Goal: Task Accomplishment & Management: Use online tool/utility

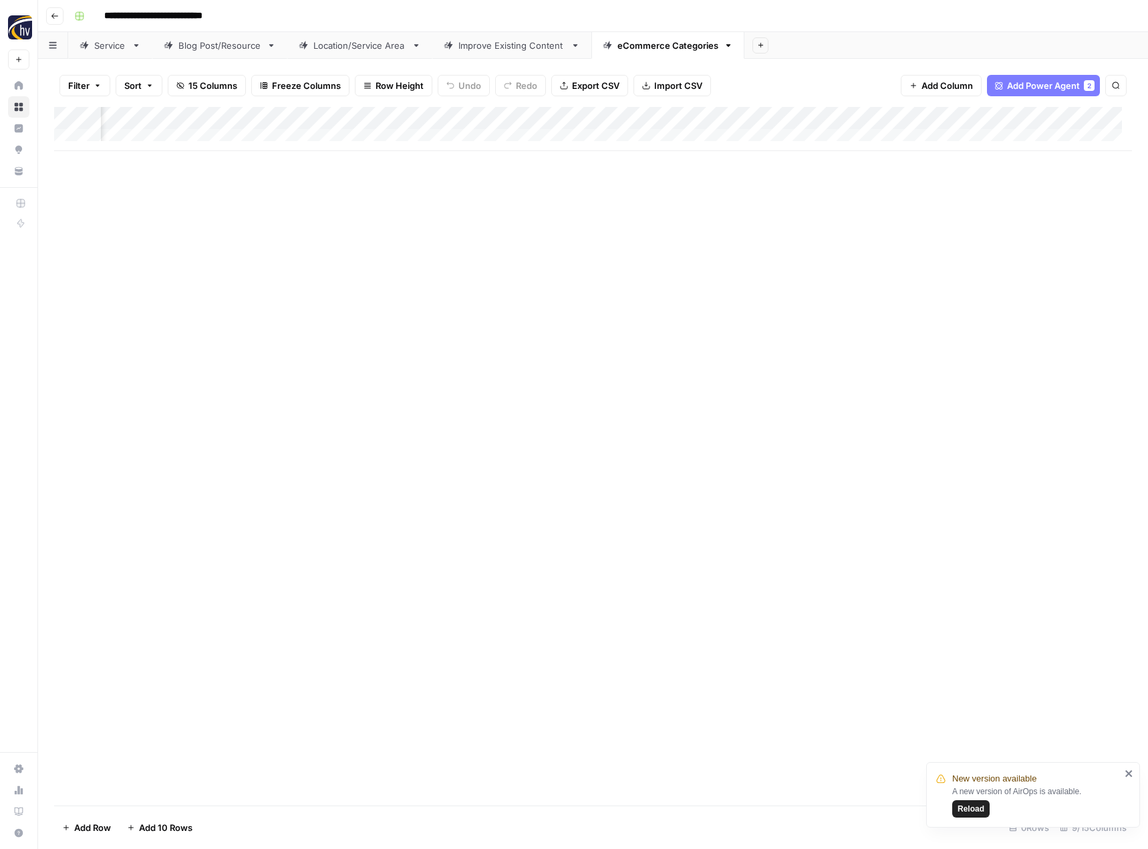
scroll to position [0, 388]
click at [53, 13] on icon "button" at bounding box center [55, 16] width 8 height 8
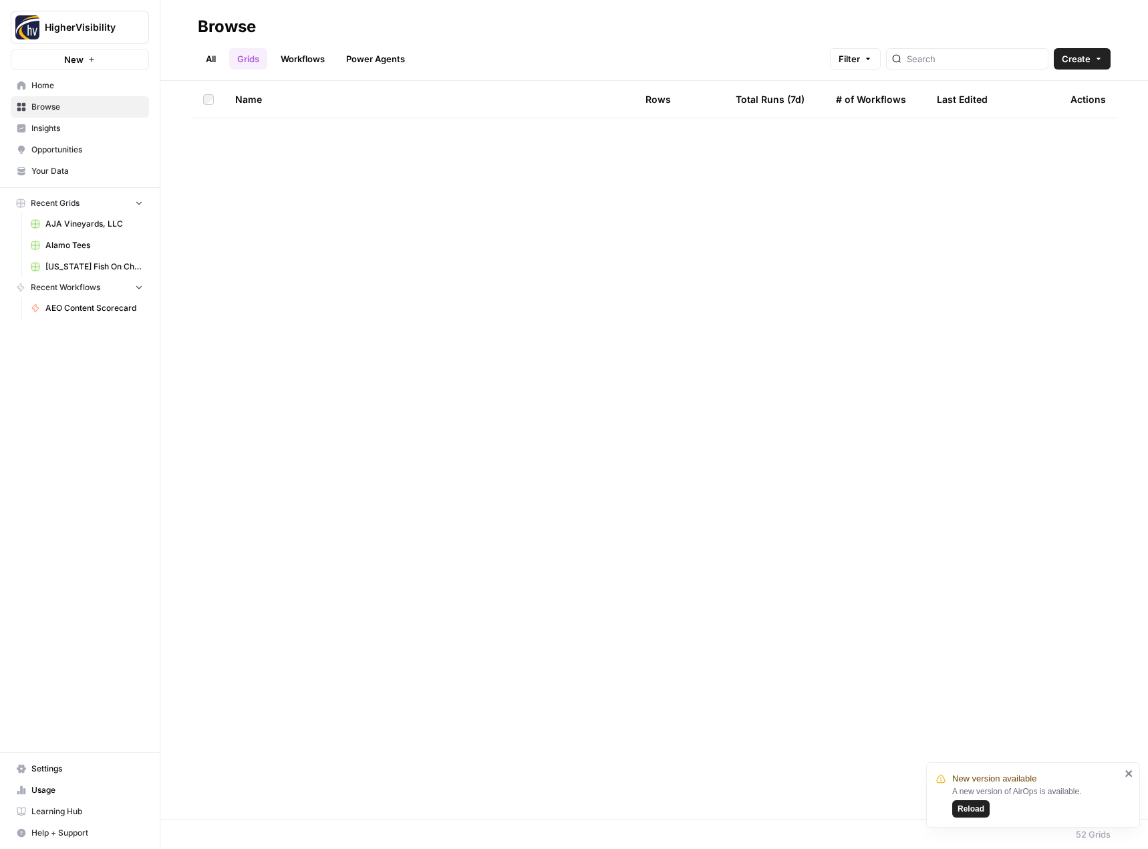
scroll to position [1246, 0]
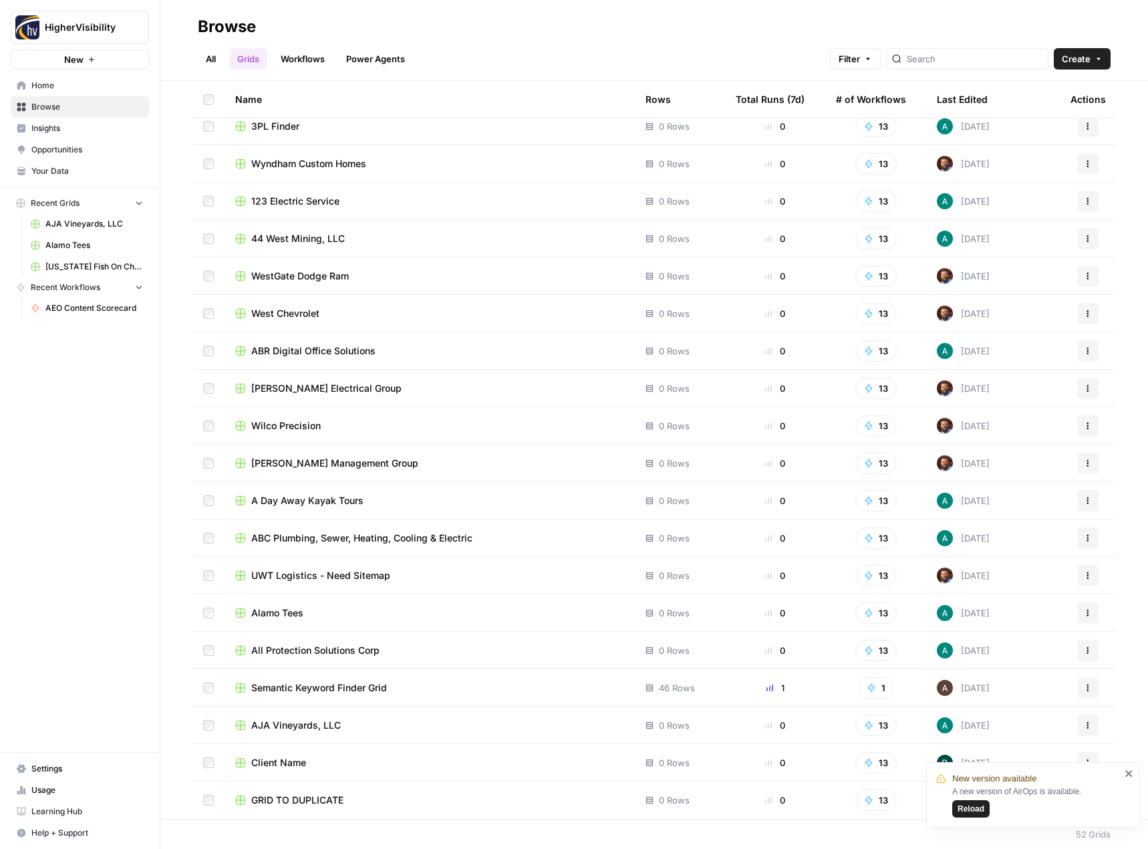
click at [1130, 774] on icon "close" at bounding box center [1128, 773] width 7 height 7
click at [1085, 798] on button "Actions" at bounding box center [1087, 799] width 21 height 21
click at [1027, 692] on span "Duplicate" at bounding box center [1018, 689] width 107 height 13
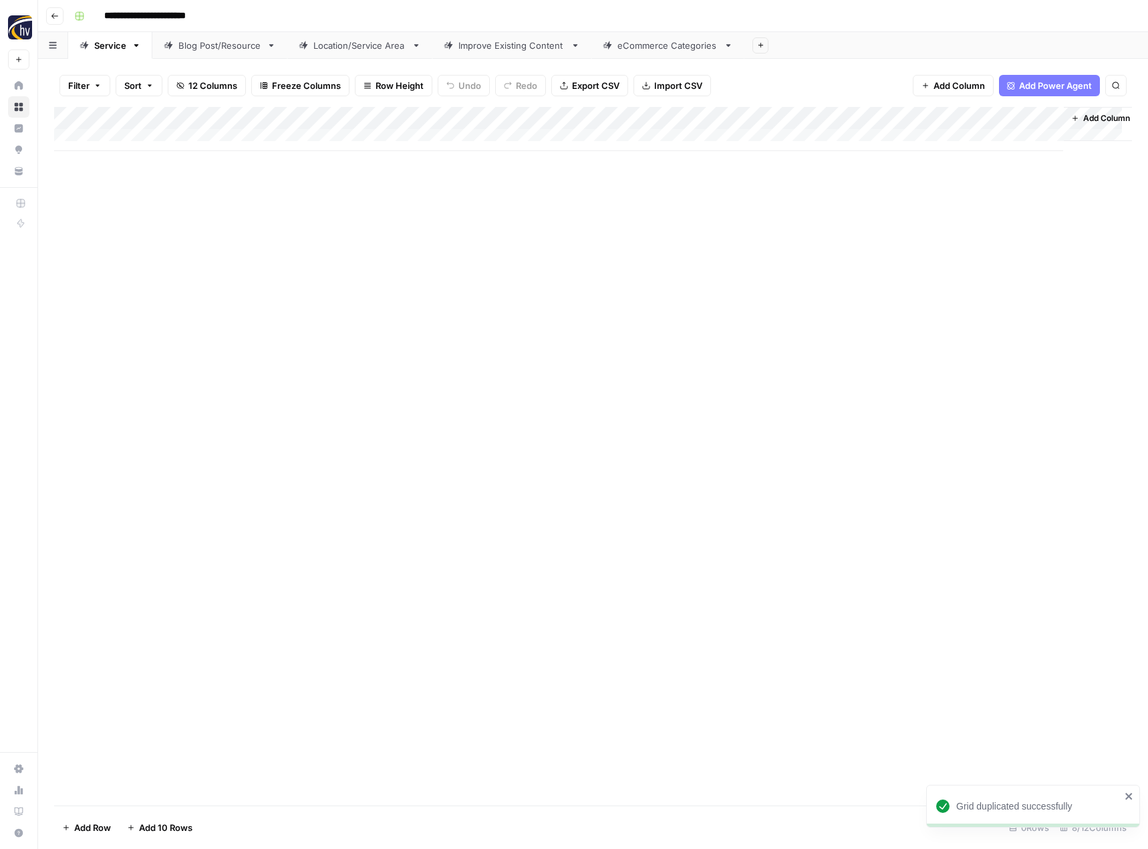
click at [165, 19] on input "**********" at bounding box center [167, 15] width 138 height 21
paste input
type input "**********"
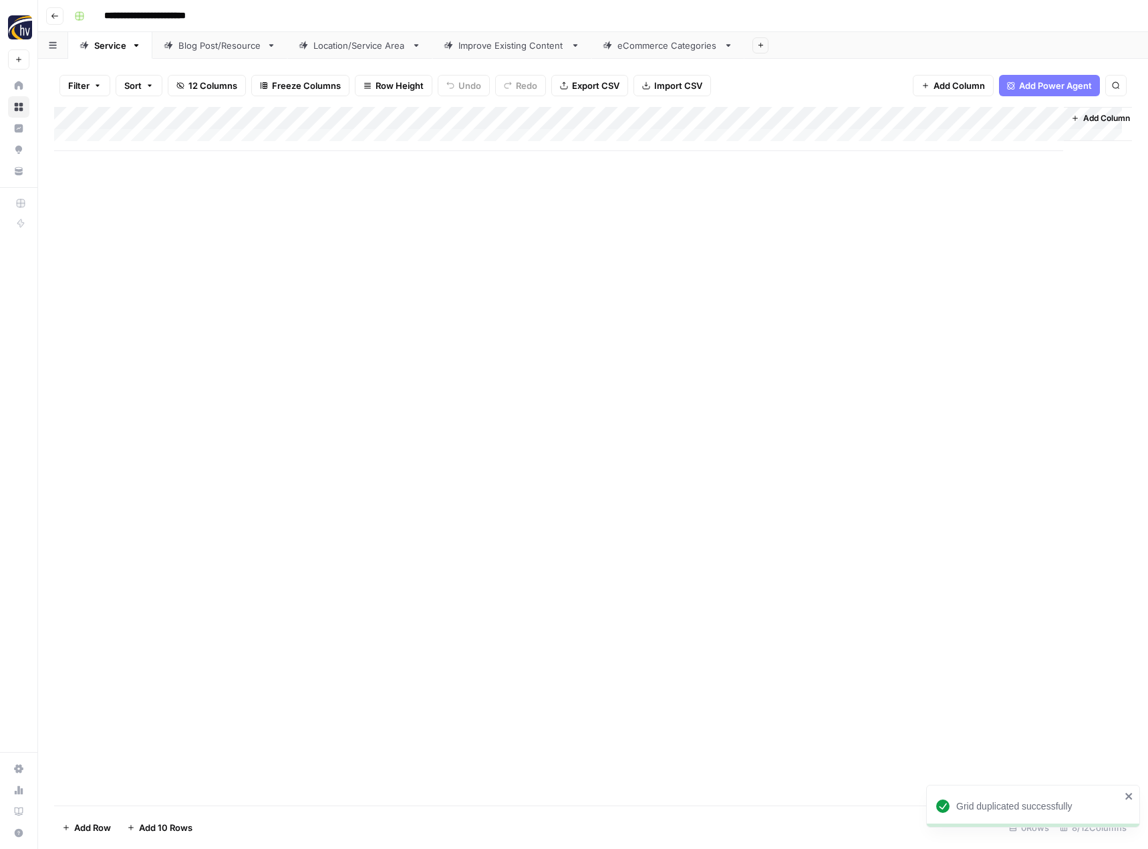
drag, startPoint x: 181, startPoint y: 247, endPoint x: 179, endPoint y: 219, distance: 28.1
click at [181, 245] on div "Add Column" at bounding box center [593, 456] width 1078 height 698
click at [315, 116] on div "Add Column" at bounding box center [593, 129] width 1078 height 44
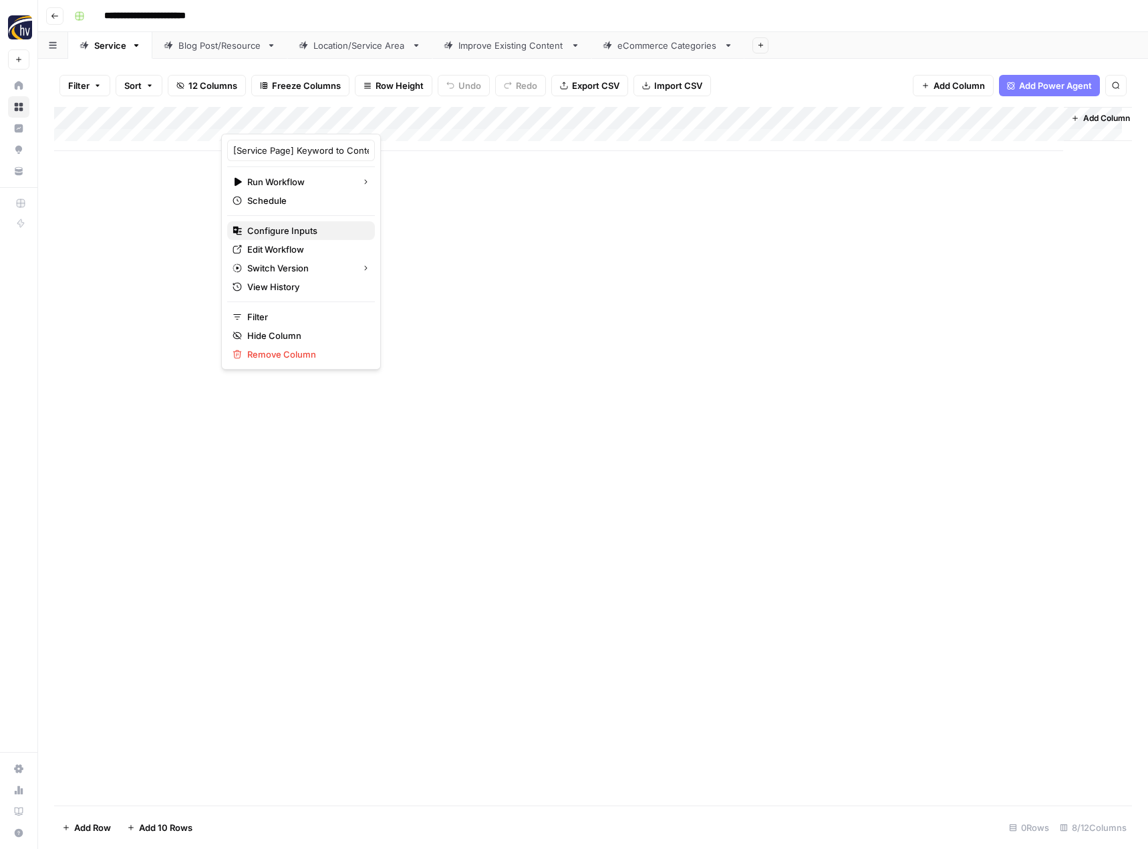
click at [302, 229] on span "Configure Inputs" at bounding box center [305, 230] width 117 height 13
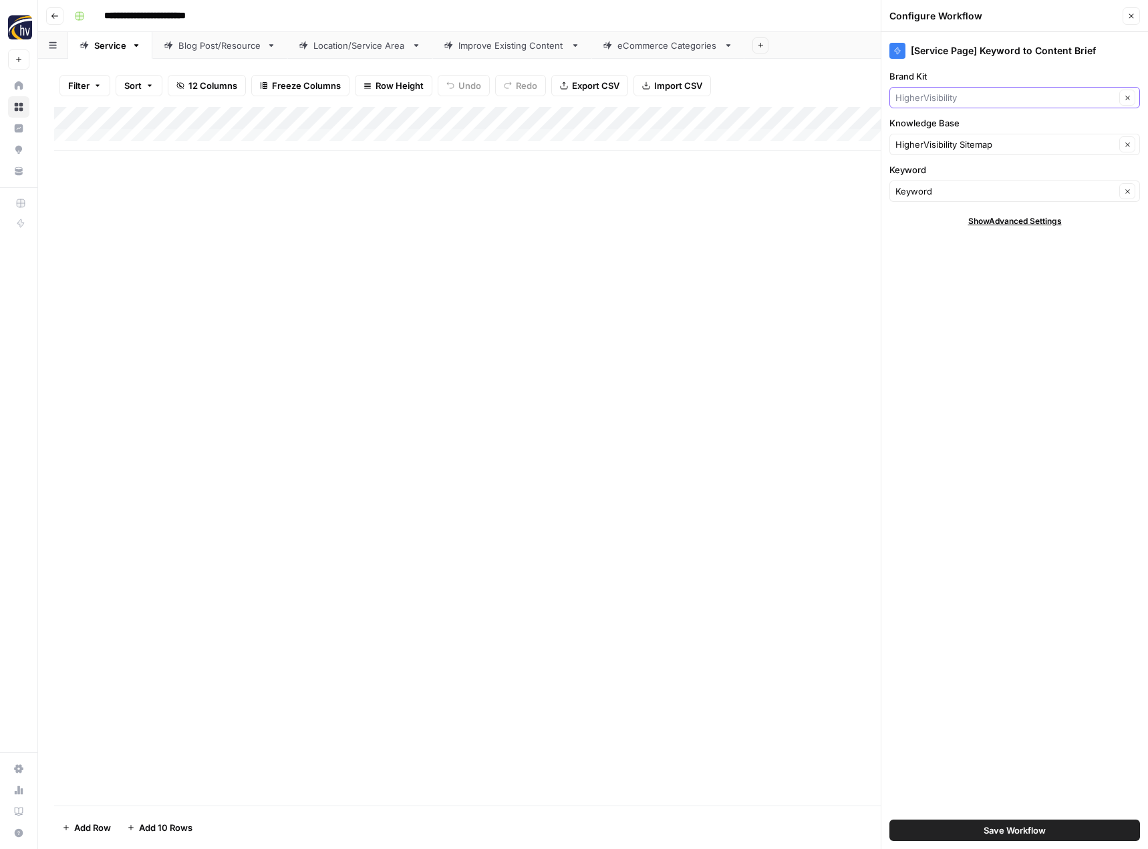
click at [956, 98] on input "Brand Kit" at bounding box center [1005, 97] width 220 height 13
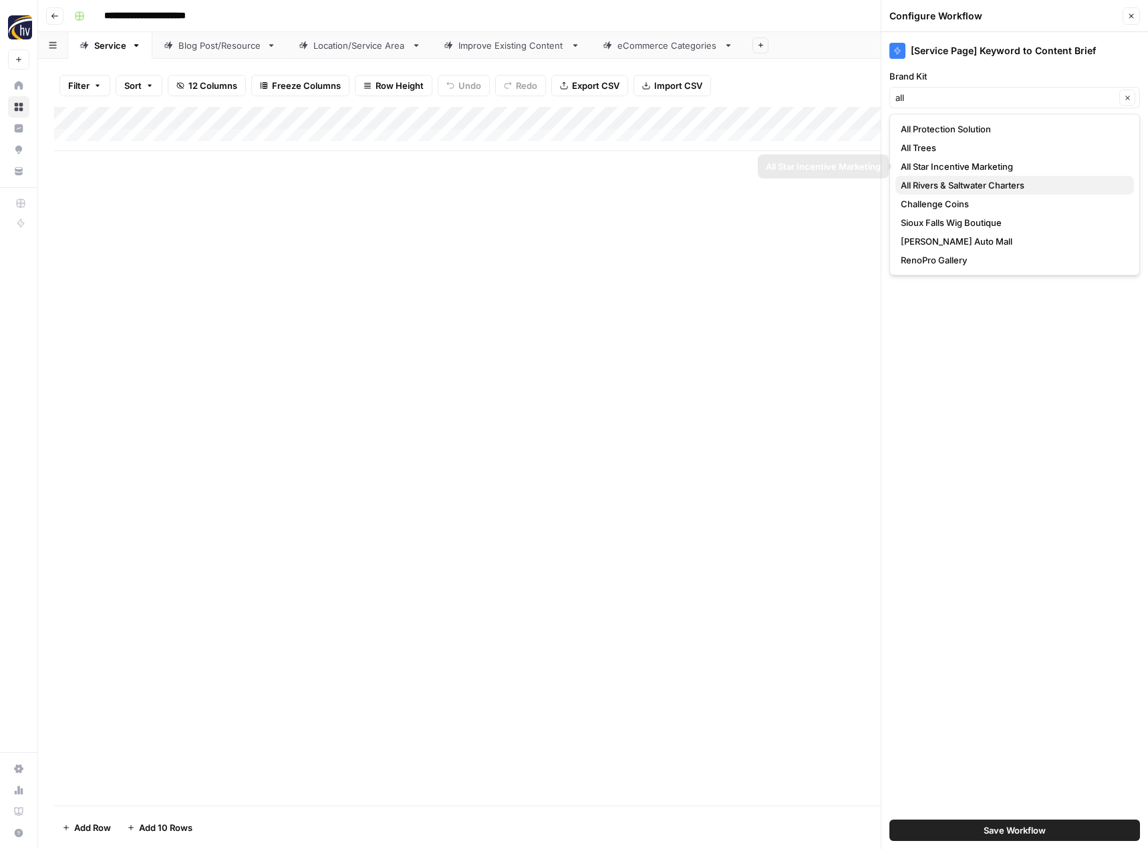
click at [945, 183] on span "All Rivers & Saltwater Charters" at bounding box center [1012, 184] width 223 height 13
type input "All Rivers & Saltwater Charters"
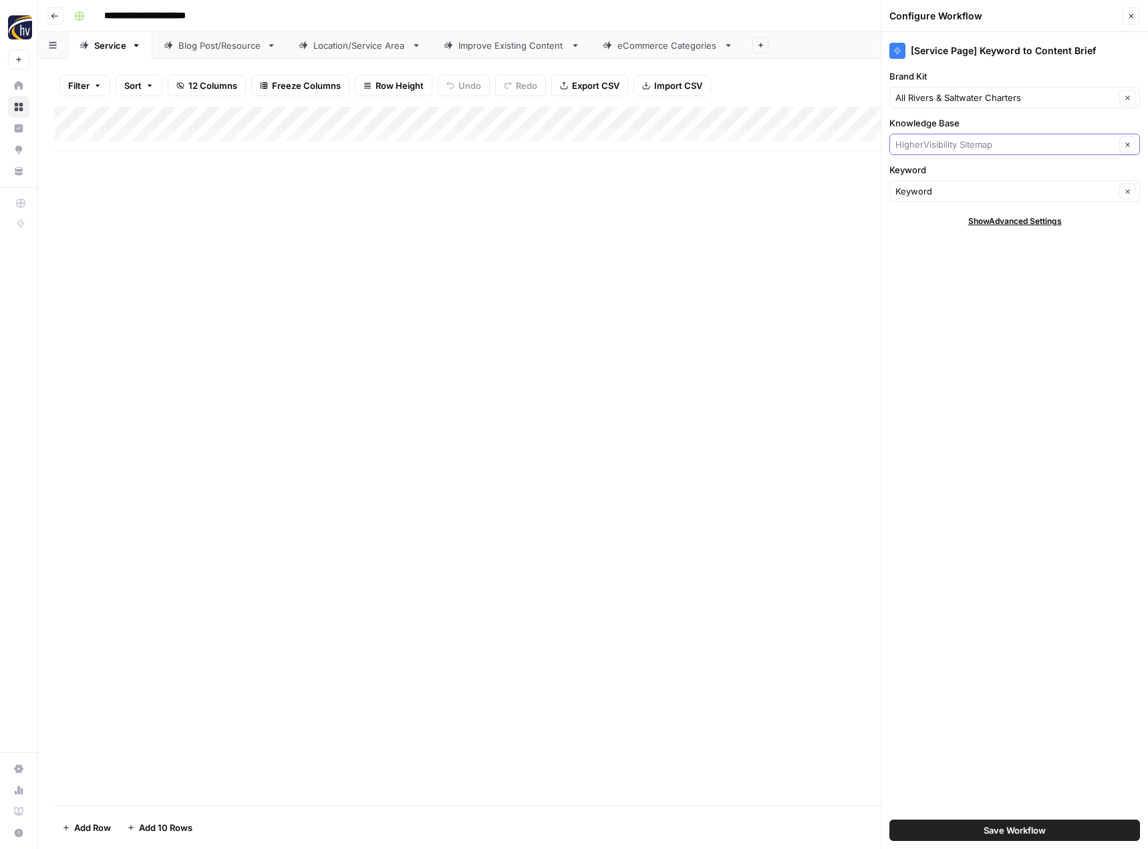
click at [941, 142] on input "Knowledge Base" at bounding box center [1005, 144] width 220 height 13
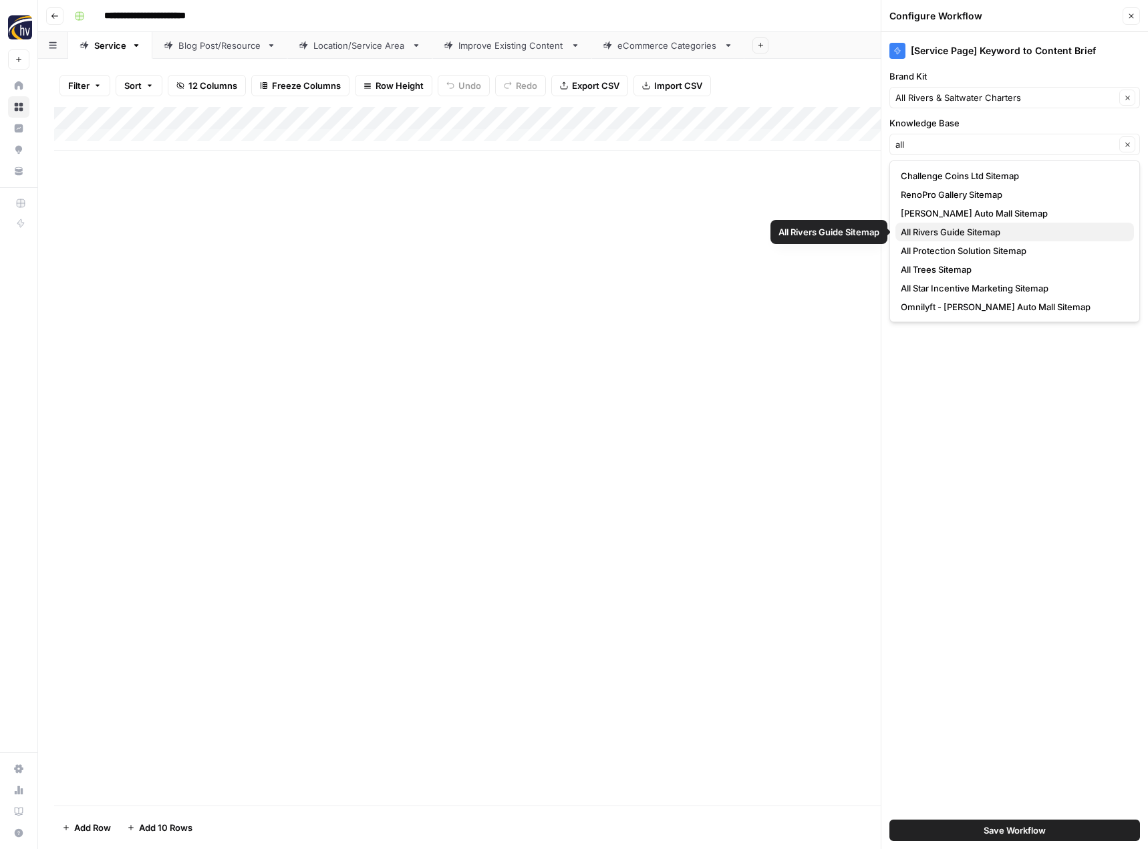
click at [943, 227] on span "All Rivers Guide Sitemap" at bounding box center [1012, 231] width 223 height 13
type input "All Rivers Guide Sitemap"
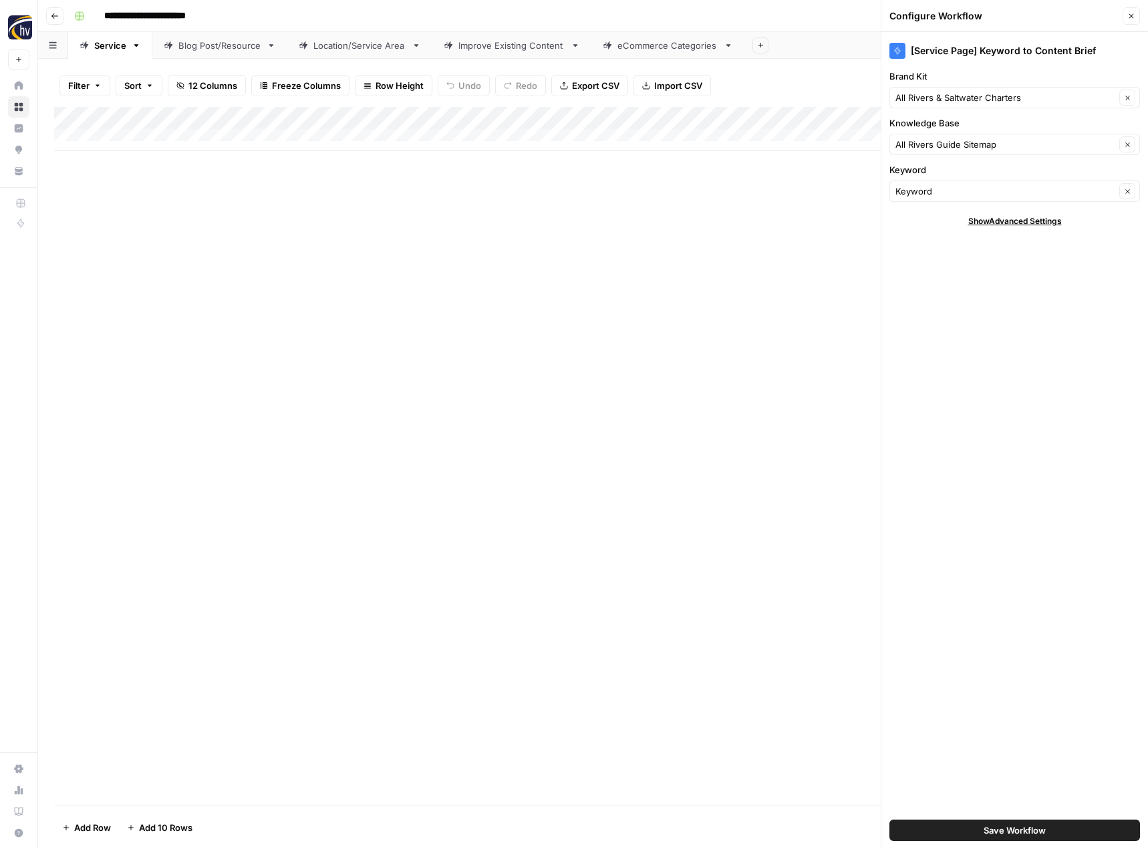
click at [987, 827] on span "Save Workflow" at bounding box center [1015, 829] width 62 height 13
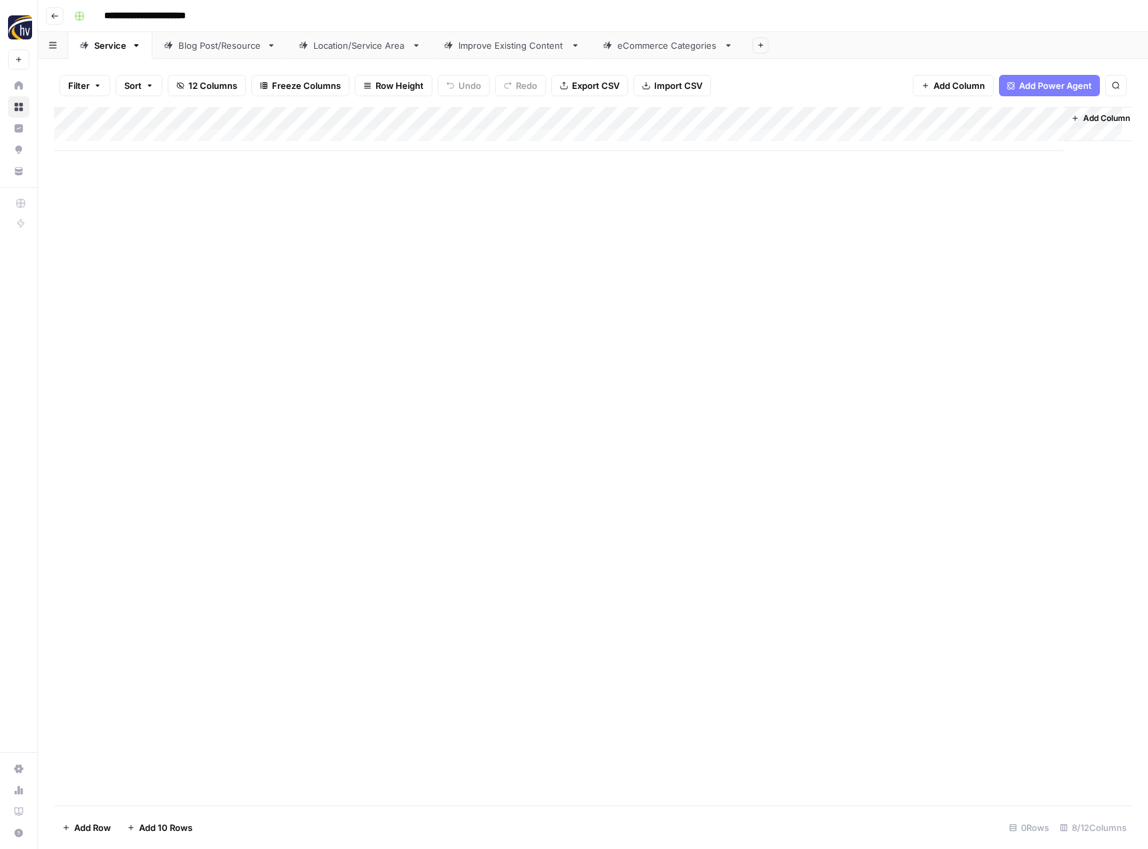
click at [913, 119] on div "Add Column" at bounding box center [593, 129] width 1078 height 44
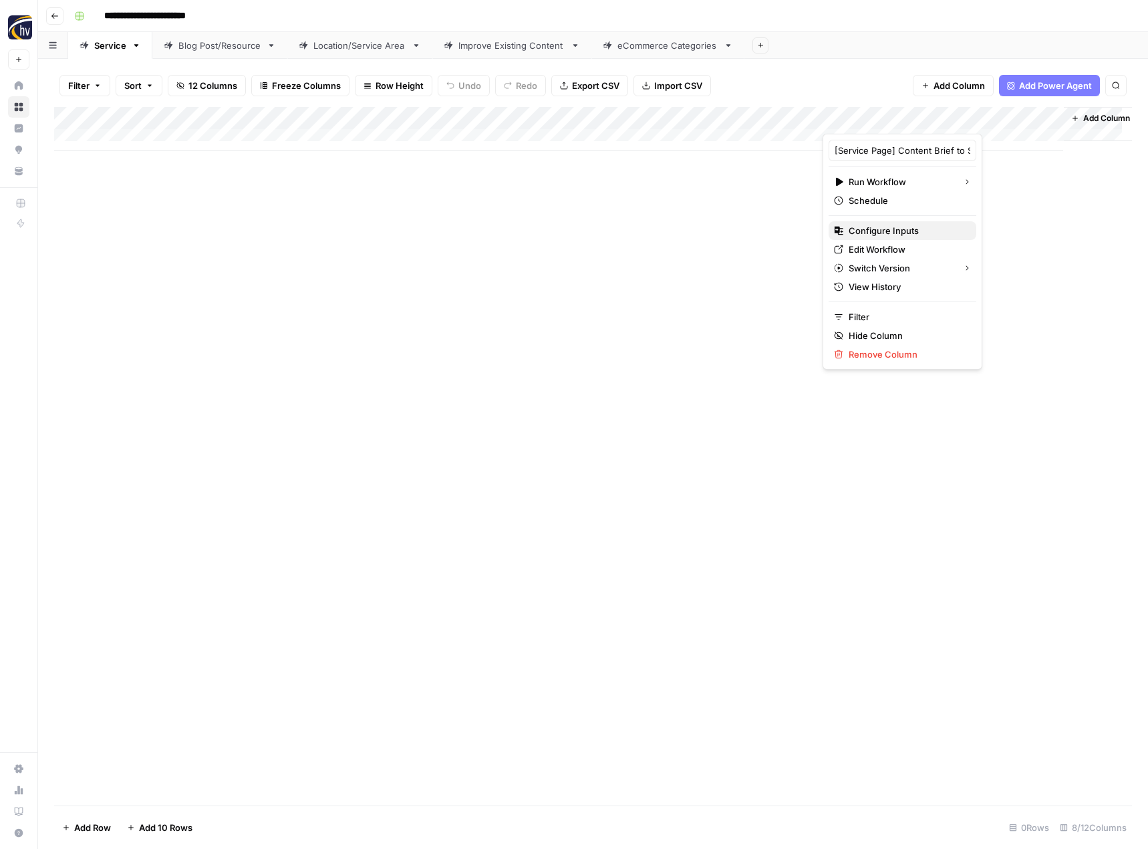
click at [901, 230] on span "Configure Inputs" at bounding box center [907, 230] width 117 height 13
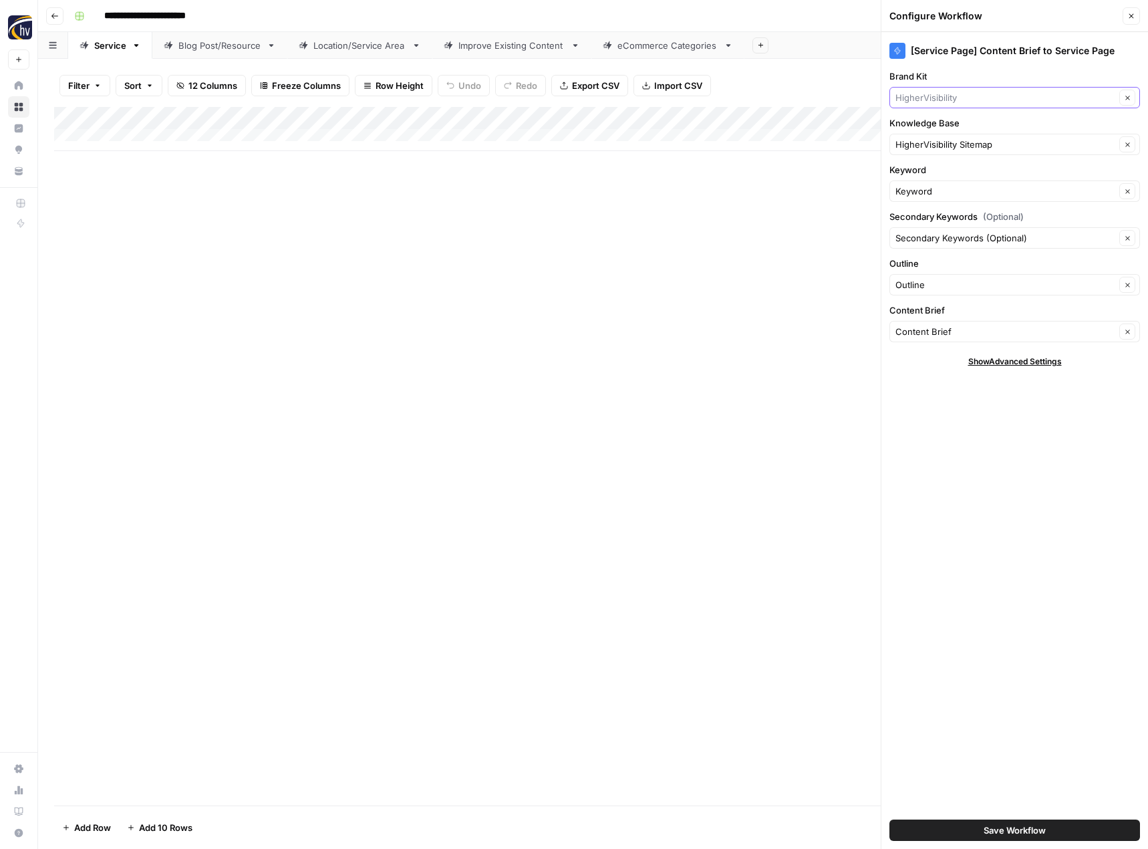
click at [983, 98] on input "Brand Kit" at bounding box center [1005, 97] width 220 height 13
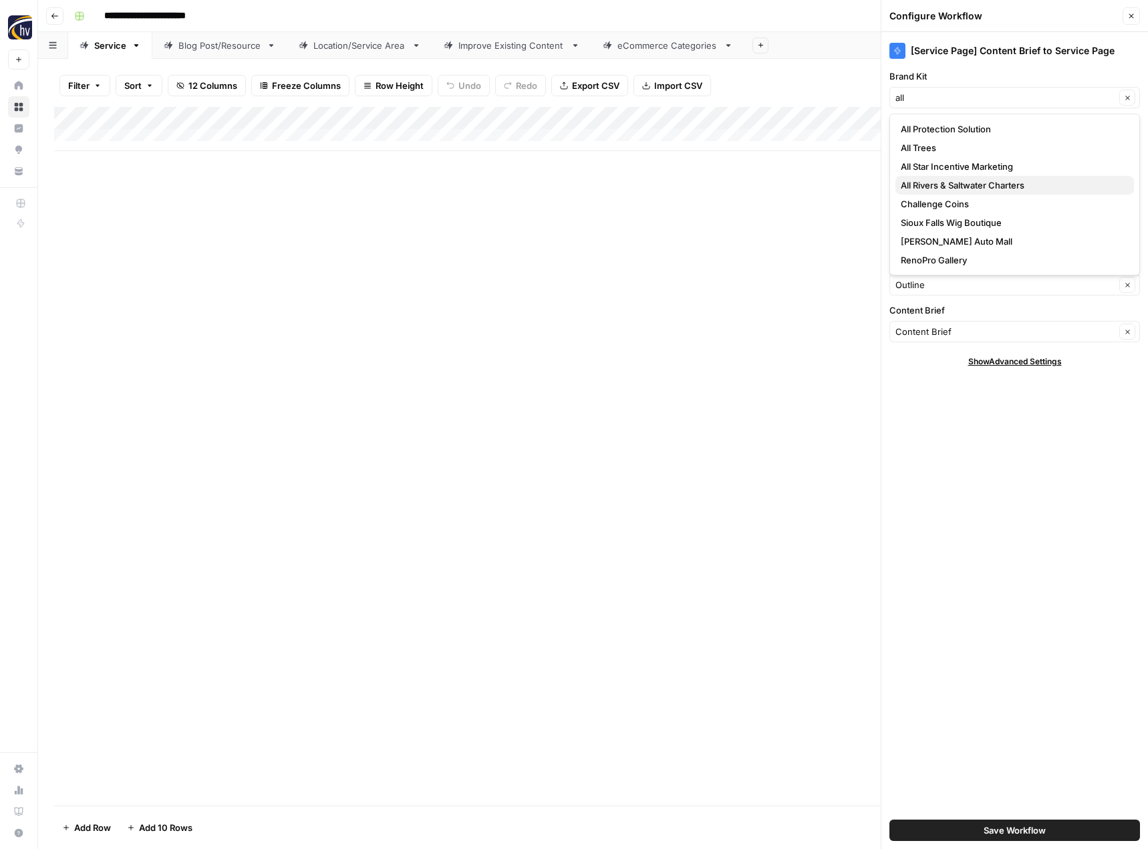
click at [965, 186] on span "All Rivers & Saltwater Charters" at bounding box center [1012, 184] width 223 height 13
type input "All Rivers & Saltwater Charters"
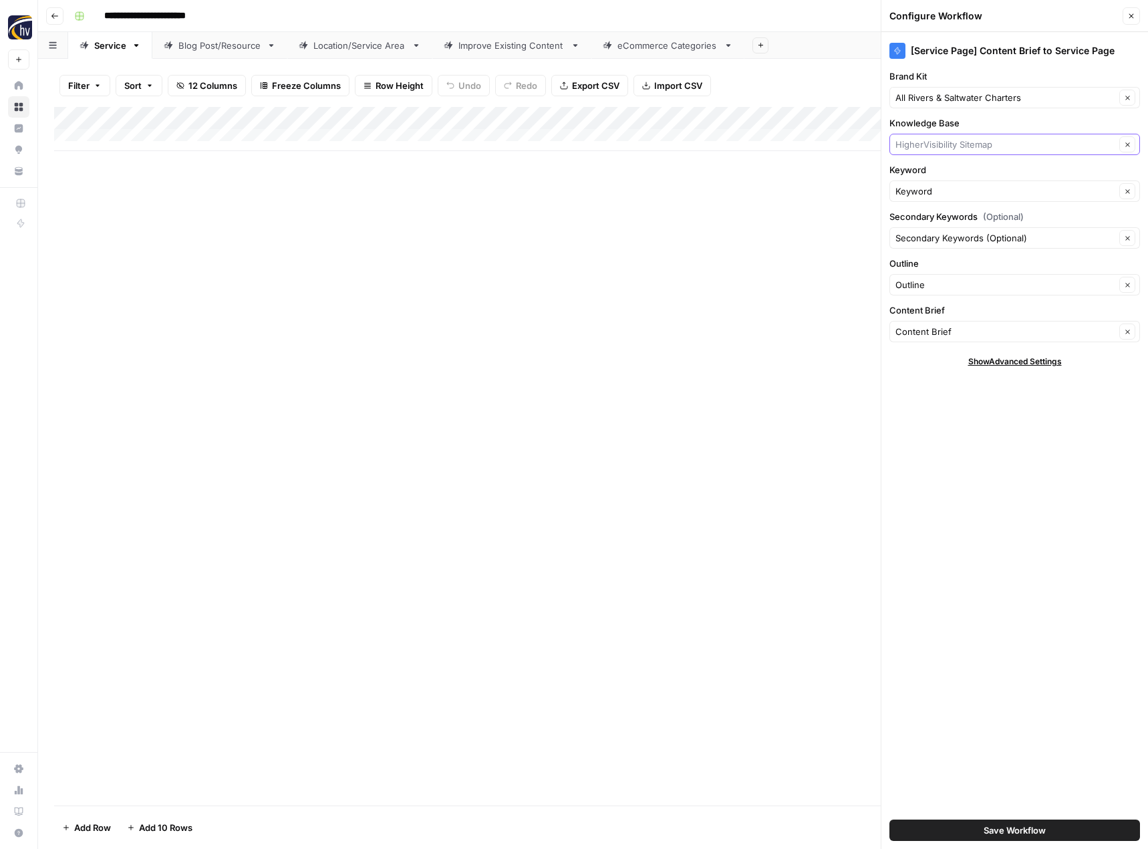
click at [971, 150] on input "Knowledge Base" at bounding box center [1005, 144] width 220 height 13
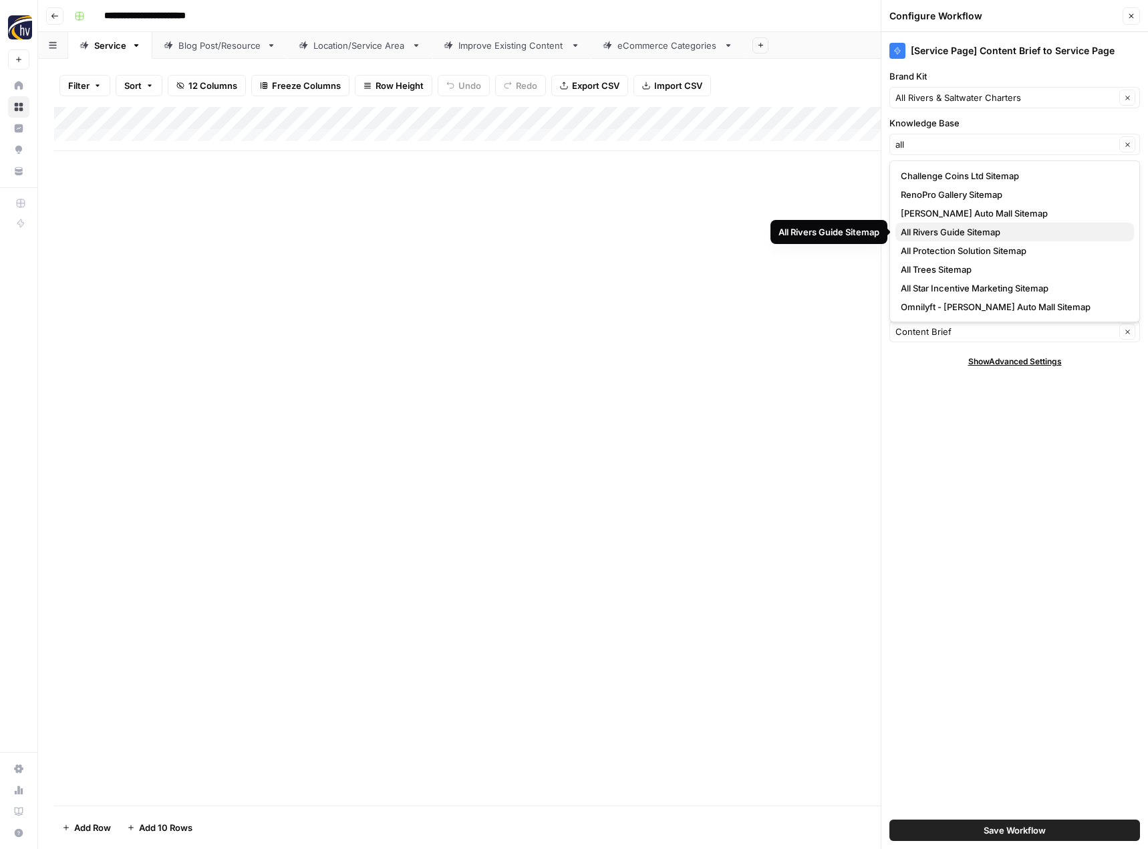
click at [964, 225] on span "All Rivers Guide Sitemap" at bounding box center [1012, 231] width 223 height 13
type input "All Rivers Guide Sitemap"
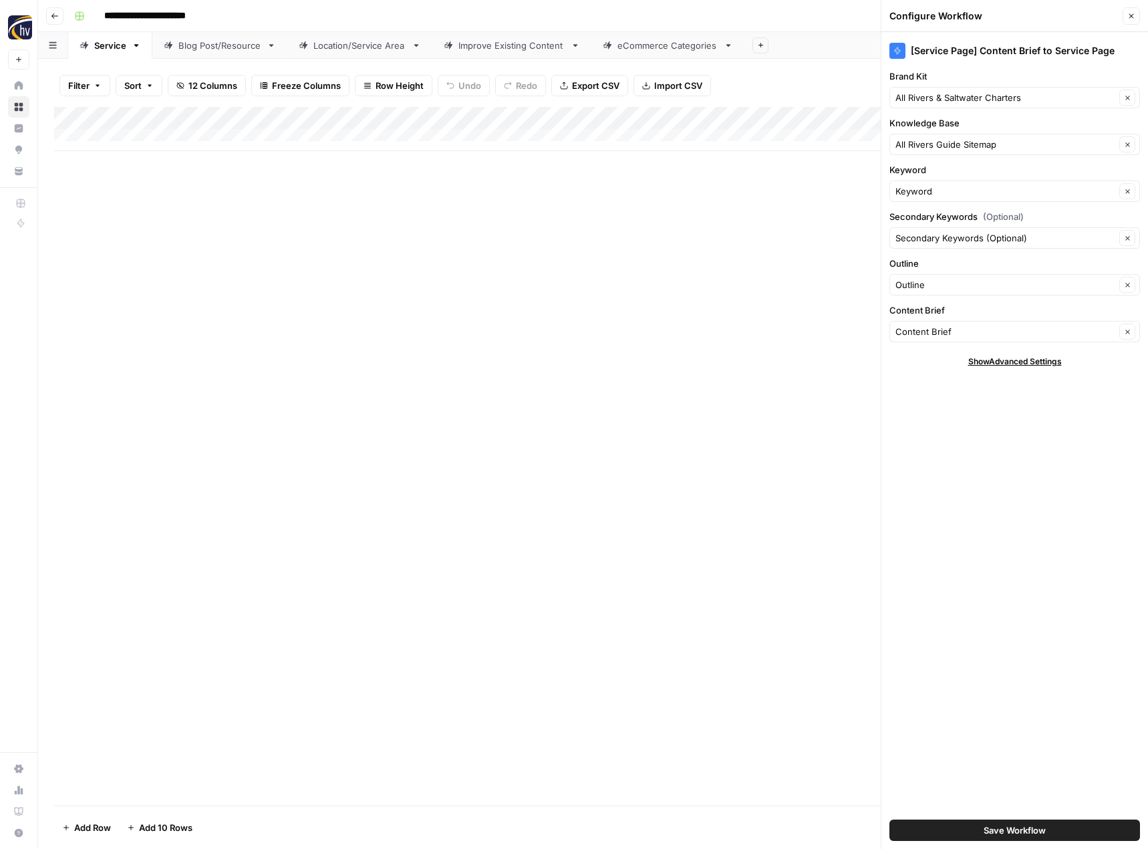
click at [1022, 822] on button "Save Workflow" at bounding box center [1014, 829] width 251 height 21
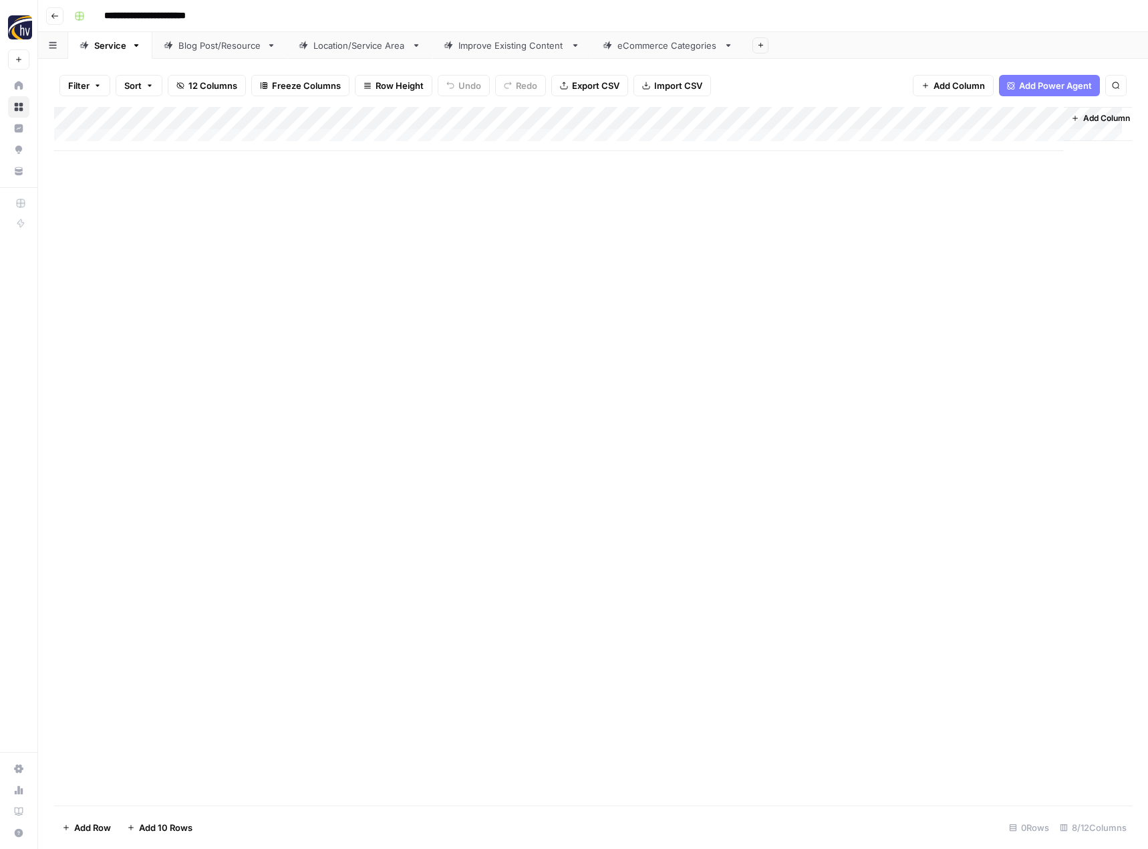
click at [241, 49] on div "Blog Post/Resource" at bounding box center [219, 45] width 83 height 13
click at [309, 116] on div "Add Column" at bounding box center [593, 129] width 1078 height 44
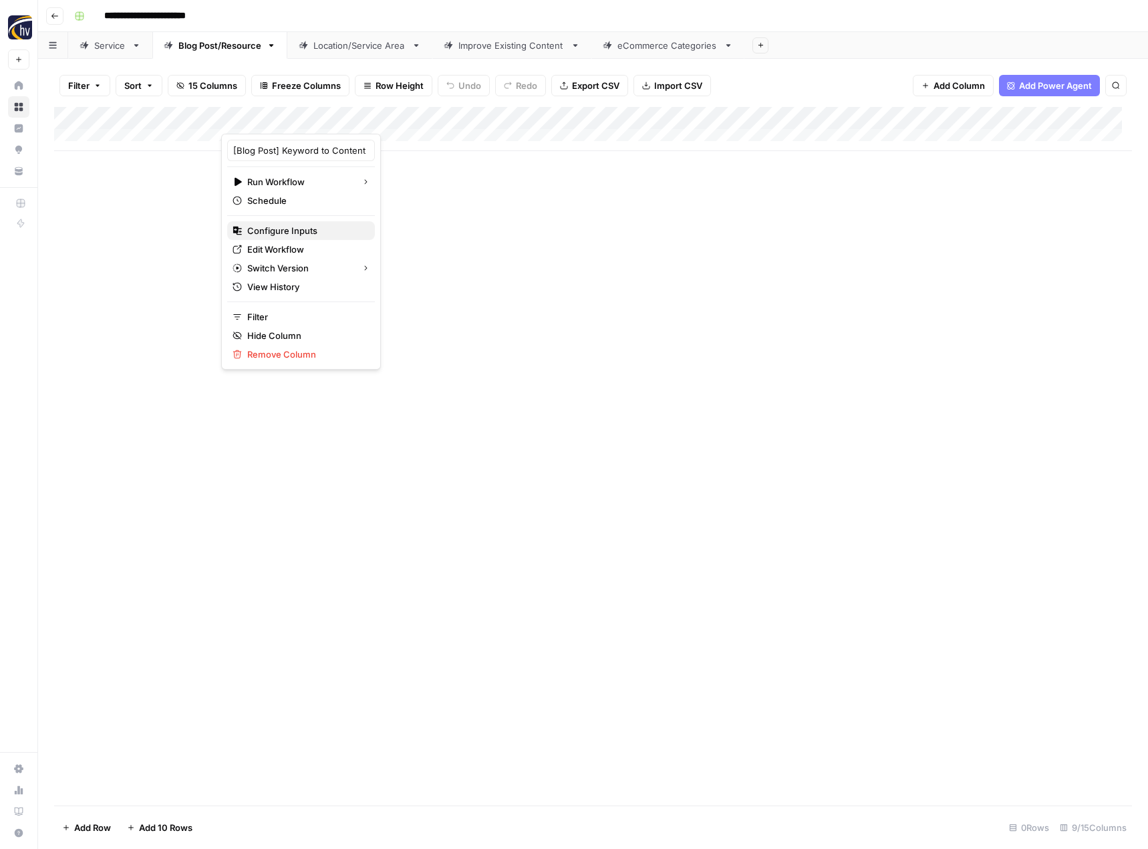
click at [291, 229] on span "Configure Inputs" at bounding box center [305, 230] width 117 height 13
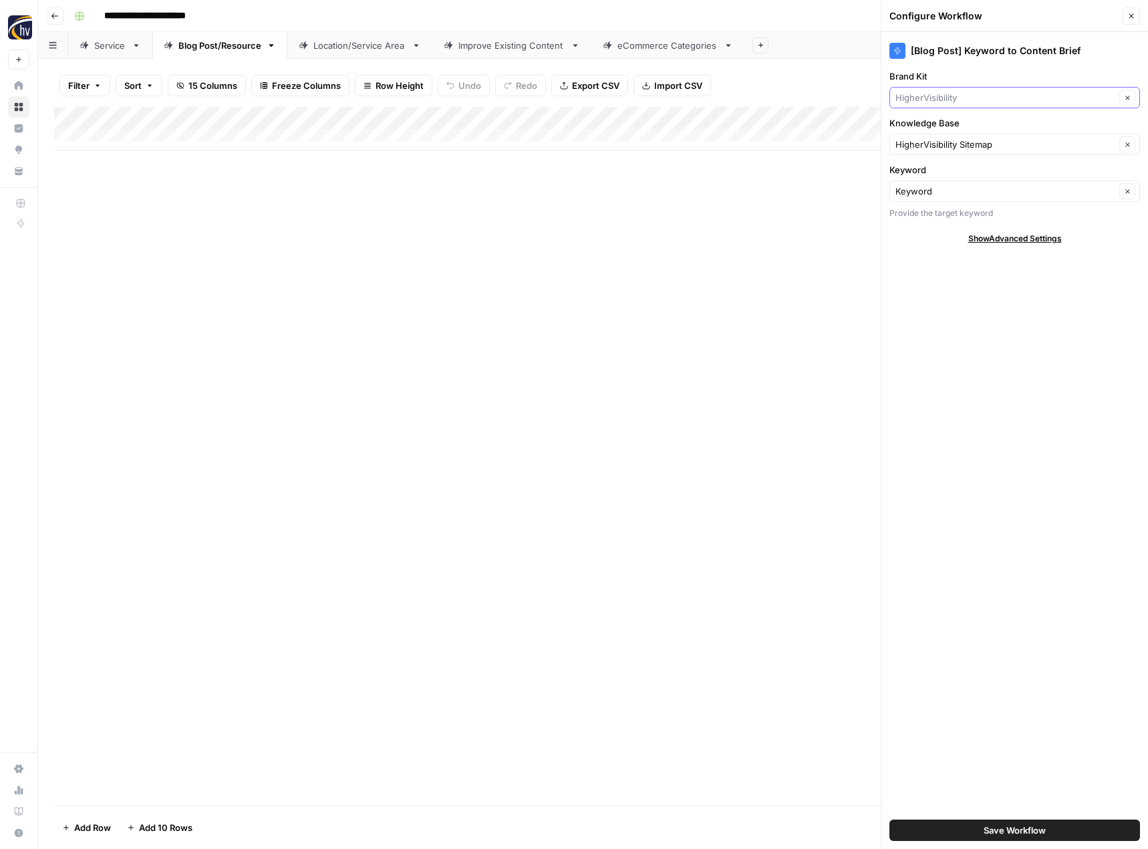
click at [969, 100] on input "Brand Kit" at bounding box center [1005, 97] width 220 height 13
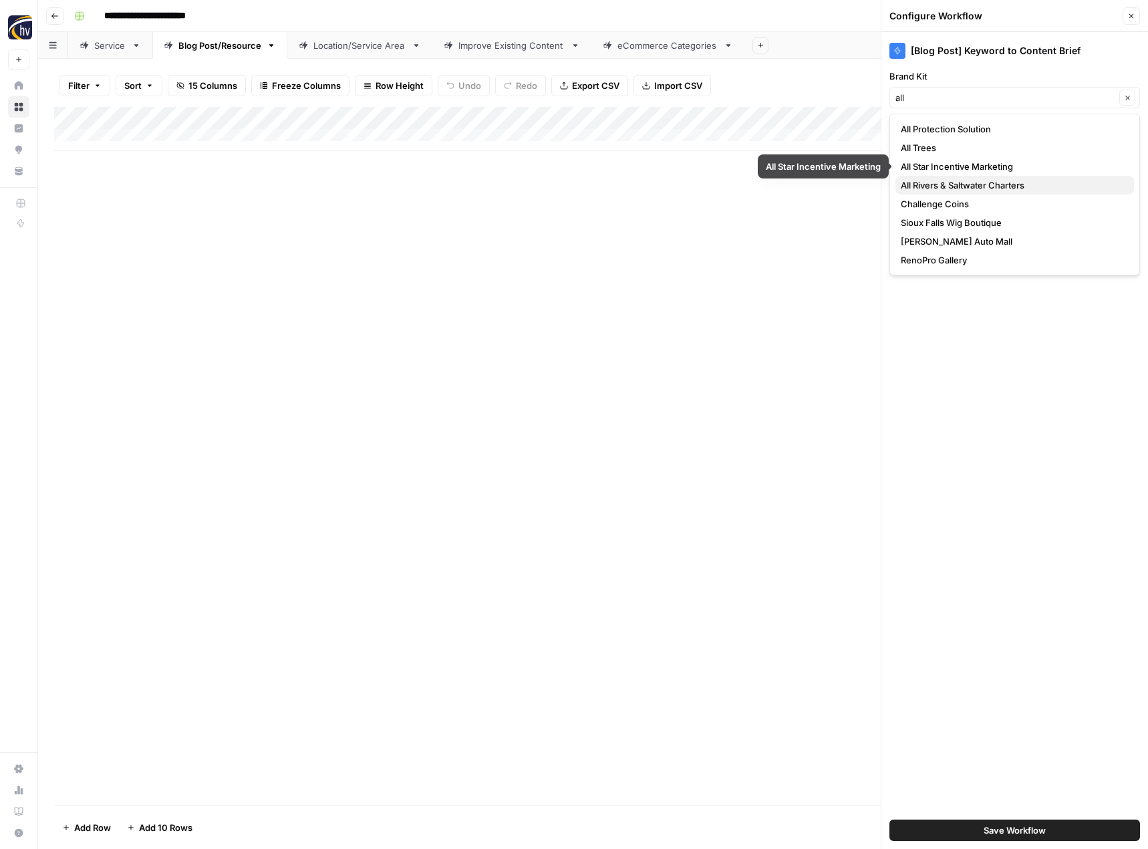
click at [957, 187] on span "All Rivers & Saltwater Charters" at bounding box center [1012, 184] width 223 height 13
type input "All Rivers & Saltwater Charters"
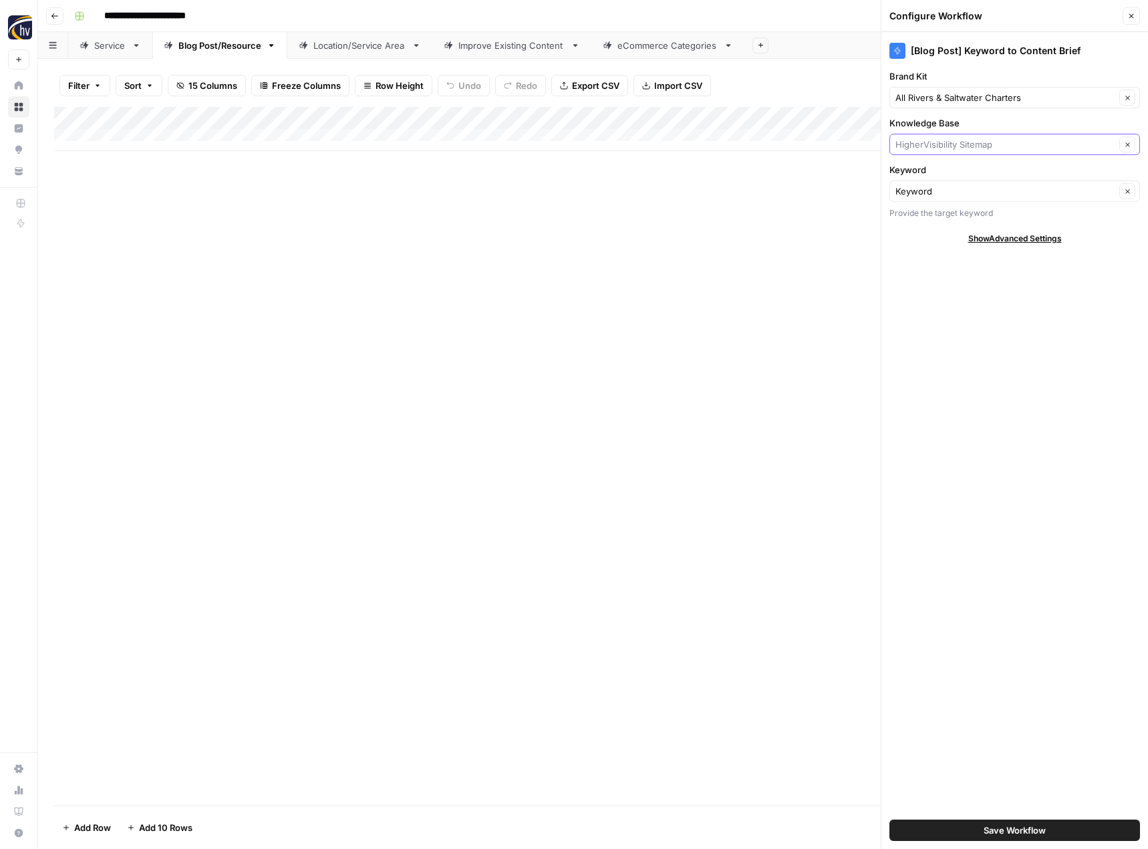
click at [964, 142] on input "Knowledge Base" at bounding box center [1005, 144] width 220 height 13
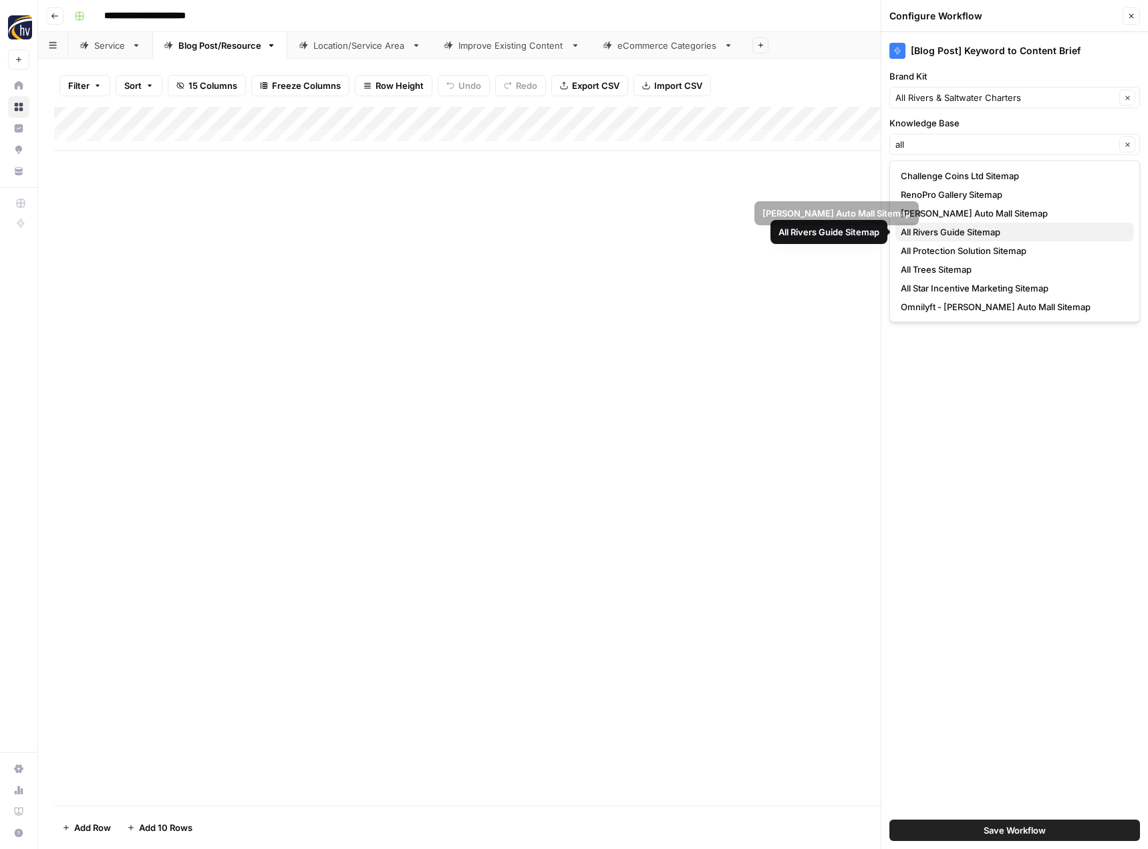
click at [956, 235] on span "All Rivers Guide Sitemap" at bounding box center [1012, 231] width 223 height 13
type input "All Rivers Guide Sitemap"
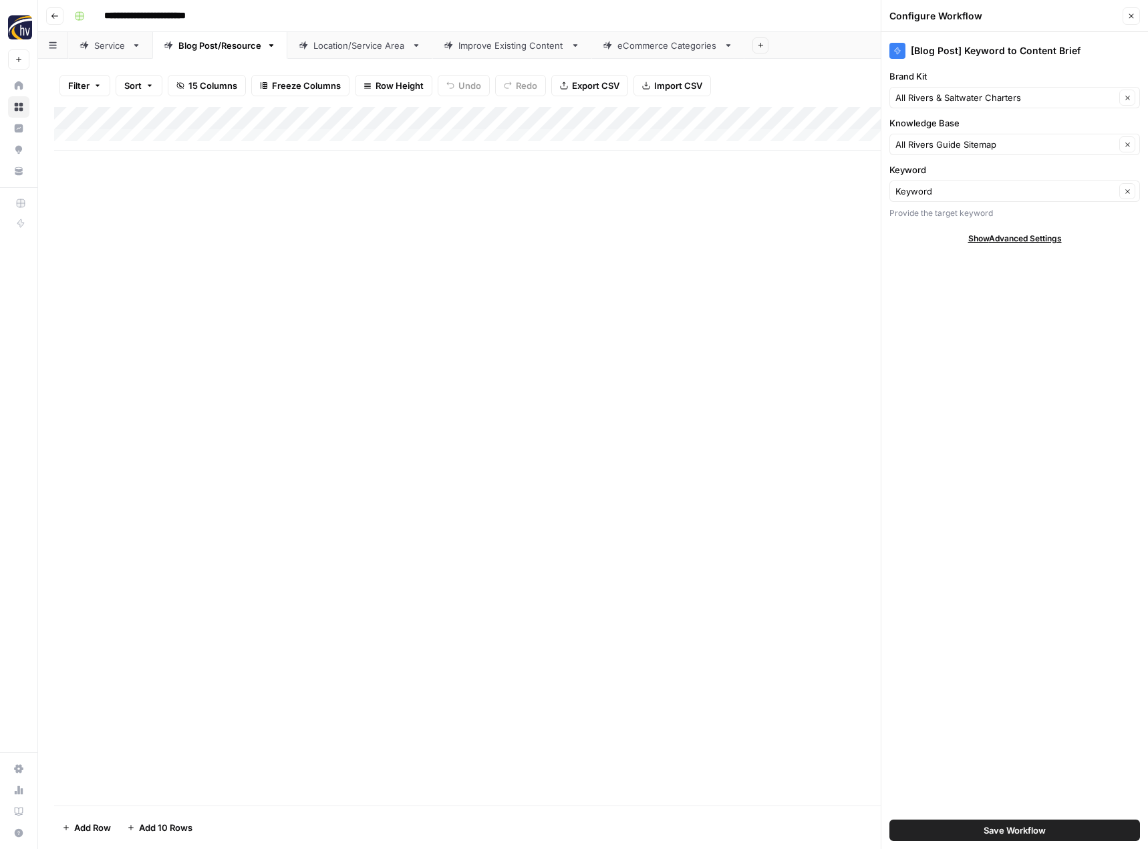
click at [973, 833] on button "Save Workflow" at bounding box center [1014, 829] width 251 height 21
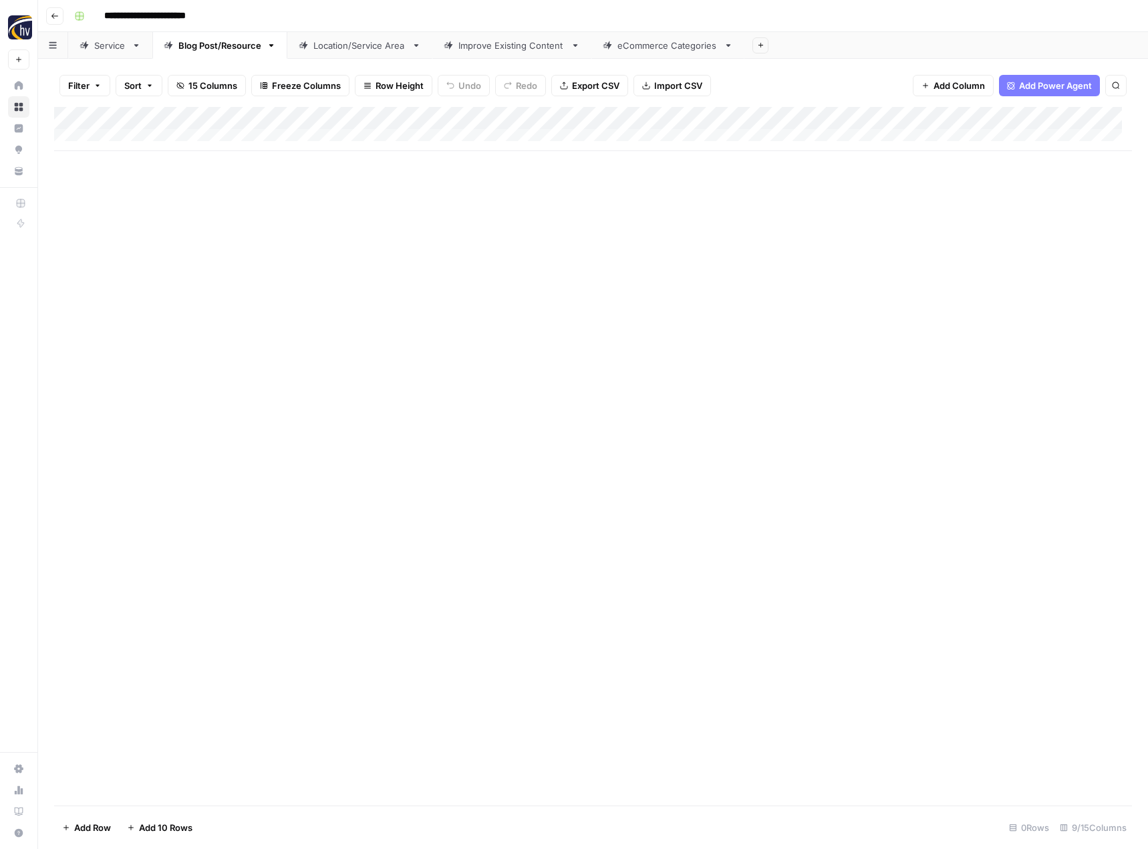
click at [1035, 120] on div "Add Column" at bounding box center [593, 129] width 1078 height 44
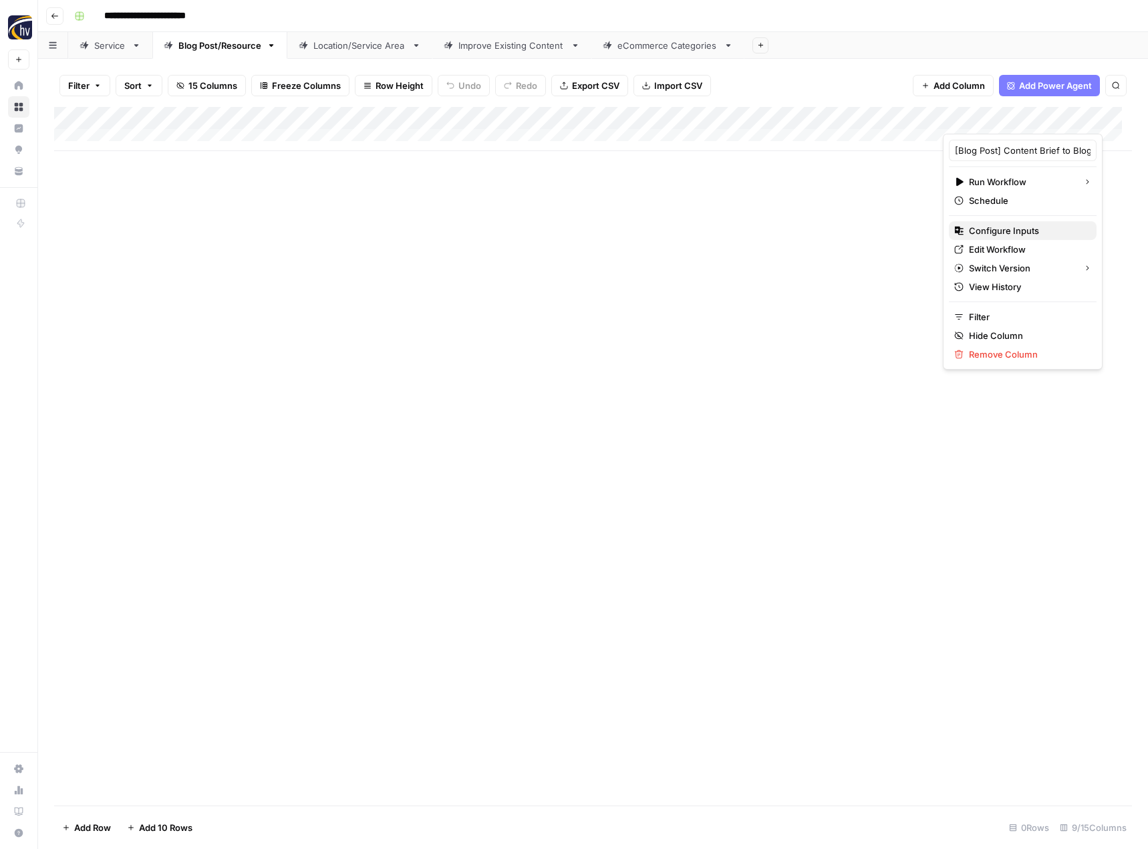
click at [995, 229] on span "Configure Inputs" at bounding box center [1027, 230] width 117 height 13
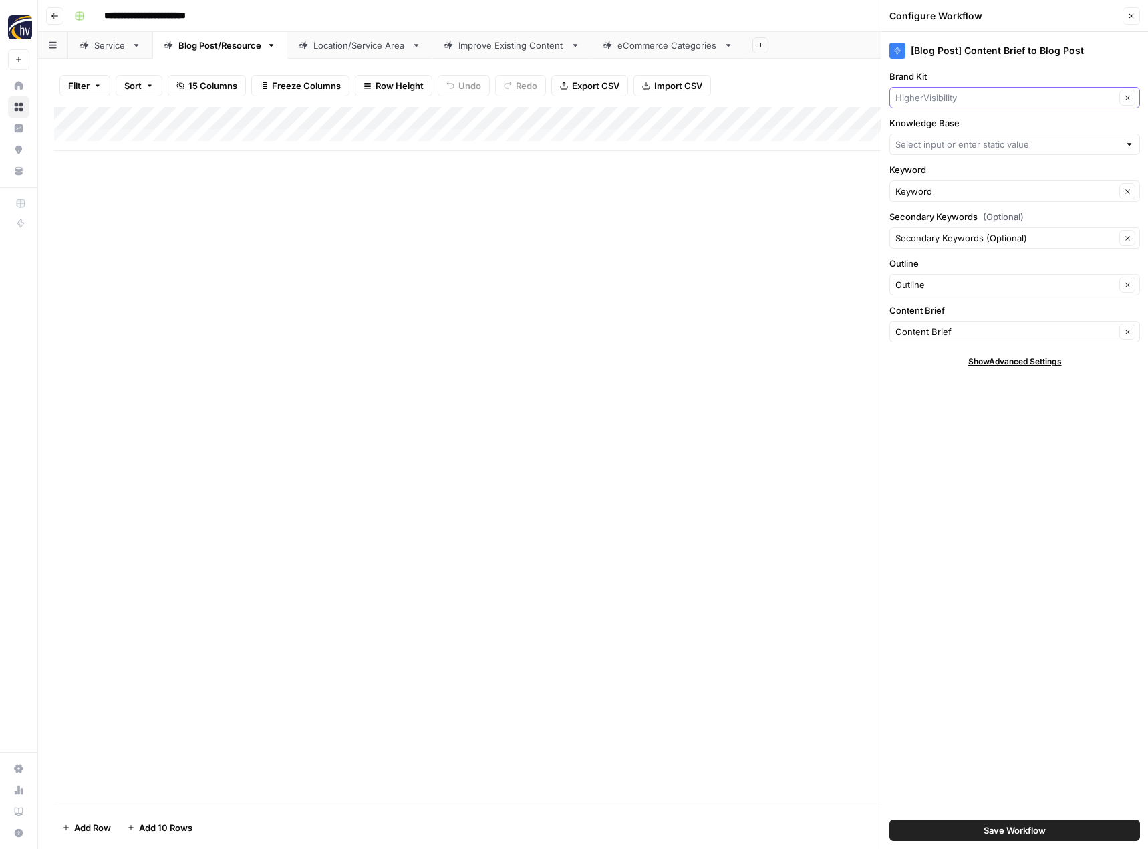
click at [953, 99] on input "Brand Kit" at bounding box center [1005, 97] width 220 height 13
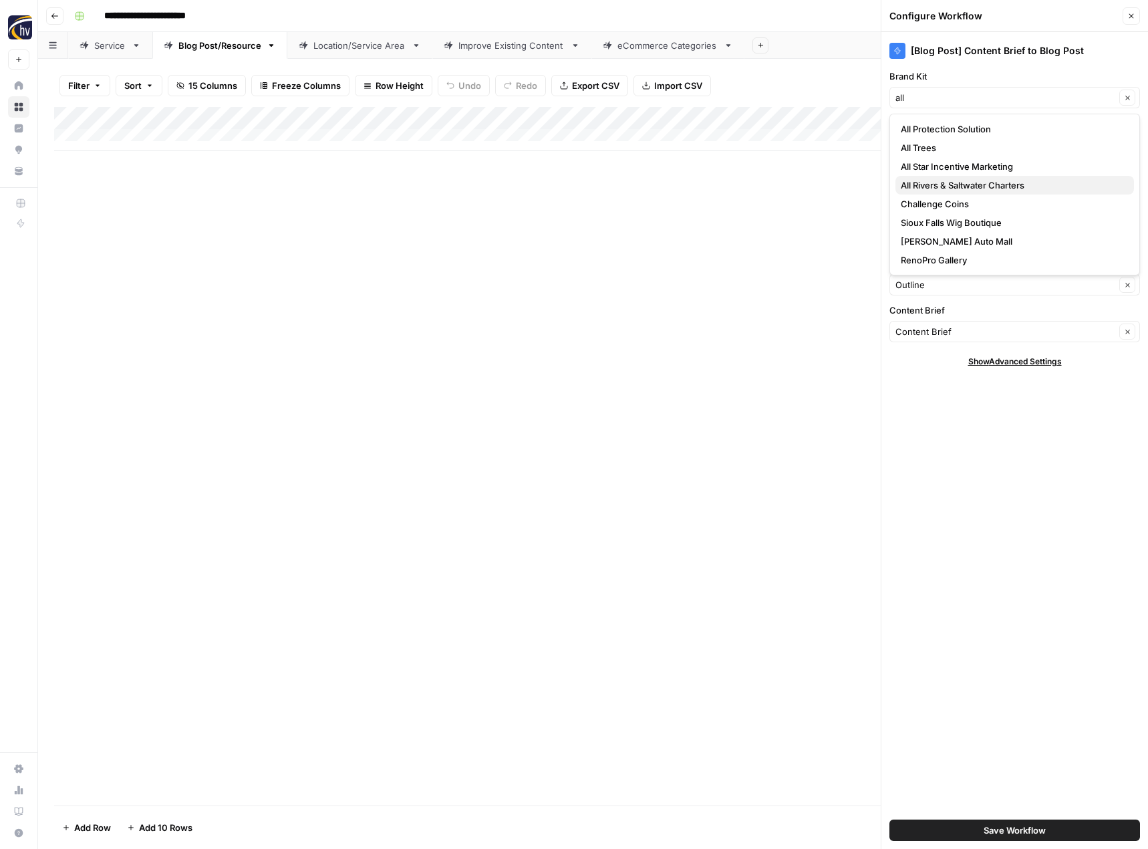
click at [943, 186] on span "All Rivers & Saltwater Charters" at bounding box center [1012, 184] width 223 height 13
type input "All Rivers & Saltwater Charters"
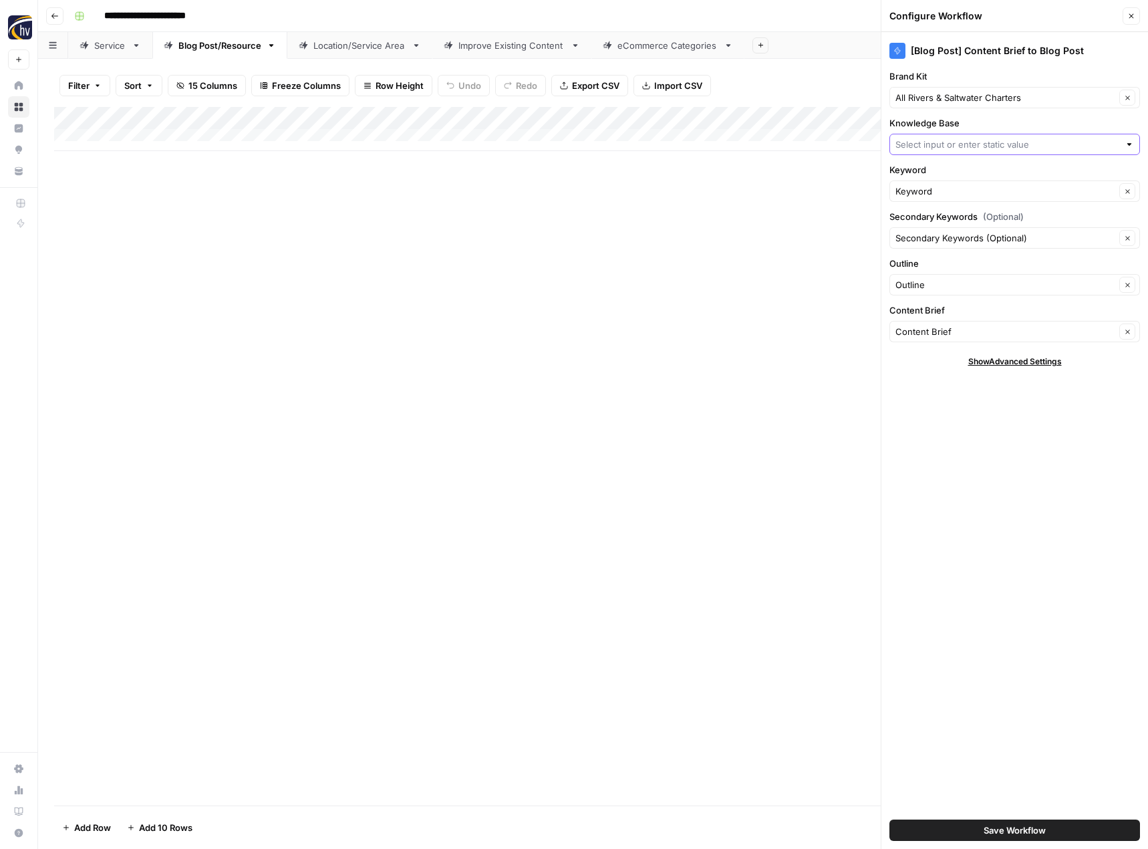
click at [952, 145] on input "Knowledge Base" at bounding box center [1007, 144] width 224 height 13
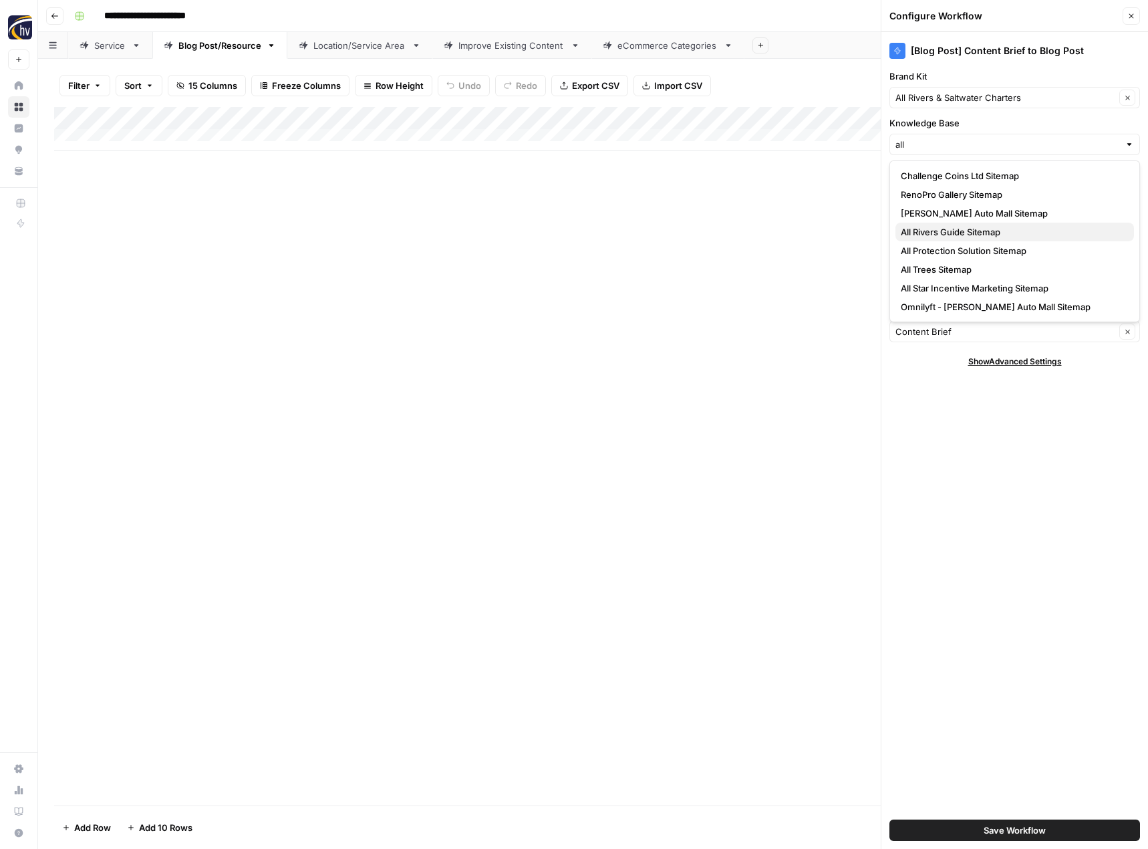
click at [945, 235] on span "All Rivers Guide Sitemap" at bounding box center [1012, 231] width 223 height 13
type input "All Rivers Guide Sitemap"
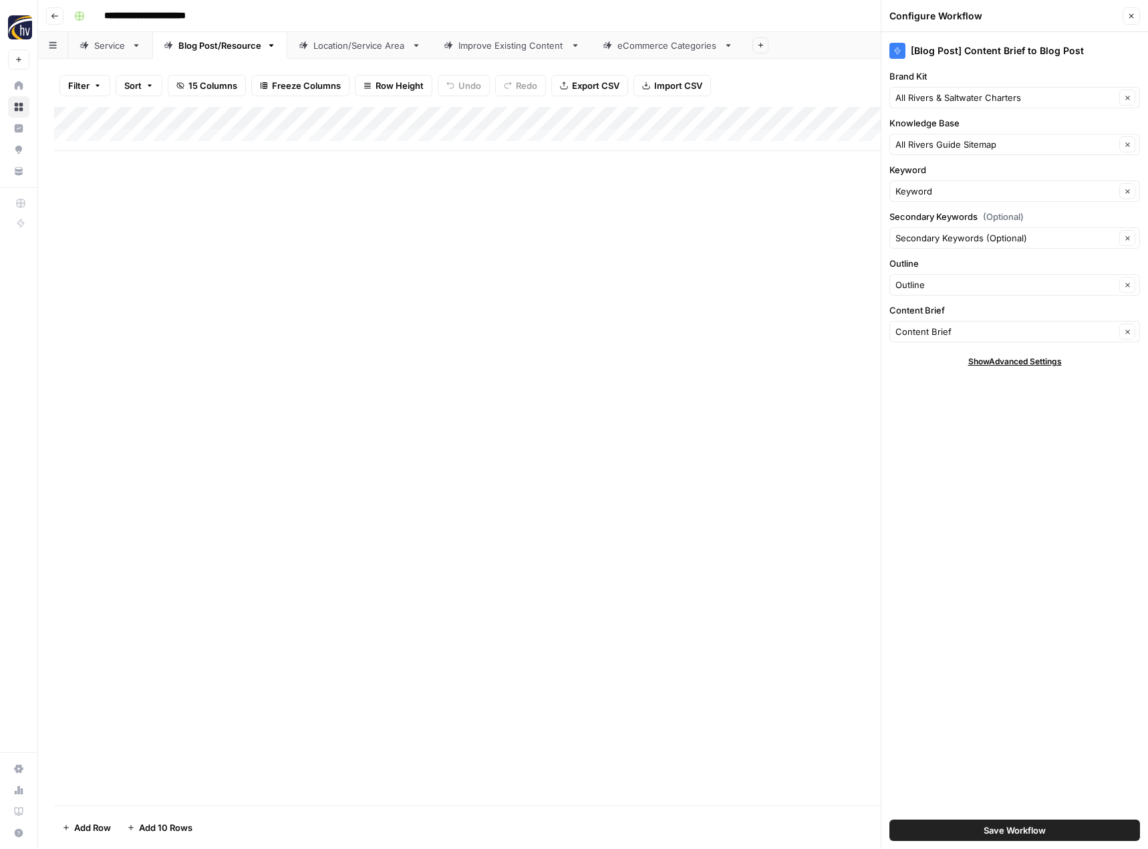
click at [976, 829] on button "Save Workflow" at bounding box center [1014, 829] width 251 height 21
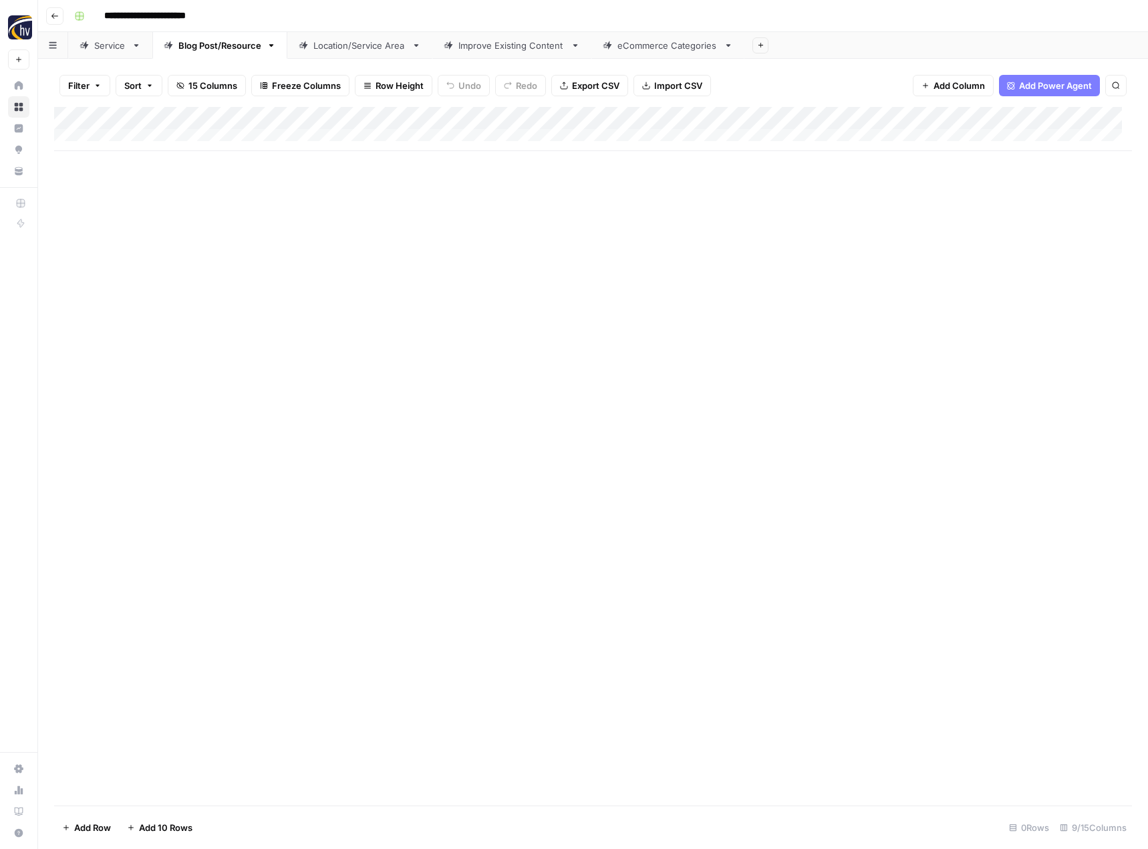
click at [333, 48] on div "Location/Service Area" at bounding box center [359, 45] width 93 height 13
click at [553, 120] on div "Add Column" at bounding box center [593, 129] width 1078 height 44
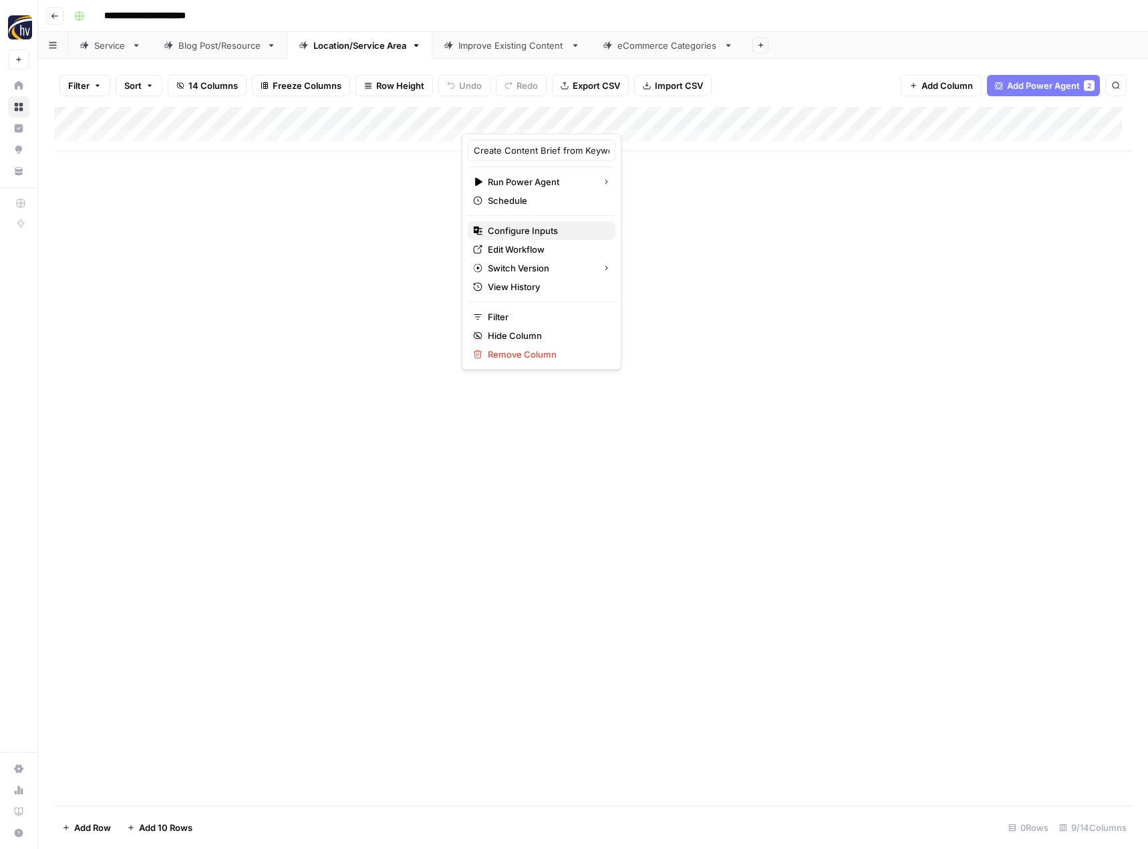
click at [535, 229] on span "Configure Inputs" at bounding box center [546, 230] width 117 height 13
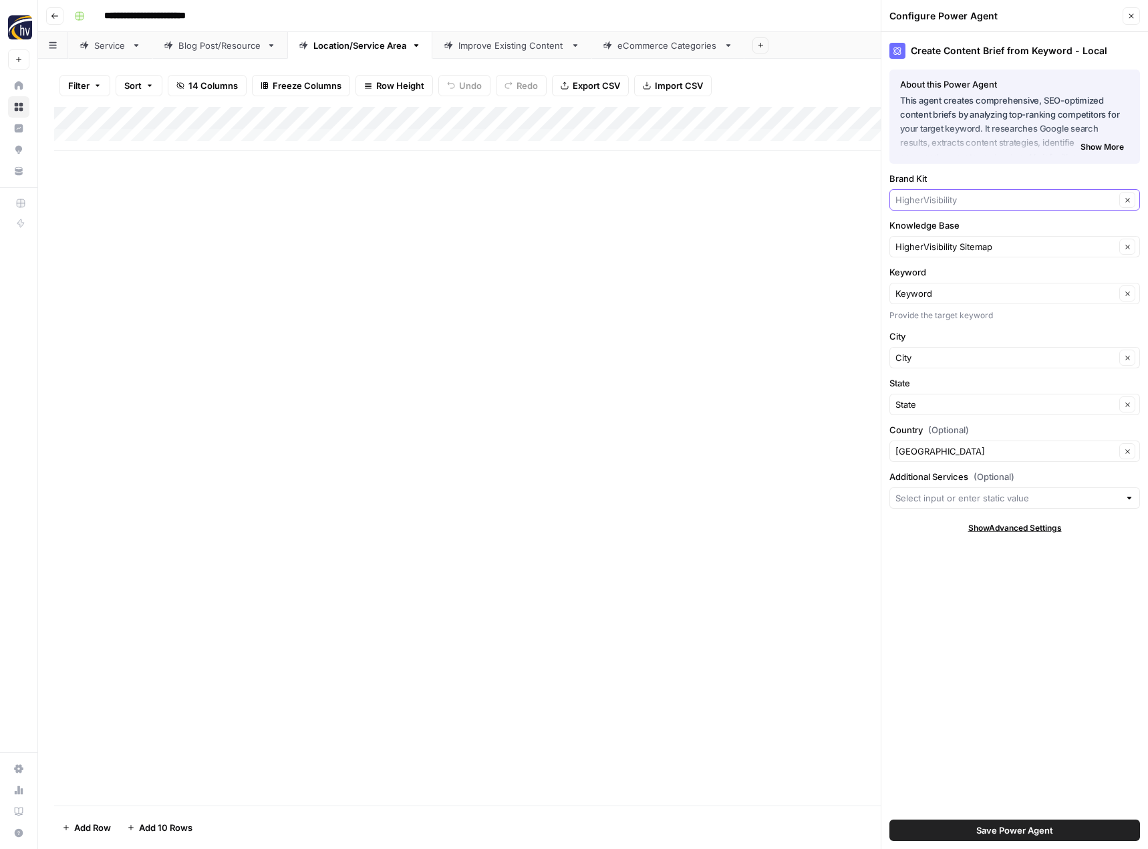
click at [962, 205] on input "Brand Kit" at bounding box center [1005, 199] width 220 height 13
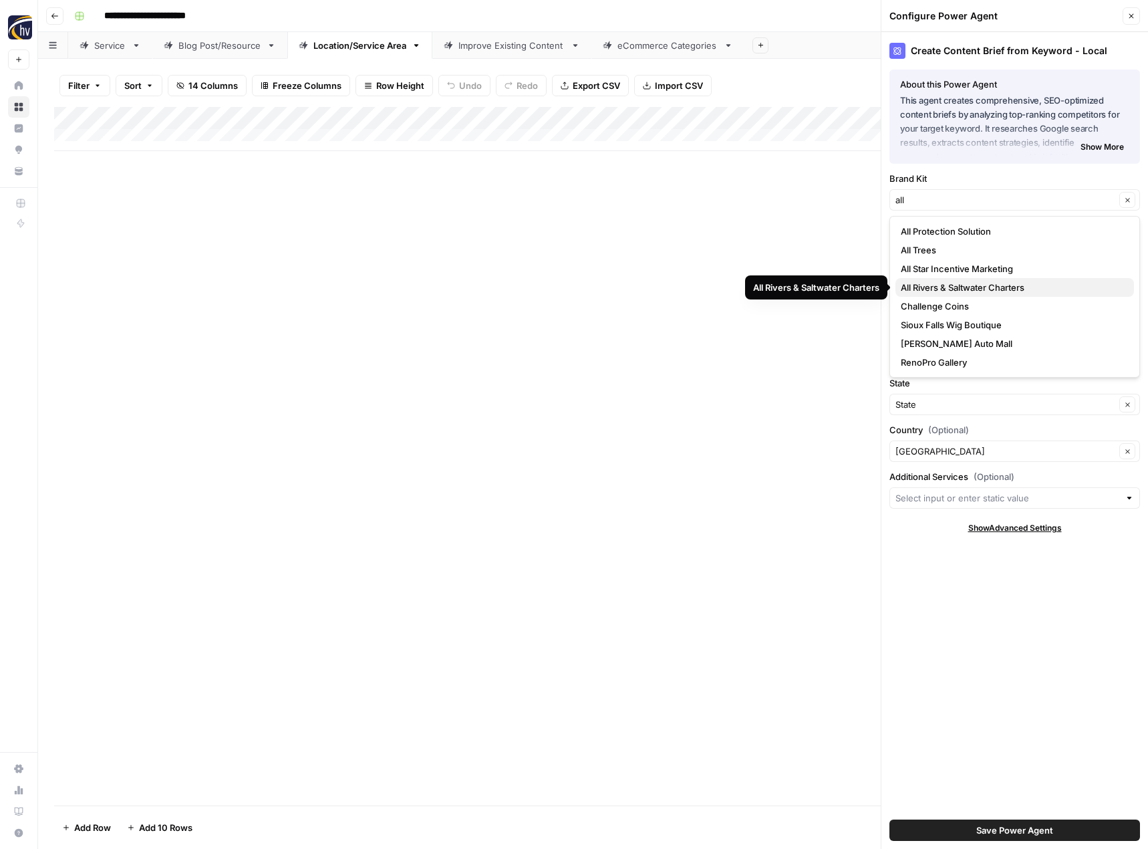
click at [944, 289] on span "All Rivers & Saltwater Charters" at bounding box center [1012, 287] width 223 height 13
type input "All Rivers & Saltwater Charters"
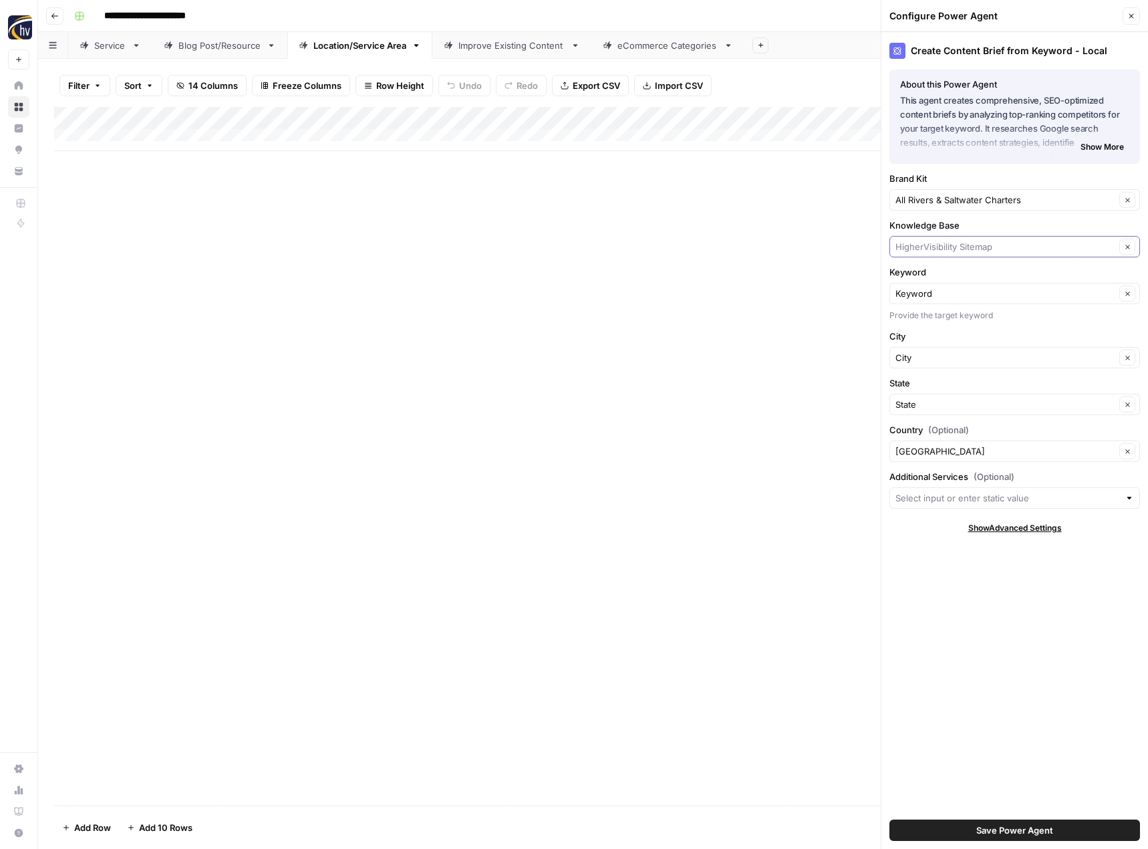
click at [948, 241] on input "Knowledge Base" at bounding box center [1005, 246] width 220 height 13
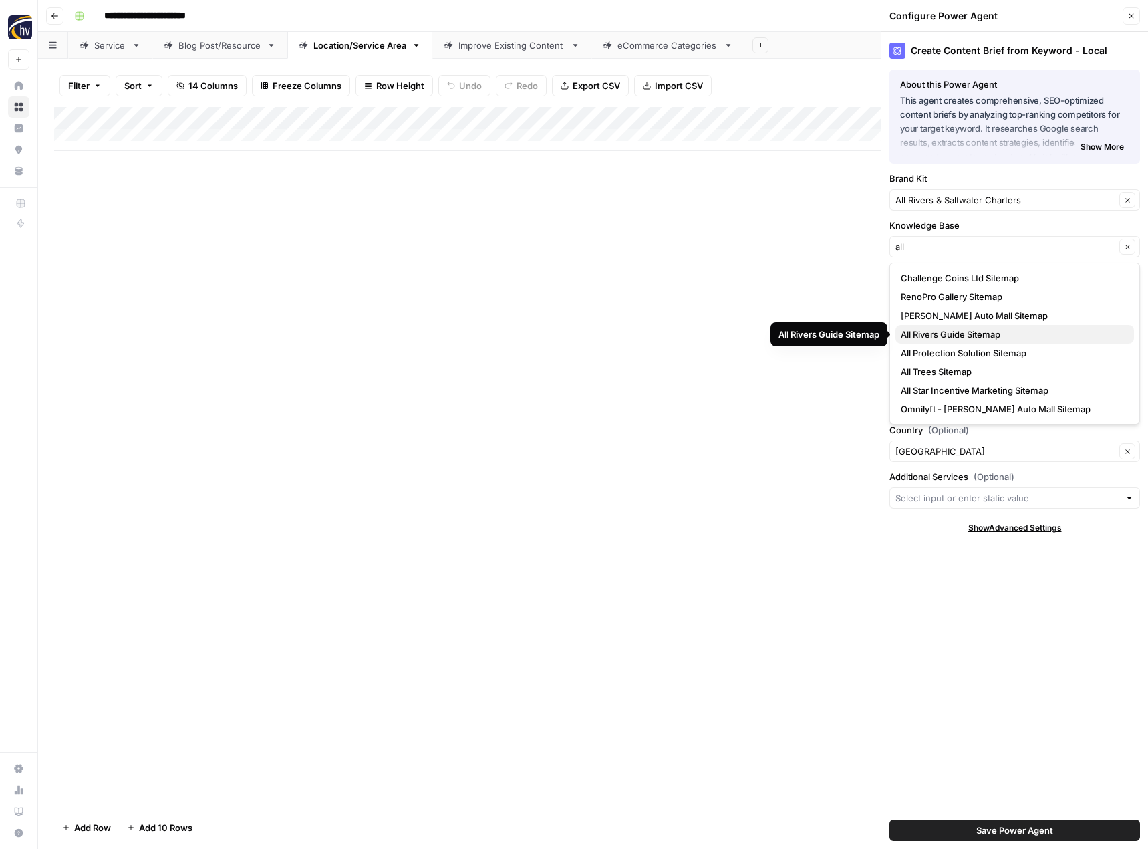
click at [956, 333] on span "All Rivers Guide Sitemap" at bounding box center [1012, 333] width 223 height 13
type input "All Rivers Guide Sitemap"
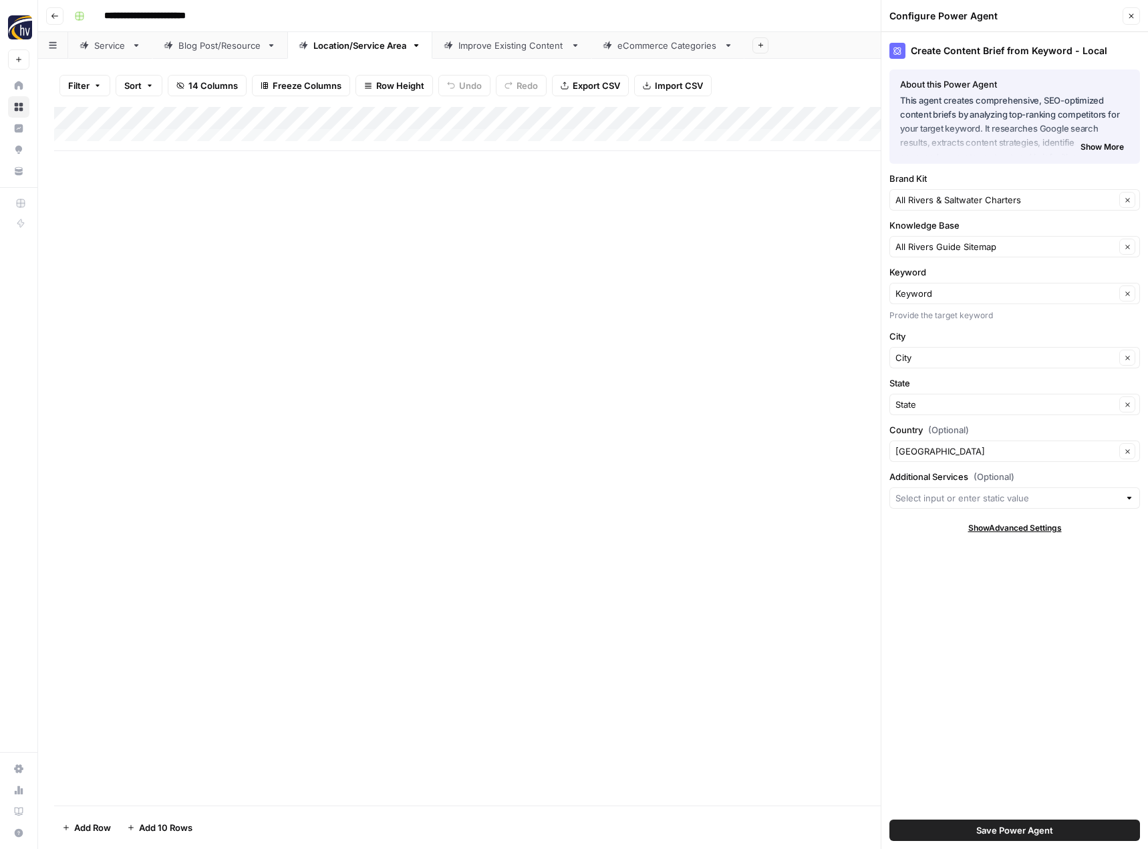
click at [972, 835] on button "Save Power Agent" at bounding box center [1014, 829] width 251 height 21
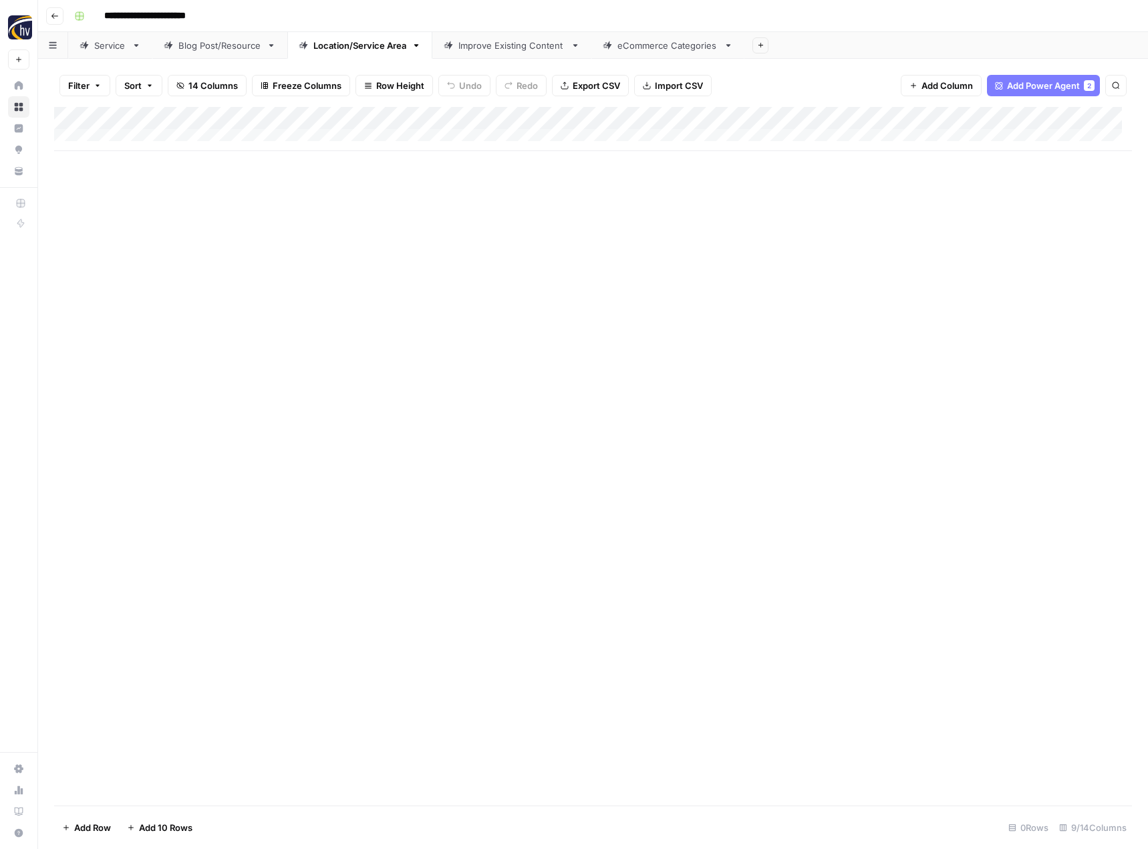
click at [1038, 116] on div "Add Column" at bounding box center [593, 129] width 1078 height 44
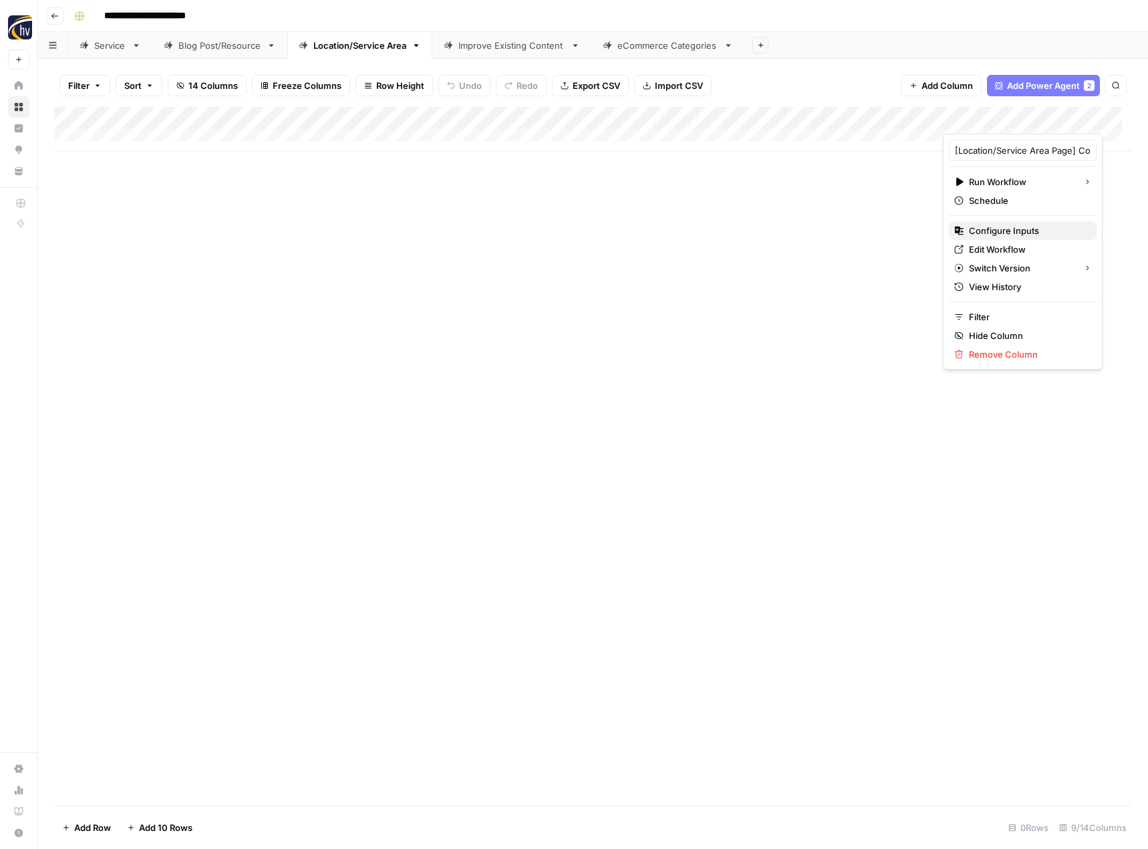
click at [1008, 231] on span "Configure Inputs" at bounding box center [1027, 230] width 117 height 13
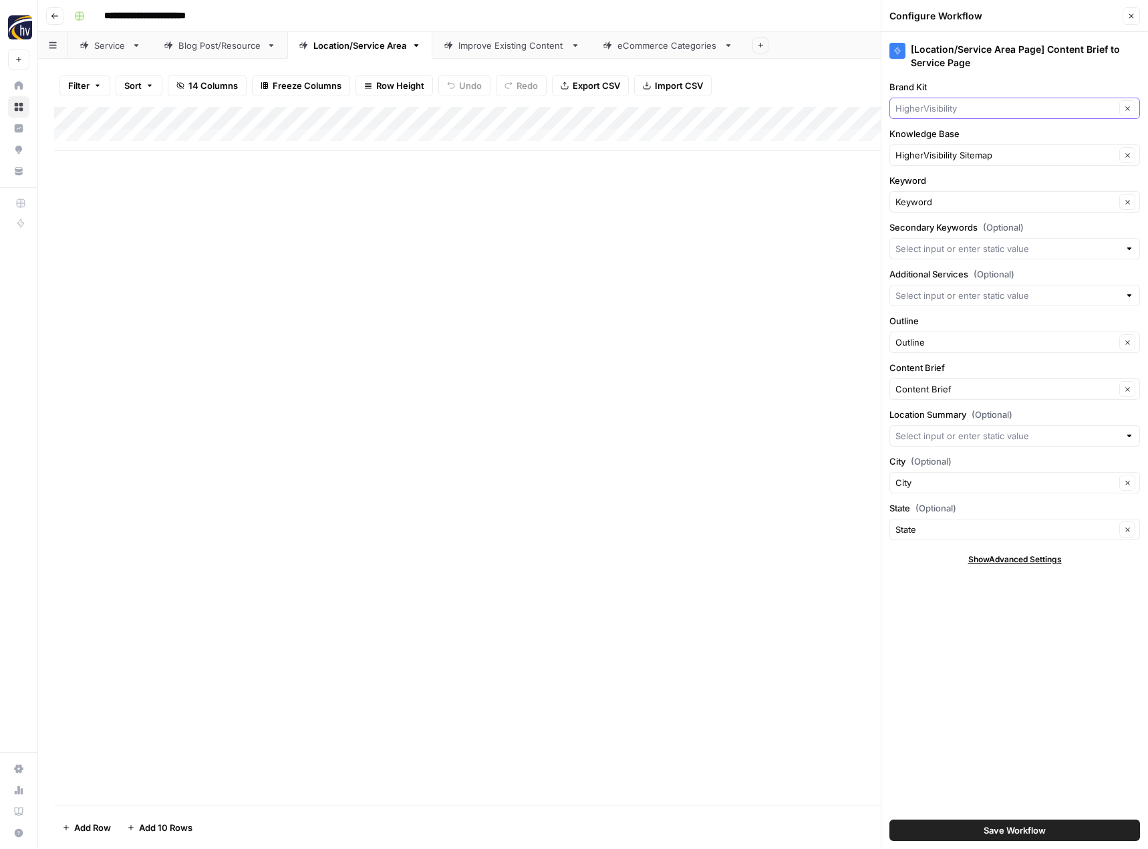
click at [1005, 114] on input "Brand Kit" at bounding box center [1005, 108] width 220 height 13
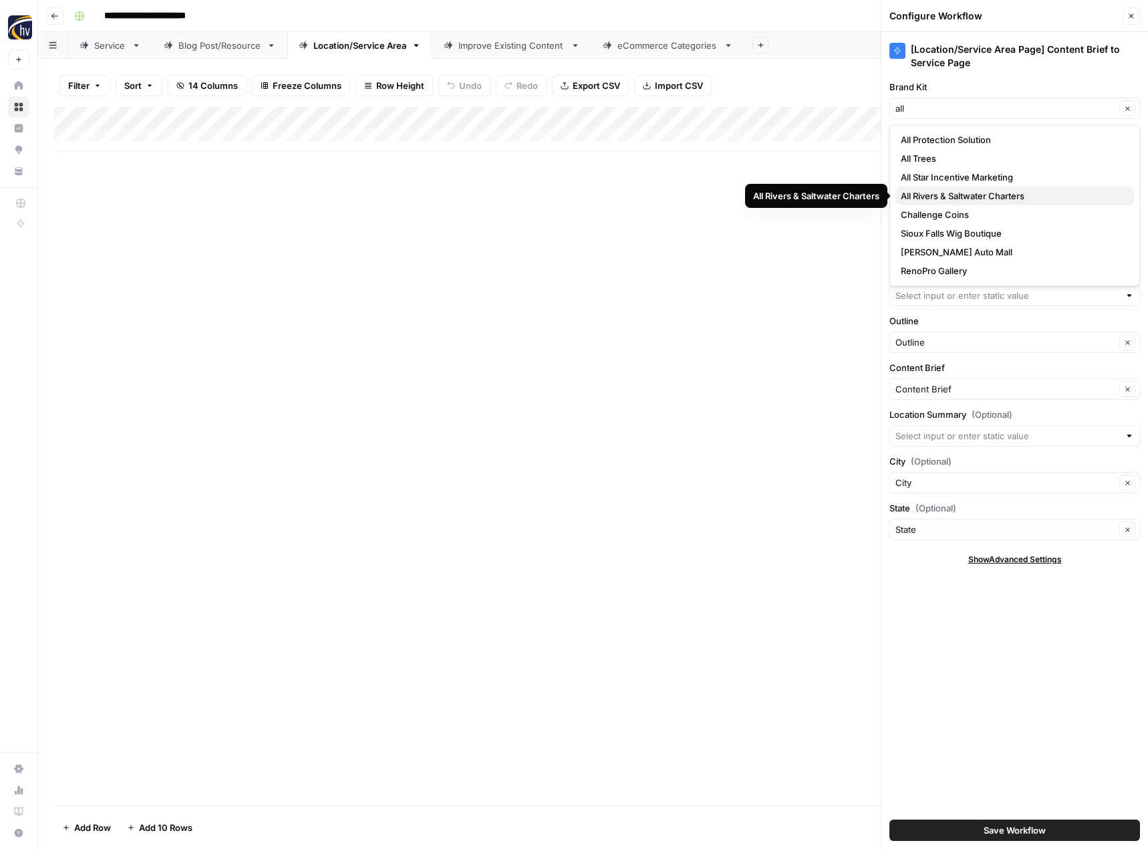
click at [986, 199] on span "All Rivers & Saltwater Charters" at bounding box center [1012, 195] width 223 height 13
type input "All Rivers & Saltwater Charters"
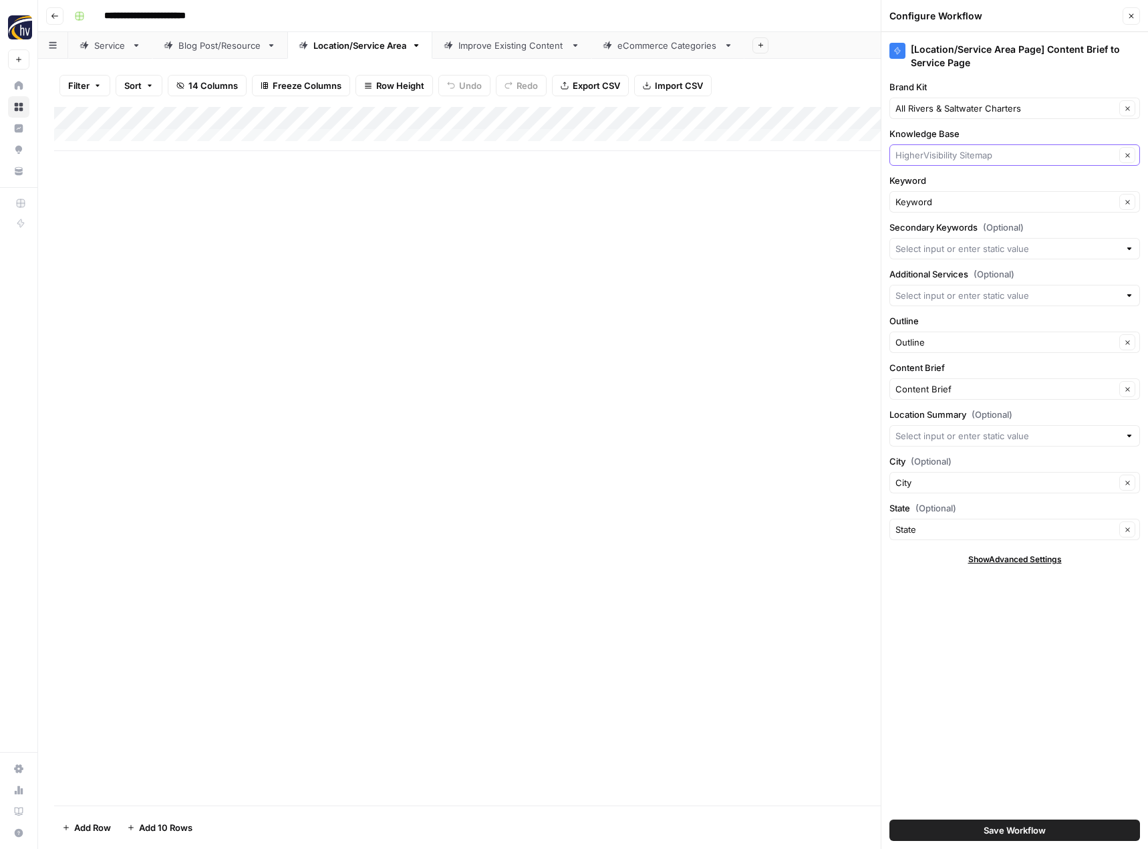
click at [990, 160] on input "Knowledge Base" at bounding box center [1005, 154] width 220 height 13
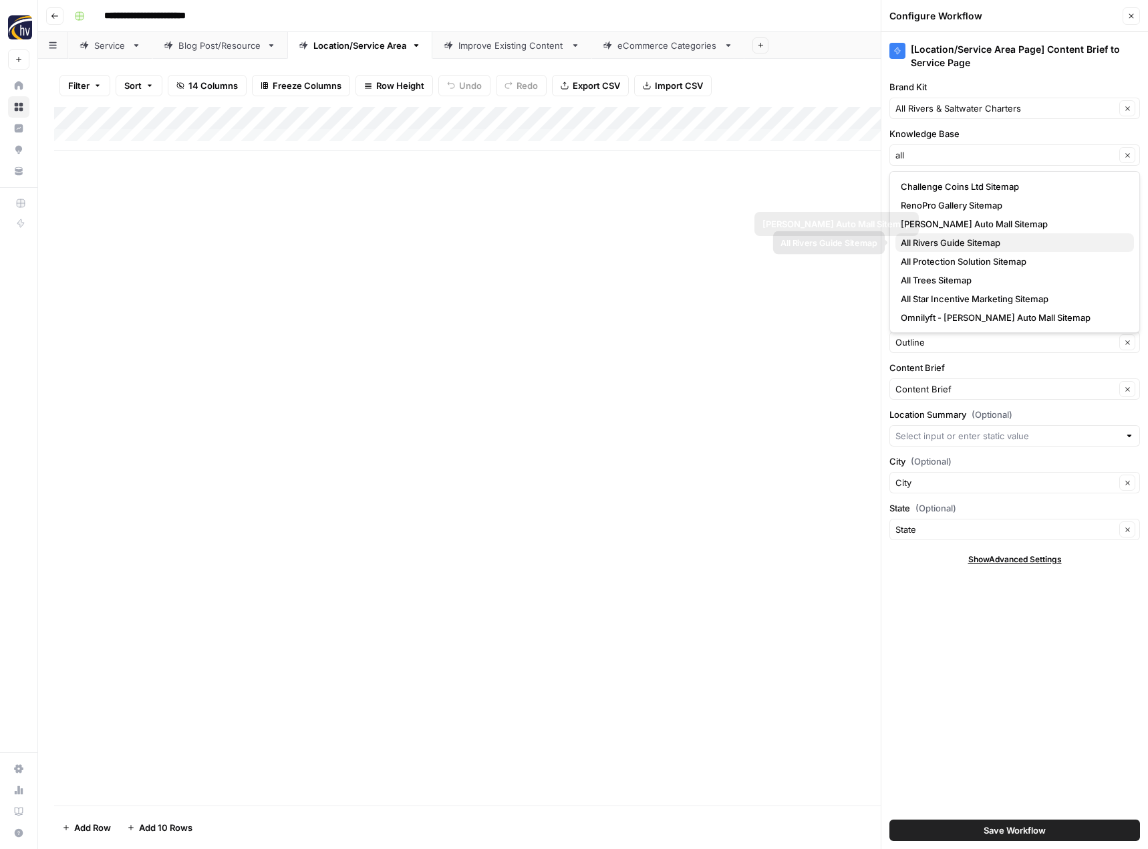
click at [978, 237] on span "All Rivers Guide Sitemap" at bounding box center [1012, 242] width 223 height 13
type input "All Rivers Guide Sitemap"
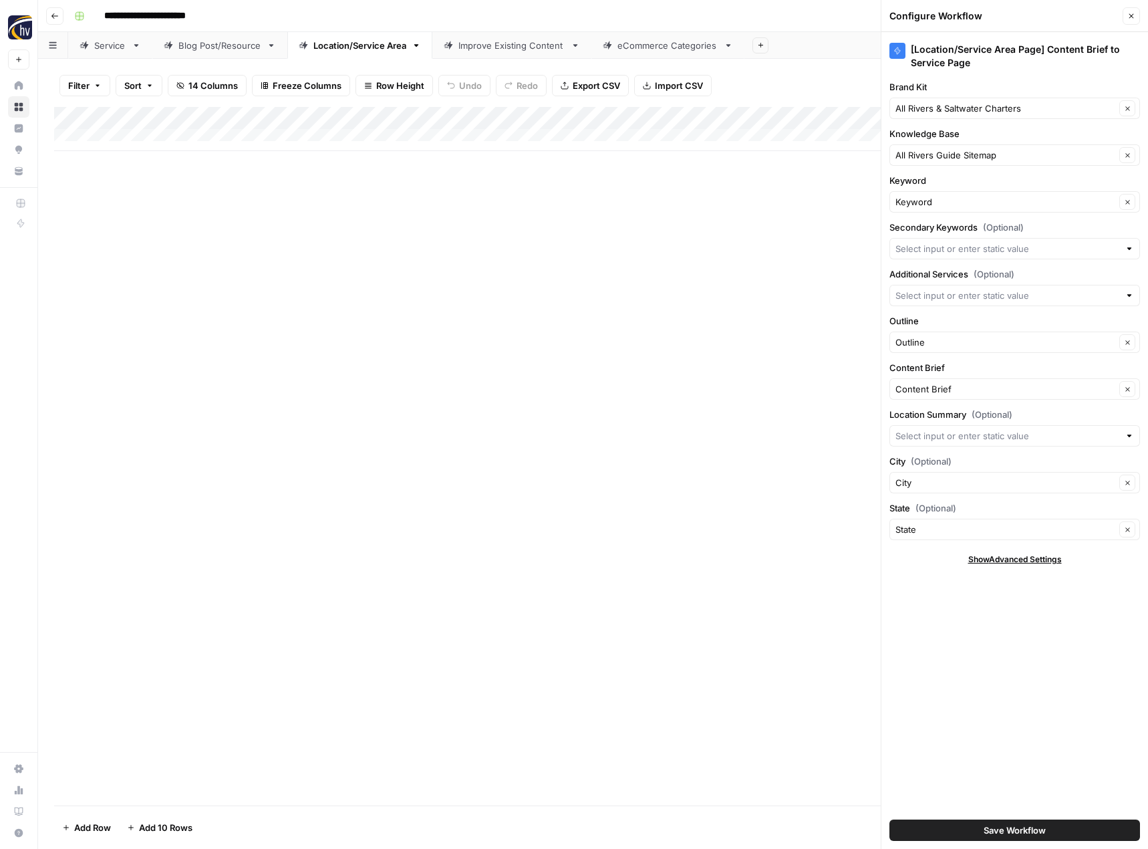
click at [994, 831] on span "Save Workflow" at bounding box center [1015, 829] width 62 height 13
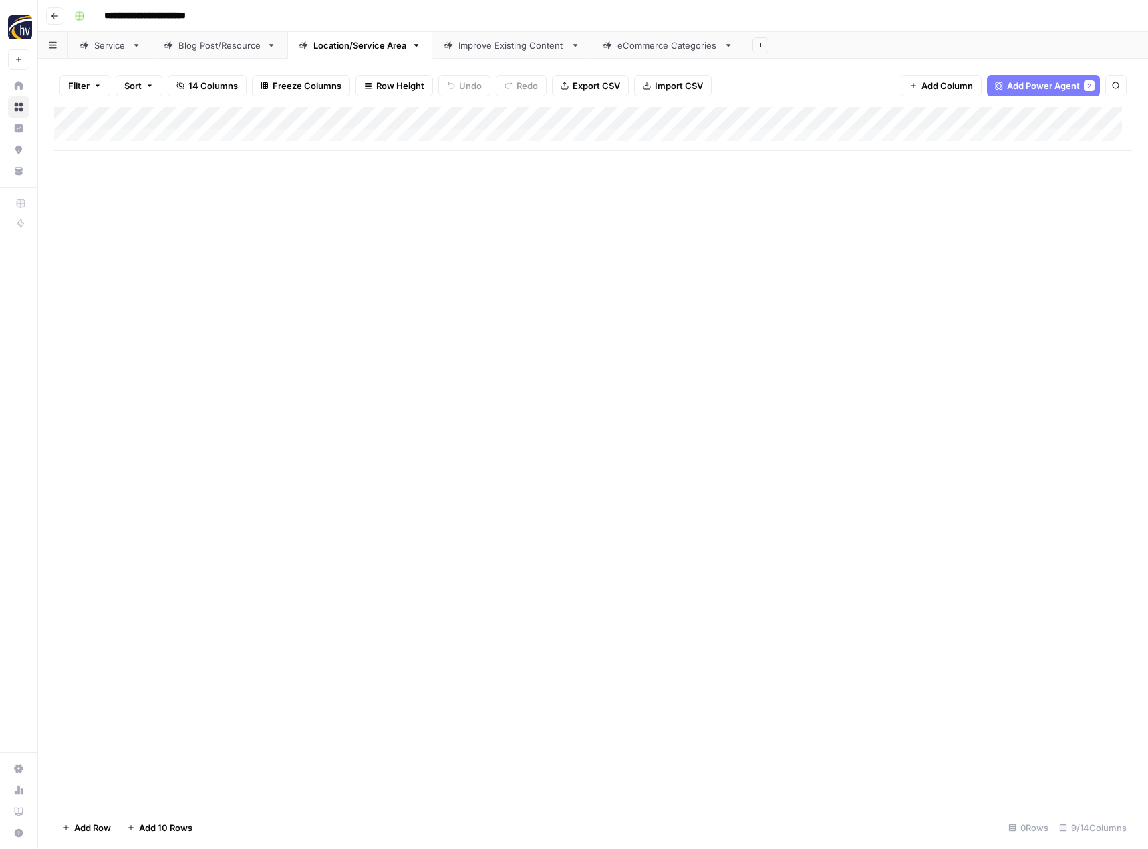
click at [517, 49] on div "Improve Existing Content" at bounding box center [511, 45] width 107 height 13
click at [601, 115] on div "Add Column" at bounding box center [593, 129] width 1078 height 44
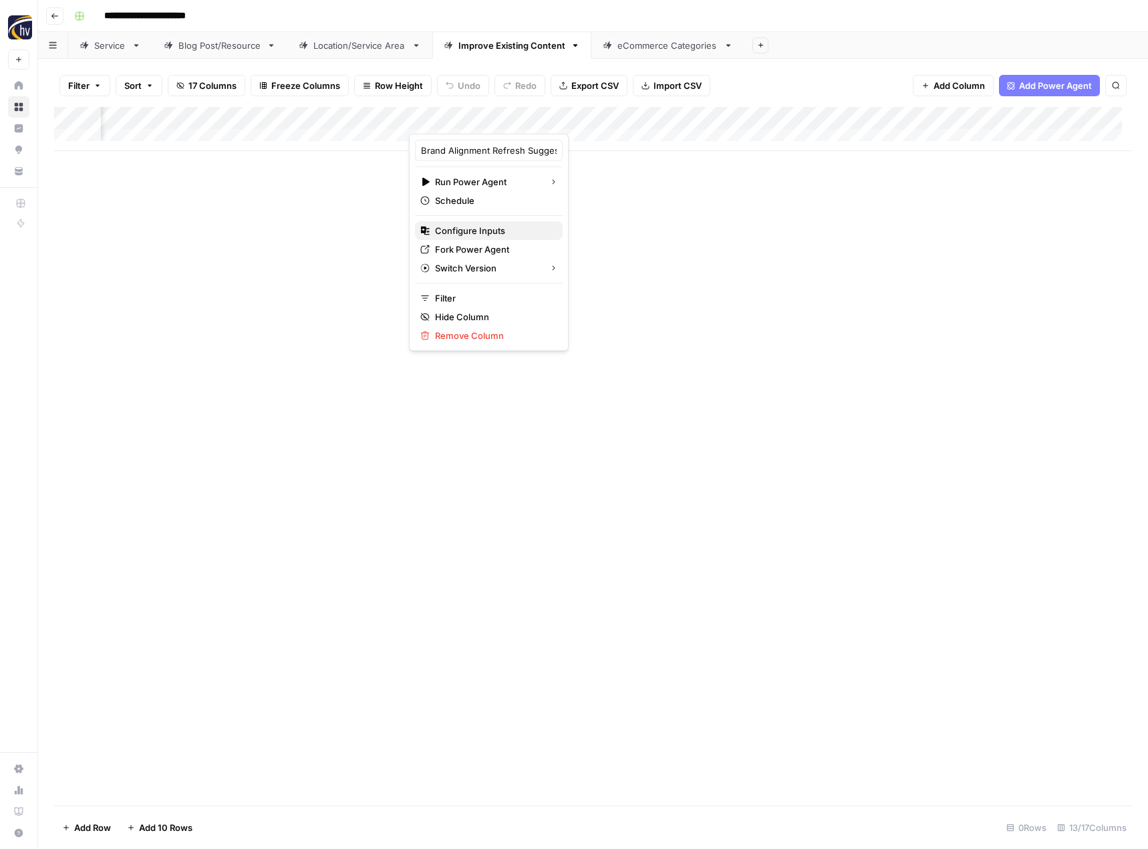
click at [501, 227] on span "Configure Inputs" at bounding box center [493, 230] width 117 height 13
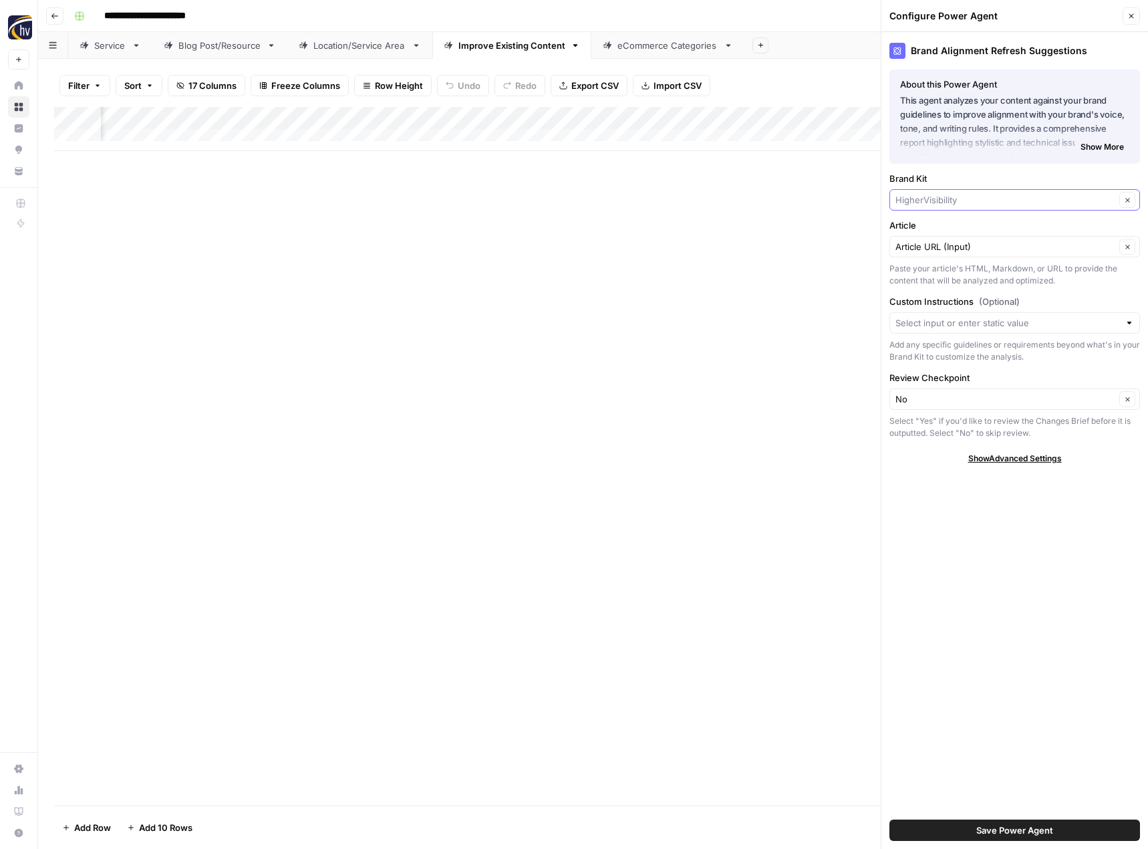
click at [942, 200] on input "Brand Kit" at bounding box center [1005, 199] width 220 height 13
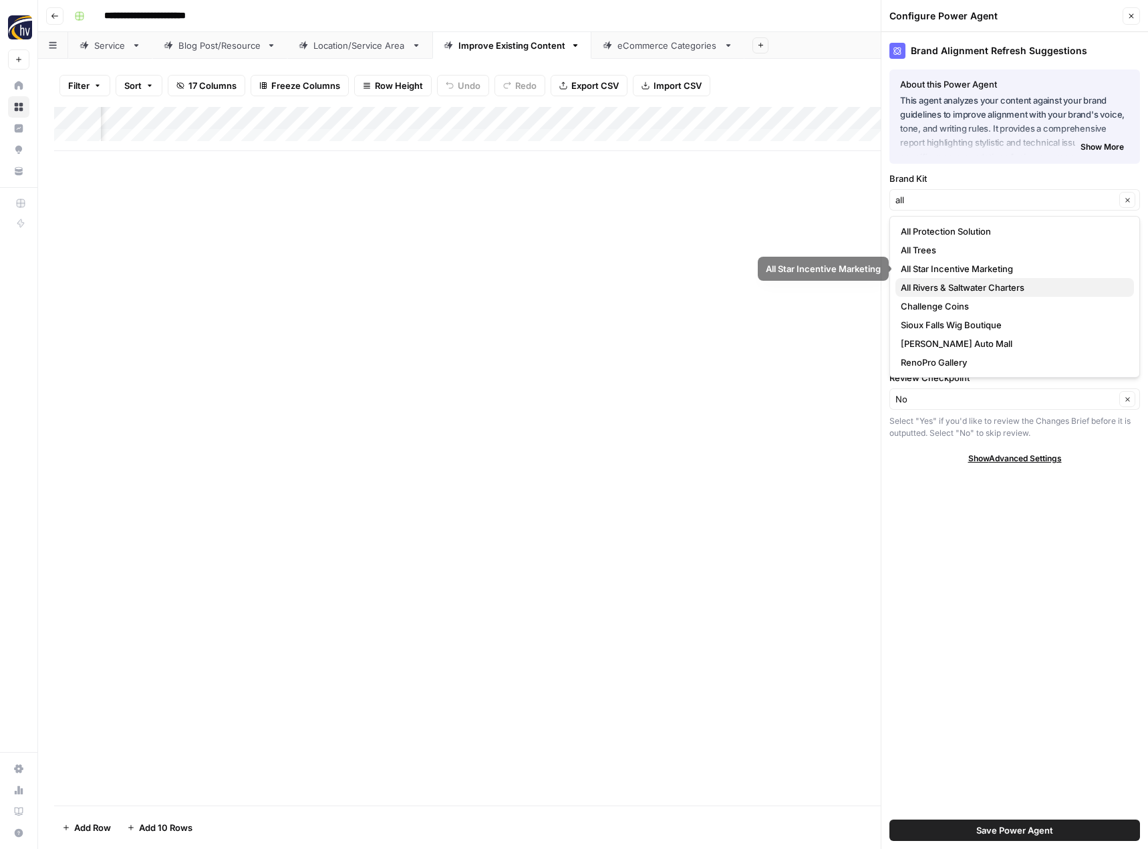
click at [949, 287] on span "All Rivers & Saltwater Charters" at bounding box center [1012, 287] width 223 height 13
type input "All Rivers & Saltwater Charters"
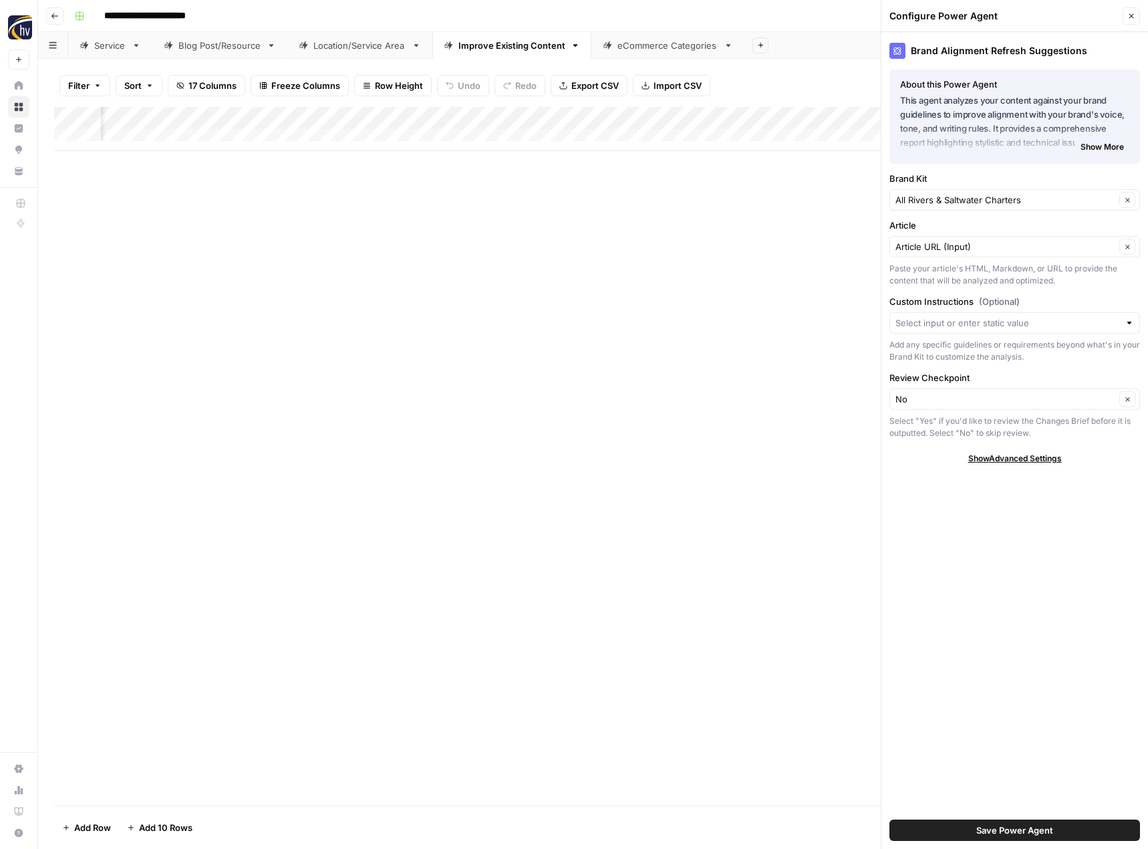
click at [1018, 831] on span "Save Power Agent" at bounding box center [1014, 829] width 77 height 13
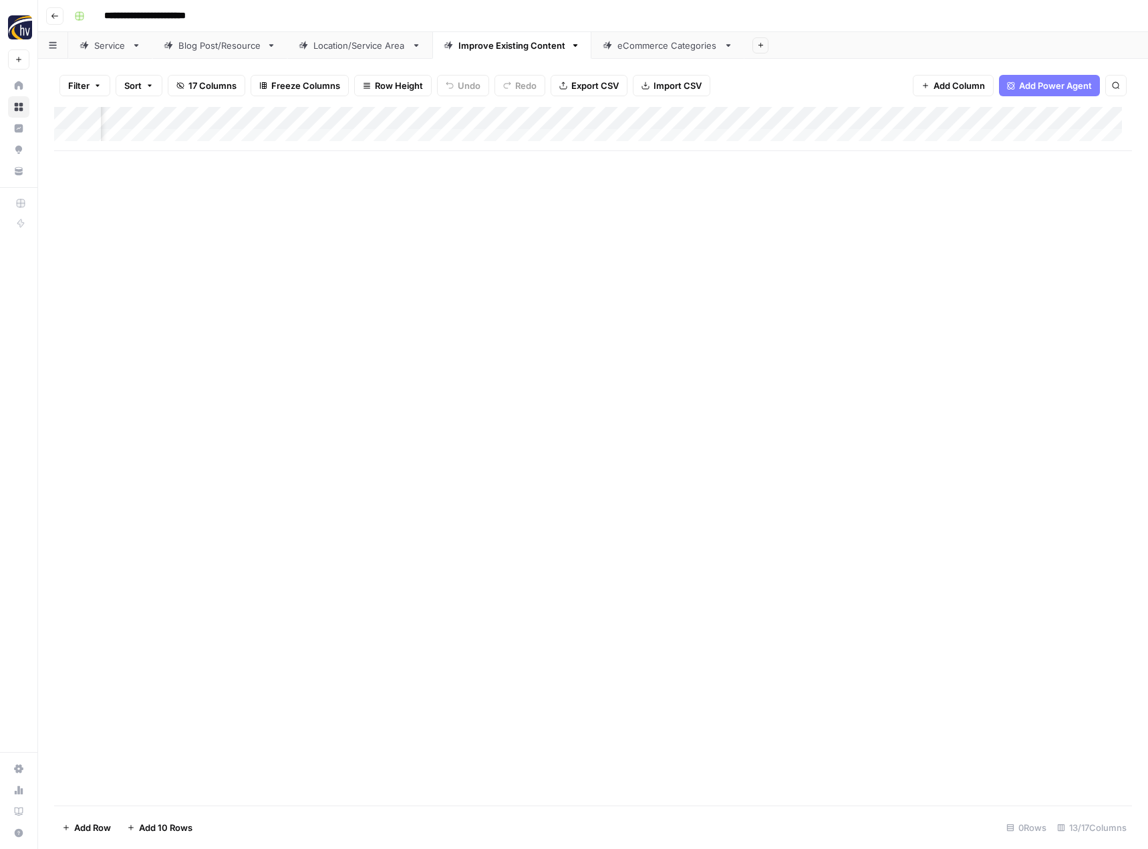
click at [946, 118] on div "Add Column" at bounding box center [593, 129] width 1078 height 44
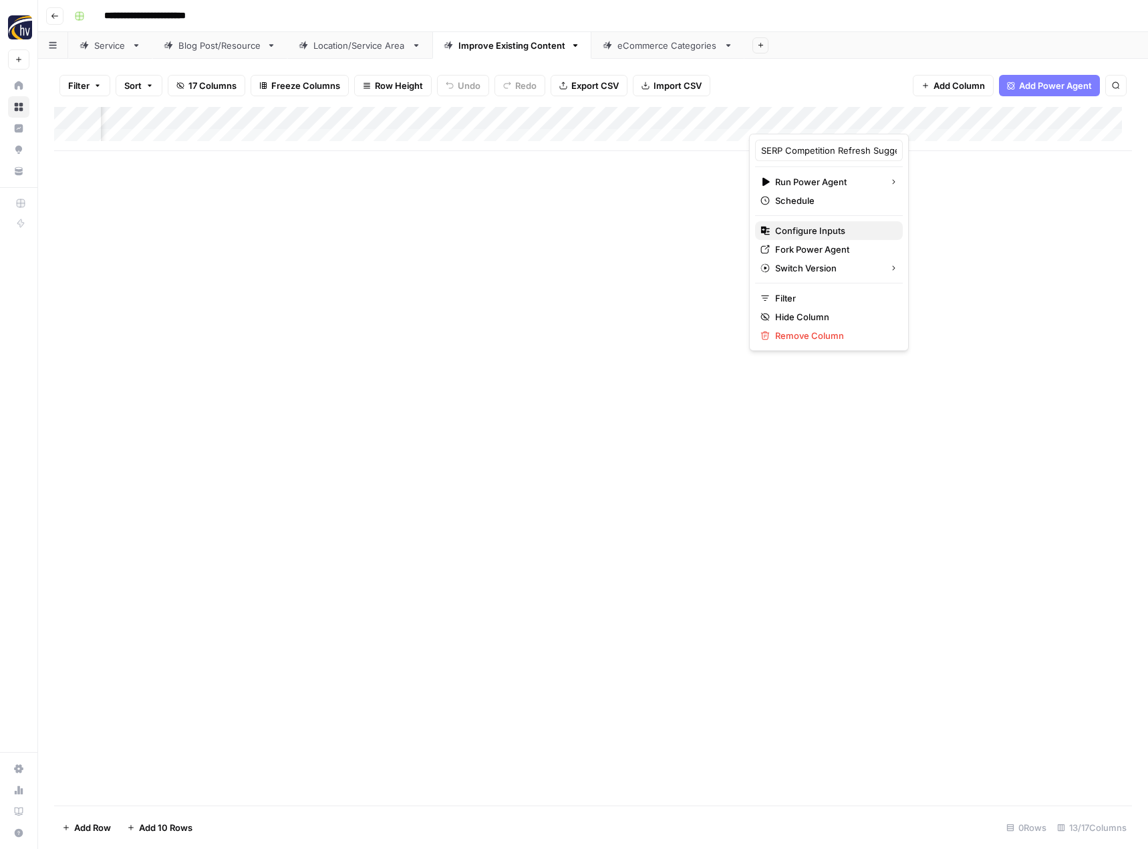
click at [837, 229] on span "Configure Inputs" at bounding box center [833, 230] width 117 height 13
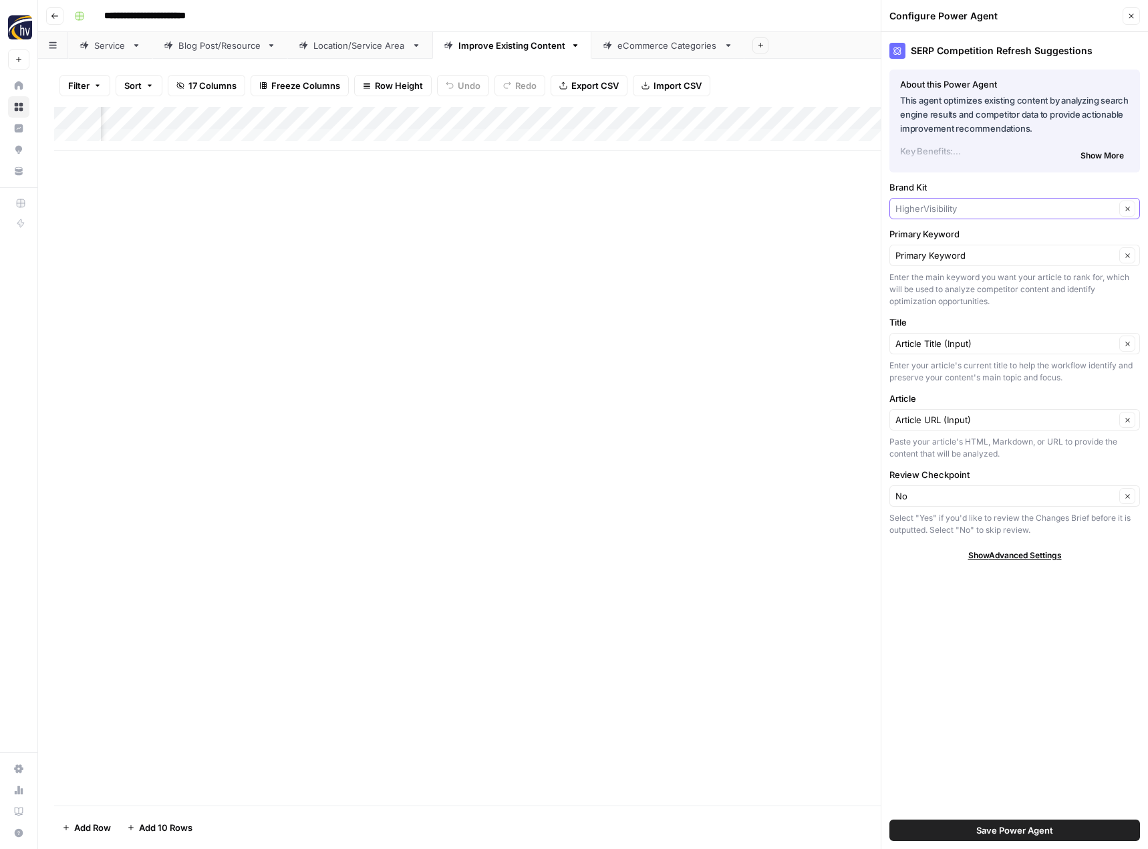
click at [954, 204] on input "Brand Kit" at bounding box center [1005, 208] width 220 height 13
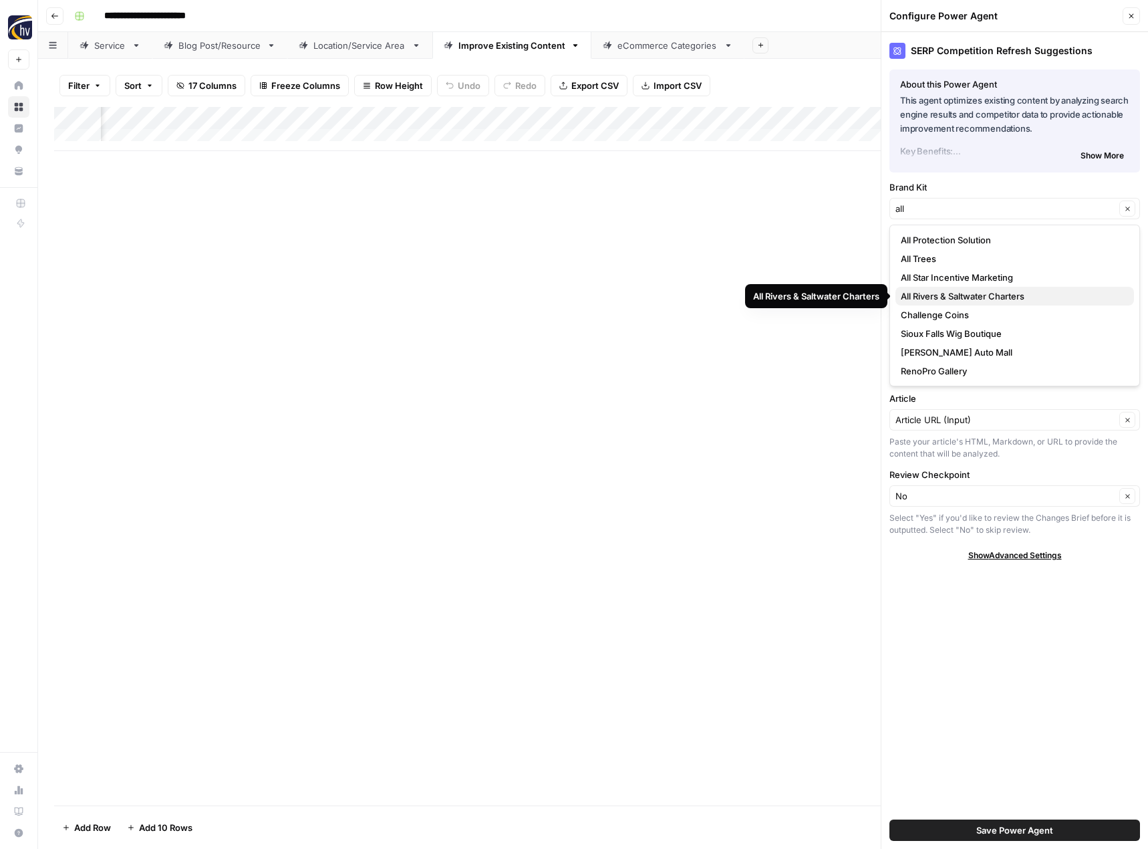
click at [962, 290] on span "All Rivers & Saltwater Charters" at bounding box center [1012, 295] width 223 height 13
type input "All Rivers & Saltwater Charters"
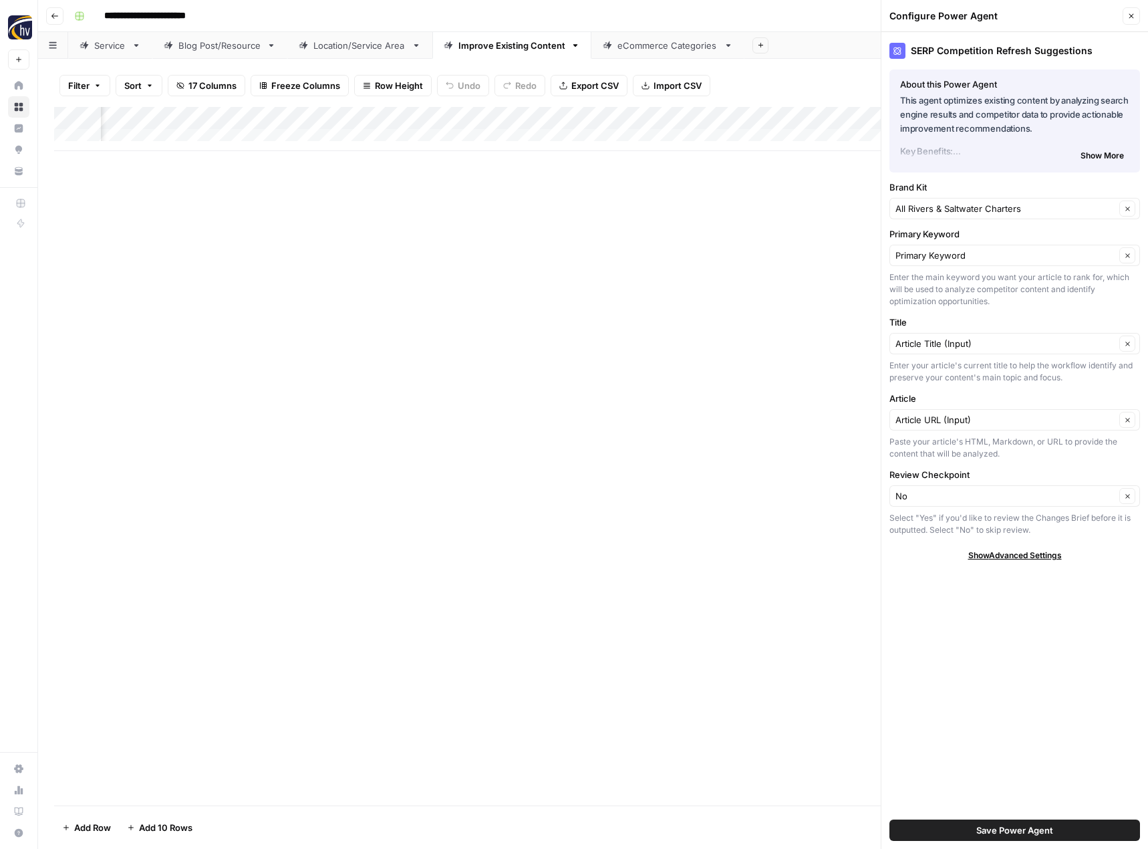
click at [1008, 831] on span "Save Power Agent" at bounding box center [1014, 829] width 77 height 13
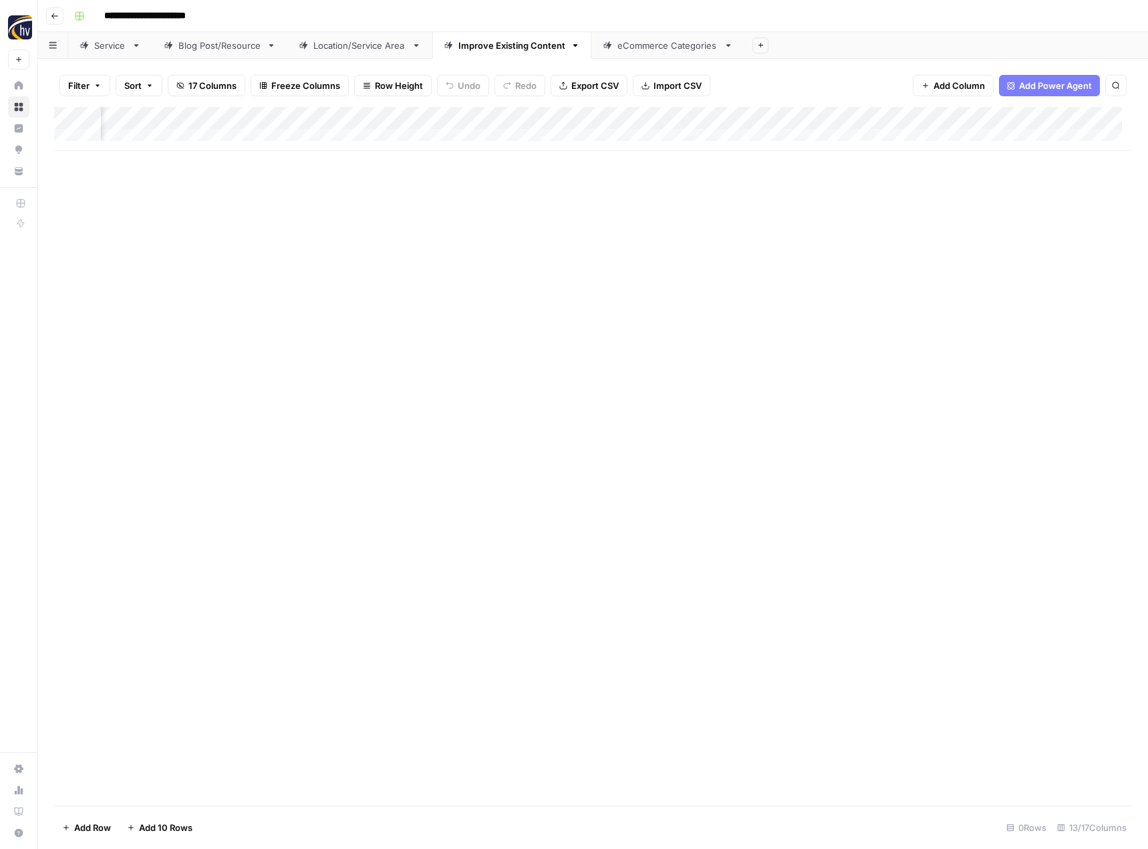
scroll to position [0, 1071]
click at [948, 118] on div "Add Column" at bounding box center [593, 129] width 1078 height 44
click at [867, 236] on span "Configure Inputs" at bounding box center [851, 230] width 117 height 13
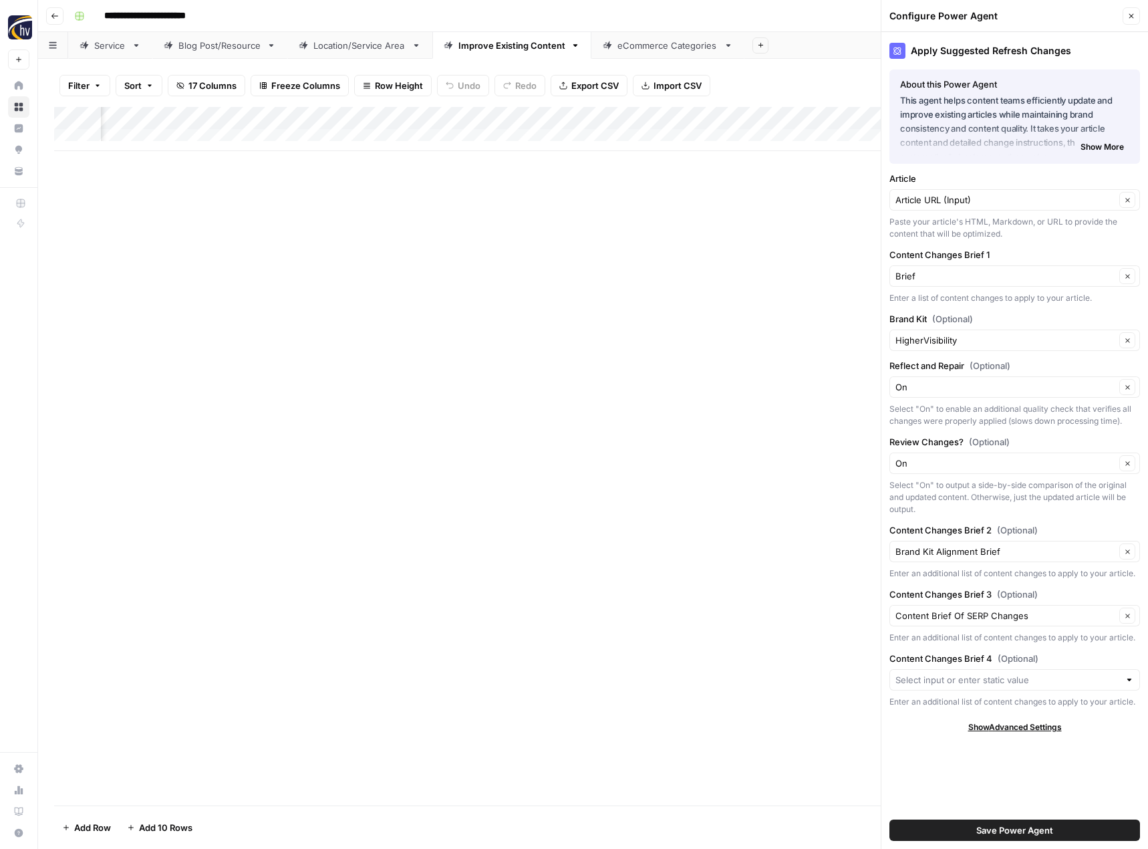
click at [957, 331] on div "HigherVisibility Clear" at bounding box center [1014, 339] width 251 height 21
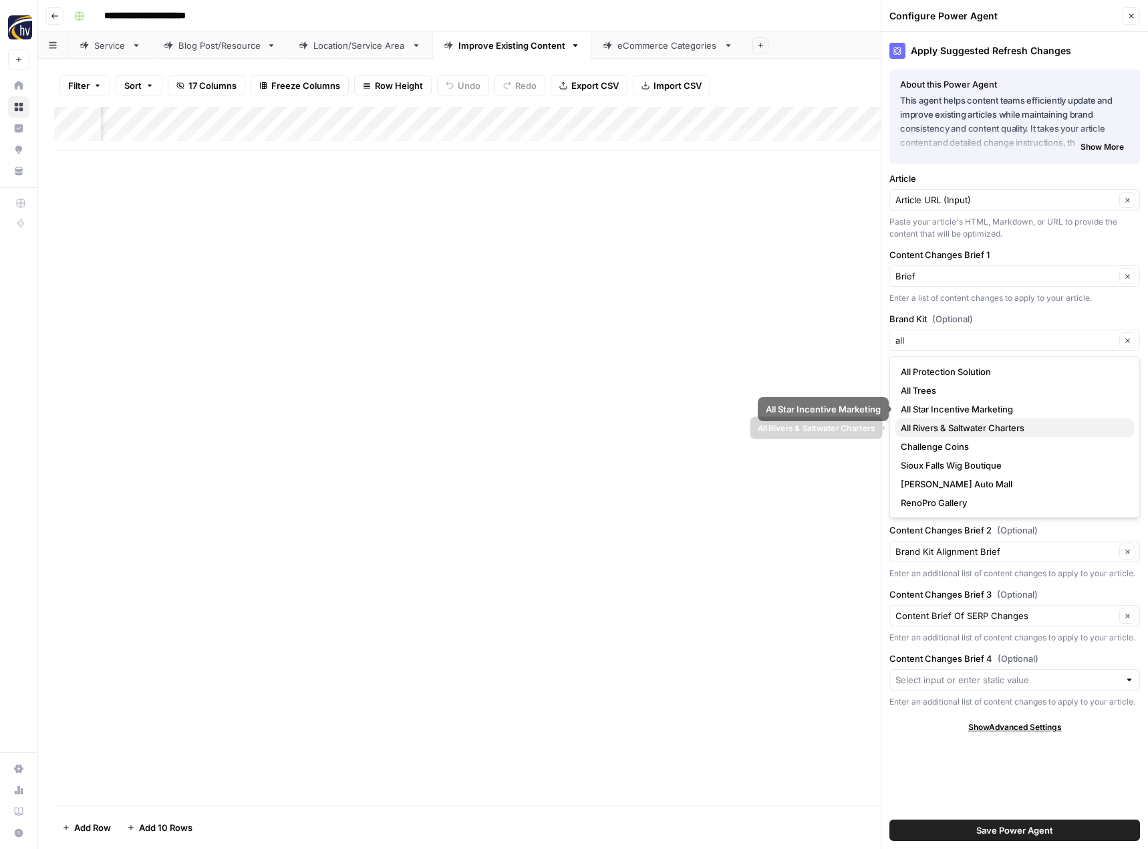
click at [959, 427] on span "All Rivers & Saltwater Charters" at bounding box center [1012, 427] width 223 height 13
type input "All Rivers & Saltwater Charters"
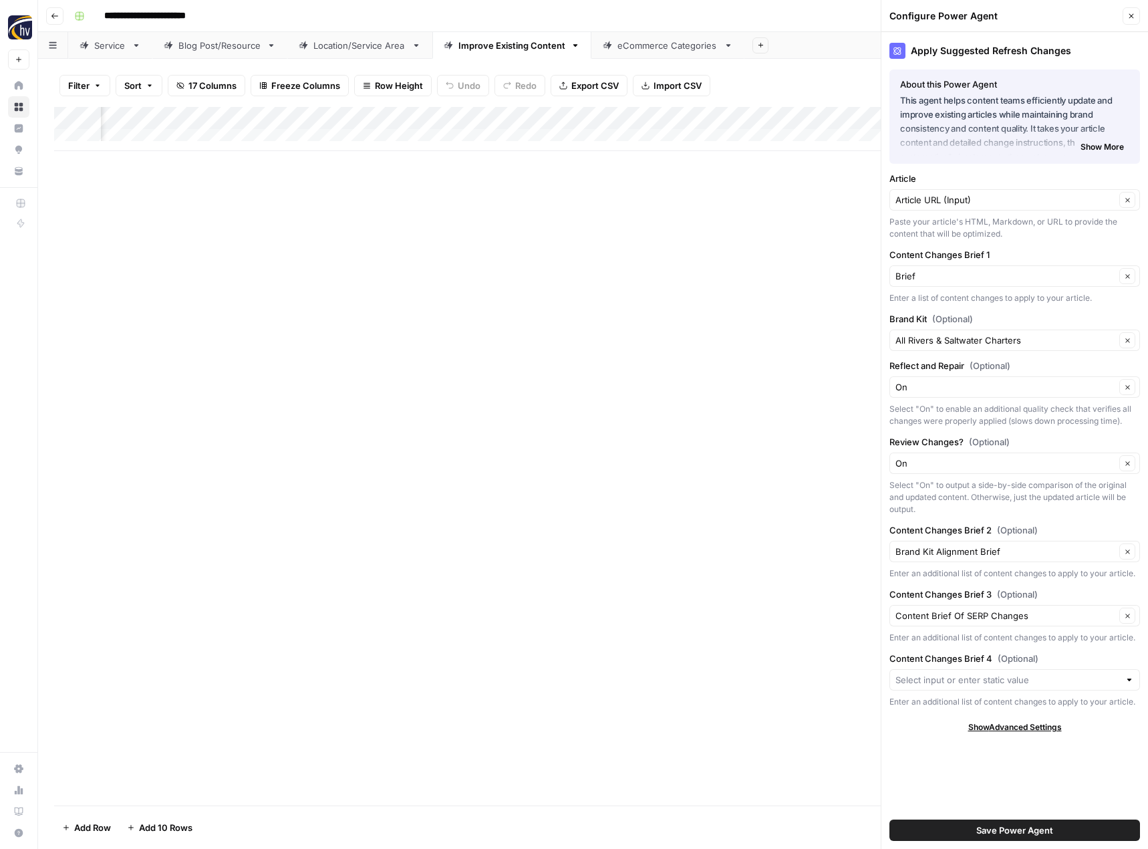
click at [1014, 829] on span "Save Power Agent" at bounding box center [1014, 829] width 77 height 13
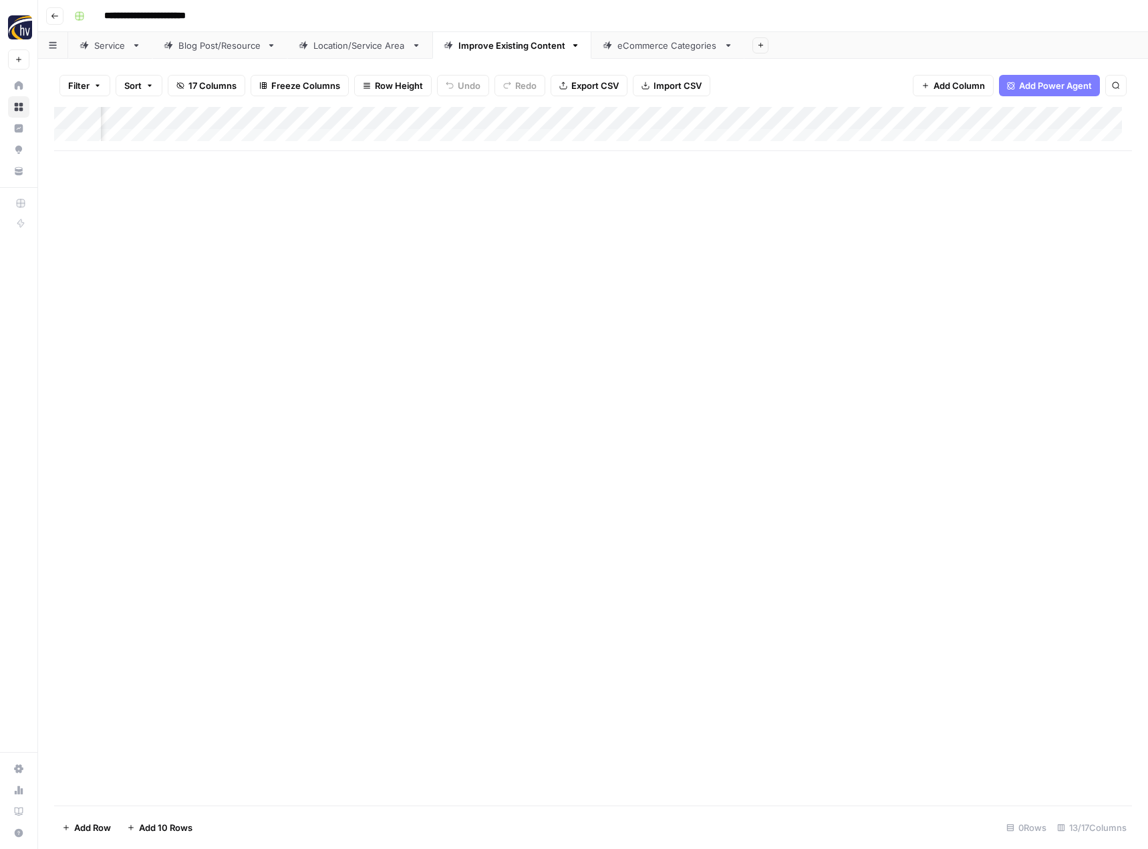
click at [662, 46] on div "eCommerce Categories" at bounding box center [667, 45] width 101 height 13
click at [653, 114] on div "Add Column" at bounding box center [593, 129] width 1078 height 44
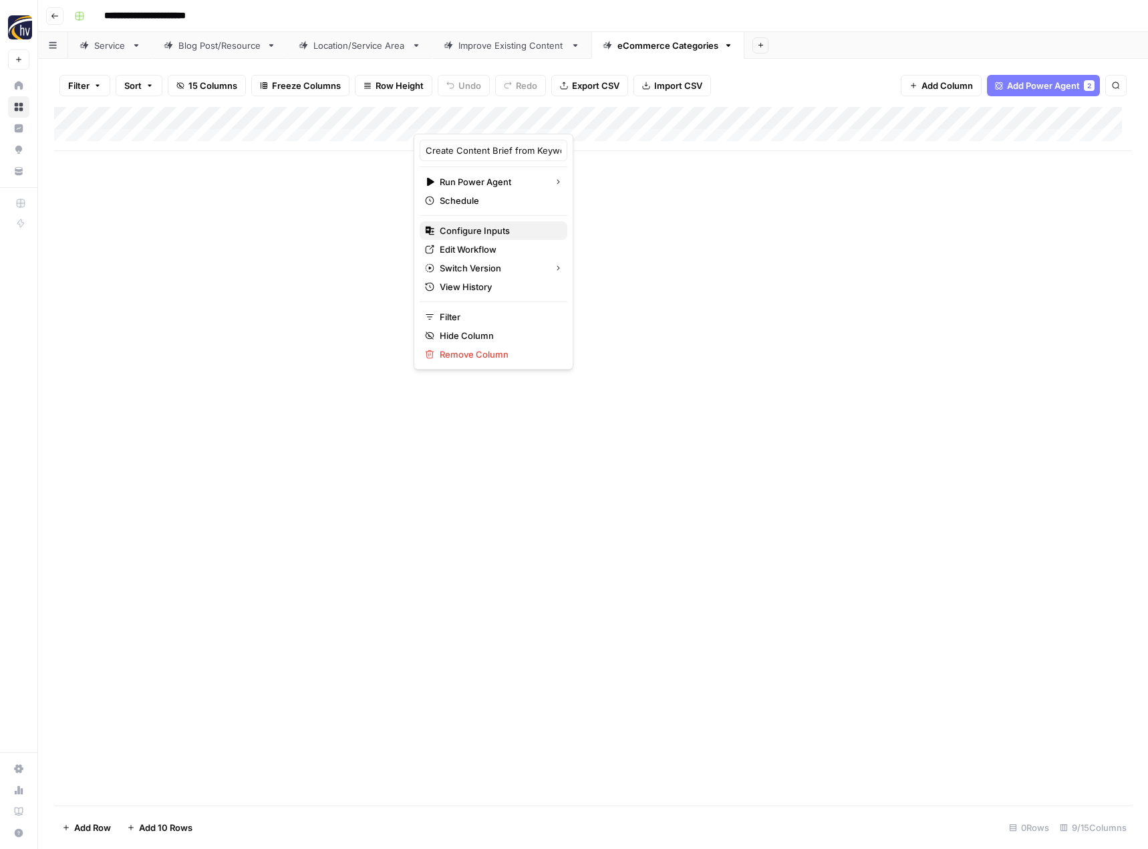
click at [497, 232] on span "Configure Inputs" at bounding box center [498, 230] width 117 height 13
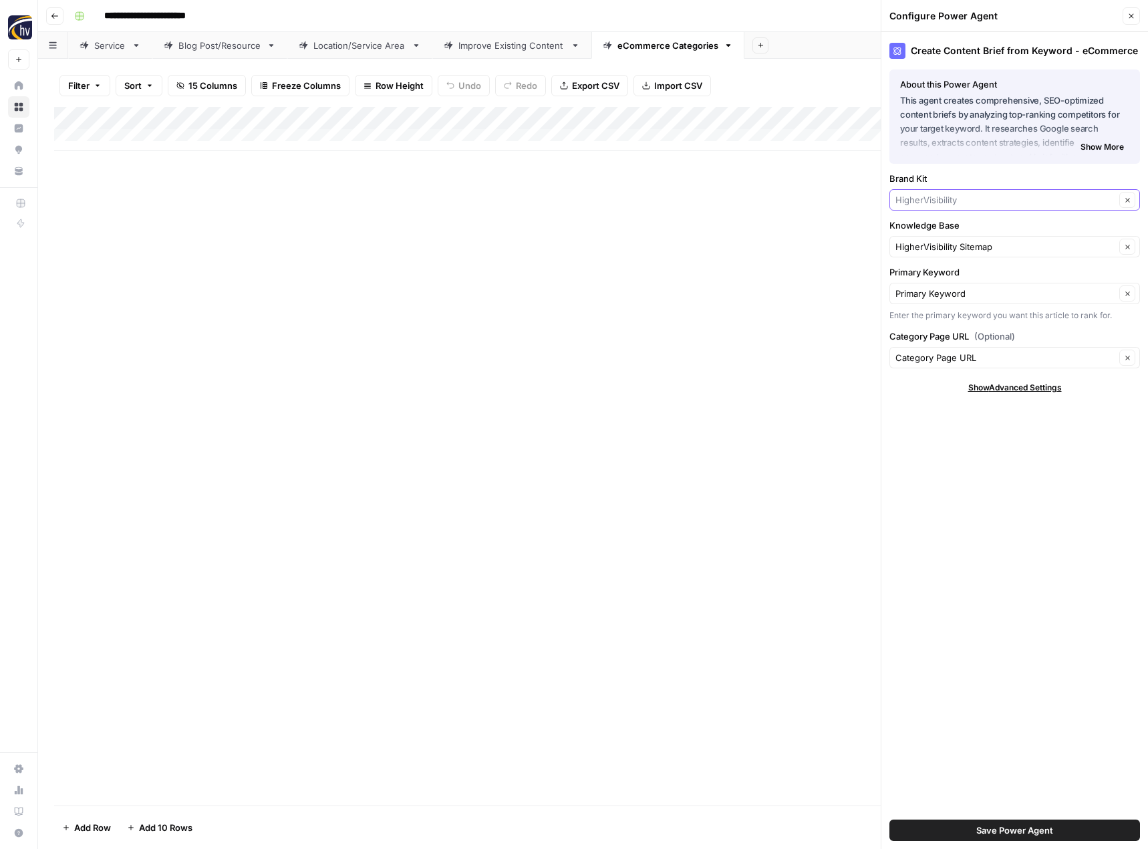
click at [927, 202] on input "Brand Kit" at bounding box center [1005, 199] width 220 height 13
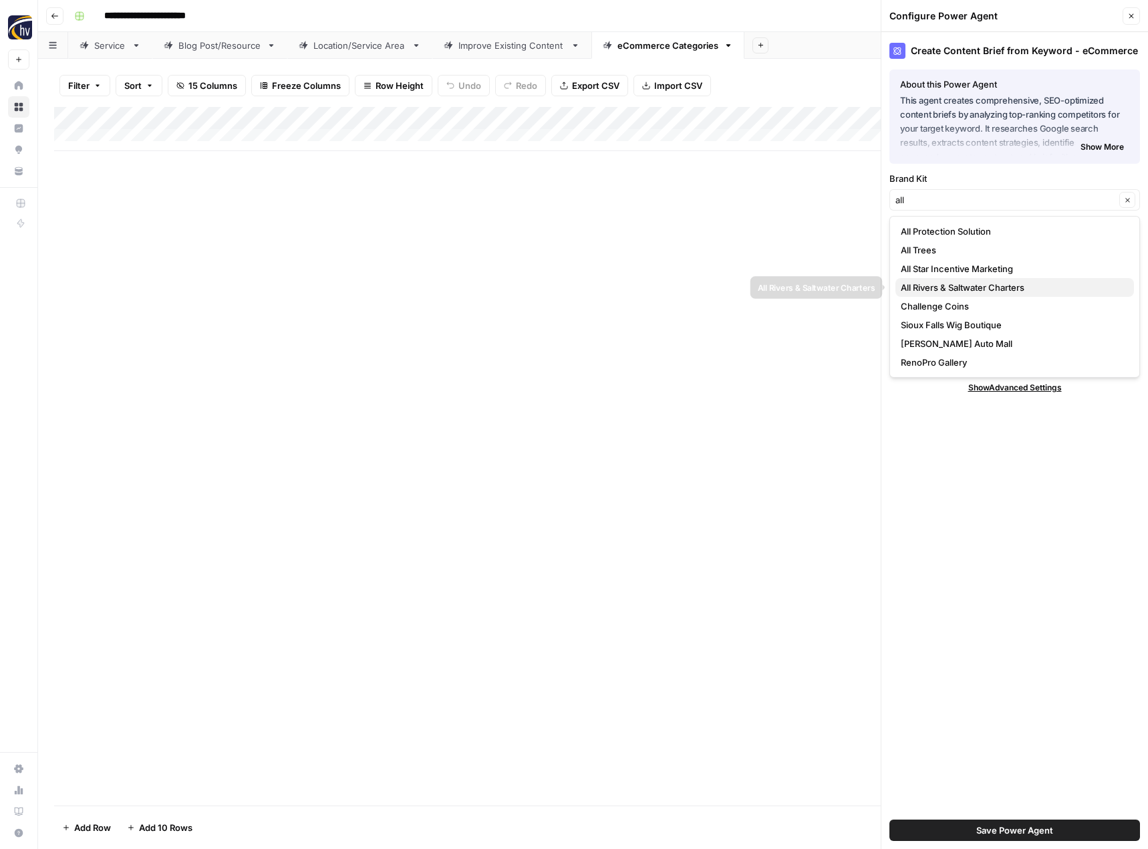
click at [943, 288] on span "All Rivers & Saltwater Charters" at bounding box center [1012, 287] width 223 height 13
type input "All Rivers & Saltwater Charters"
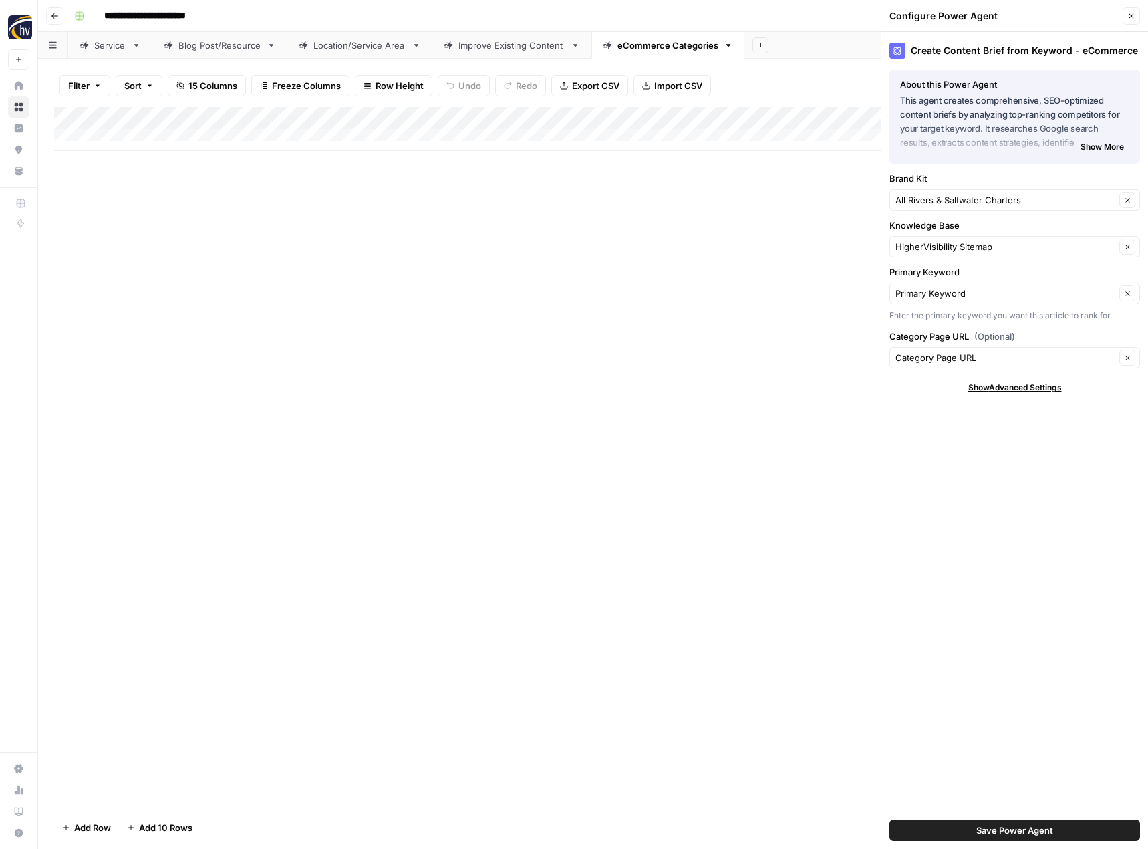
click at [955, 237] on div "HigherVisibility Sitemap Clear" at bounding box center [1014, 246] width 251 height 21
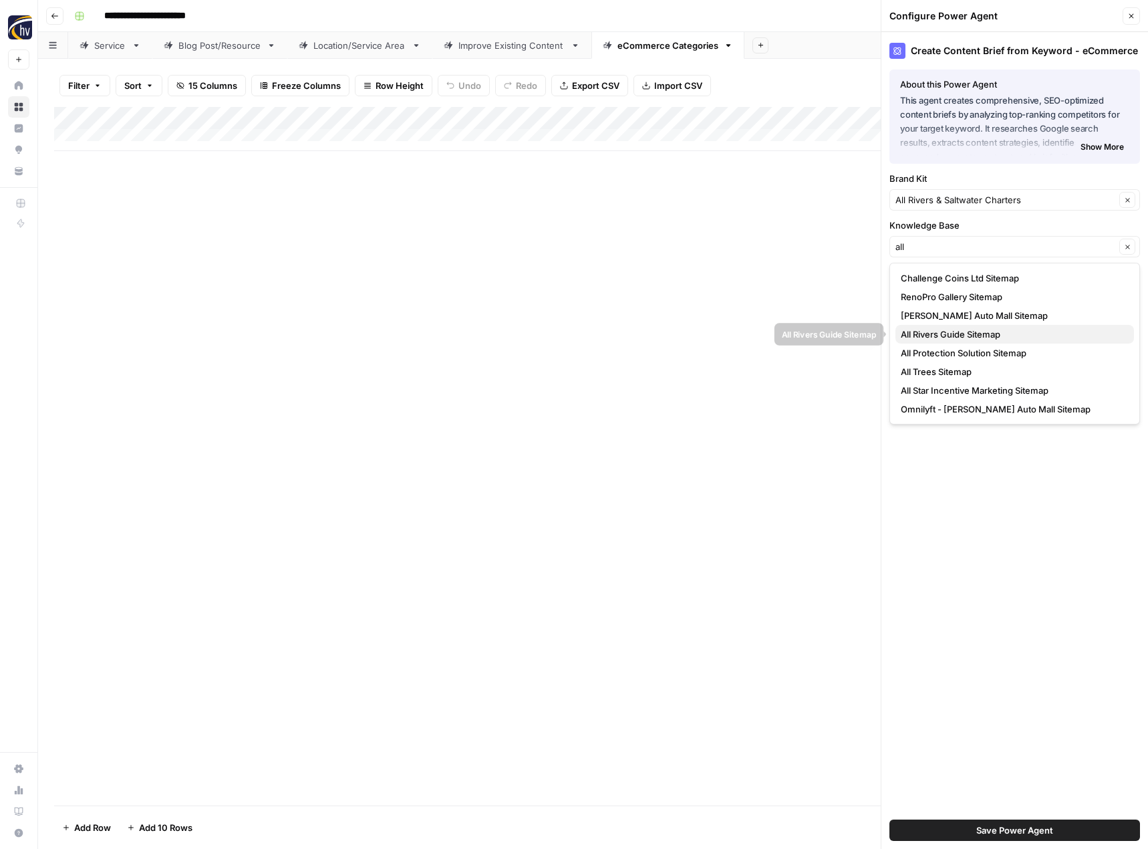
click at [959, 333] on span "All Rivers Guide Sitemap" at bounding box center [1012, 333] width 223 height 13
type input "All Rivers Guide Sitemap"
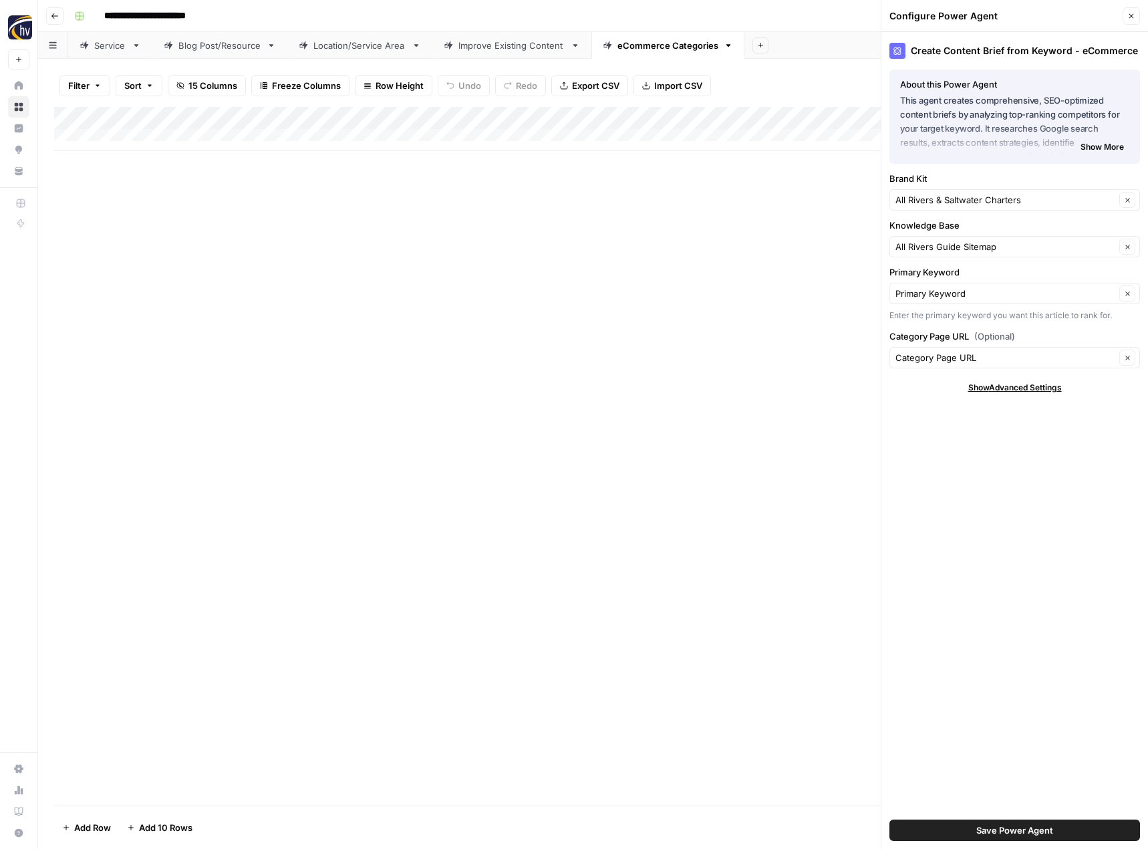
click at [994, 835] on span "Save Power Agent" at bounding box center [1014, 829] width 77 height 13
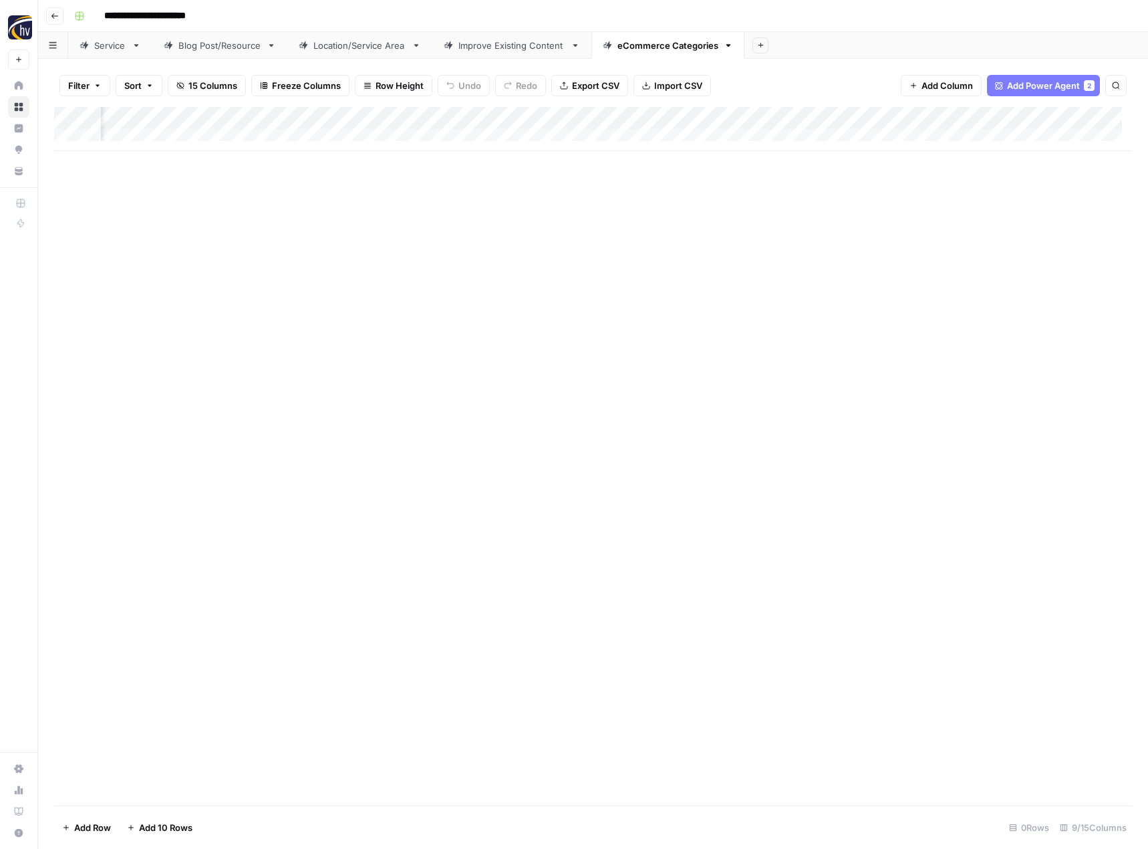
scroll to position [0, 398]
click at [1030, 120] on div "Add Column" at bounding box center [593, 129] width 1078 height 44
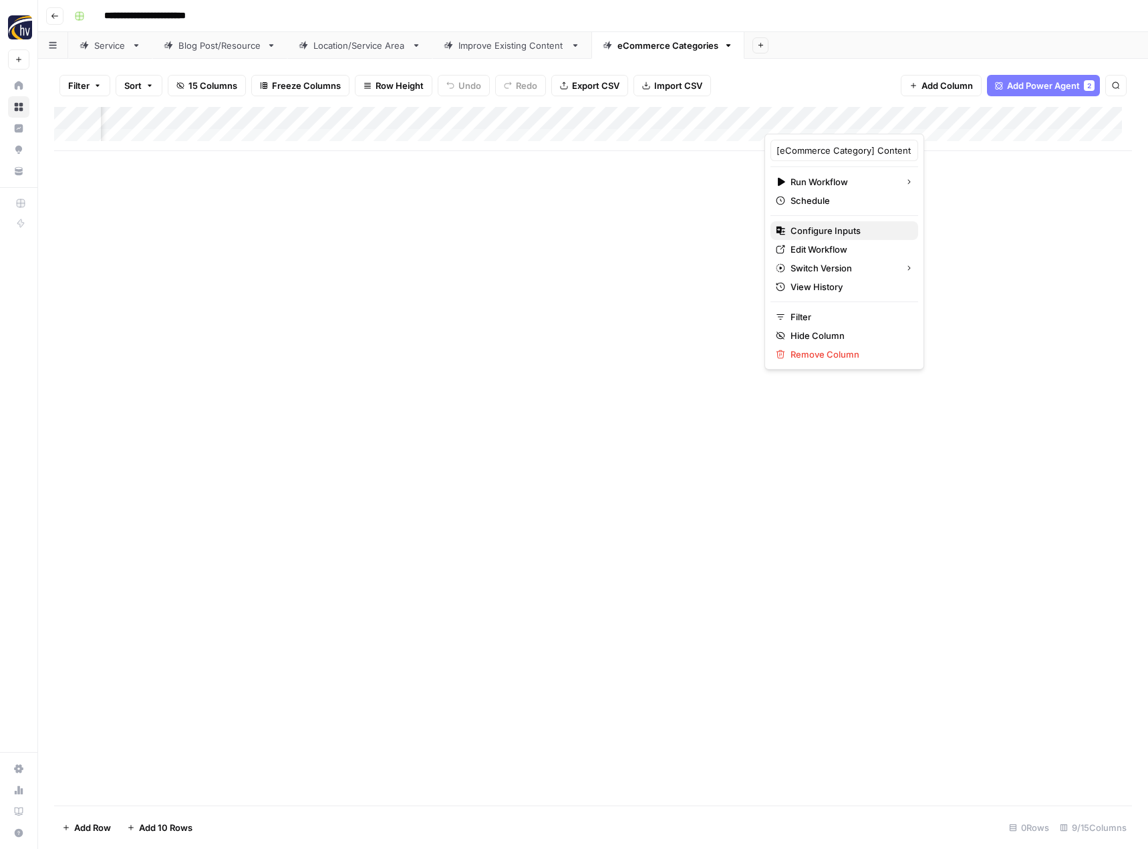
click at [861, 227] on span "Configure Inputs" at bounding box center [848, 230] width 117 height 13
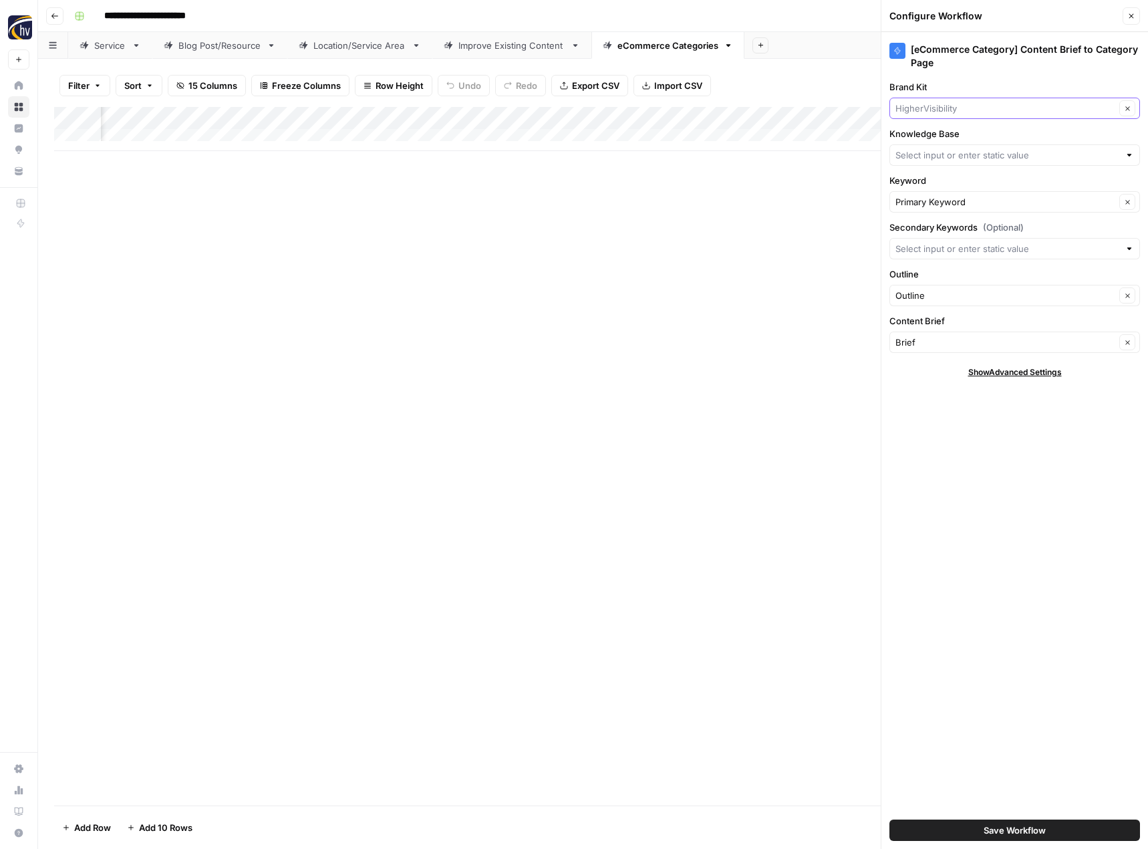
click at [976, 108] on input "Brand Kit" at bounding box center [1005, 108] width 220 height 13
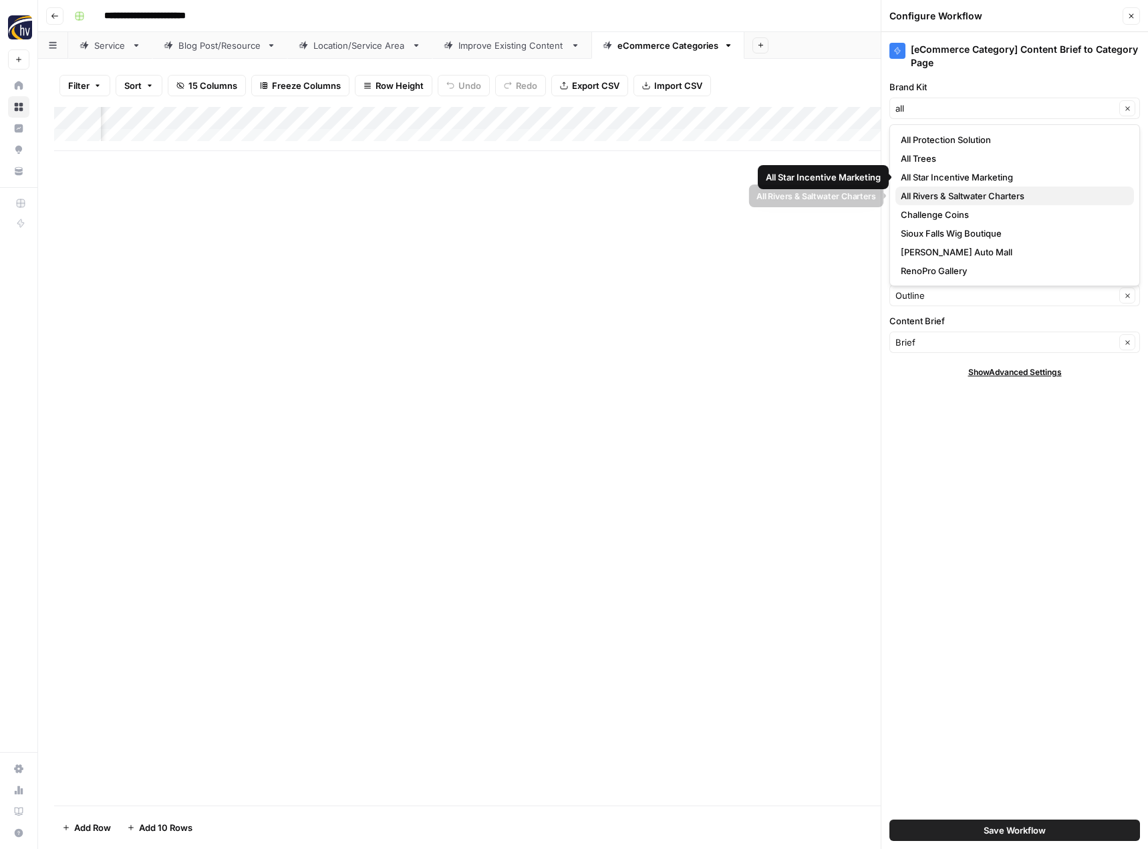
click at [954, 198] on span "All Rivers & Saltwater Charters" at bounding box center [1012, 195] width 223 height 13
type input "All Rivers & Saltwater Charters"
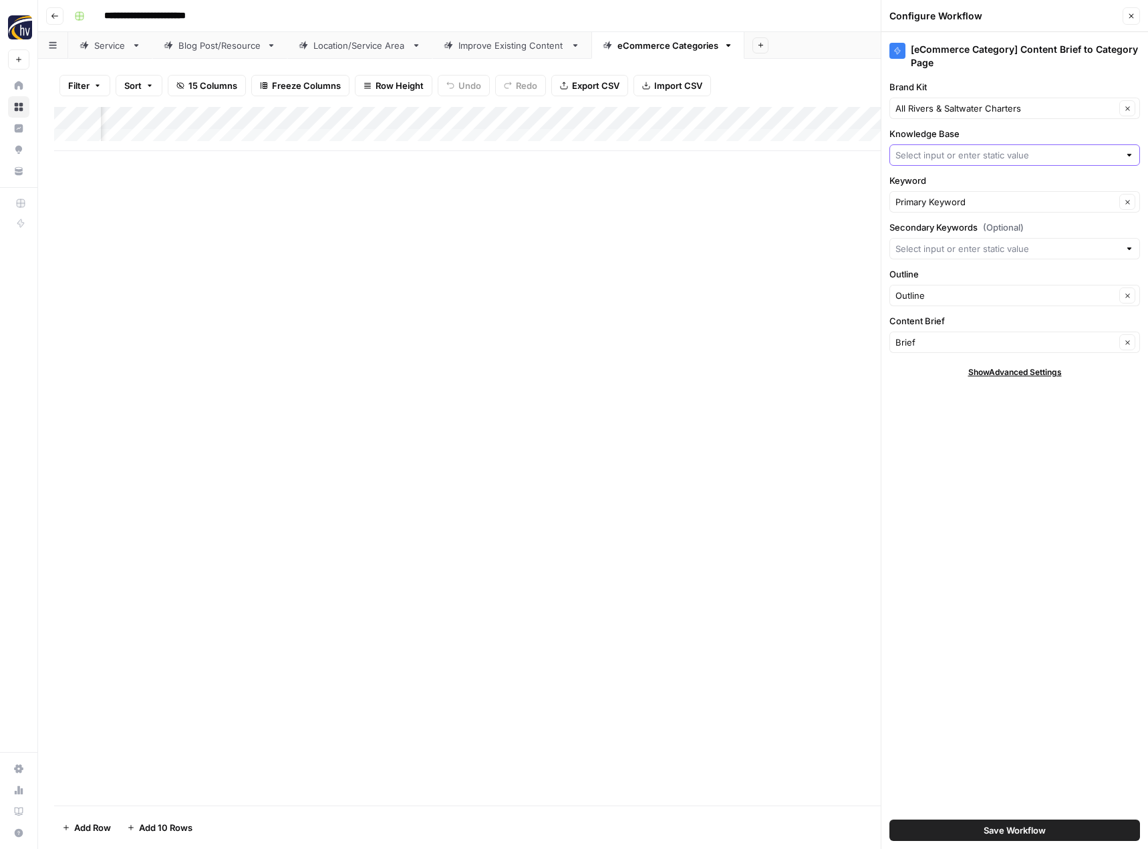
click at [964, 158] on input "Knowledge Base" at bounding box center [1007, 154] width 224 height 13
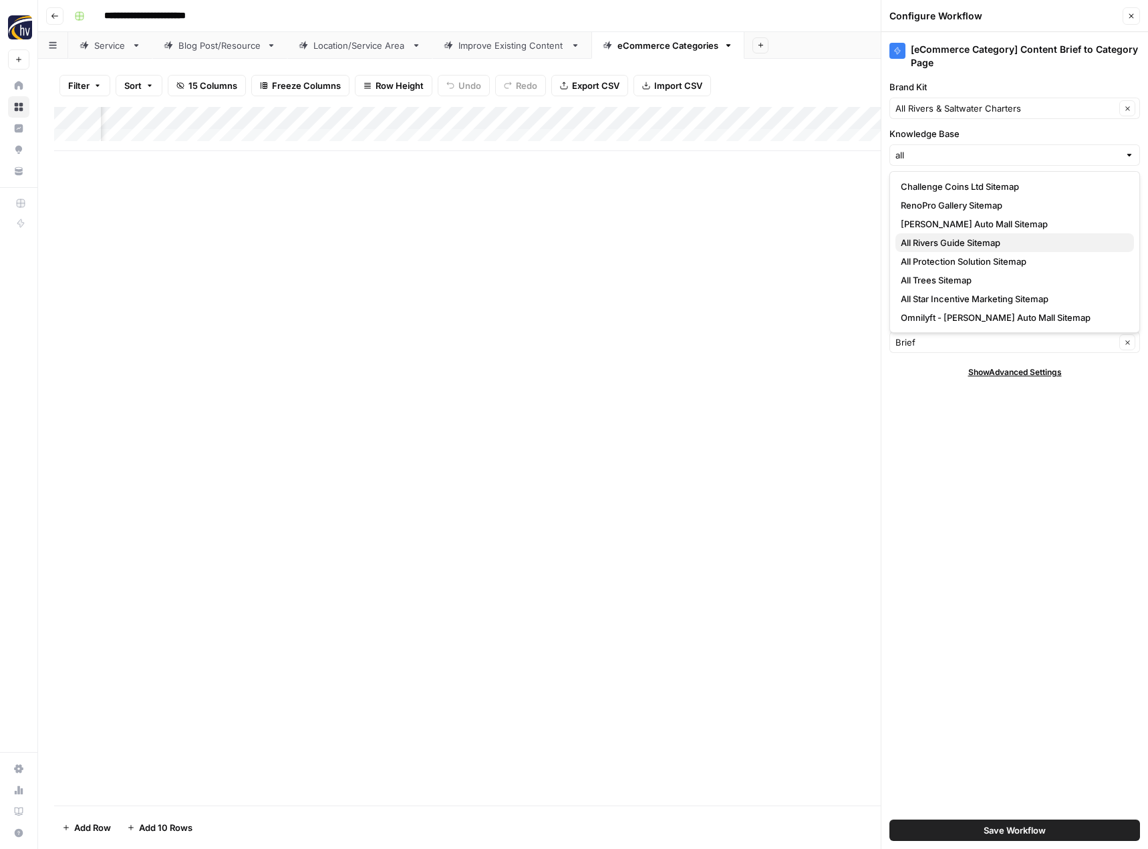
click at [958, 245] on span "All Rivers Guide Sitemap" at bounding box center [1012, 242] width 223 height 13
type input "All Rivers Guide Sitemap"
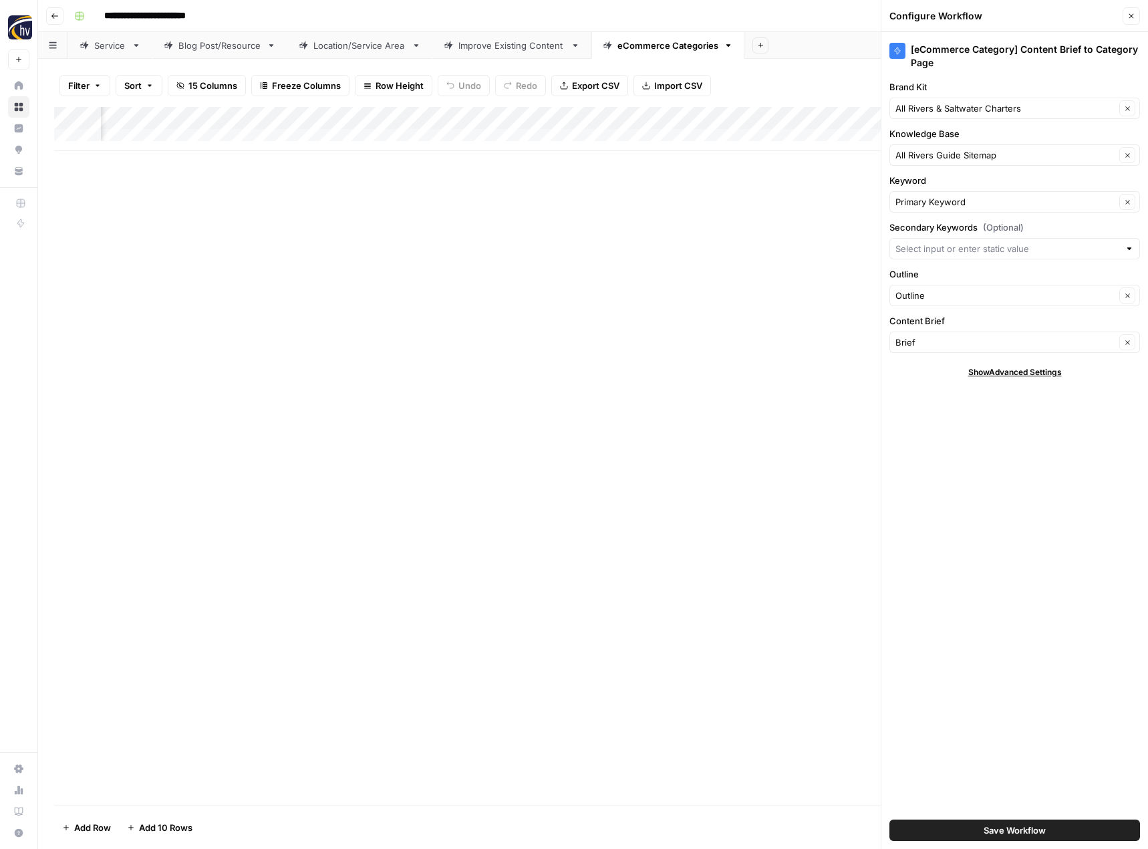
click at [986, 825] on span "Save Workflow" at bounding box center [1015, 829] width 62 height 13
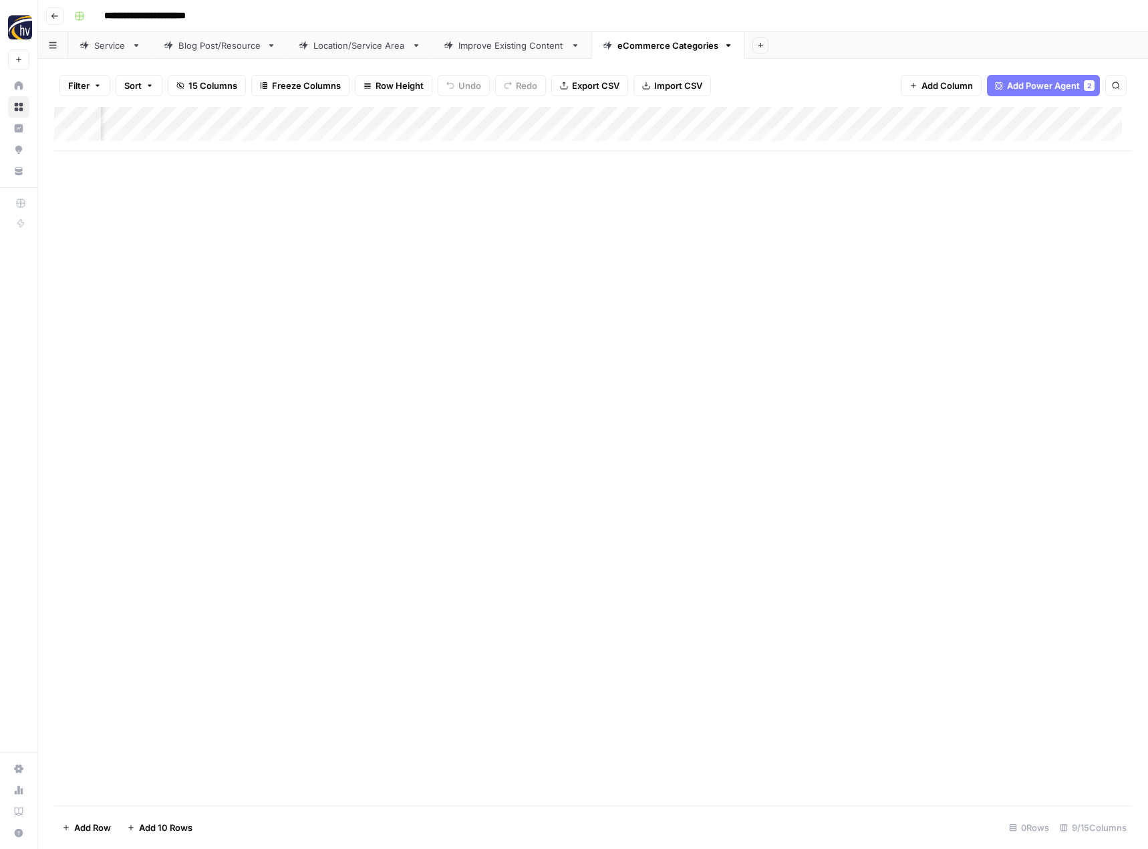
click at [51, 14] on icon "button" at bounding box center [55, 16] width 8 height 8
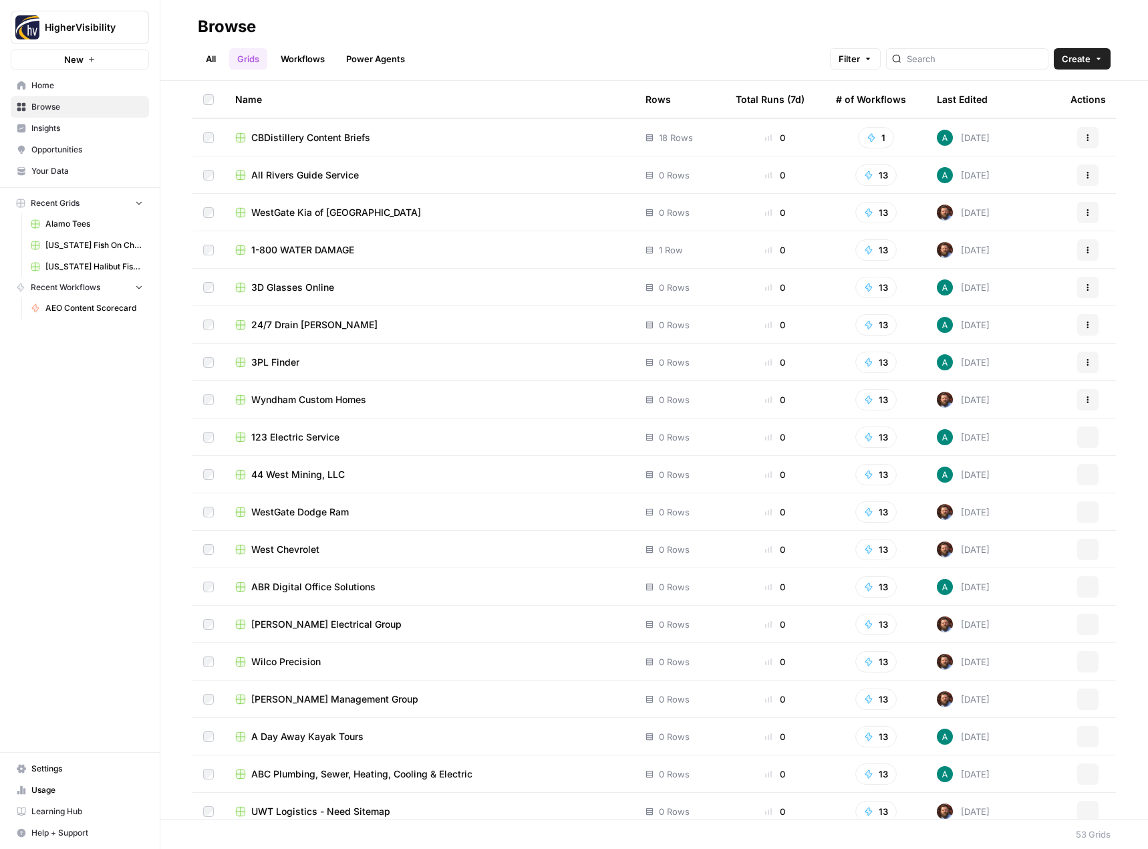
scroll to position [1283, 0]
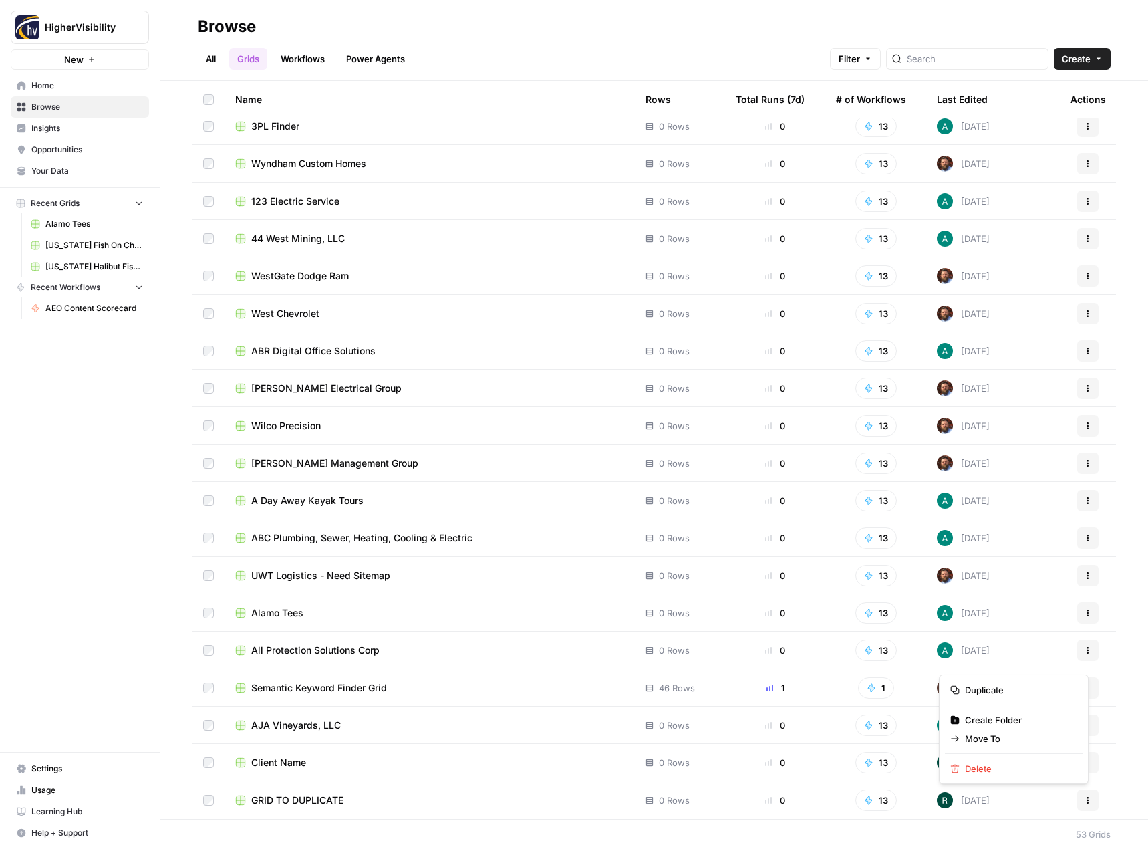
click at [1084, 796] on icon "button" at bounding box center [1088, 800] width 8 height 8
click at [1037, 694] on span "Duplicate" at bounding box center [1018, 689] width 107 height 13
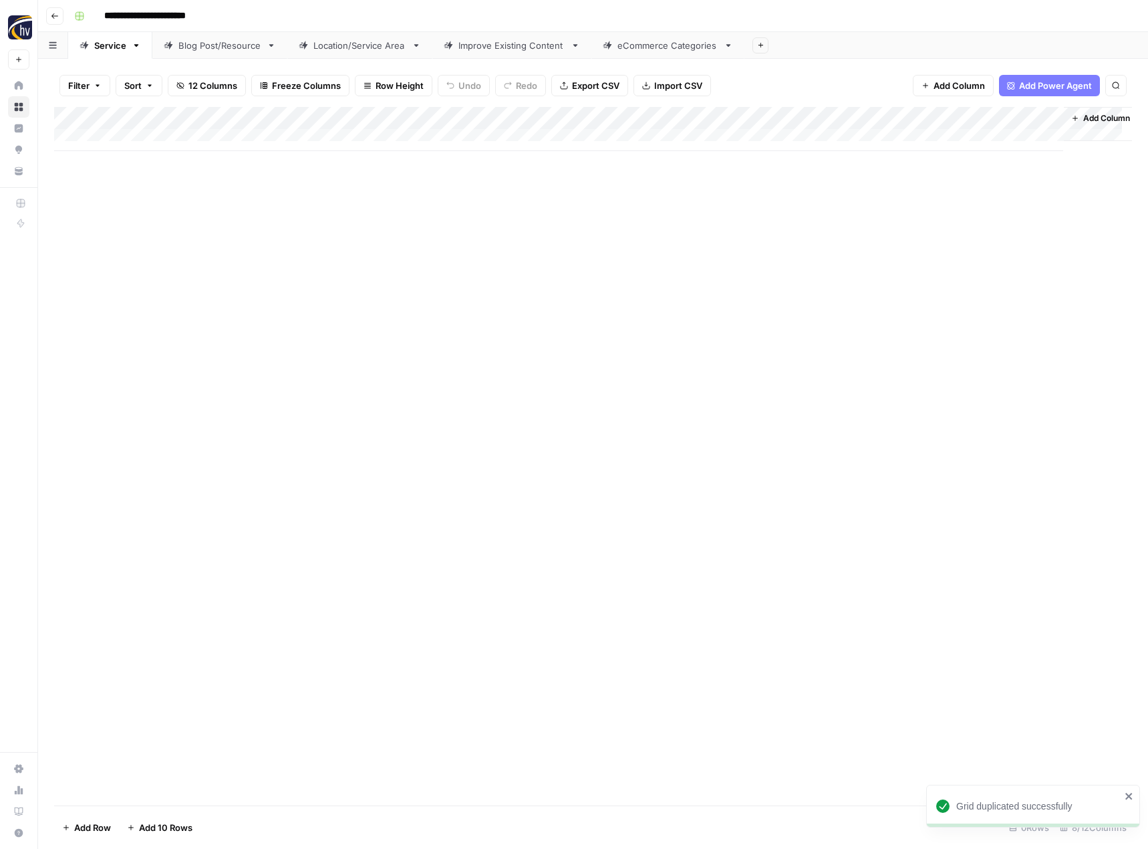
click at [165, 19] on input "**********" at bounding box center [167, 15] width 138 height 21
paste input "****"
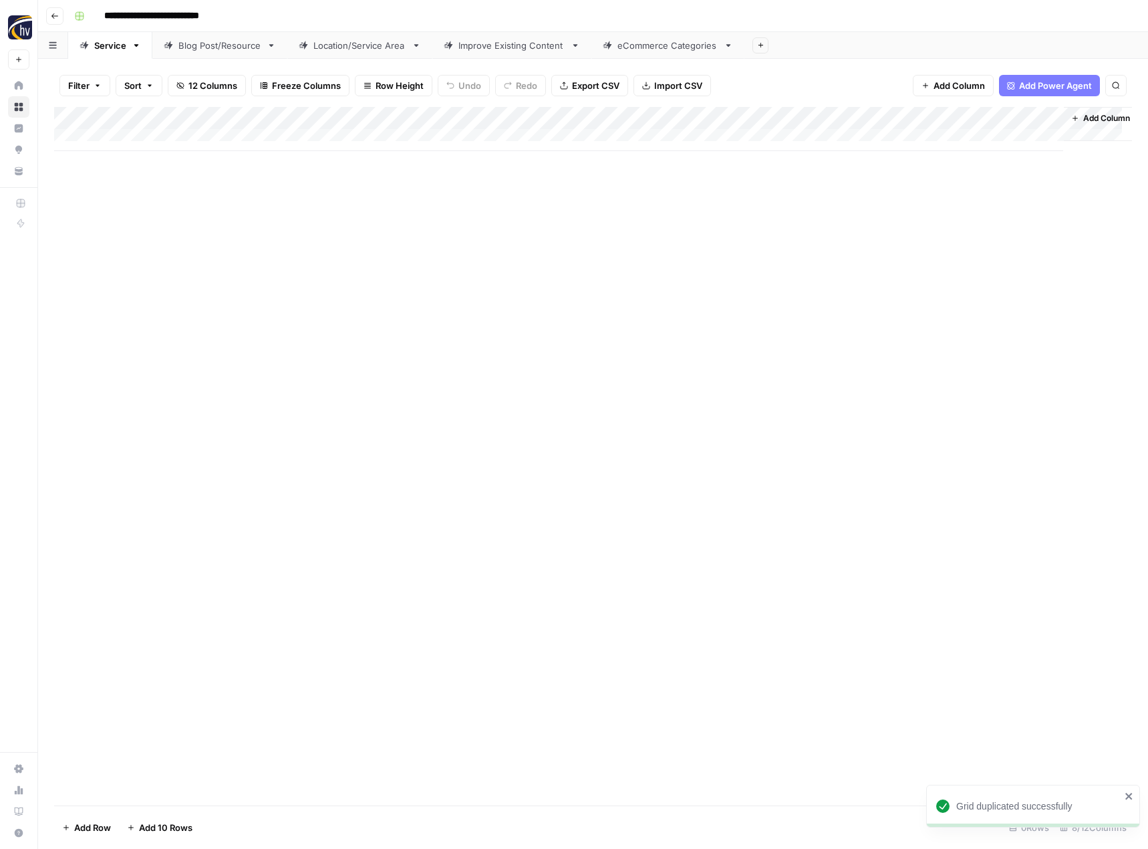
type input "**********"
click at [342, 10] on div "**********" at bounding box center [602, 15] width 1066 height 21
click at [312, 114] on div "Add Column" at bounding box center [593, 129] width 1078 height 44
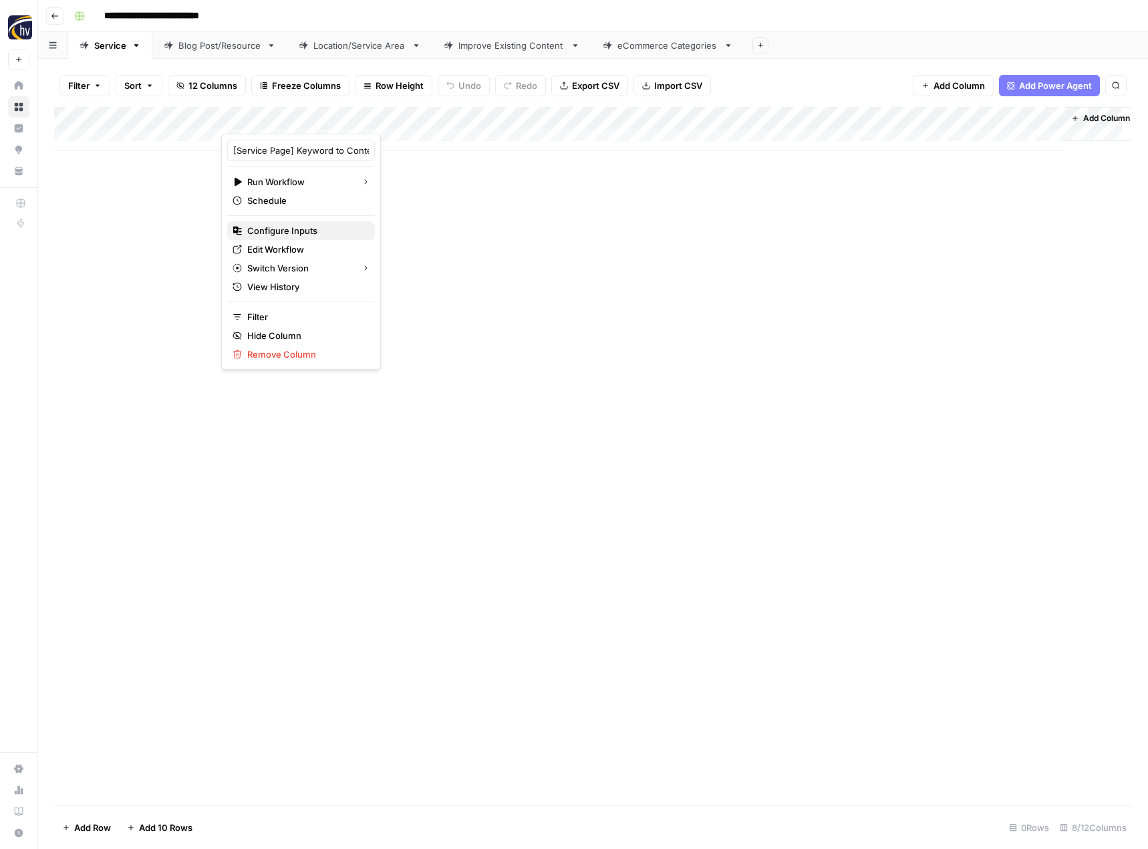
click at [283, 230] on span "Configure Inputs" at bounding box center [305, 230] width 117 height 13
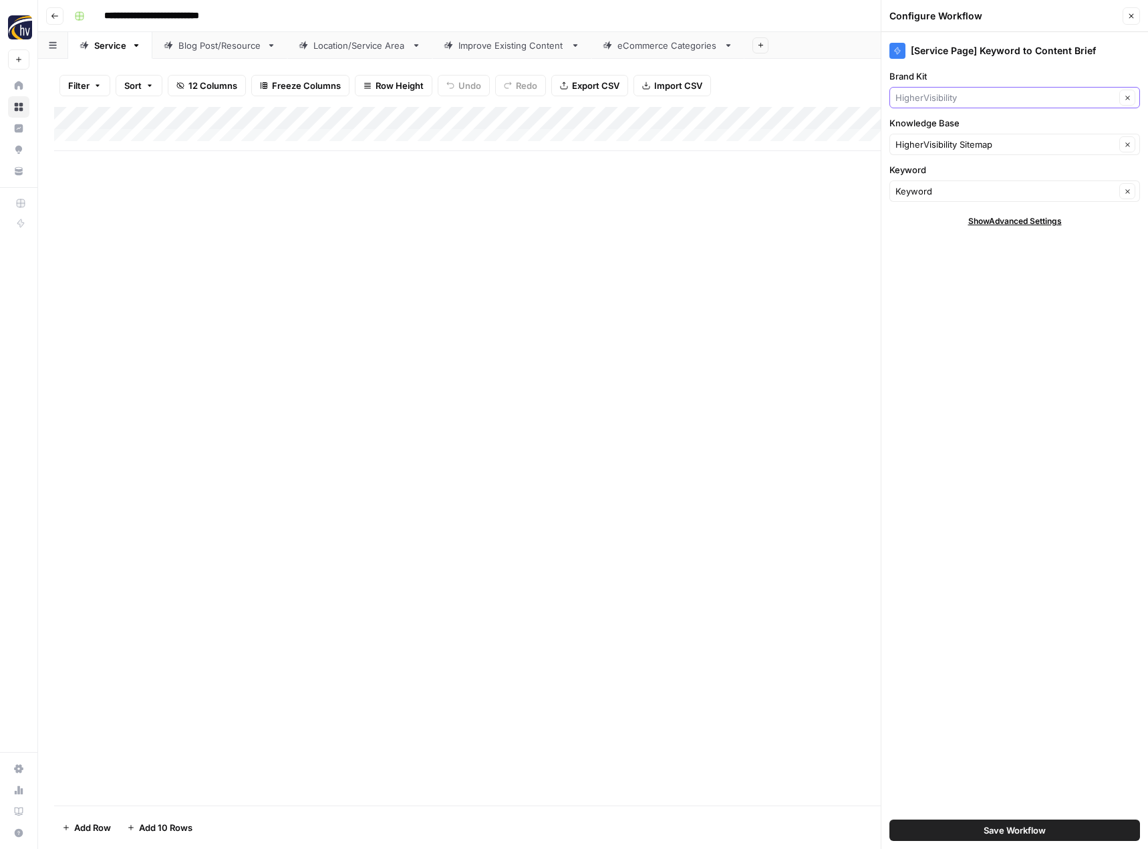
click at [988, 95] on input "Brand Kit" at bounding box center [1005, 97] width 220 height 13
click at [964, 129] on span "All Star Incentive Marketing" at bounding box center [1012, 128] width 223 height 13
type input "All Star Incentive Marketing"
click at [956, 137] on div "HigherVisibility Sitemap Clear" at bounding box center [1014, 144] width 251 height 21
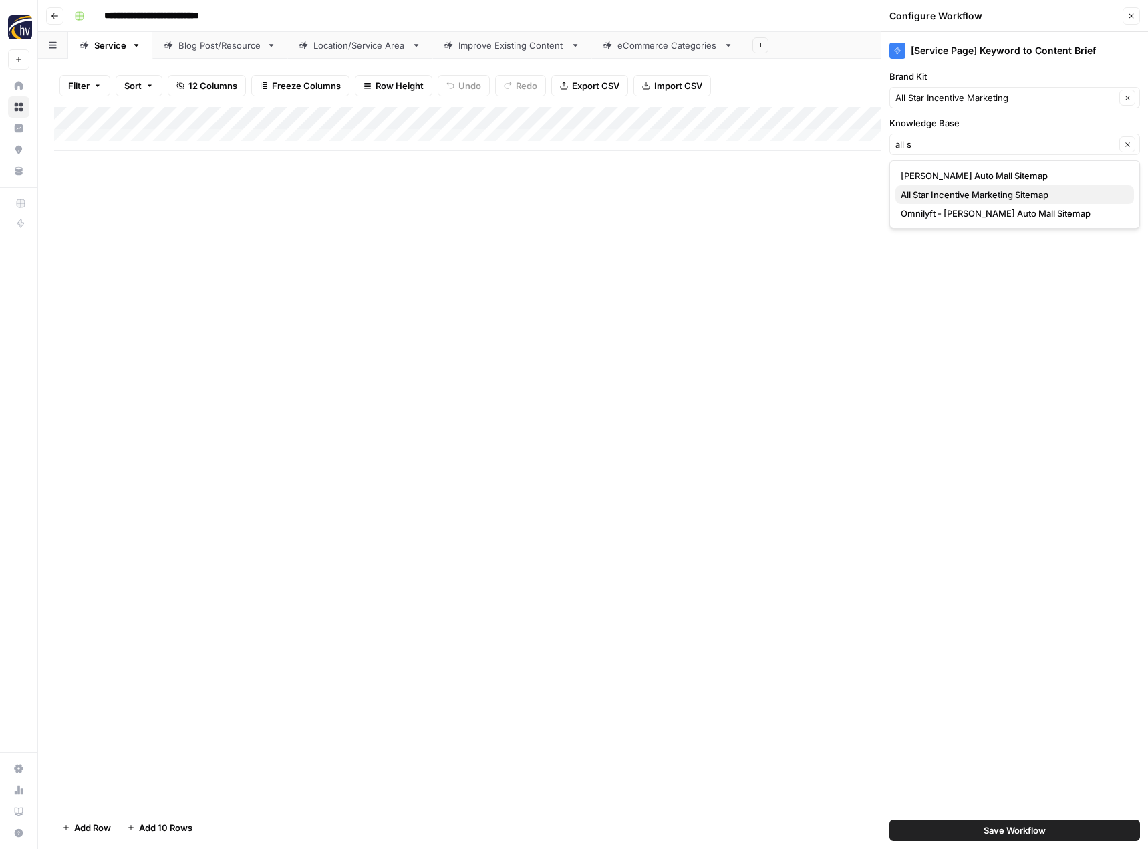
click at [929, 196] on span "All Star Incentive Marketing Sitemap" at bounding box center [1012, 194] width 223 height 13
type input "All Star Incentive Marketing Sitemap"
click at [991, 826] on span "Save Workflow" at bounding box center [1015, 829] width 62 height 13
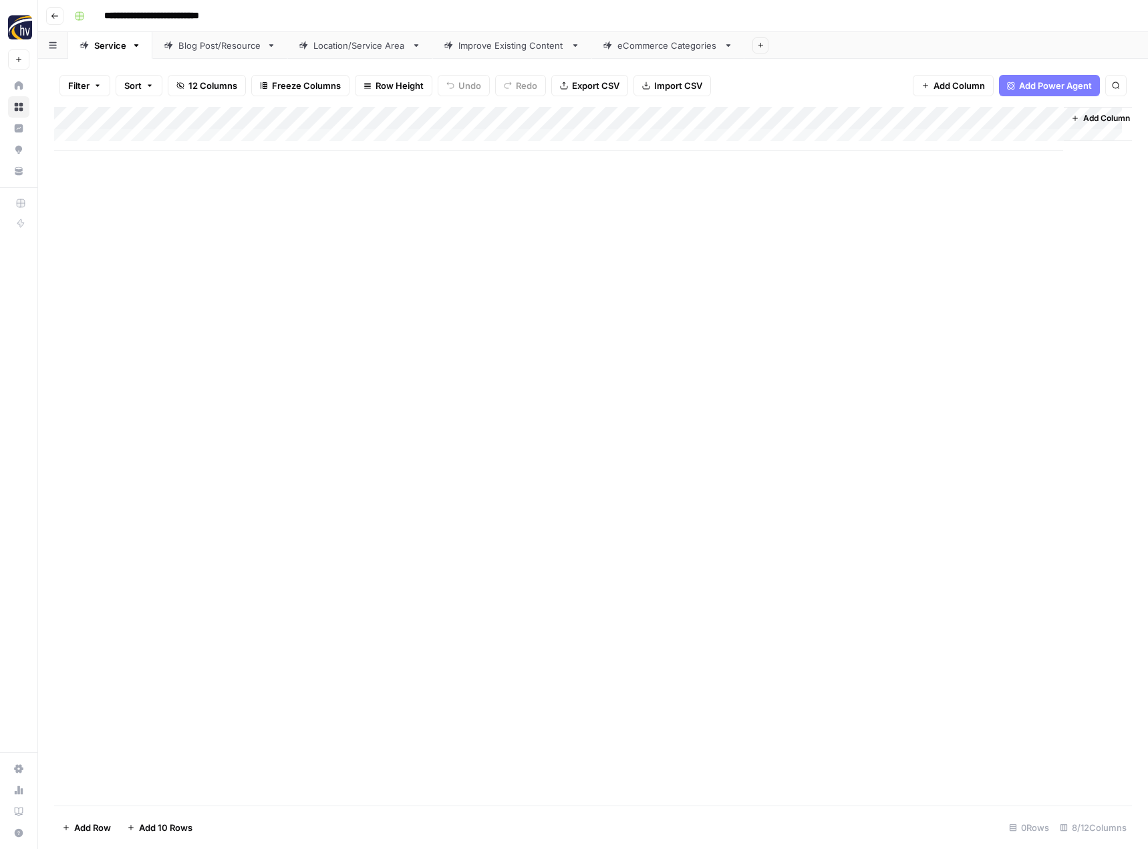
click at [914, 118] on div "Add Column" at bounding box center [593, 129] width 1078 height 44
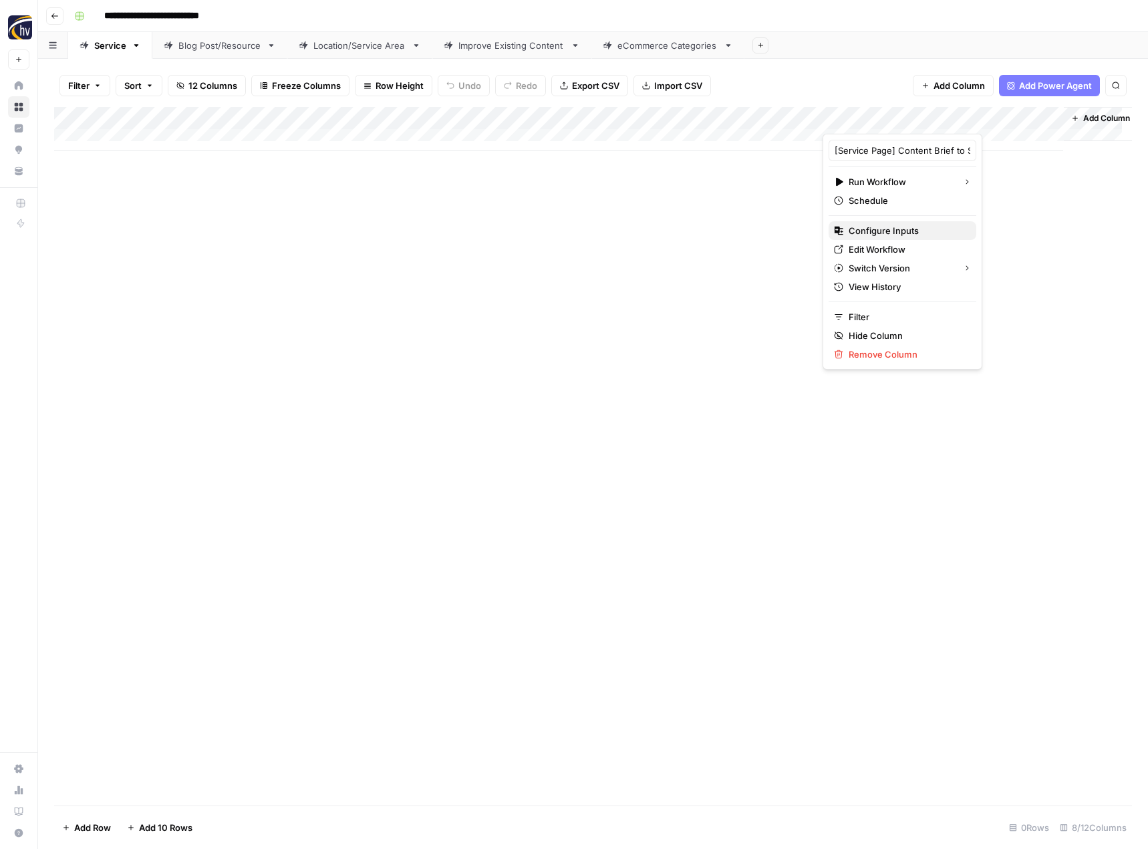
click at [871, 229] on span "Configure Inputs" at bounding box center [907, 230] width 117 height 13
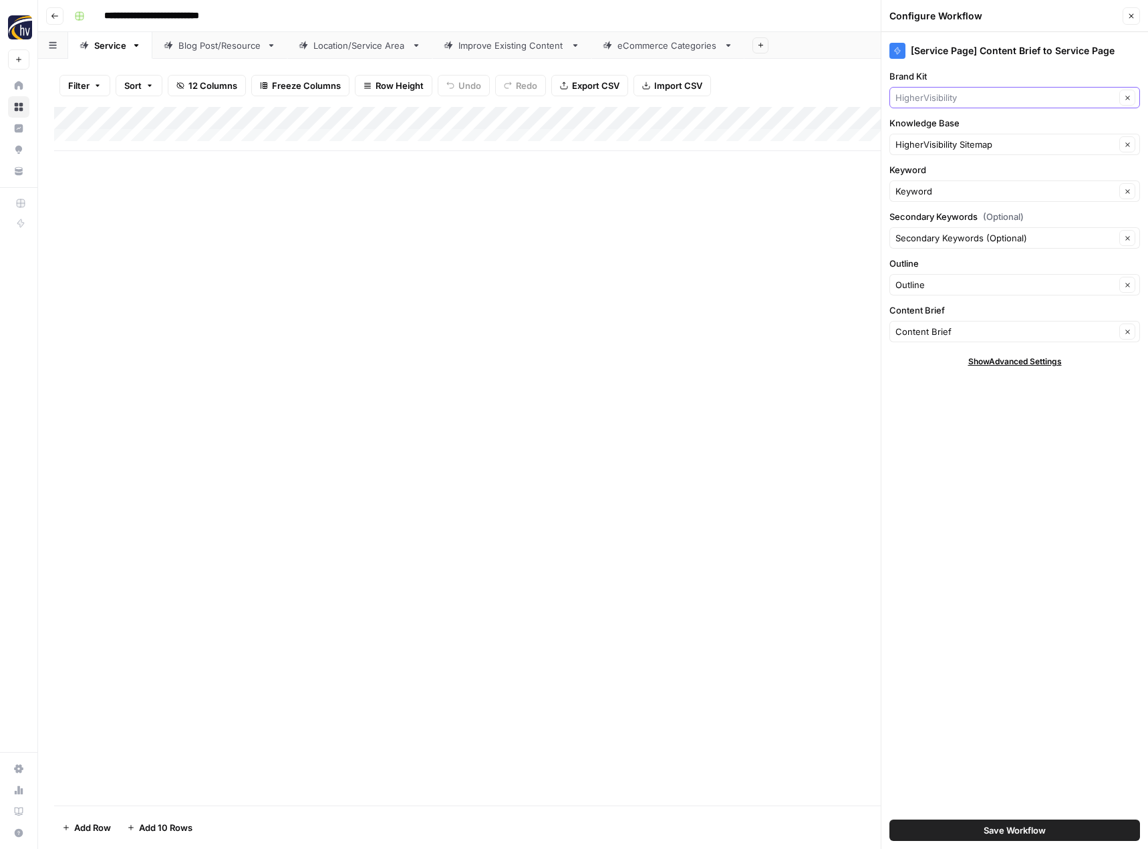
click at [966, 96] on input "Brand Kit" at bounding box center [1005, 97] width 220 height 13
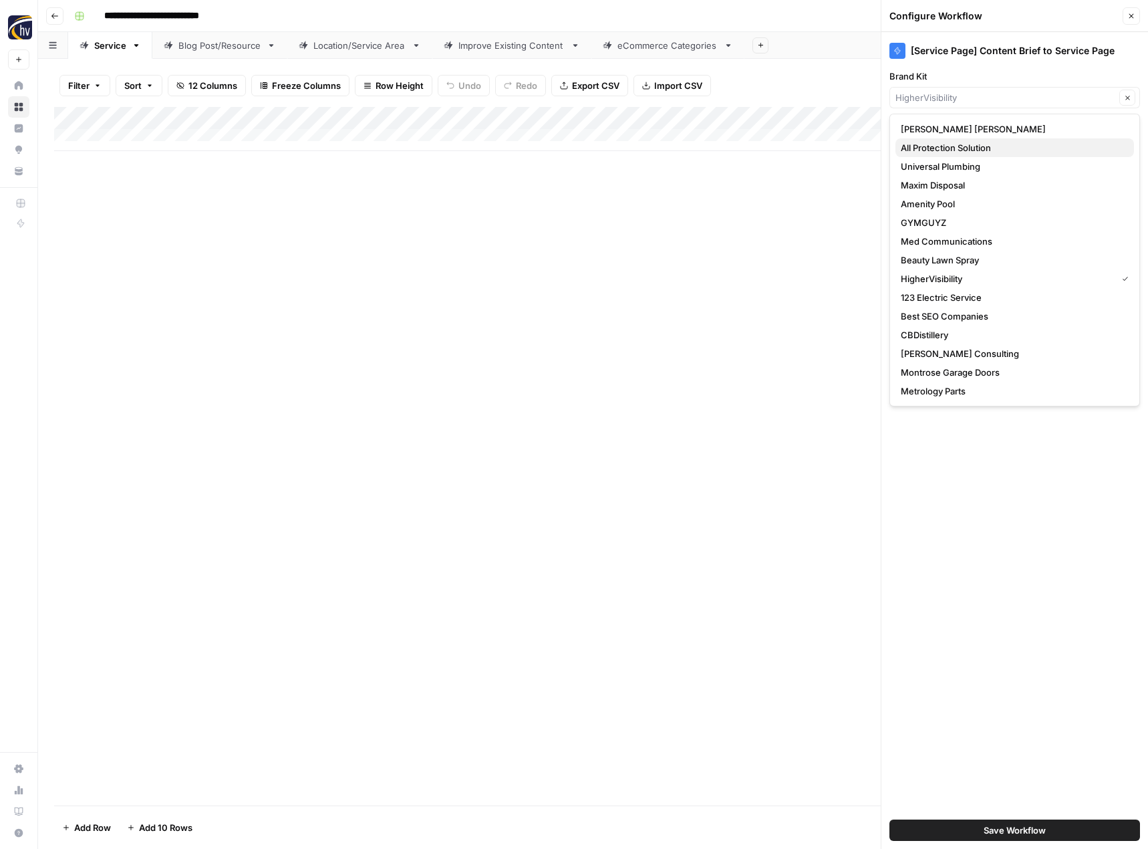
click button "All Protection Solution" at bounding box center [1014, 147] width 239 height 19
type input "All Protection Solution"
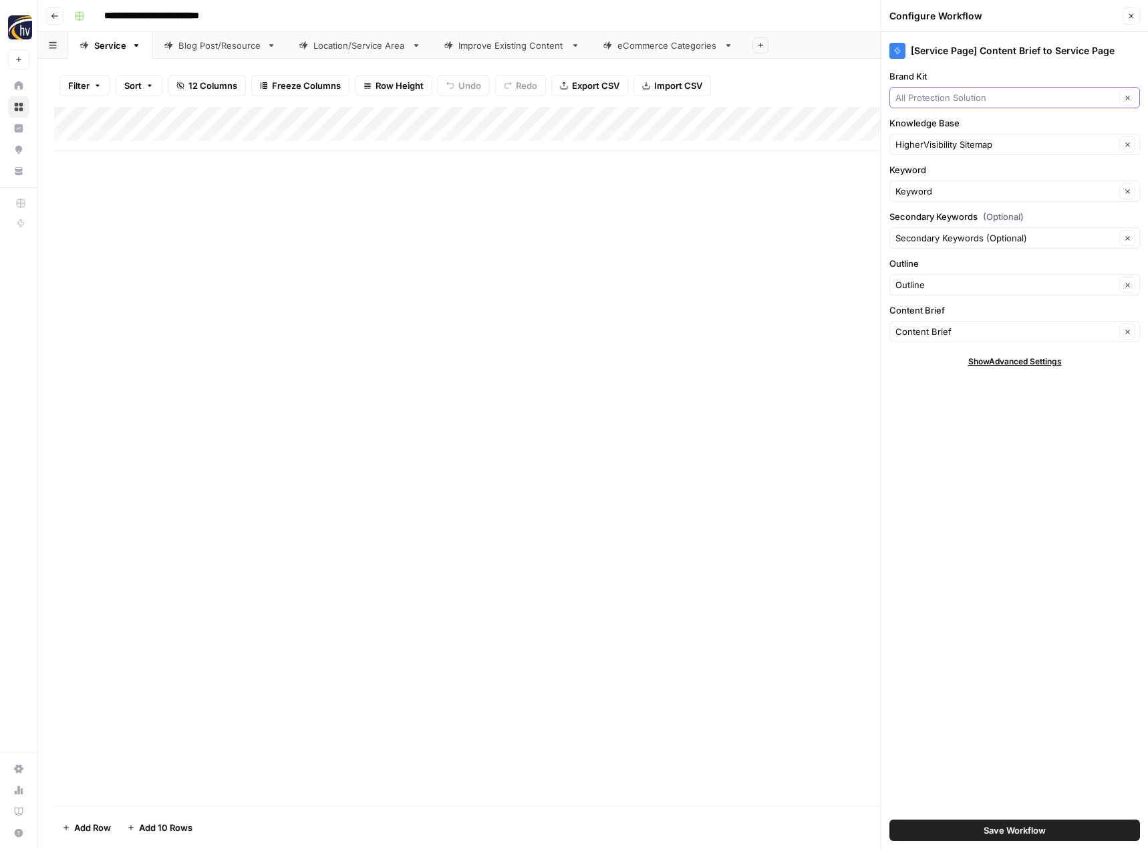
click at [934, 93] on input "Brand Kit" at bounding box center [1005, 97] width 220 height 13
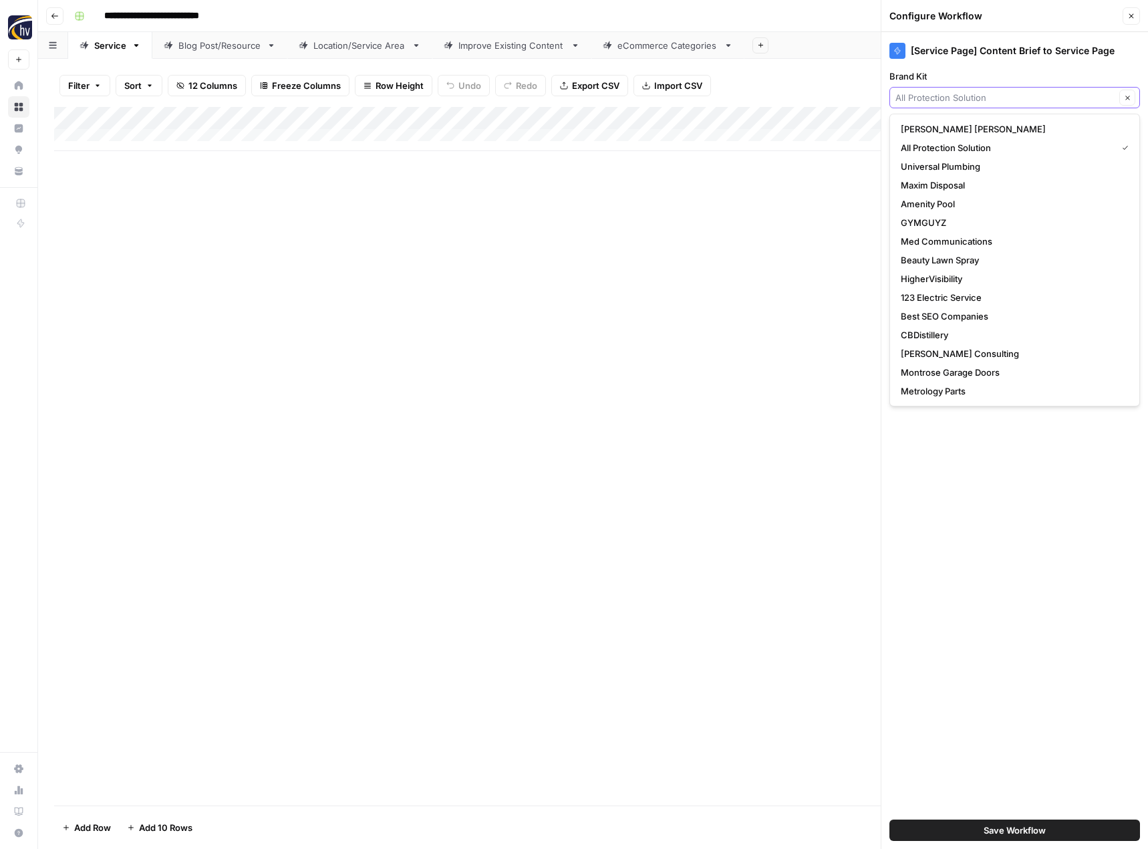
click at [934, 93] on input "Brand Kit" at bounding box center [1005, 97] width 220 height 13
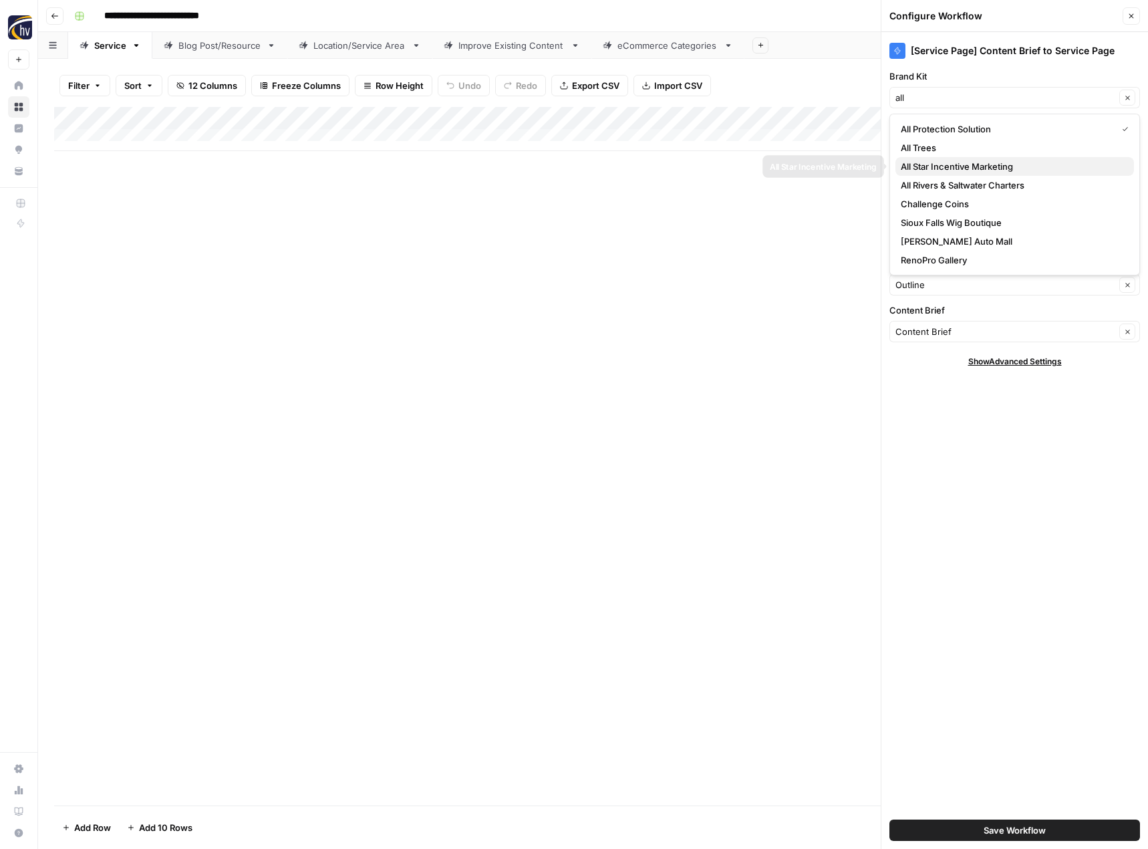
click at [937, 168] on span "All Star Incentive Marketing" at bounding box center [1012, 166] width 223 height 13
type input "All Star Incentive Marketing"
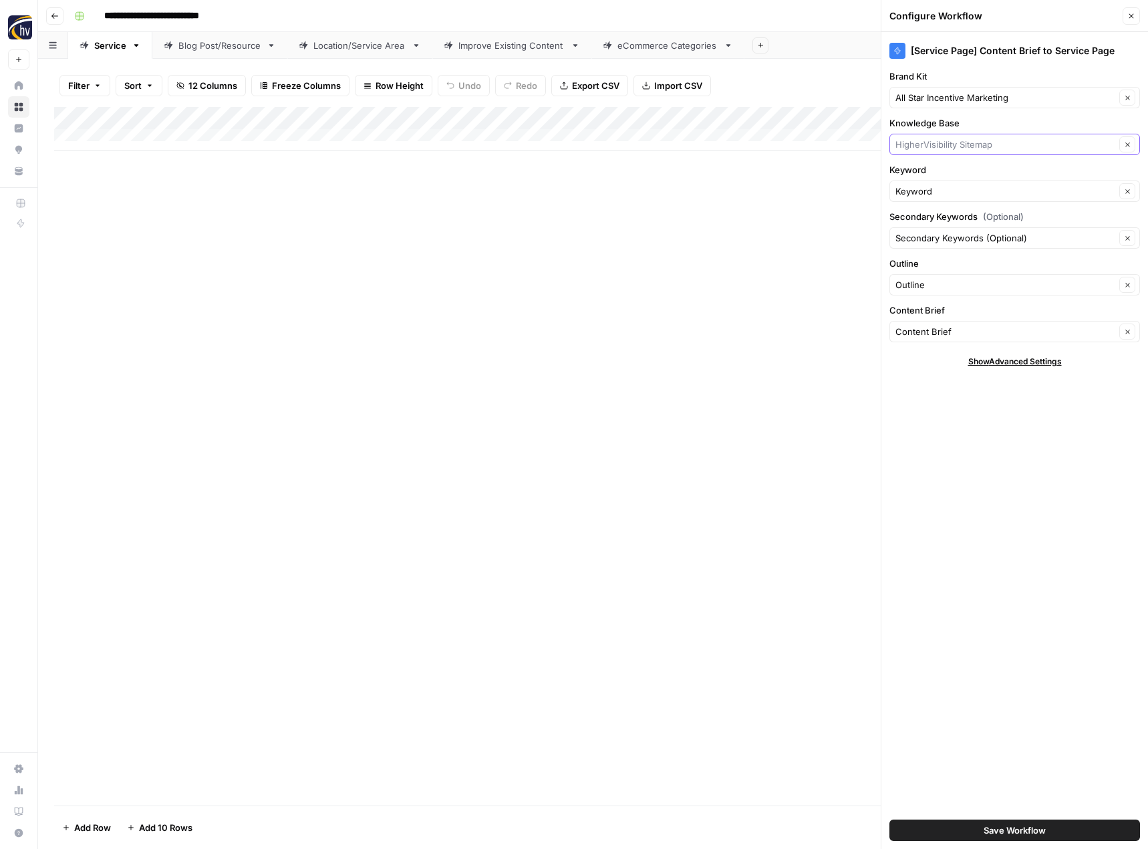
click at [945, 146] on input "Knowledge Base" at bounding box center [1005, 144] width 220 height 13
click at [943, 190] on span "All Star Incentive Marketing Sitemap" at bounding box center [1012, 194] width 223 height 13
type input "All Star Incentive Marketing Sitemap"
click at [984, 829] on span "Save Workflow" at bounding box center [1015, 829] width 62 height 13
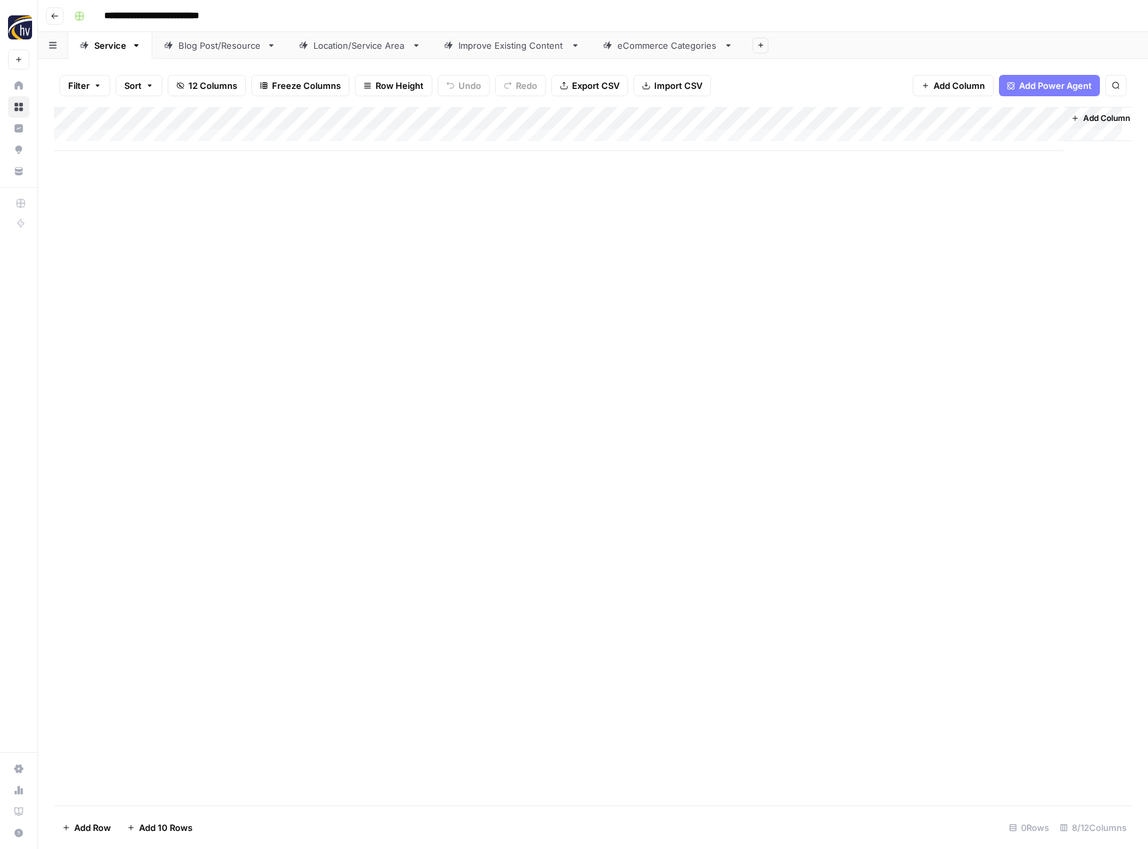
click at [229, 47] on div "Blog Post/Resource" at bounding box center [219, 45] width 83 height 13
click at [313, 116] on div "Add Column" at bounding box center [593, 129] width 1078 height 44
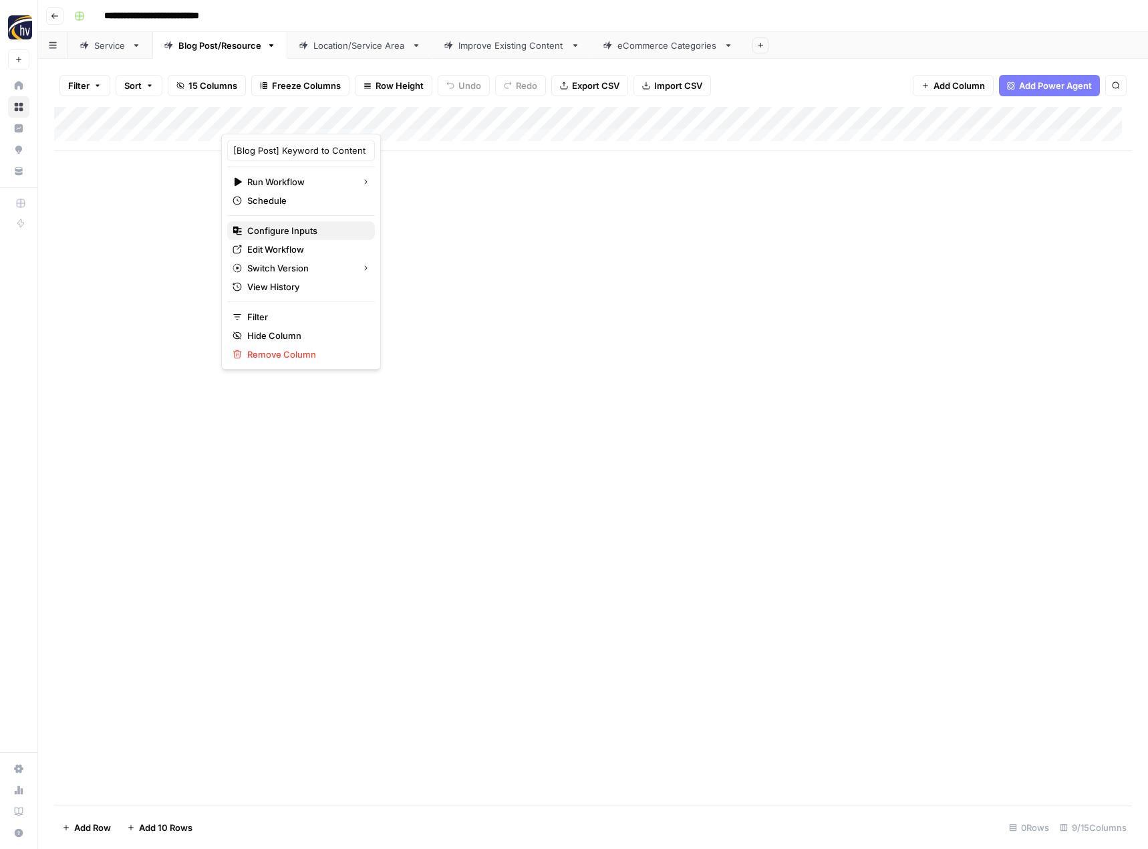
click at [297, 230] on span "Configure Inputs" at bounding box center [305, 230] width 117 height 13
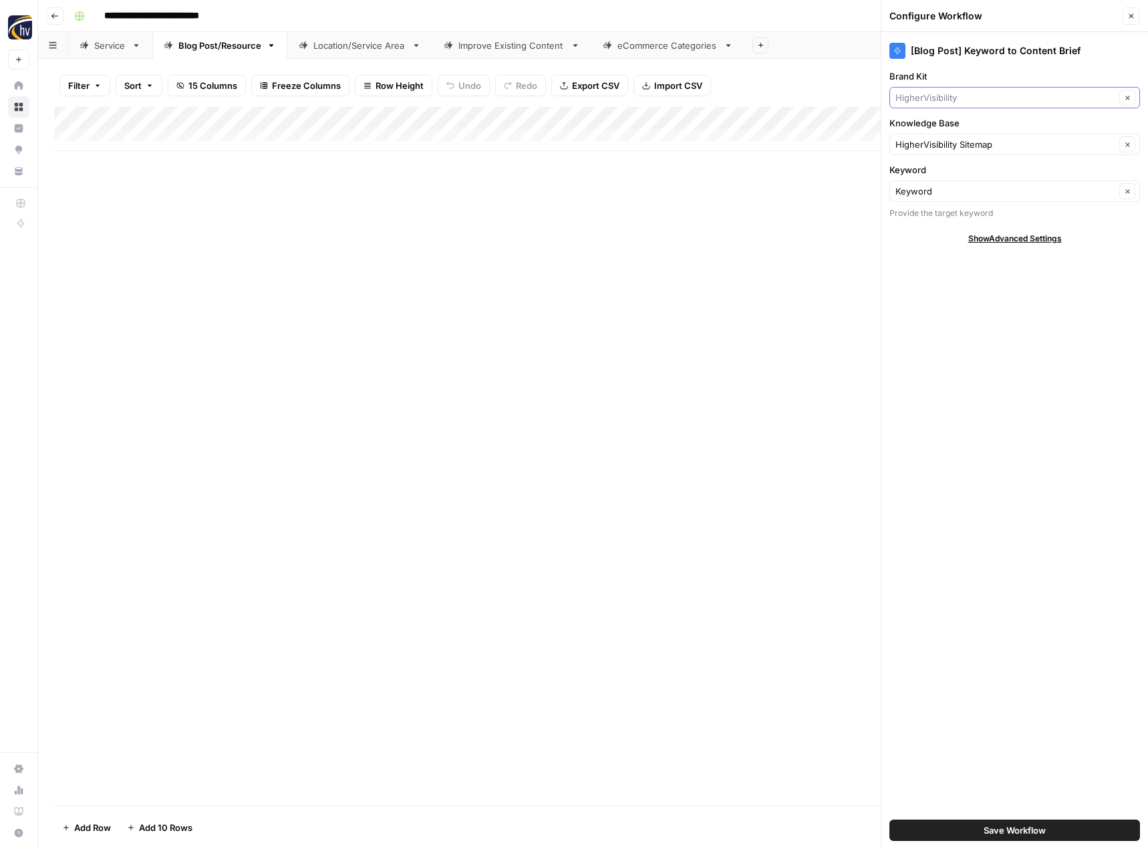
click at [953, 103] on input "Brand Kit" at bounding box center [1005, 97] width 220 height 13
click at [950, 125] on span "All Star Incentive Marketing" at bounding box center [1012, 128] width 223 height 13
type input "All Star Incentive Marketing"
click at [939, 140] on input "Knowledge Base" at bounding box center [1005, 144] width 220 height 13
click at [934, 180] on span "All Star Incentive Marketing Sitemap" at bounding box center [1012, 175] width 223 height 13
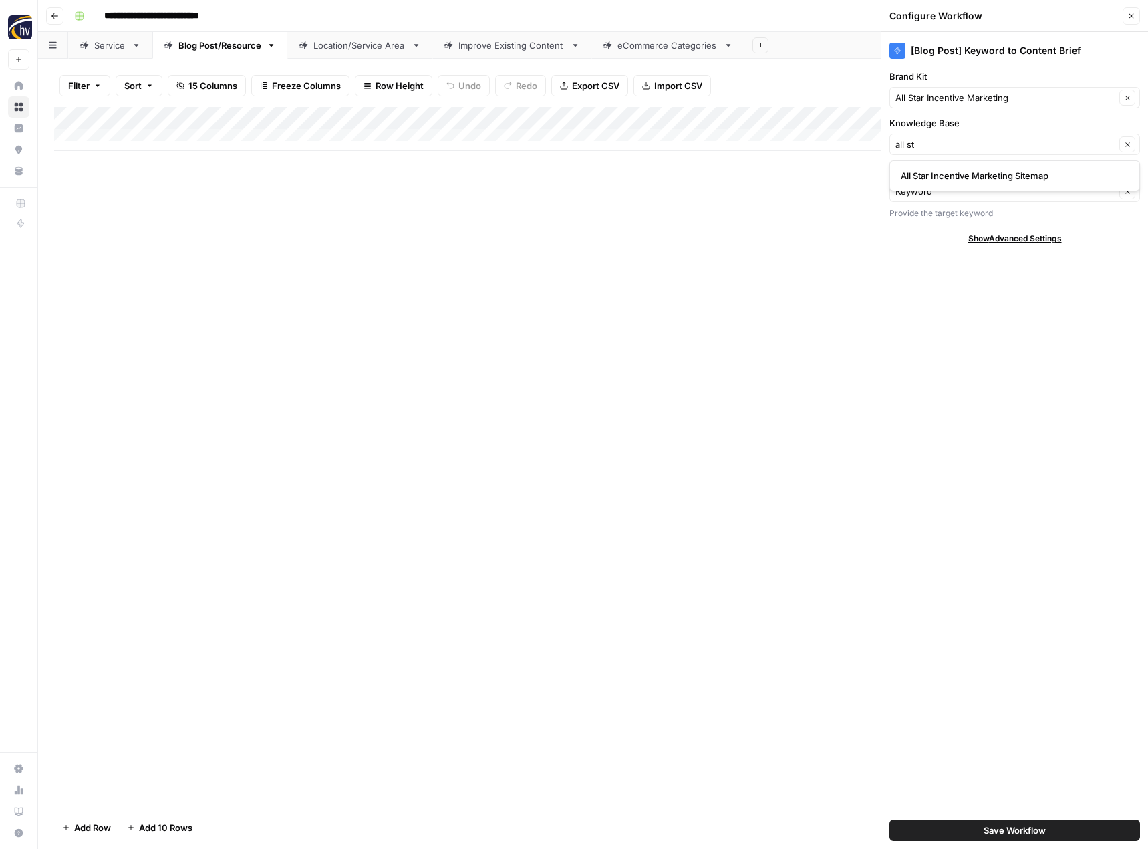
type input "All Star Incentive Marketing Sitemap"
click at [1022, 825] on span "Save Workflow" at bounding box center [1015, 829] width 62 height 13
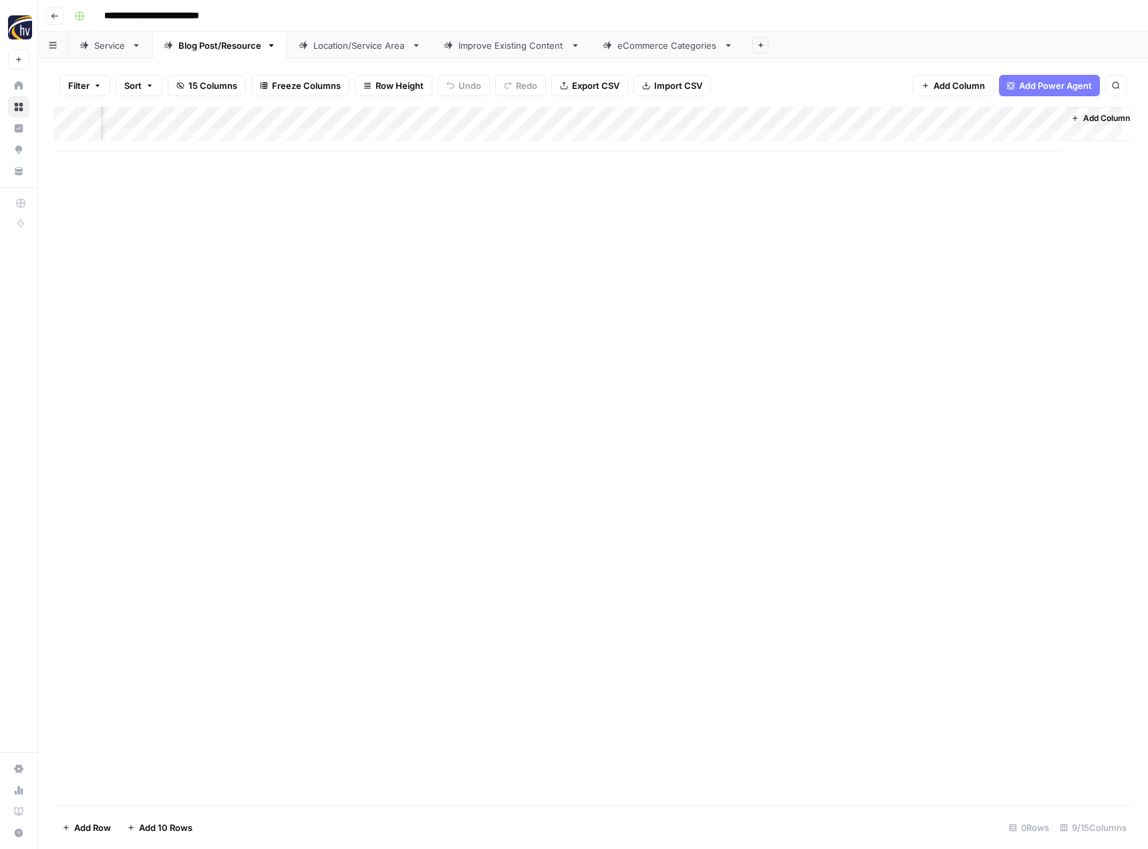
scroll to position [0, 136]
click at [896, 115] on div "Add Column" at bounding box center [593, 129] width 1078 height 44
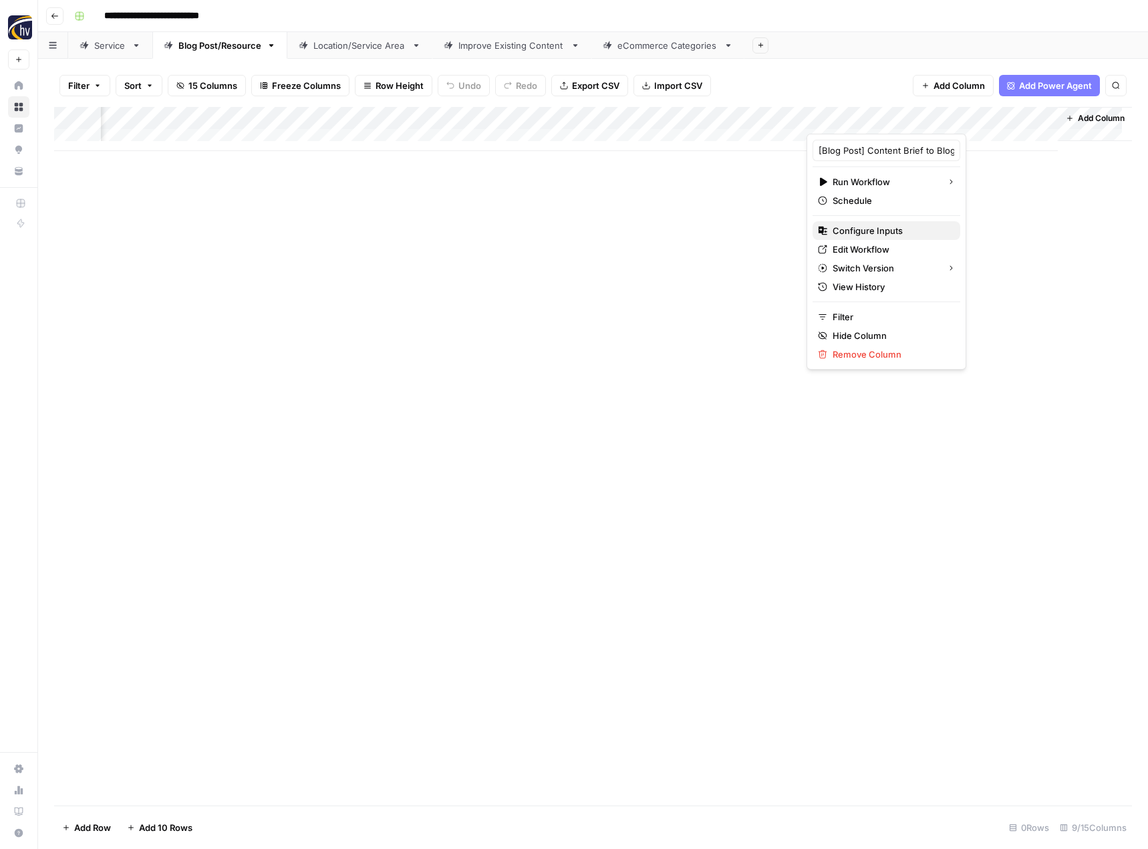
click at [882, 231] on span "Configure Inputs" at bounding box center [891, 230] width 117 height 13
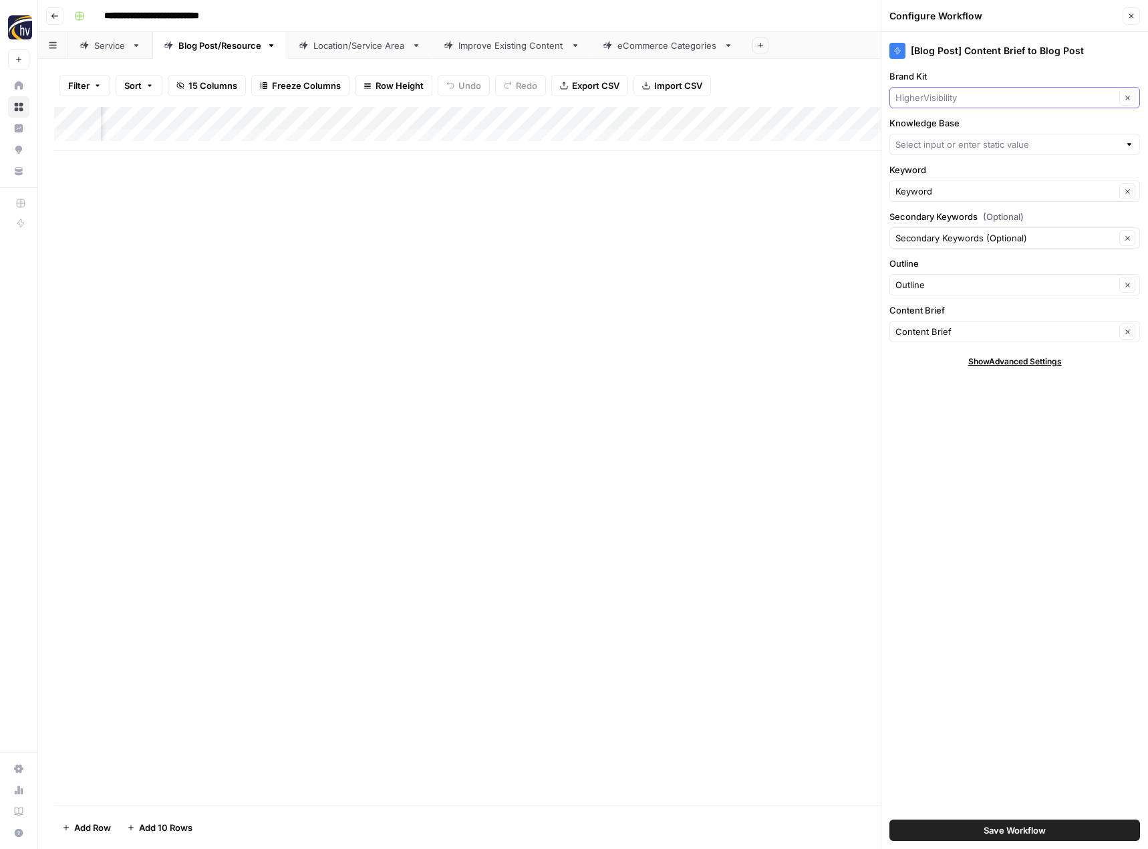
click at [949, 94] on input "Brand Kit" at bounding box center [1005, 97] width 220 height 13
click at [939, 128] on span "All Star Incentive Marketing" at bounding box center [1012, 128] width 223 height 13
type input "All Star Incentive Marketing"
click at [931, 135] on div at bounding box center [1014, 144] width 251 height 21
click at [935, 174] on span "All Star Incentive Marketing Sitemap" at bounding box center [1012, 175] width 223 height 13
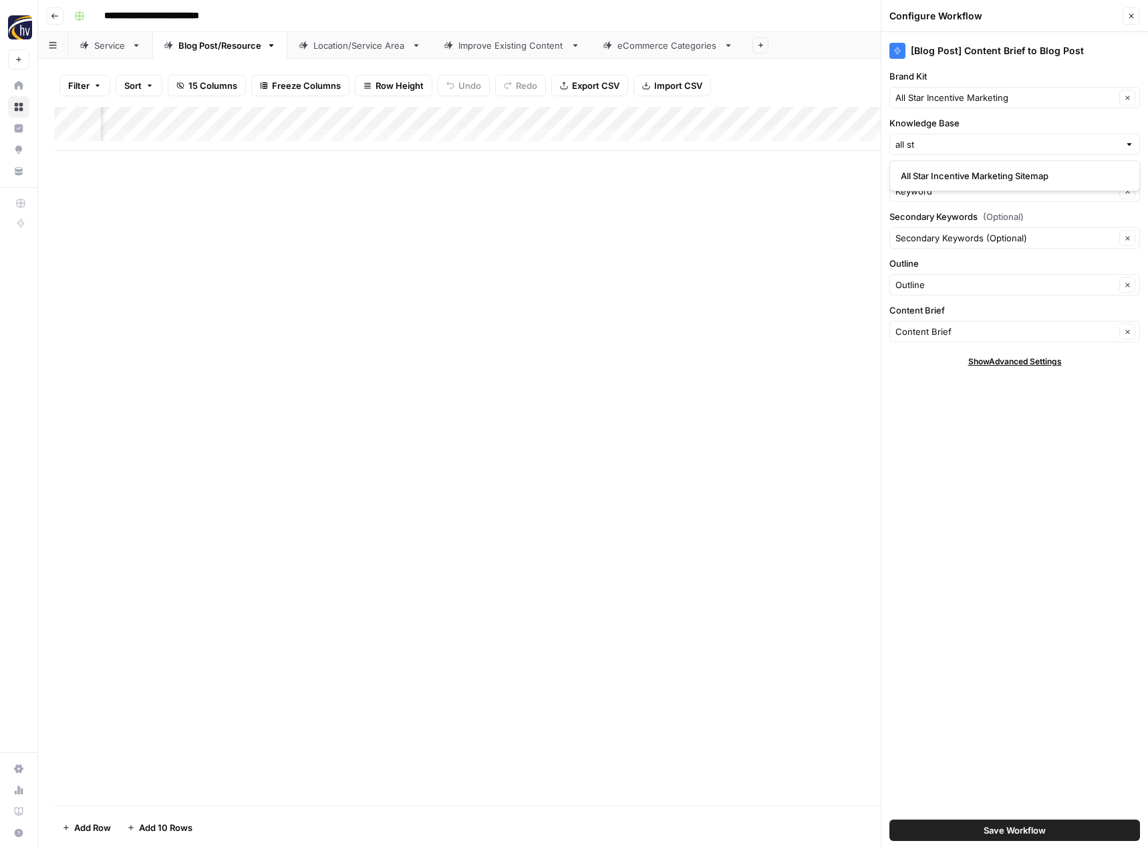
type input "All Star Incentive Marketing Sitemap"
click at [991, 826] on span "Save Workflow" at bounding box center [1015, 829] width 62 height 13
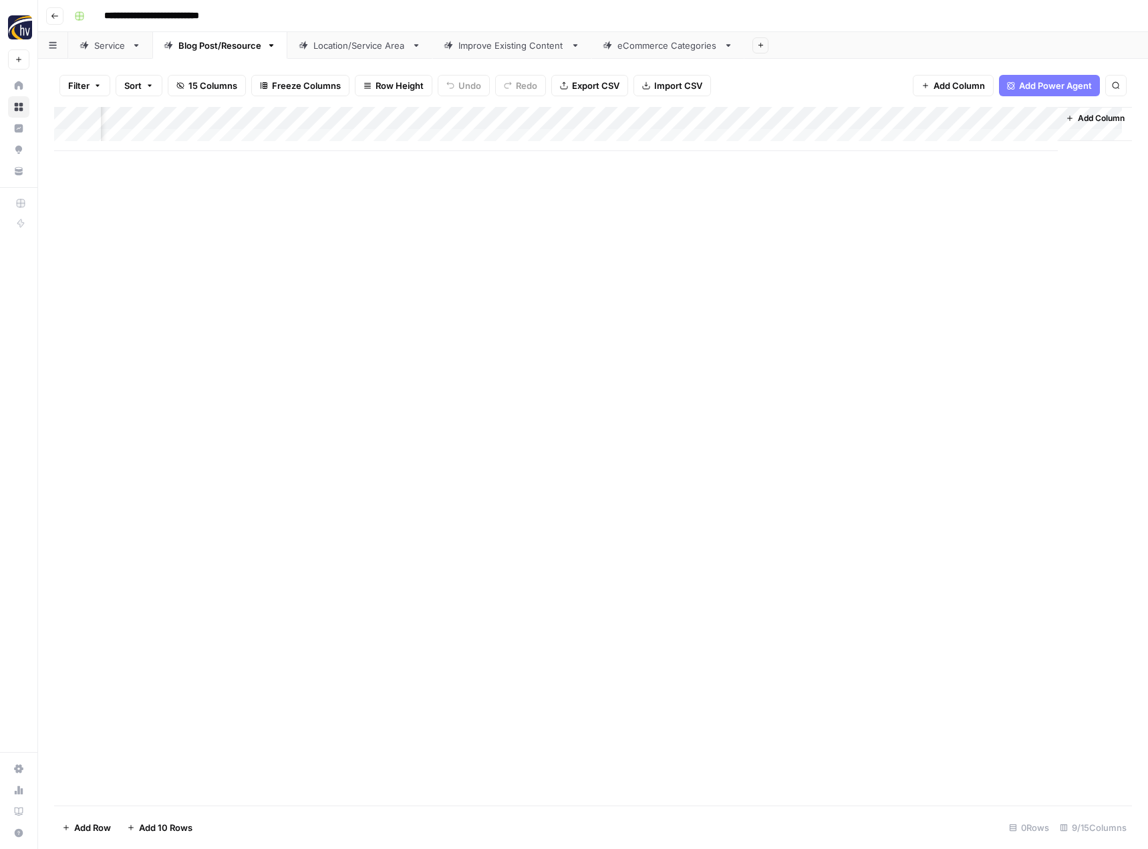
click at [368, 49] on div "Location/Service Area" at bounding box center [359, 45] width 93 height 13
type input "**********"
click at [556, 117] on div "Add Column" at bounding box center [593, 129] width 1078 height 44
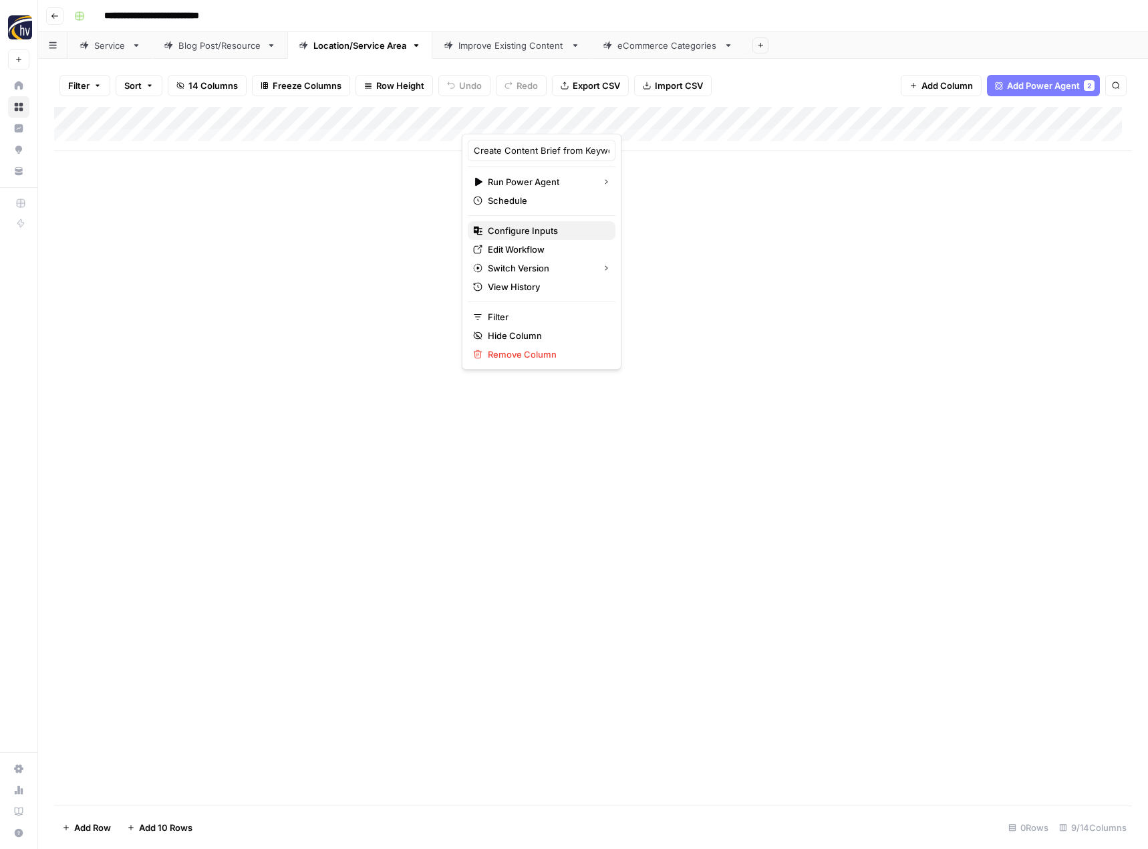
click at [518, 231] on span "Configure Inputs" at bounding box center [546, 230] width 117 height 13
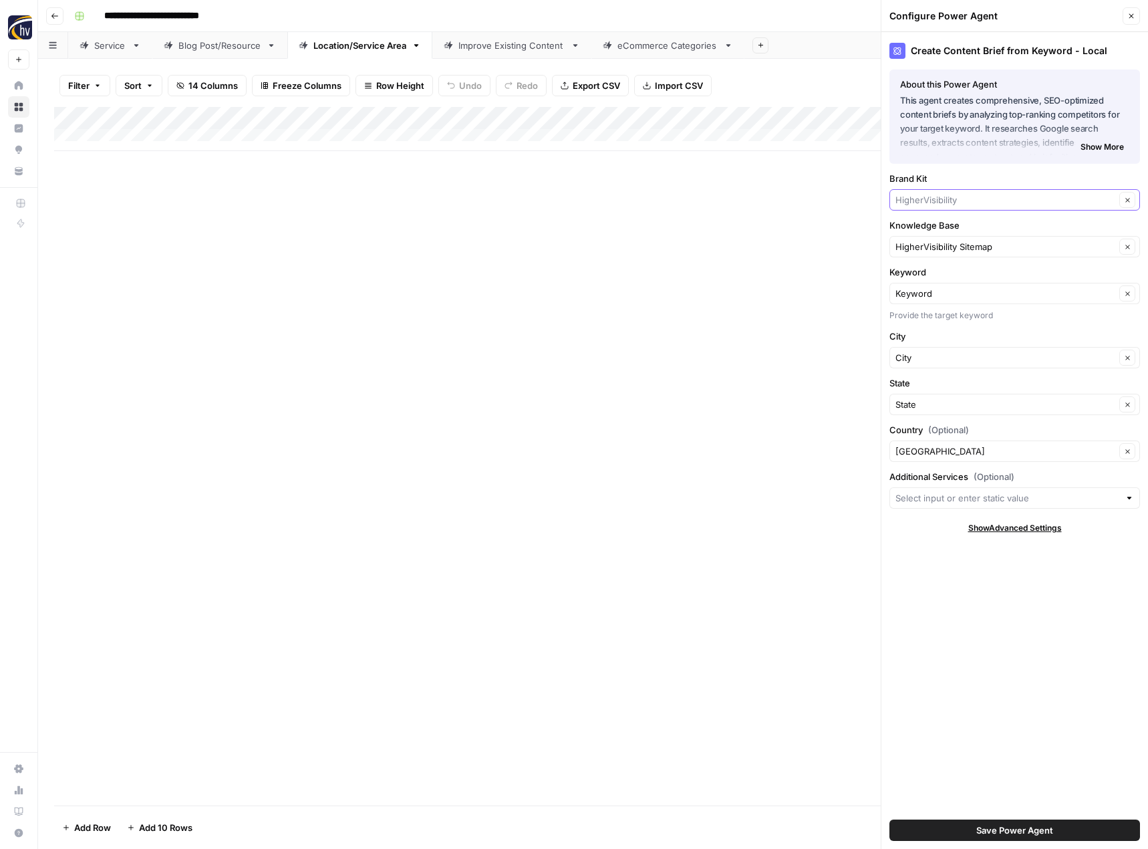
click at [954, 198] on input "Brand Kit" at bounding box center [1005, 199] width 220 height 13
click at [954, 223] on button "All Star Incentive Marketing" at bounding box center [1014, 231] width 239 height 19
type input "All Star Incentive Marketing"
click at [950, 248] on input "Knowledge Base" at bounding box center [1005, 246] width 220 height 13
click at [963, 282] on span "All Star Incentive Marketing Sitemap" at bounding box center [1012, 277] width 223 height 13
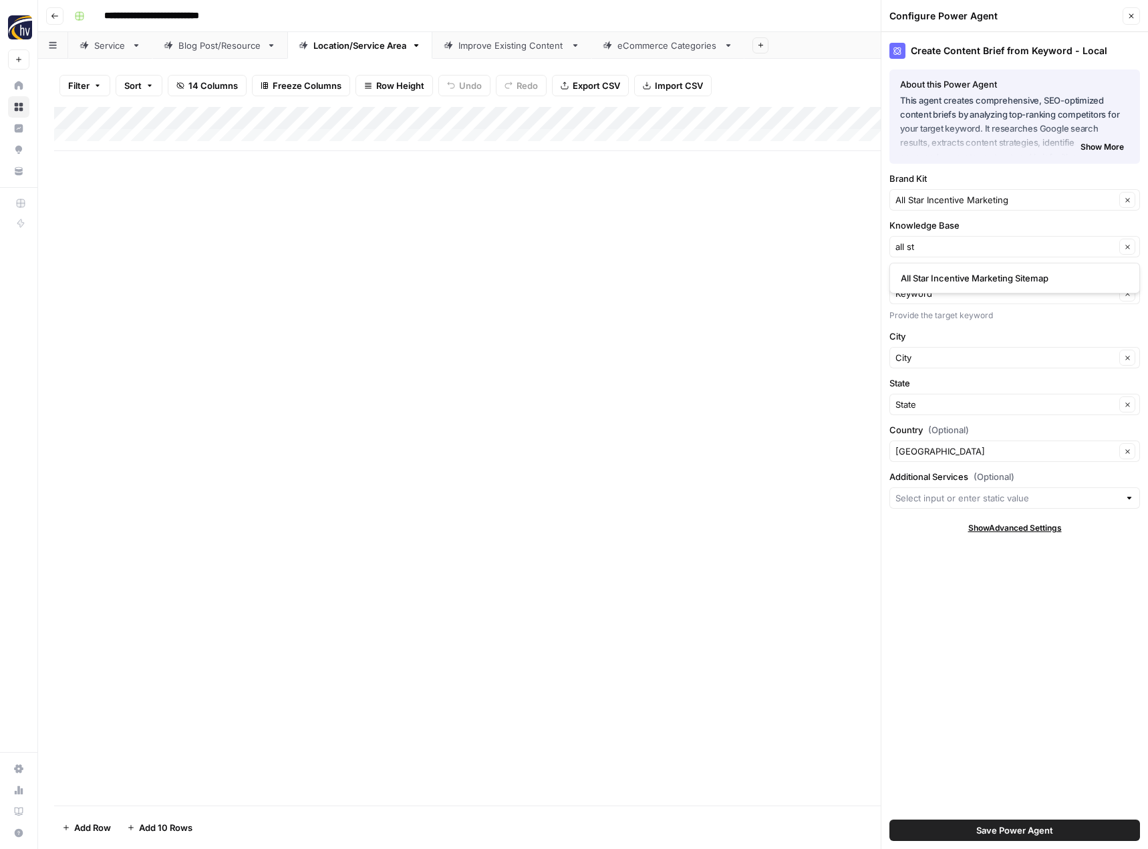
type input "All Star Incentive Marketing Sitemap"
click at [1007, 833] on span "Save Power Agent" at bounding box center [1014, 829] width 77 height 13
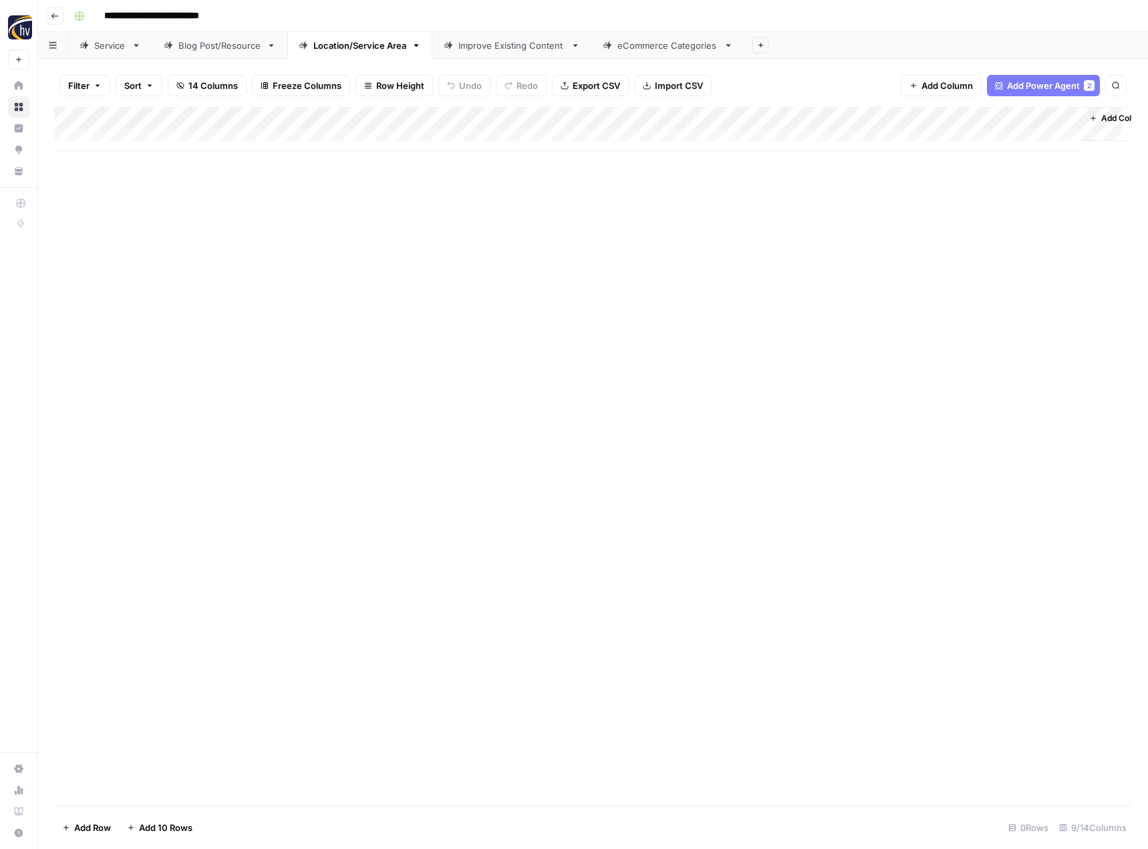
scroll to position [0, 136]
click at [901, 118] on div "Add Column" at bounding box center [593, 129] width 1078 height 44
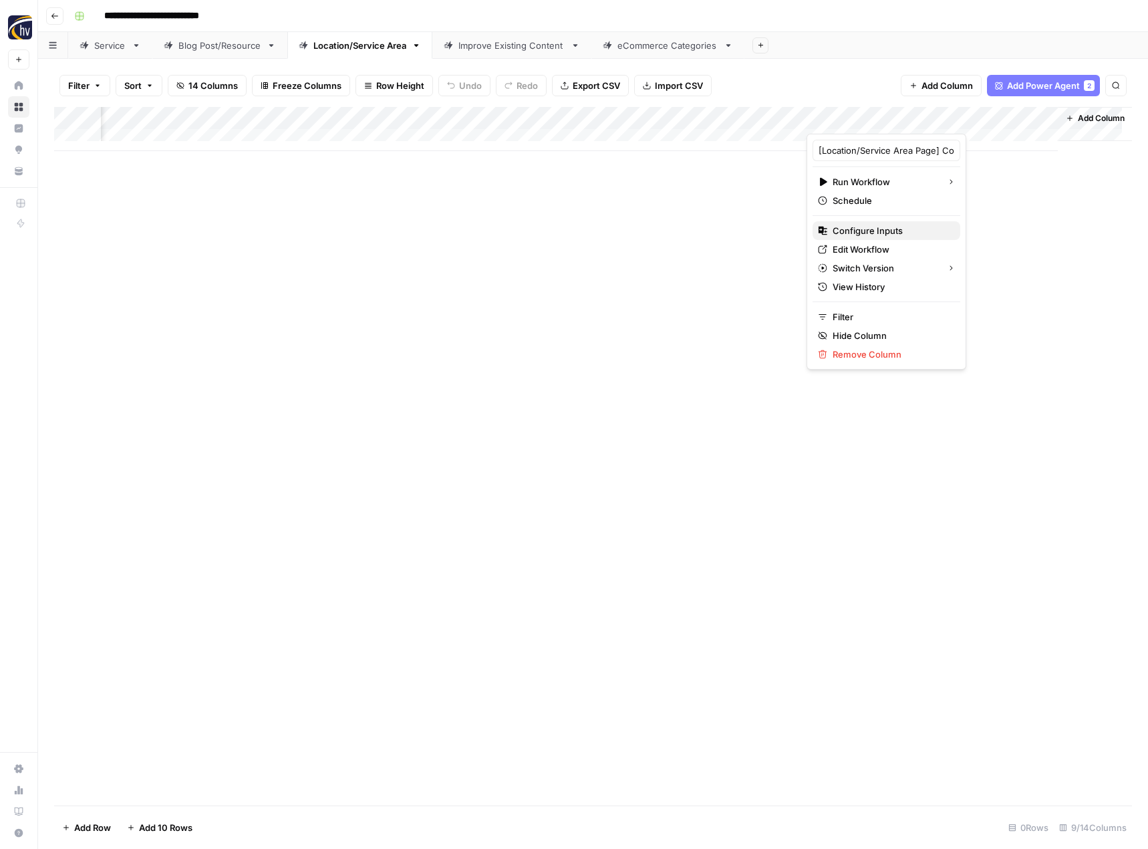
click at [864, 226] on span "Configure Inputs" at bounding box center [891, 230] width 117 height 13
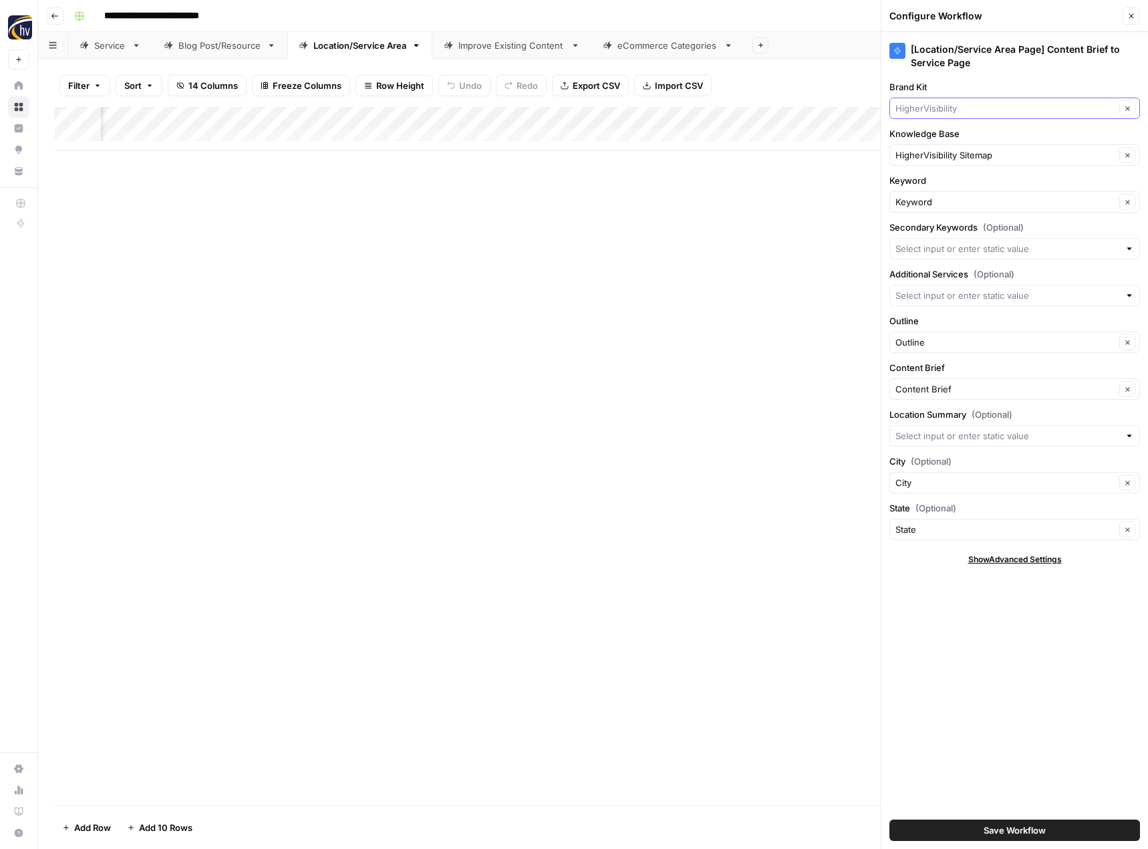
click at [970, 104] on input "Brand Kit" at bounding box center [1005, 108] width 220 height 13
click at [957, 134] on span "All Star Incentive Marketing" at bounding box center [1012, 139] width 223 height 13
type input "All Star Incentive Marketing"
click at [950, 154] on input "Knowledge Base" at bounding box center [1005, 154] width 220 height 13
click at [943, 190] on span "All Star Incentive Marketing Sitemap" at bounding box center [1012, 186] width 223 height 13
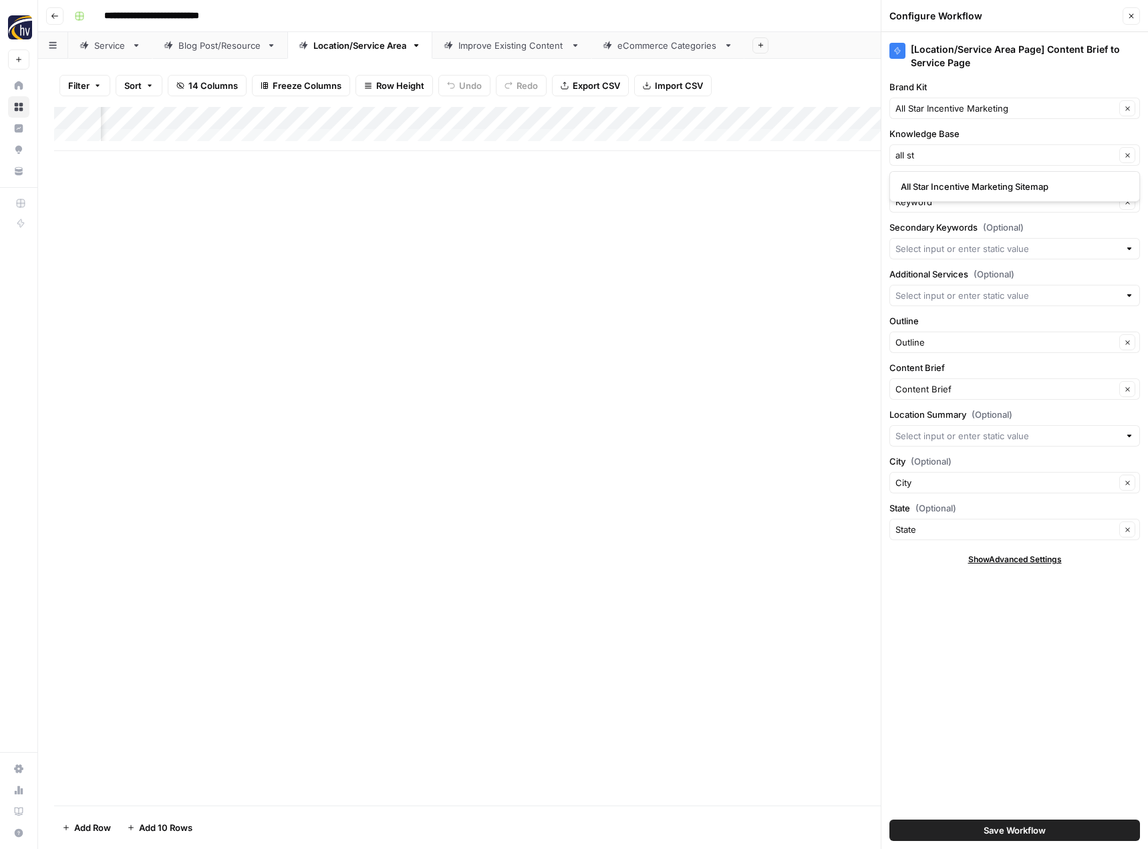
type input "All Star Incentive Marketing Sitemap"
click at [1001, 829] on span "Save Workflow" at bounding box center [1015, 829] width 62 height 13
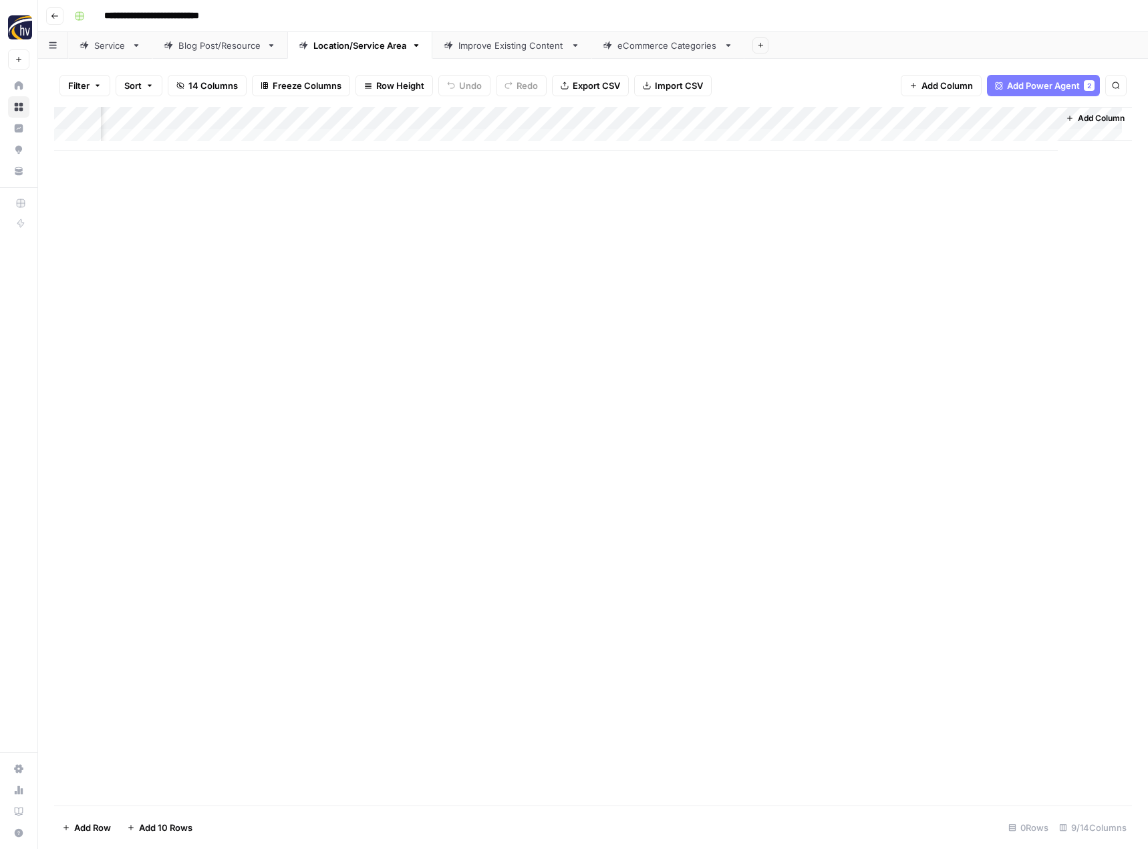
click at [515, 49] on div "Improve Existing Content" at bounding box center [511, 45] width 107 height 13
click at [669, 115] on div "Add Column" at bounding box center [593, 129] width 1078 height 44
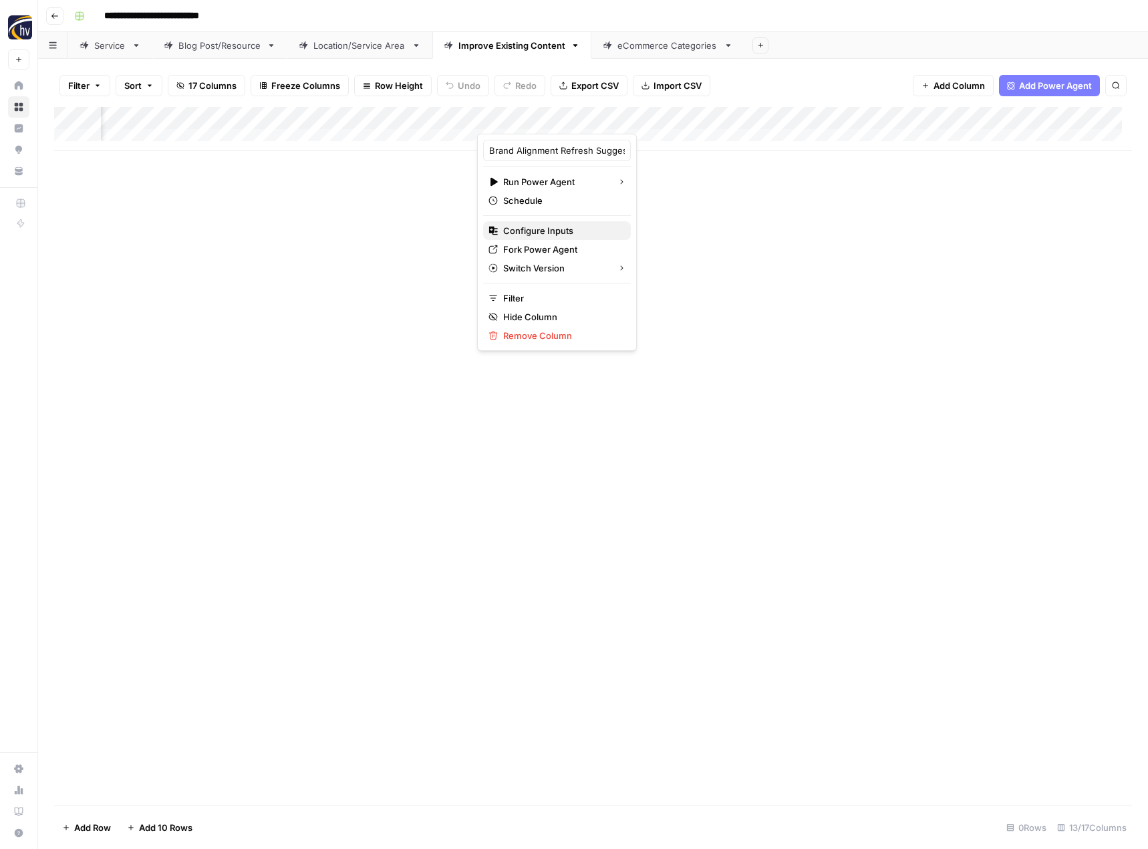
click at [553, 224] on span "Configure Inputs" at bounding box center [561, 230] width 117 height 13
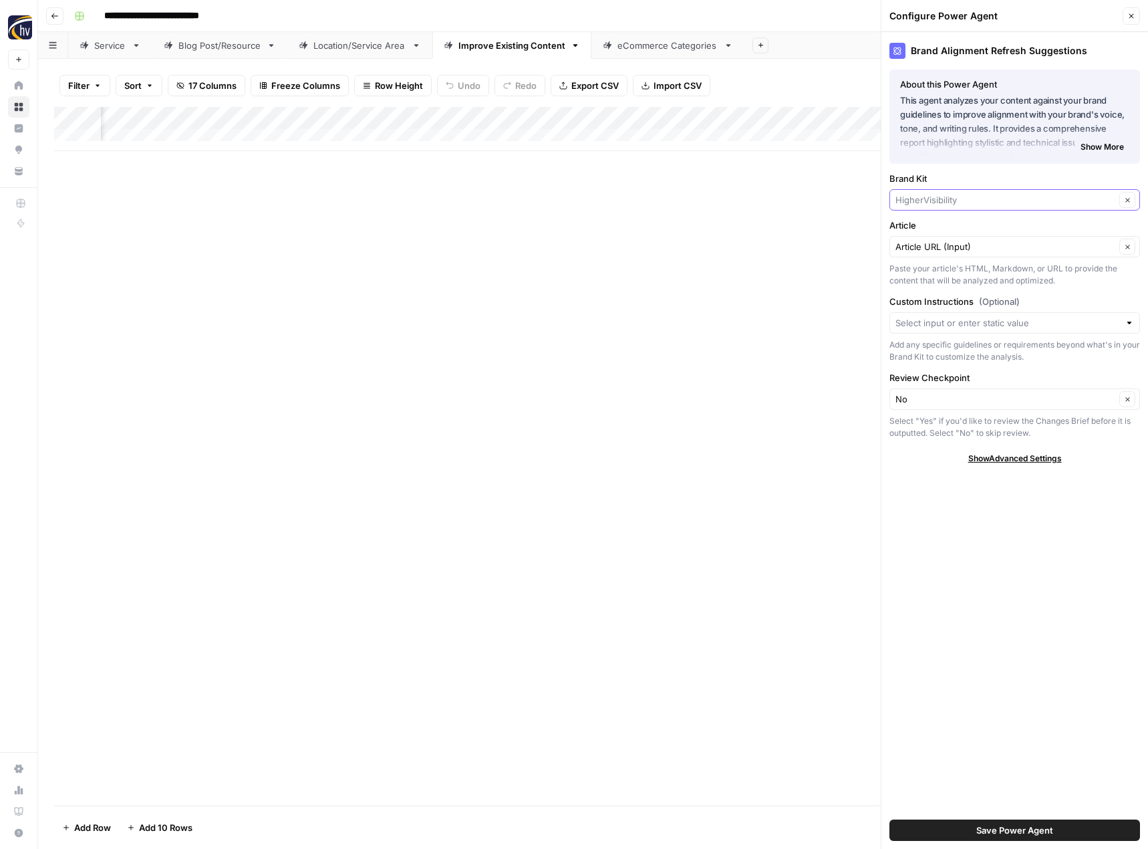
click at [929, 196] on input "Brand Kit" at bounding box center [1005, 199] width 220 height 13
click at [938, 235] on span "All Star Incentive Marketing" at bounding box center [1012, 231] width 223 height 13
type input "All Star Incentive Marketing"
click at [1030, 825] on span "Save Power Agent" at bounding box center [1014, 829] width 77 height 13
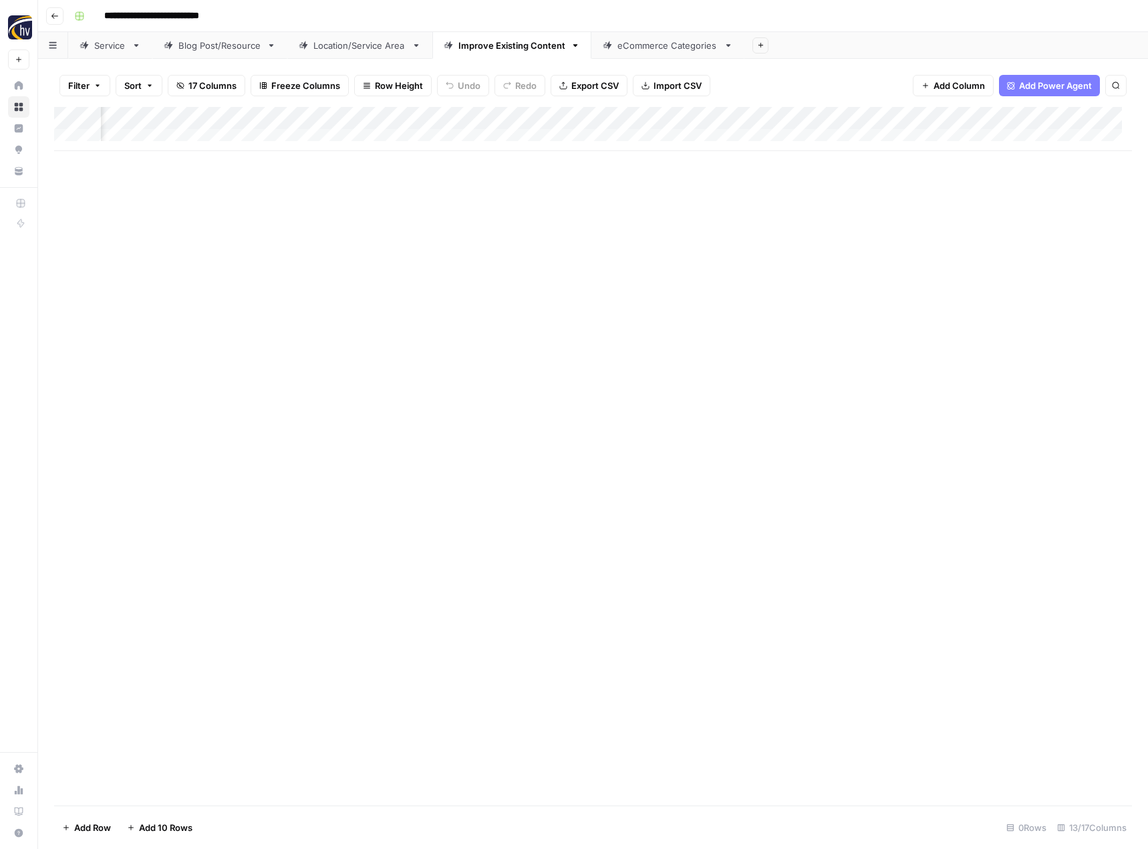
scroll to position [0, 980]
click at [712, 115] on div "Add Column" at bounding box center [593, 129] width 1078 height 44
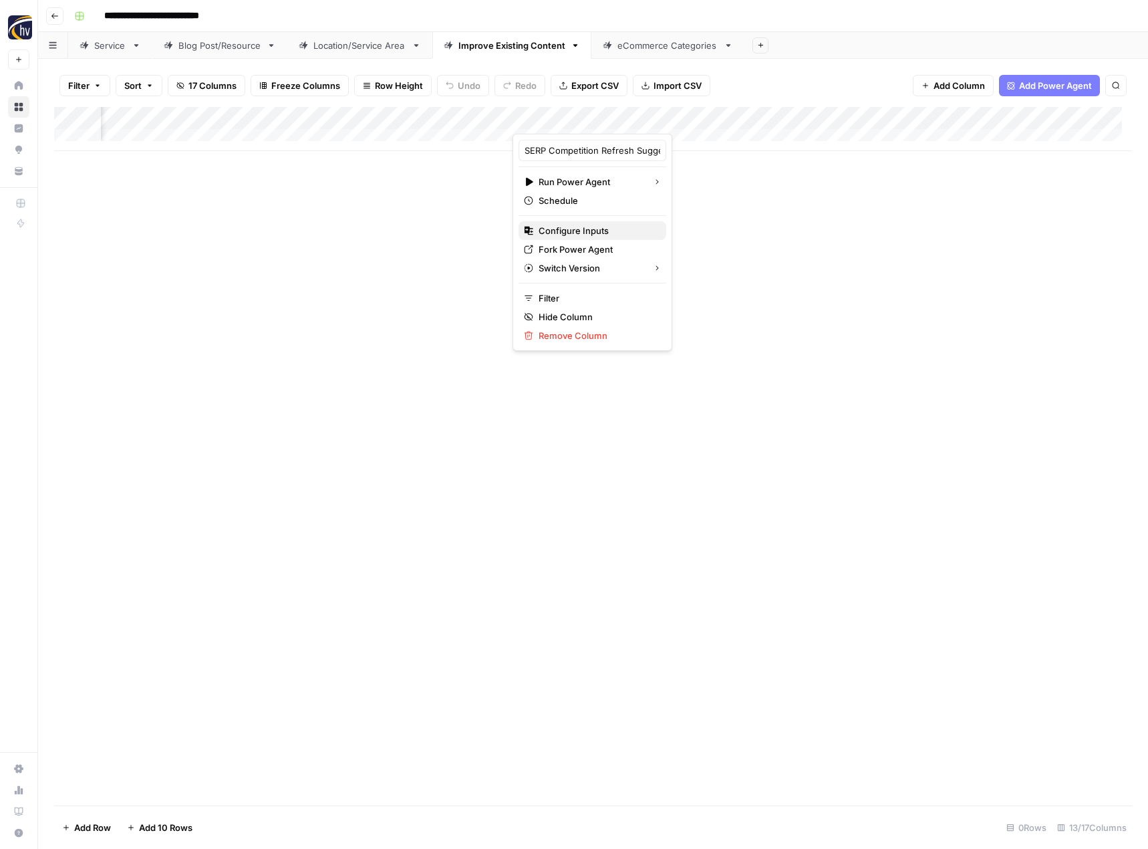
click at [600, 223] on button "Configure Inputs" at bounding box center [593, 230] width 148 height 19
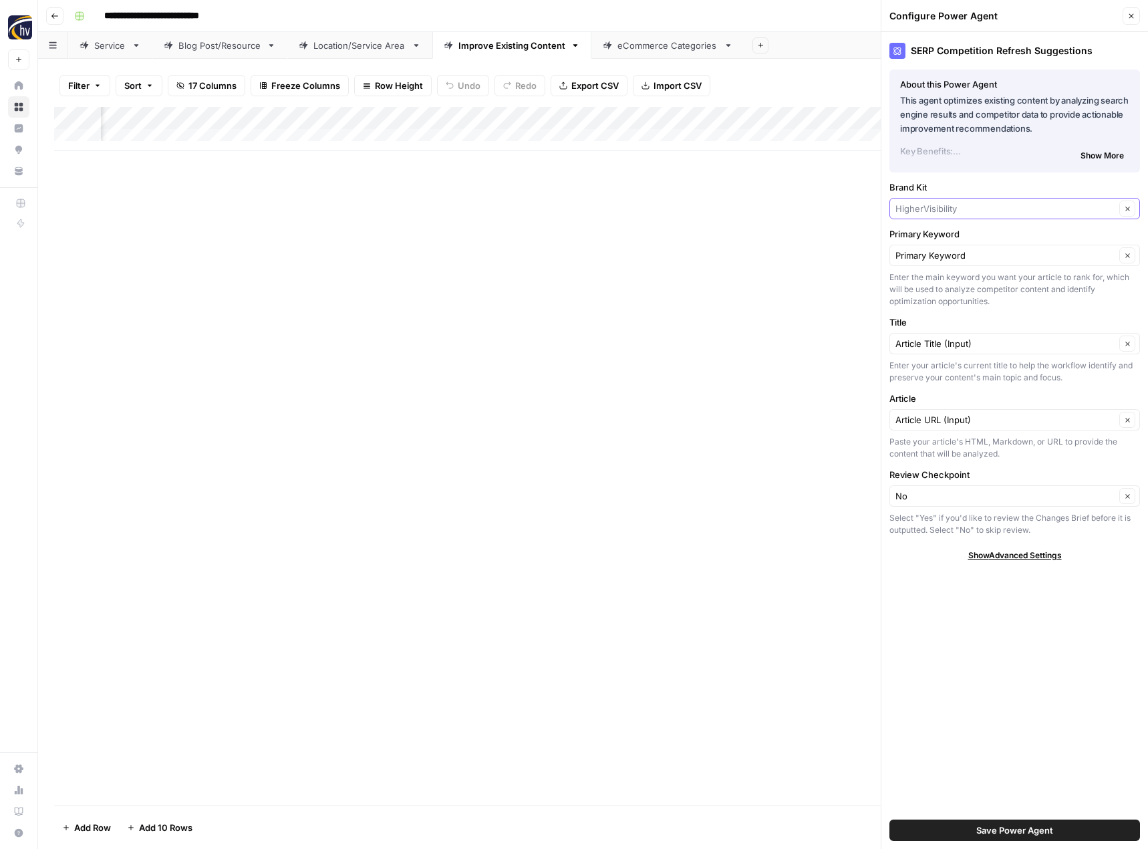
click at [935, 208] on input "Brand Kit" at bounding box center [1005, 208] width 220 height 13
click at [946, 241] on span "All Star Incentive Marketing" at bounding box center [1012, 239] width 223 height 13
type input "All Star Incentive Marketing"
click at [1023, 829] on span "Save Power Agent" at bounding box center [1014, 829] width 77 height 13
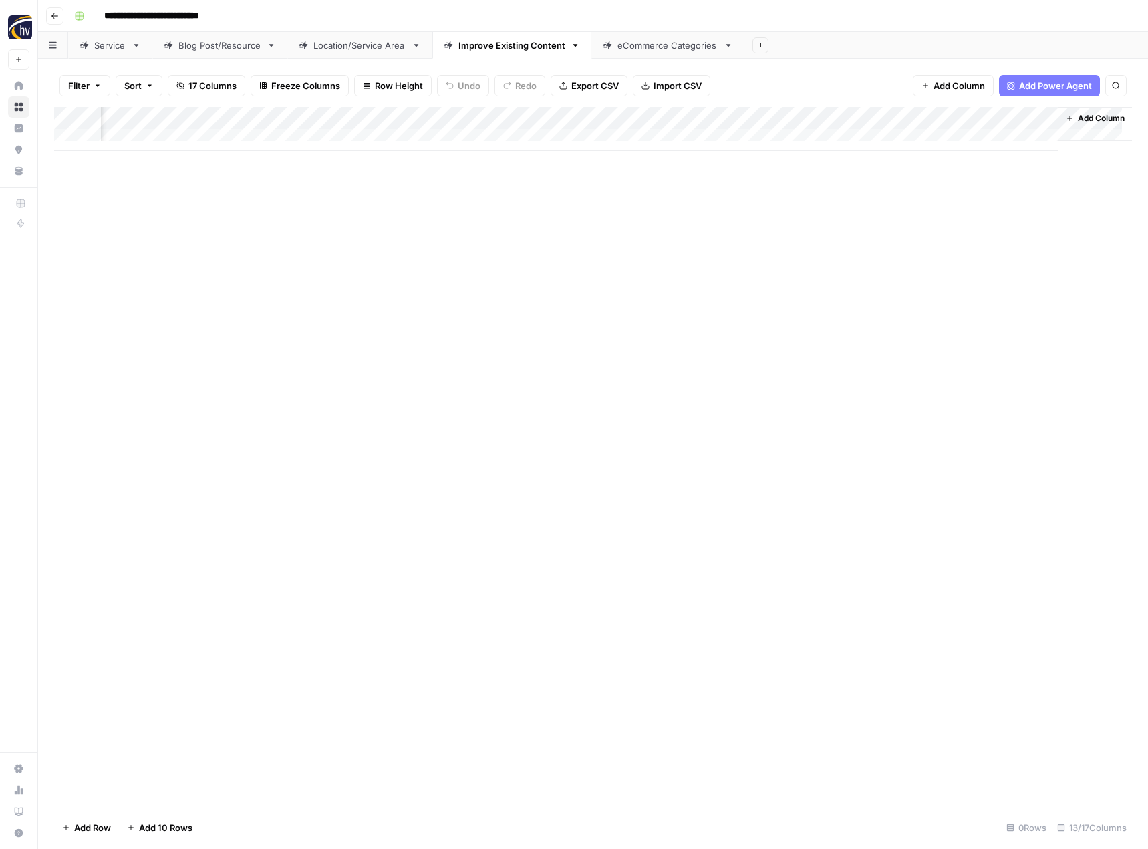
scroll to position [0, 1240]
click at [779, 116] on div "Add Column" at bounding box center [593, 129] width 1078 height 44
click at [704, 230] on span "Configure Inputs" at bounding box center [683, 230] width 117 height 13
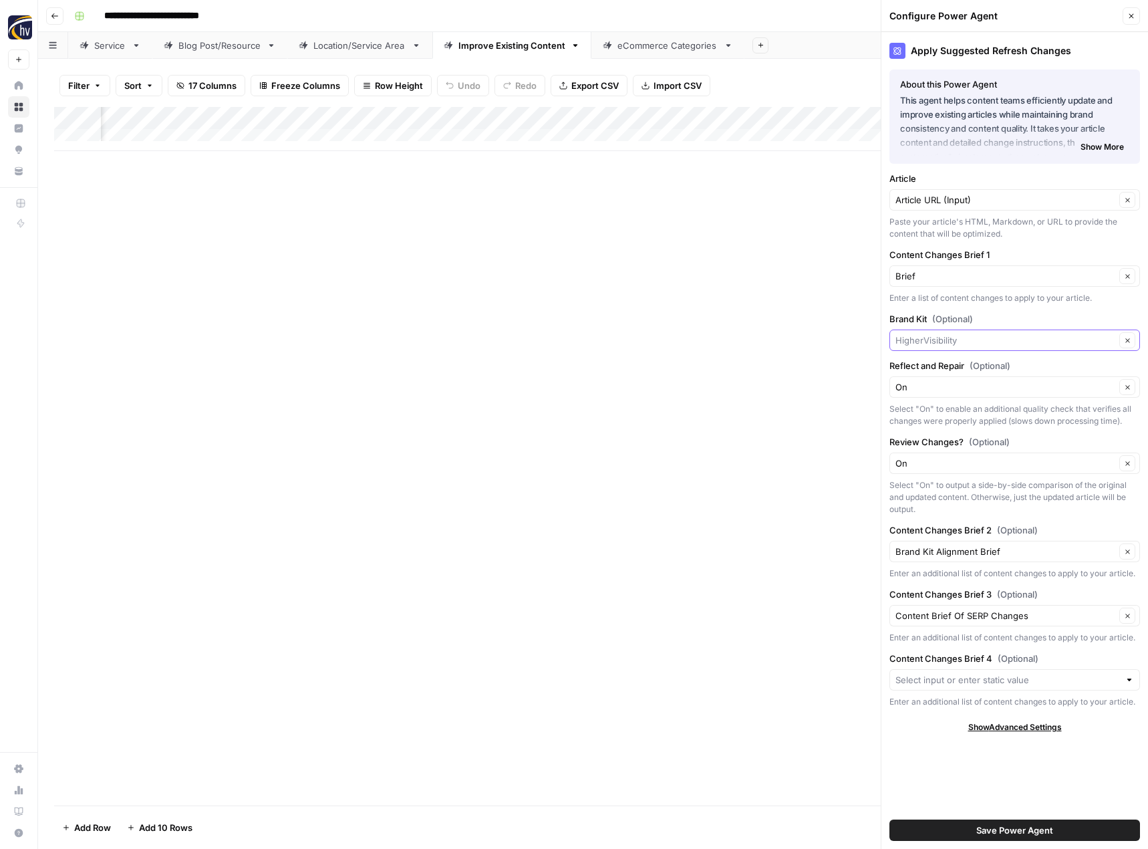
click at [931, 339] on input "Brand Kit (Optional)" at bounding box center [1005, 339] width 220 height 13
click at [931, 378] on span "All Star Incentive Marketing" at bounding box center [1012, 371] width 223 height 13
type input "All Star Incentive Marketing"
click at [1058, 831] on button "Save Power Agent" at bounding box center [1014, 829] width 251 height 21
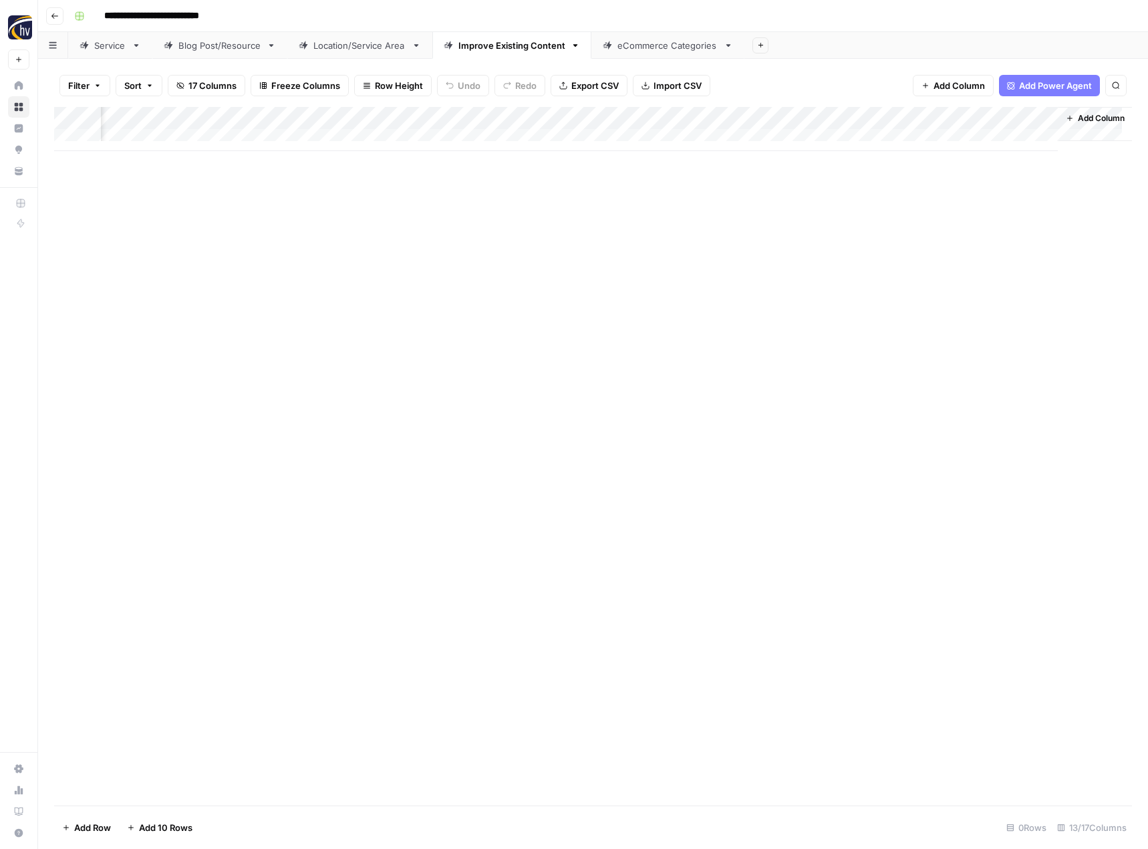
click at [647, 43] on div "eCommerce Categories" at bounding box center [667, 45] width 101 height 13
click at [651, 115] on div "Add Column" at bounding box center [593, 129] width 1078 height 44
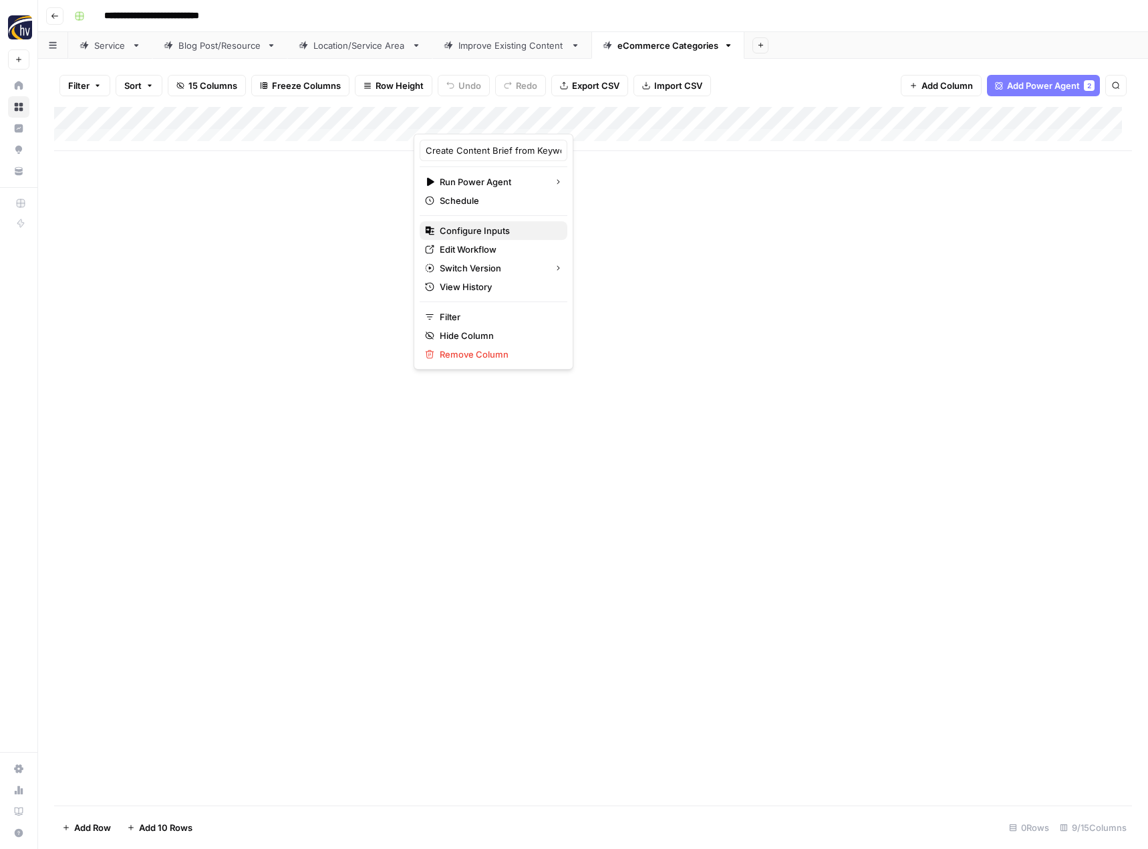
click at [484, 229] on span "Configure Inputs" at bounding box center [498, 230] width 117 height 13
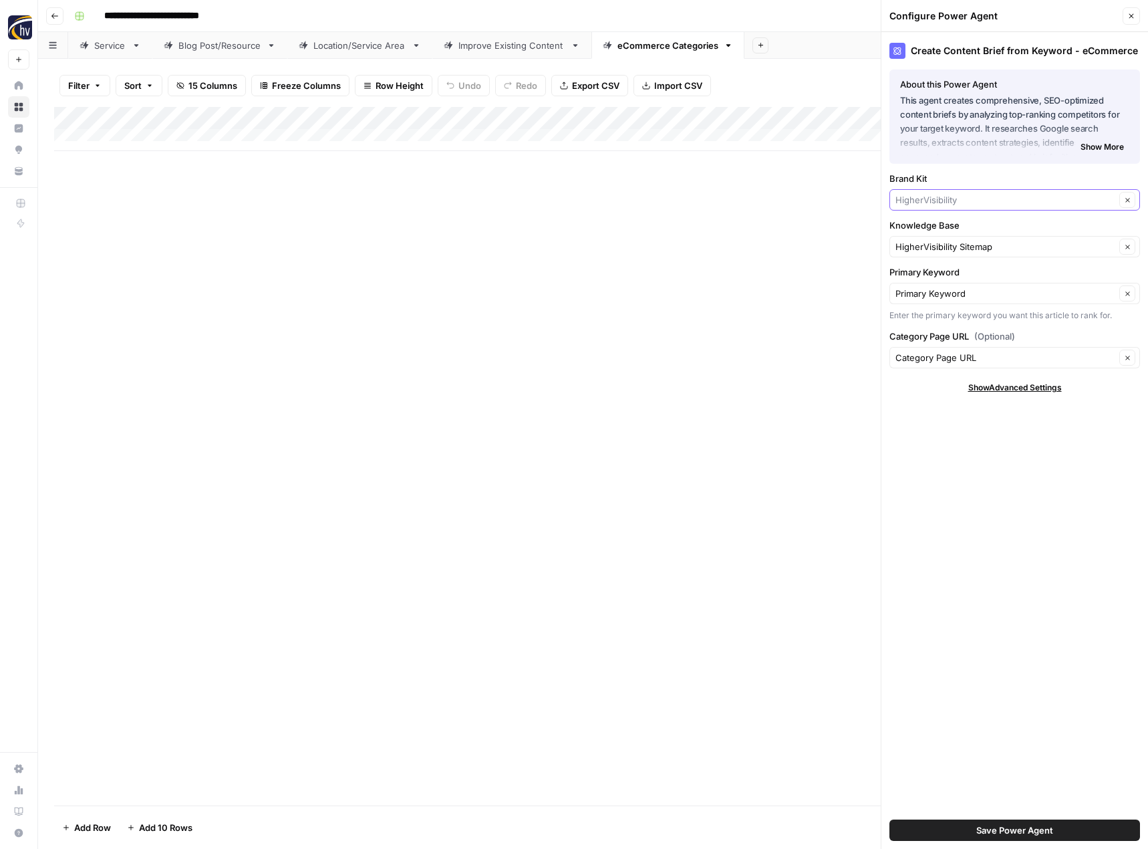
click at [925, 196] on input "Brand Kit" at bounding box center [1005, 199] width 220 height 13
click at [970, 232] on span "All Star Incentive Marketing" at bounding box center [1012, 231] width 223 height 13
type input "All Star Incentive Marketing"
click at [960, 246] on input "Knowledge Base" at bounding box center [1005, 246] width 220 height 13
click at [956, 272] on span "All Star Incentive Marketing Sitemap" at bounding box center [1012, 277] width 223 height 13
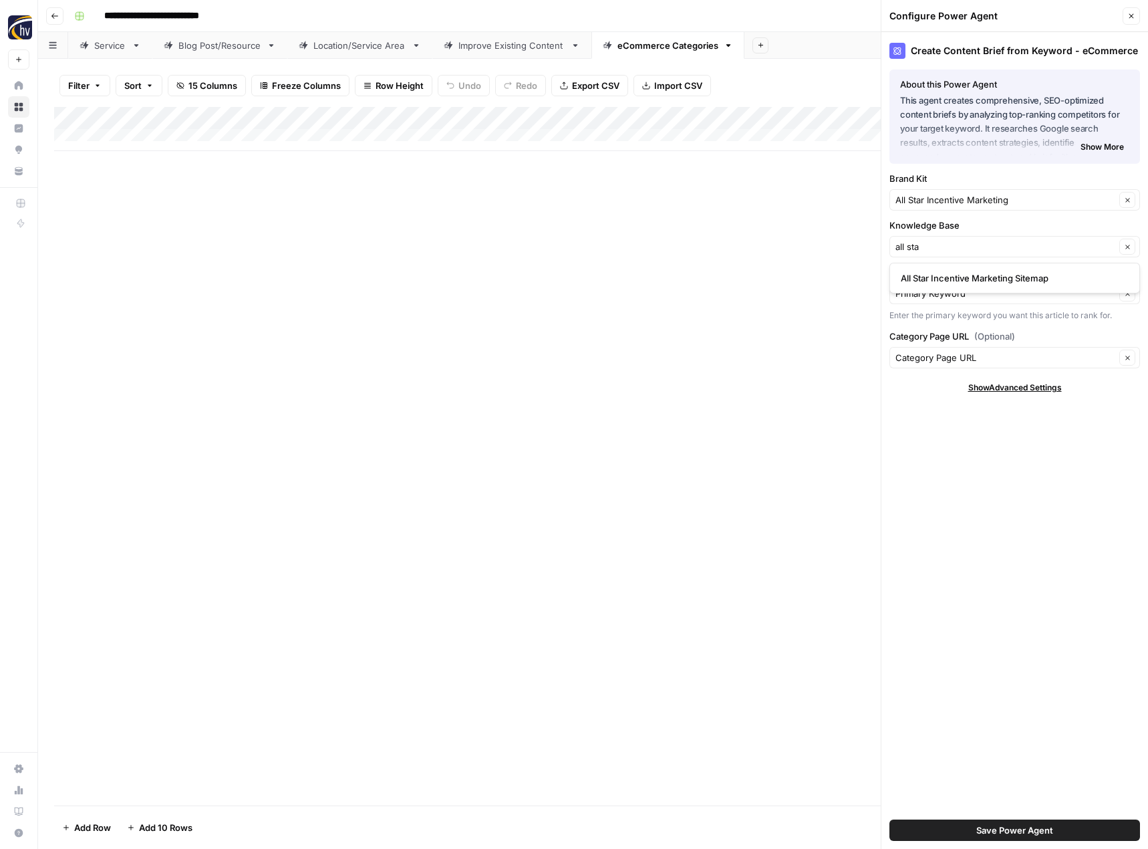
type input "All Star Incentive Marketing Sitemap"
click at [971, 826] on button "Save Power Agent" at bounding box center [1014, 829] width 251 height 21
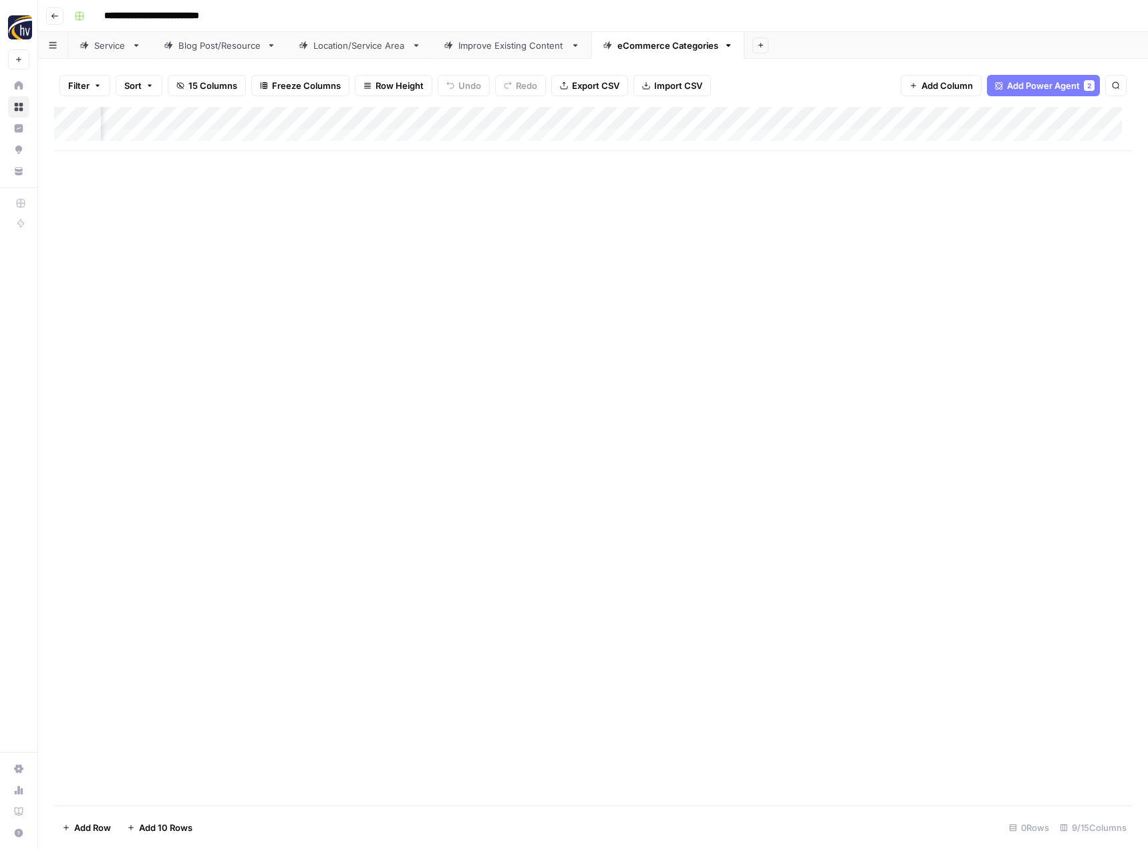
scroll to position [0, 425]
click at [998, 116] on div "Add Column" at bounding box center [593, 129] width 1078 height 44
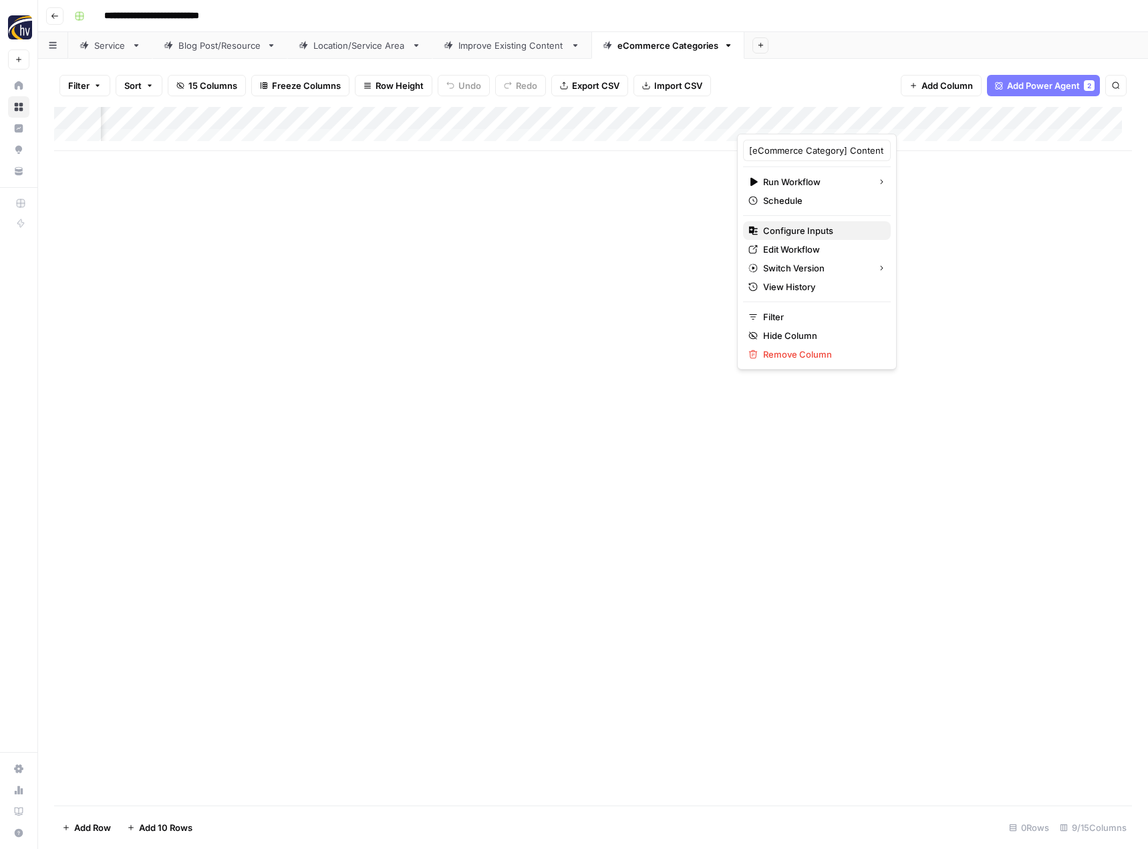
click at [805, 226] on span "Configure Inputs" at bounding box center [821, 230] width 117 height 13
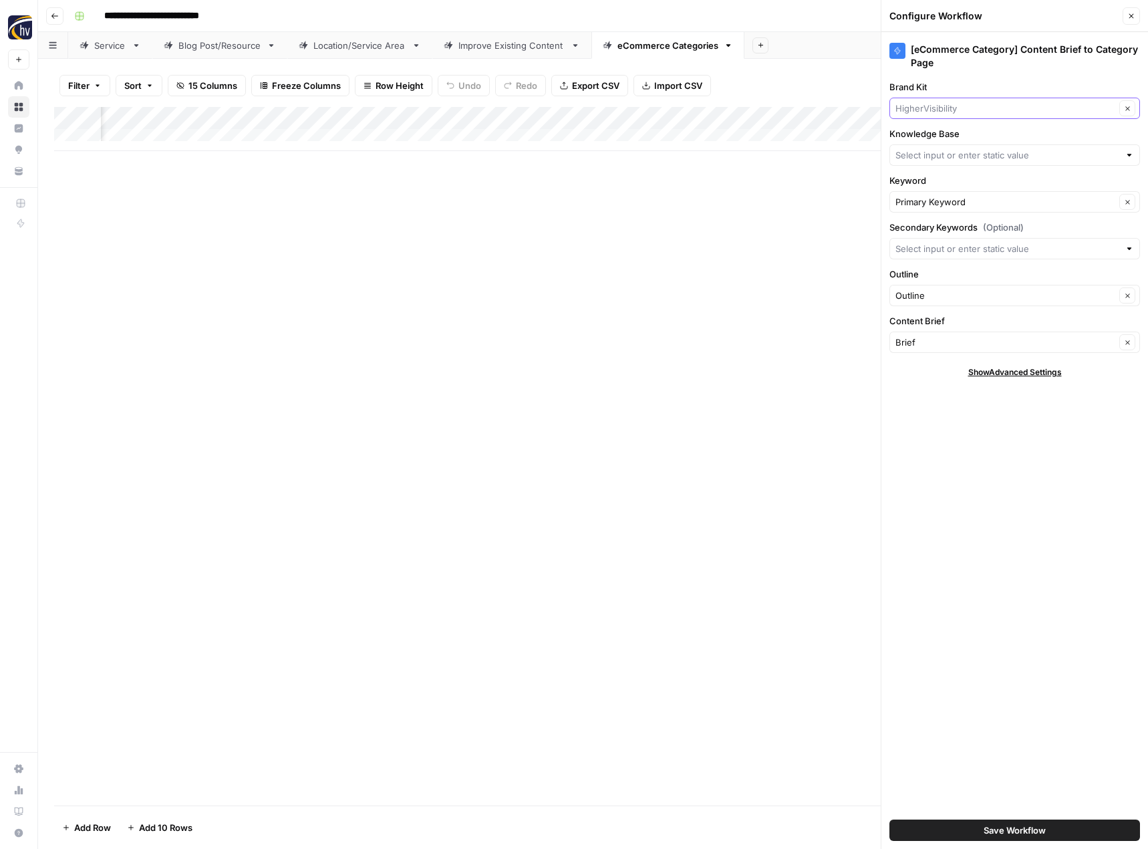
click at [931, 108] on input "Brand Kit" at bounding box center [1005, 108] width 220 height 13
click at [927, 132] on button "All Star Incentive Marketing" at bounding box center [1014, 139] width 239 height 19
type input "All Star Incentive Marketing"
click at [930, 152] on input "Knowledge Base" at bounding box center [1007, 154] width 224 height 13
click at [947, 178] on button "All Star Incentive Marketing Sitemap" at bounding box center [1014, 186] width 239 height 19
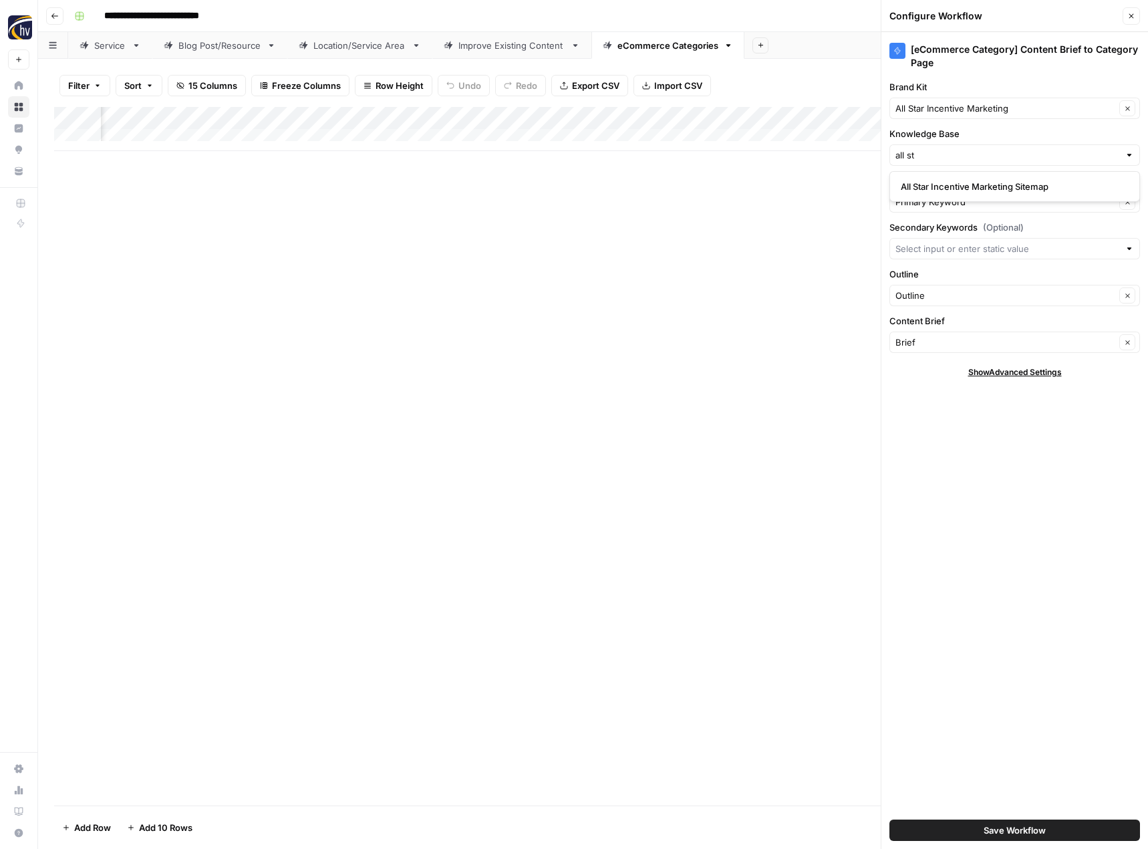
type input "All Star Incentive Marketing Sitemap"
click at [1010, 829] on span "Save Workflow" at bounding box center [1015, 829] width 62 height 13
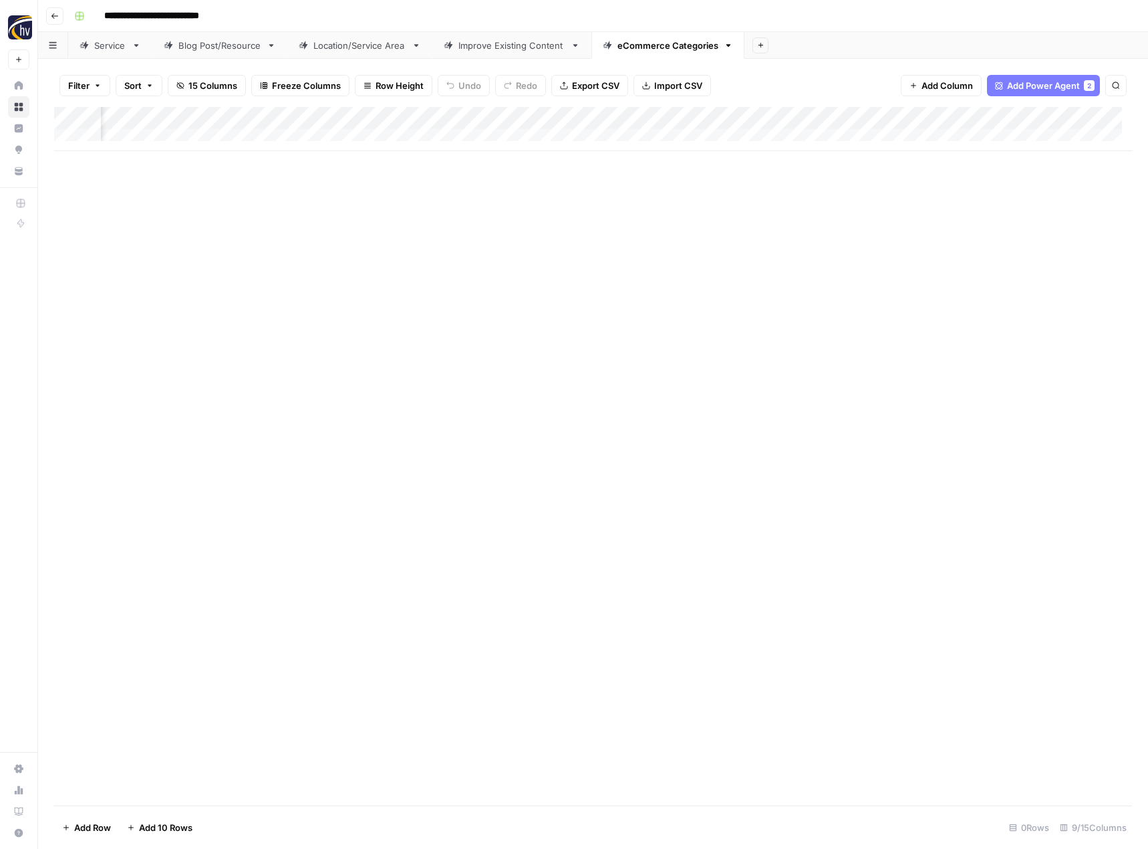
click at [51, 15] on icon "button" at bounding box center [55, 16] width 8 height 8
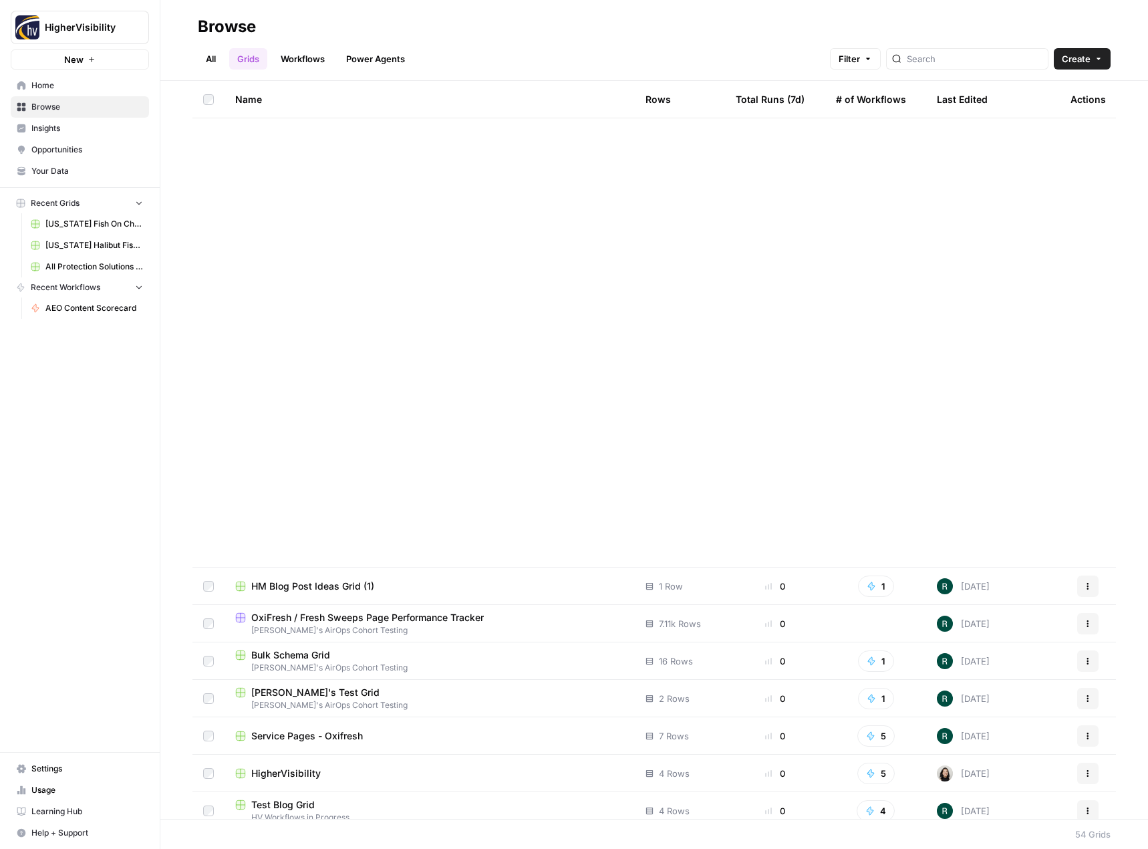
scroll to position [1320, 0]
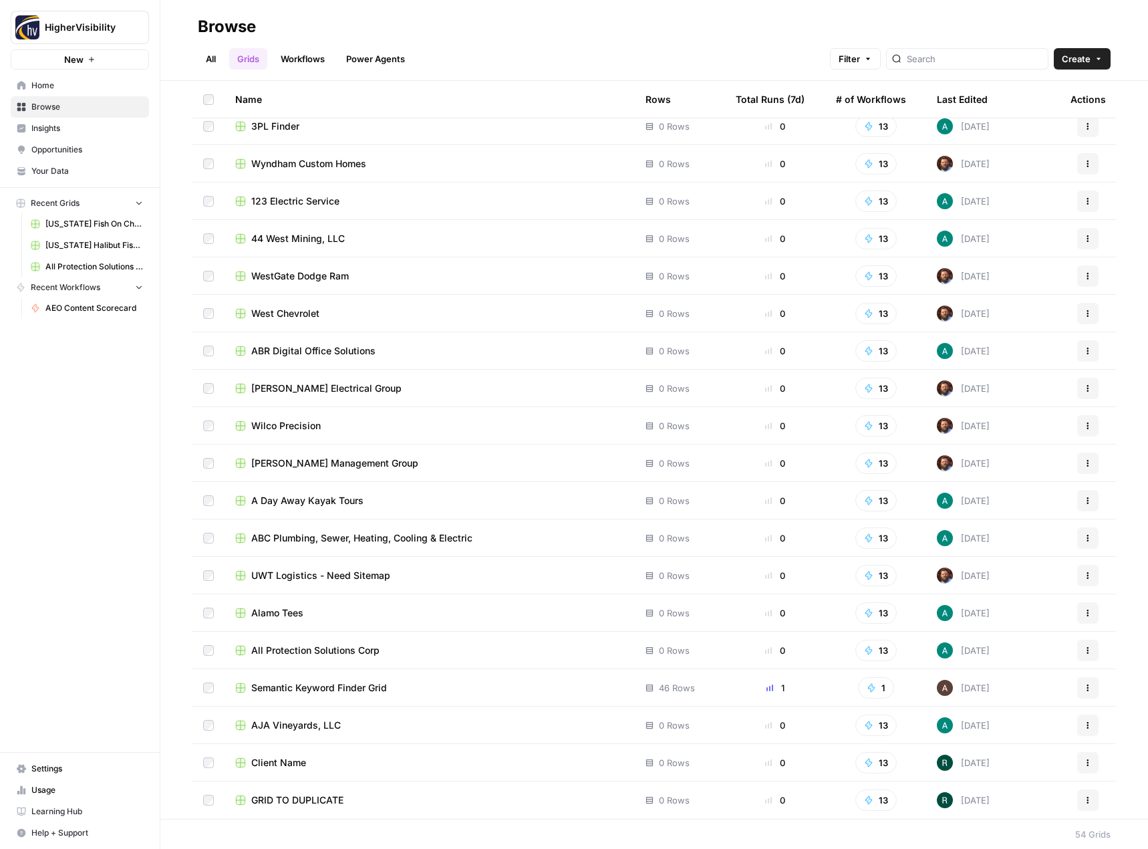
click at [1087, 800] on icon "button" at bounding box center [1088, 800] width 2 height 2
click at [1014, 694] on span "Duplicate" at bounding box center [1018, 689] width 107 height 13
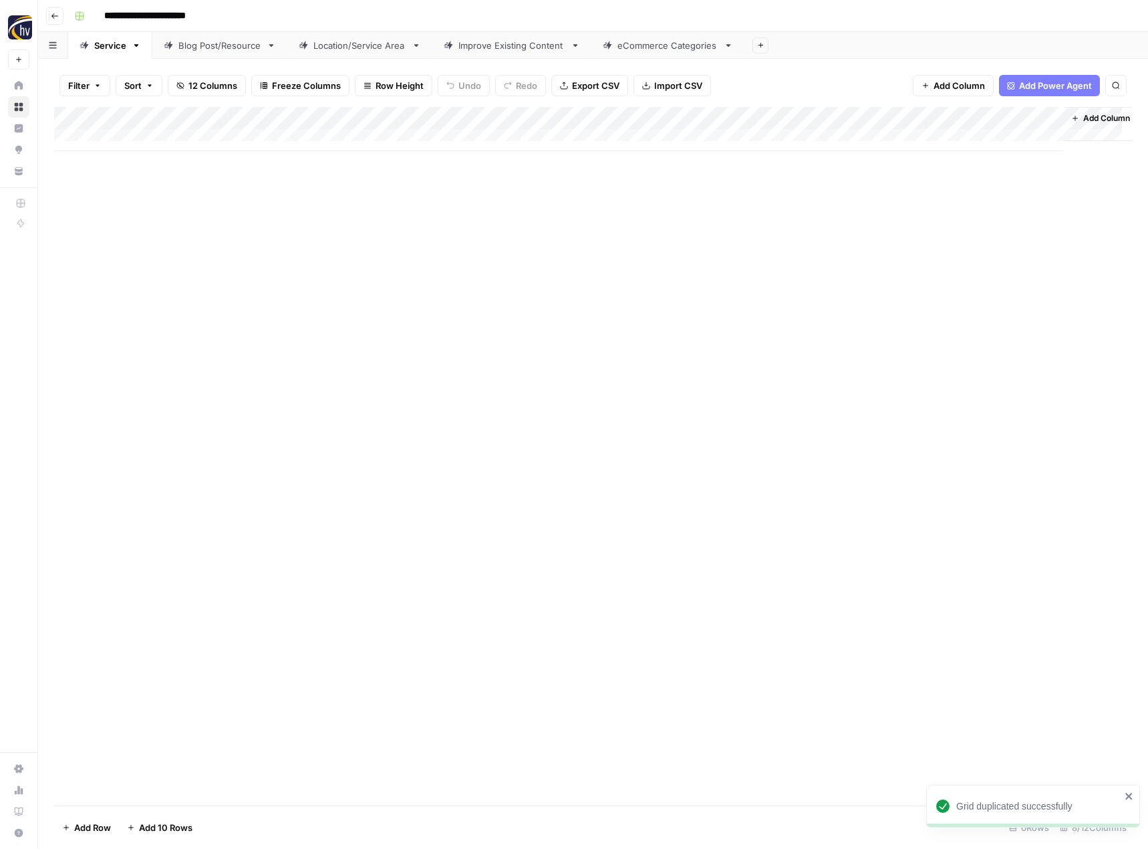
click at [159, 5] on input "**********" at bounding box center [167, 15] width 138 height 21
paste input
type input "*********"
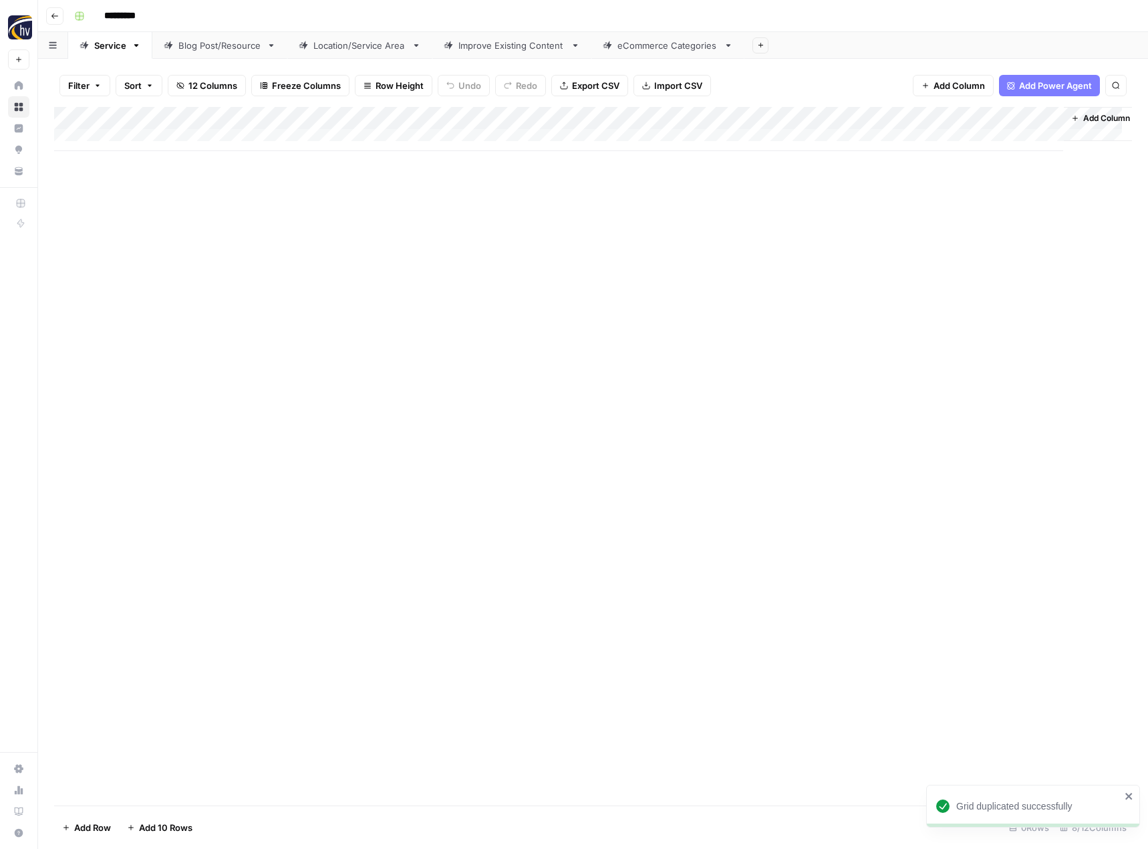
click at [264, 245] on div "Add Column" at bounding box center [593, 456] width 1078 height 698
click at [317, 116] on div "Add Column" at bounding box center [593, 129] width 1078 height 44
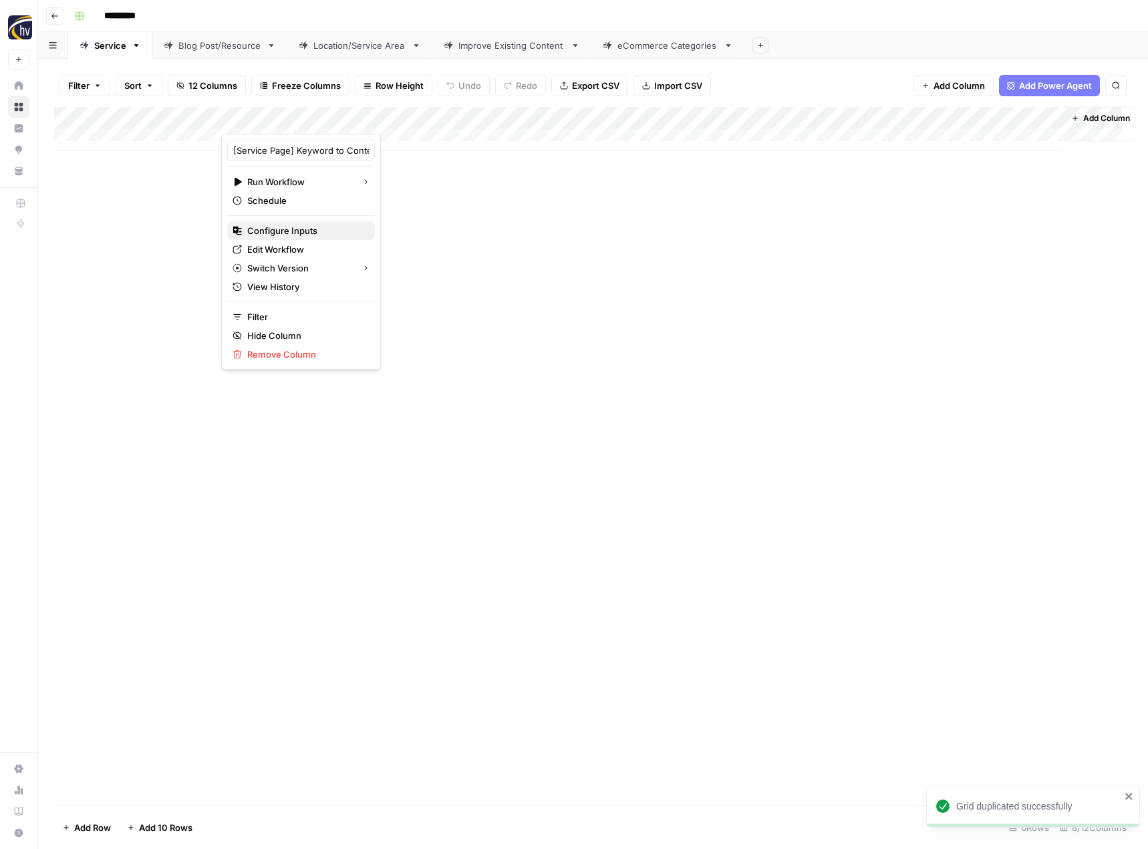
click at [287, 235] on span "Configure Inputs" at bounding box center [305, 230] width 117 height 13
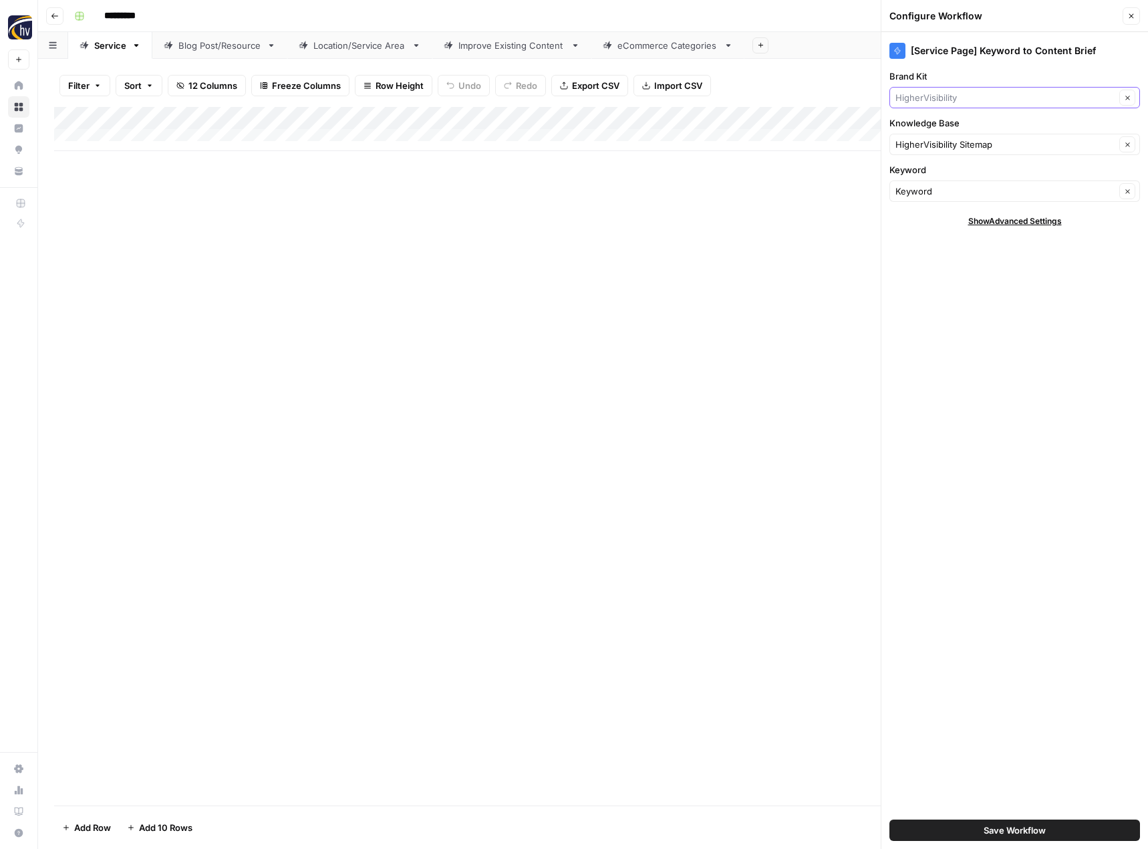
click at [938, 94] on input "Brand Kit" at bounding box center [1005, 97] width 220 height 13
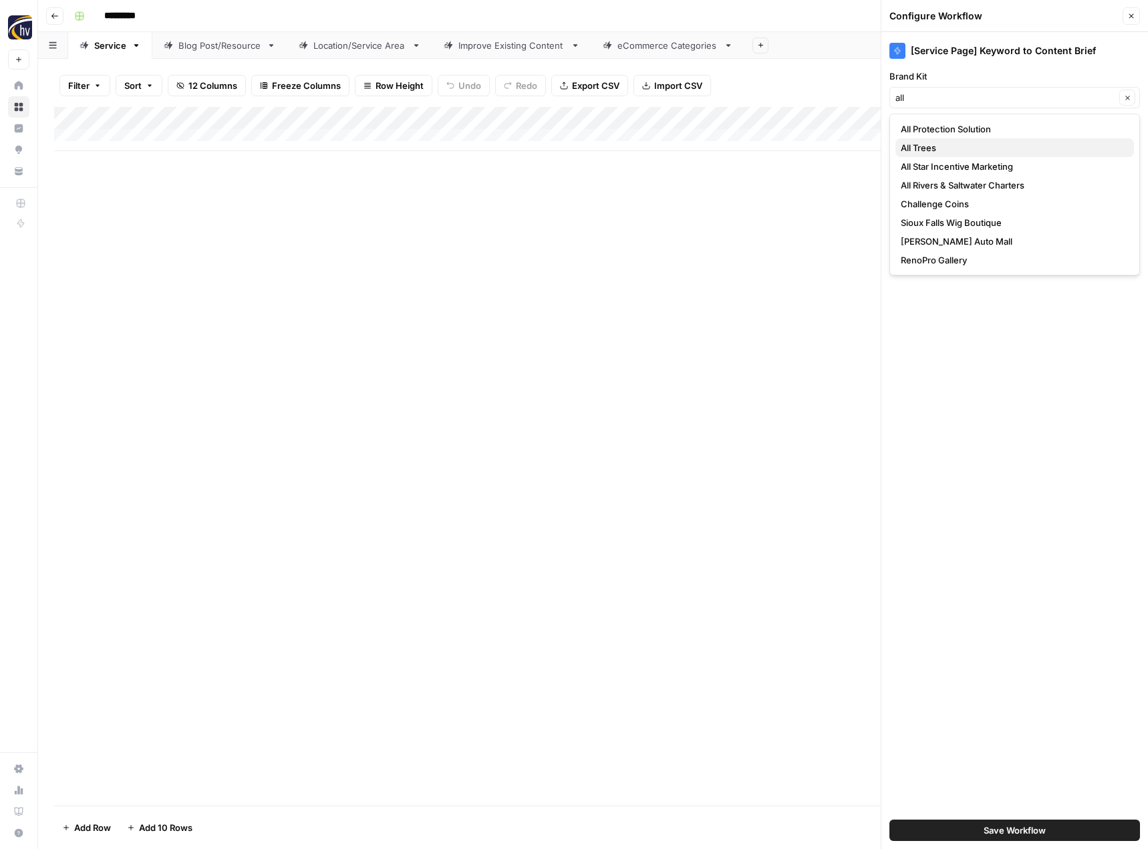
click at [941, 147] on span "All Trees" at bounding box center [1012, 147] width 223 height 13
type input "All Trees"
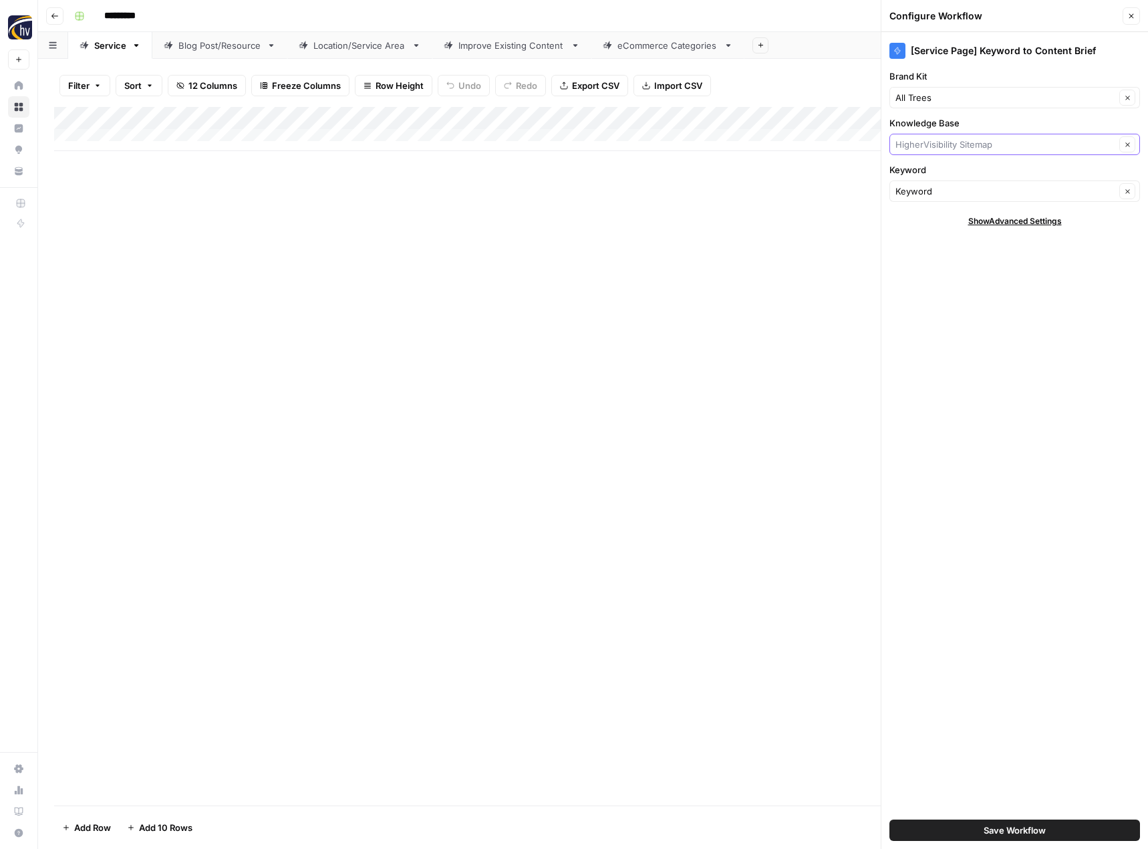
click at [934, 148] on input "Knowledge Base" at bounding box center [1005, 144] width 220 height 13
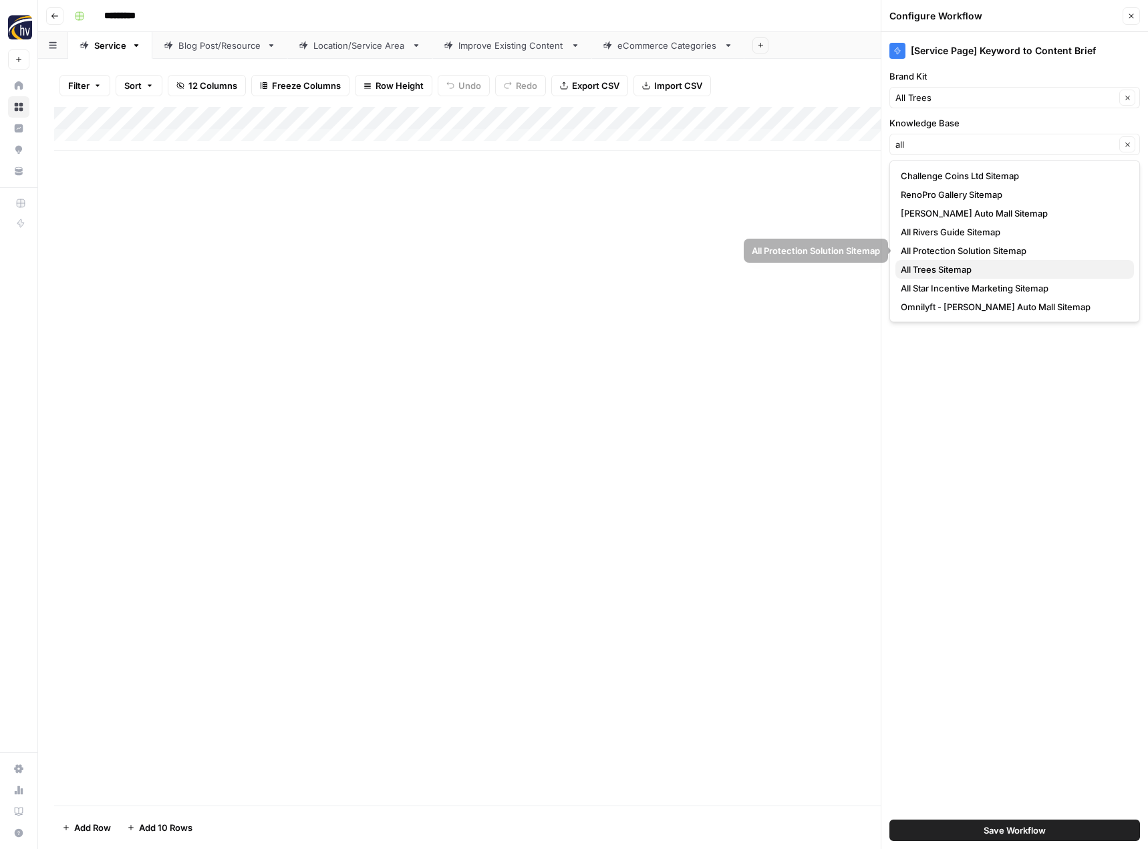
click at [941, 265] on span "All Trees Sitemap" at bounding box center [1012, 269] width 223 height 13
type input "All Trees Sitemap"
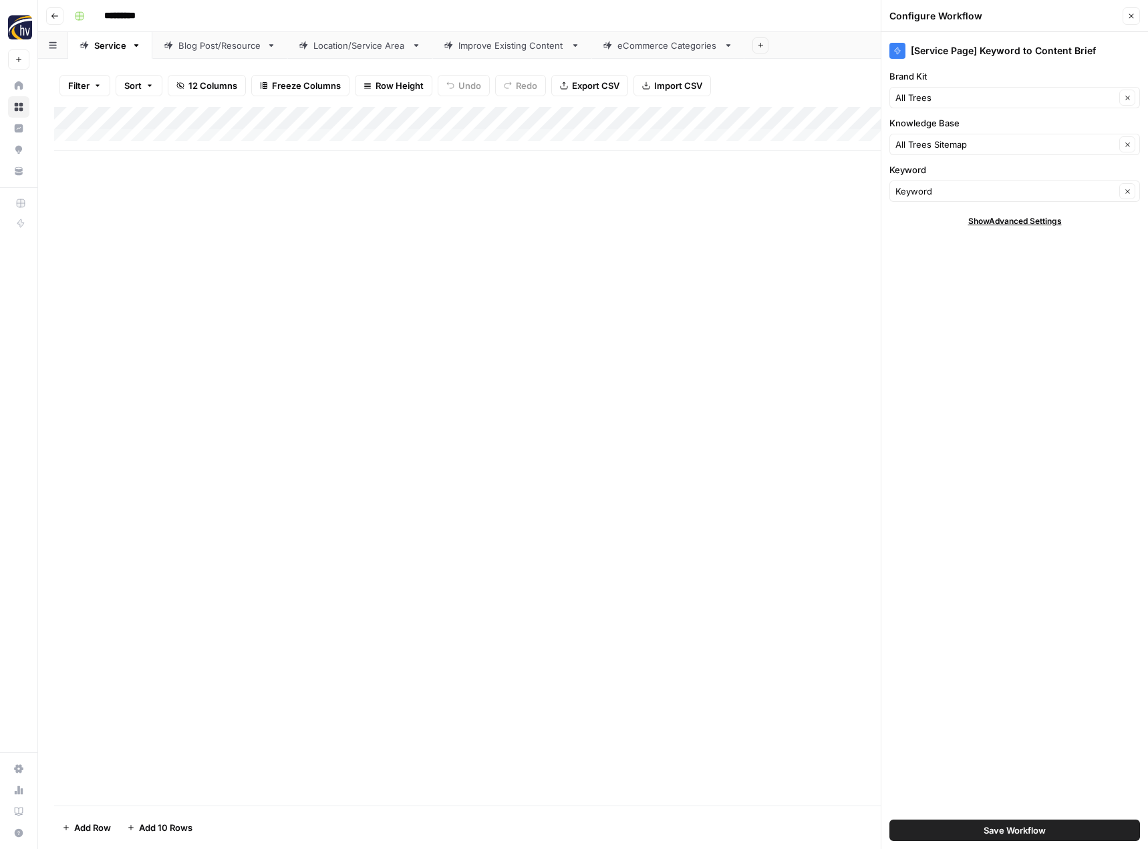
click at [1013, 828] on span "Save Workflow" at bounding box center [1015, 829] width 62 height 13
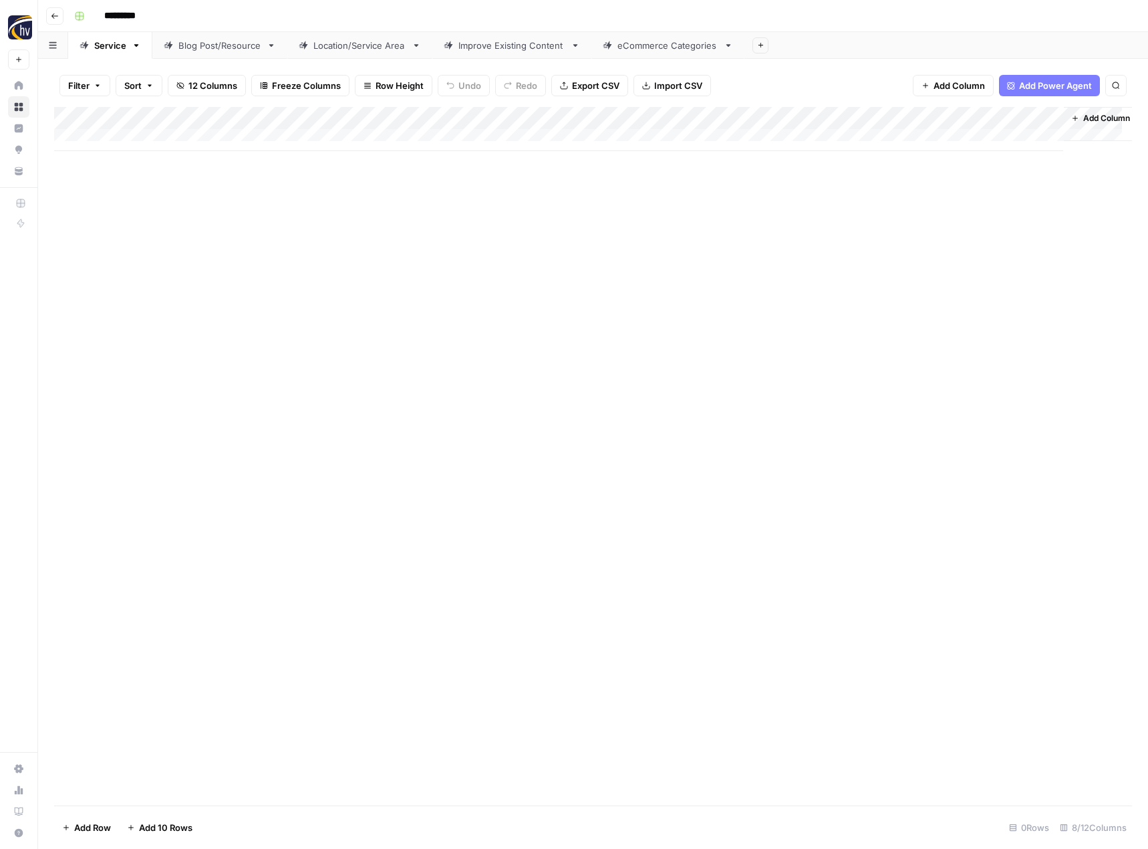
click at [914, 118] on div "Add Column" at bounding box center [593, 129] width 1078 height 44
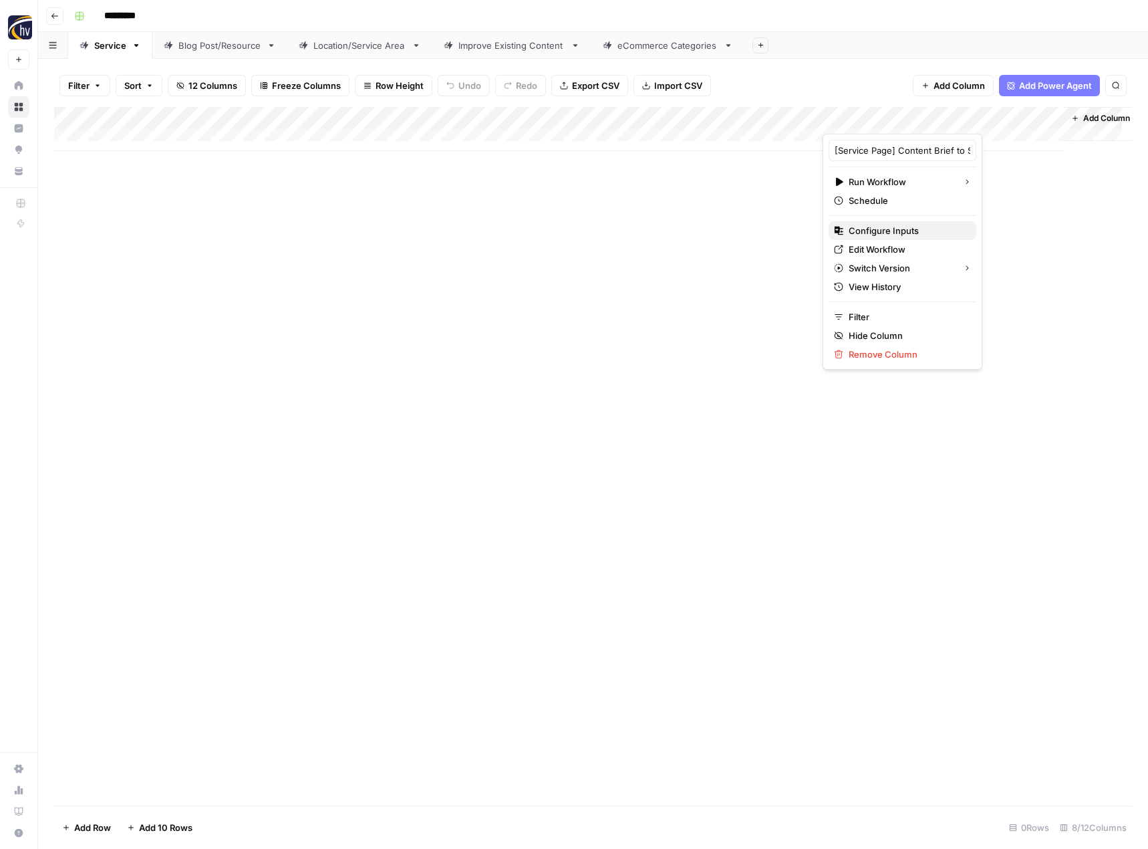
click at [893, 233] on span "Configure Inputs" at bounding box center [907, 230] width 117 height 13
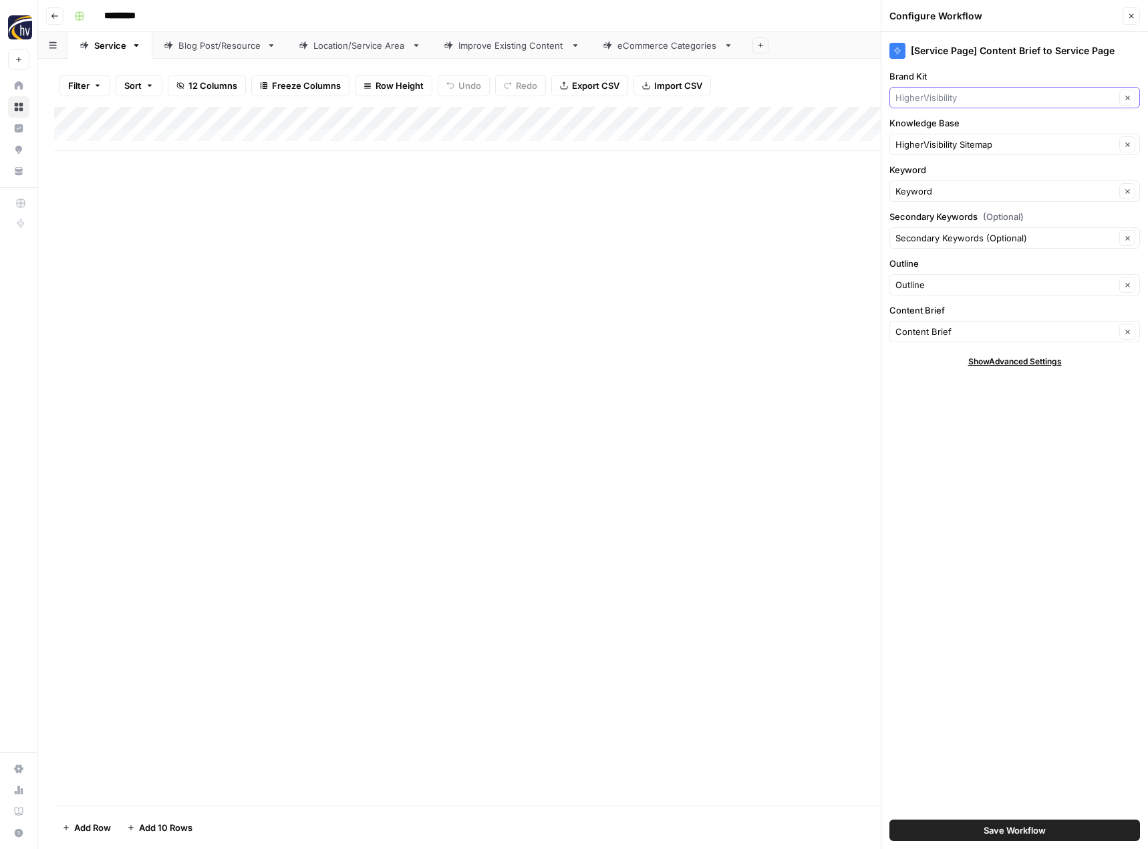
click at [958, 99] on input "Brand Kit" at bounding box center [1005, 97] width 220 height 13
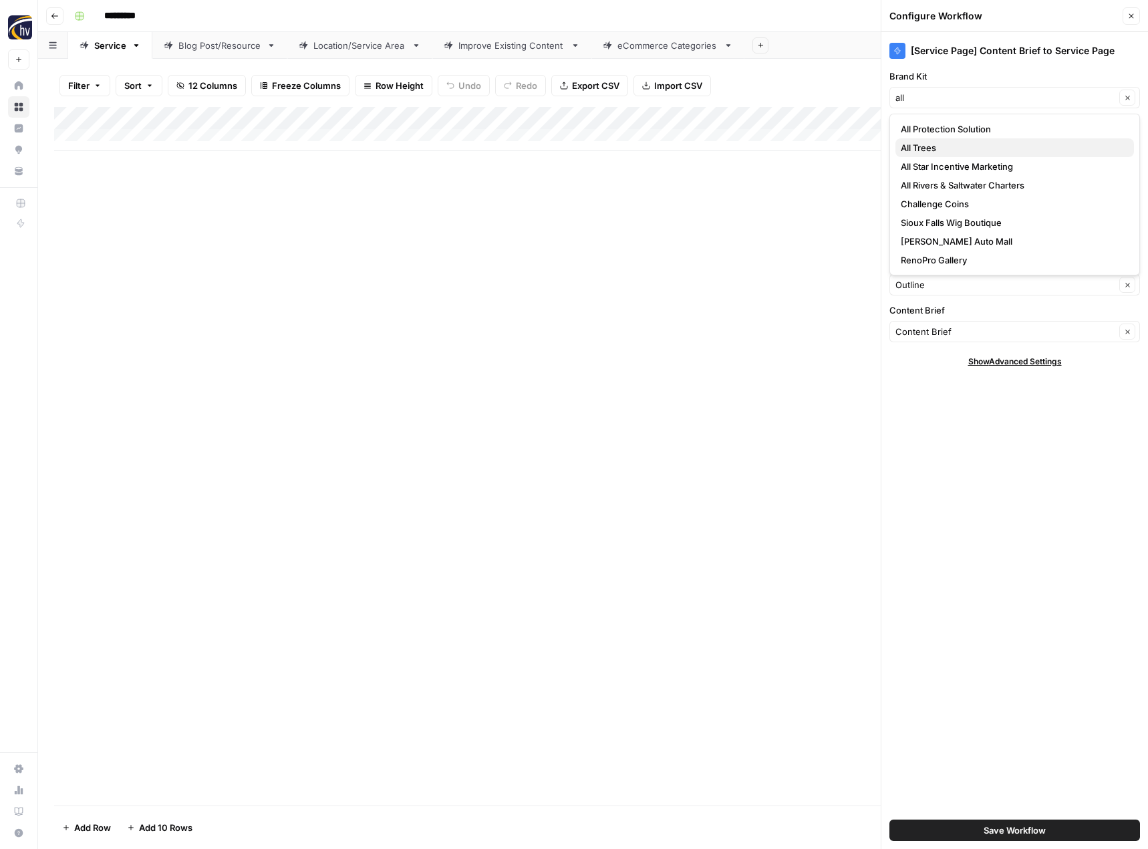
click at [956, 139] on button "All Trees" at bounding box center [1014, 147] width 239 height 19
type input "All Trees"
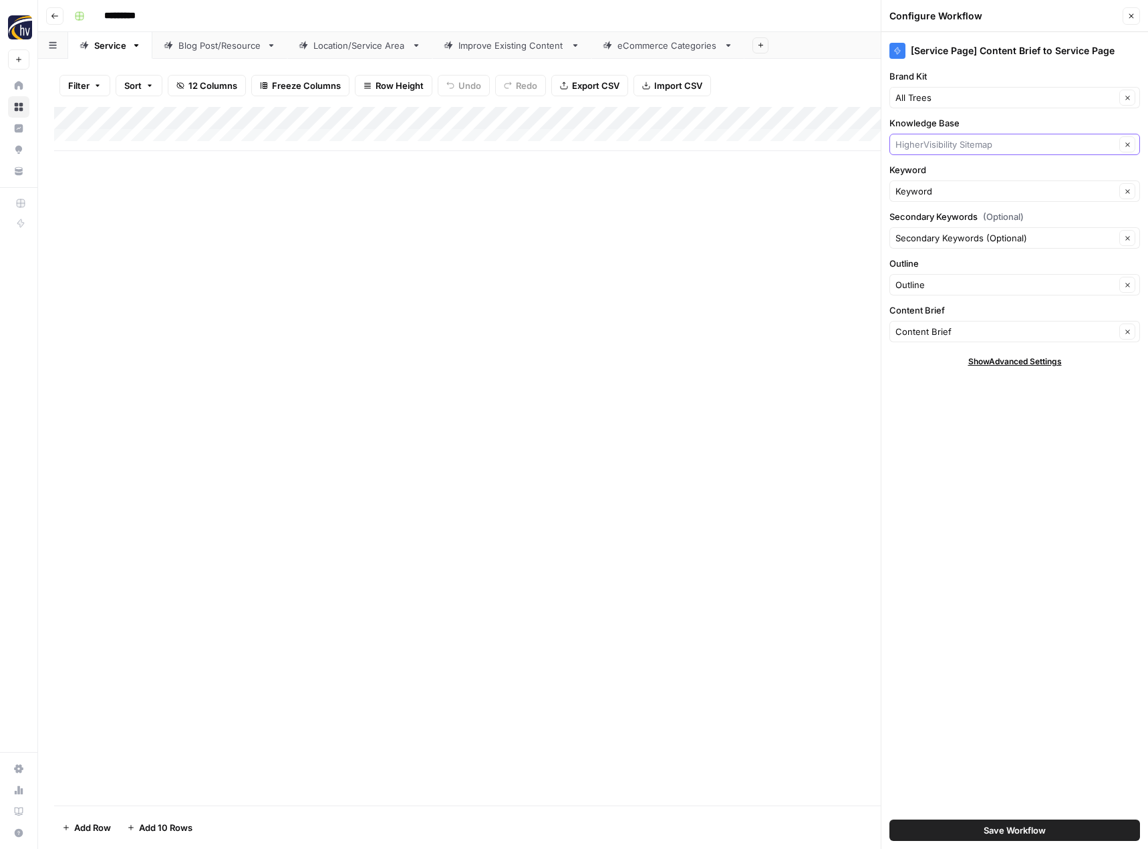
click at [956, 139] on input "Knowledge Base" at bounding box center [1005, 144] width 220 height 13
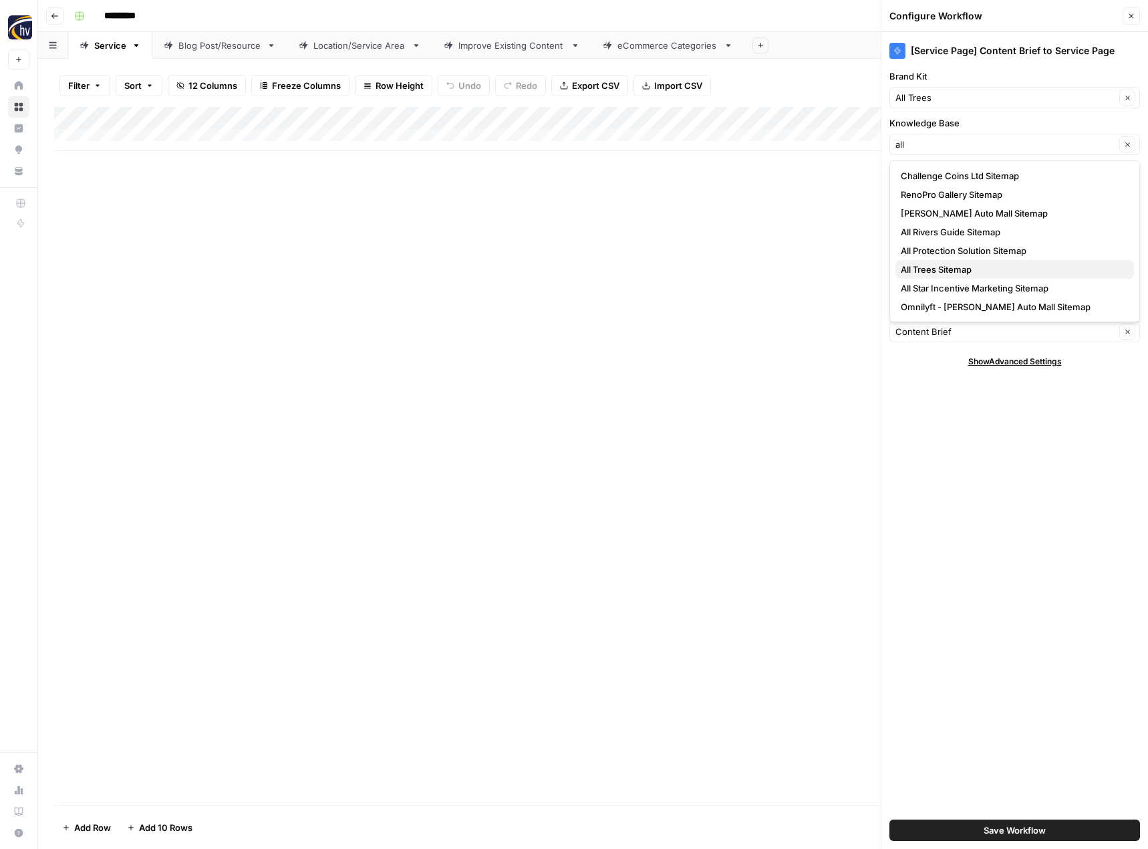
click at [938, 274] on span "All Trees Sitemap" at bounding box center [1012, 269] width 223 height 13
type input "All Trees Sitemap"
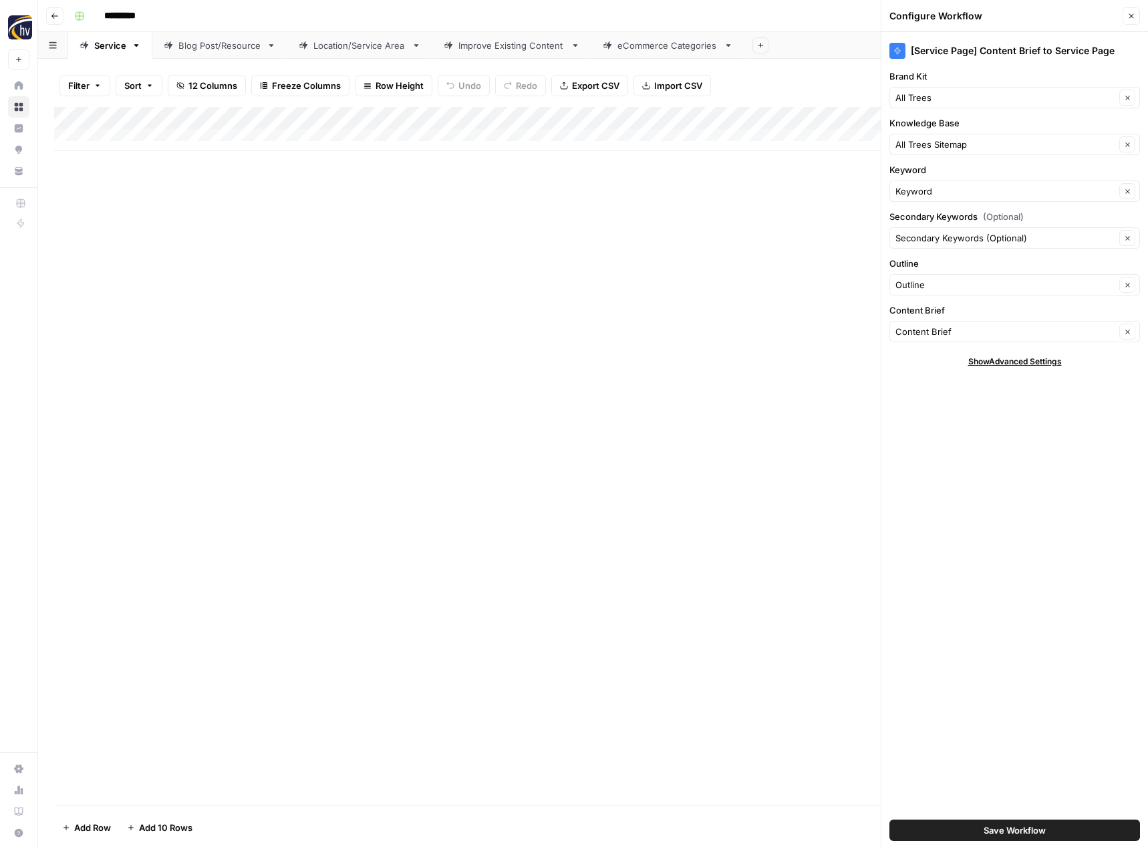
click at [1016, 834] on span "Save Workflow" at bounding box center [1015, 829] width 62 height 13
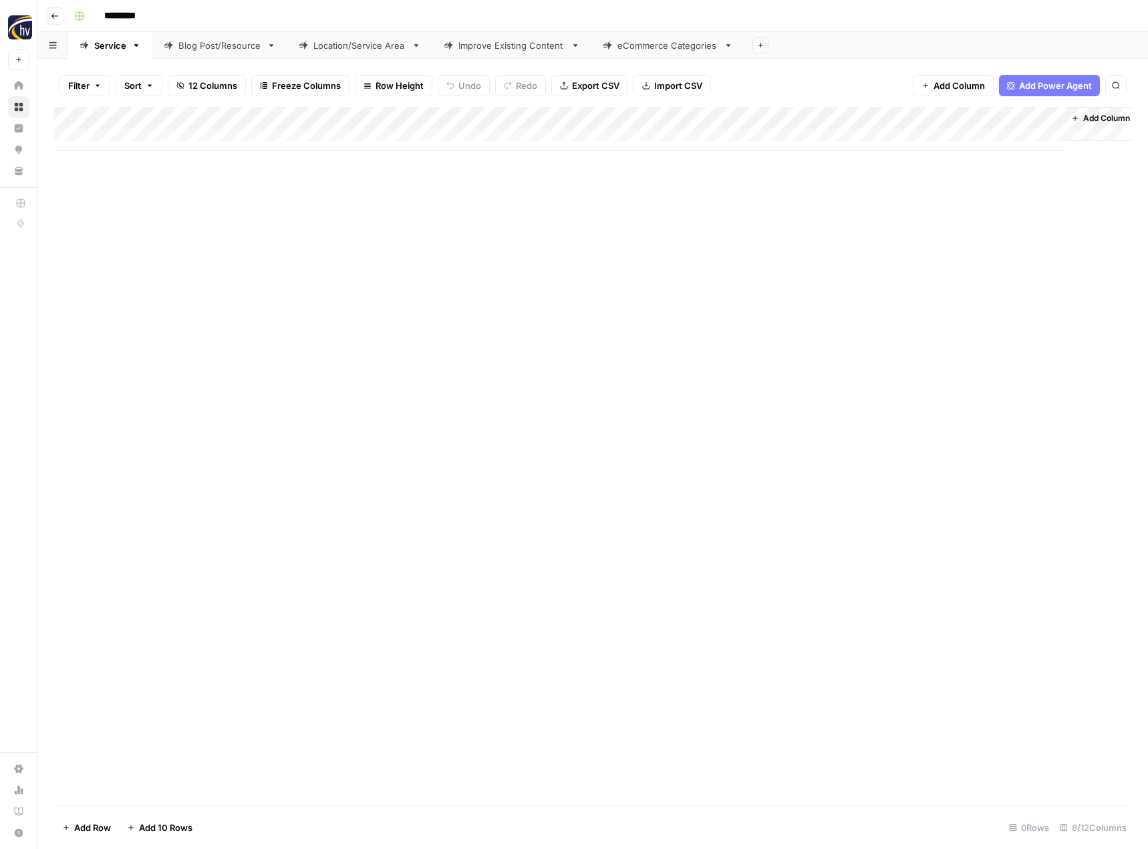
click at [212, 45] on div "Blog Post/Resource" at bounding box center [219, 45] width 83 height 13
type input "*********"
click at [314, 116] on div "Add Column" at bounding box center [593, 129] width 1078 height 44
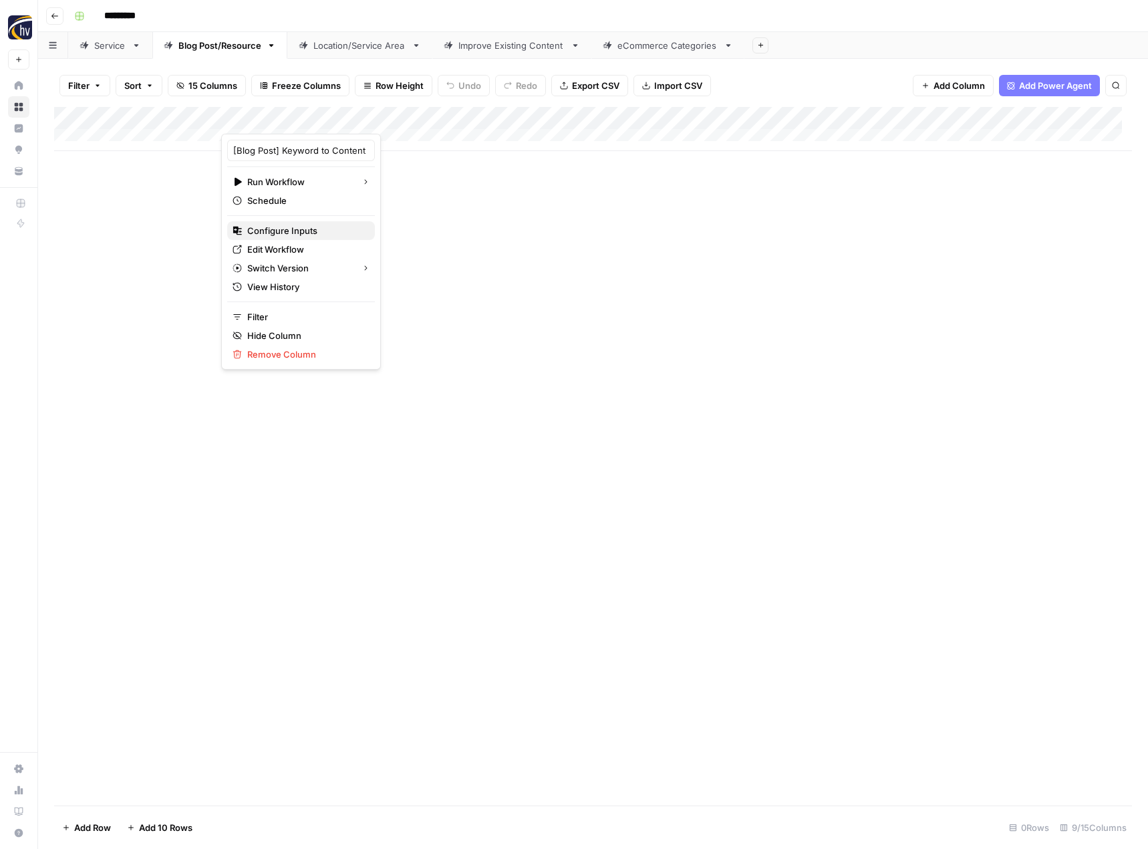
click at [301, 228] on span "Configure Inputs" at bounding box center [305, 230] width 117 height 13
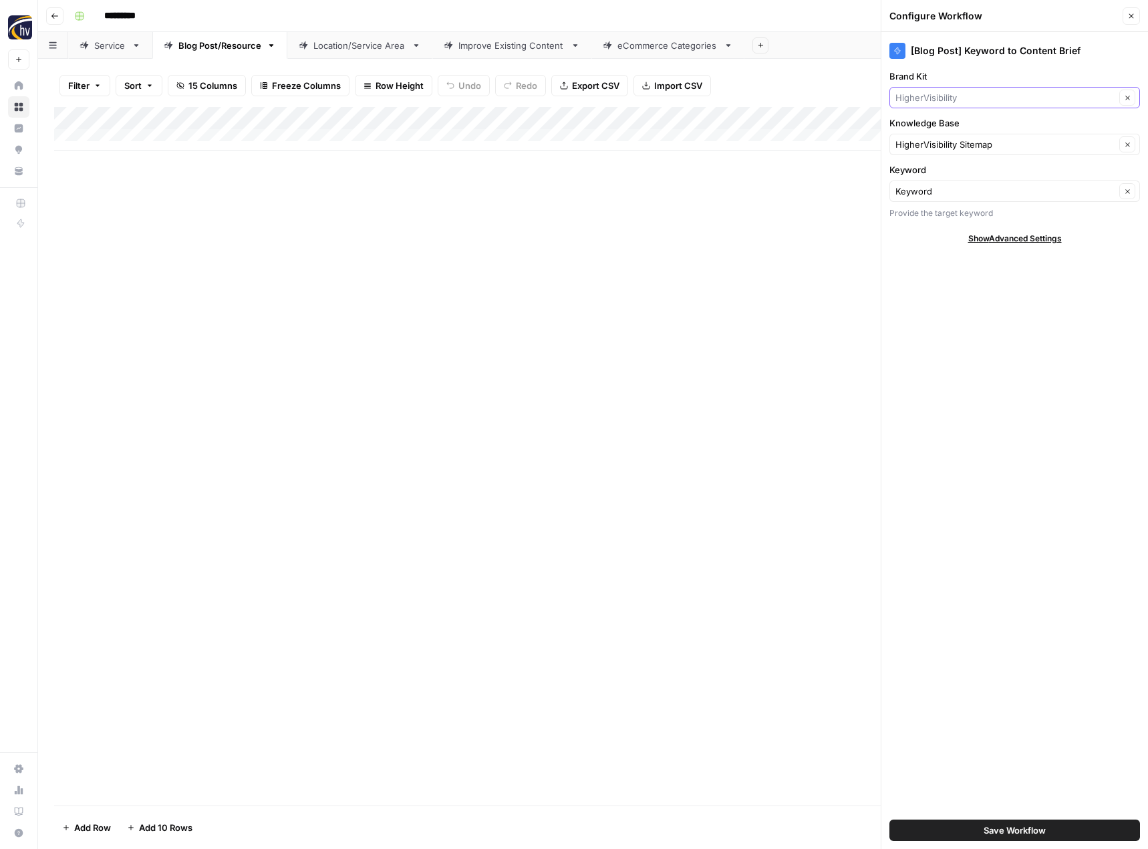
click at [965, 98] on input "Brand Kit" at bounding box center [1005, 97] width 220 height 13
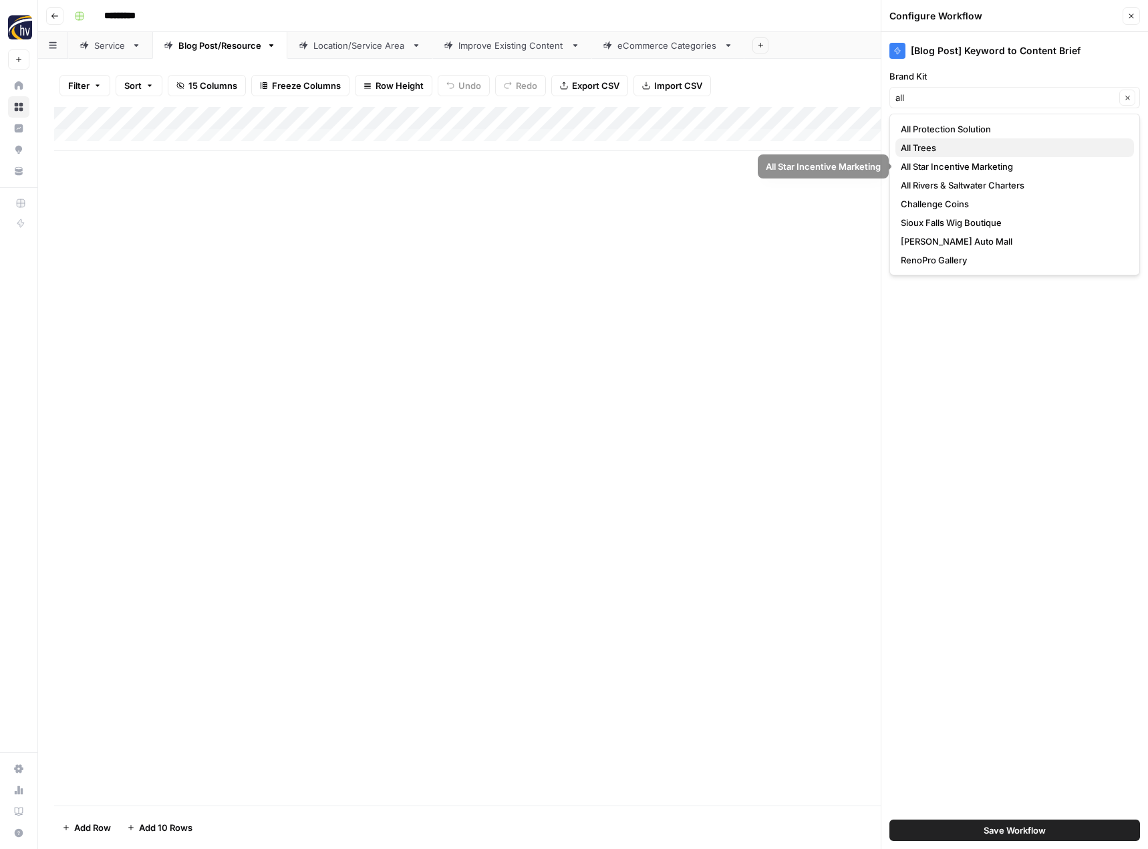
click at [968, 148] on span "All Trees" at bounding box center [1012, 147] width 223 height 13
type input "All Trees"
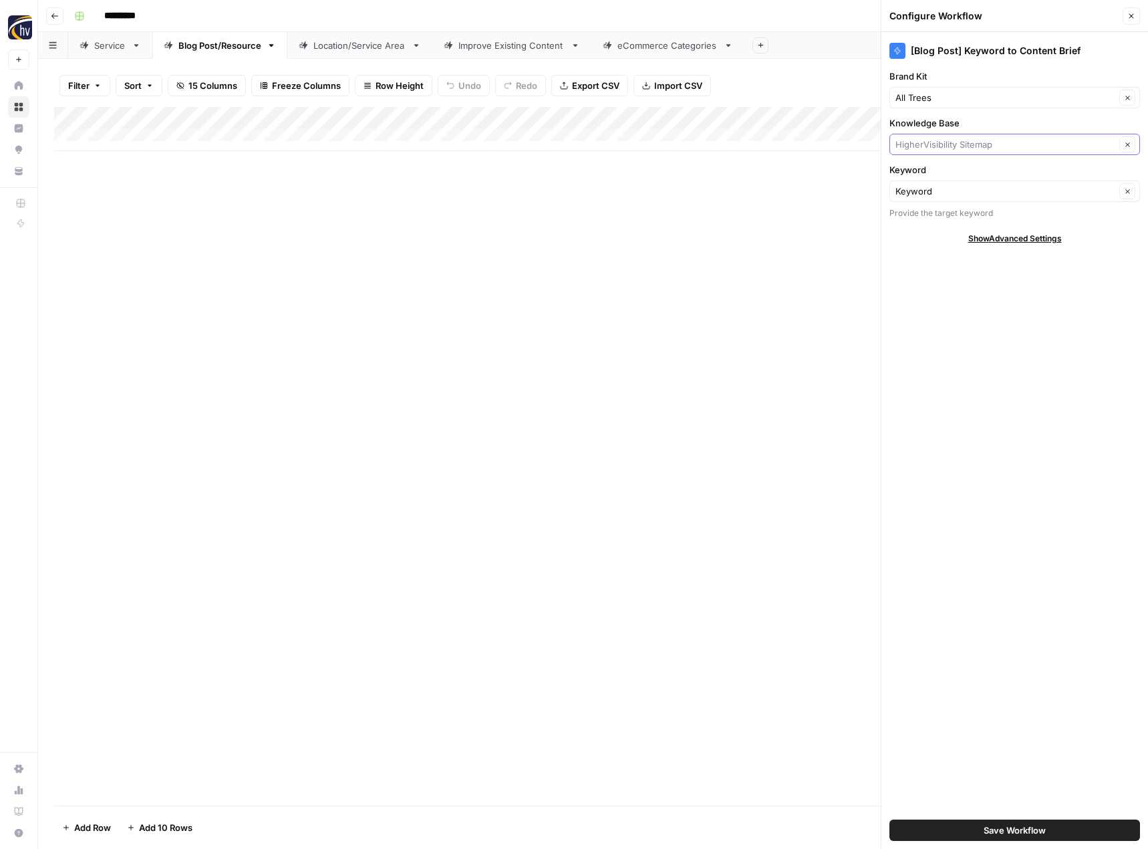
click at [966, 150] on input "Knowledge Base" at bounding box center [1005, 144] width 220 height 13
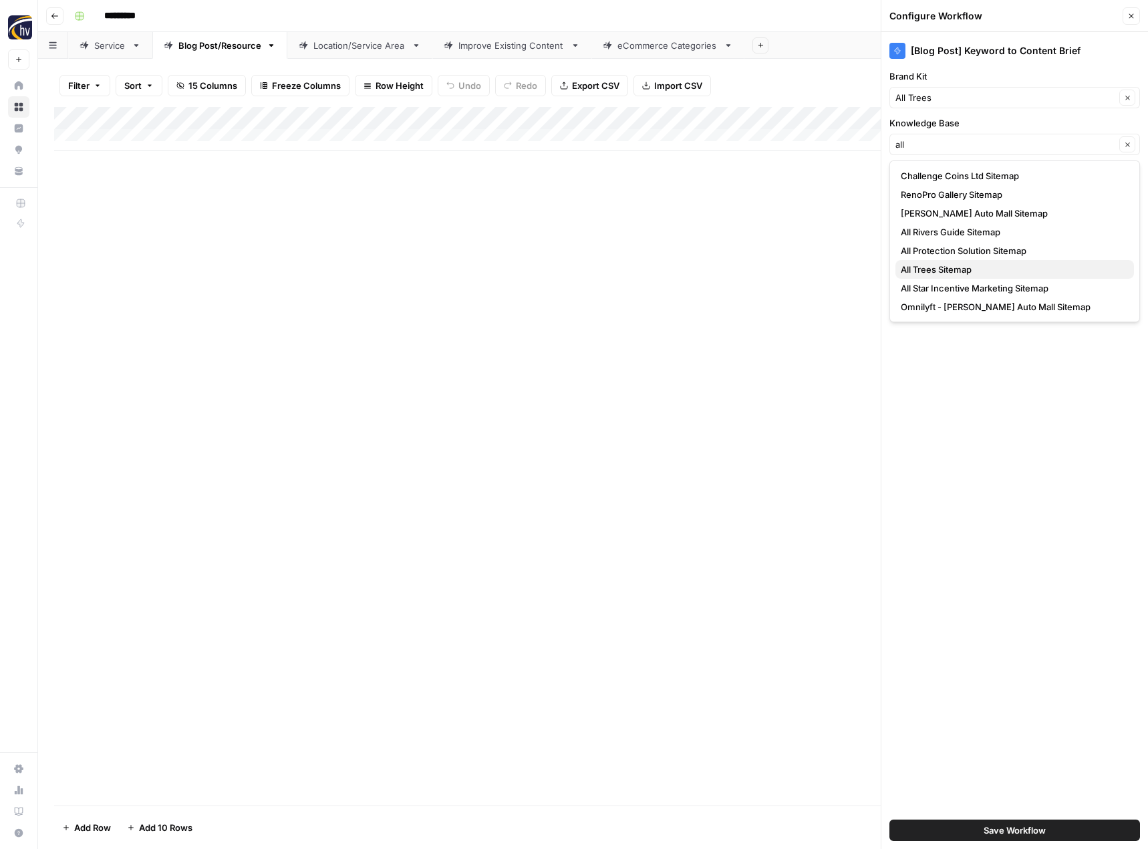
click at [943, 273] on span "All Trees Sitemap" at bounding box center [1012, 269] width 223 height 13
type input "All Trees Sitemap"
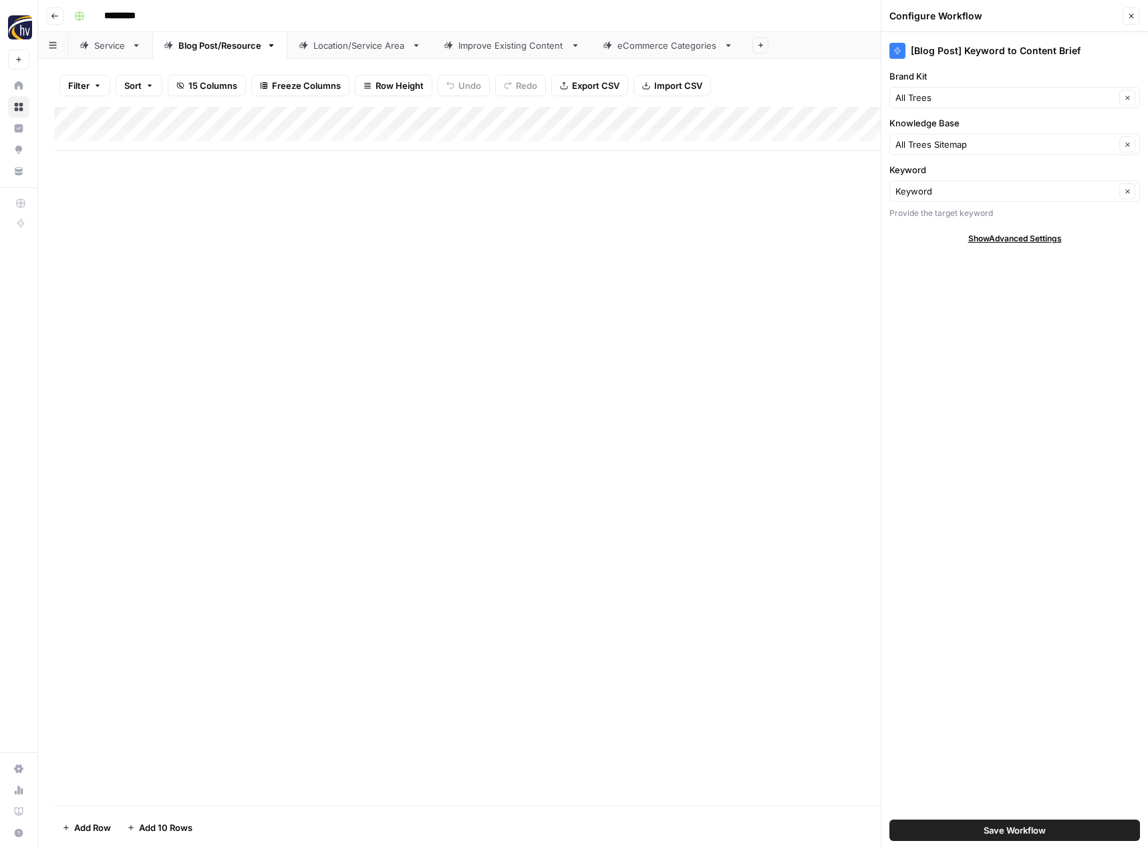
click at [995, 829] on span "Save Workflow" at bounding box center [1015, 829] width 62 height 13
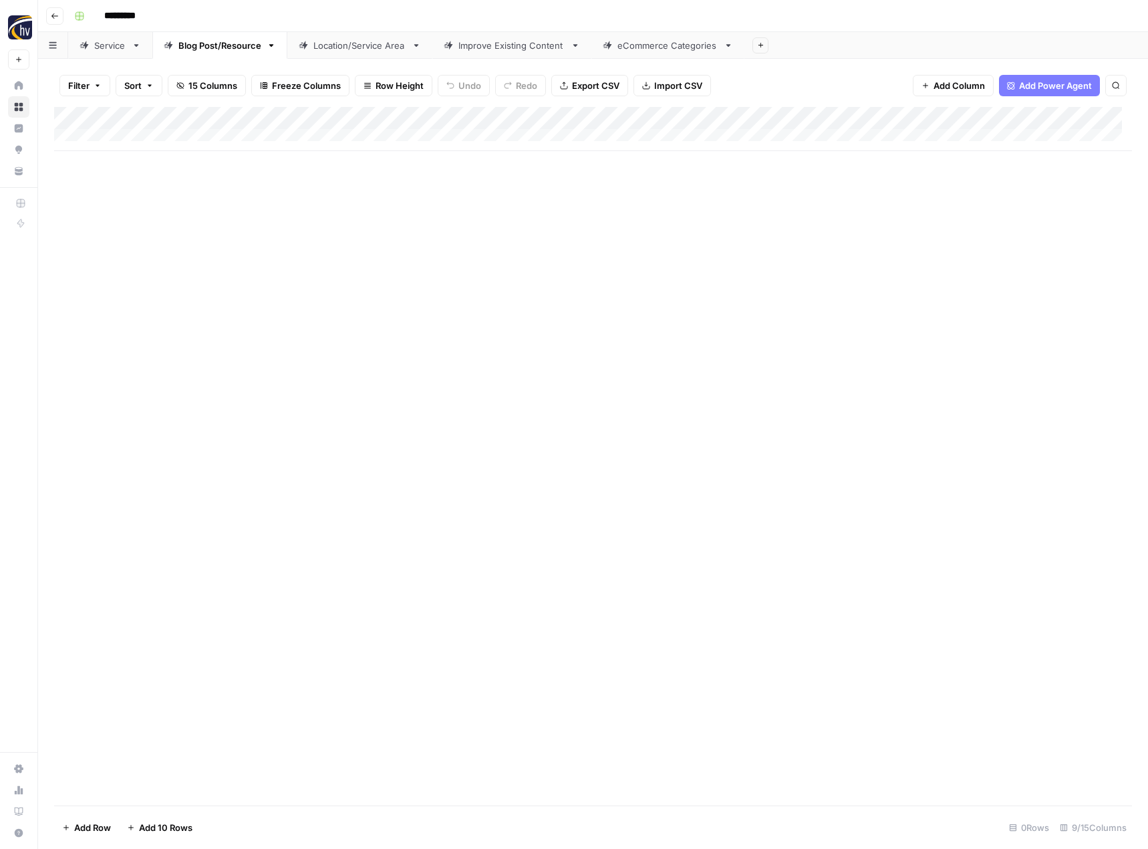
click at [1034, 115] on div "Add Column" at bounding box center [593, 129] width 1078 height 44
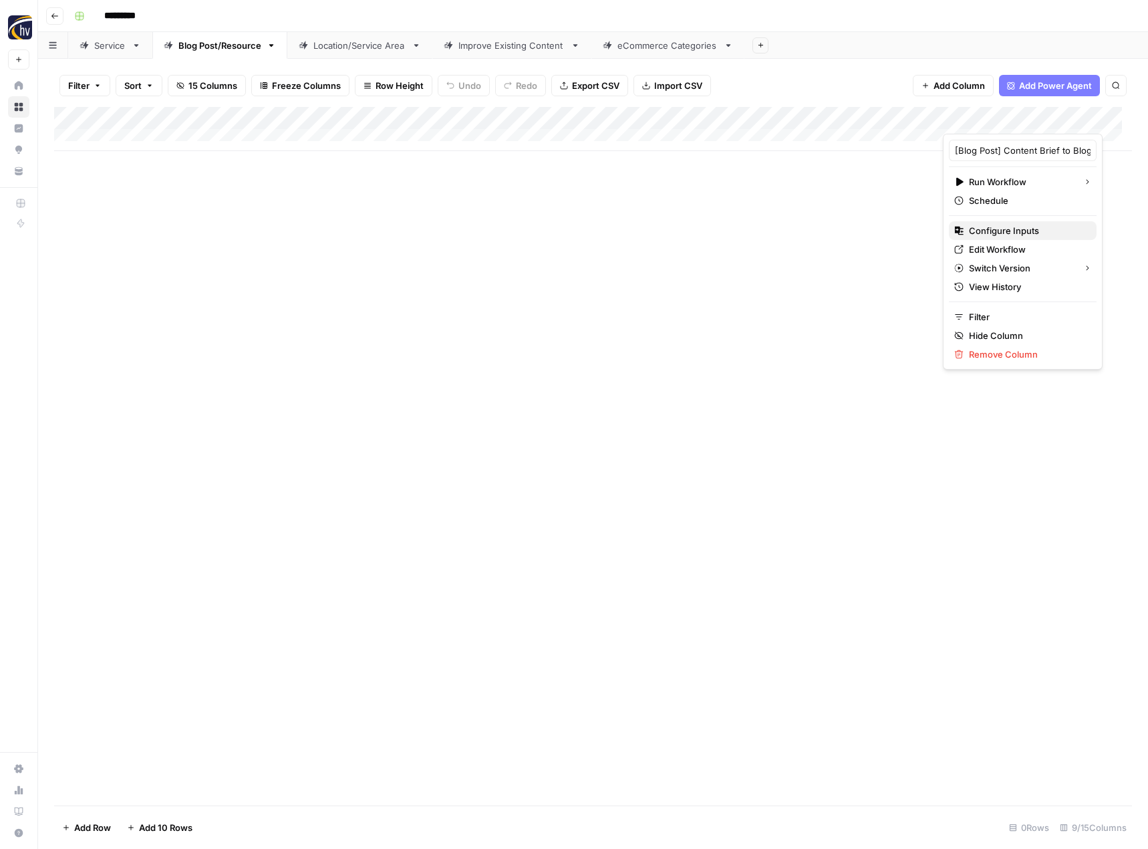
click at [984, 237] on span "Configure Inputs" at bounding box center [1027, 230] width 117 height 13
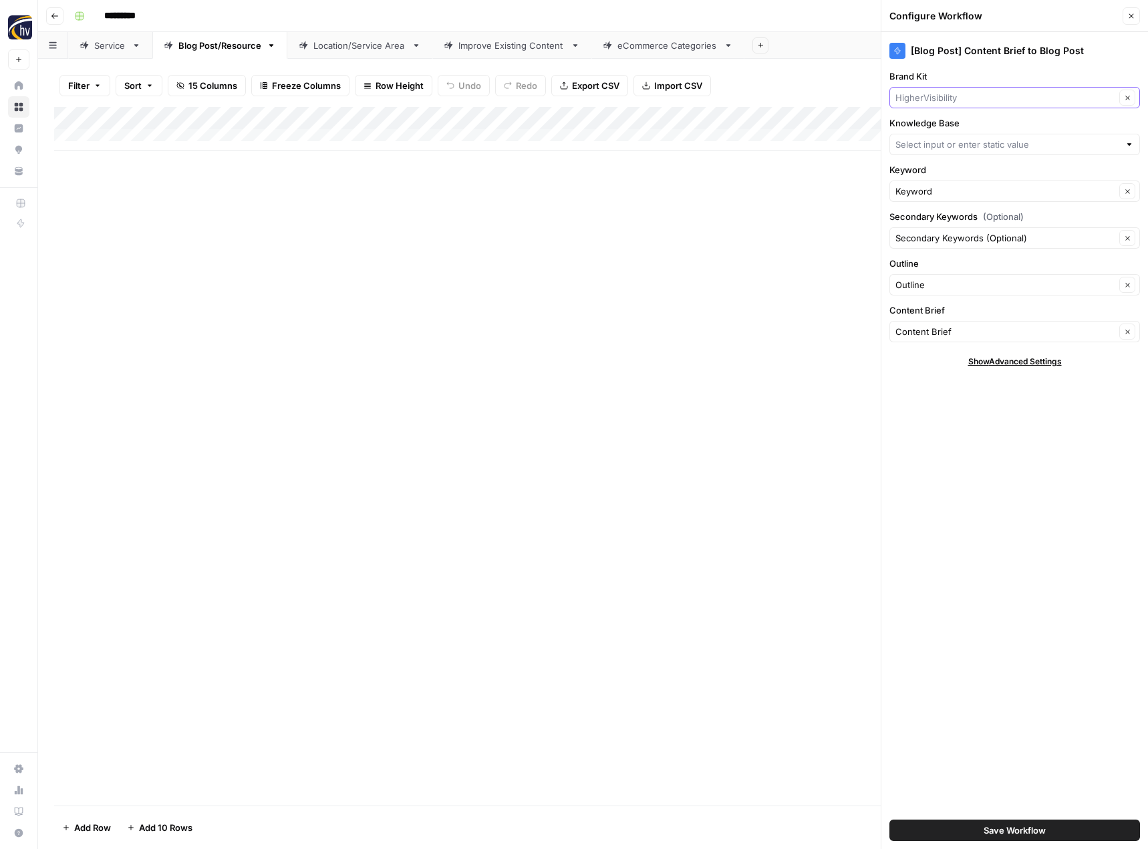
click at [955, 93] on input "Brand Kit" at bounding box center [1005, 97] width 220 height 13
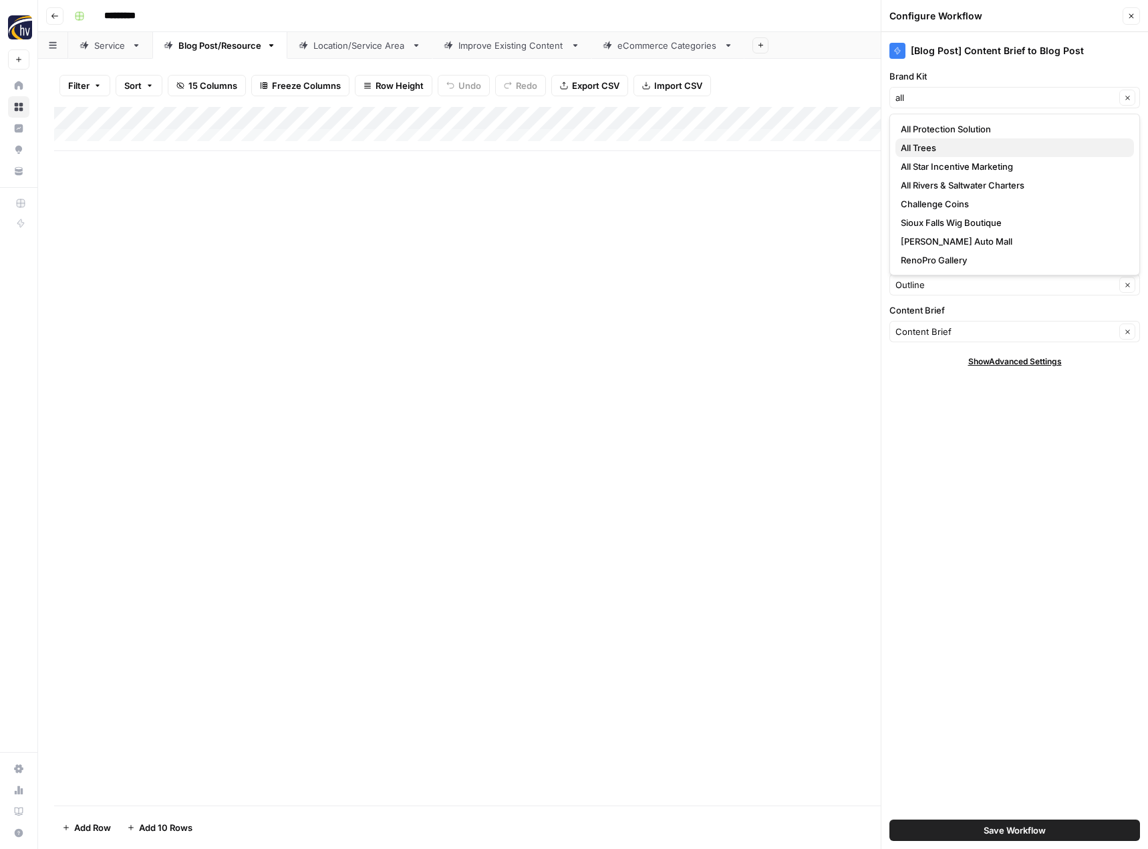
click at [944, 152] on span "All Trees" at bounding box center [1012, 147] width 223 height 13
type input "All Trees"
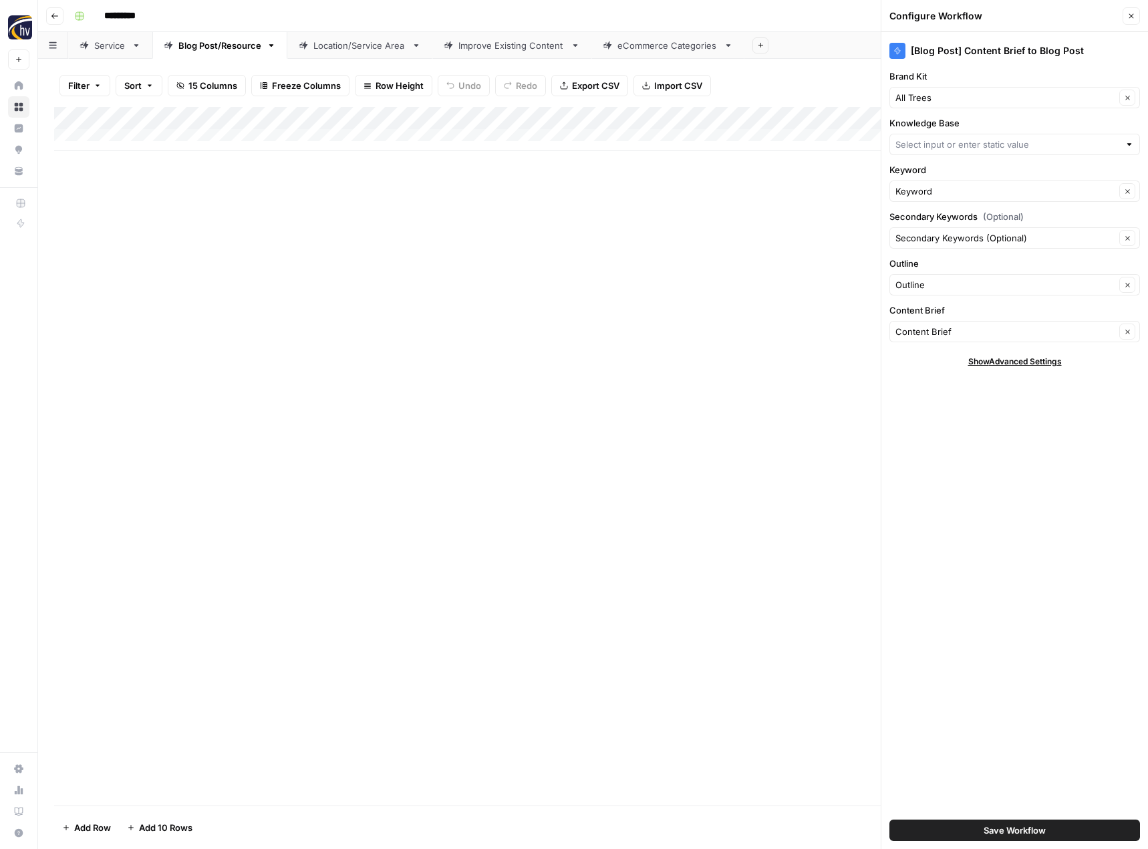
click at [944, 152] on div at bounding box center [1014, 144] width 251 height 21
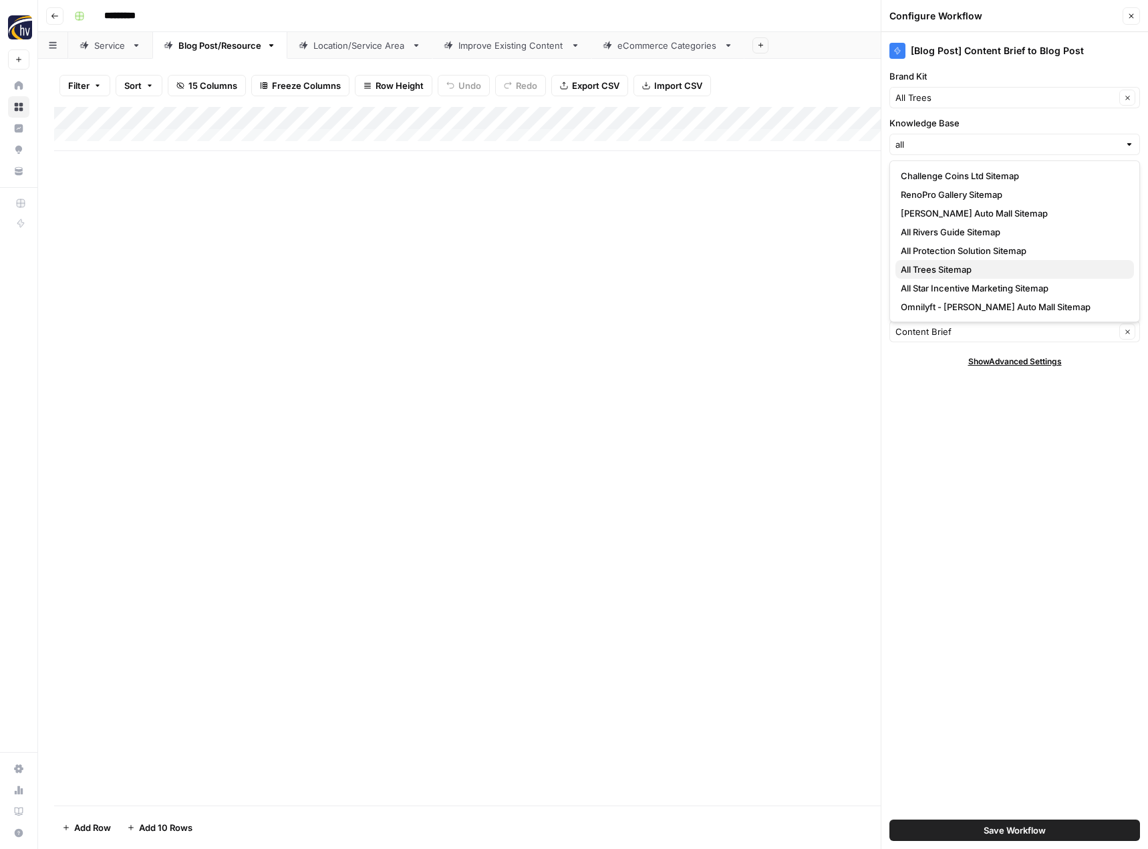
click at [939, 273] on span "All Trees Sitemap" at bounding box center [1012, 269] width 223 height 13
type input "All Trees Sitemap"
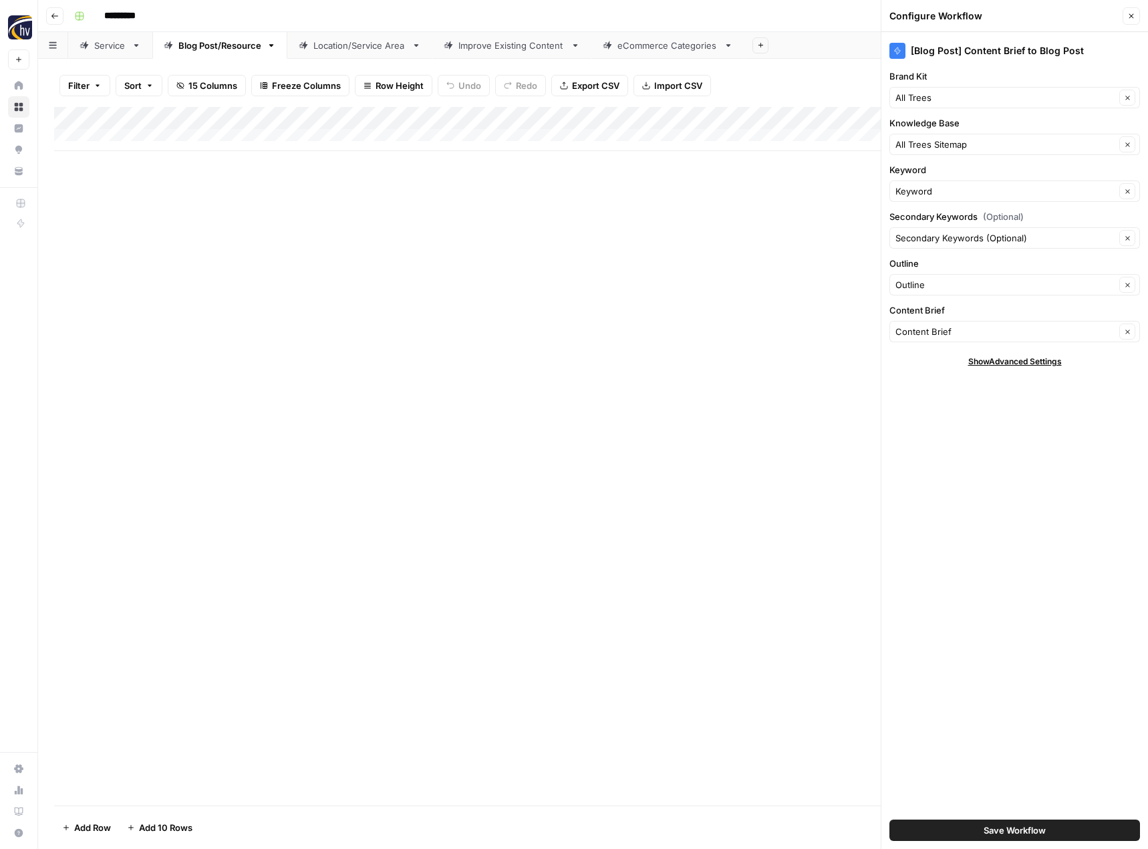
click at [991, 835] on span "Save Workflow" at bounding box center [1015, 829] width 62 height 13
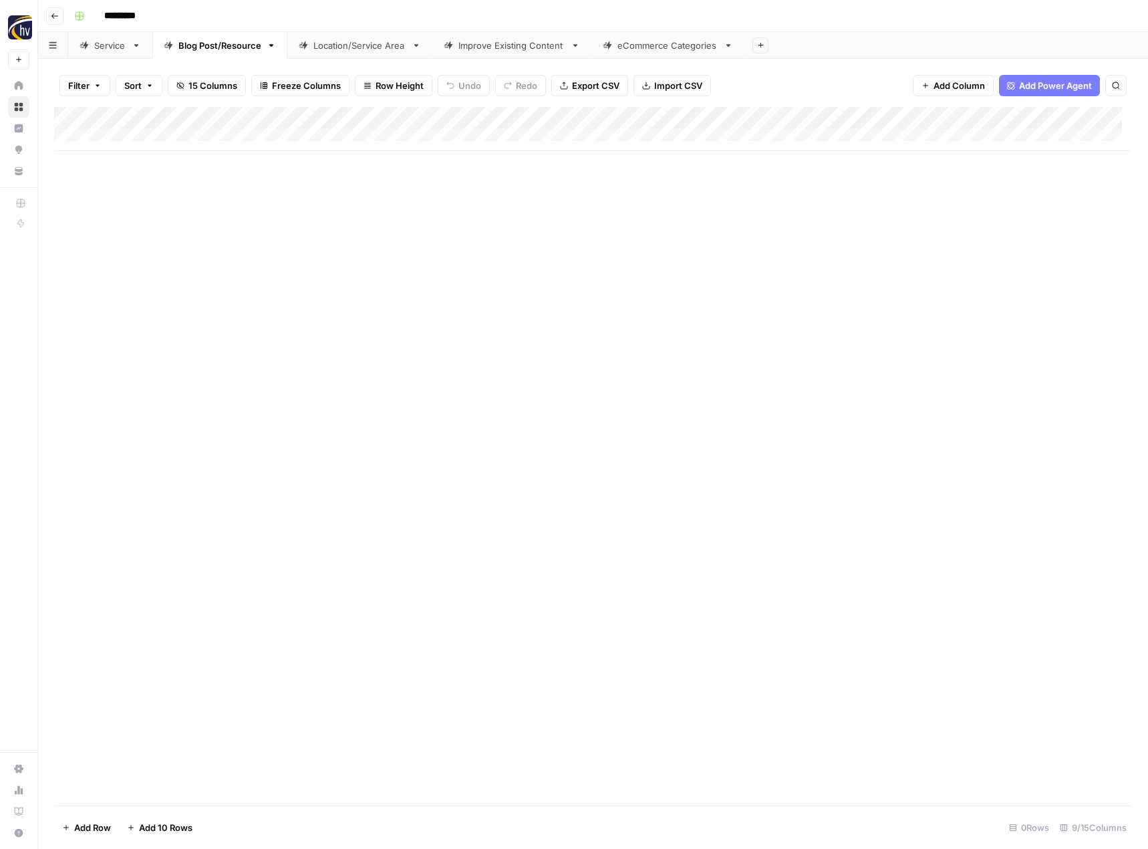
click at [372, 49] on div "Location/Service Area" at bounding box center [359, 45] width 93 height 13
click at [552, 117] on div "Add Column" at bounding box center [593, 129] width 1078 height 44
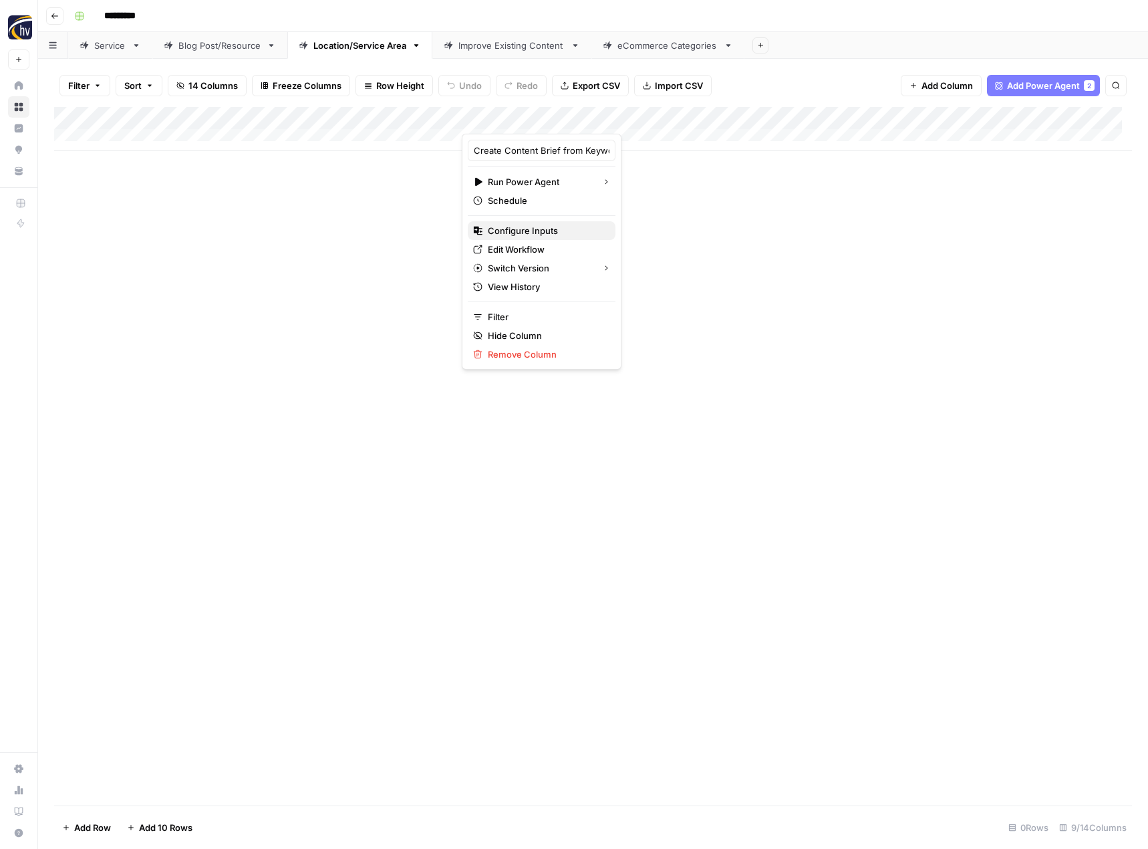
click at [521, 231] on span "Configure Inputs" at bounding box center [546, 230] width 117 height 13
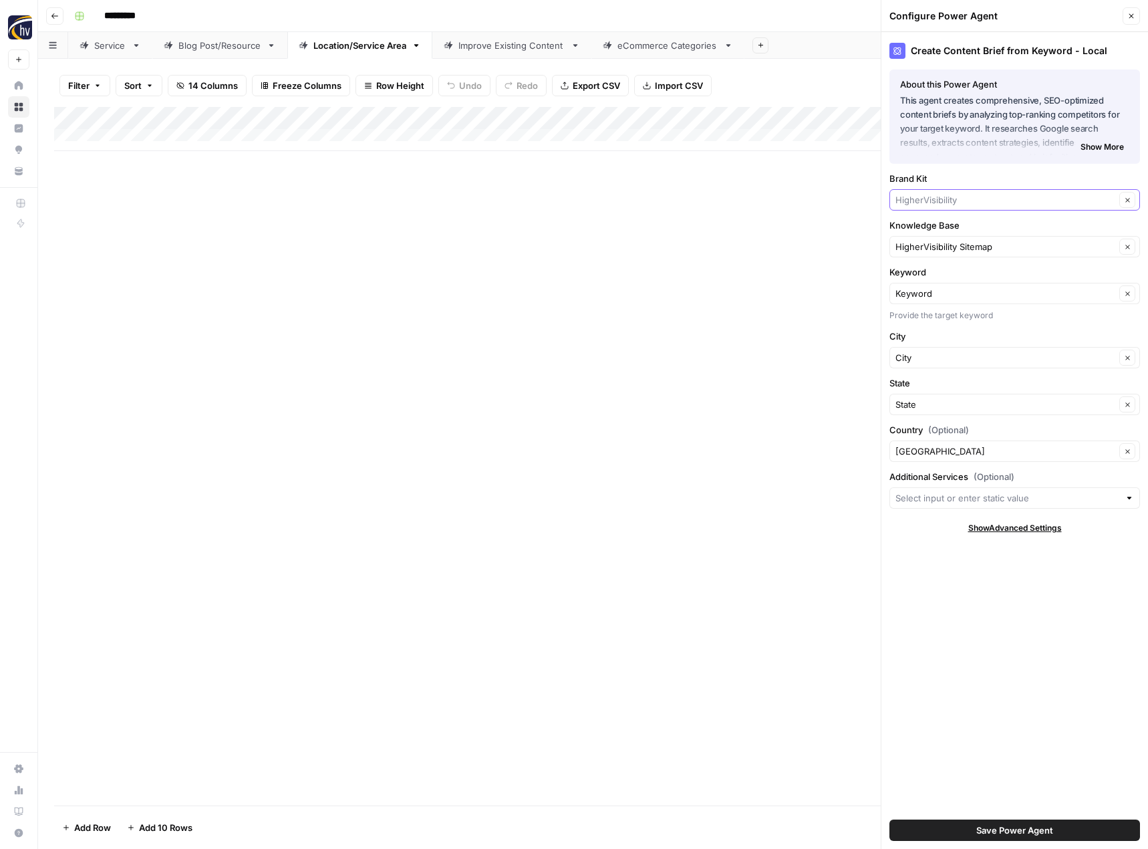
click at [921, 197] on input "Brand Kit" at bounding box center [1005, 199] width 220 height 13
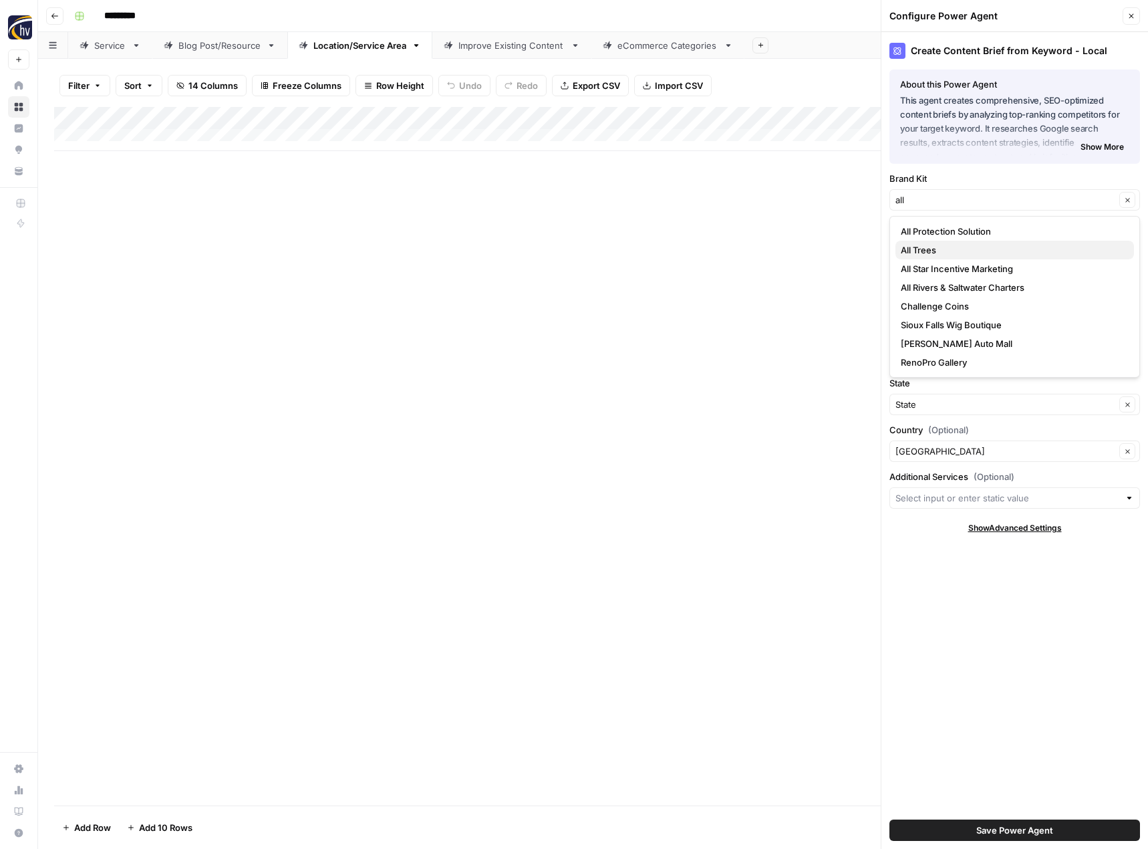
click at [922, 251] on span "All Trees" at bounding box center [1012, 249] width 223 height 13
type input "All Trees"
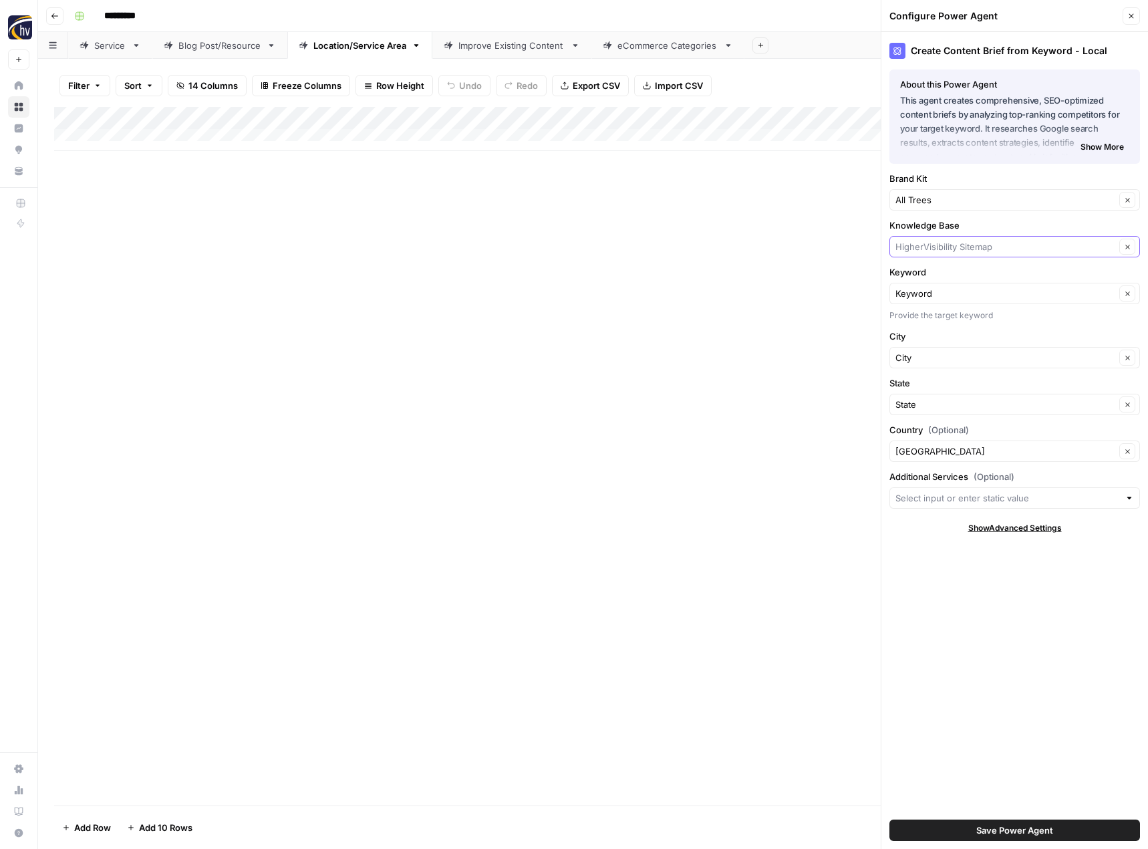
click at [921, 251] on input "Knowledge Base" at bounding box center [1005, 246] width 220 height 13
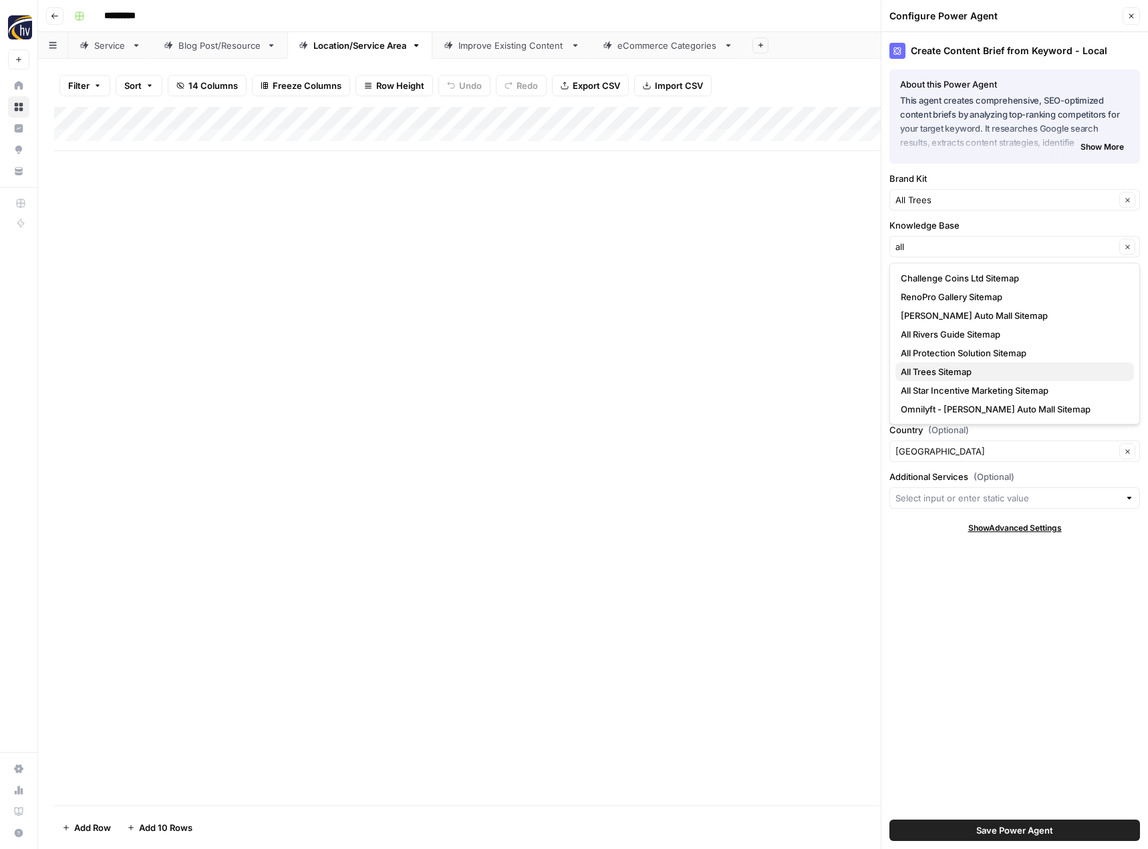
click at [926, 370] on span "All Trees Sitemap" at bounding box center [1012, 371] width 223 height 13
type input "All Trees Sitemap"
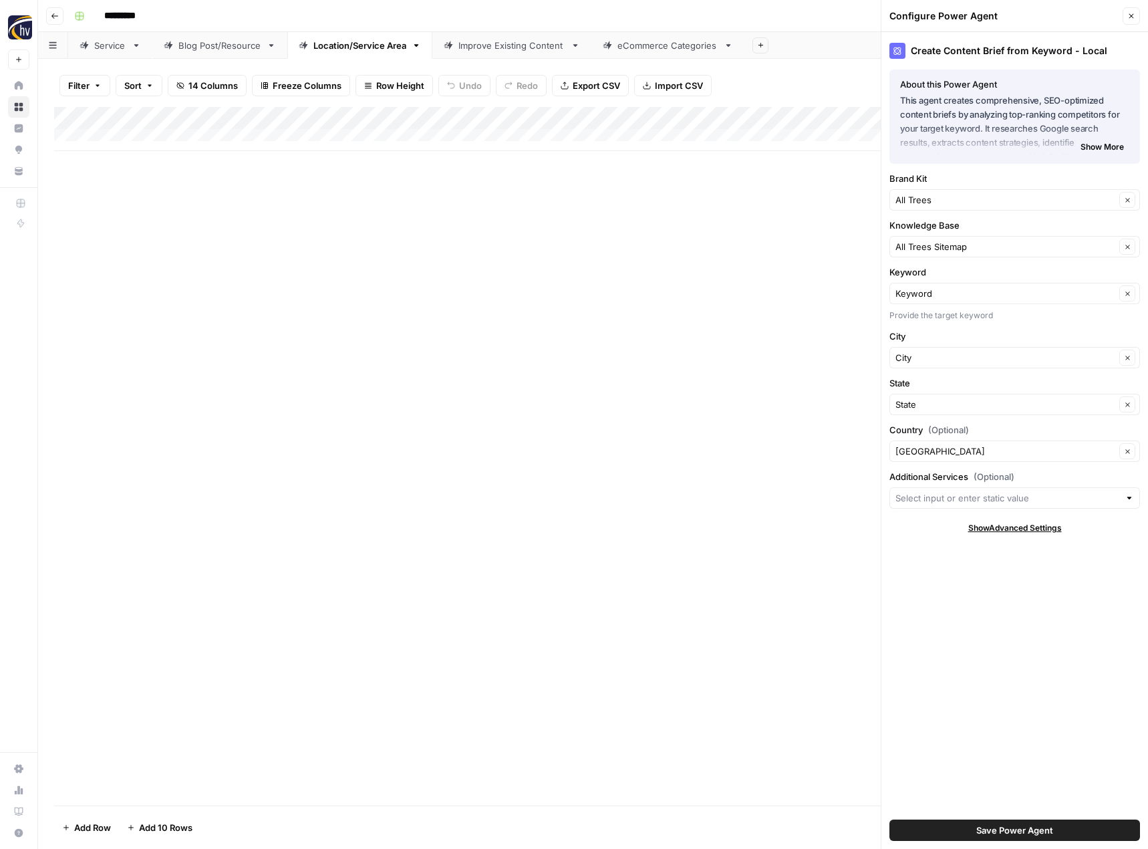
click at [1003, 829] on span "Save Power Agent" at bounding box center [1014, 829] width 77 height 13
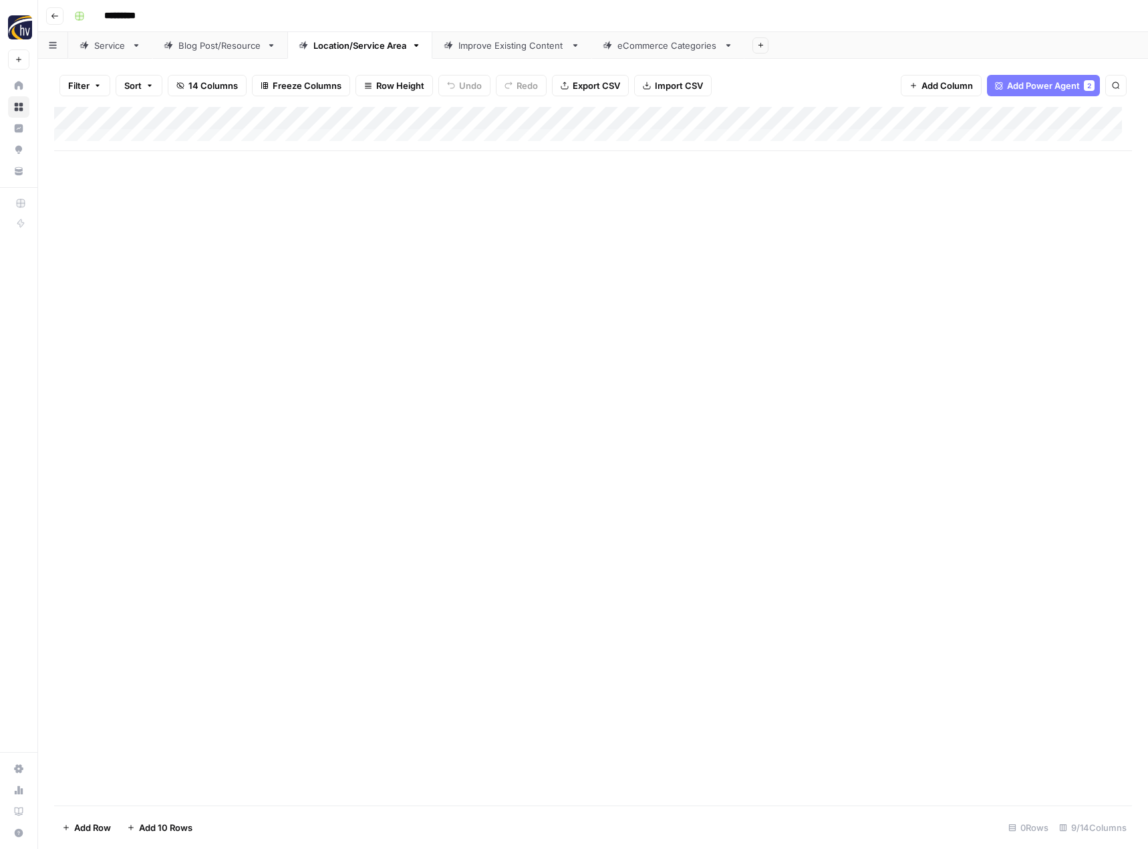
click at [1038, 117] on div "Add Column" at bounding box center [593, 129] width 1078 height 44
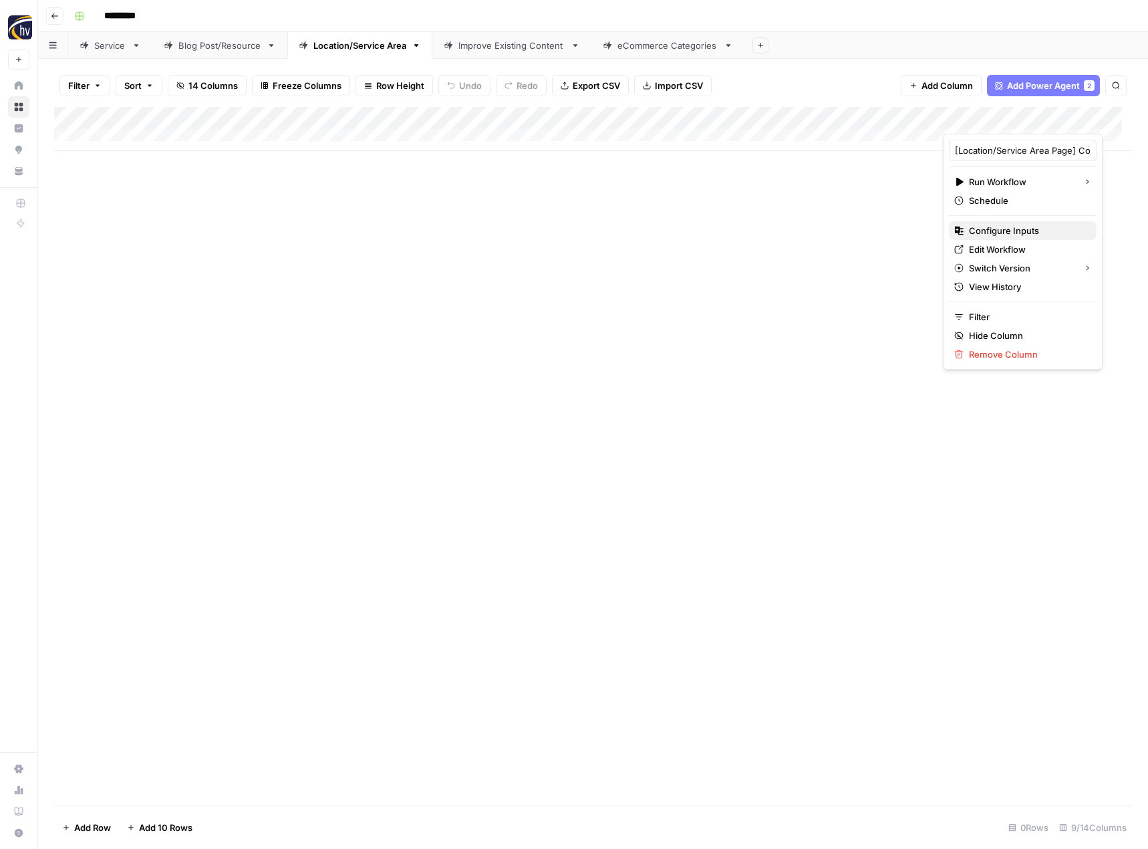
click at [992, 235] on span "Configure Inputs" at bounding box center [1027, 230] width 117 height 13
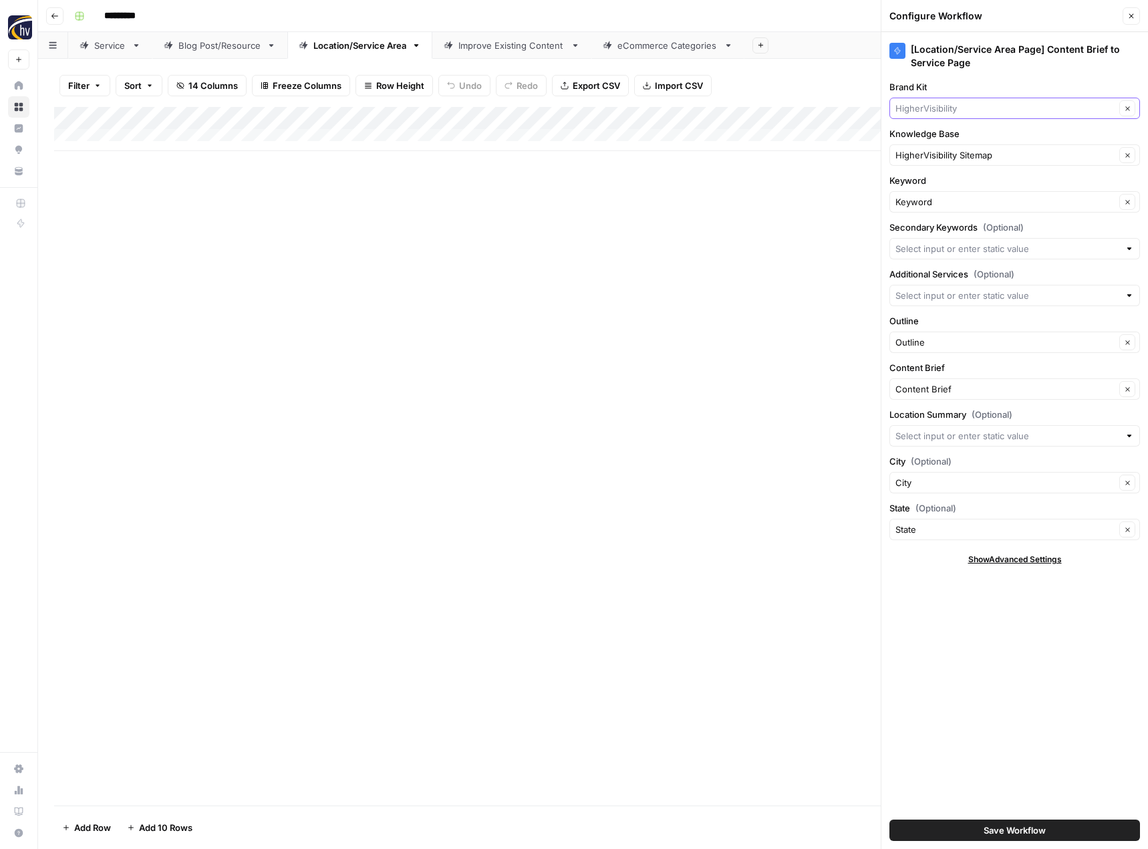
click at [964, 112] on input "Brand Kit" at bounding box center [1005, 108] width 220 height 13
click at [964, 145] on span "All Trees" at bounding box center [1012, 139] width 223 height 13
type input "All Trees"
click at [956, 164] on div "HigherVisibility Sitemap Clear" at bounding box center [1014, 154] width 251 height 21
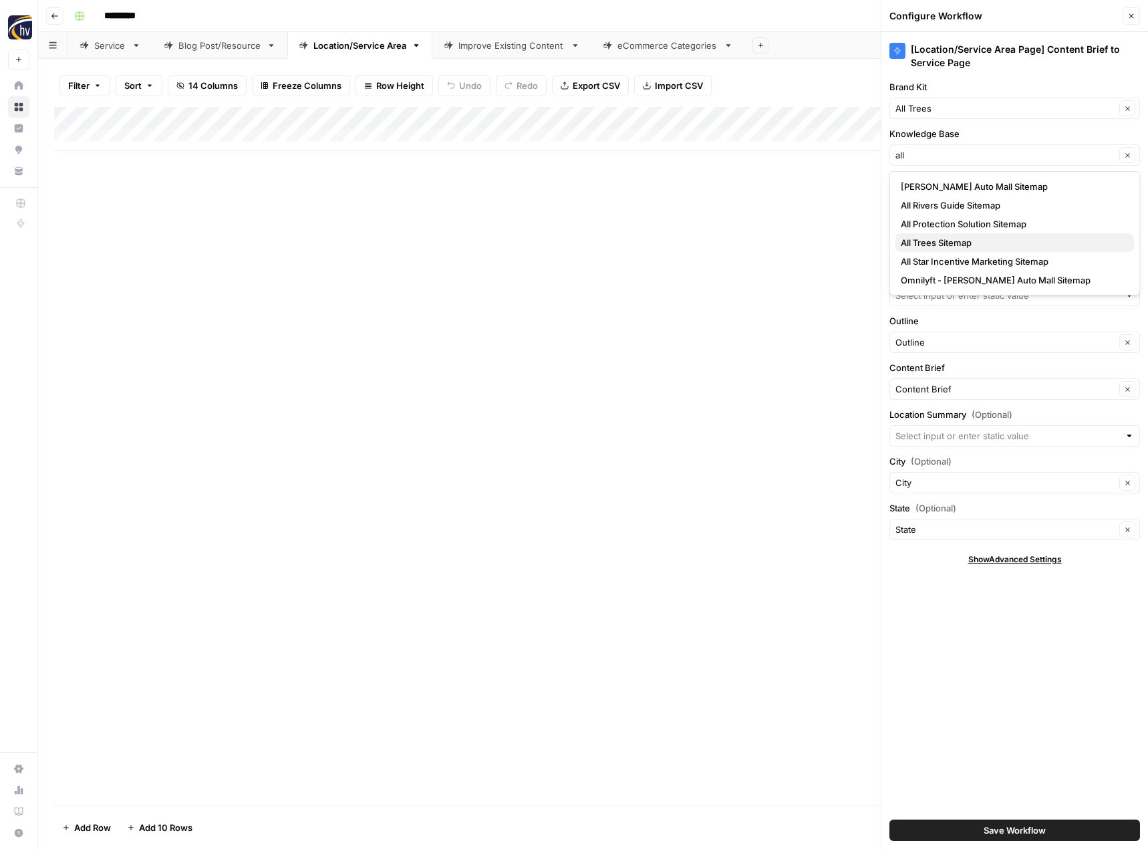
click at [929, 240] on span "All Trees Sitemap" at bounding box center [1012, 242] width 223 height 13
type input "All Trees Sitemap"
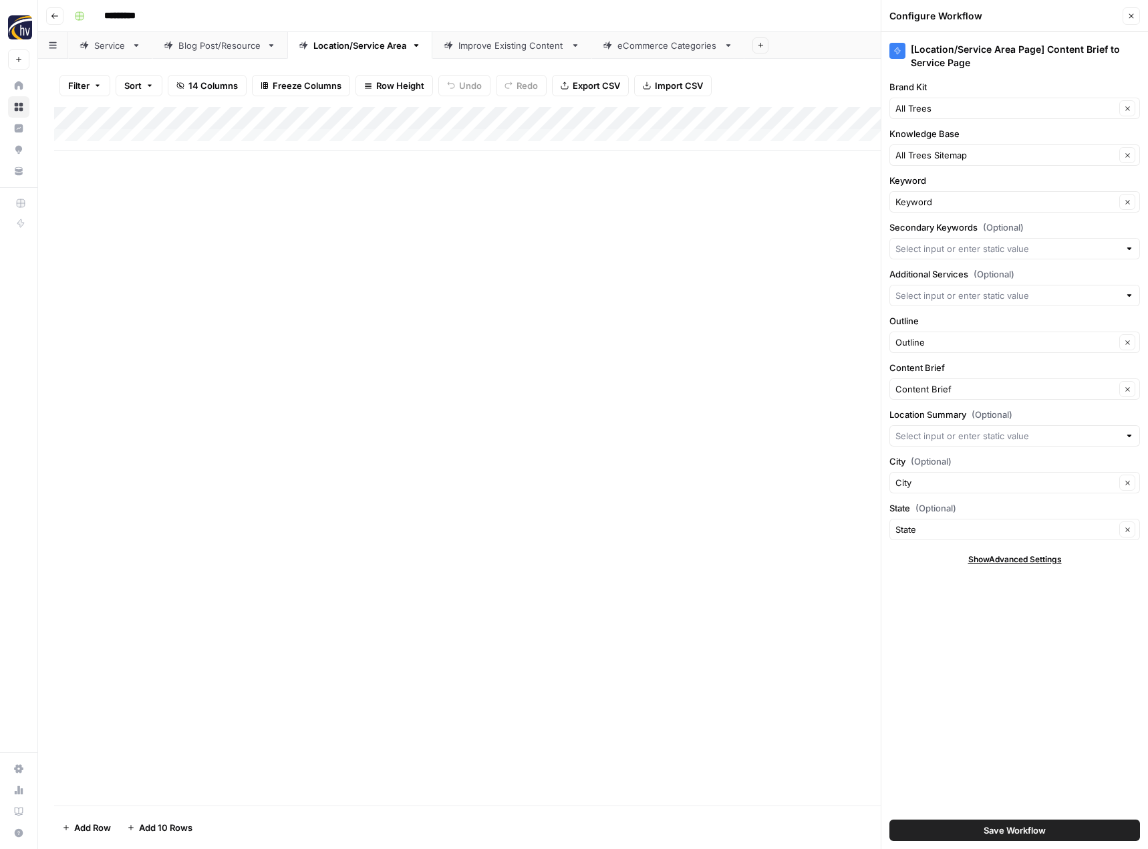
click at [972, 827] on button "Save Workflow" at bounding box center [1014, 829] width 251 height 21
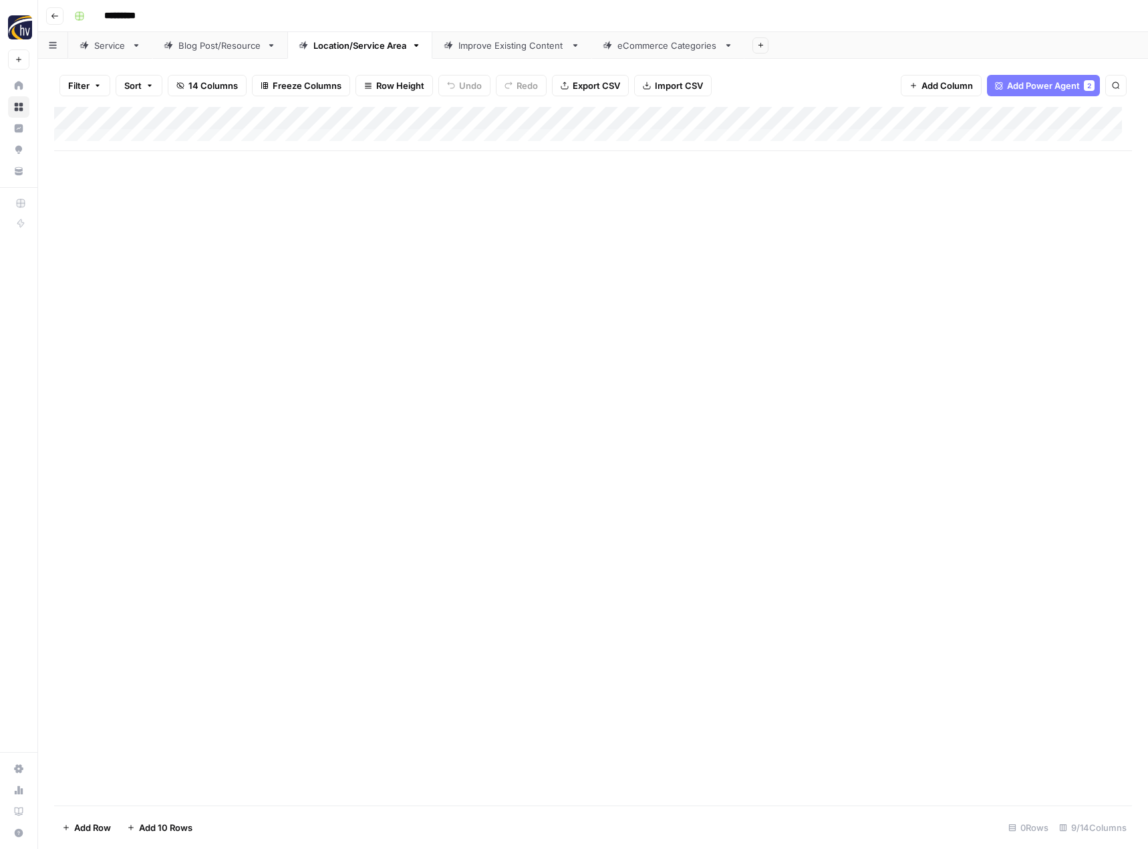
click at [508, 47] on div "Improve Existing Content" at bounding box center [511, 45] width 107 height 13
click at [728, 114] on div "Add Column" at bounding box center [593, 129] width 1078 height 44
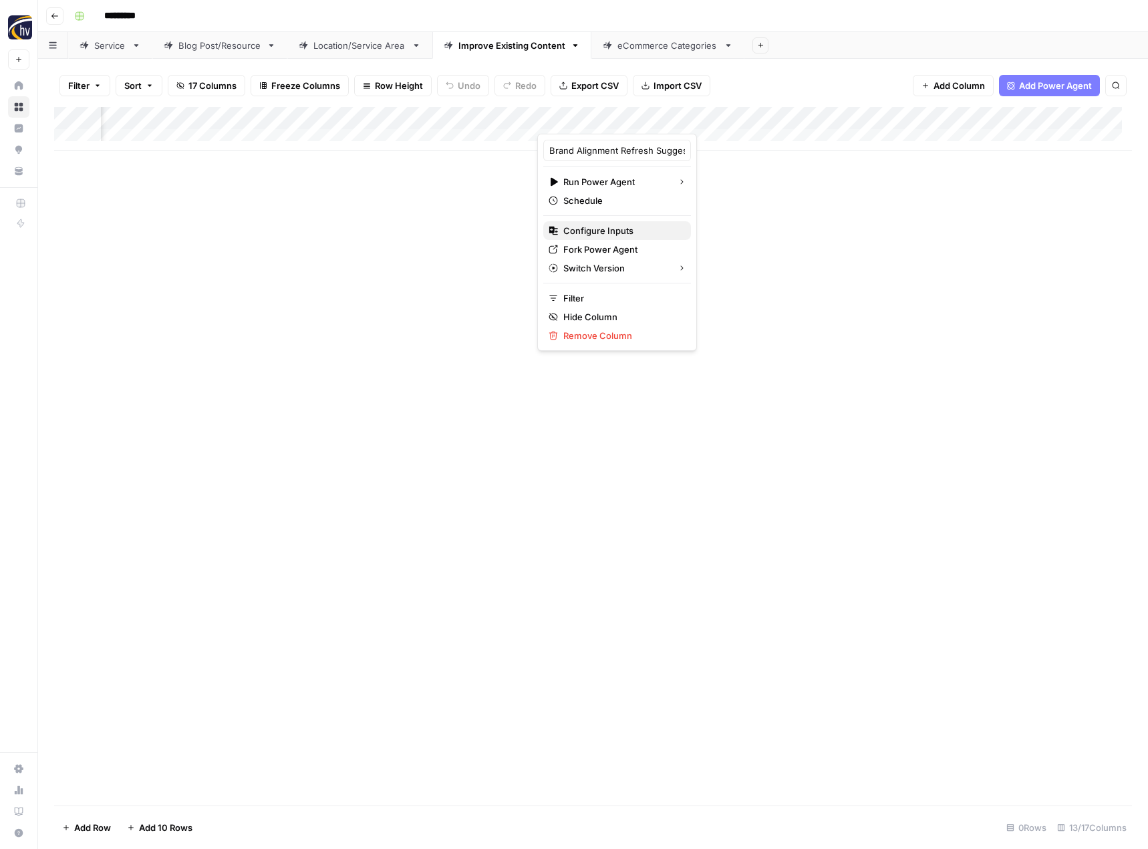
click at [617, 223] on button "Configure Inputs" at bounding box center [617, 230] width 148 height 19
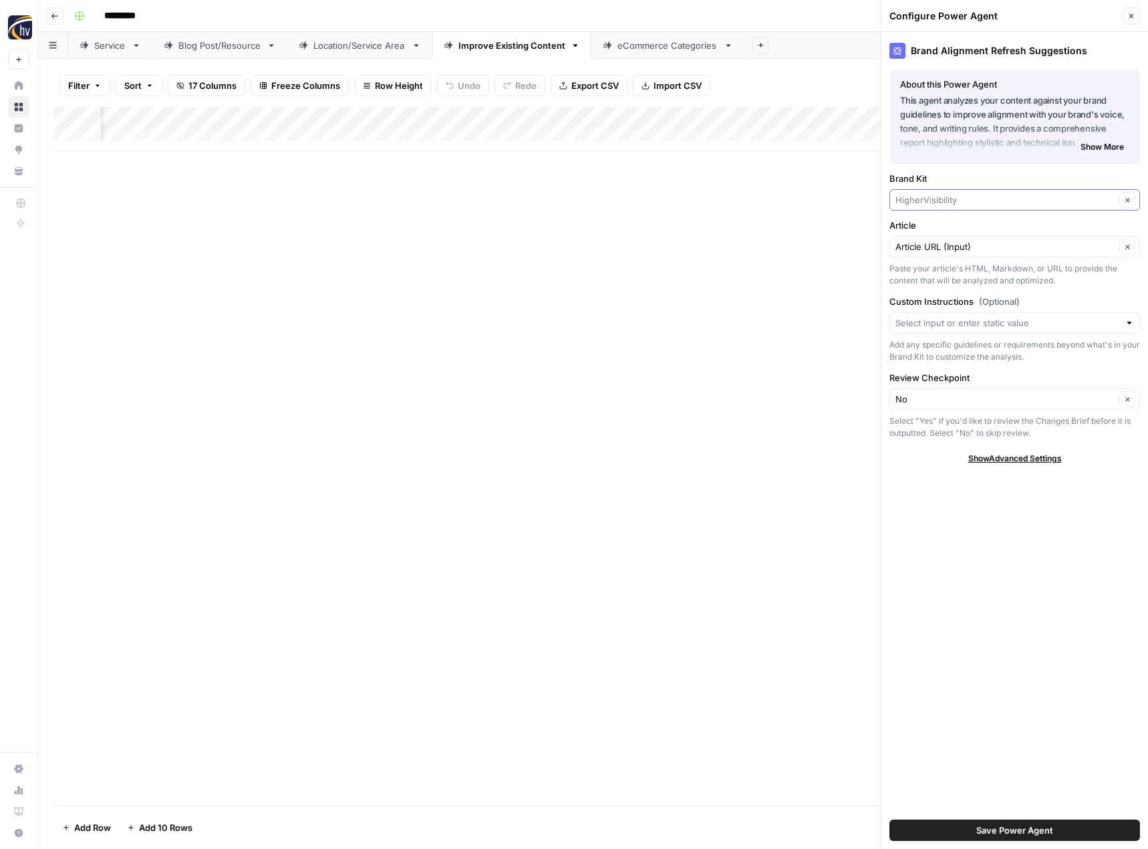
click at [935, 199] on input "Brand Kit" at bounding box center [1005, 199] width 220 height 13
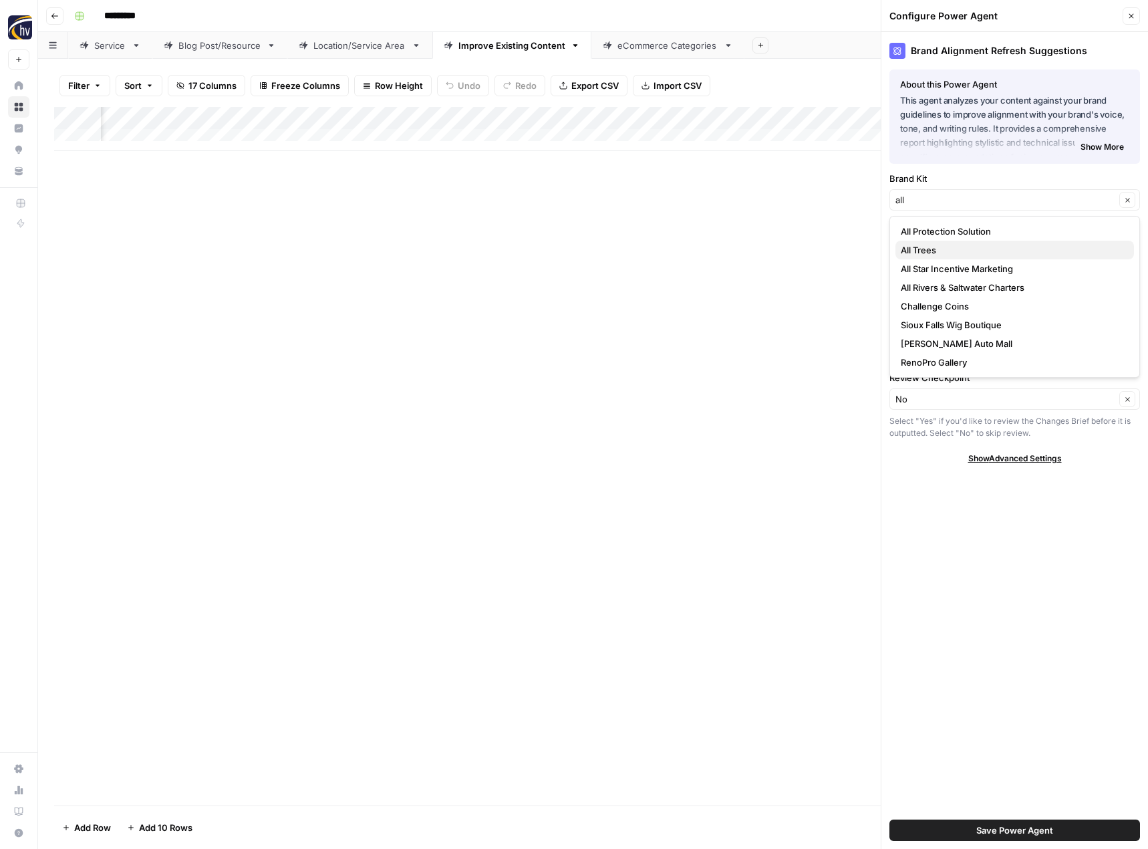
click at [933, 248] on span "All Trees" at bounding box center [1012, 249] width 223 height 13
type input "All Trees"
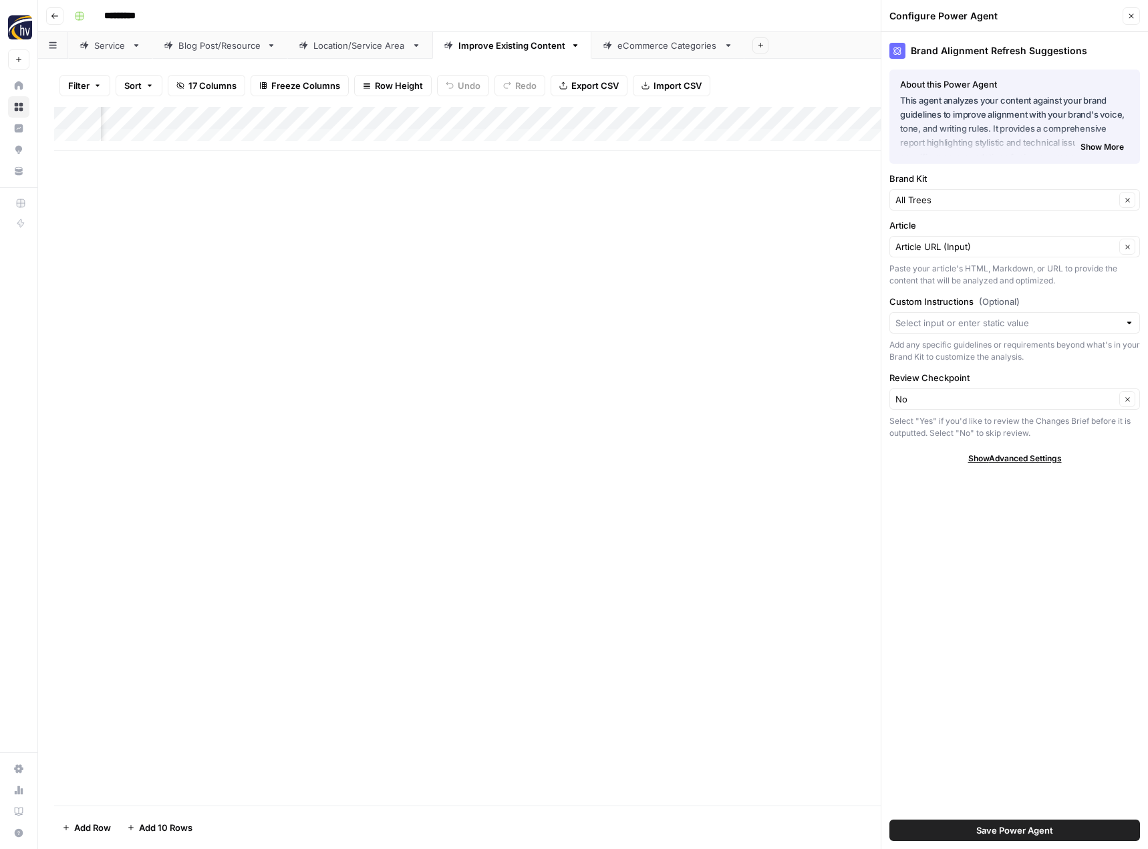
click at [999, 831] on span "Save Power Agent" at bounding box center [1014, 829] width 77 height 13
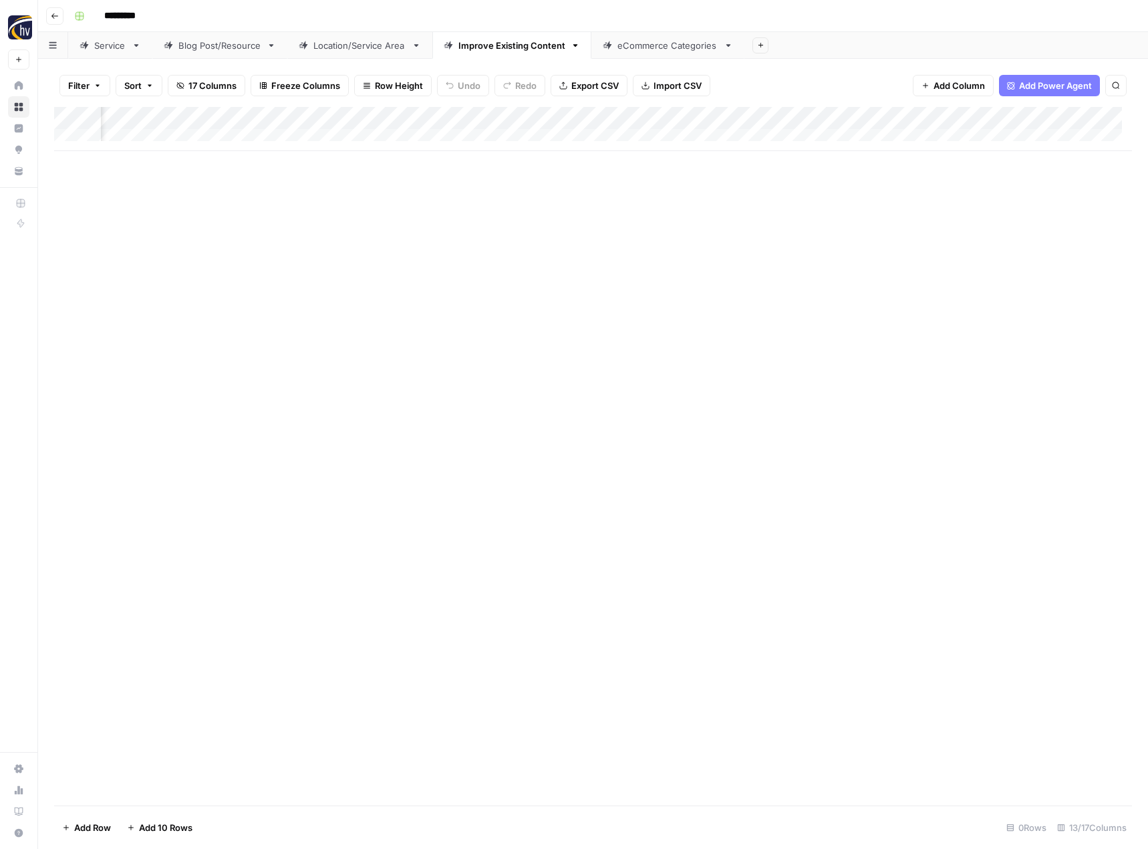
click at [1073, 115] on div "Add Column" at bounding box center [593, 129] width 1078 height 44
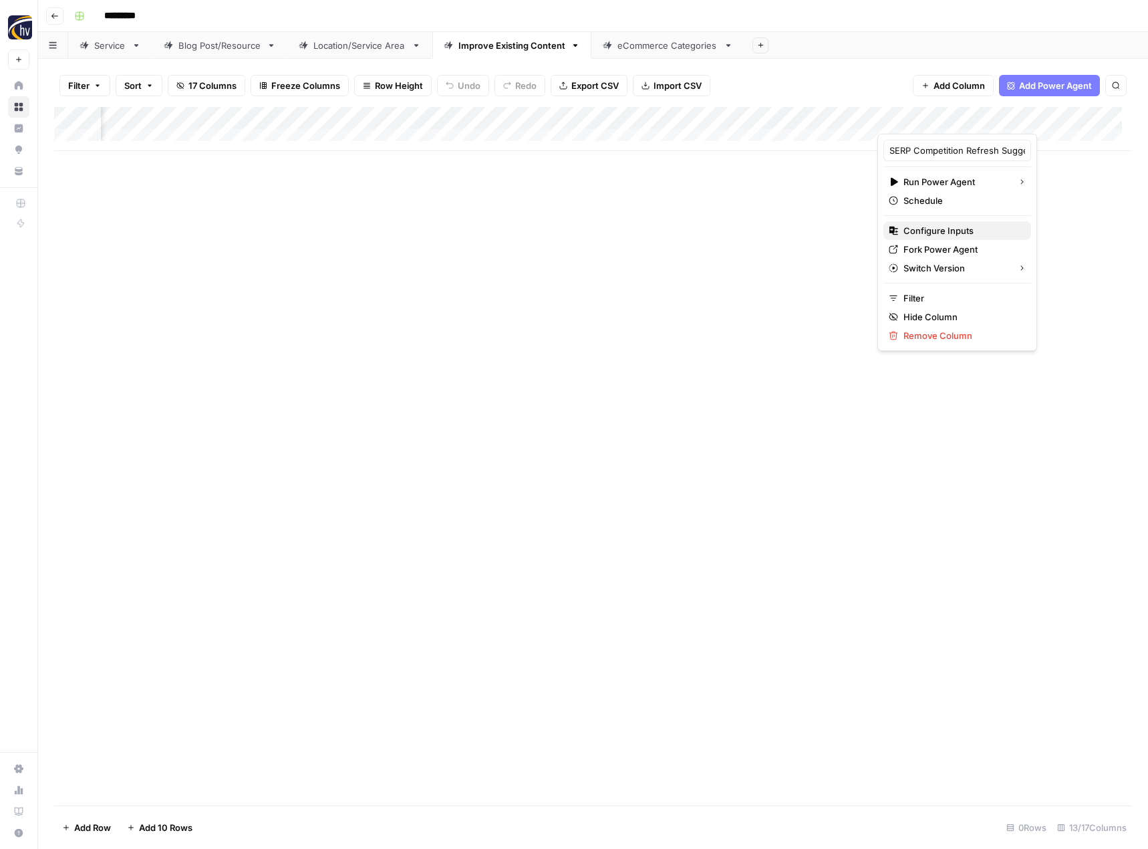
click at [962, 225] on span "Configure Inputs" at bounding box center [961, 230] width 117 height 13
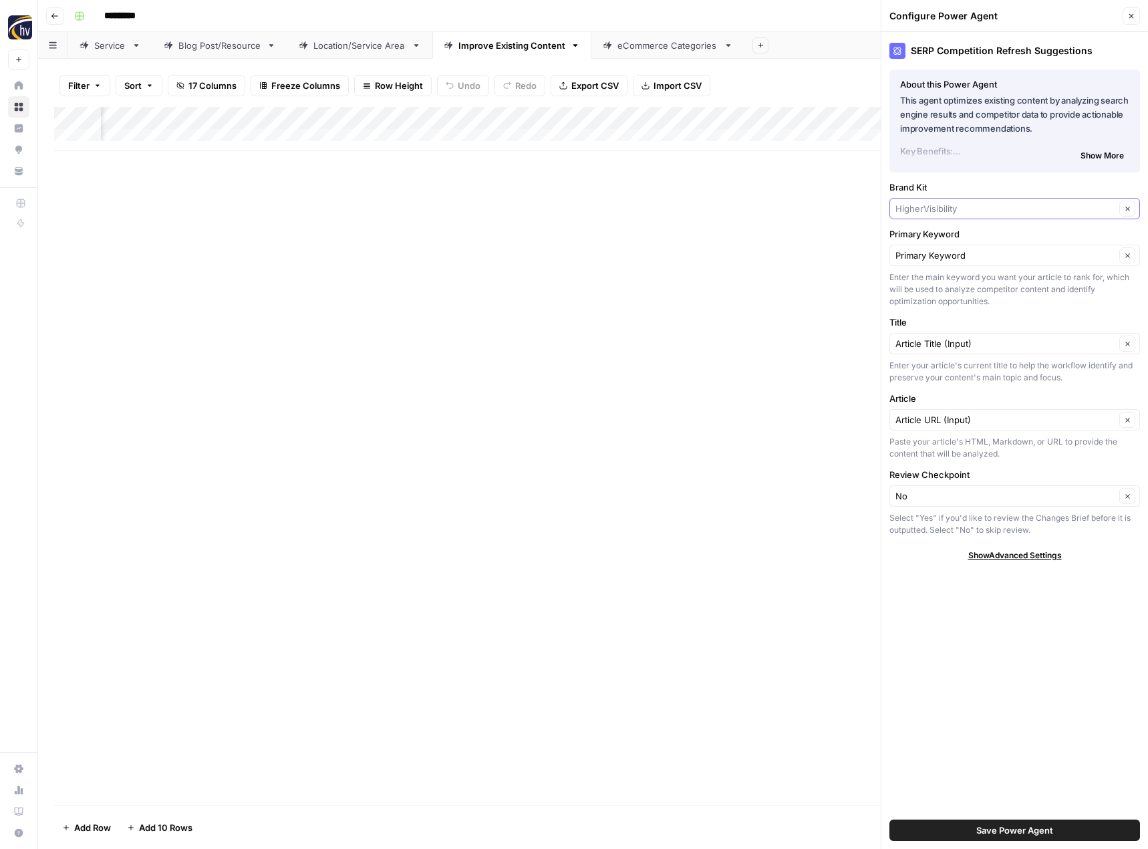
click at [939, 207] on input "Brand Kit" at bounding box center [1005, 208] width 220 height 13
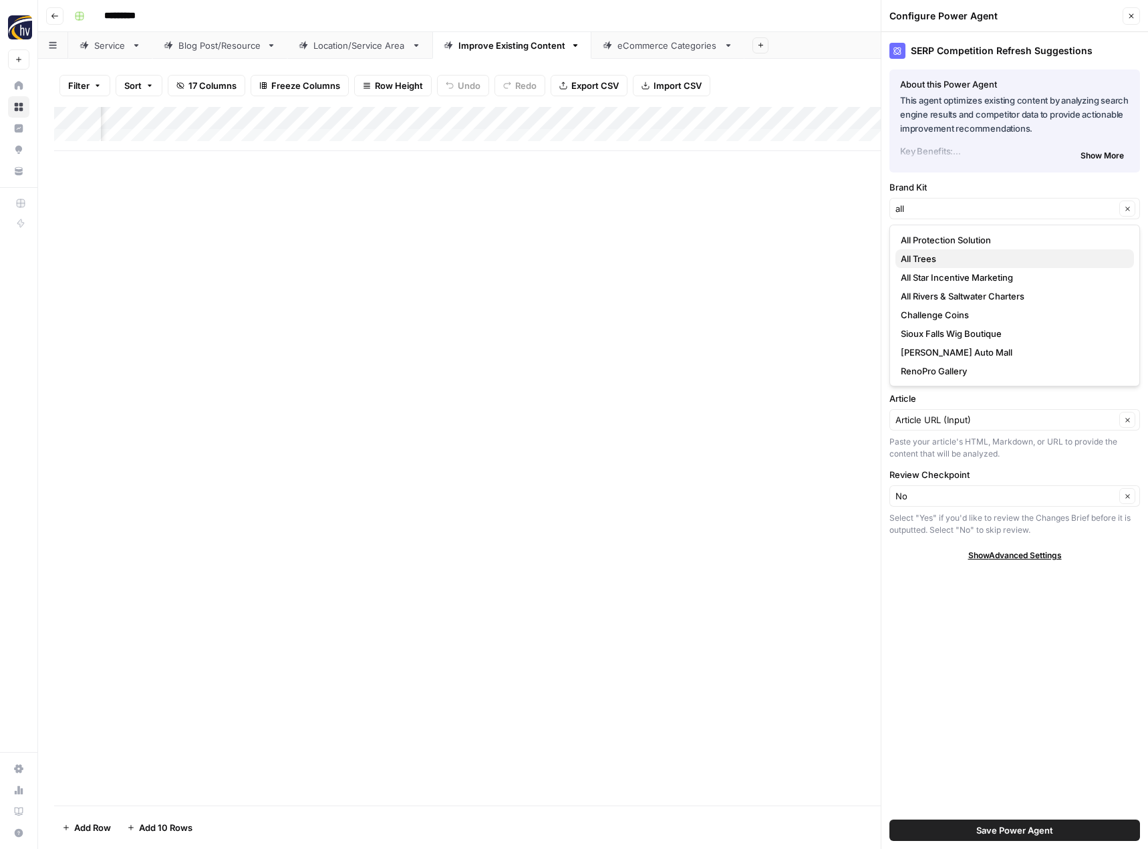
click at [933, 262] on span "All Trees" at bounding box center [1012, 258] width 223 height 13
type input "All Trees"
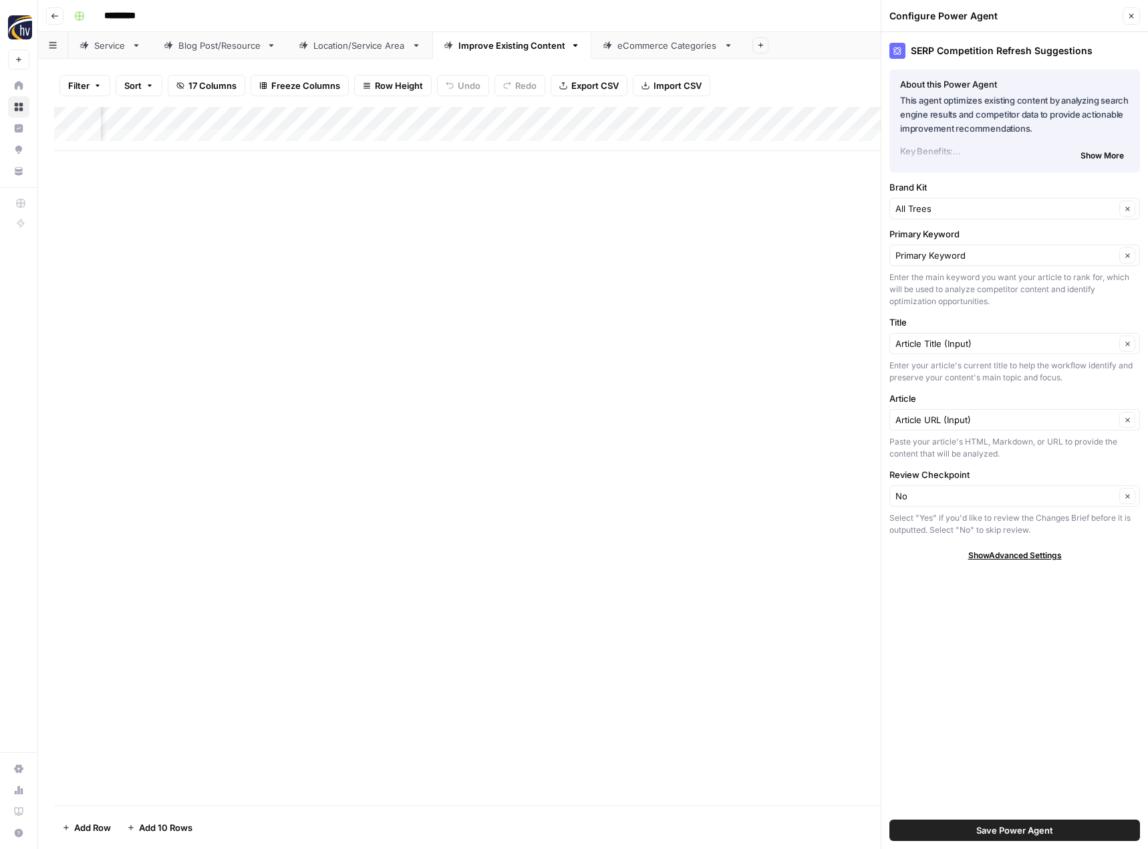
click at [1023, 827] on span "Save Power Agent" at bounding box center [1014, 829] width 77 height 13
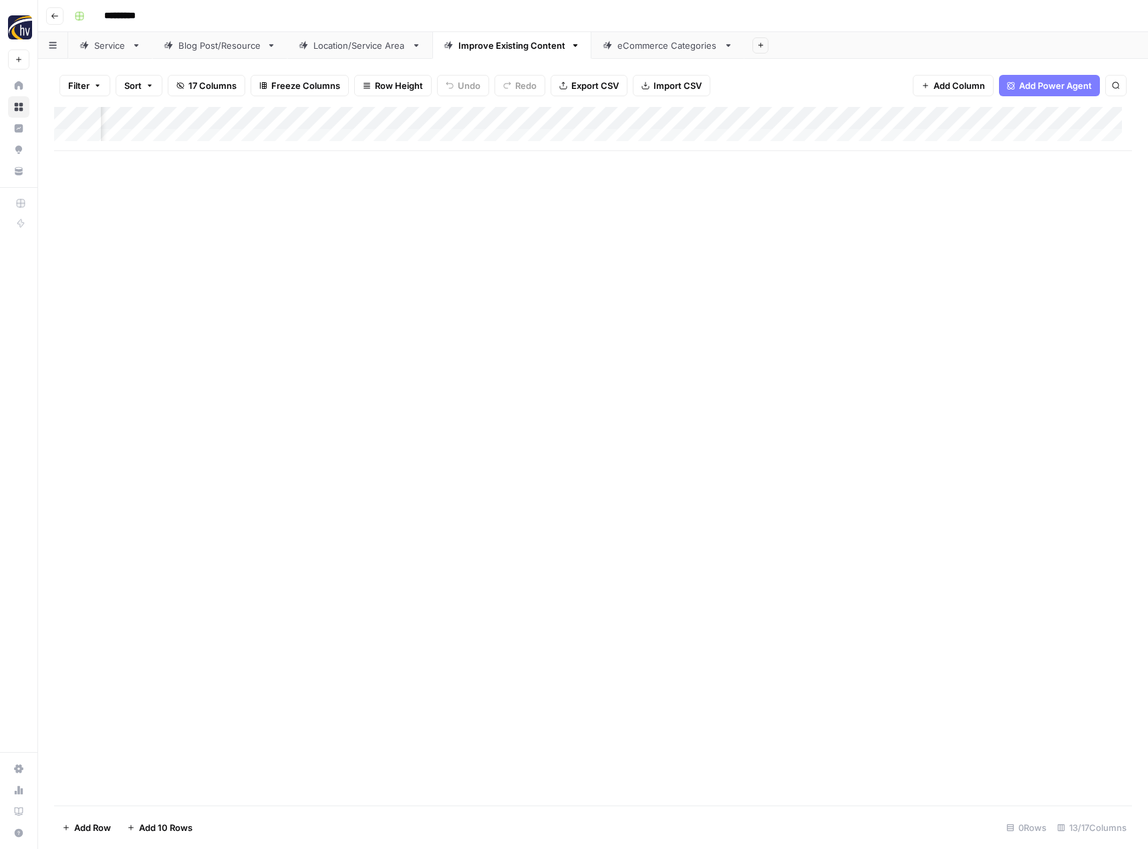
scroll to position [0, 1031]
click at [986, 118] on div "Add Column" at bounding box center [593, 129] width 1078 height 44
click at [902, 227] on span "Configure Inputs" at bounding box center [891, 230] width 117 height 13
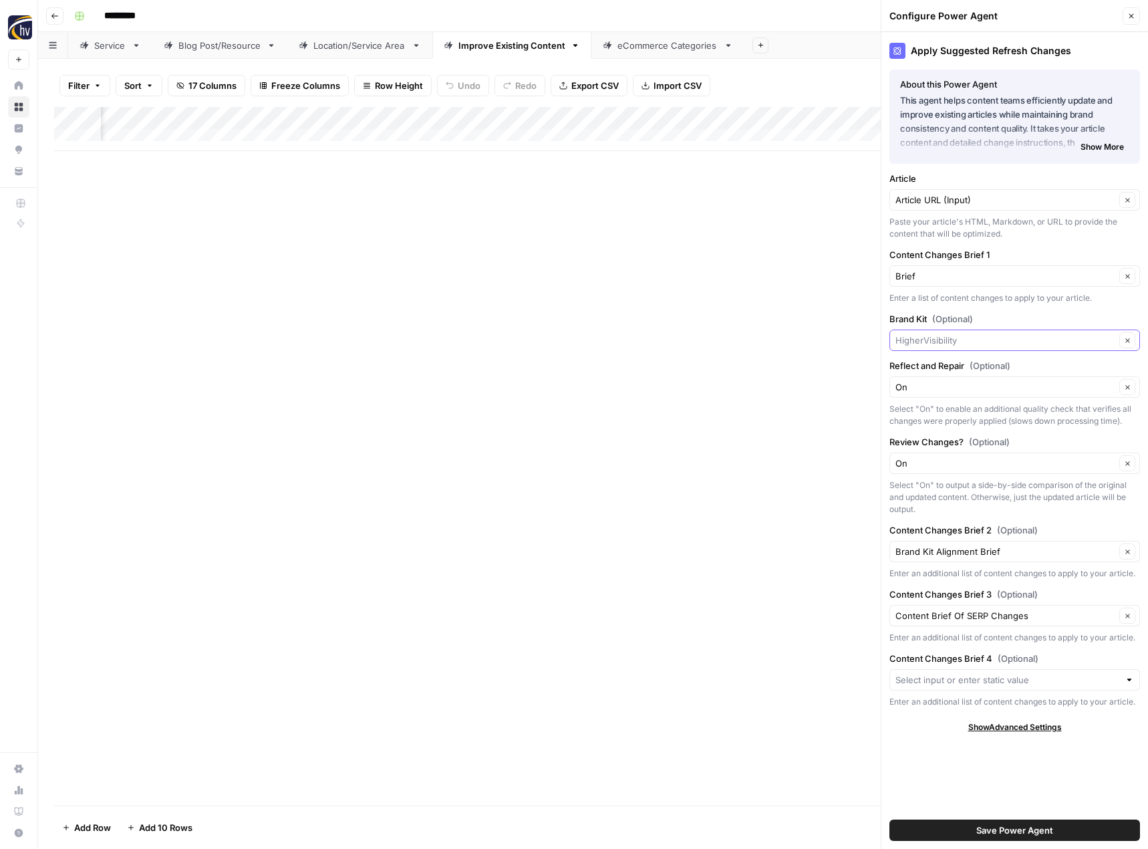
click at [929, 335] on input "Brand Kit (Optional)" at bounding box center [1005, 339] width 220 height 13
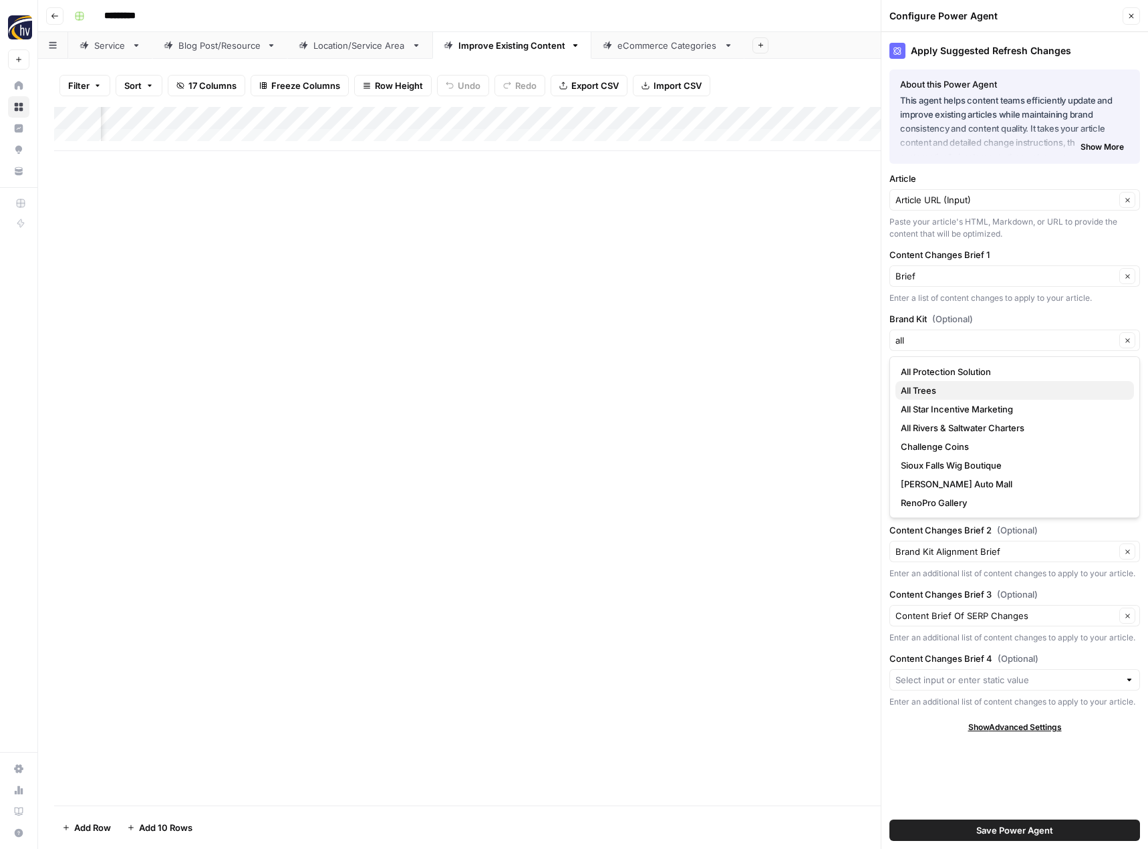
click at [931, 392] on span "All Trees" at bounding box center [1012, 390] width 223 height 13
type input "All Trees"
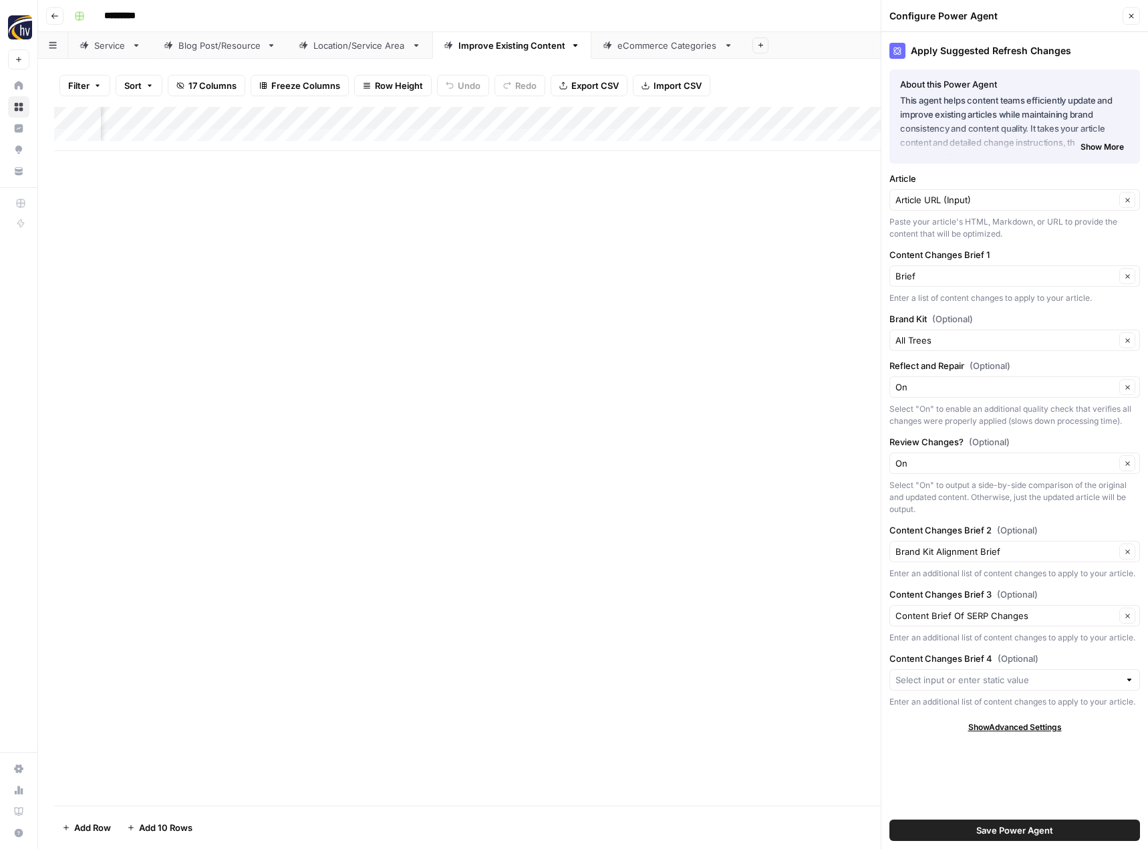
click at [1017, 829] on span "Save Power Agent" at bounding box center [1014, 829] width 77 height 13
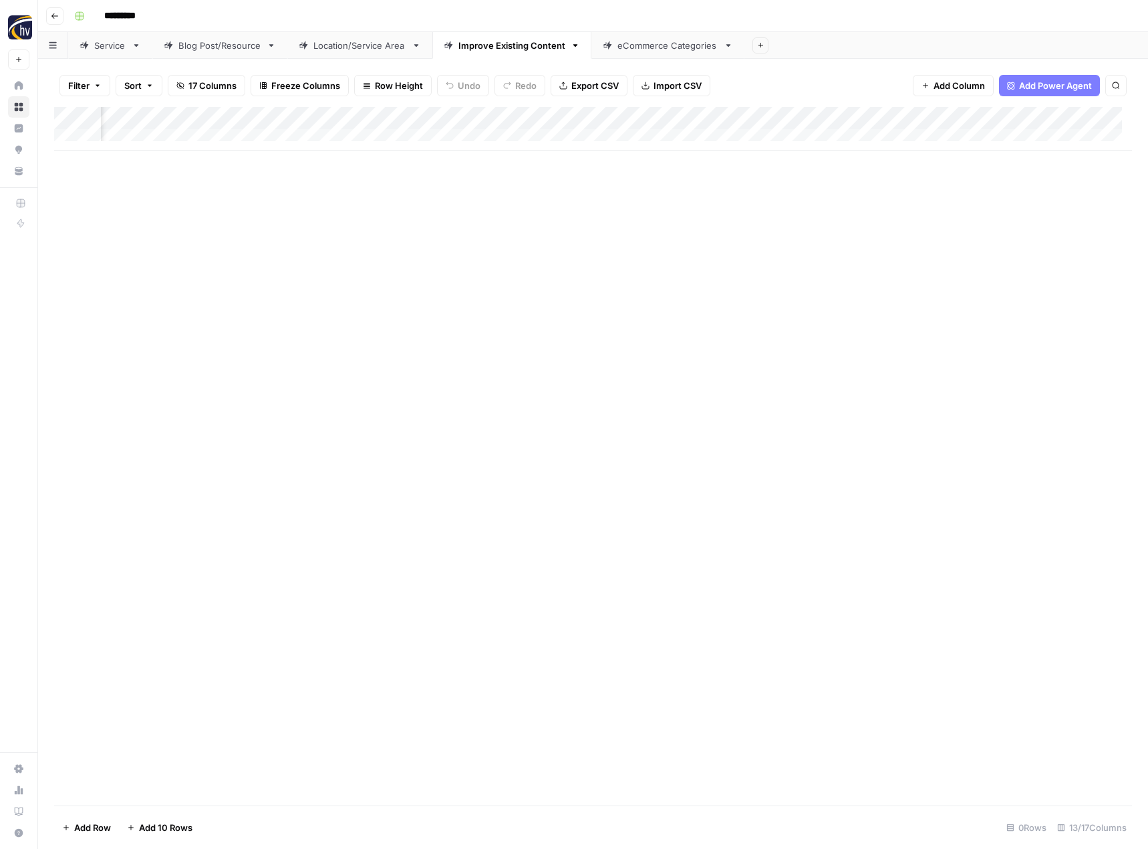
click at [672, 49] on div "eCommerce Categories" at bounding box center [667, 45] width 101 height 13
click at [649, 112] on div "Add Column" at bounding box center [593, 129] width 1078 height 44
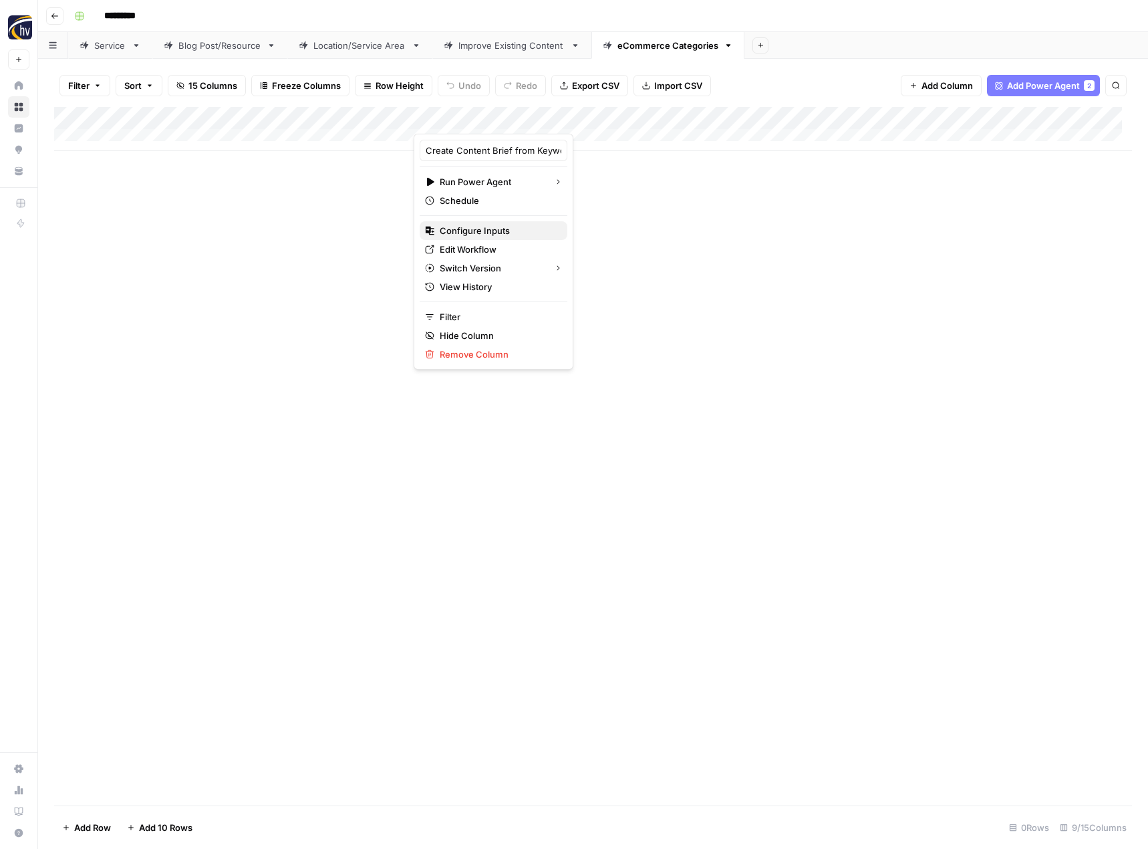
click at [531, 229] on span "Configure Inputs" at bounding box center [498, 230] width 117 height 13
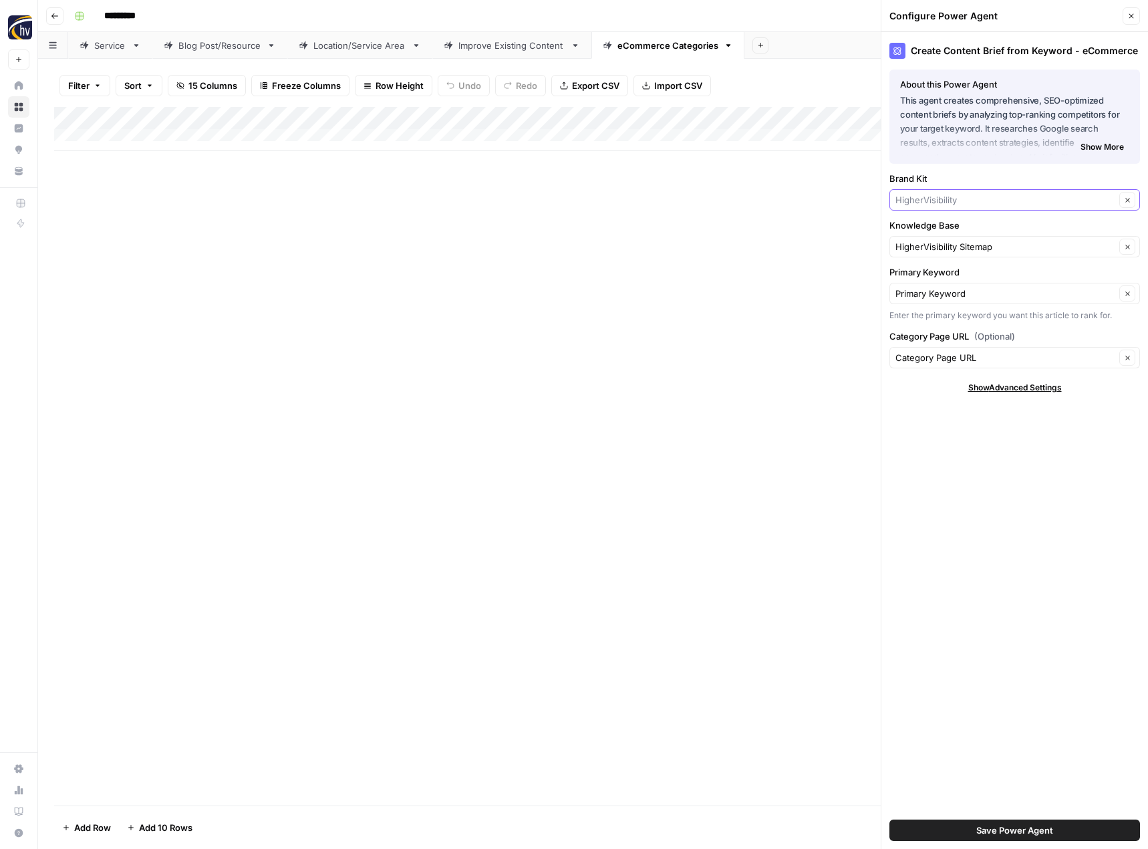
click at [929, 202] on input "Brand Kit" at bounding box center [1005, 199] width 220 height 13
click at [925, 255] on span "All Trees" at bounding box center [1012, 249] width 223 height 13
type input "All Trees"
click at [972, 235] on div "Knowledge Base HigherVisibility Sitemap Clear" at bounding box center [1014, 238] width 251 height 39
click at [972, 239] on div "HigherVisibility Sitemap Clear" at bounding box center [1014, 246] width 251 height 21
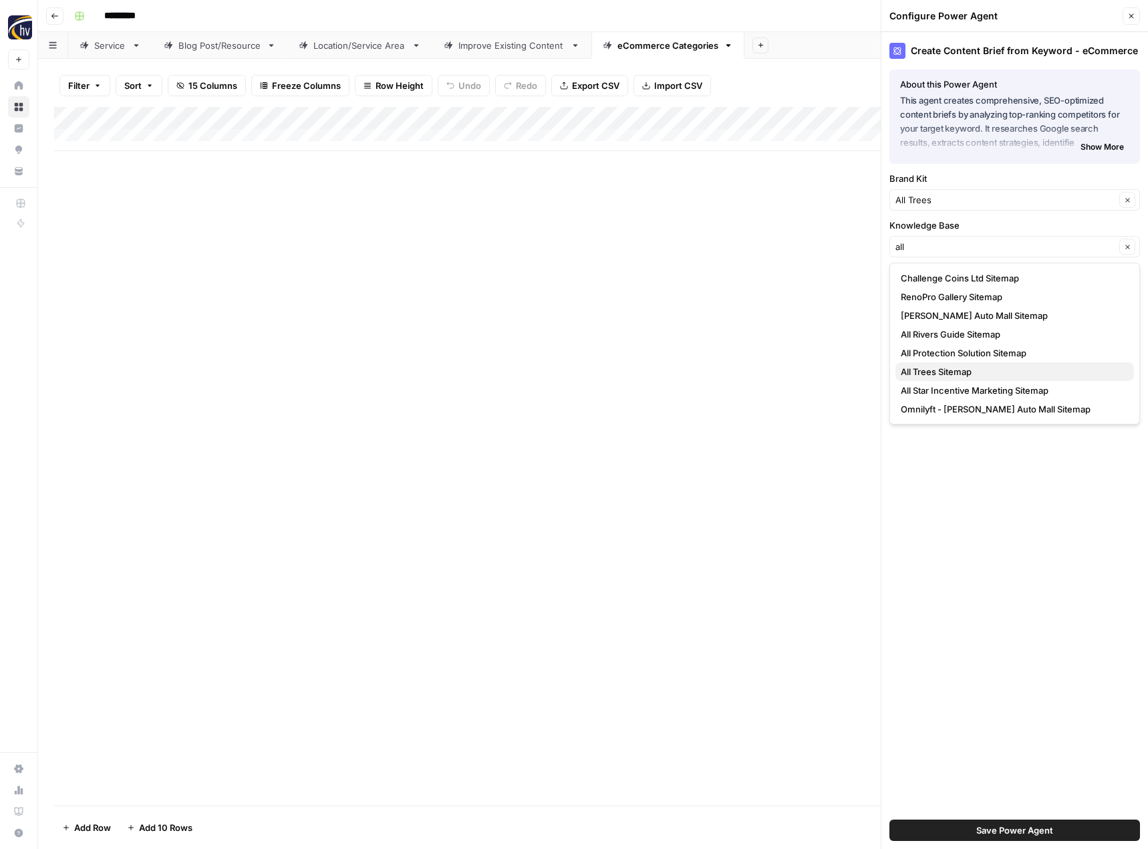
click at [940, 374] on span "All Trees Sitemap" at bounding box center [1012, 371] width 223 height 13
type input "All Trees Sitemap"
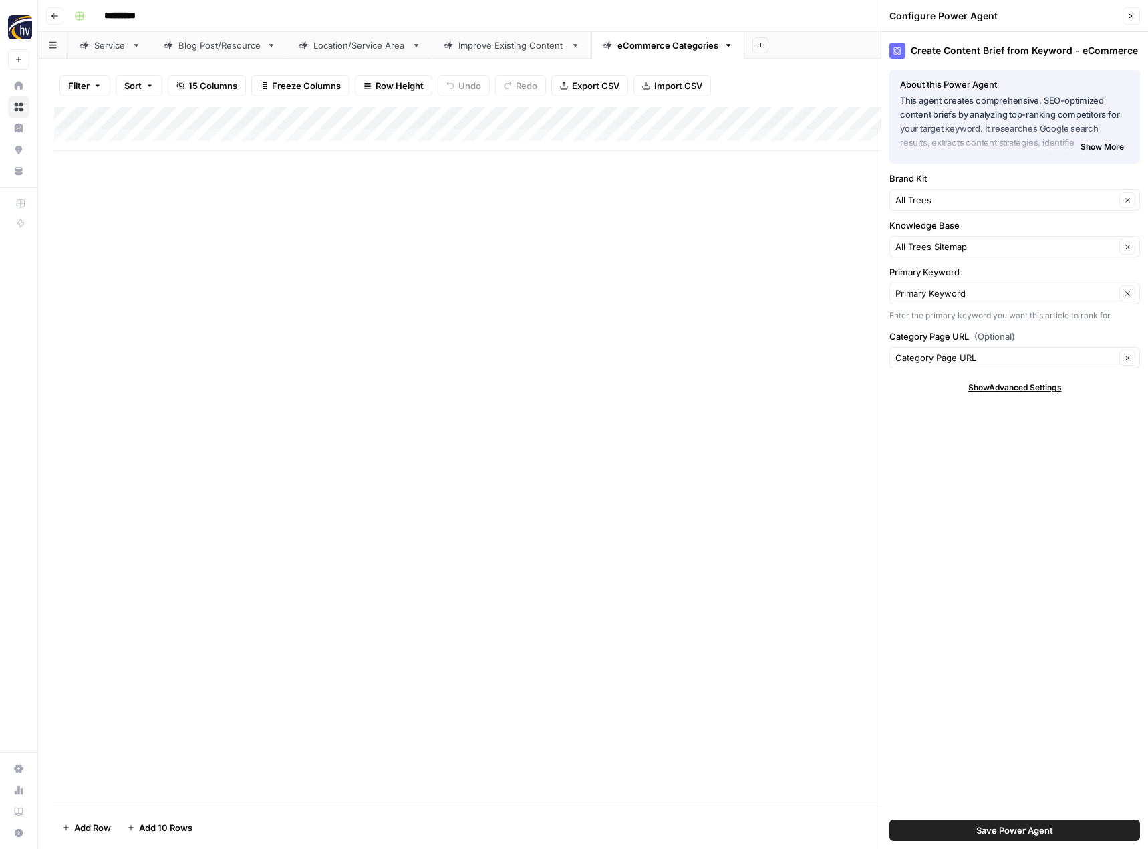
click at [1018, 826] on span "Save Power Agent" at bounding box center [1014, 829] width 77 height 13
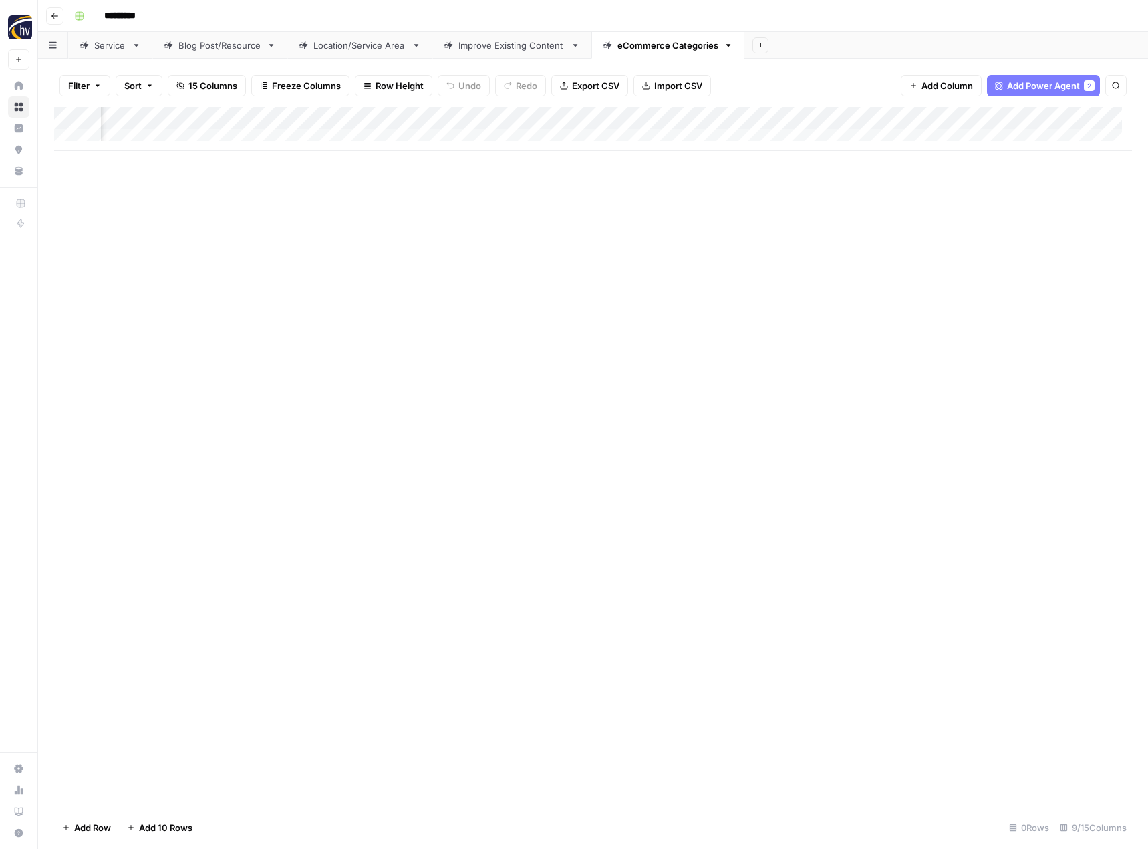
scroll to position [0, 443]
click at [981, 115] on div "Add Column" at bounding box center [593, 129] width 1078 height 44
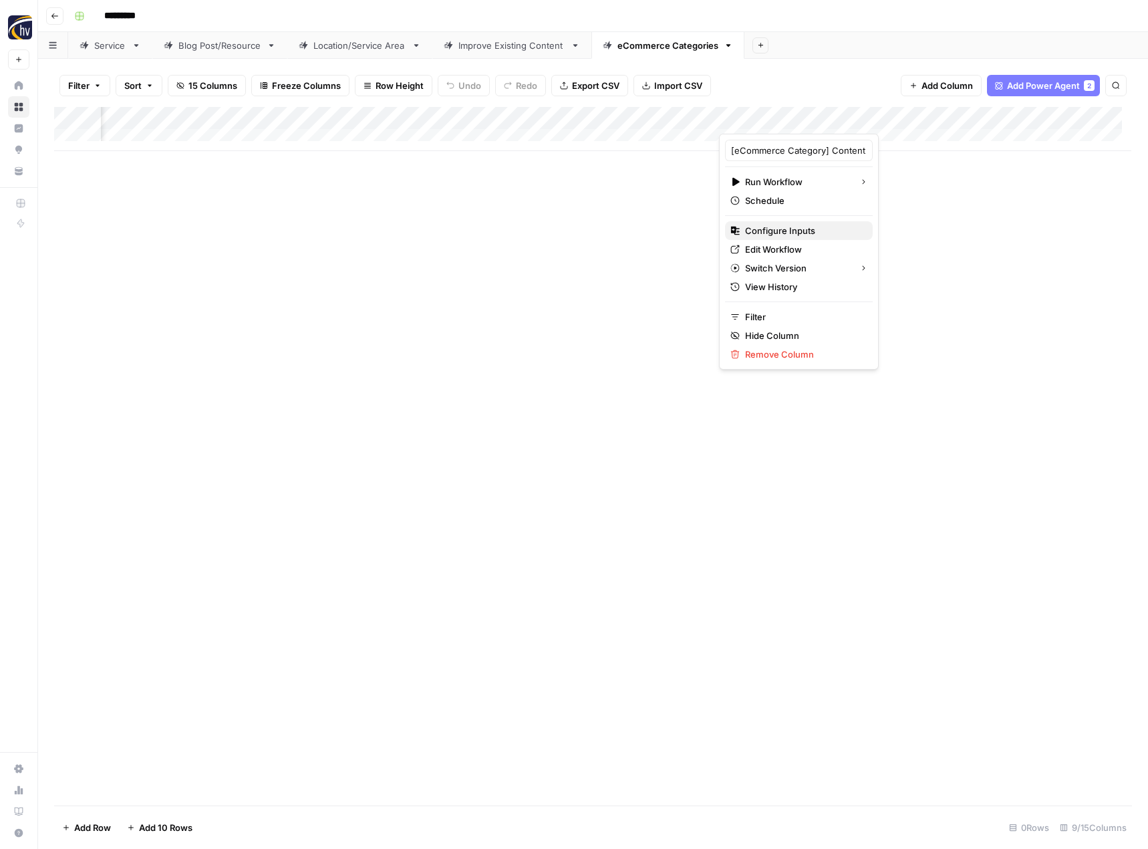
click at [830, 231] on span "Configure Inputs" at bounding box center [803, 230] width 117 height 13
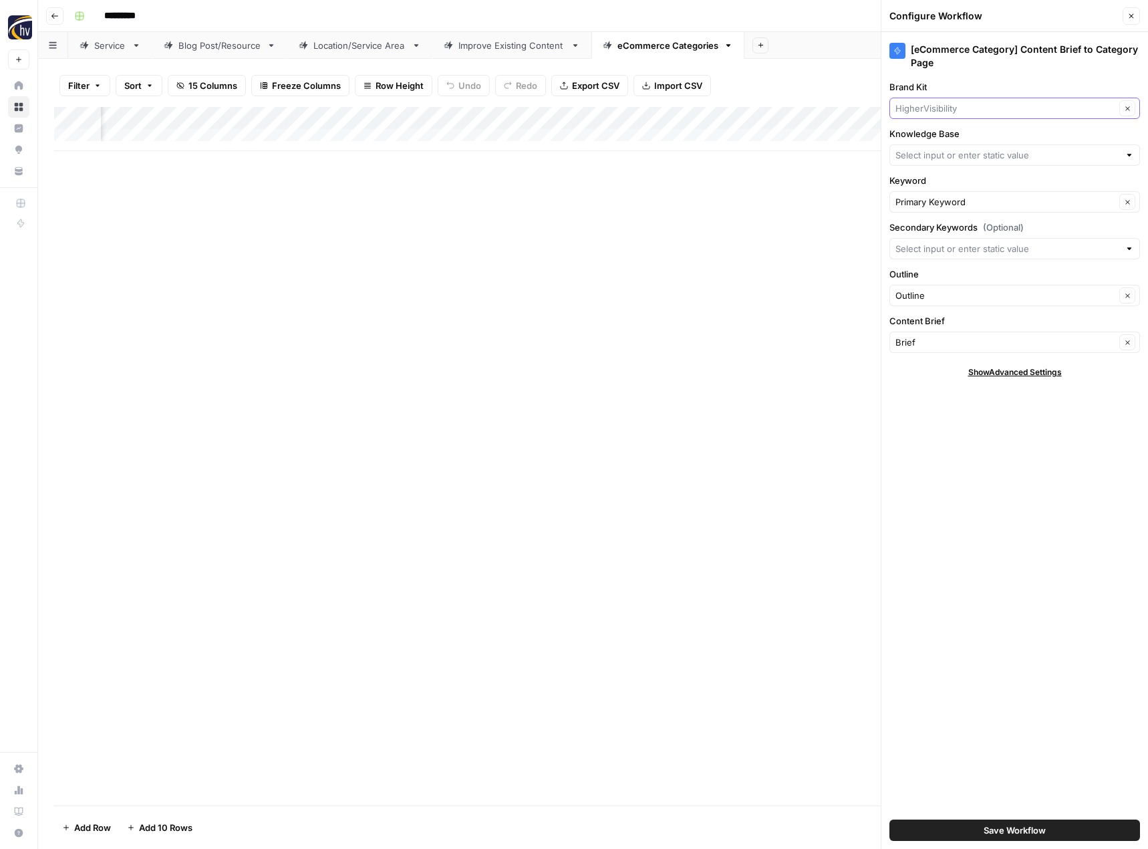
click at [968, 110] on input "Brand Kit" at bounding box center [1005, 108] width 220 height 13
click at [937, 157] on span "All Trees" at bounding box center [1012, 158] width 223 height 13
type input "All Trees"
click at [945, 156] on input "Knowledge Base" at bounding box center [1007, 154] width 224 height 13
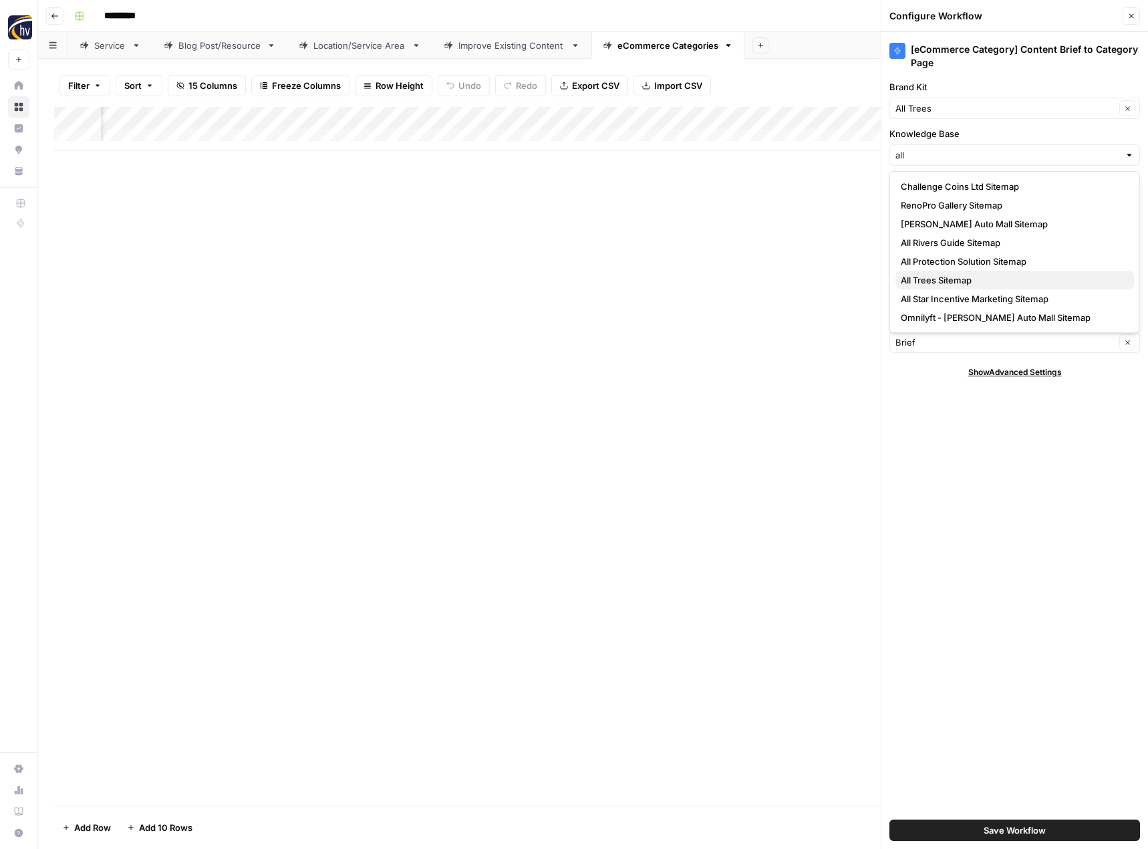
click at [934, 274] on span "All Trees Sitemap" at bounding box center [1012, 279] width 223 height 13
type input "All Trees Sitemap"
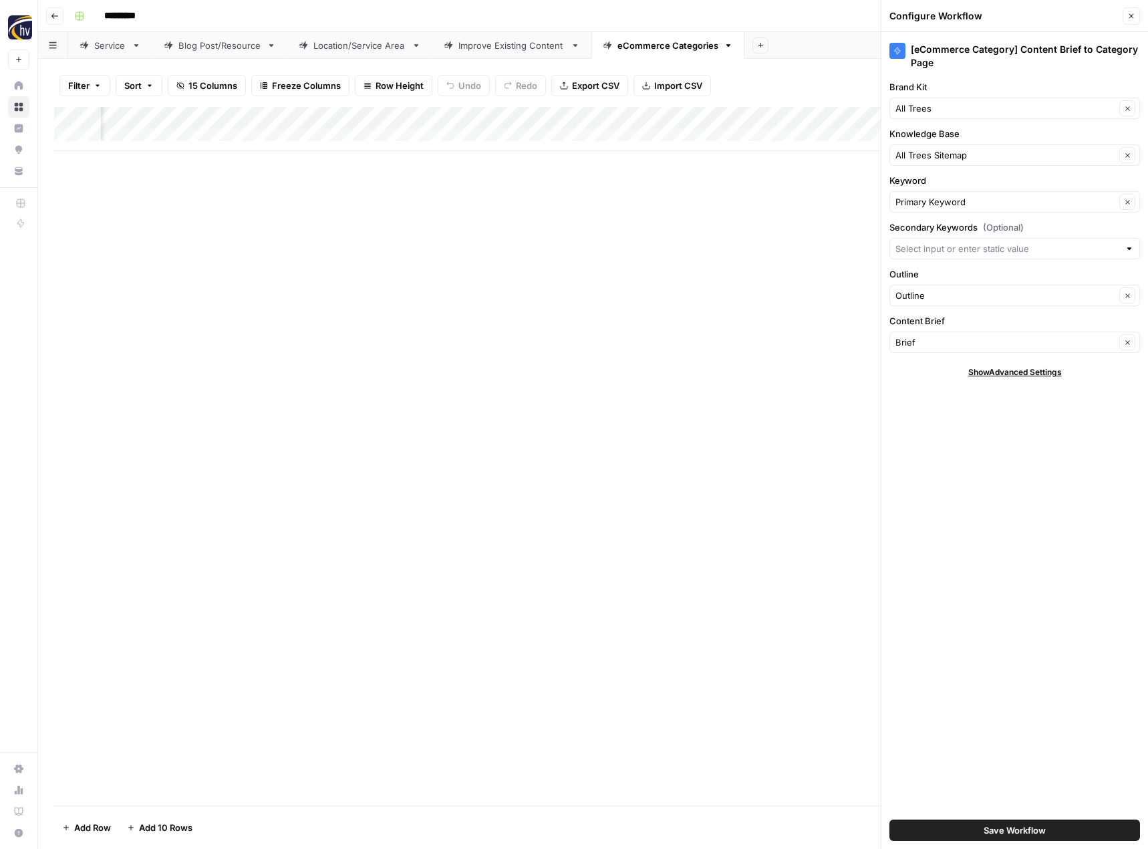
click at [1019, 827] on span "Save Workflow" at bounding box center [1015, 829] width 62 height 13
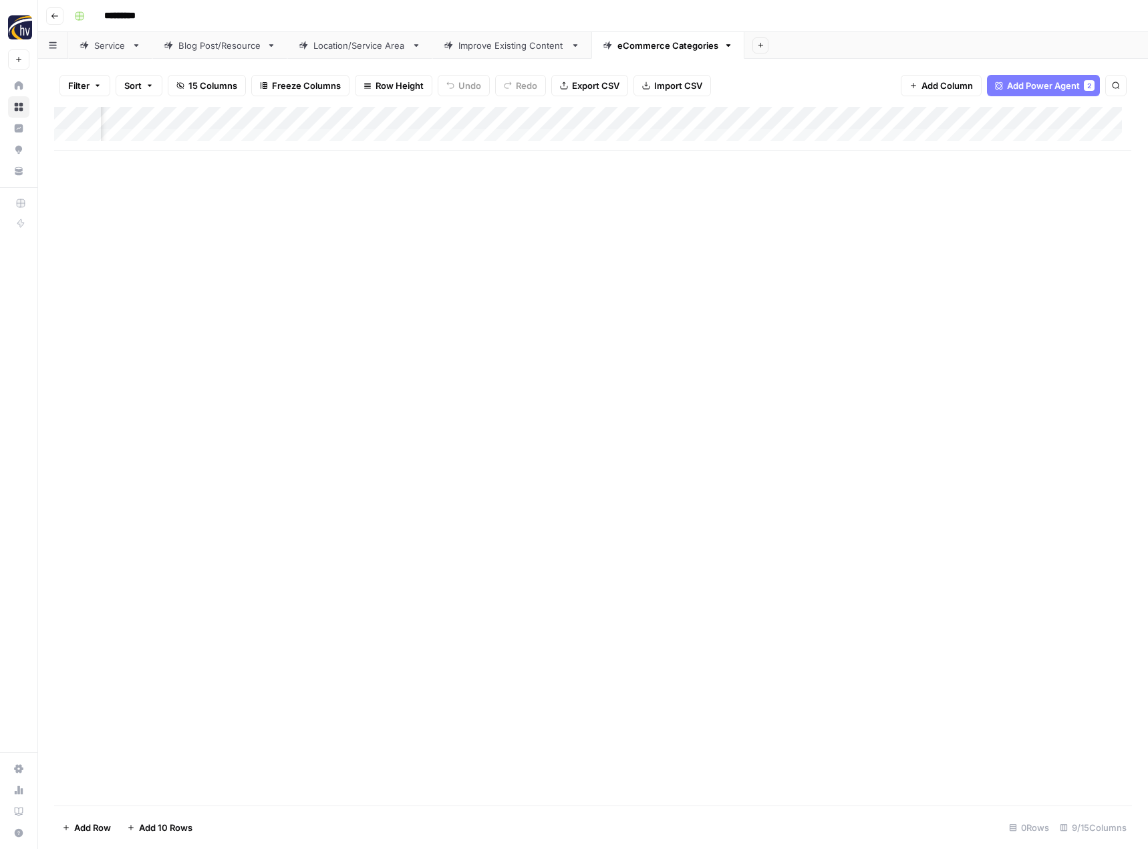
click at [55, 18] on icon "button" at bounding box center [55, 16] width 8 height 8
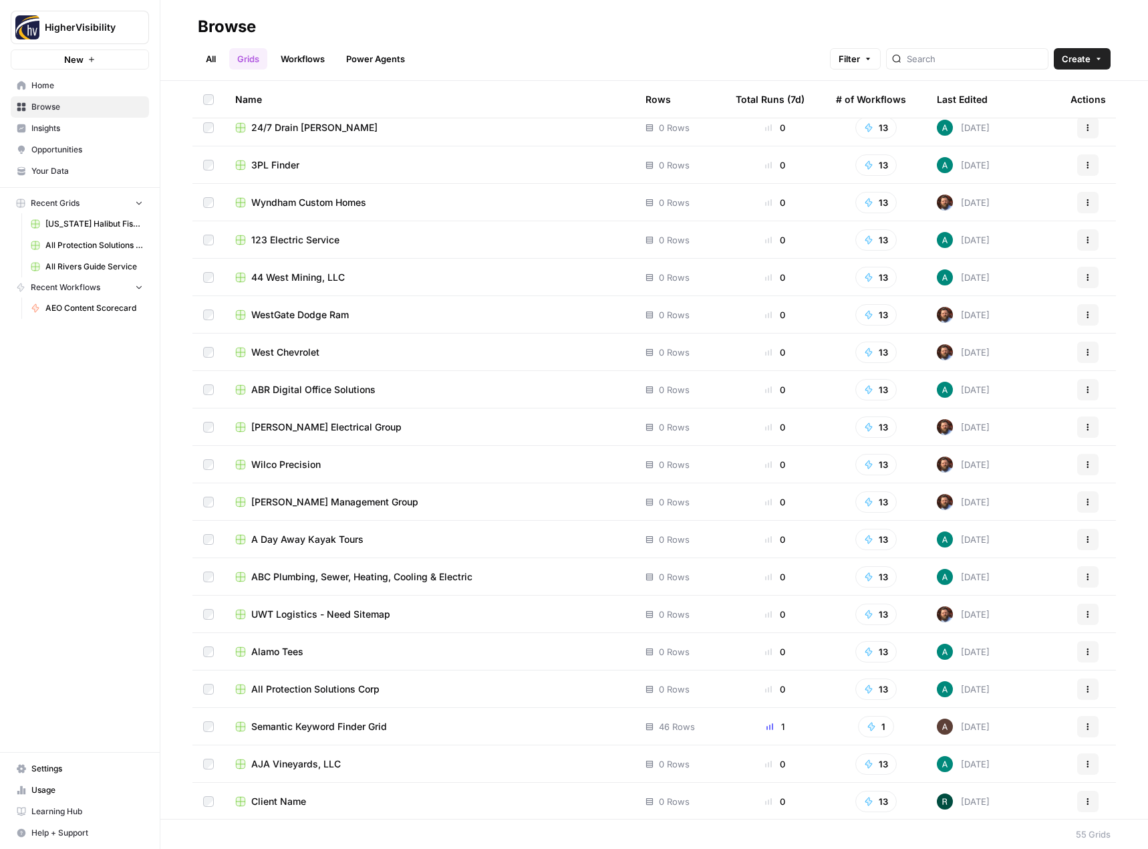
scroll to position [1358, 0]
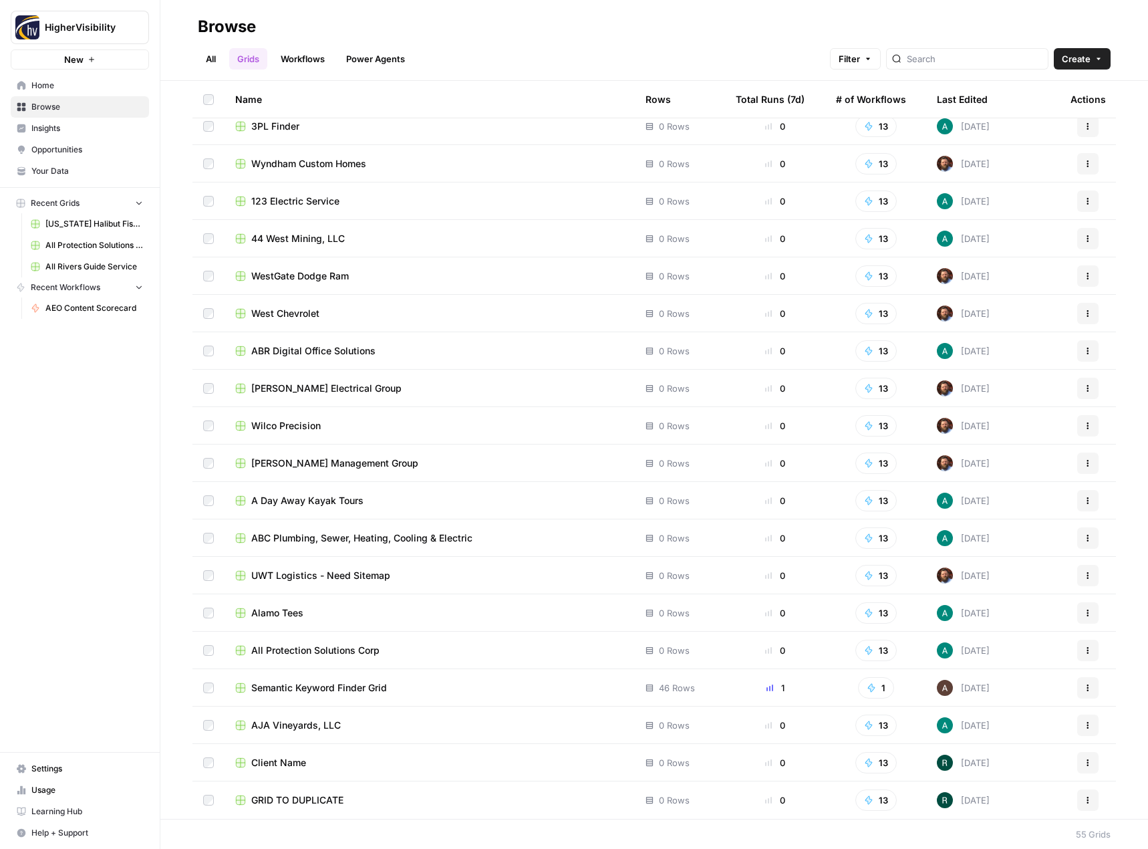
click at [1084, 802] on icon "button" at bounding box center [1088, 800] width 8 height 8
click at [1028, 696] on span "Duplicate" at bounding box center [1018, 689] width 107 height 13
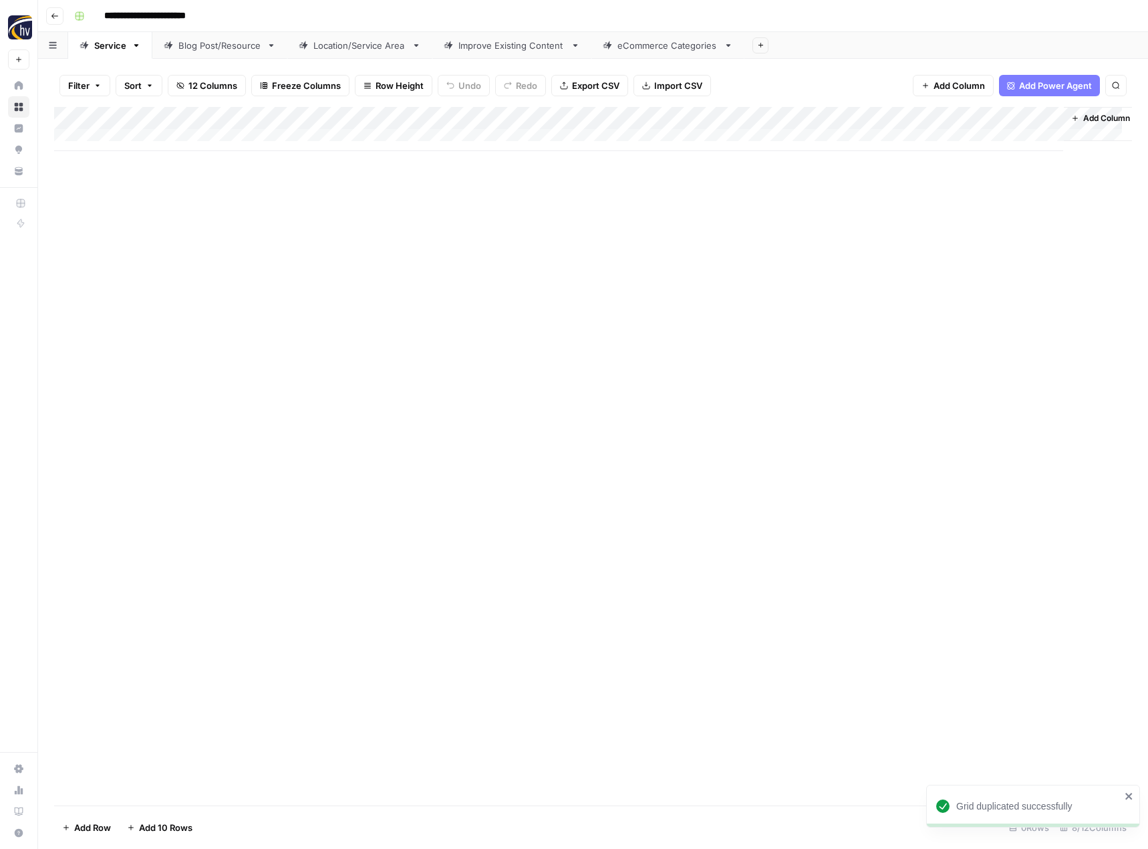
click at [196, 15] on input "**********" at bounding box center [167, 15] width 138 height 21
paste input
type input "**********"
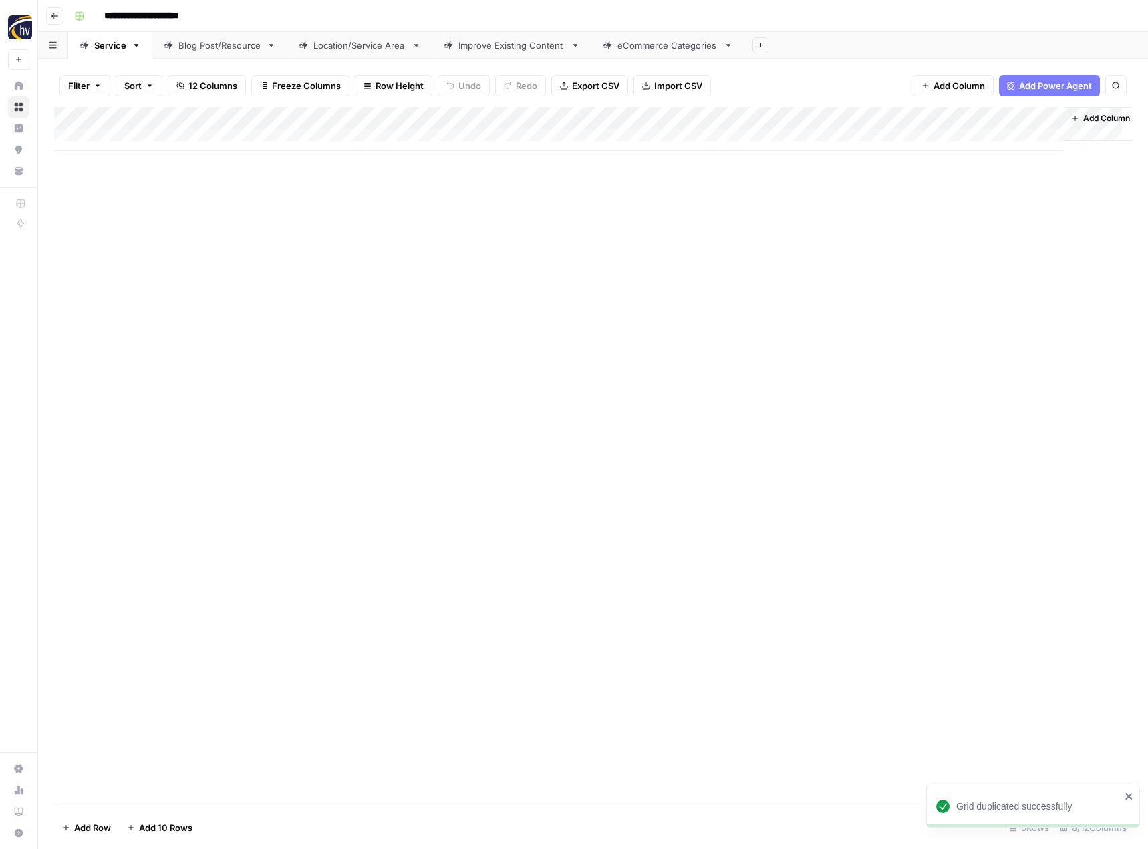
click at [257, 236] on div "Add Column" at bounding box center [593, 456] width 1078 height 698
click at [314, 117] on div "Add Column" at bounding box center [593, 129] width 1078 height 44
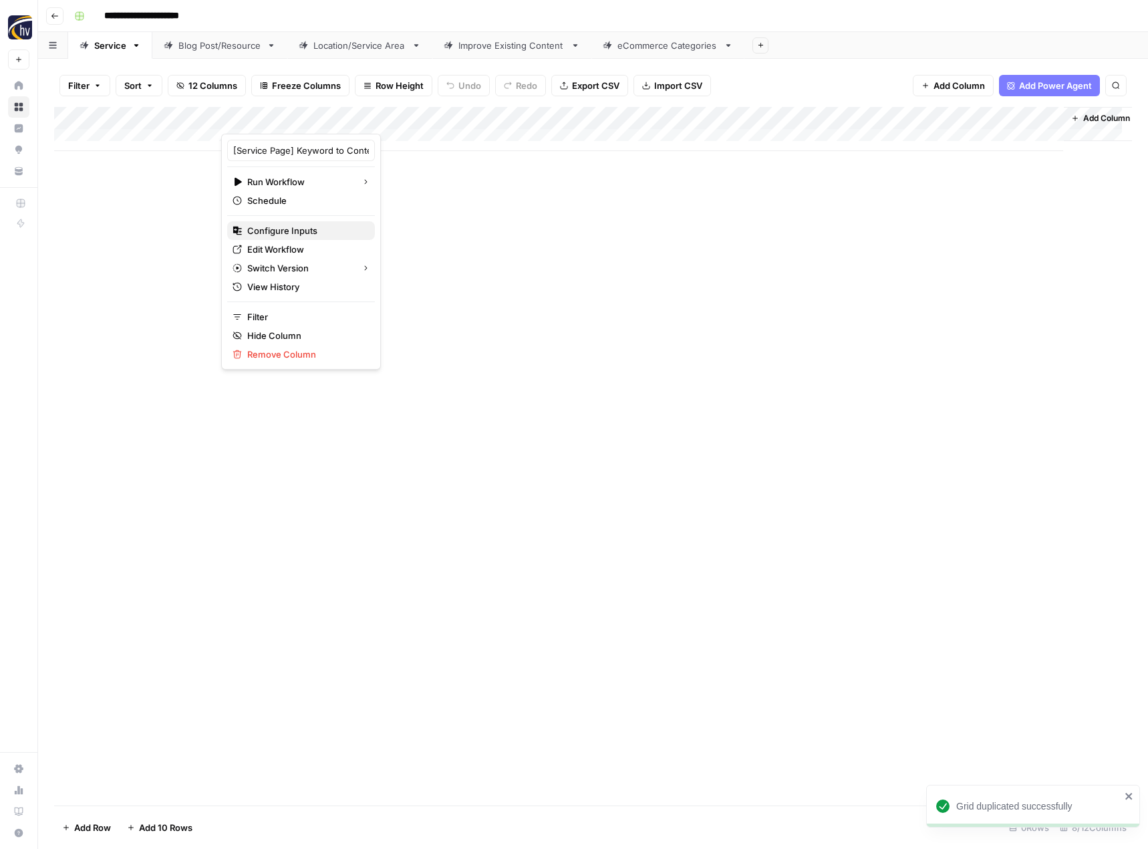
click at [279, 227] on span "Configure Inputs" at bounding box center [305, 230] width 117 height 13
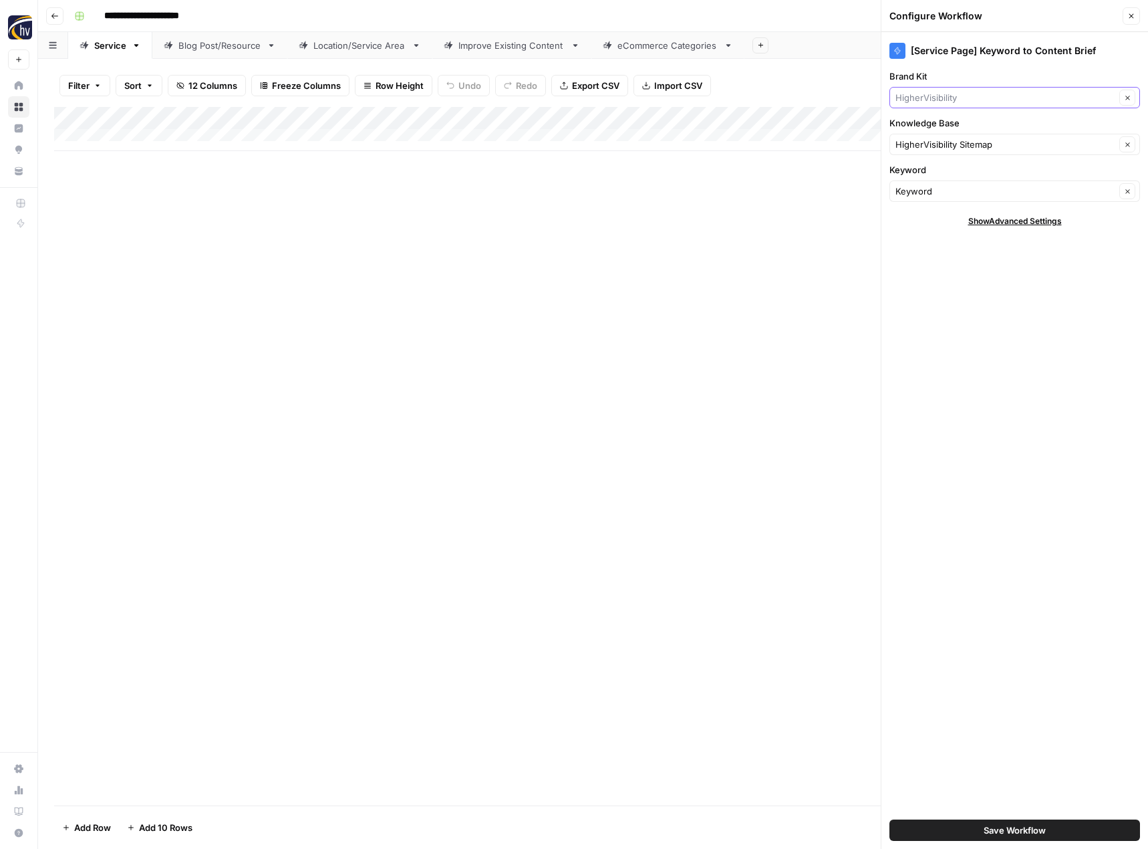
click at [967, 99] on input "Brand Kit" at bounding box center [1005, 97] width 220 height 13
click at [958, 127] on span "Alteration Specialists" at bounding box center [1012, 128] width 223 height 13
type input "Alteration Specialists"
click at [931, 140] on input "Knowledge Base" at bounding box center [1005, 144] width 220 height 13
click at [939, 208] on span "Alteration Specialists Sitemap" at bounding box center [1012, 212] width 223 height 13
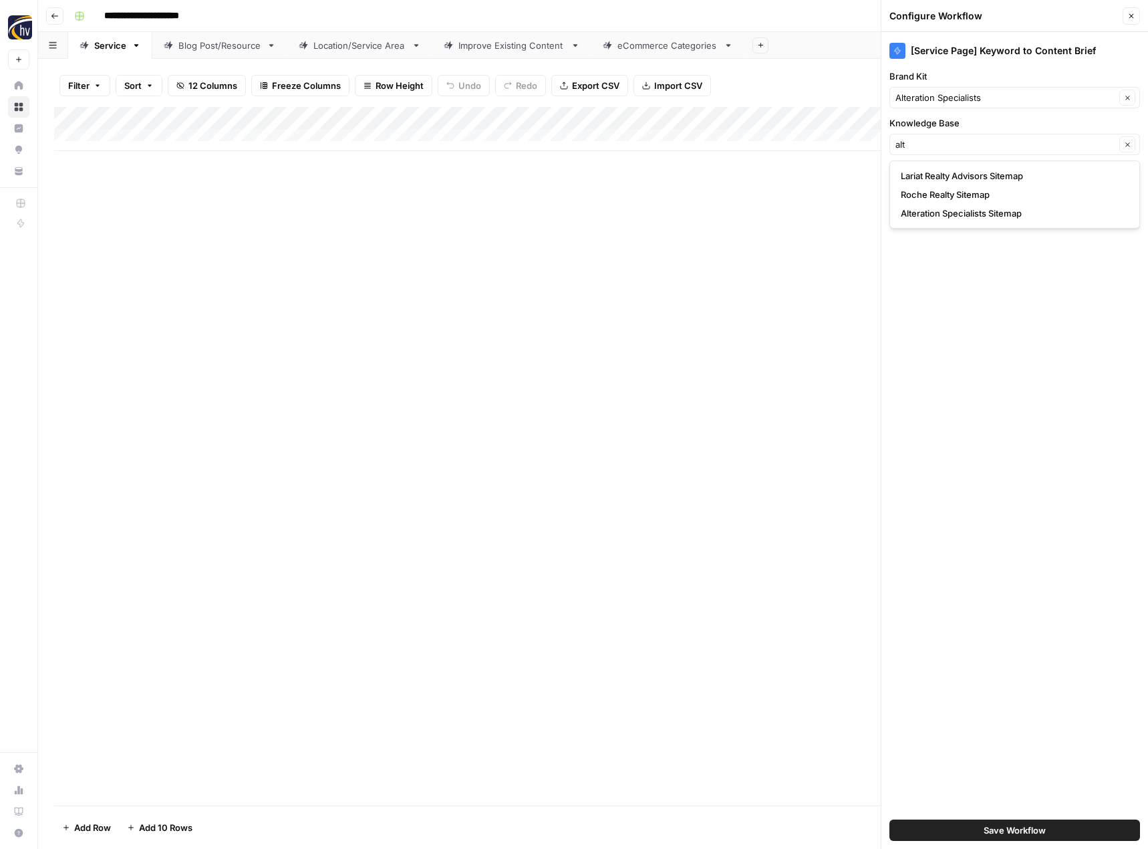
type input "Alteration Specialists Sitemap"
click at [1025, 830] on span "Save Workflow" at bounding box center [1015, 829] width 62 height 13
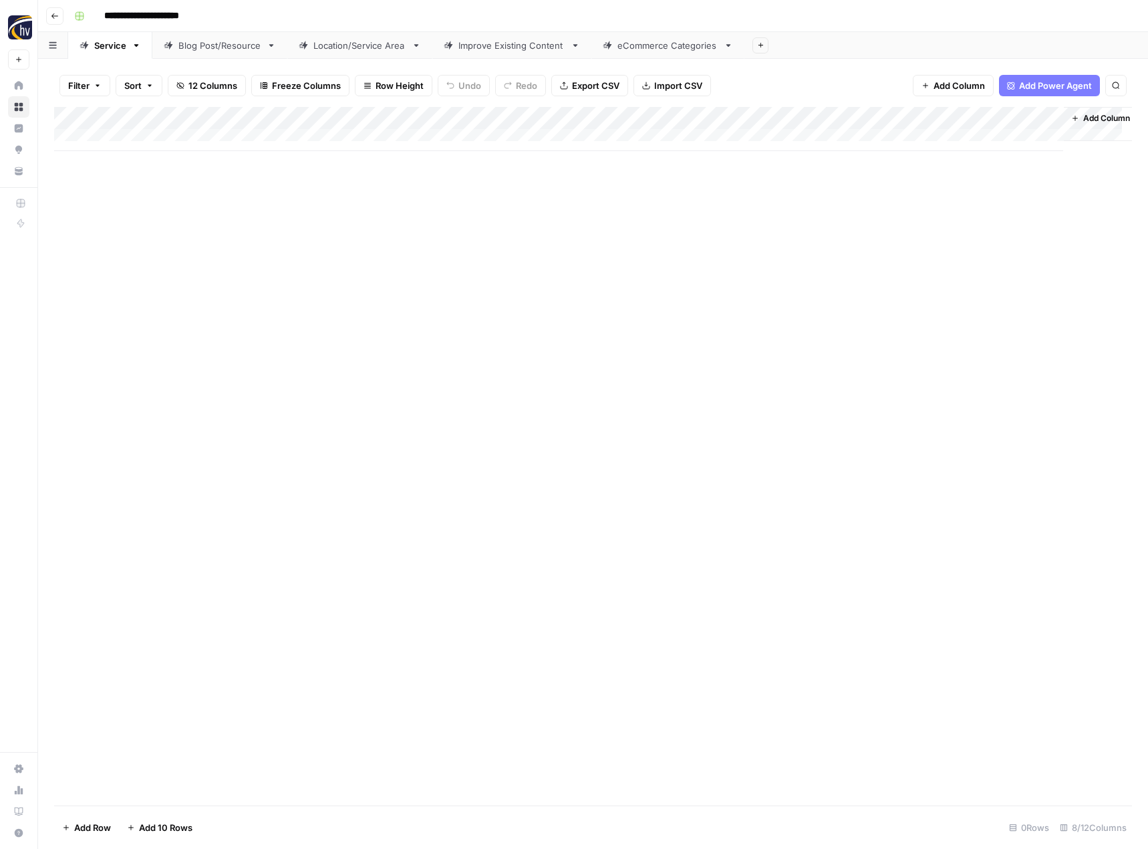
click at [914, 117] on div "Add Column" at bounding box center [593, 129] width 1078 height 44
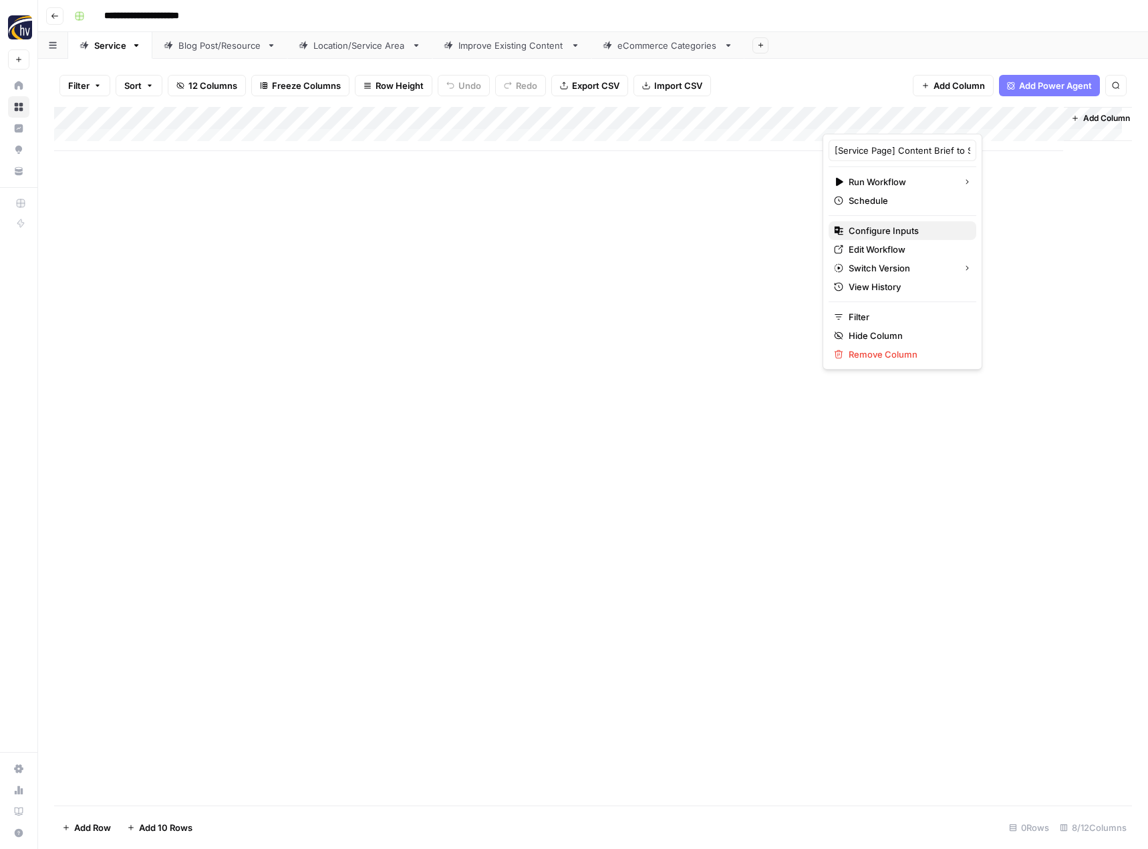
click at [871, 233] on span "Configure Inputs" at bounding box center [907, 230] width 117 height 13
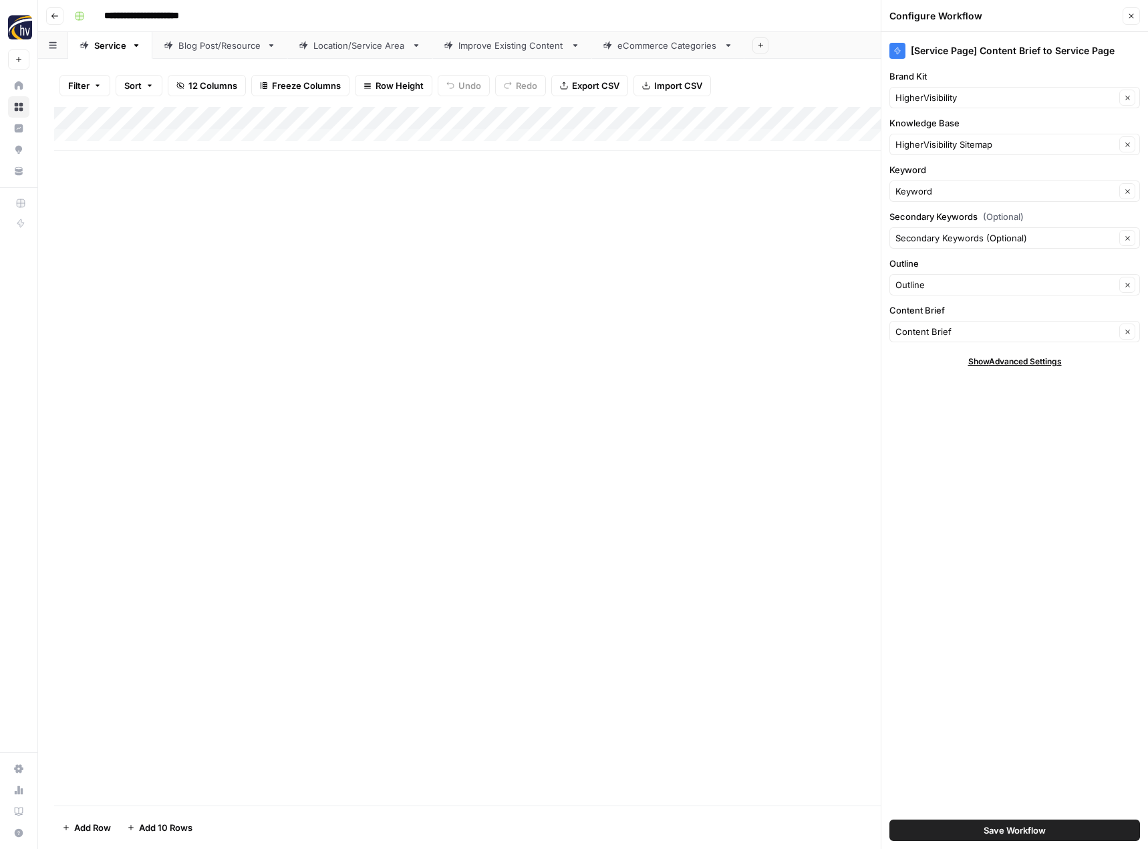
click at [956, 107] on div "HigherVisibility Clear" at bounding box center [1014, 97] width 251 height 21
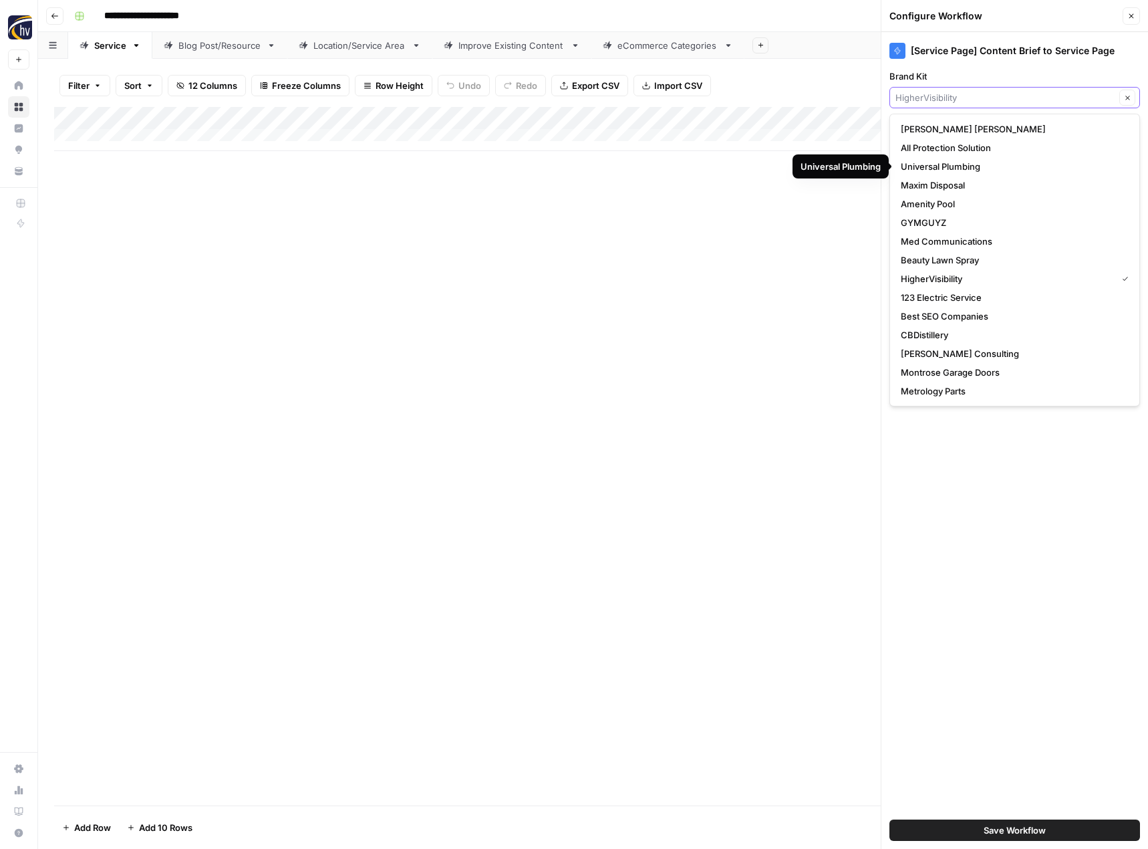
click at [939, 96] on input "Brand Kit" at bounding box center [1005, 97] width 220 height 13
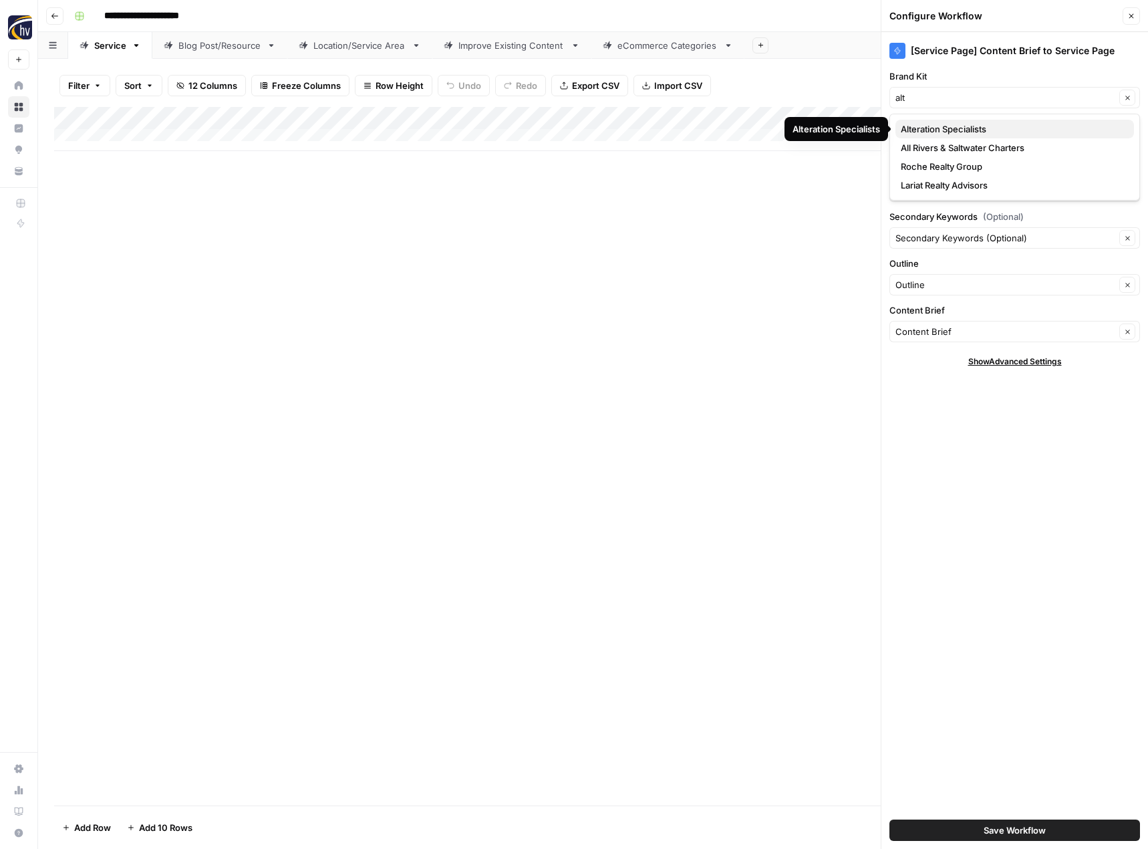
click at [936, 127] on span "Alteration Specialists" at bounding box center [1012, 128] width 223 height 13
type input "Alteration Specialists"
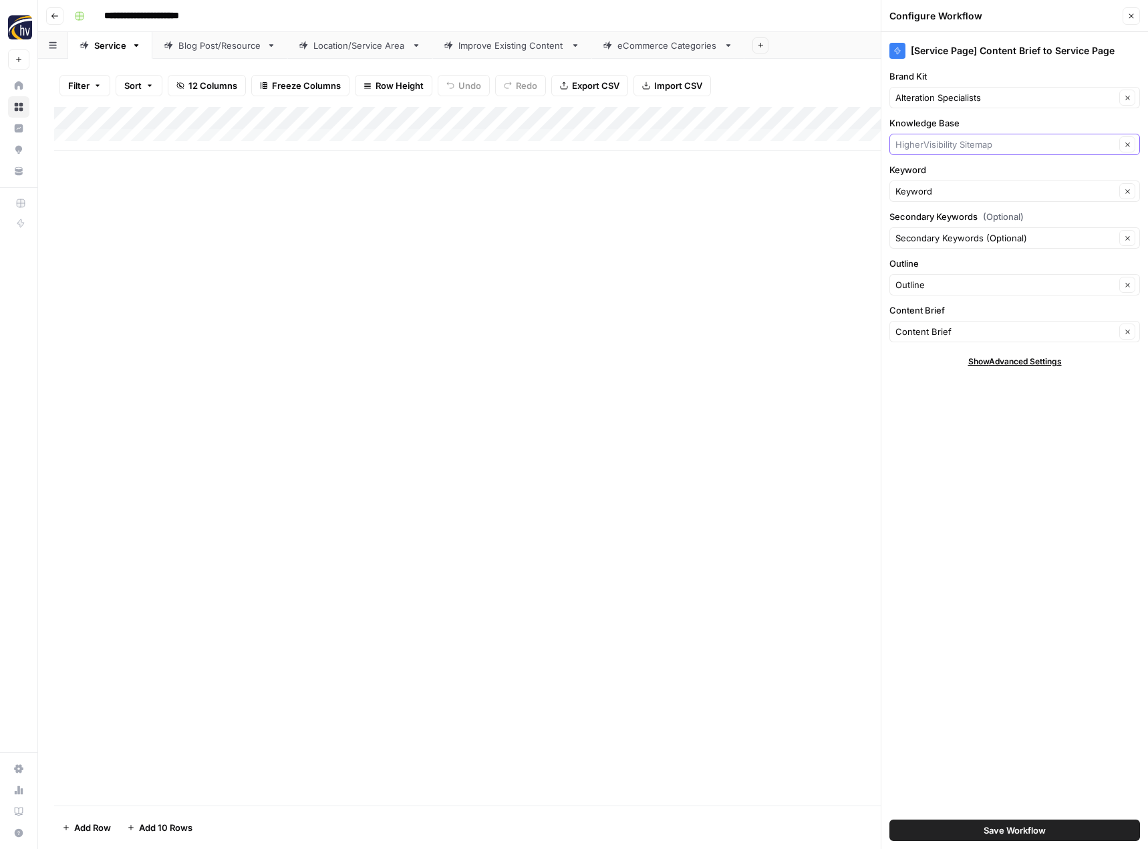
click at [936, 141] on input "Knowledge Base" at bounding box center [1005, 144] width 220 height 13
click at [944, 212] on span "Alteration Specialists Sitemap" at bounding box center [1012, 212] width 223 height 13
type input "Alteration Specialists Sitemap"
click at [1006, 827] on span "Save Workflow" at bounding box center [1015, 829] width 62 height 13
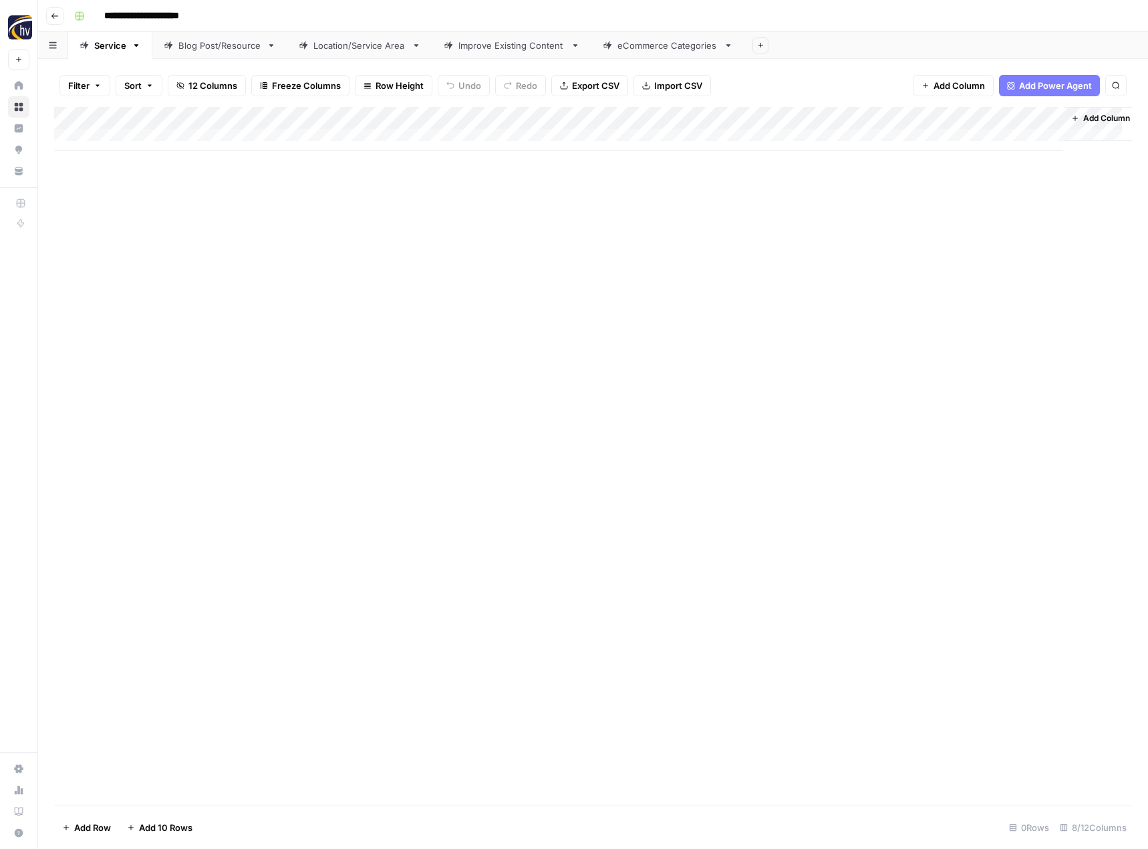
click at [233, 49] on div "Blog Post/Resource" at bounding box center [219, 45] width 83 height 13
click at [315, 119] on div "Add Column" at bounding box center [593, 129] width 1078 height 44
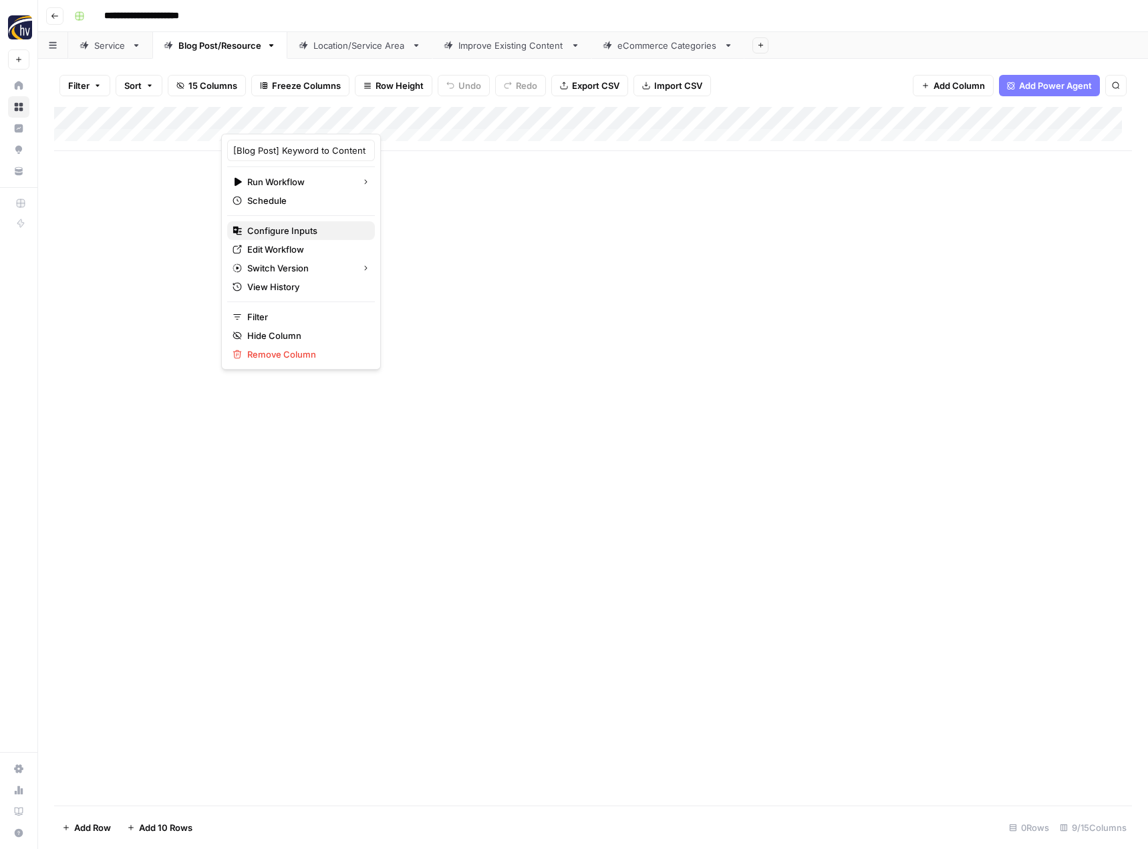
click at [307, 226] on span "Configure Inputs" at bounding box center [305, 230] width 117 height 13
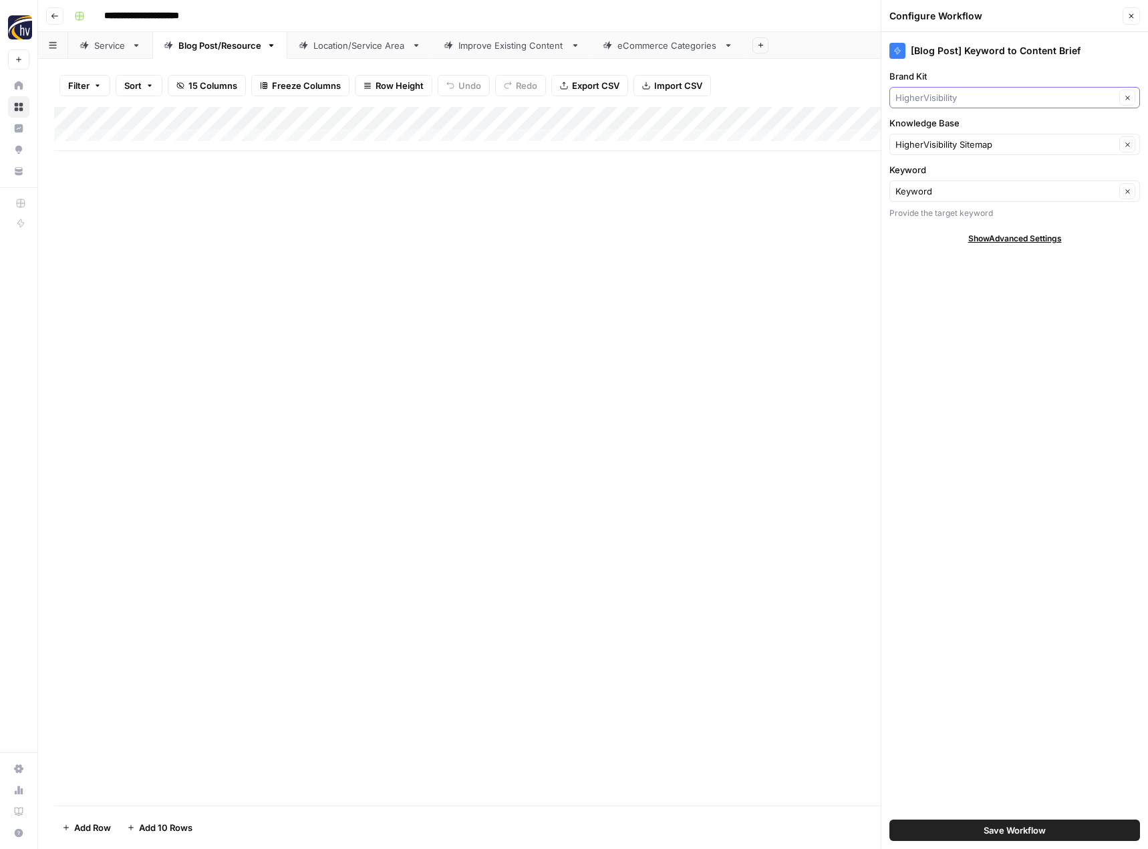
click at [950, 100] on input "Brand Kit" at bounding box center [1005, 97] width 220 height 13
click at [959, 130] on span "Alteration Specialists" at bounding box center [1012, 128] width 223 height 13
type input "Alteration Specialists"
click at [944, 141] on input "Knowledge Base" at bounding box center [1005, 144] width 220 height 13
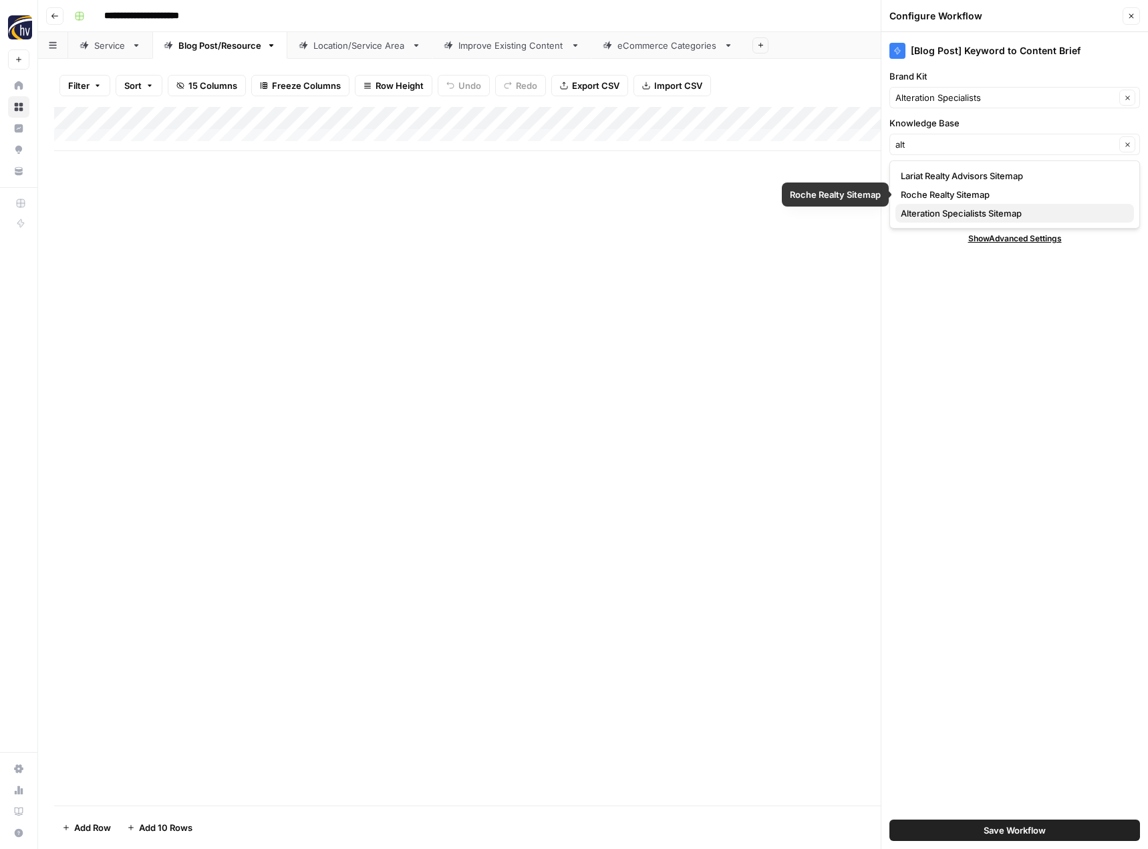
click at [952, 210] on span "Alteration Specialists Sitemap" at bounding box center [1012, 212] width 223 height 13
type input "Alteration Specialists Sitemap"
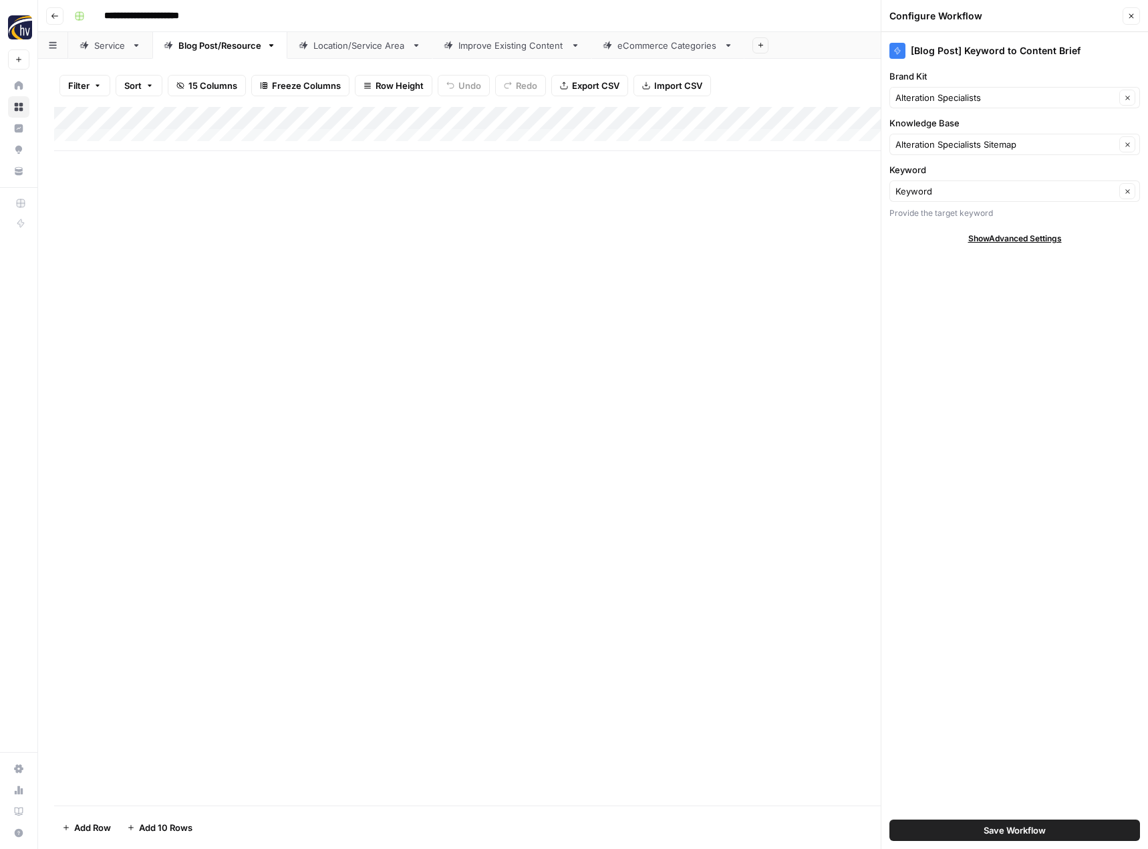
click at [1005, 826] on span "Save Workflow" at bounding box center [1015, 829] width 62 height 13
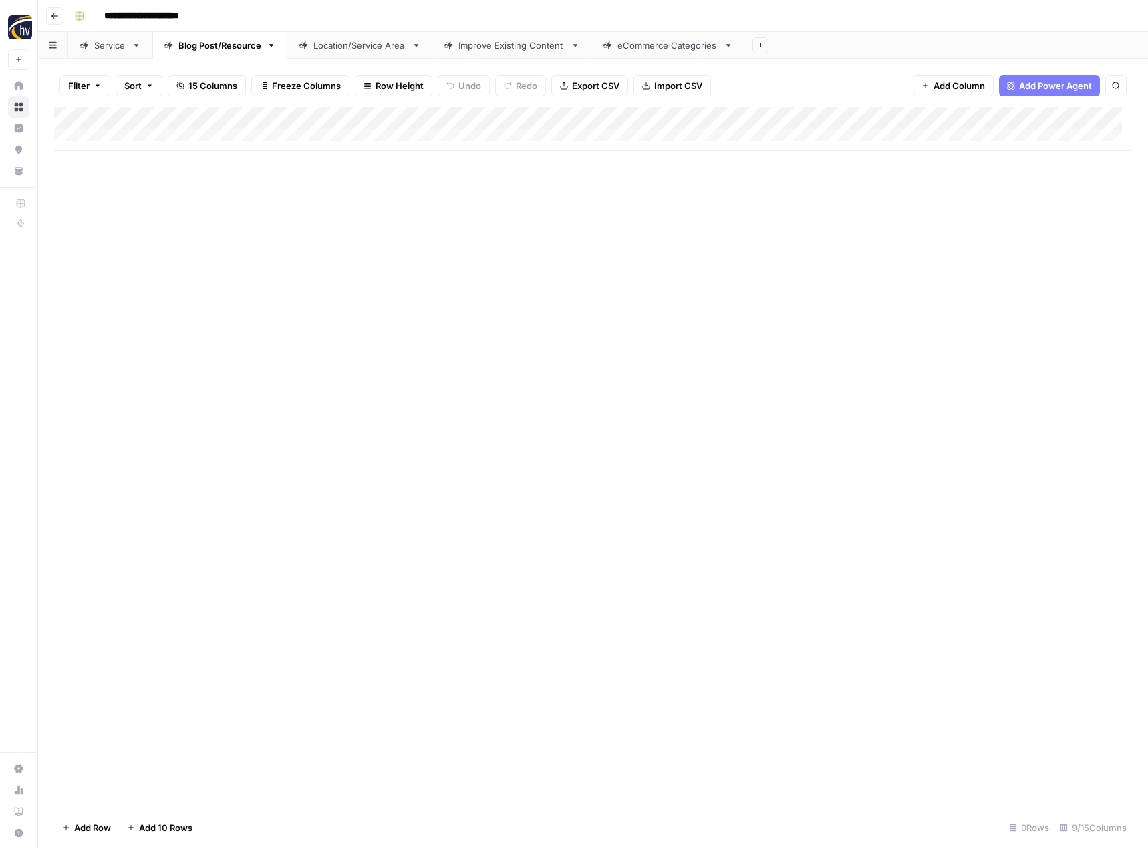
click at [1034, 114] on div "Add Column" at bounding box center [593, 129] width 1078 height 44
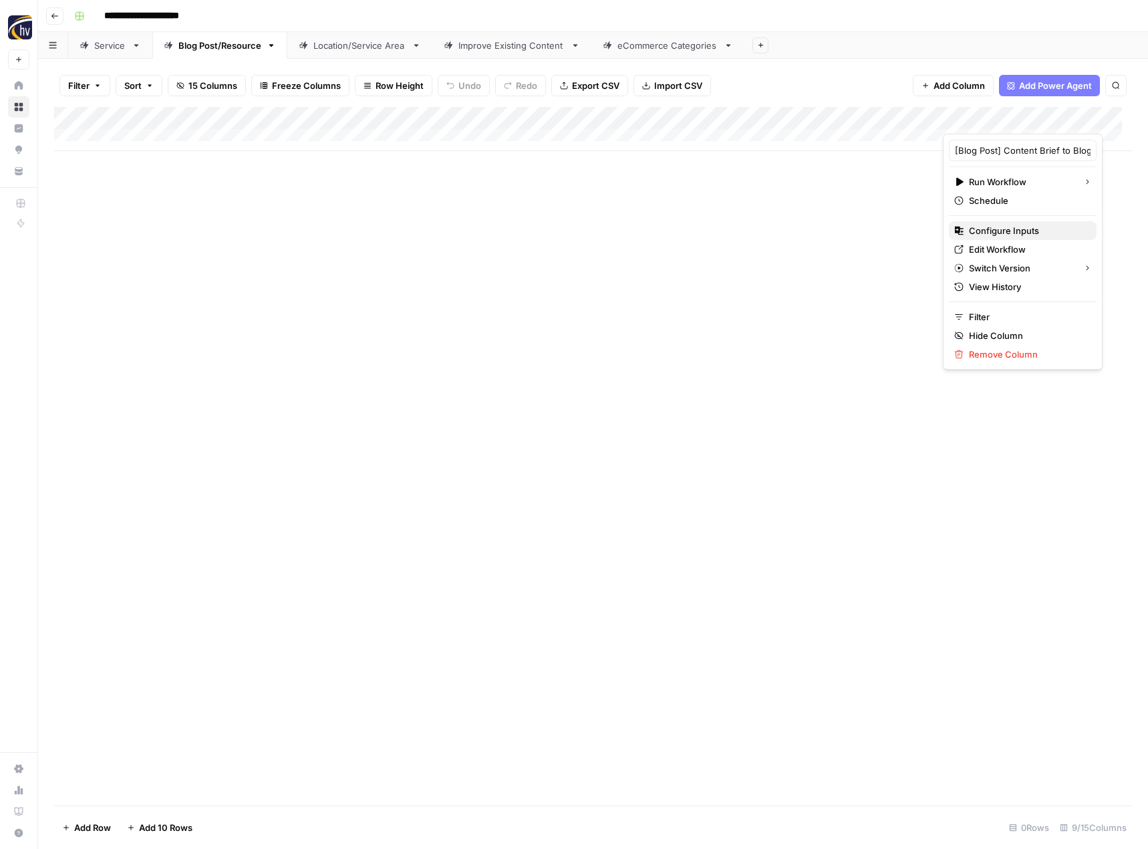
click at [1004, 228] on span "Configure Inputs" at bounding box center [1027, 230] width 117 height 13
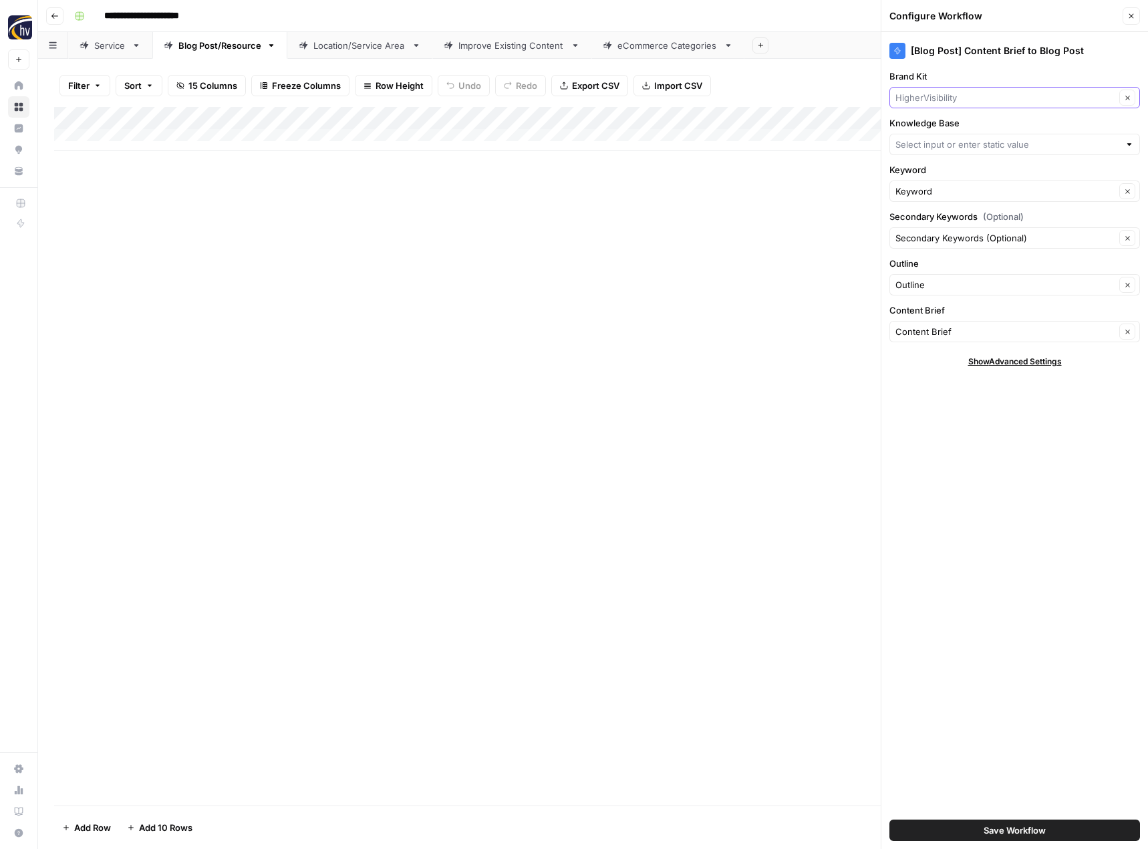
click at [948, 96] on input "Brand Kit" at bounding box center [1005, 97] width 220 height 13
click at [941, 126] on span "Alteration Specialists" at bounding box center [1012, 128] width 223 height 13
type input "Alteration Specialists"
click at [941, 152] on div at bounding box center [1014, 144] width 251 height 21
click at [942, 214] on span "Alteration Specialists Sitemap" at bounding box center [1012, 212] width 223 height 13
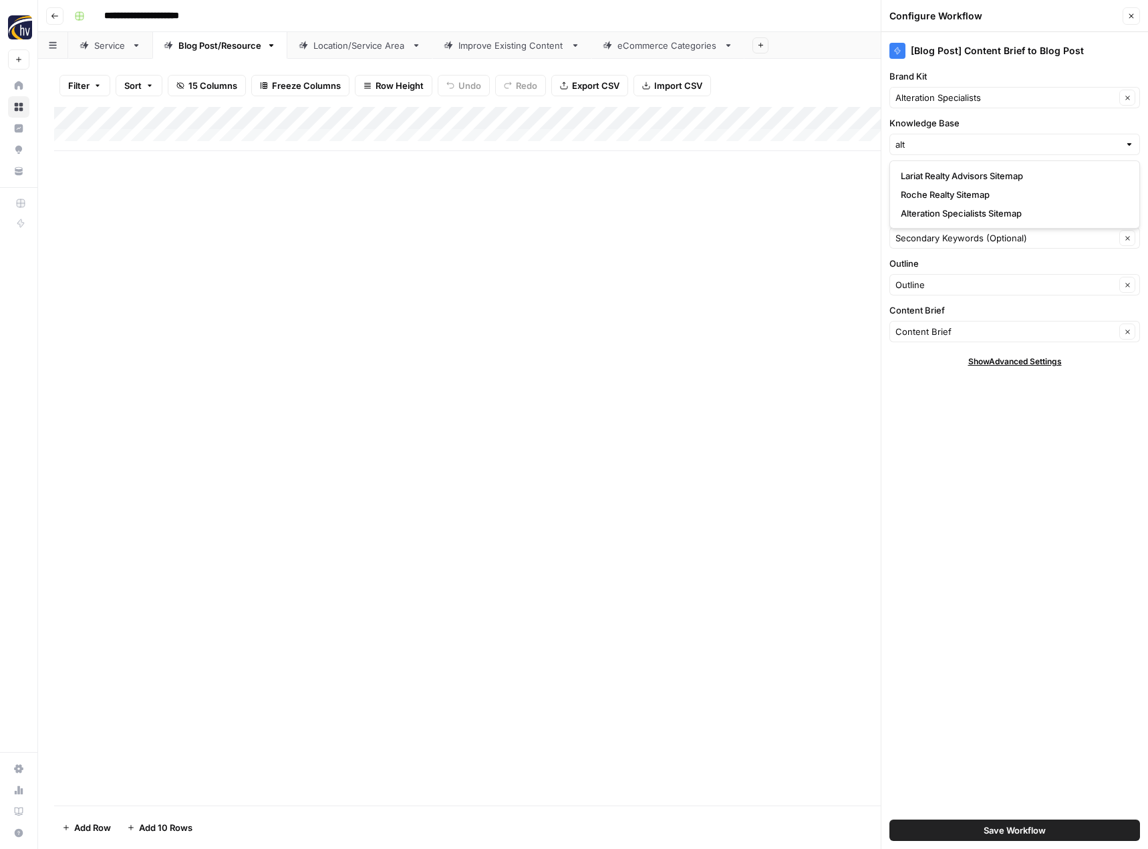
type input "Alteration Specialists Sitemap"
click at [980, 827] on button "Save Workflow" at bounding box center [1014, 829] width 251 height 21
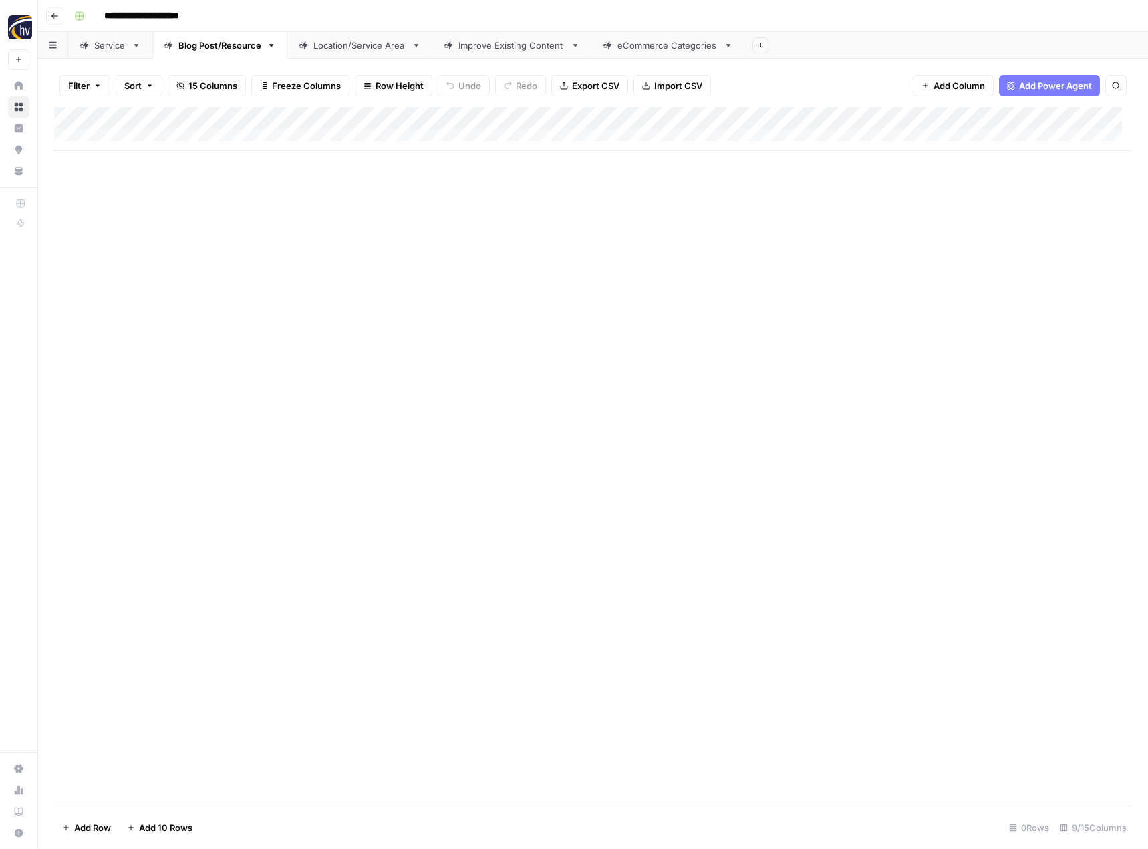
click at [357, 45] on div "Location/Service Area" at bounding box center [359, 45] width 93 height 13
click at [553, 116] on div "Add Column" at bounding box center [593, 129] width 1078 height 44
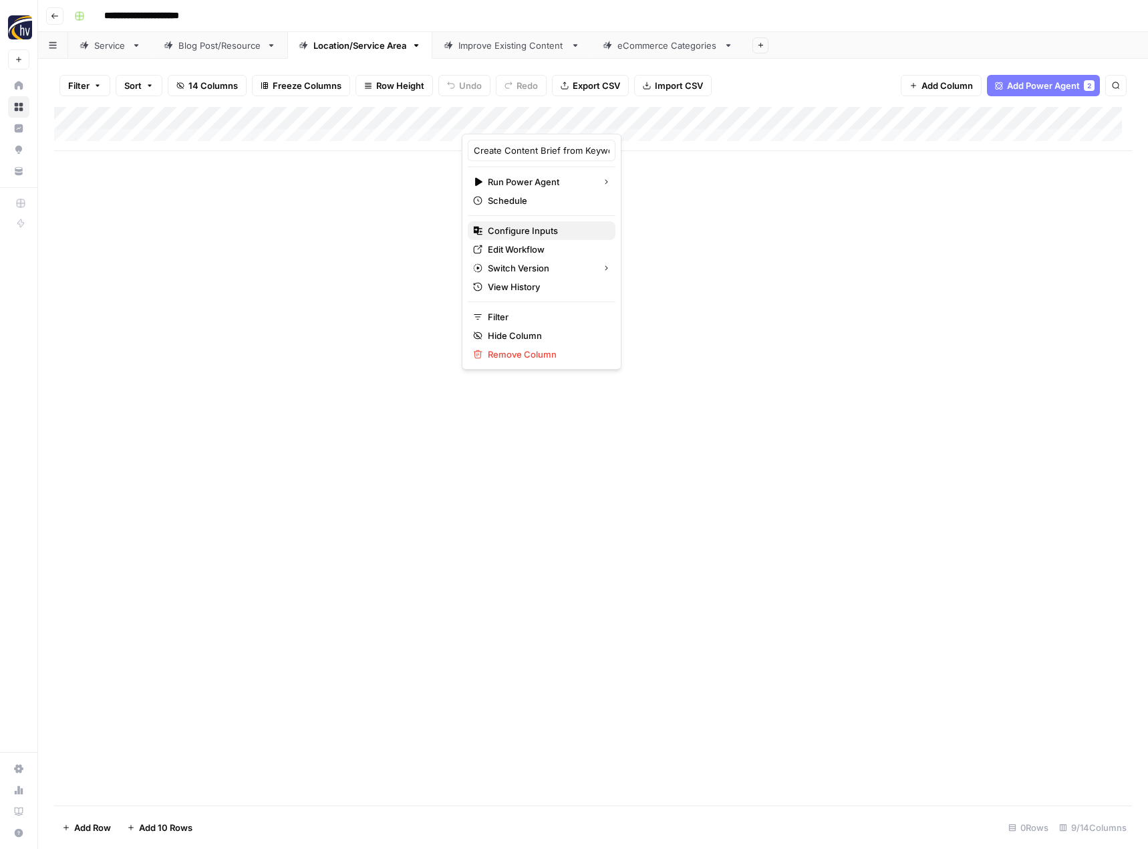
click at [554, 233] on span "Configure Inputs" at bounding box center [546, 230] width 117 height 13
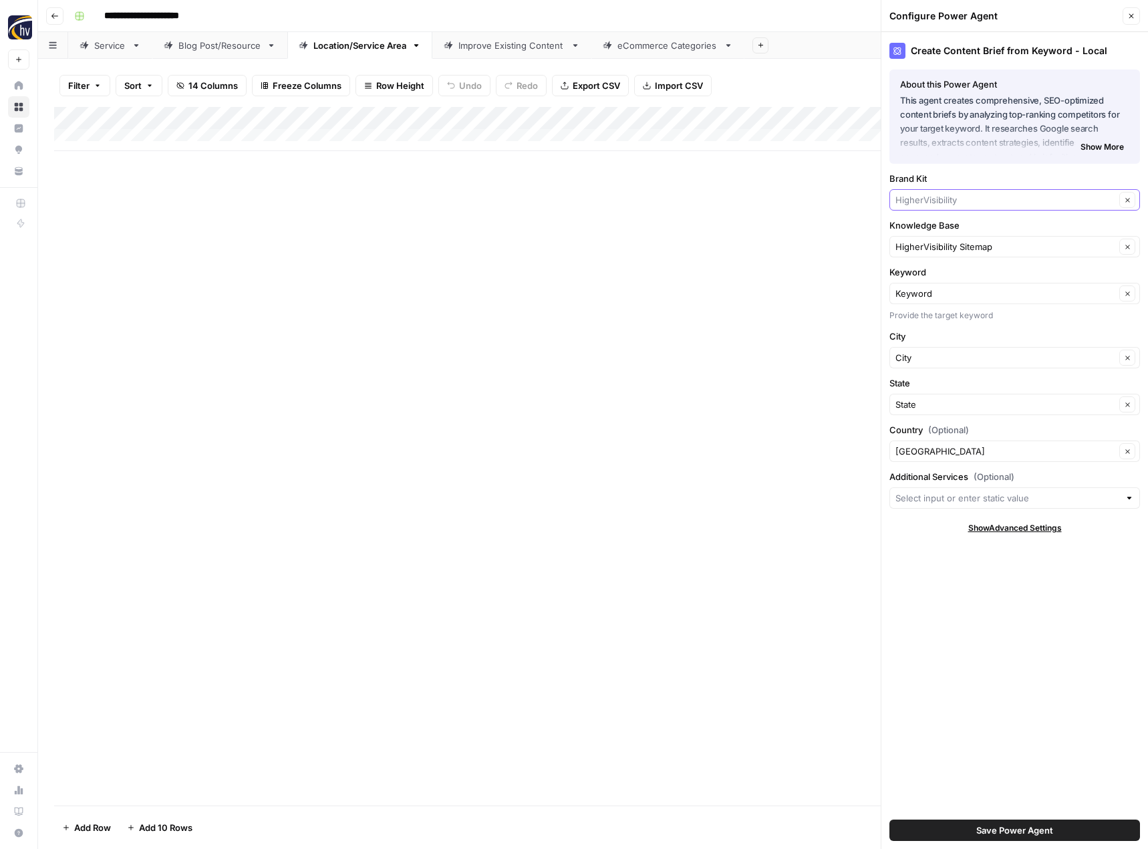
click at [950, 200] on input "Brand Kit" at bounding box center [1005, 199] width 220 height 13
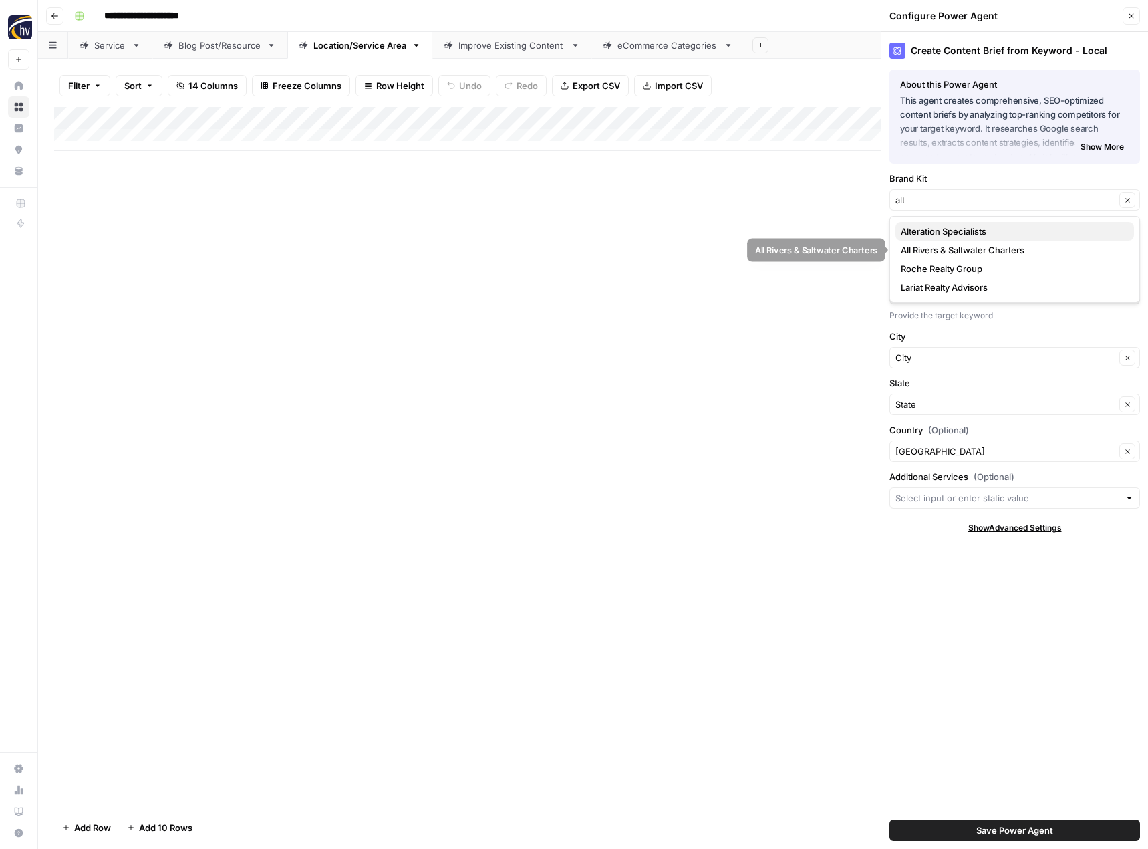
click at [949, 237] on span "Alteration Specialists" at bounding box center [1012, 231] width 223 height 13
type input "Alteration Specialists"
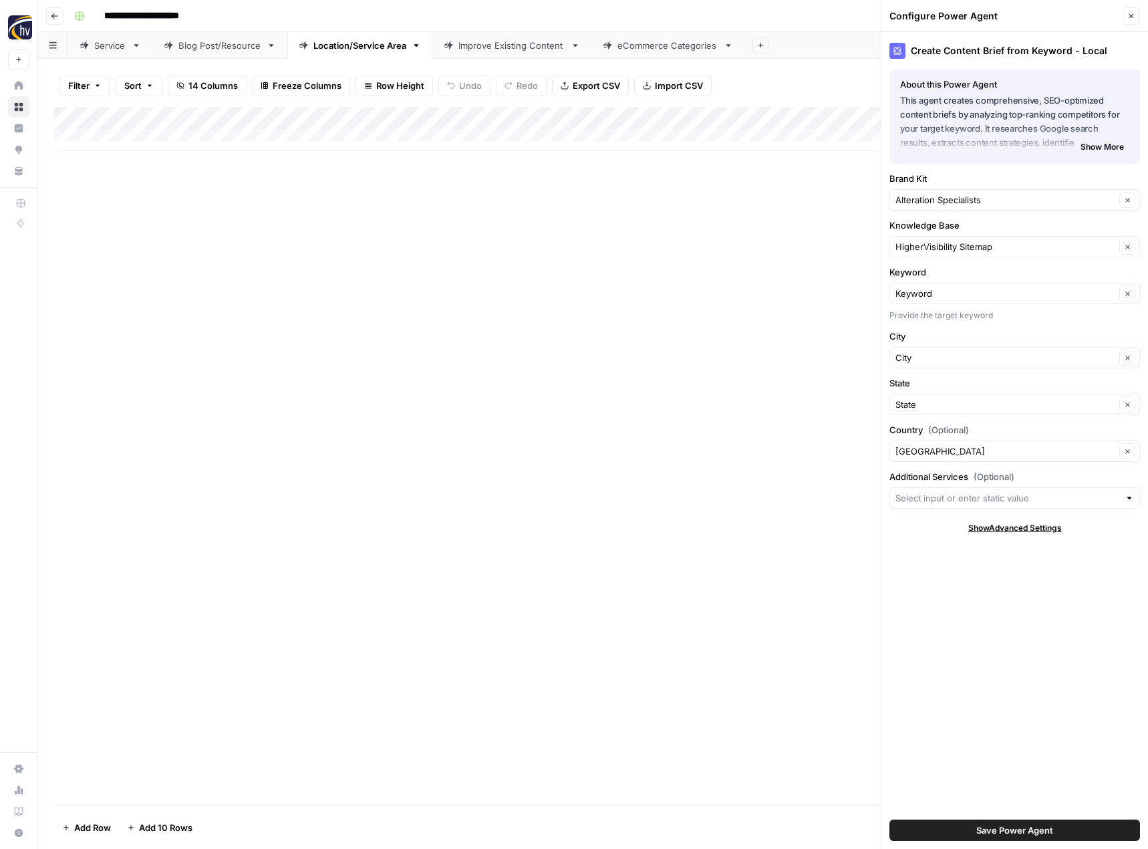
click at [949, 237] on div "HigherVisibility Sitemap Clear" at bounding box center [1014, 246] width 251 height 21
click at [948, 312] on span "Alteration Specialists Sitemap" at bounding box center [1012, 315] width 223 height 13
type input "Alteration Specialists Sitemap"
click at [1003, 831] on span "Save Power Agent" at bounding box center [1014, 829] width 77 height 13
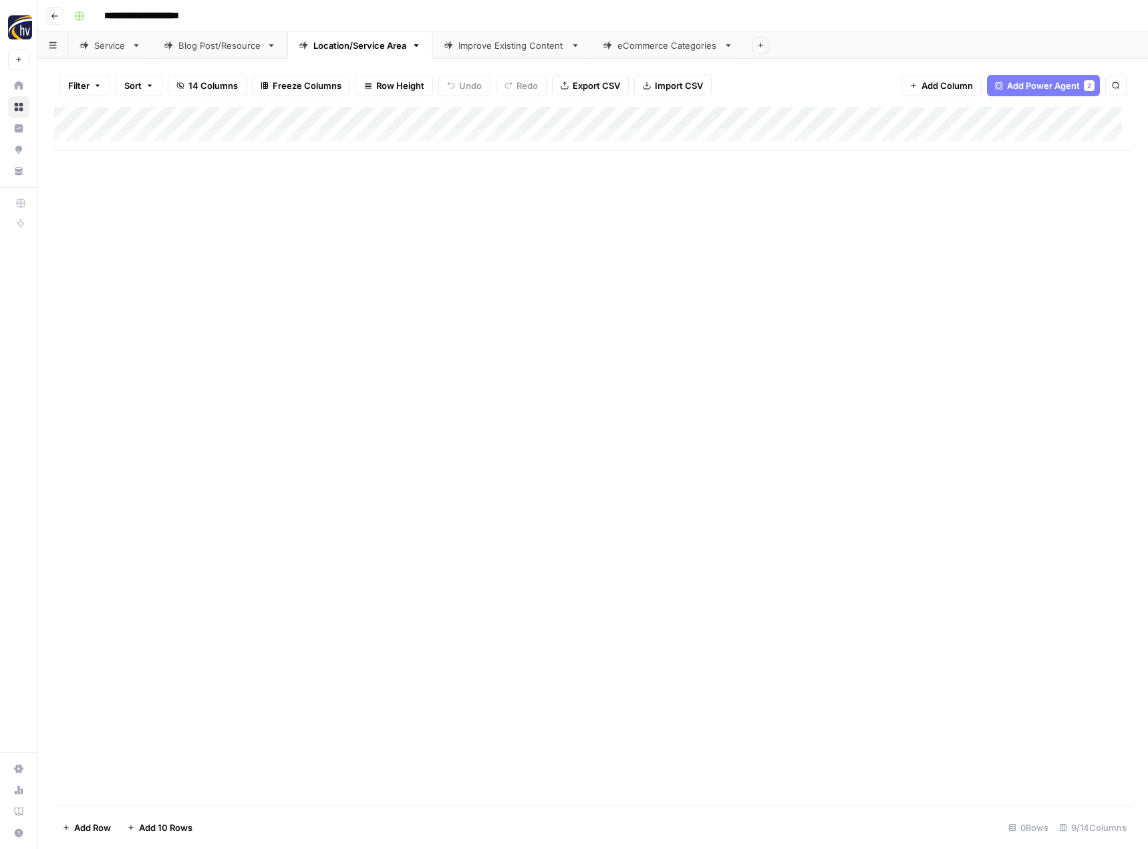
click at [1034, 116] on div "Add Column" at bounding box center [593, 129] width 1078 height 44
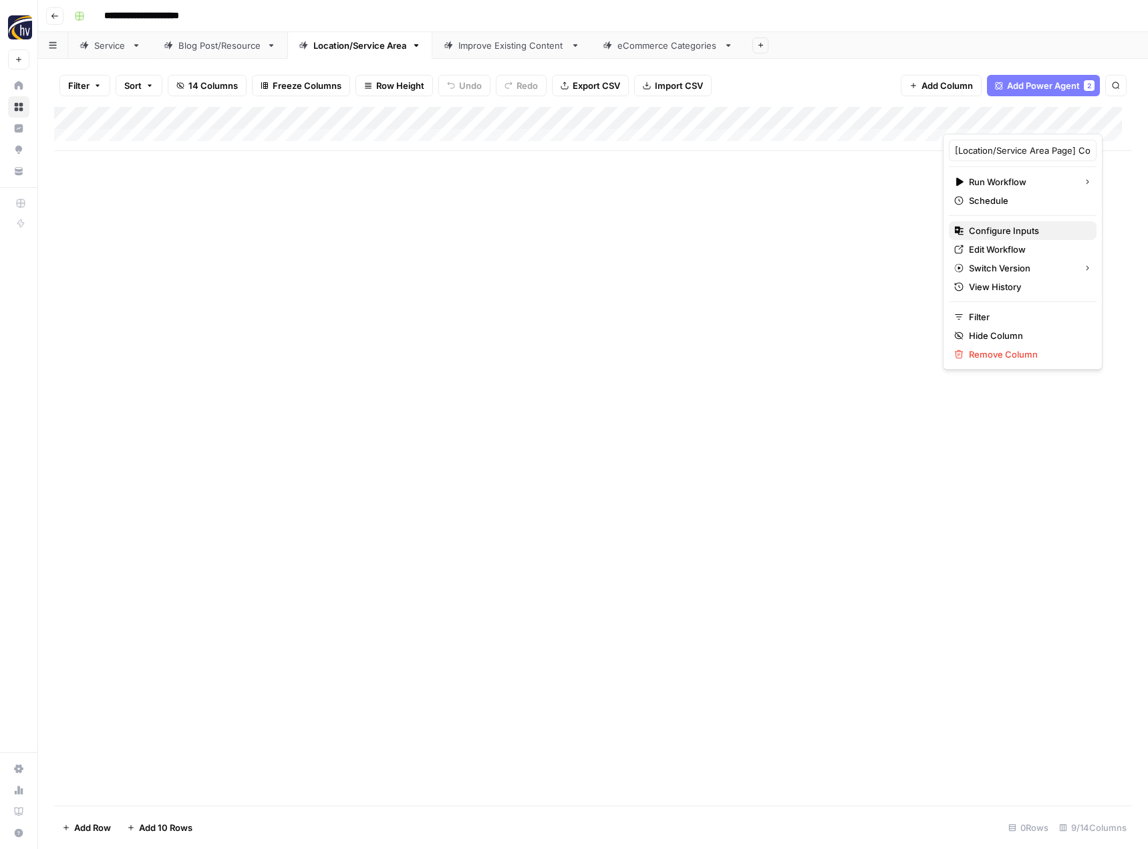
click at [994, 227] on span "Configure Inputs" at bounding box center [1027, 230] width 117 height 13
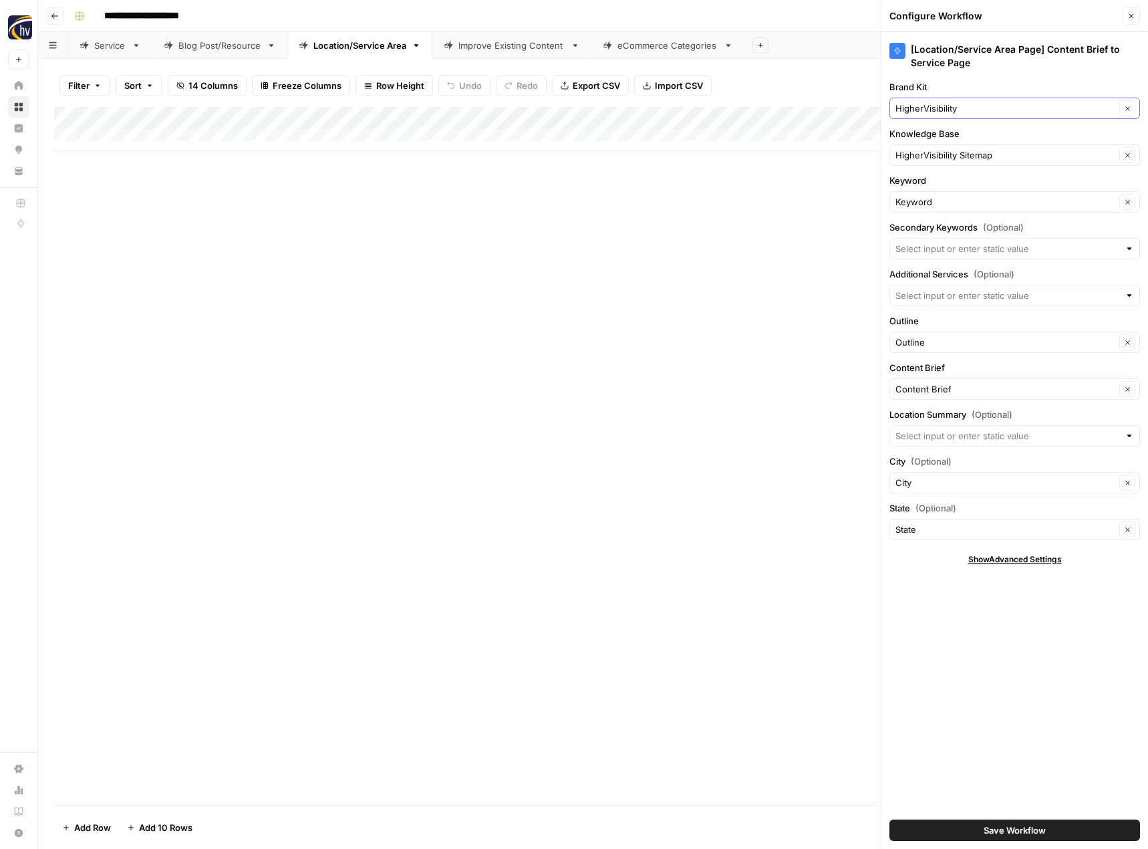
click at [948, 108] on input "HigherVisibility" at bounding box center [1005, 108] width 220 height 13
click at [946, 136] on span "Alteration Specialists" at bounding box center [1012, 139] width 223 height 13
type input "Alteration Specialists"
click at [940, 156] on input "Knowledge Base" at bounding box center [1005, 154] width 220 height 13
click at [937, 221] on span "Alteration Specialists Sitemap" at bounding box center [1012, 223] width 223 height 13
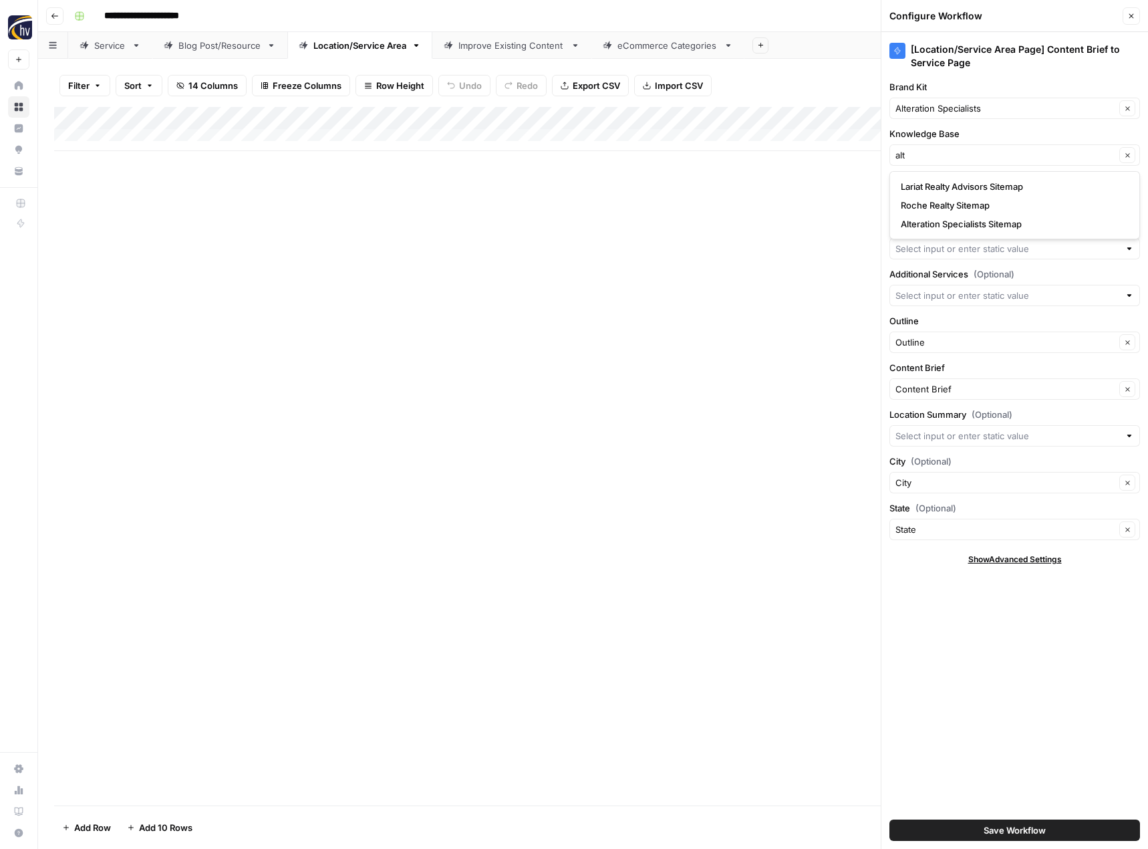
type input "Alteration Specialists Sitemap"
click at [1004, 829] on span "Save Workflow" at bounding box center [1015, 829] width 62 height 13
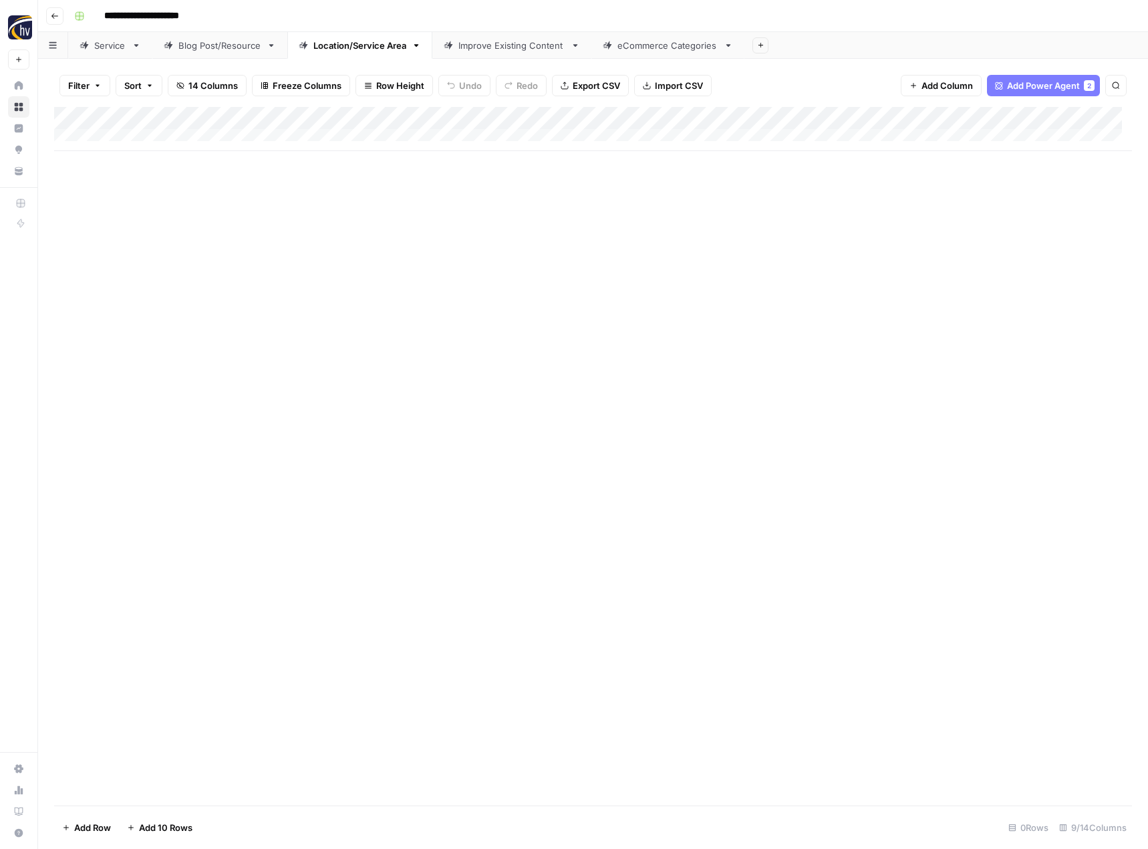
click at [500, 51] on div "Improve Existing Content" at bounding box center [511, 45] width 107 height 13
click at [710, 120] on div "Add Column" at bounding box center [593, 129] width 1078 height 44
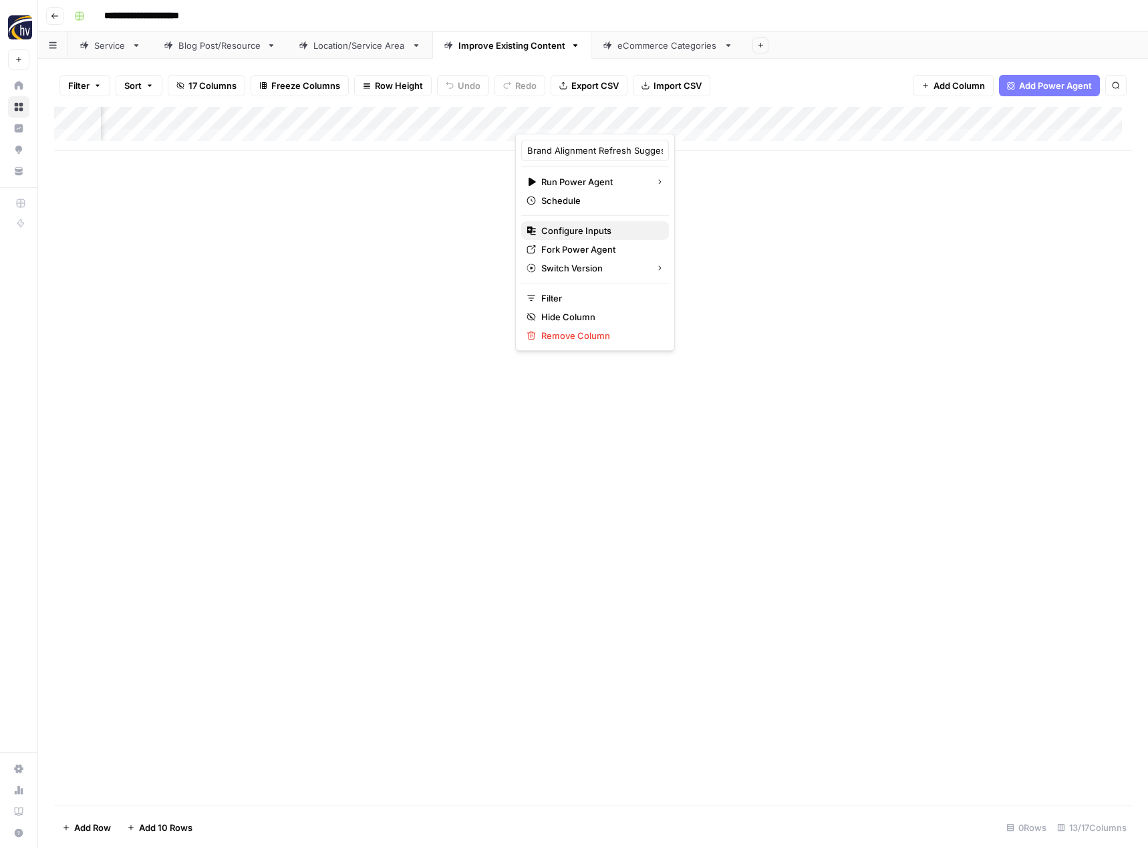
click at [582, 226] on span "Configure Inputs" at bounding box center [599, 230] width 117 height 13
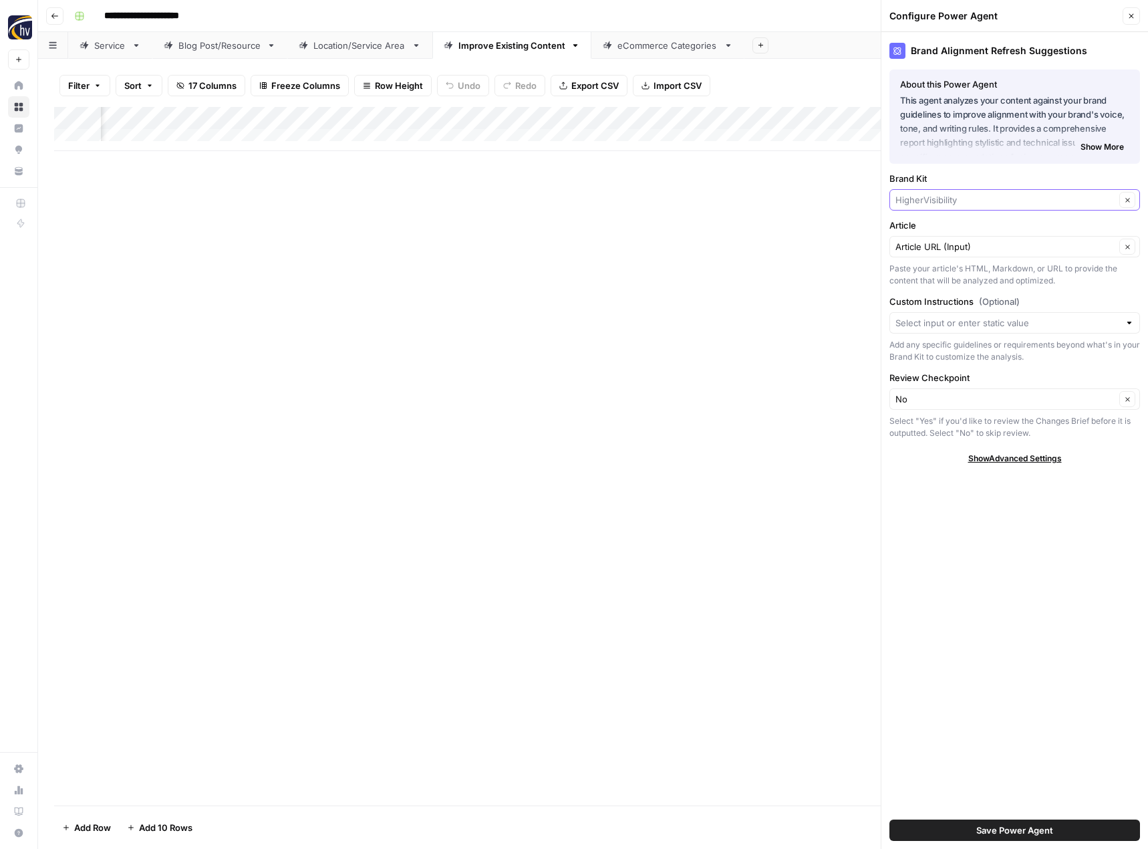
click at [950, 202] on input "Brand Kit" at bounding box center [1005, 199] width 220 height 13
click at [948, 239] on button "Alteration Specialists" at bounding box center [1014, 231] width 239 height 19
type input "Alteration Specialists"
click at [997, 829] on span "Save Power Agent" at bounding box center [1014, 829] width 77 height 13
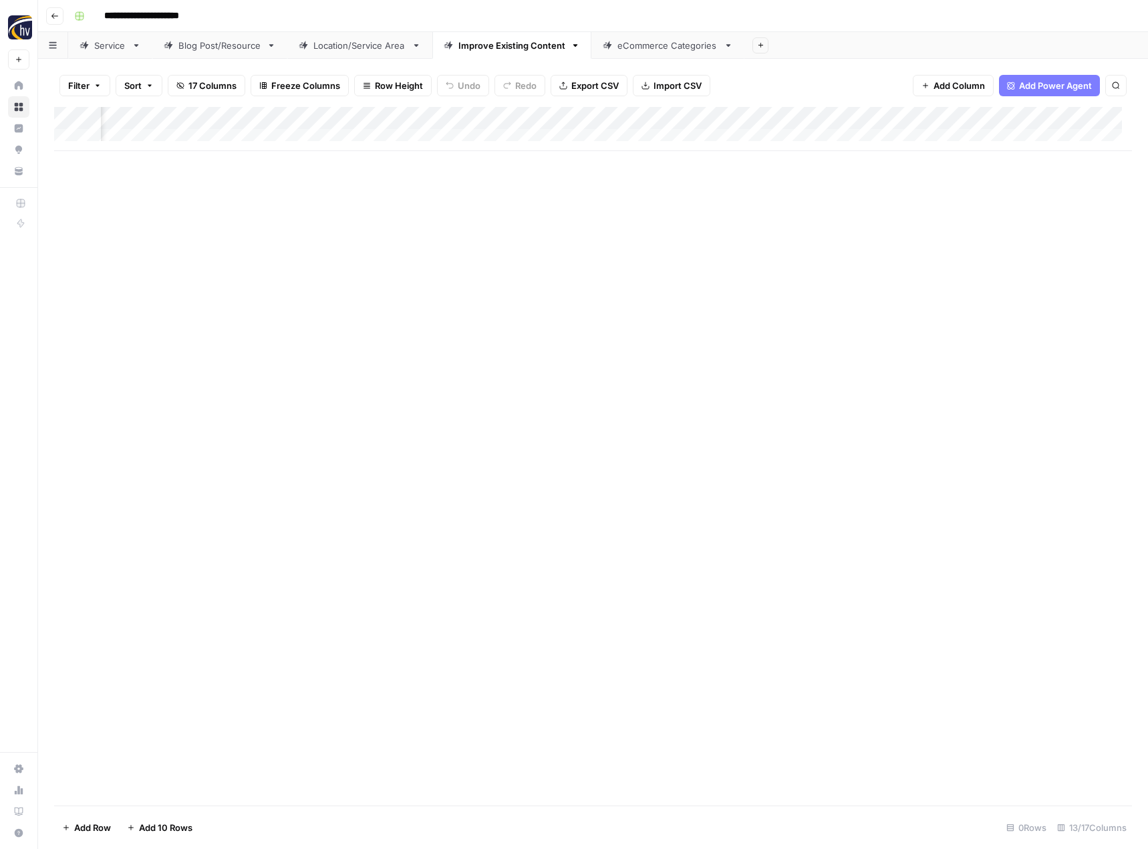
click at [1052, 116] on div "Add Column" at bounding box center [593, 129] width 1078 height 44
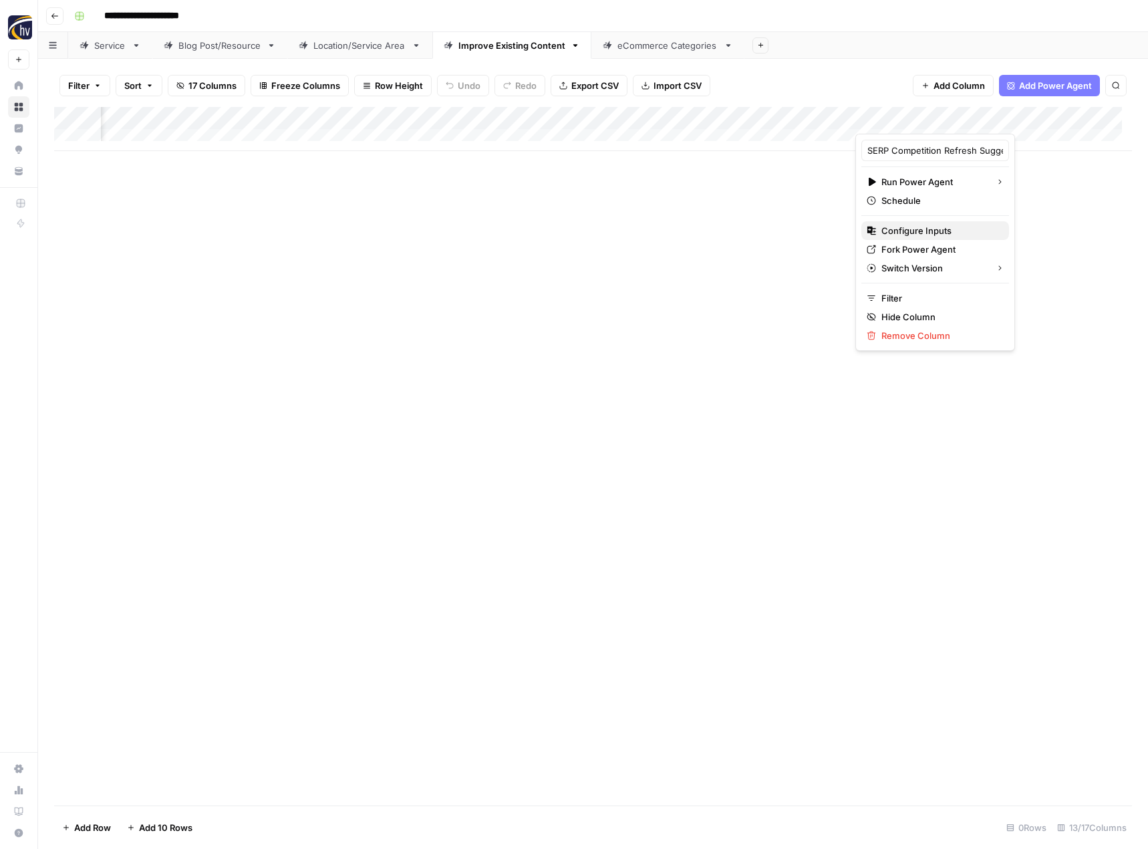
click at [931, 229] on span "Configure Inputs" at bounding box center [939, 230] width 117 height 13
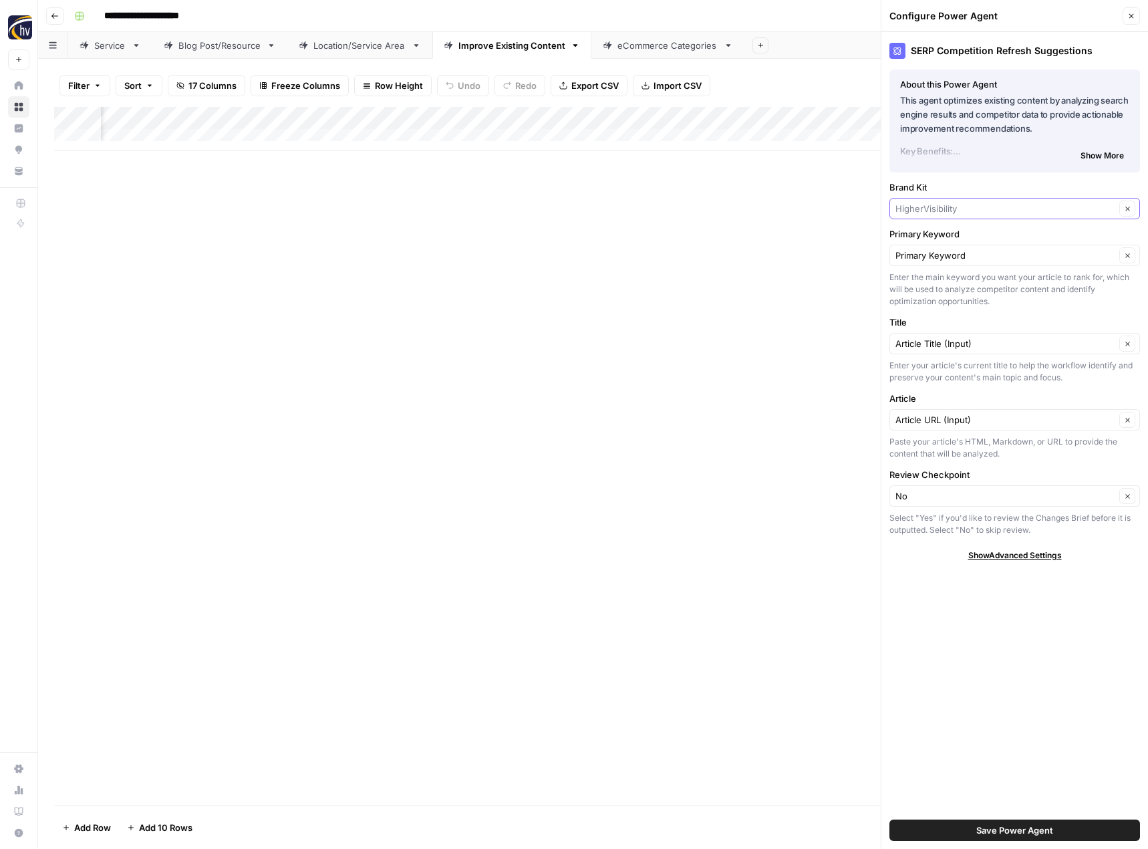
click at [939, 208] on input "Brand Kit" at bounding box center [1005, 208] width 220 height 13
click at [941, 238] on span "Alteration Specialists" at bounding box center [1012, 239] width 223 height 13
type input "Alteration Specialists"
click at [981, 833] on span "Save Power Agent" at bounding box center [1014, 829] width 77 height 13
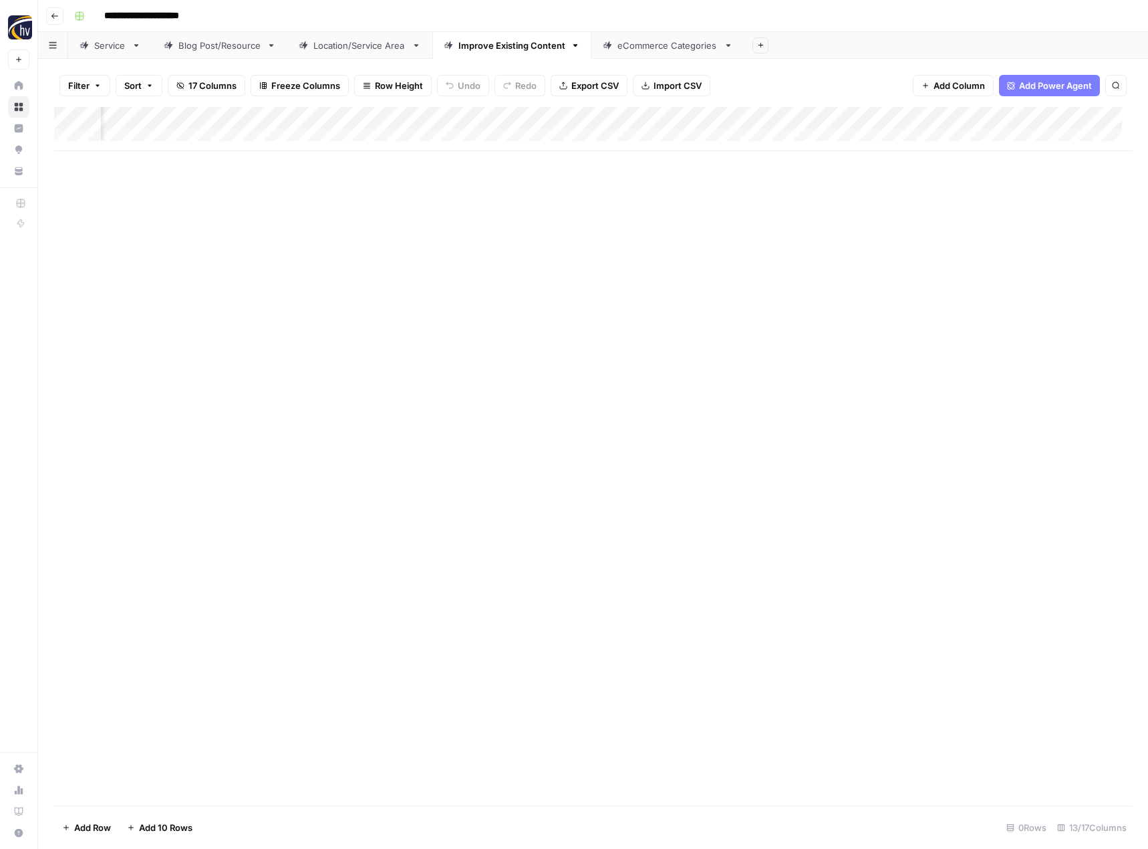
scroll to position [0, 1084]
click at [934, 118] on div "Add Column" at bounding box center [593, 129] width 1078 height 44
click at [851, 233] on span "Configure Inputs" at bounding box center [838, 230] width 117 height 13
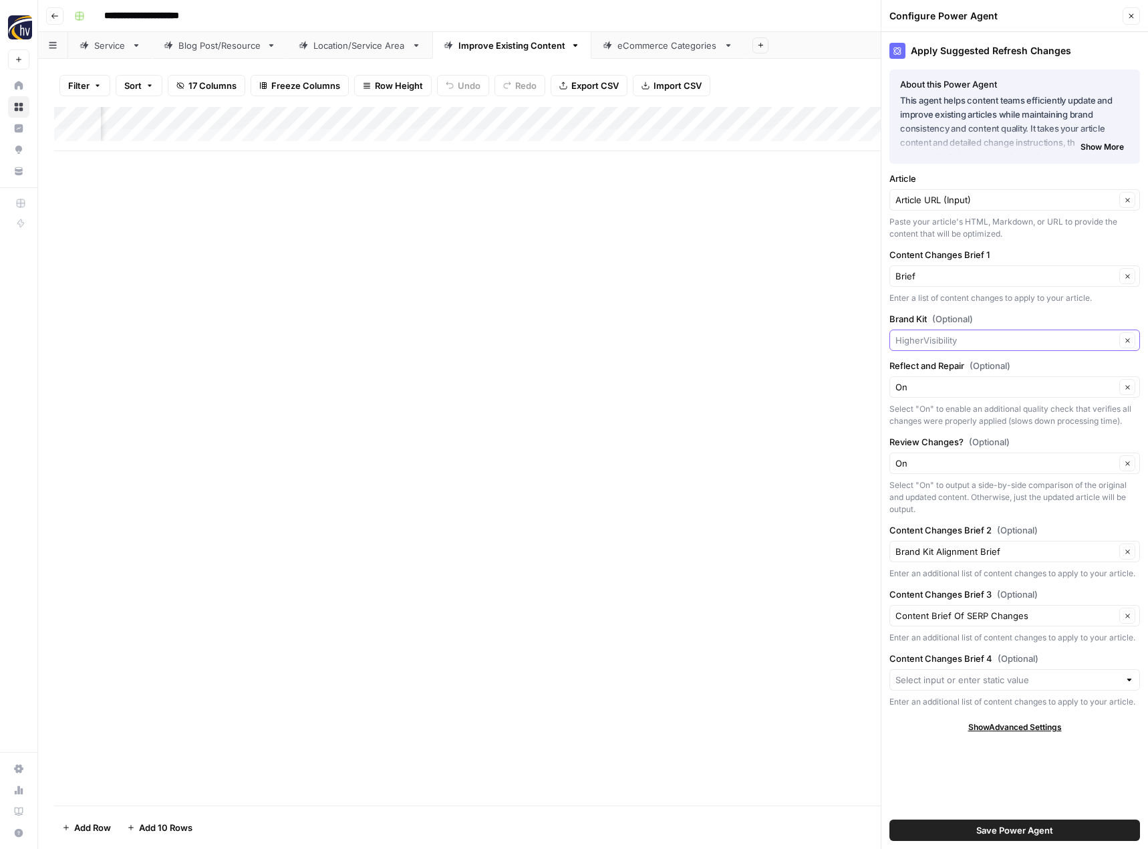
click at [945, 335] on input "Brand Kit (Optional)" at bounding box center [1005, 339] width 220 height 13
click at [941, 368] on span "Alteration Specialists" at bounding box center [1012, 371] width 223 height 13
type input "Alteration Specialists"
click at [1011, 831] on span "Save Power Agent" at bounding box center [1014, 829] width 77 height 13
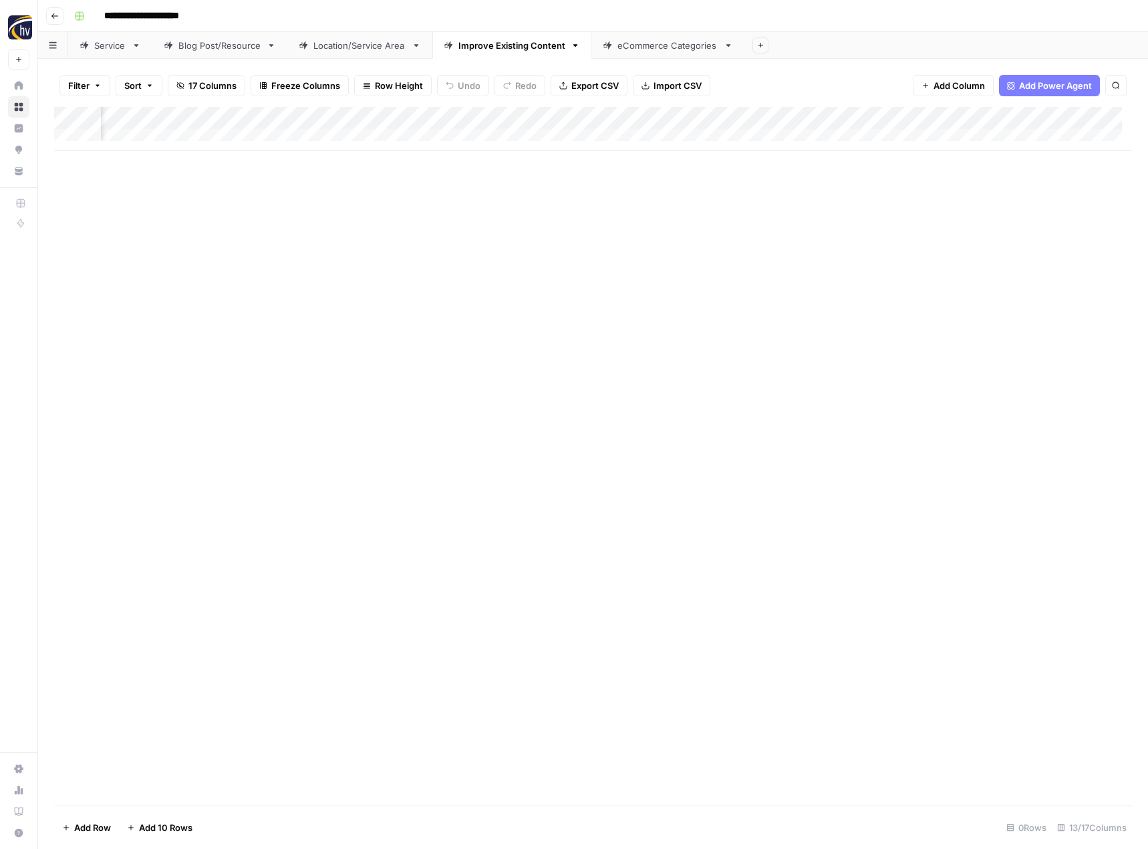
click at [662, 46] on div "eCommerce Categories" at bounding box center [667, 45] width 101 height 13
click at [653, 116] on div "Add Column" at bounding box center [593, 129] width 1078 height 44
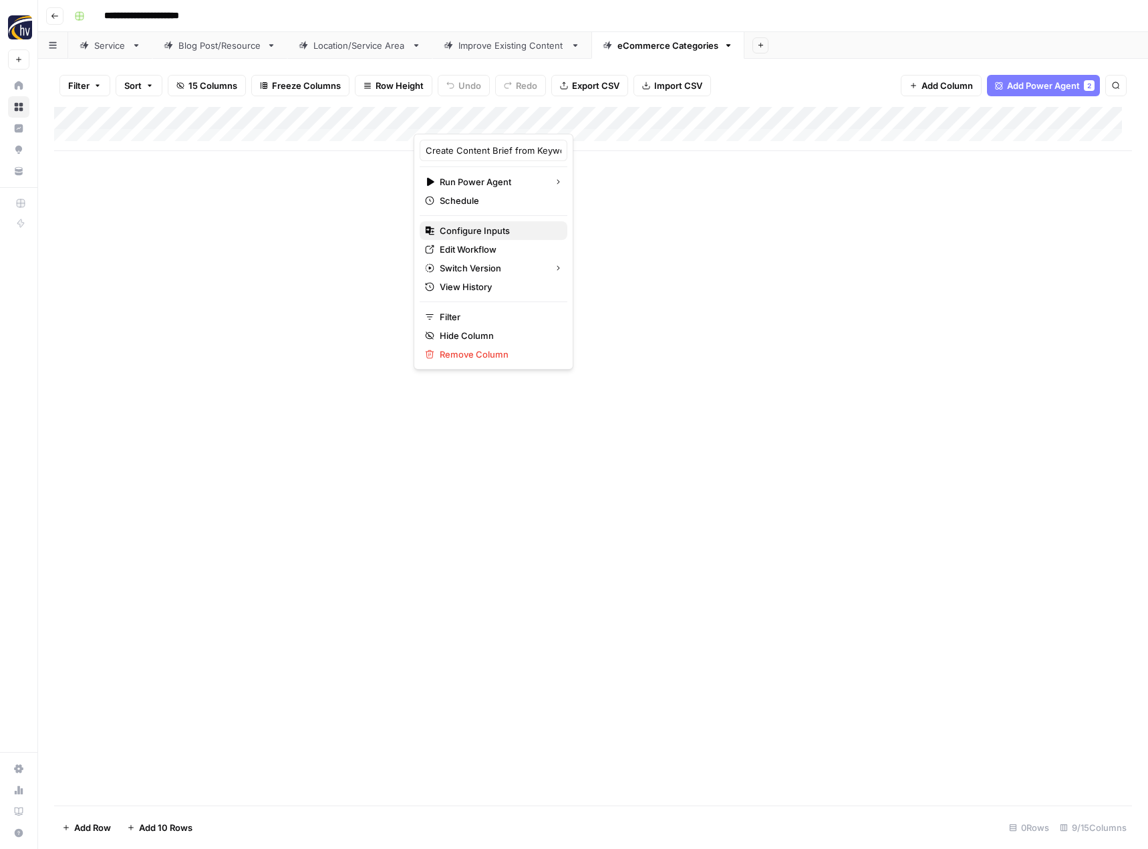
click at [516, 225] on span "Configure Inputs" at bounding box center [498, 230] width 117 height 13
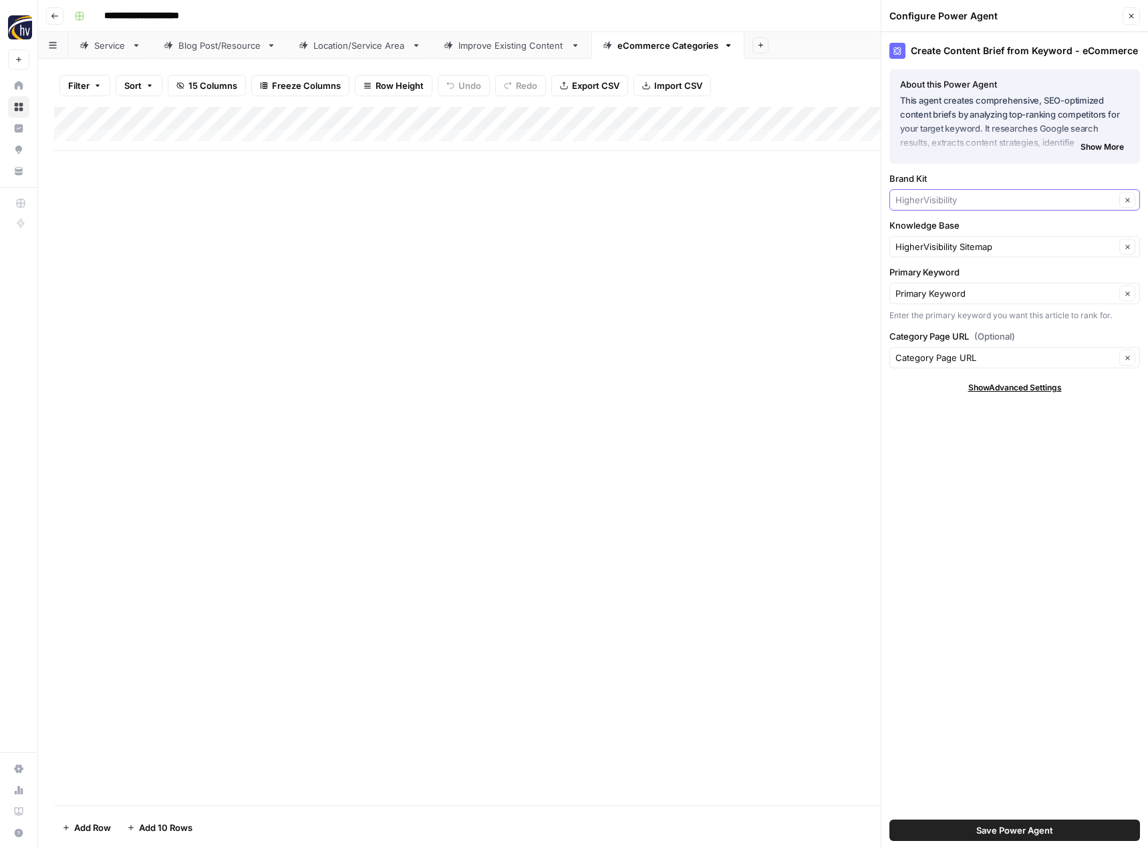
click at [935, 202] on input "Brand Kit" at bounding box center [1005, 199] width 220 height 13
click at [943, 228] on span "Alteration Specialists" at bounding box center [1012, 231] width 223 height 13
type input "Alteration Specialists"
click at [945, 238] on div "HigherVisibility Sitemap Clear" at bounding box center [1014, 246] width 251 height 21
click at [937, 315] on span "Alteration Specialists Sitemap" at bounding box center [1012, 315] width 223 height 13
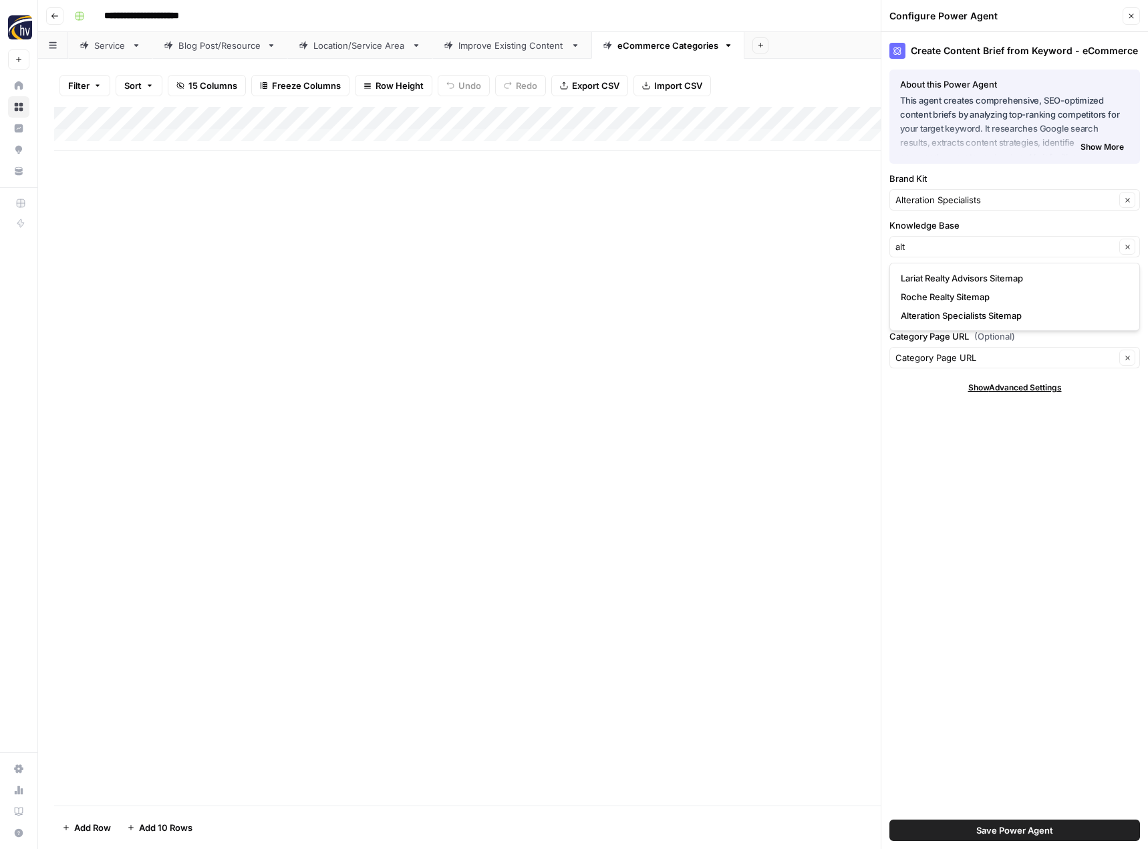
type input "Alteration Specialists Sitemap"
click at [1014, 828] on span "Save Power Agent" at bounding box center [1014, 829] width 77 height 13
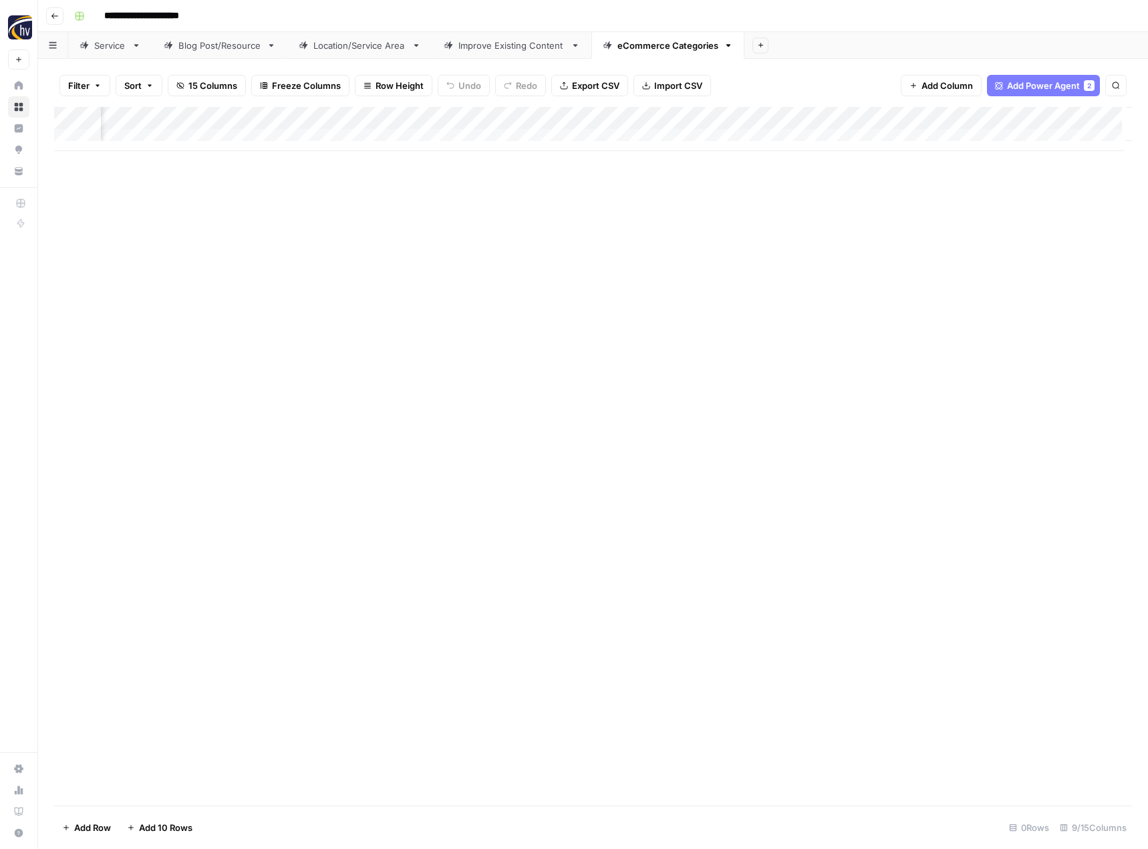
scroll to position [0, 463]
click at [961, 120] on div "Add Column" at bounding box center [593, 129] width 1078 height 44
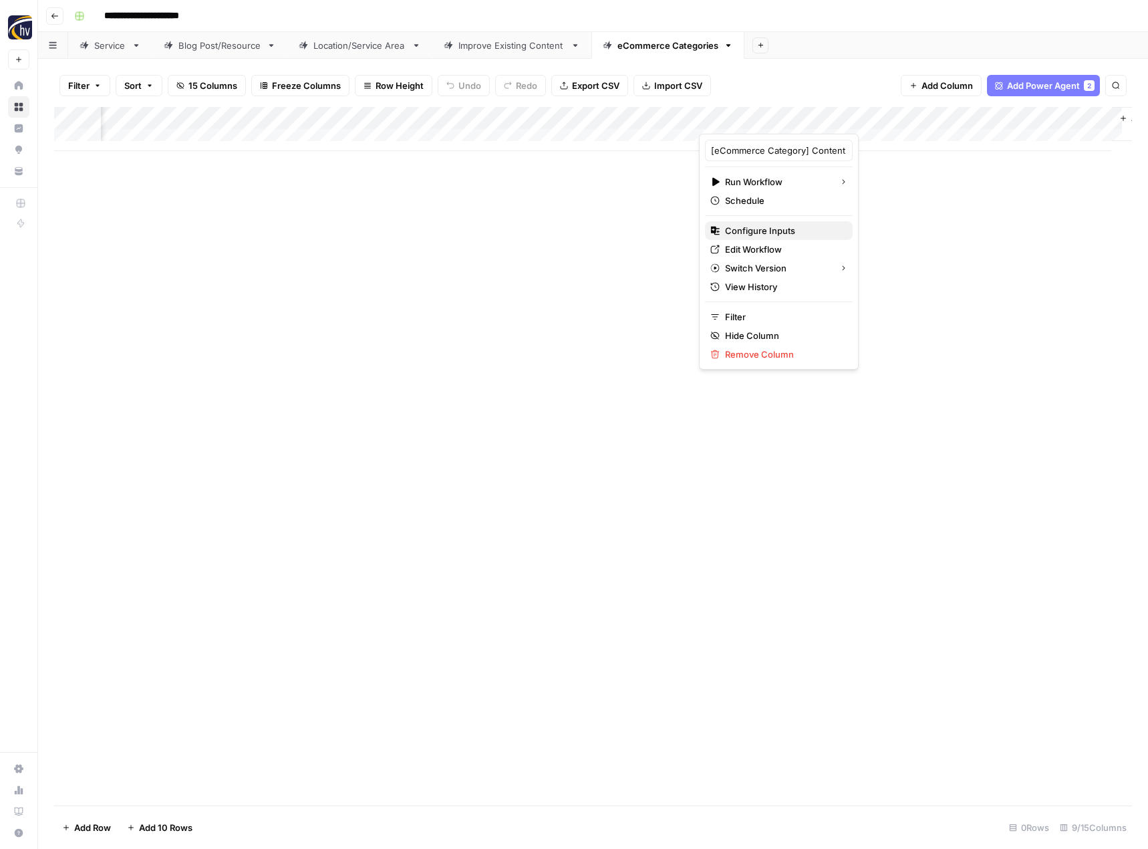
click at [814, 234] on span "Configure Inputs" at bounding box center [783, 230] width 117 height 13
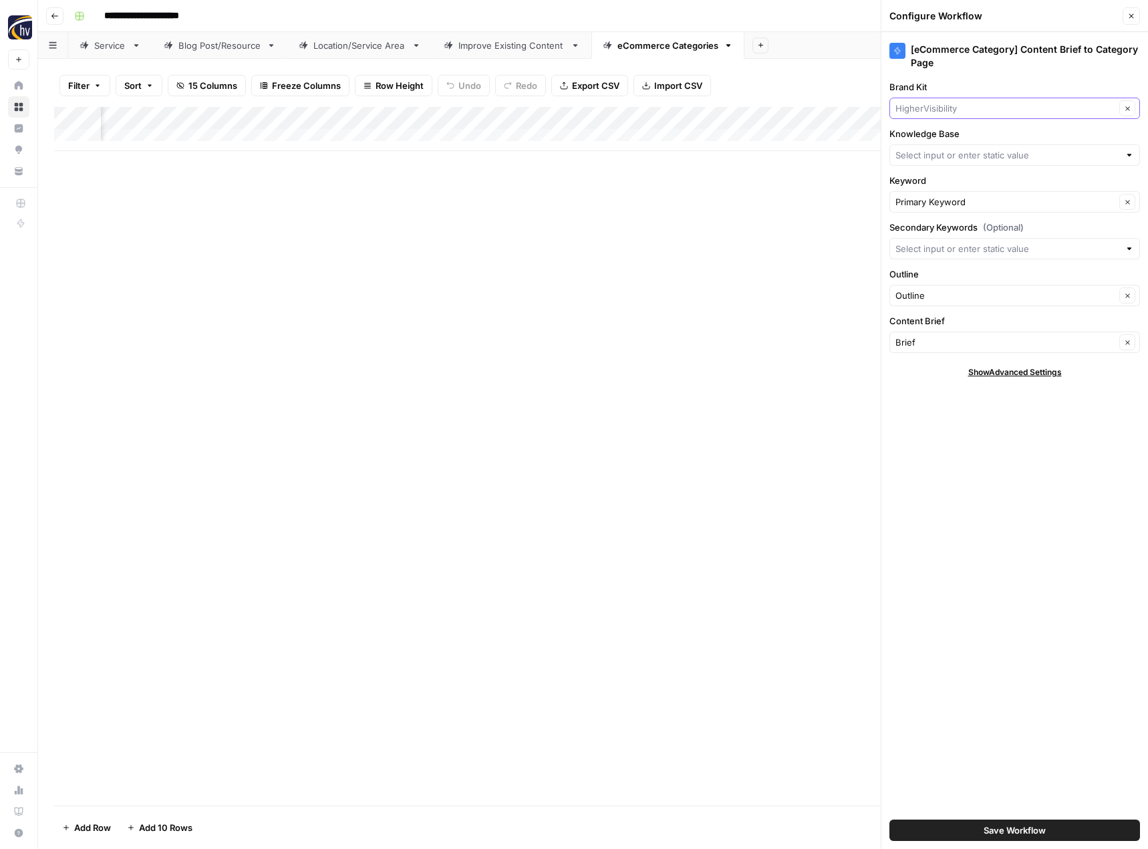
click at [948, 104] on input "Brand Kit" at bounding box center [1005, 108] width 220 height 13
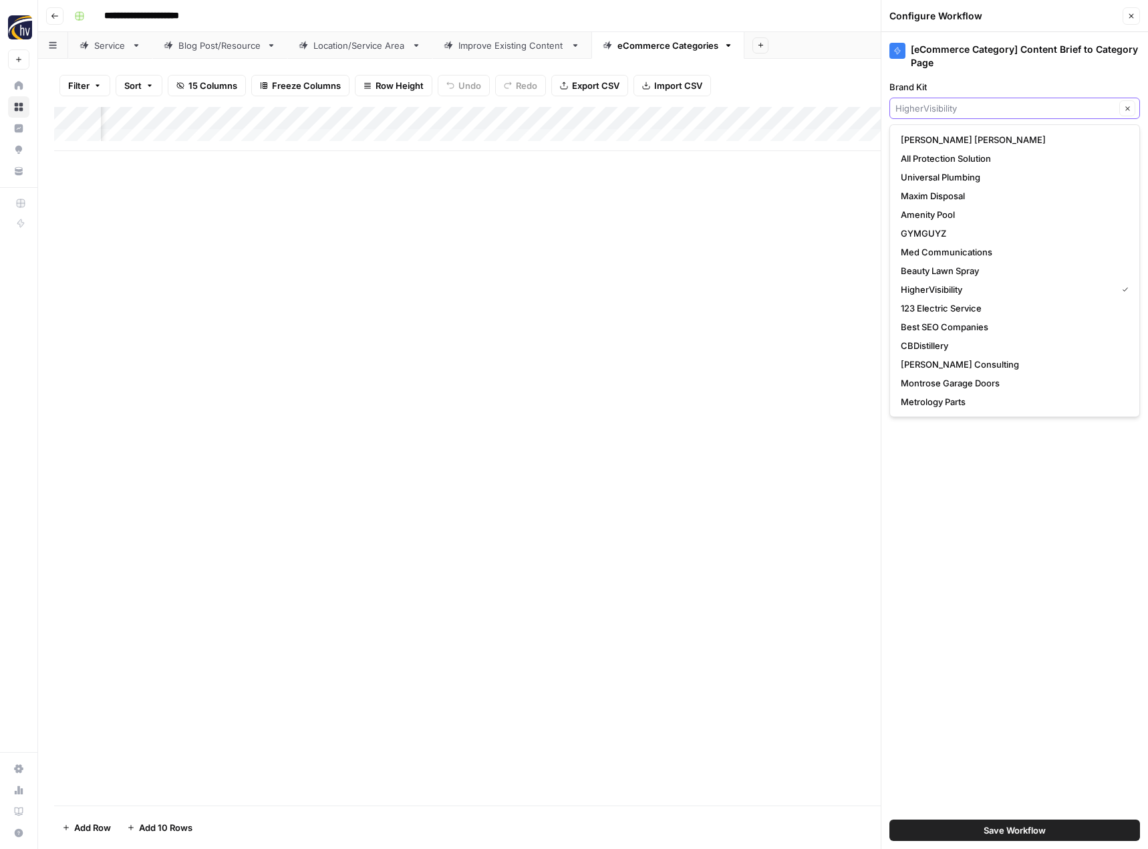
click at [982, 109] on input "Brand Kit" at bounding box center [1005, 108] width 220 height 13
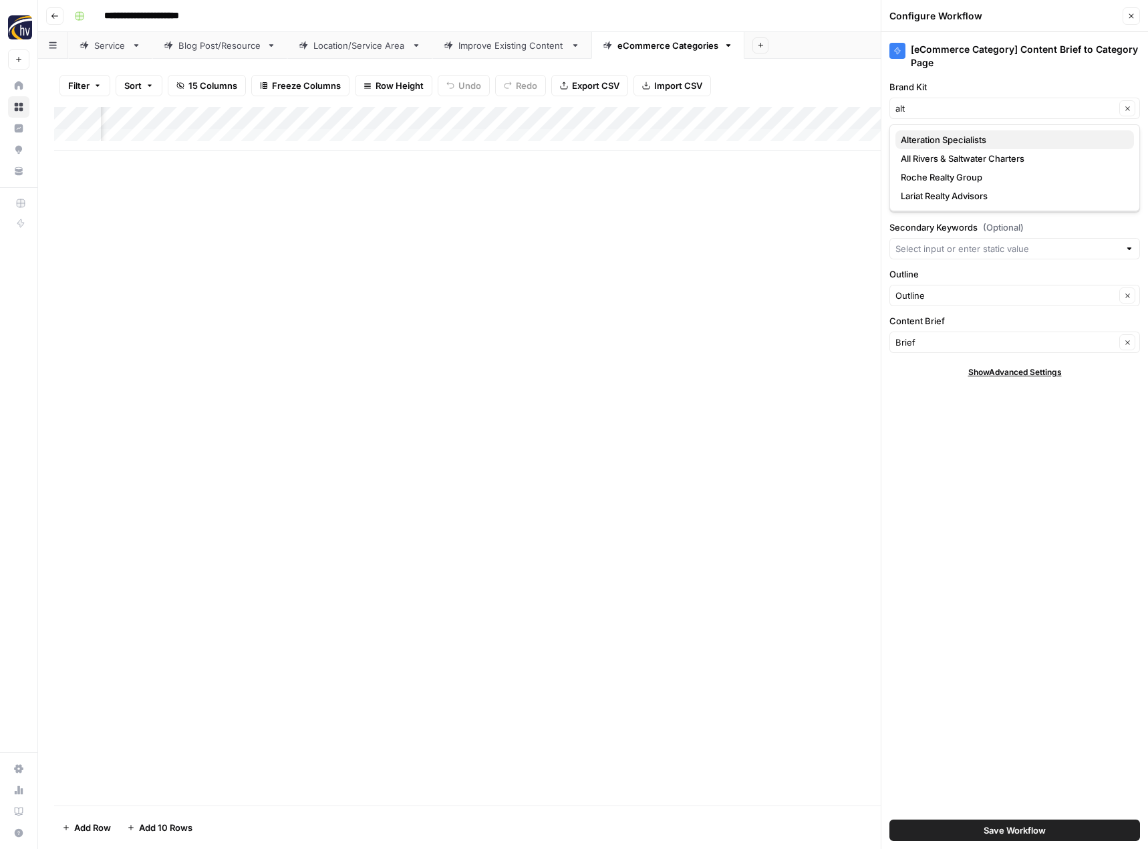
click at [972, 134] on span "Alteration Specialists" at bounding box center [1012, 139] width 223 height 13
type input "Alteration Specialists"
click at [958, 150] on input "Knowledge Base" at bounding box center [1007, 154] width 224 height 13
click at [954, 188] on span "Alteration Specialists Sitemap" at bounding box center [1012, 186] width 223 height 13
type input "Alteration Specialists Sitemap"
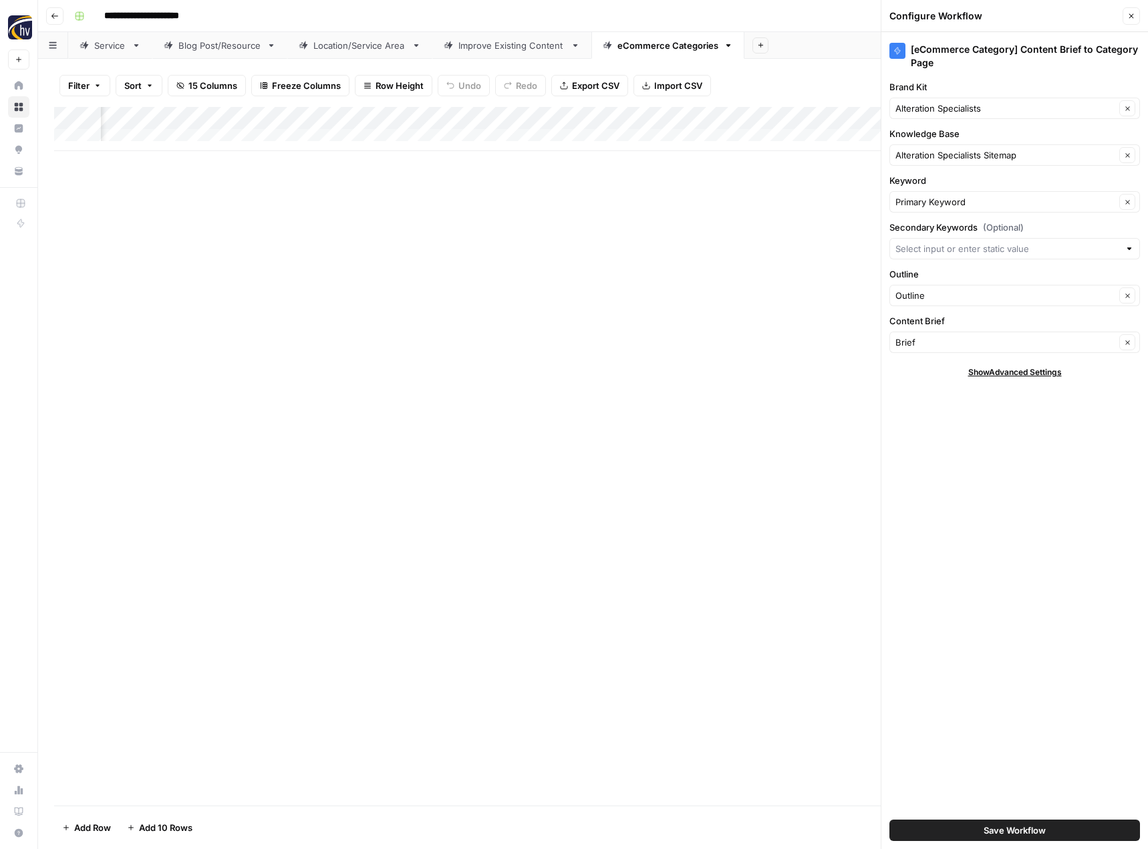
click at [998, 829] on span "Save Workflow" at bounding box center [1015, 829] width 62 height 13
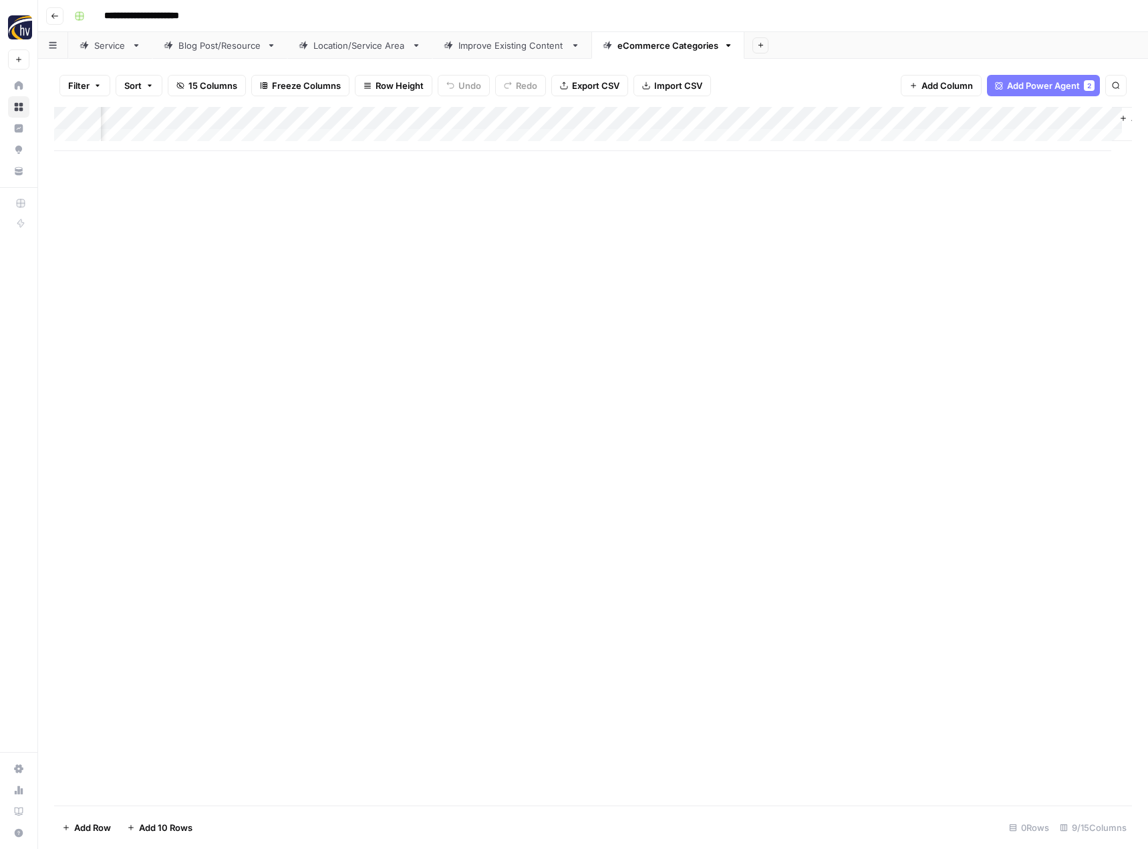
click at [559, 249] on div "Add Column" at bounding box center [593, 456] width 1078 height 698
click at [57, 15] on icon "button" at bounding box center [55, 16] width 8 height 8
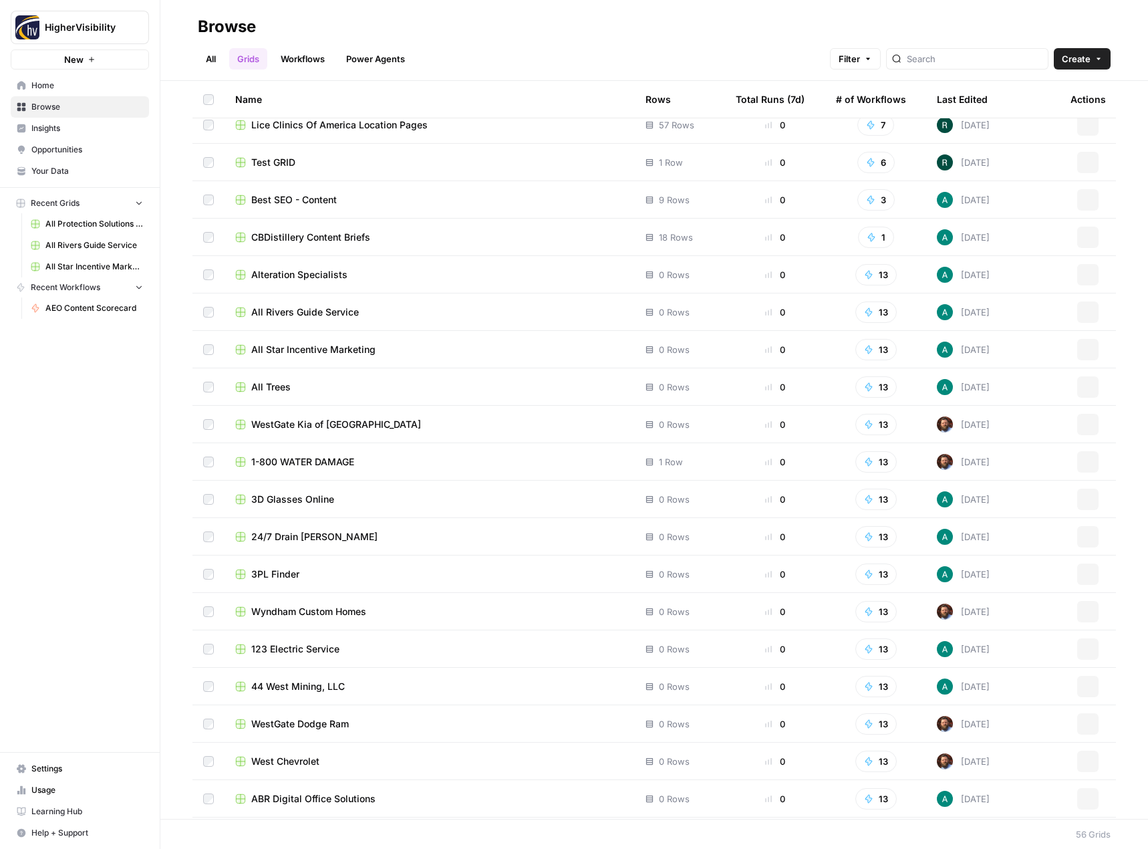
scroll to position [1395, 0]
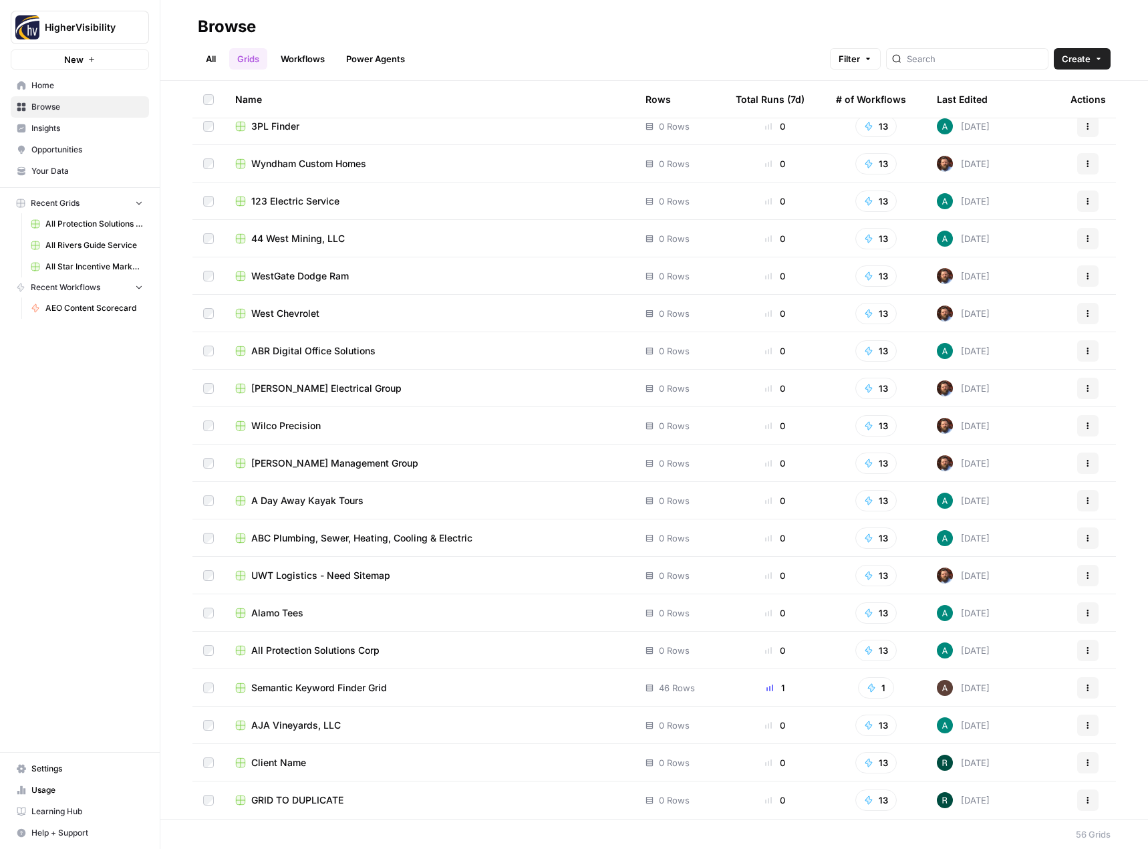
click at [1077, 793] on button "Actions" at bounding box center [1087, 799] width 21 height 21
click at [1014, 692] on span "Duplicate" at bounding box center [1018, 689] width 107 height 13
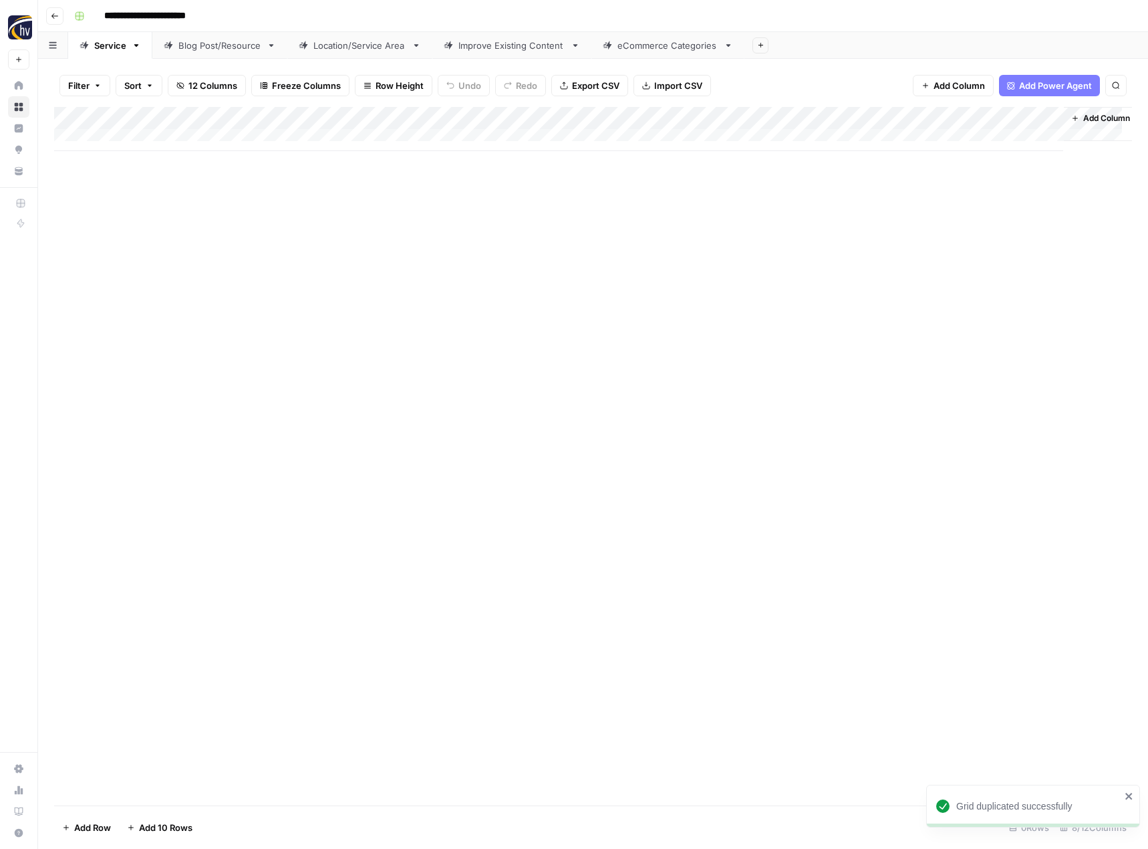
click at [190, 13] on input "**********" at bounding box center [167, 15] width 138 height 21
paste input
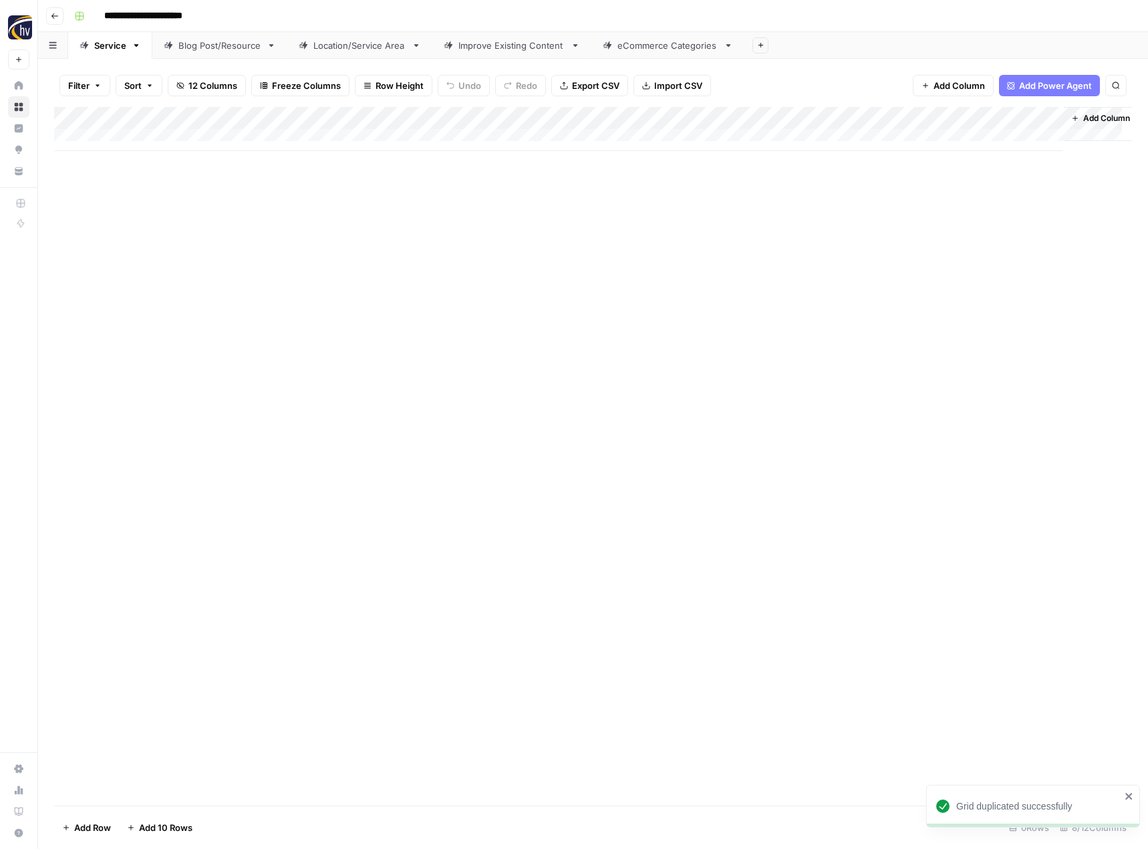
type input "**********"
click at [320, 14] on div "**********" at bounding box center [602, 15] width 1066 height 21
click at [313, 117] on div "Add Column" at bounding box center [593, 129] width 1078 height 44
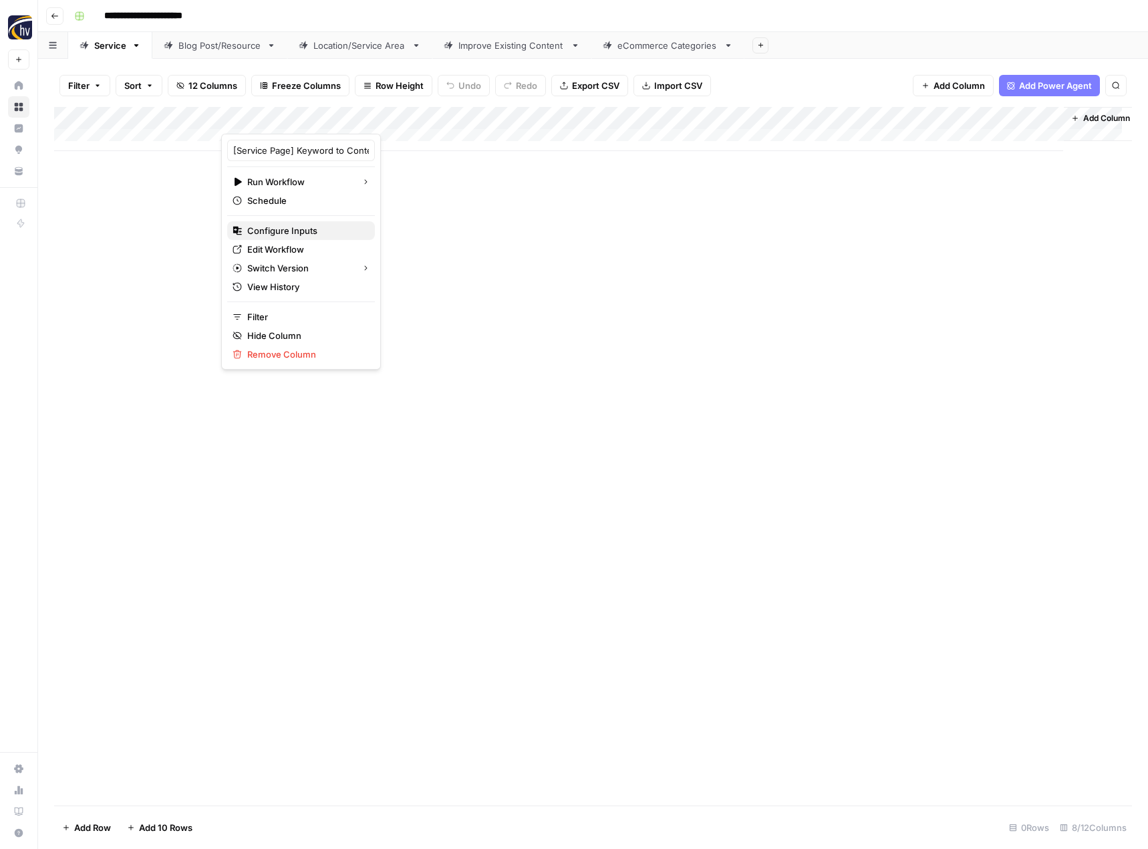
click at [289, 235] on span "Configure Inputs" at bounding box center [305, 230] width 117 height 13
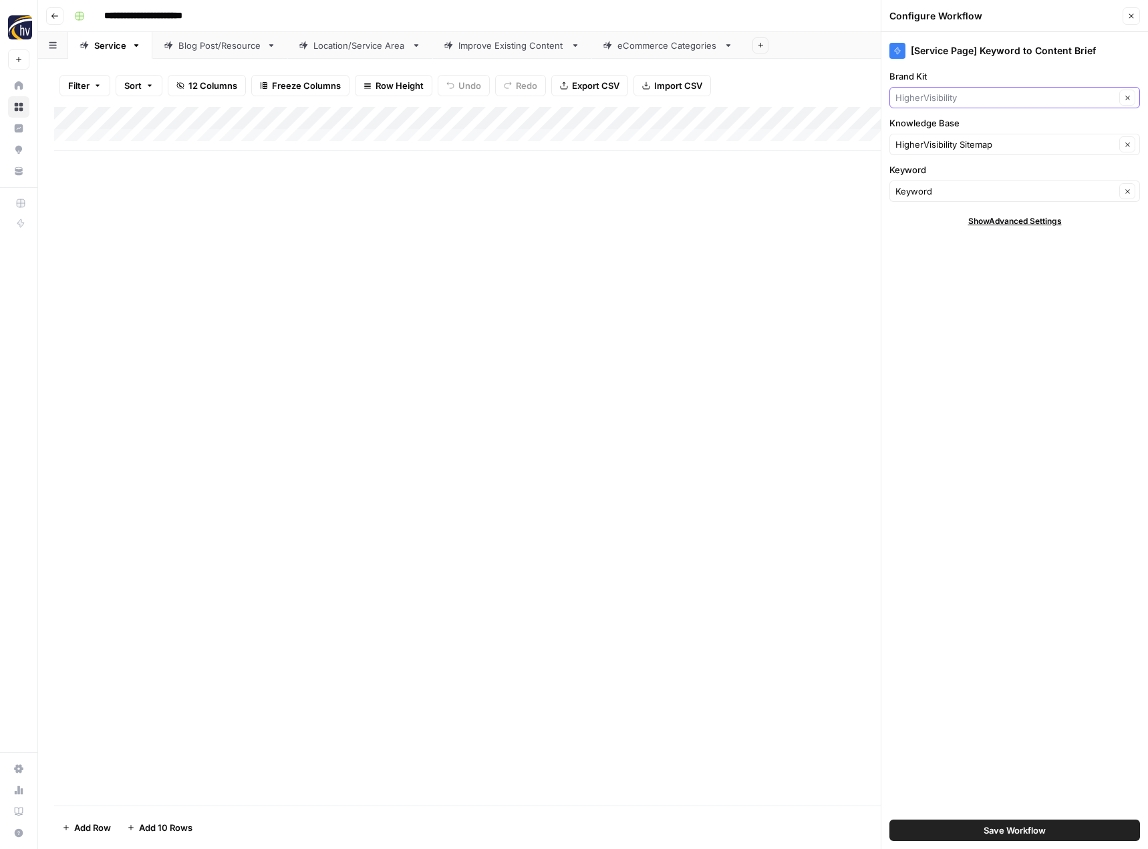
click at [919, 100] on input "Brand Kit" at bounding box center [1005, 97] width 220 height 13
click at [932, 134] on span "[PERSON_NAME] + [PERSON_NAME]" at bounding box center [1012, 128] width 223 height 13
type input "[PERSON_NAME] + [PERSON_NAME]"
click at [932, 142] on input "Knowledge Base" at bounding box center [1005, 144] width 220 height 13
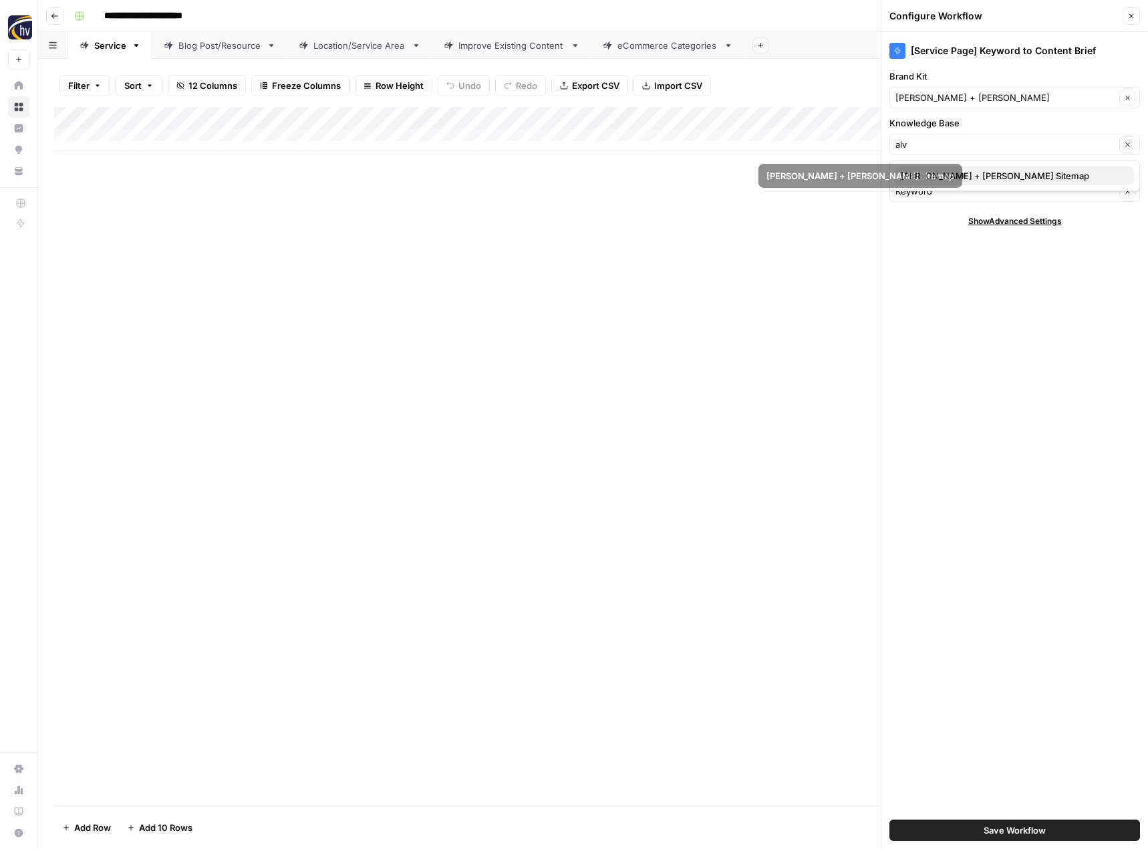
click at [940, 176] on span "[PERSON_NAME] + [PERSON_NAME] Sitemap" at bounding box center [1012, 175] width 223 height 13
type input "[PERSON_NAME] + [PERSON_NAME] Sitemap"
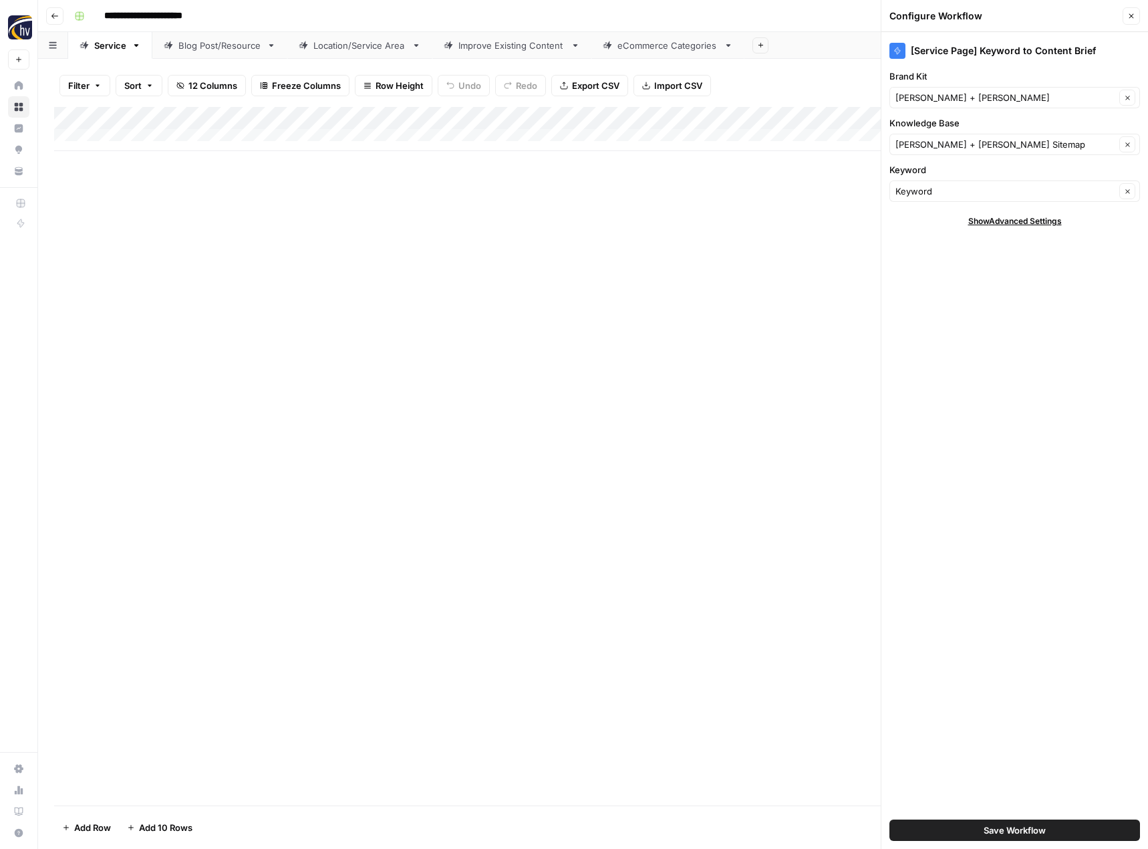
click at [1011, 831] on span "Save Workflow" at bounding box center [1015, 829] width 62 height 13
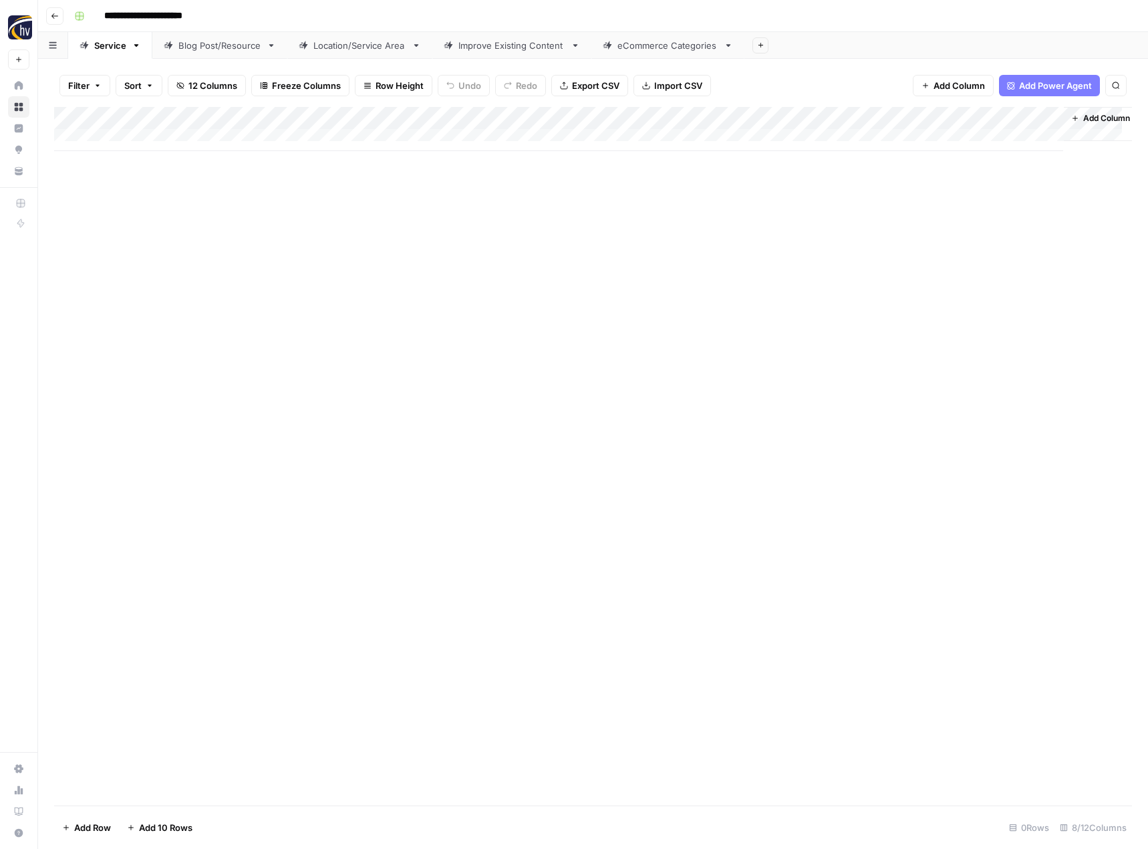
click at [916, 118] on div "Add Column" at bounding box center [593, 129] width 1078 height 44
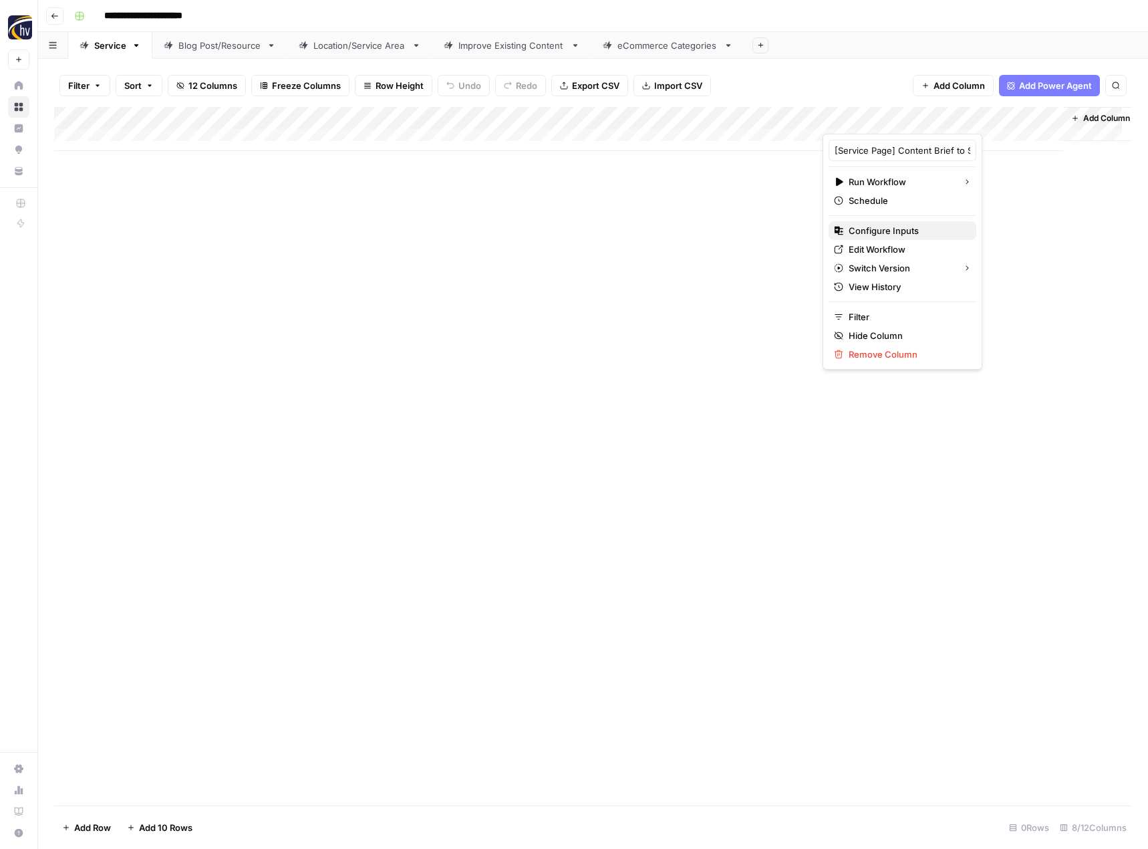
click at [864, 233] on span "Configure Inputs" at bounding box center [907, 230] width 117 height 13
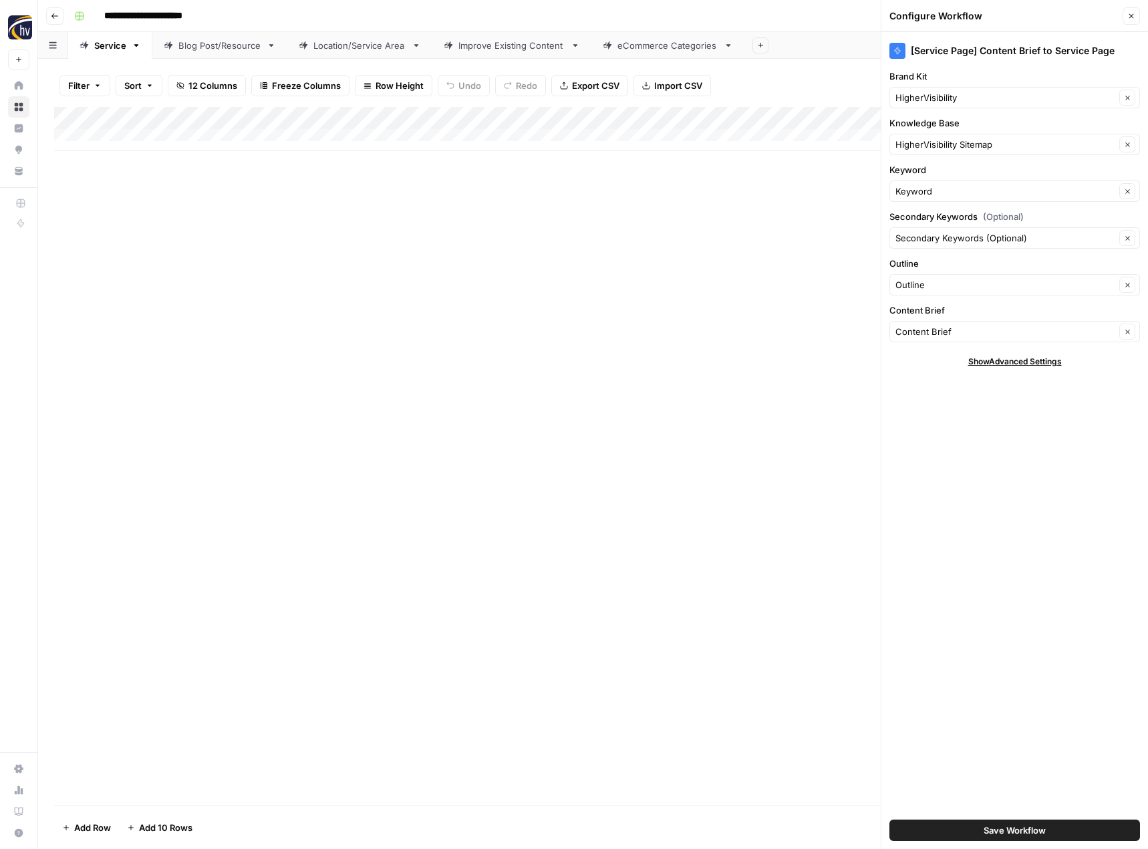
click at [975, 83] on div "Brand Kit HigherVisibility Clear" at bounding box center [1014, 88] width 251 height 39
click at [968, 93] on input "Brand Kit" at bounding box center [1005, 97] width 220 height 13
click at [956, 127] on span "[PERSON_NAME] + [PERSON_NAME]" at bounding box center [1012, 128] width 223 height 13
type input "[PERSON_NAME] + [PERSON_NAME]"
click at [956, 147] on input "Knowledge Base" at bounding box center [1005, 144] width 220 height 13
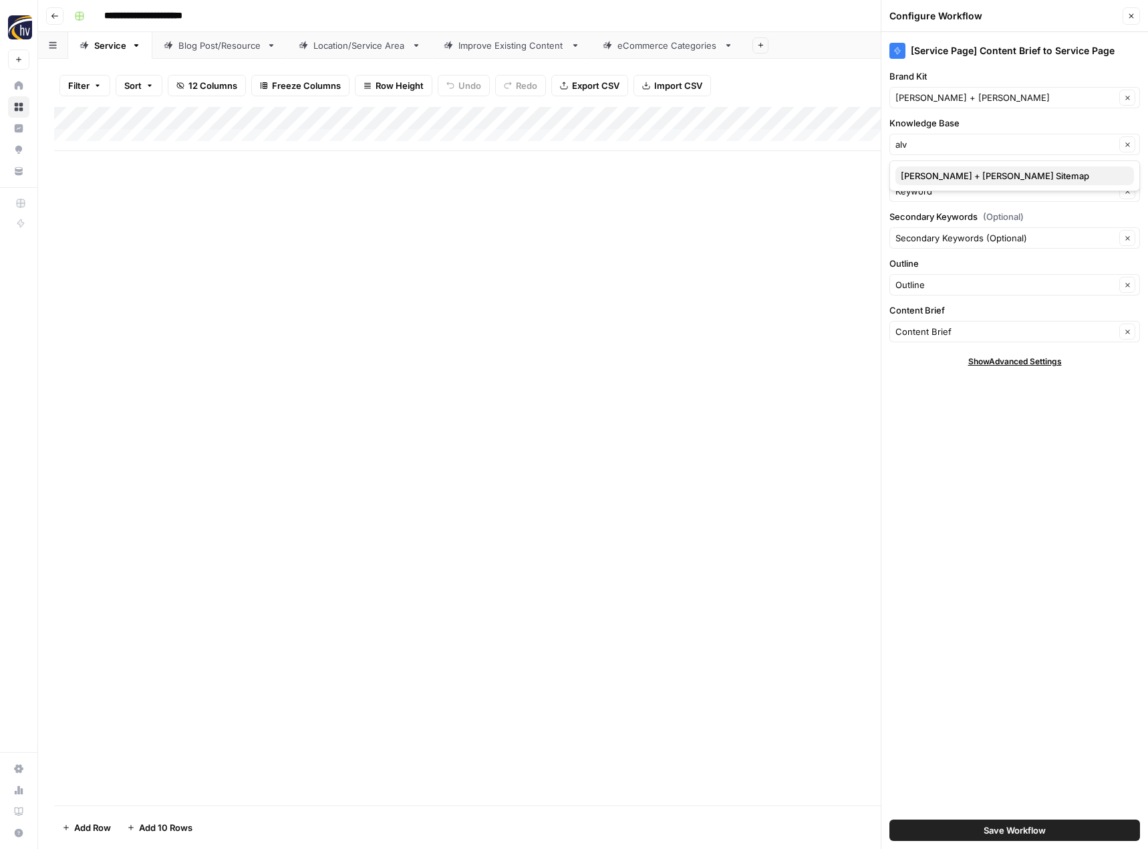
click at [950, 182] on span "[PERSON_NAME] + [PERSON_NAME] Sitemap" at bounding box center [1012, 175] width 223 height 13
type input "[PERSON_NAME] + [PERSON_NAME] Sitemap"
click at [998, 833] on span "Save Workflow" at bounding box center [1015, 829] width 62 height 13
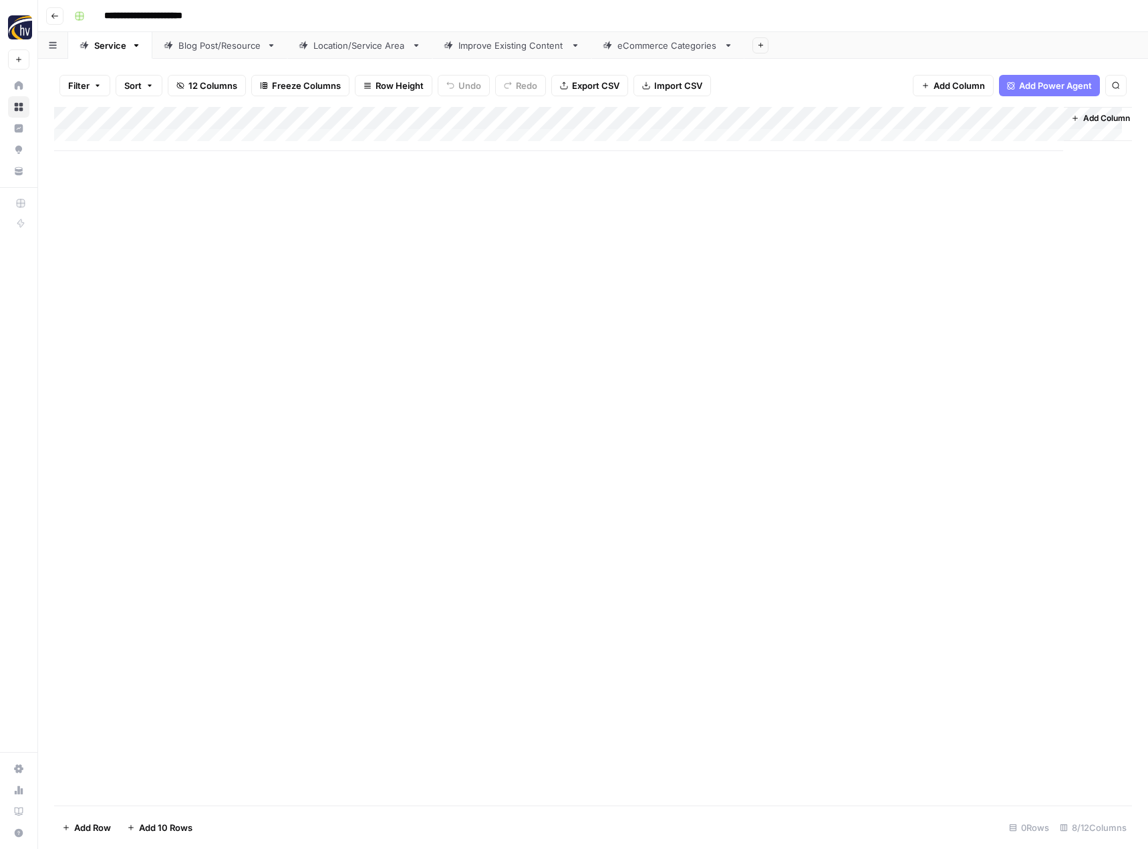
click at [225, 49] on div "Blog Post/Resource" at bounding box center [219, 45] width 83 height 13
click at [314, 117] on div "Add Column" at bounding box center [593, 129] width 1078 height 44
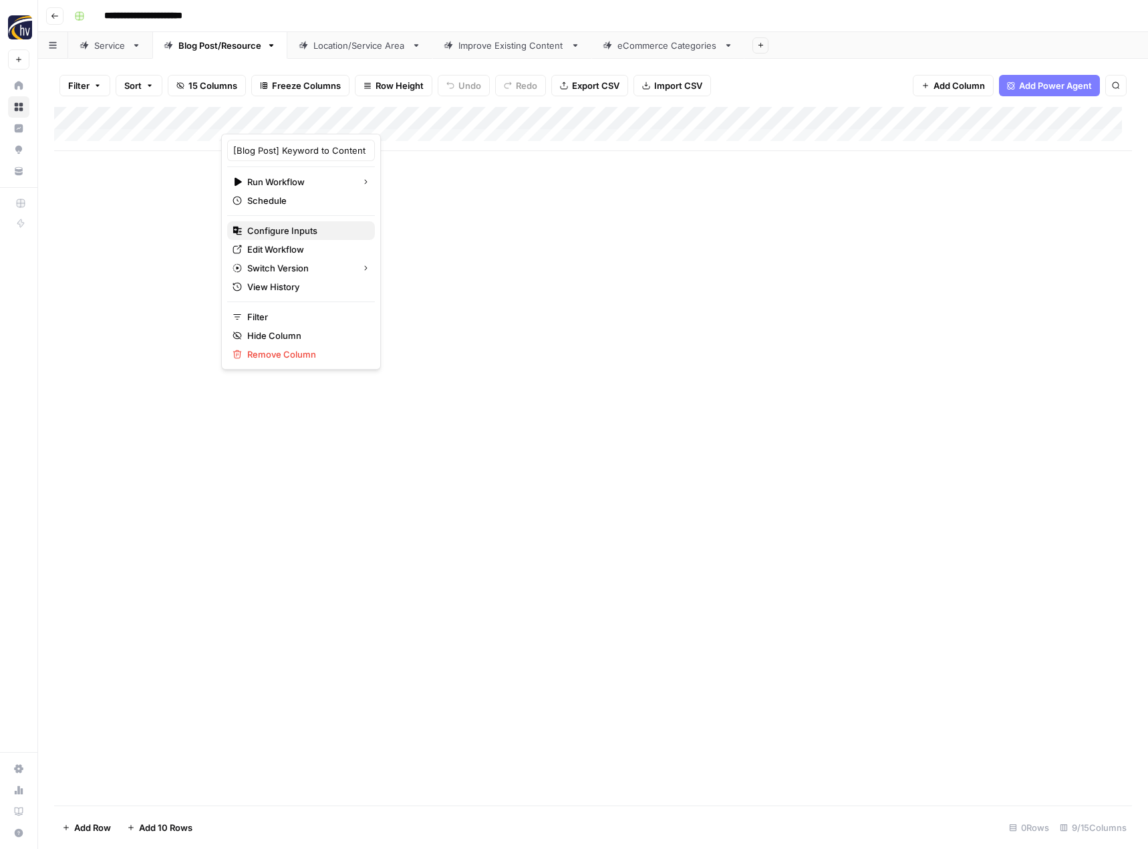
click at [292, 235] on span "Configure Inputs" at bounding box center [305, 230] width 117 height 13
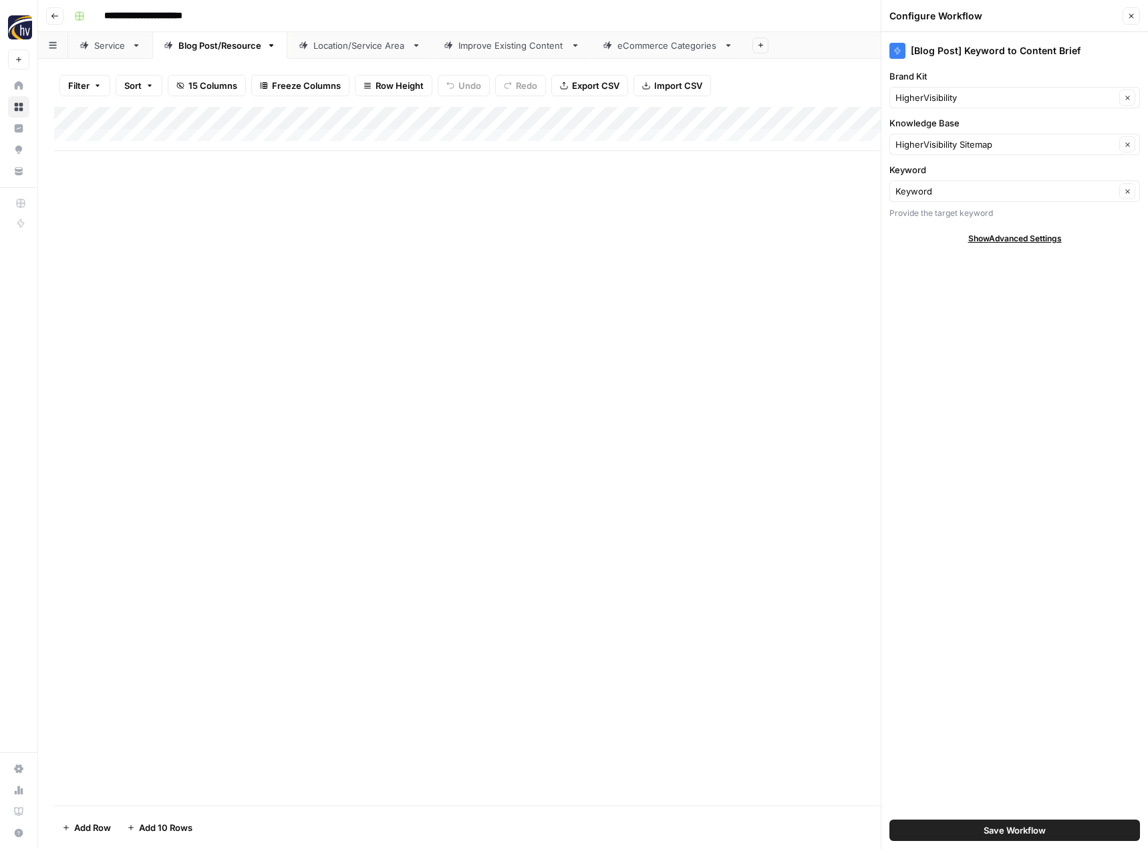
click at [929, 105] on div "HigherVisibility Clear" at bounding box center [1014, 97] width 251 height 21
click at [924, 129] on span "[PERSON_NAME] + [PERSON_NAME]" at bounding box center [1012, 128] width 223 height 13
type input "[PERSON_NAME] + [PERSON_NAME]"
click at [921, 148] on input "Knowledge Base" at bounding box center [1005, 144] width 220 height 13
click at [924, 184] on button "[PERSON_NAME] + [PERSON_NAME] Sitemap" at bounding box center [1014, 175] width 239 height 19
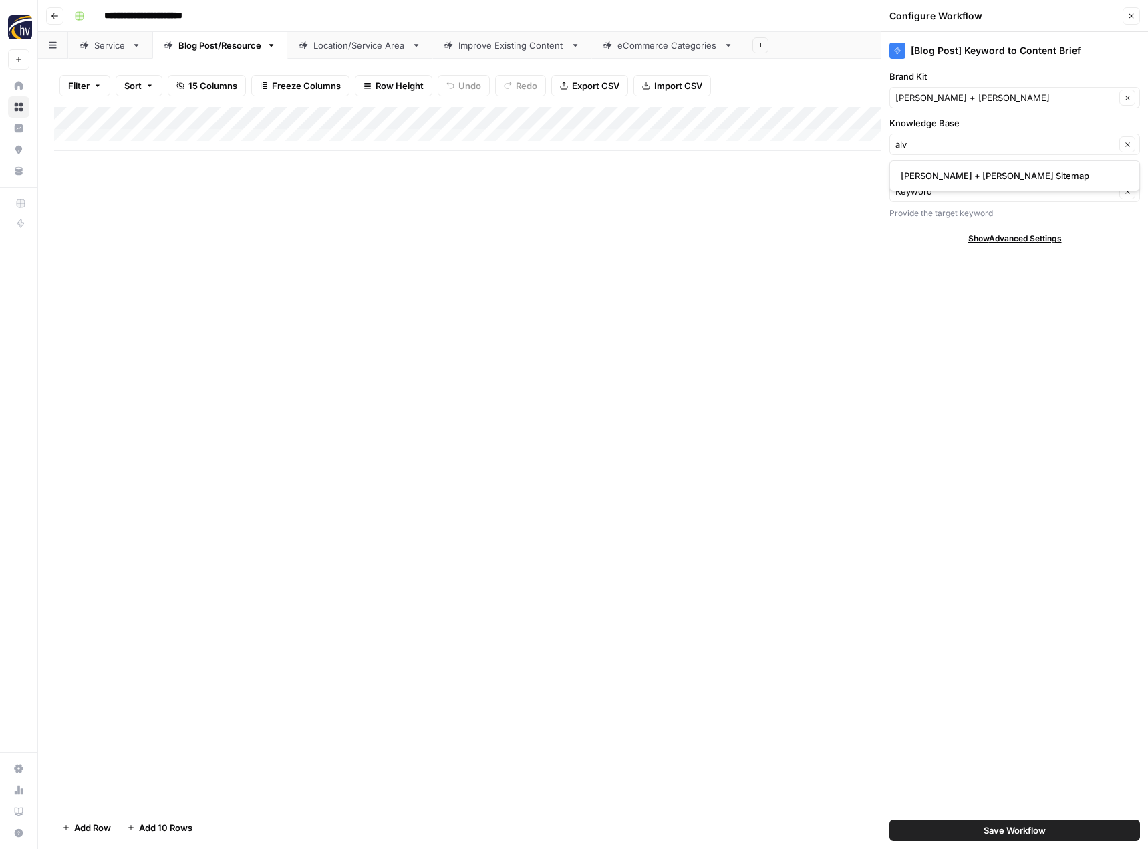
type input "[PERSON_NAME] + [PERSON_NAME] Sitemap"
click at [989, 834] on span "Save Workflow" at bounding box center [1015, 829] width 62 height 13
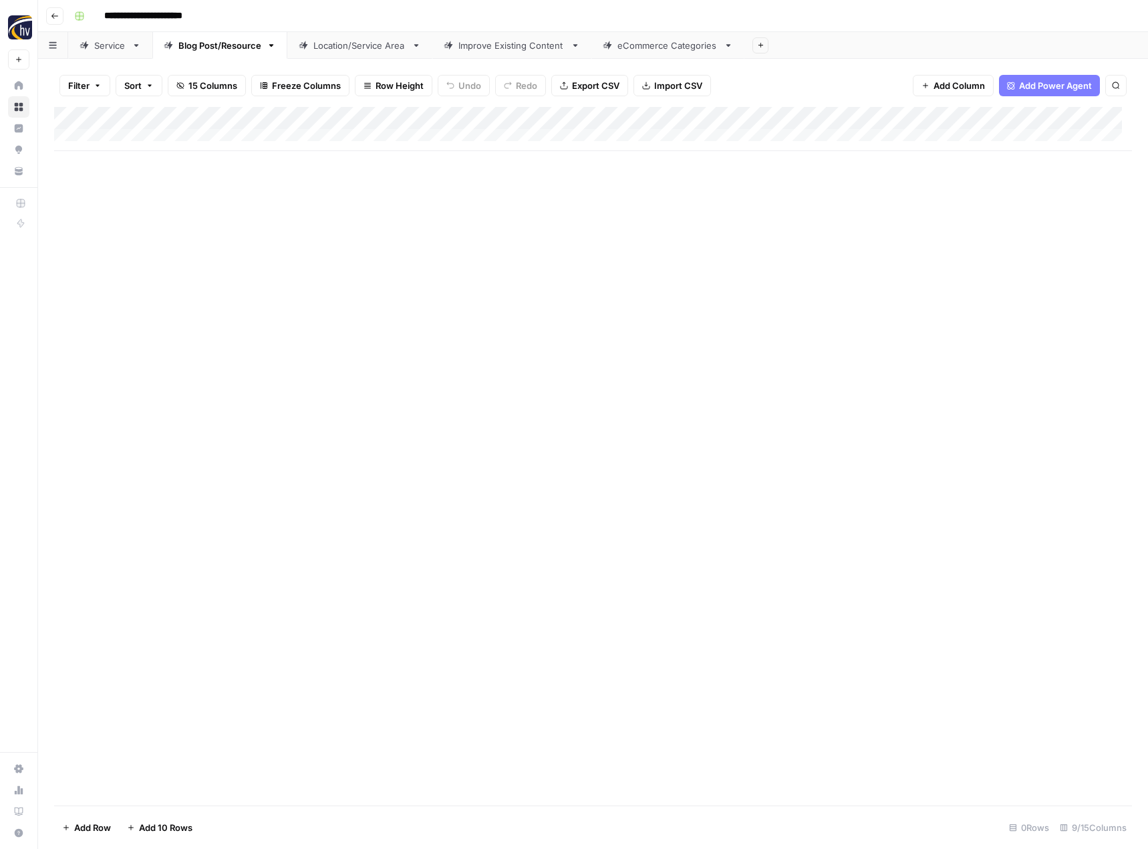
click at [1038, 119] on div "Add Column" at bounding box center [593, 129] width 1078 height 44
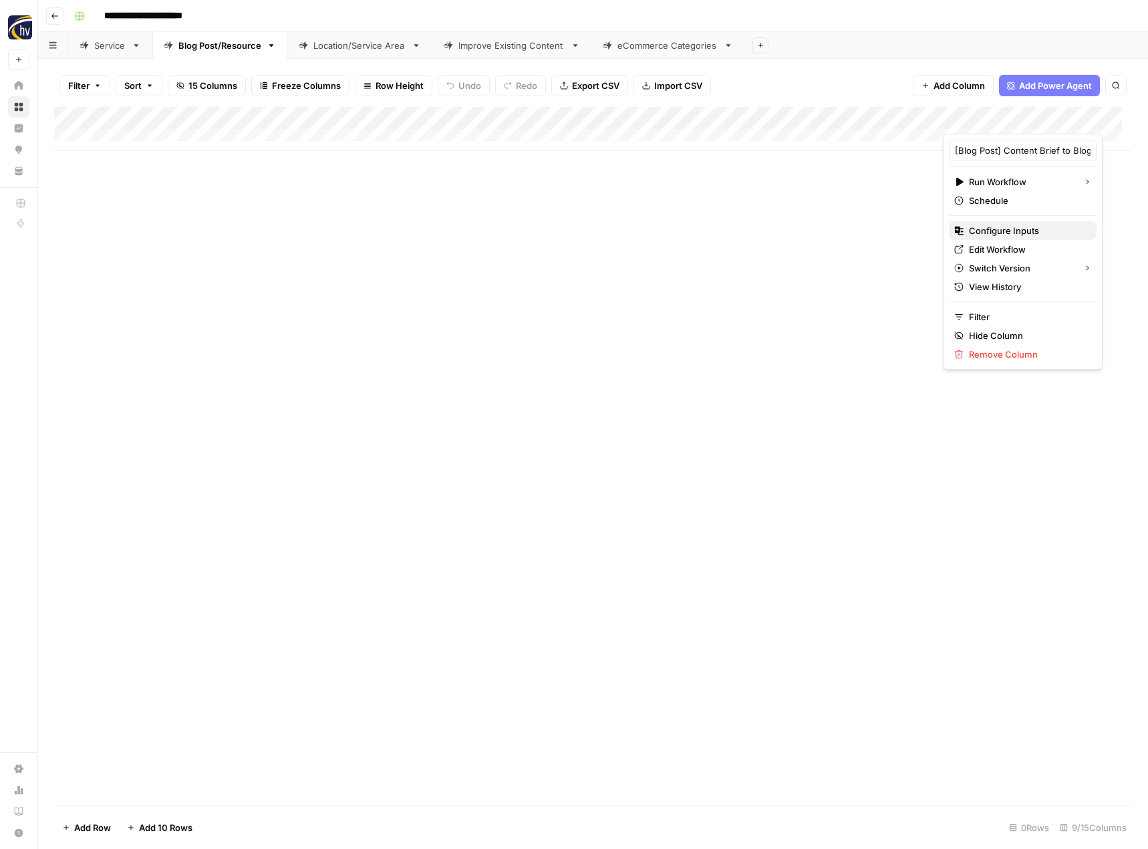
click at [998, 232] on span "Configure Inputs" at bounding box center [1027, 230] width 117 height 13
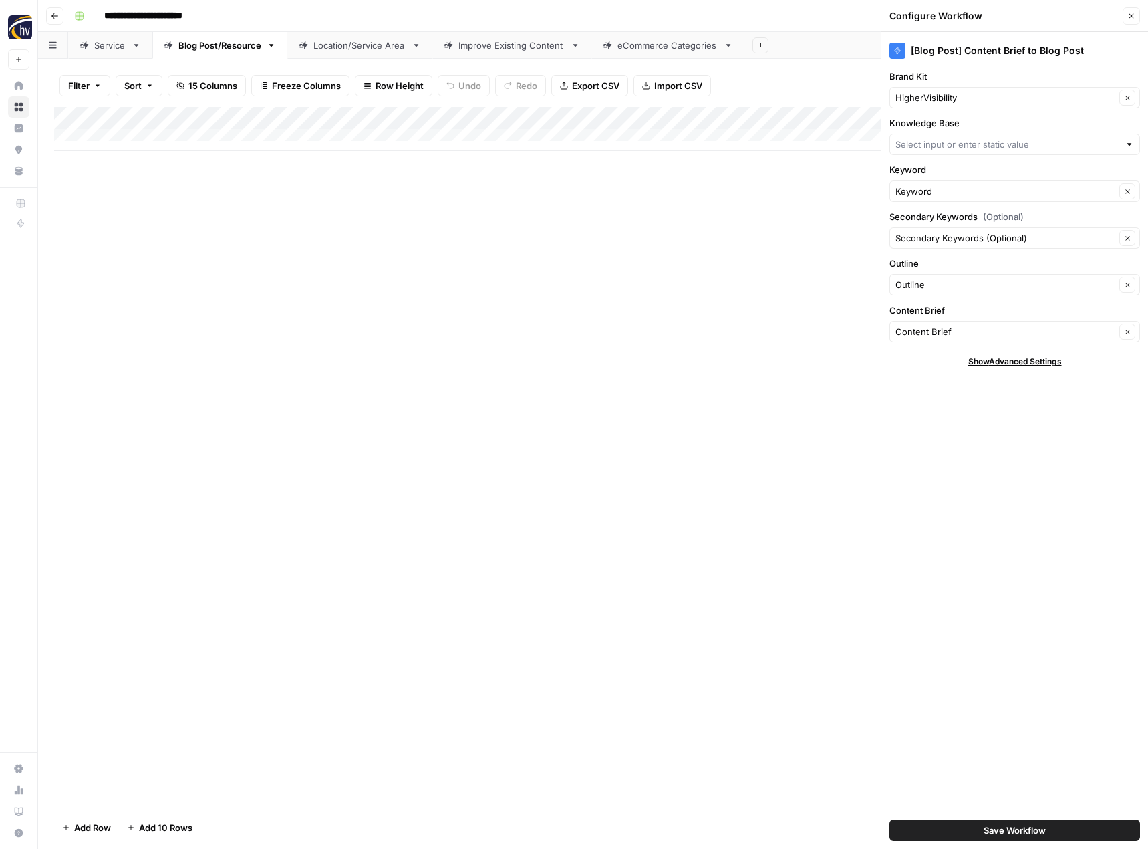
click at [937, 90] on div "HigherVisibility Clear" at bounding box center [1014, 97] width 251 height 21
click at [939, 138] on button "[PERSON_NAME] + [PERSON_NAME]" at bounding box center [1014, 129] width 239 height 19
type input "[PERSON_NAME] + [PERSON_NAME]"
click at [935, 148] on input "Knowledge Base" at bounding box center [1007, 144] width 224 height 13
click at [932, 168] on button "[PERSON_NAME] + [PERSON_NAME] Sitemap" at bounding box center [1014, 175] width 239 height 19
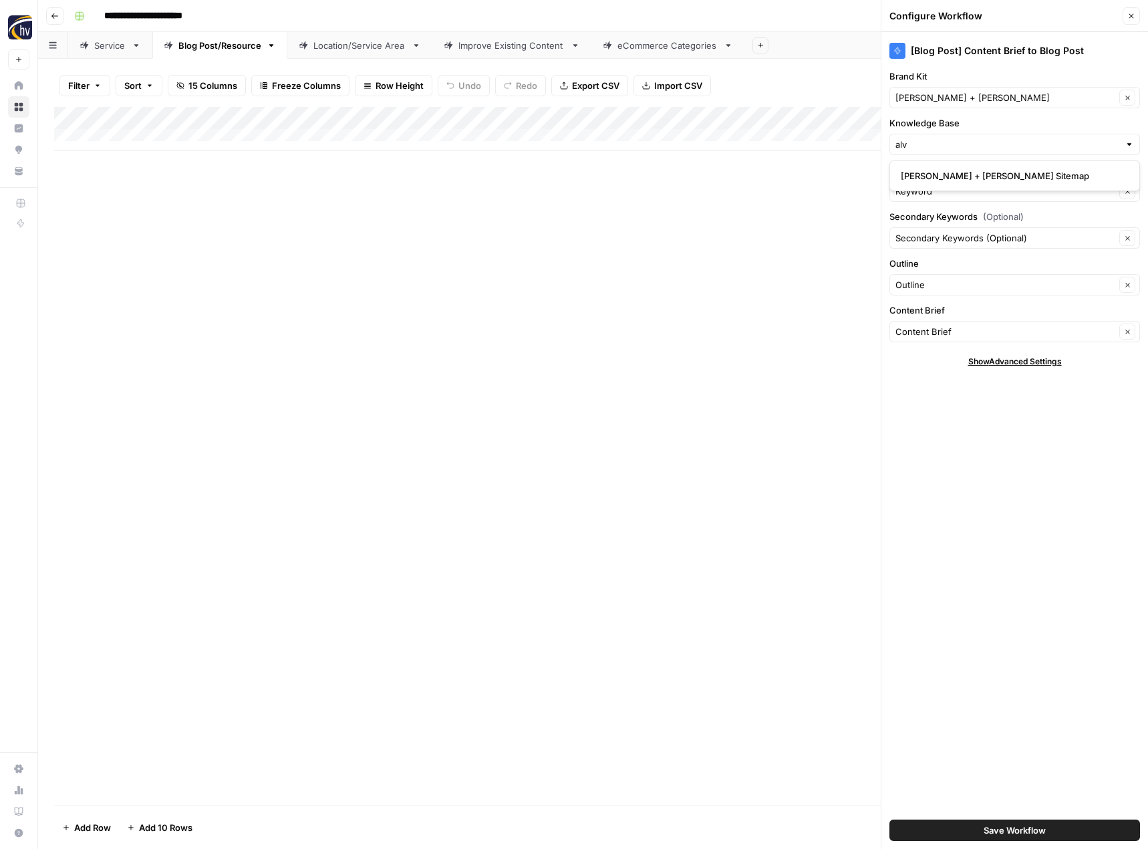
type input "[PERSON_NAME] + [PERSON_NAME] Sitemap"
click at [964, 831] on button "Save Workflow" at bounding box center [1014, 829] width 251 height 21
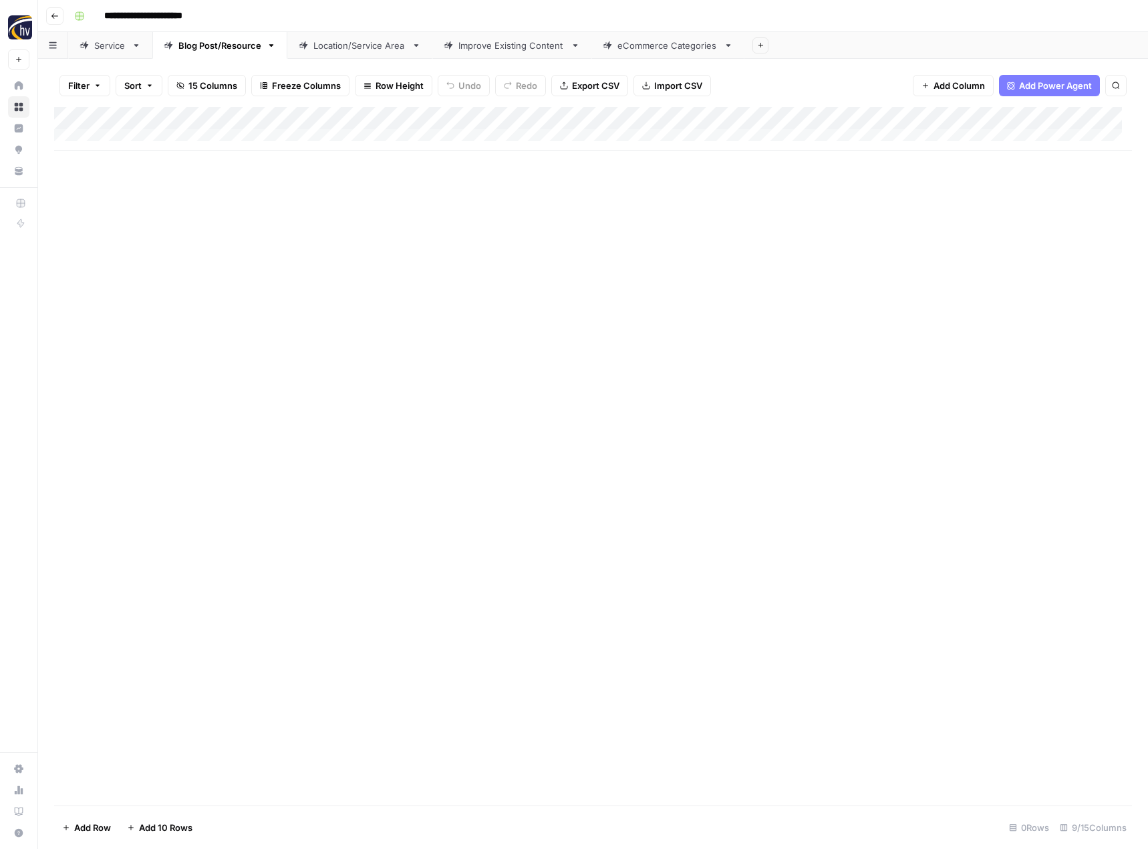
click at [359, 51] on div "Location/Service Area" at bounding box center [359, 45] width 93 height 13
click at [558, 120] on div "Add Column" at bounding box center [593, 129] width 1078 height 44
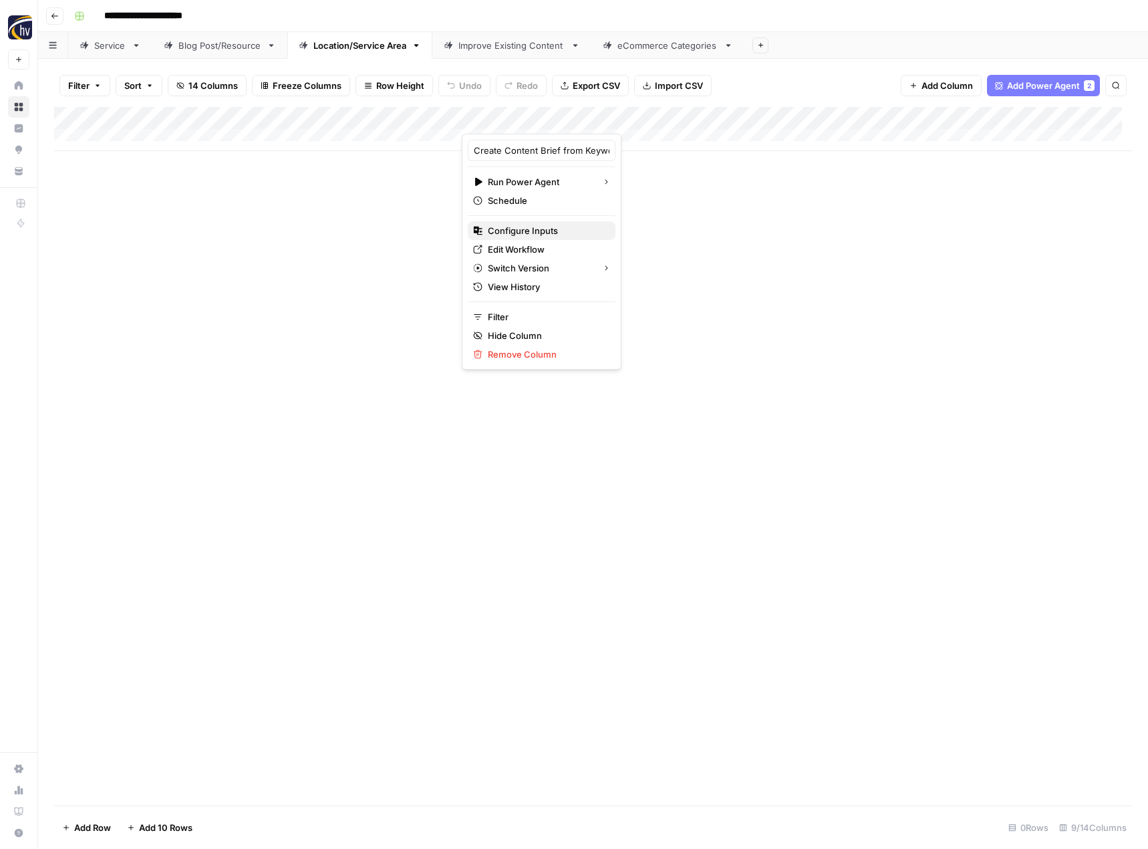
click at [535, 232] on span "Configure Inputs" at bounding box center [546, 230] width 117 height 13
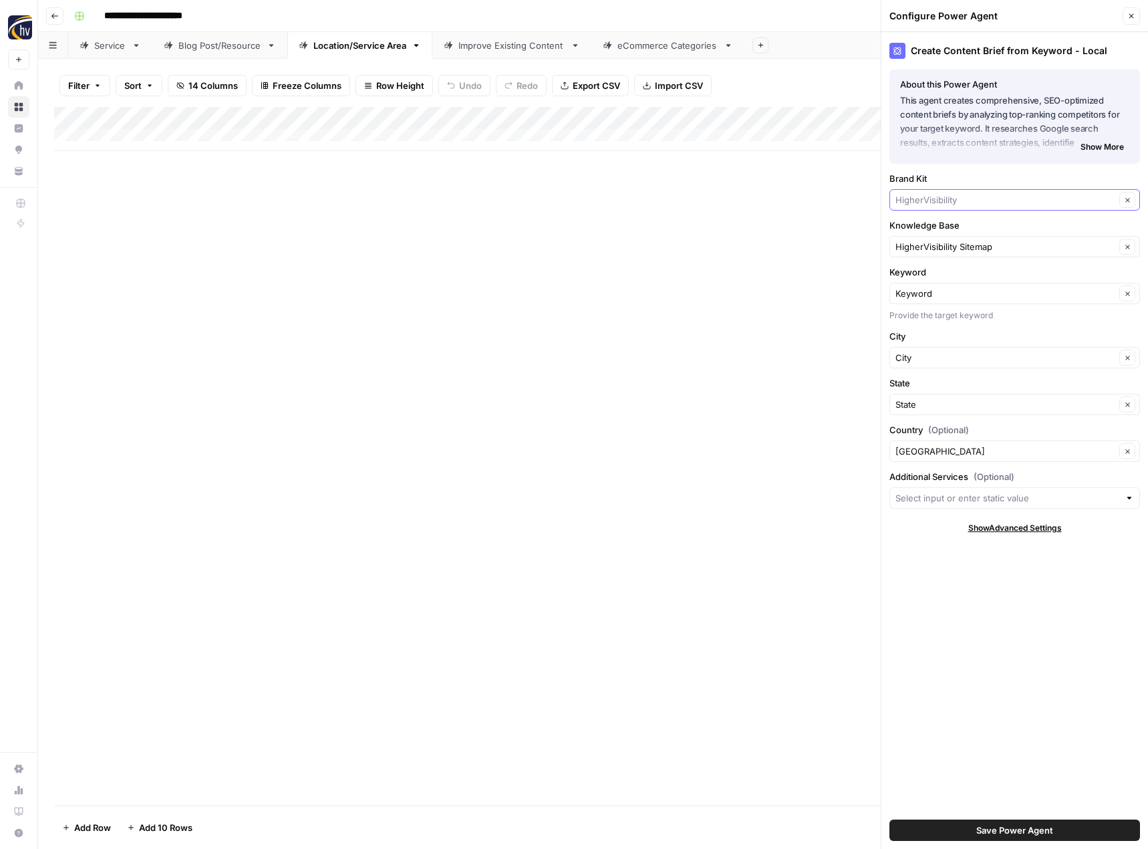
click at [950, 202] on input "Brand Kit" at bounding box center [1005, 199] width 220 height 13
click at [946, 231] on span "[PERSON_NAME] + [PERSON_NAME]" at bounding box center [1012, 231] width 223 height 13
type input "[PERSON_NAME] + [PERSON_NAME]"
click at [933, 242] on input "Knowledge Base" at bounding box center [1005, 246] width 220 height 13
click at [941, 279] on span "[PERSON_NAME] + [PERSON_NAME] Sitemap" at bounding box center [1012, 277] width 223 height 13
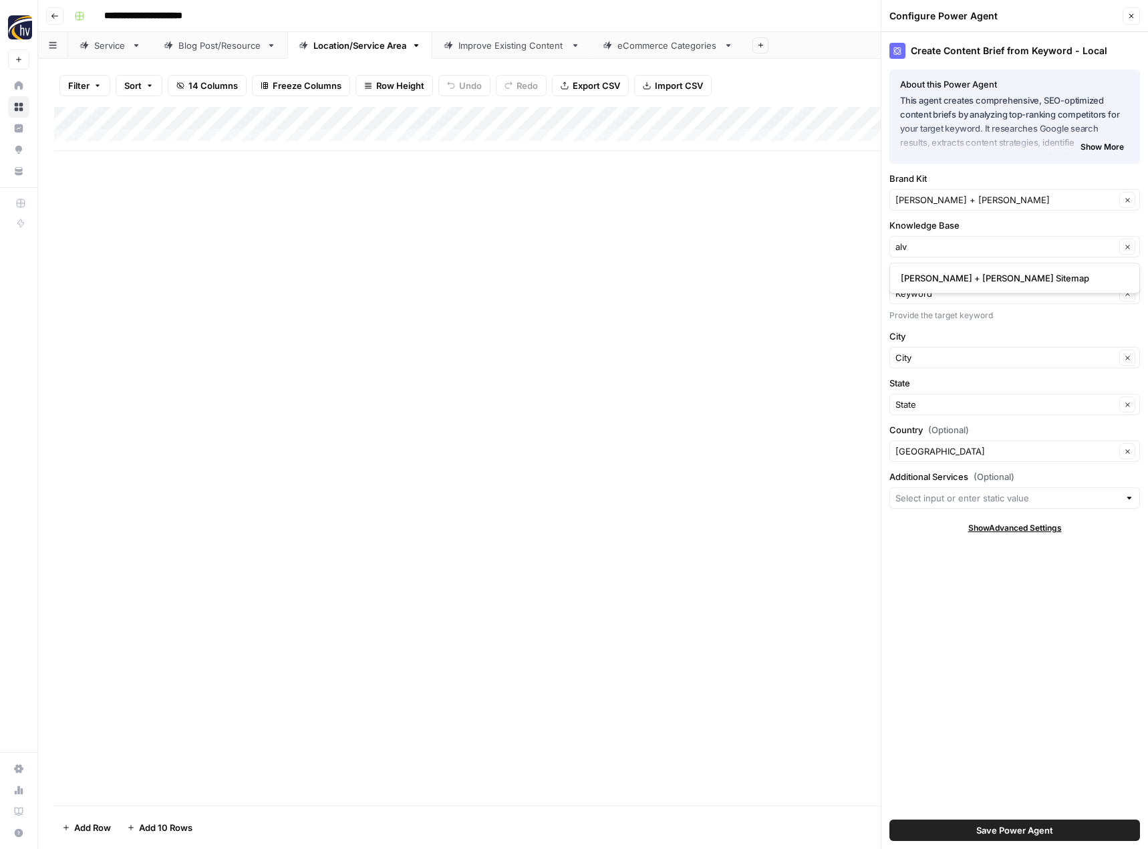
type input "[PERSON_NAME] + [PERSON_NAME] Sitemap"
click at [969, 829] on button "Save Power Agent" at bounding box center [1014, 829] width 251 height 21
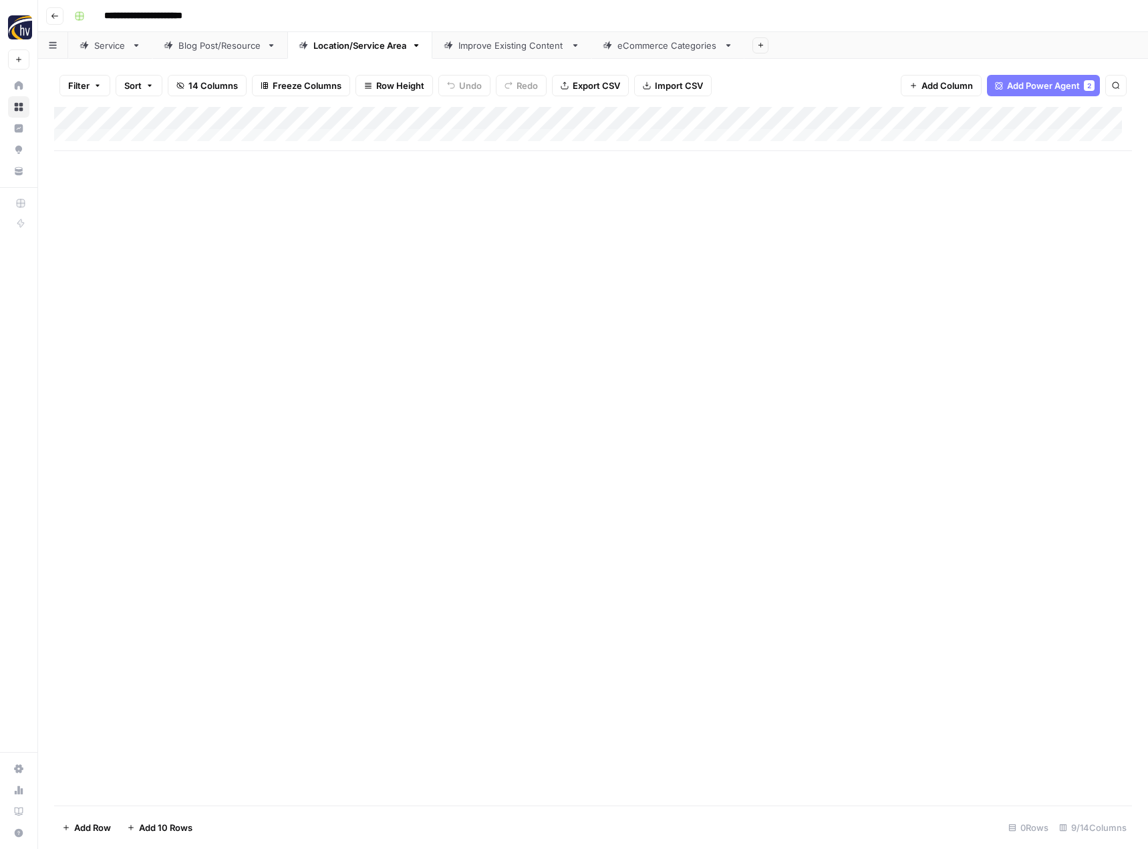
click at [1035, 120] on div "Add Column" at bounding box center [593, 129] width 1078 height 44
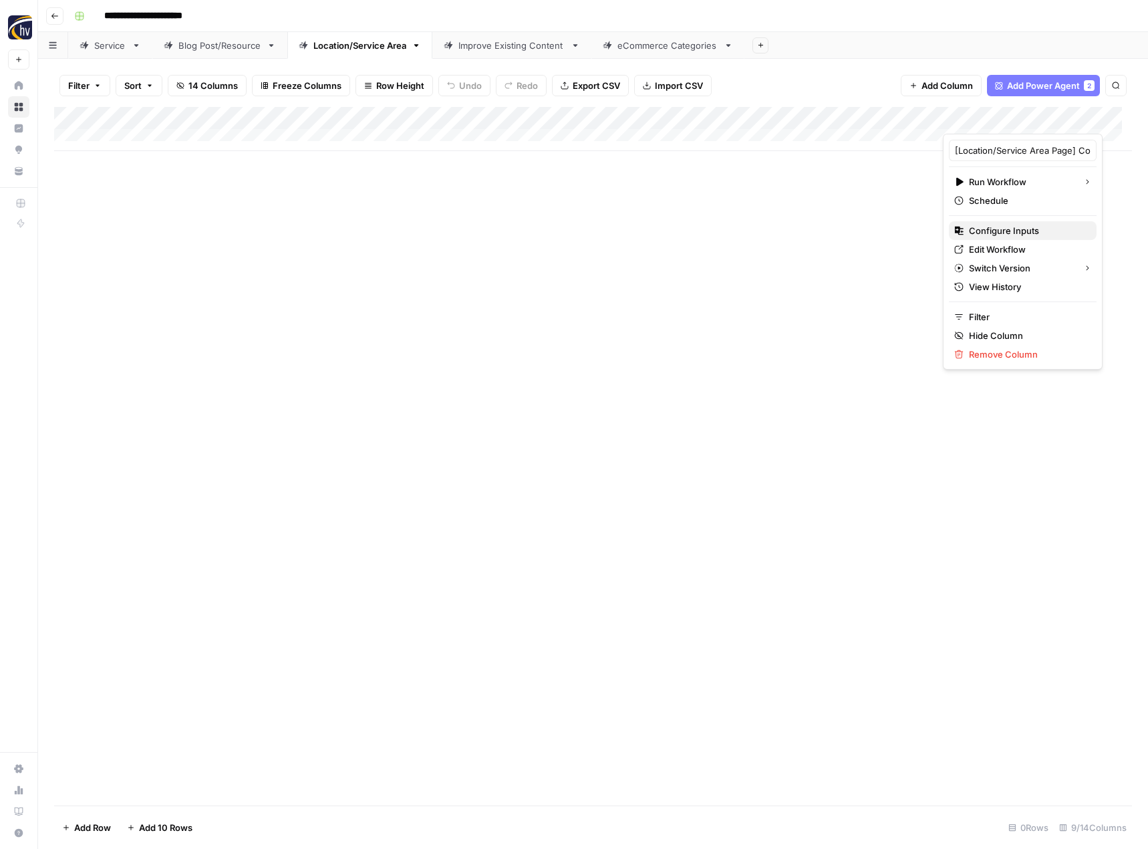
click at [970, 231] on span "Configure Inputs" at bounding box center [1027, 230] width 117 height 13
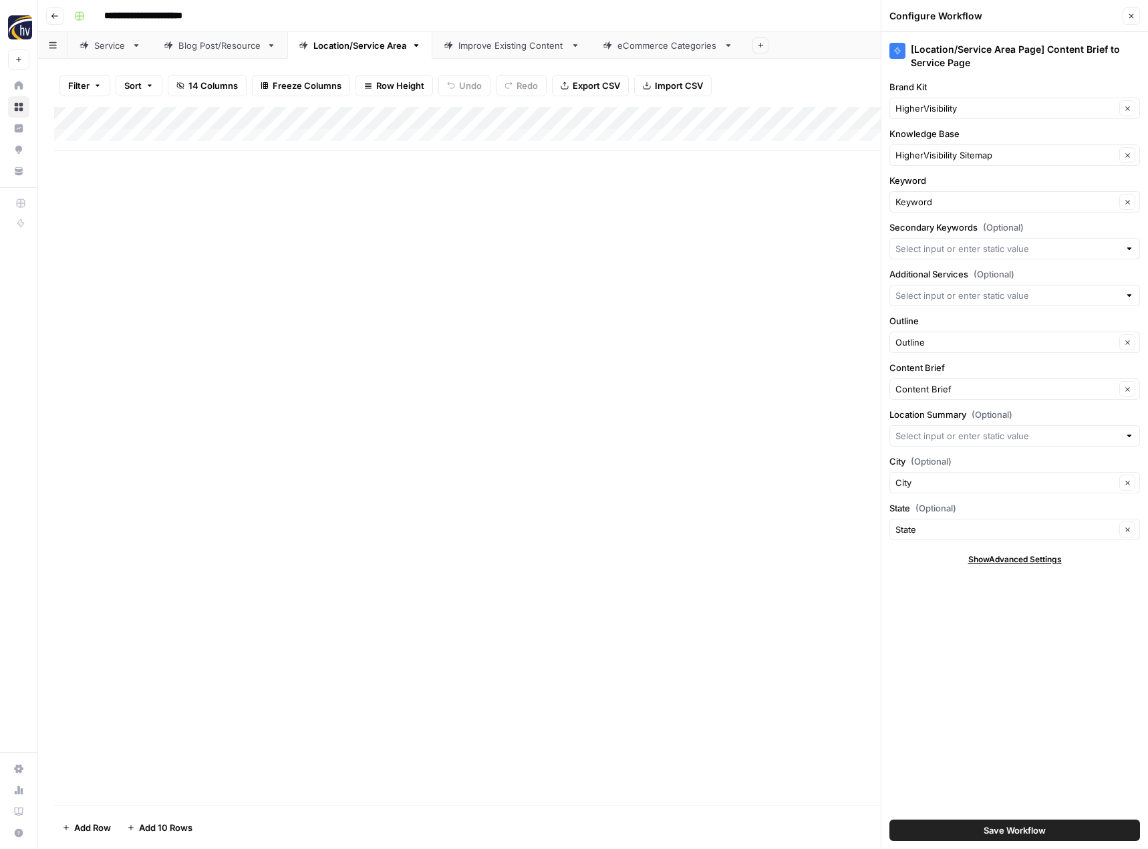
click at [966, 97] on div "Brand Kit HigherVisibility Clear" at bounding box center [1014, 99] width 251 height 39
click at [954, 113] on input "Brand Kit" at bounding box center [1005, 108] width 220 height 13
click at [947, 140] on span "[PERSON_NAME] + [PERSON_NAME]" at bounding box center [1012, 139] width 223 height 13
type input "[PERSON_NAME] + [PERSON_NAME]"
click at [927, 157] on input "Knowledge Base" at bounding box center [1005, 154] width 220 height 13
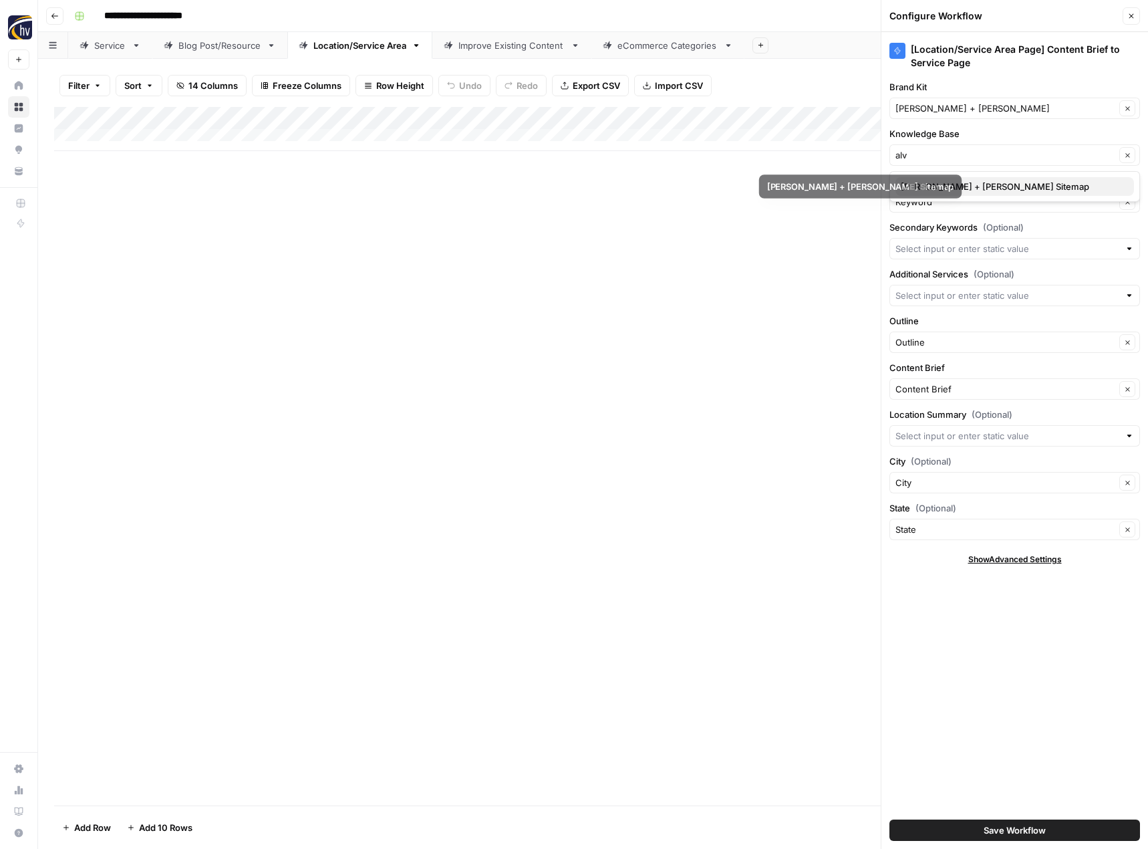
click at [933, 186] on span "[PERSON_NAME] + [PERSON_NAME] Sitemap" at bounding box center [1012, 186] width 223 height 13
type input "[PERSON_NAME] + [PERSON_NAME] Sitemap"
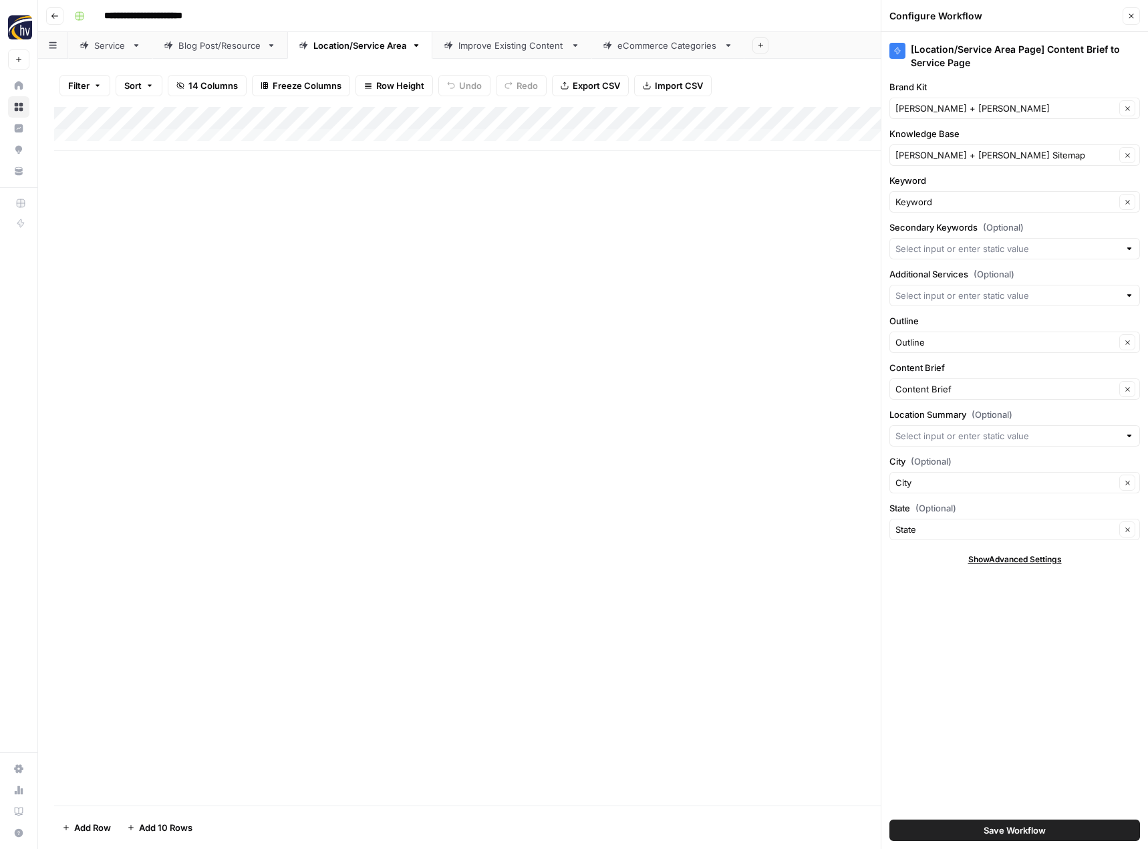
click at [991, 832] on span "Save Workflow" at bounding box center [1015, 829] width 62 height 13
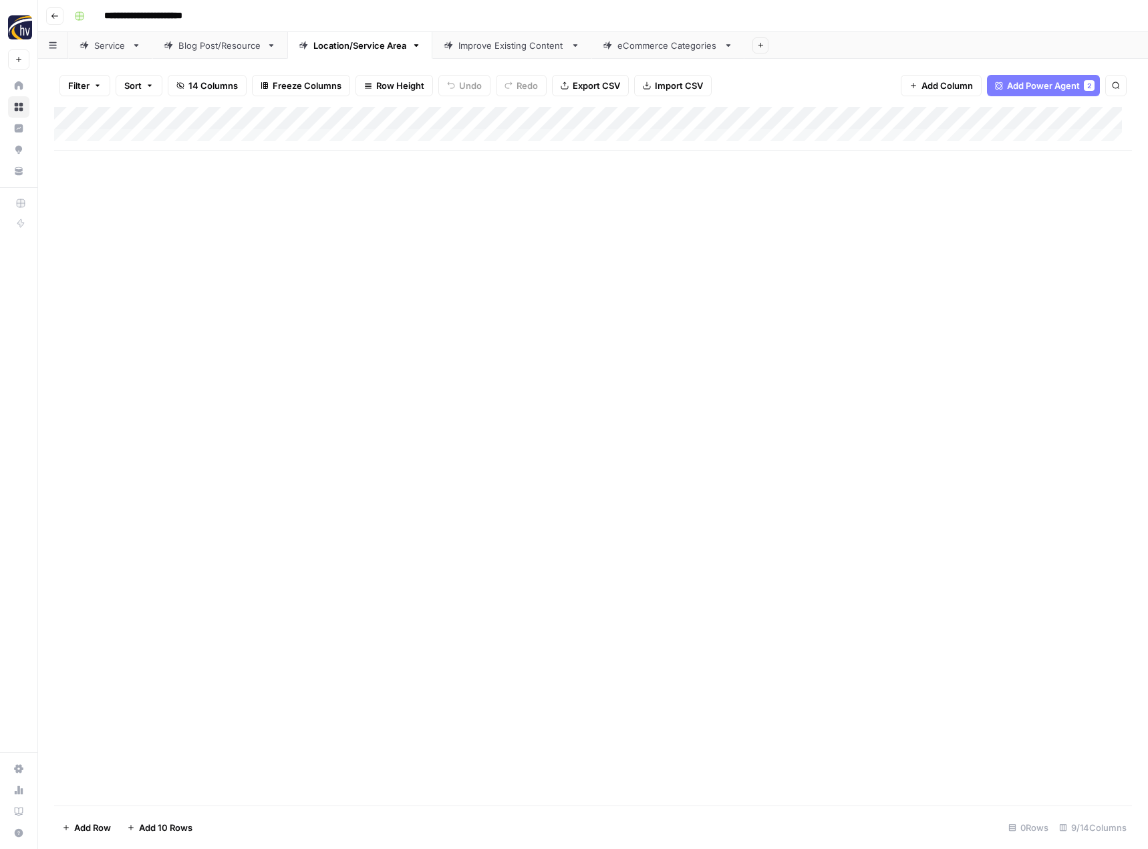
click at [494, 47] on div "Improve Existing Content" at bounding box center [511, 45] width 107 height 13
click at [748, 120] on div "Add Column" at bounding box center [593, 129] width 1078 height 44
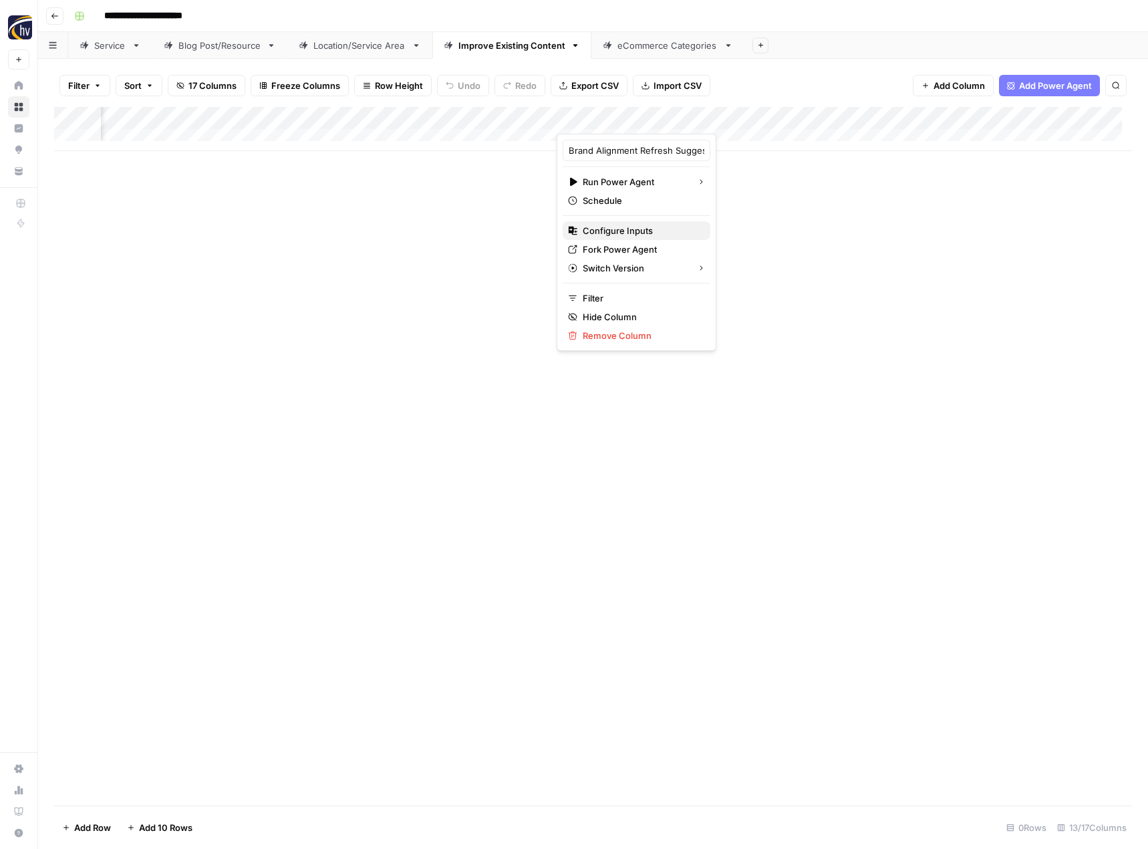
click at [647, 229] on span "Configure Inputs" at bounding box center [641, 230] width 117 height 13
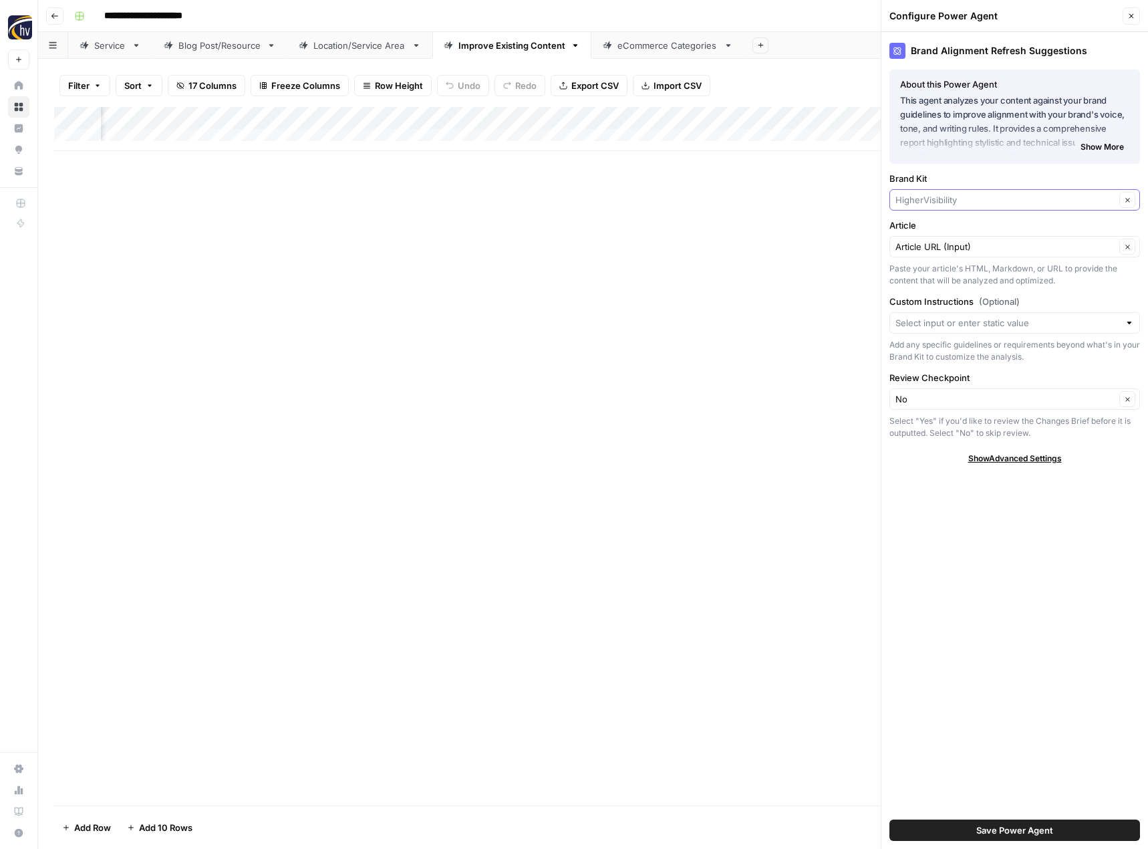
click at [937, 199] on input "Brand Kit" at bounding box center [1005, 199] width 220 height 13
click at [931, 229] on span "[PERSON_NAME] + [PERSON_NAME]" at bounding box center [1012, 231] width 223 height 13
type input "[PERSON_NAME] + [PERSON_NAME]"
click at [1008, 825] on span "Save Power Agent" at bounding box center [1014, 829] width 77 height 13
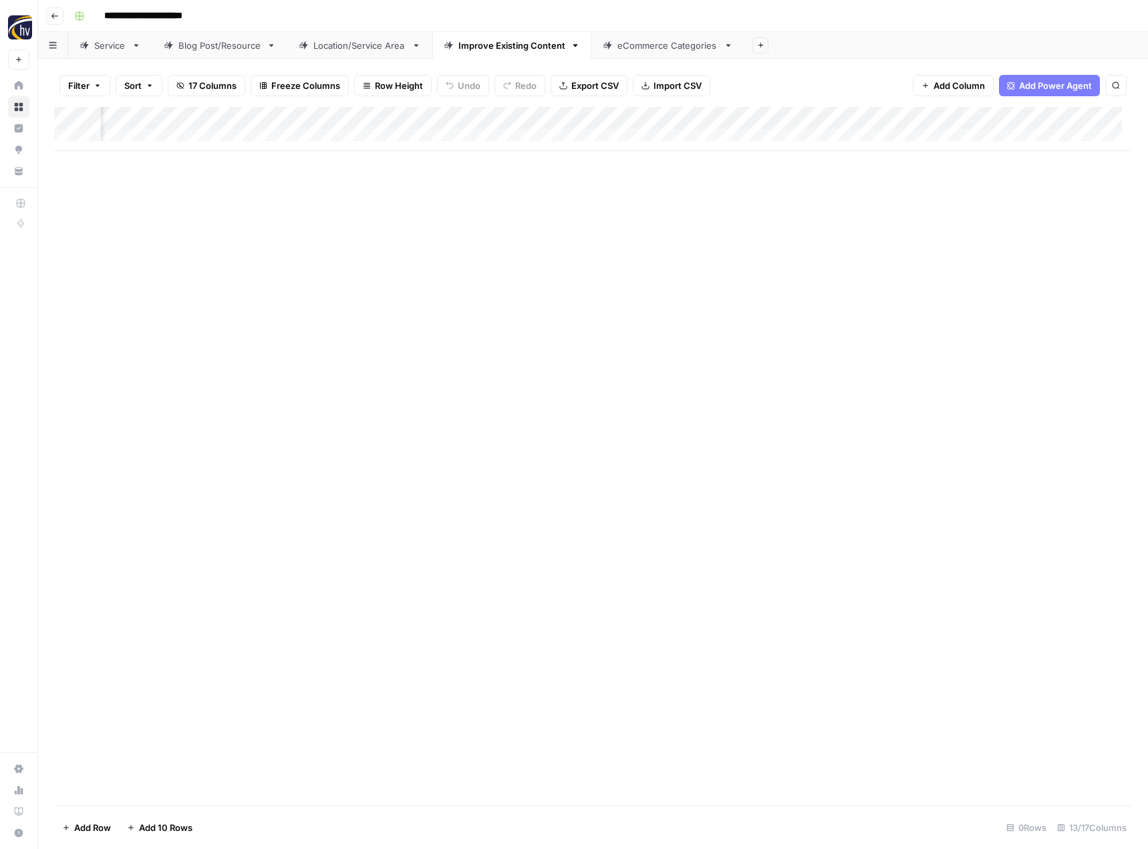
scroll to position [0, 1004]
click at [684, 120] on div "Add Column" at bounding box center [593, 129] width 1078 height 44
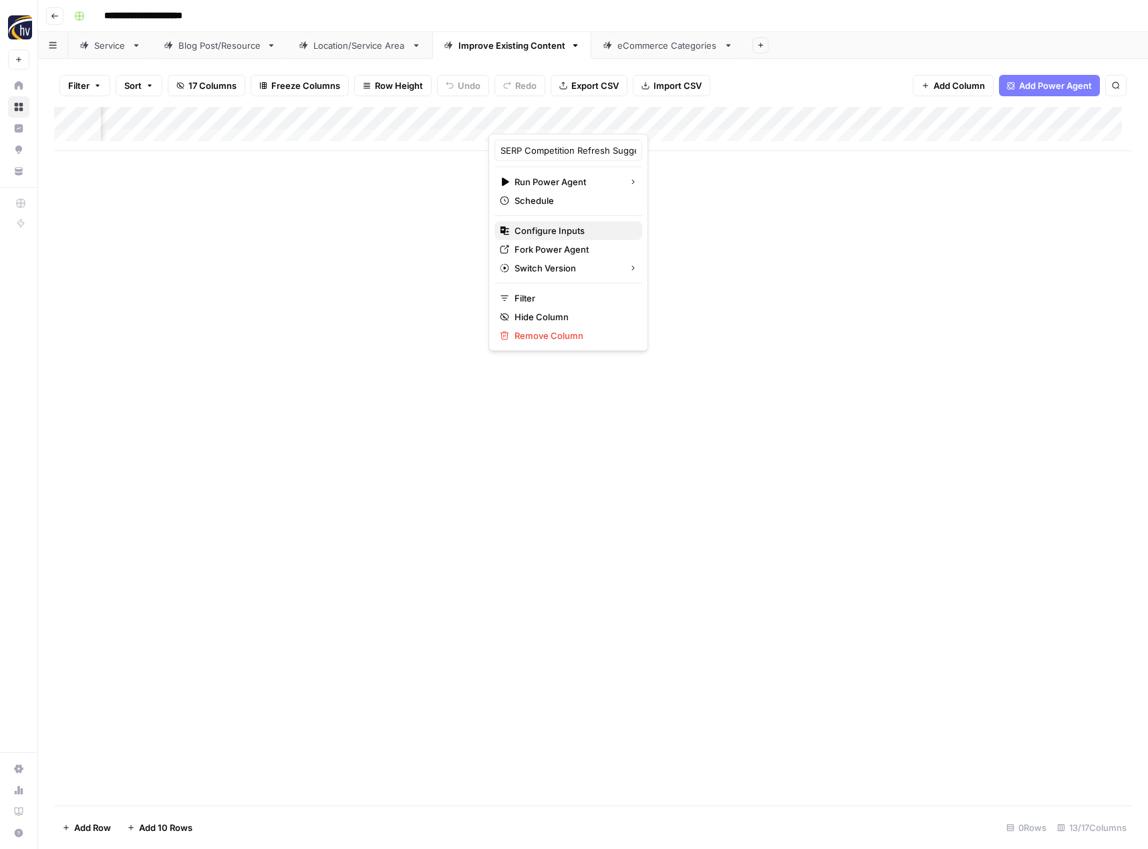
click at [580, 234] on span "Configure Inputs" at bounding box center [573, 230] width 117 height 13
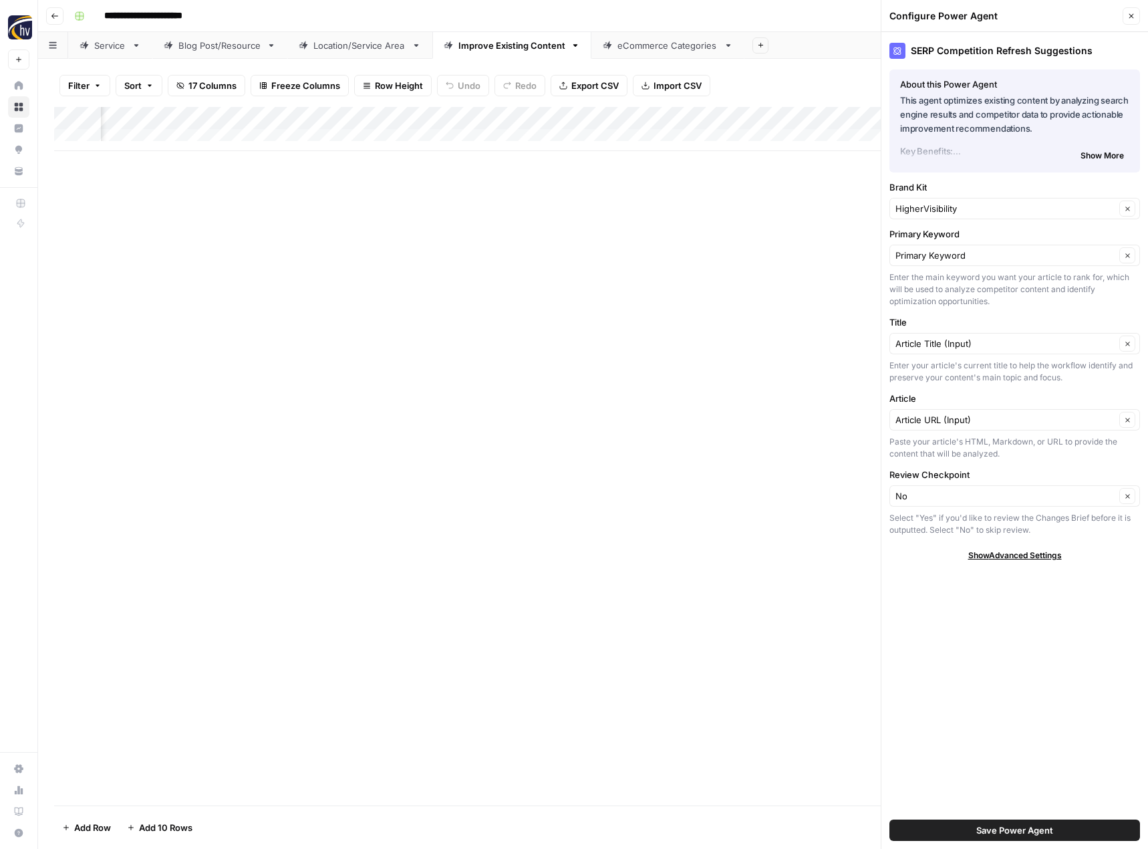
click at [929, 200] on div "HigherVisibility Clear" at bounding box center [1014, 208] width 251 height 21
click at [931, 239] on span "[PERSON_NAME] + [PERSON_NAME]" at bounding box center [1012, 239] width 223 height 13
type input "[PERSON_NAME] + [PERSON_NAME]"
click at [986, 830] on span "Save Power Agent" at bounding box center [1014, 829] width 77 height 13
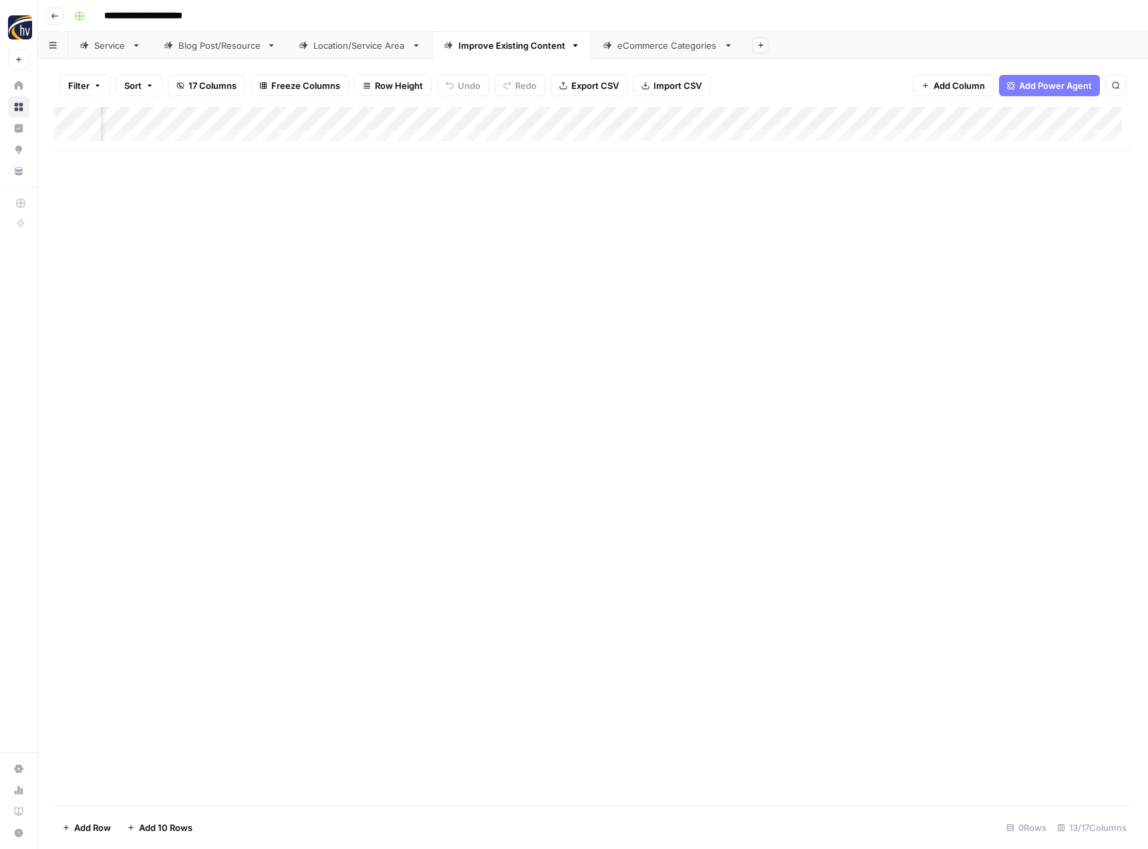
click at [1015, 119] on div "Add Column" at bounding box center [593, 129] width 1078 height 44
click at [921, 226] on span "Configure Inputs" at bounding box center [919, 230] width 117 height 13
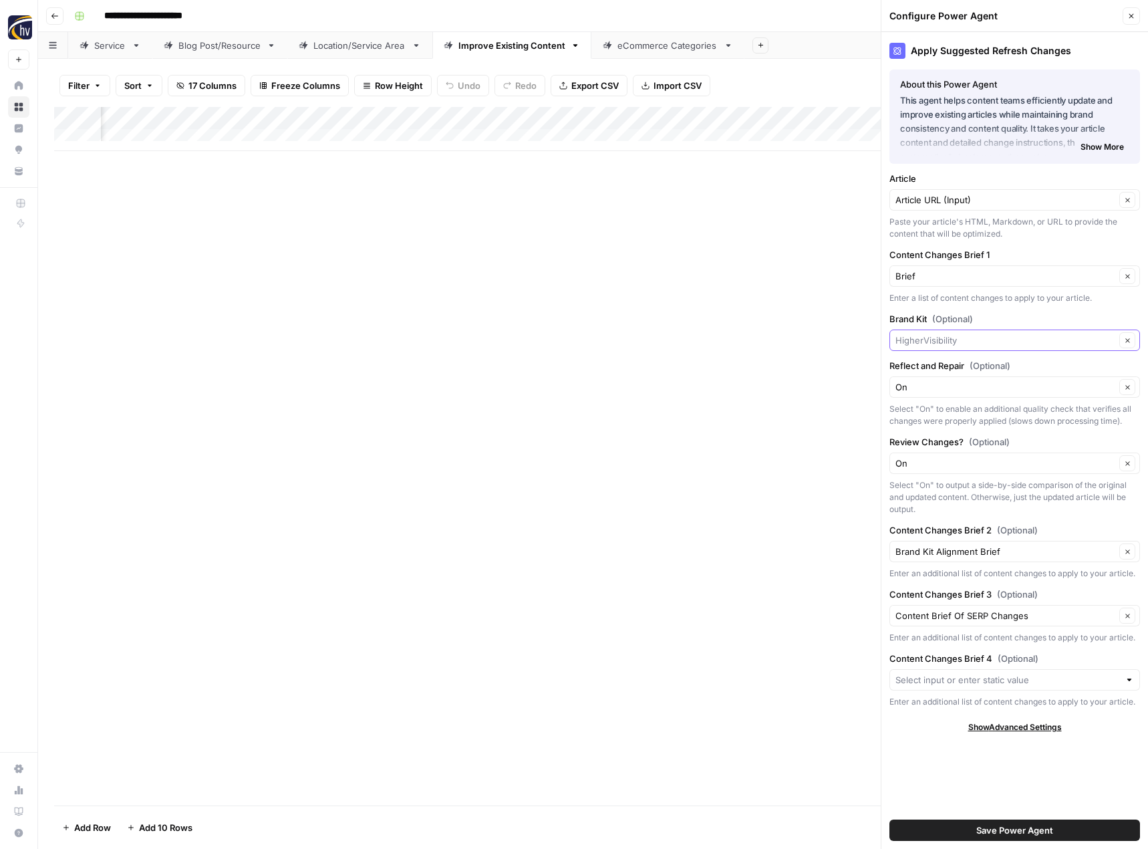
click at [937, 339] on input "Brand Kit (Optional)" at bounding box center [1005, 339] width 220 height 13
click at [941, 371] on span "[PERSON_NAME] + [PERSON_NAME]" at bounding box center [1012, 371] width 223 height 13
type input "[PERSON_NAME] + [PERSON_NAME]"
click at [1040, 827] on span "Save Power Agent" at bounding box center [1014, 829] width 77 height 13
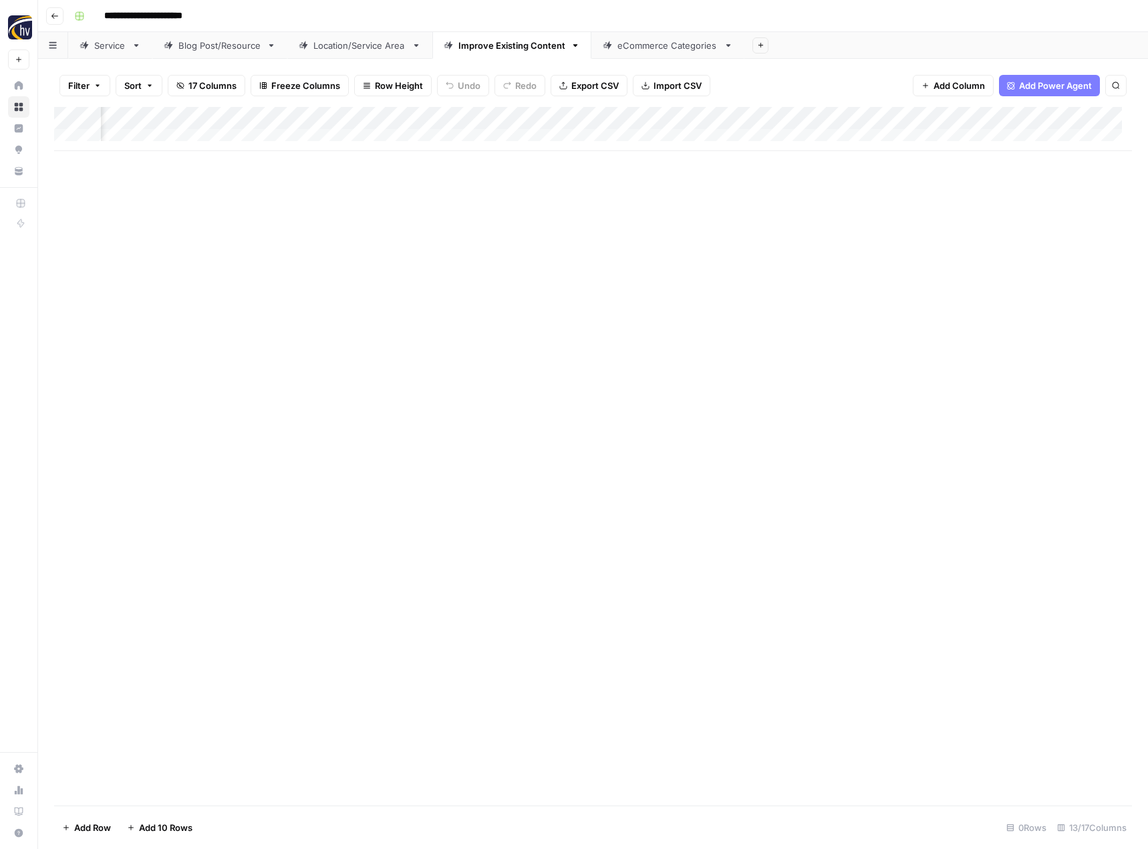
click at [631, 49] on div "eCommerce Categories" at bounding box center [667, 45] width 101 height 13
click at [653, 118] on div "Add Column" at bounding box center [593, 129] width 1078 height 44
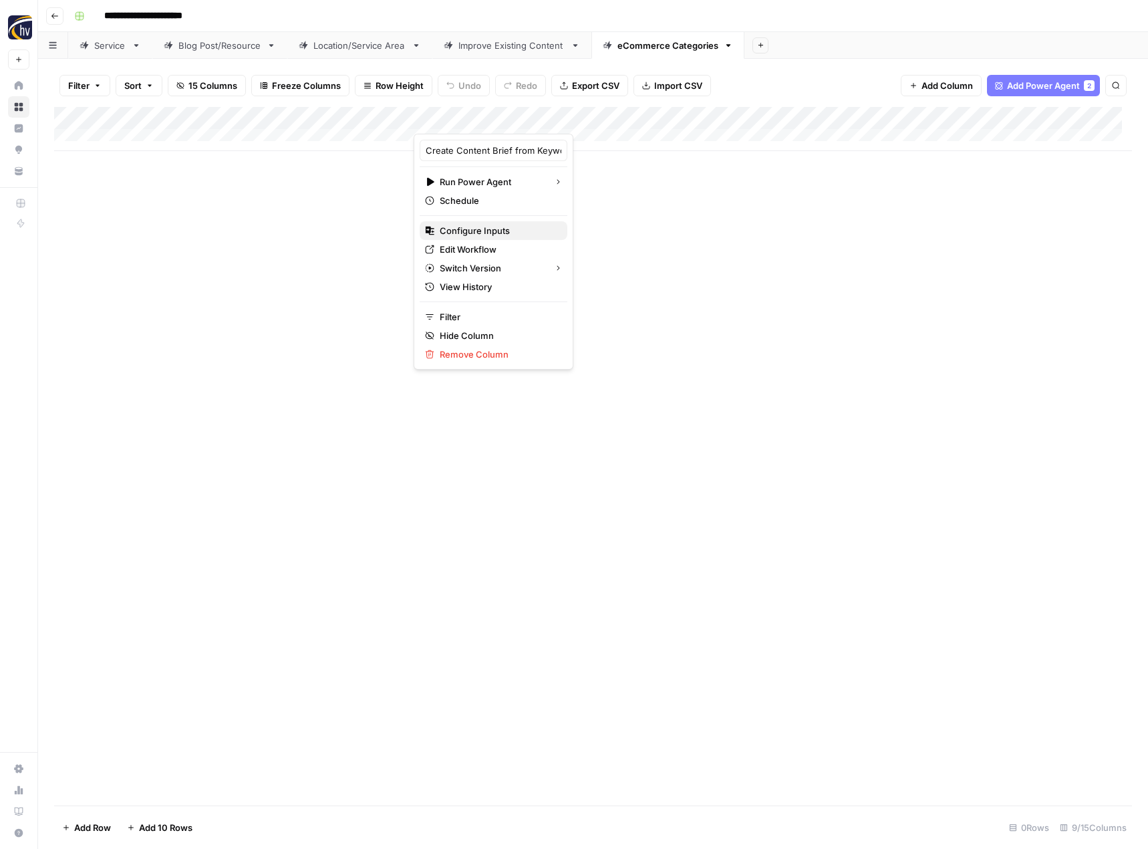
click at [521, 223] on button "Configure Inputs" at bounding box center [494, 230] width 148 height 19
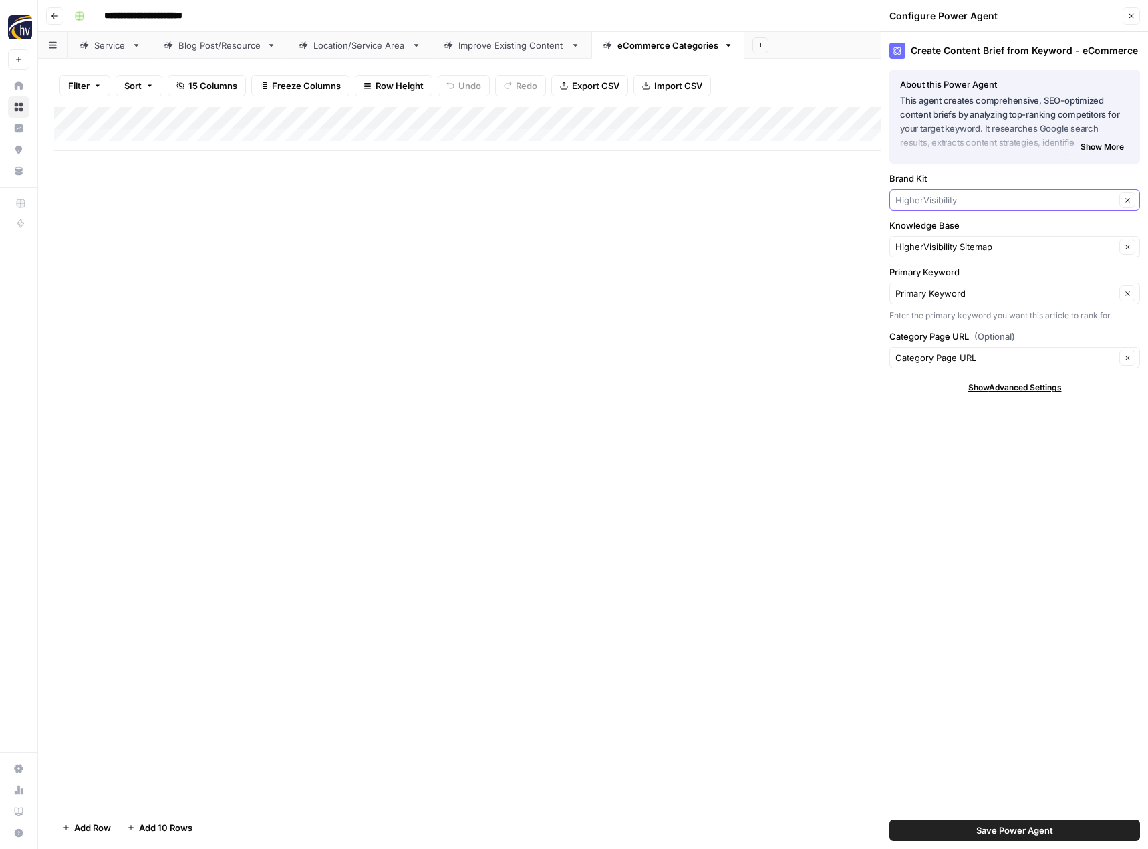
click at [927, 205] on input "Brand Kit" at bounding box center [1005, 199] width 220 height 13
click at [933, 231] on span "[PERSON_NAME] + [PERSON_NAME]" at bounding box center [1012, 231] width 223 height 13
type input "[PERSON_NAME] + [PERSON_NAME]"
click at [934, 241] on input "Knowledge Base" at bounding box center [1005, 246] width 220 height 13
click at [934, 282] on span "[PERSON_NAME] + [PERSON_NAME] Sitemap" at bounding box center [1012, 277] width 223 height 13
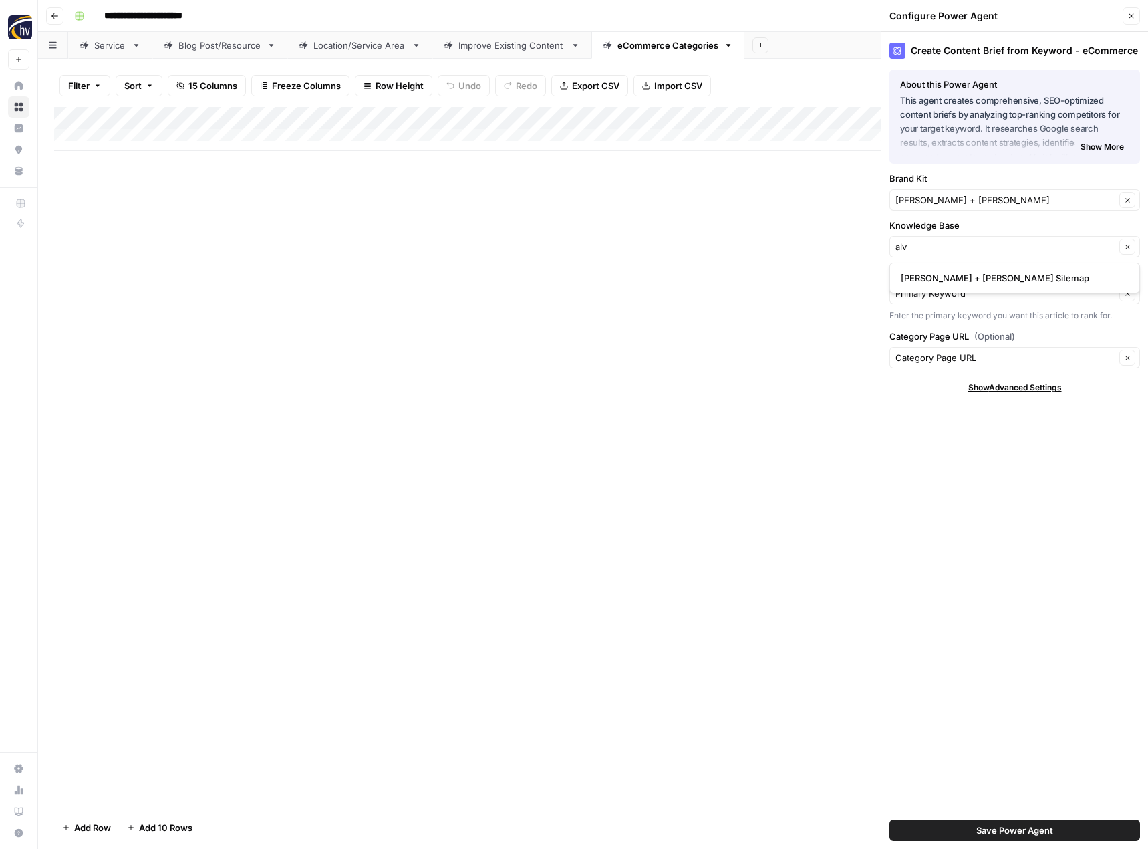
type input "[PERSON_NAME] + [PERSON_NAME] Sitemap"
click at [980, 827] on span "Save Power Agent" at bounding box center [1014, 829] width 77 height 13
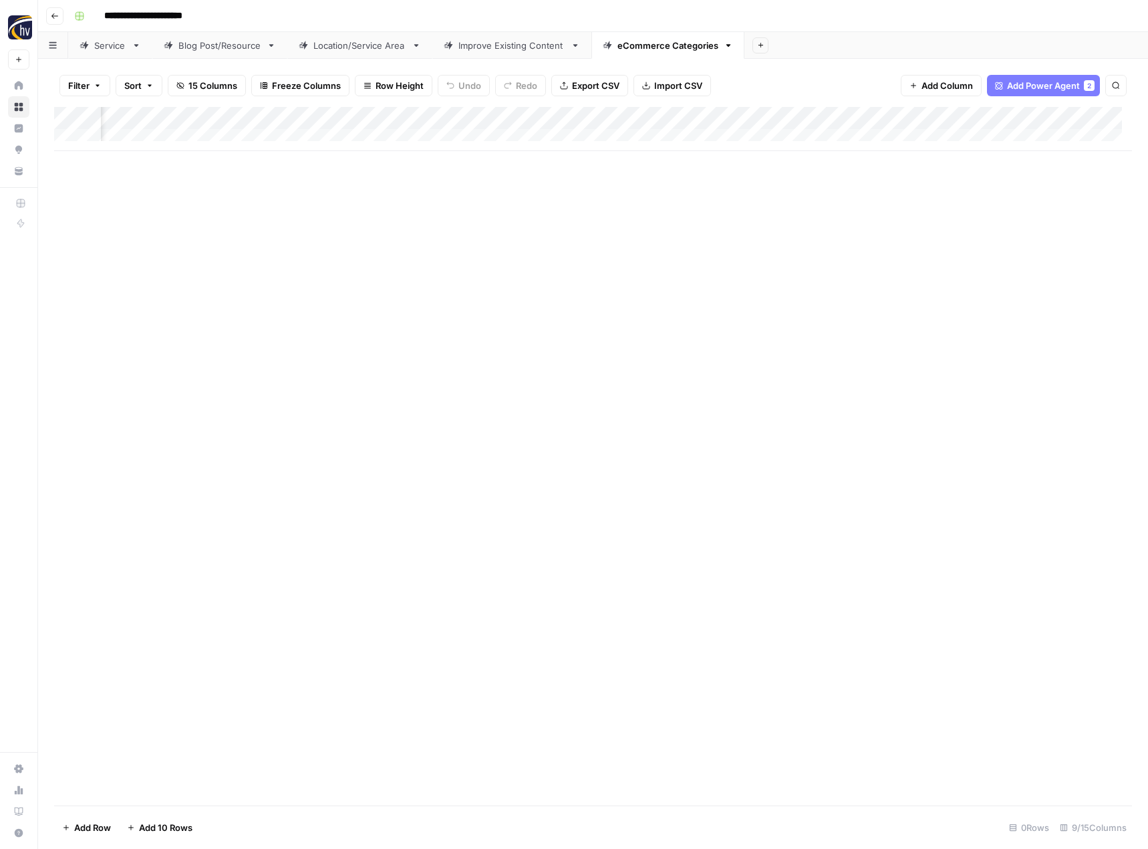
scroll to position [0, 412]
click at [1012, 115] on div "Add Column" at bounding box center [593, 129] width 1078 height 44
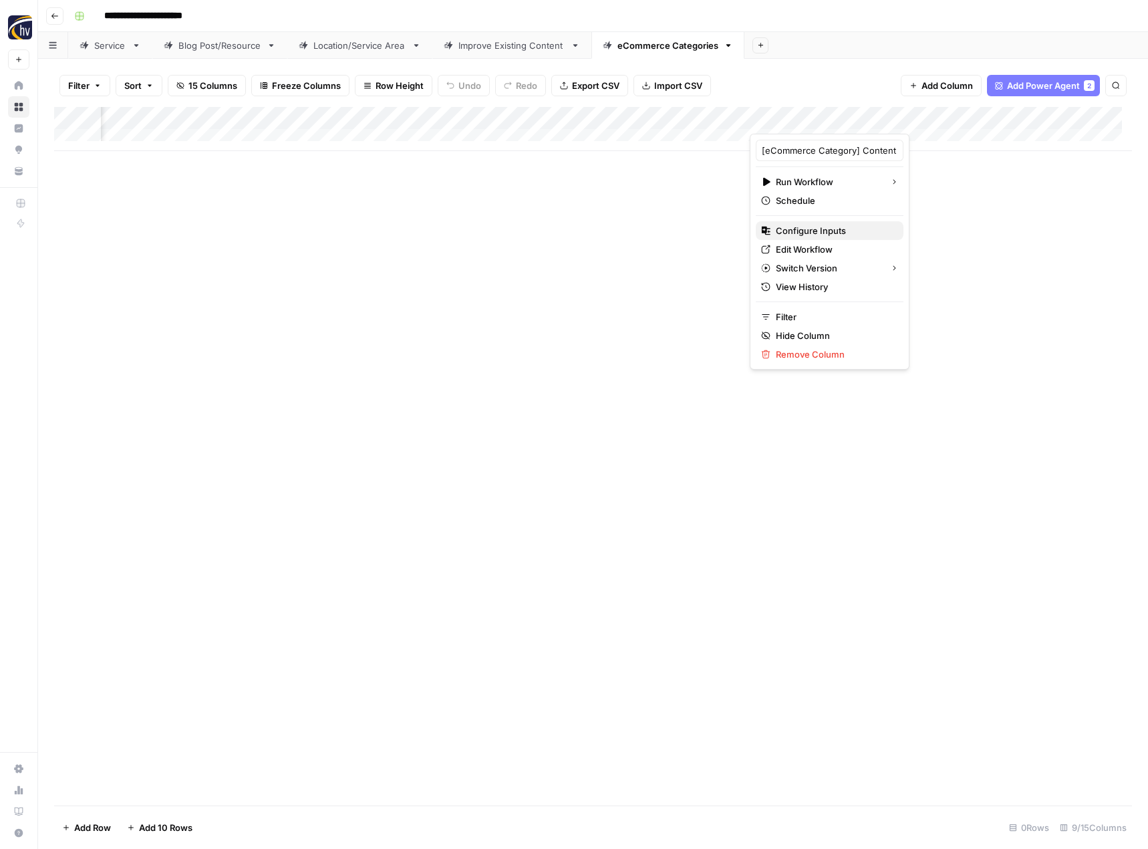
click at [823, 237] on span "Configure Inputs" at bounding box center [834, 230] width 117 height 13
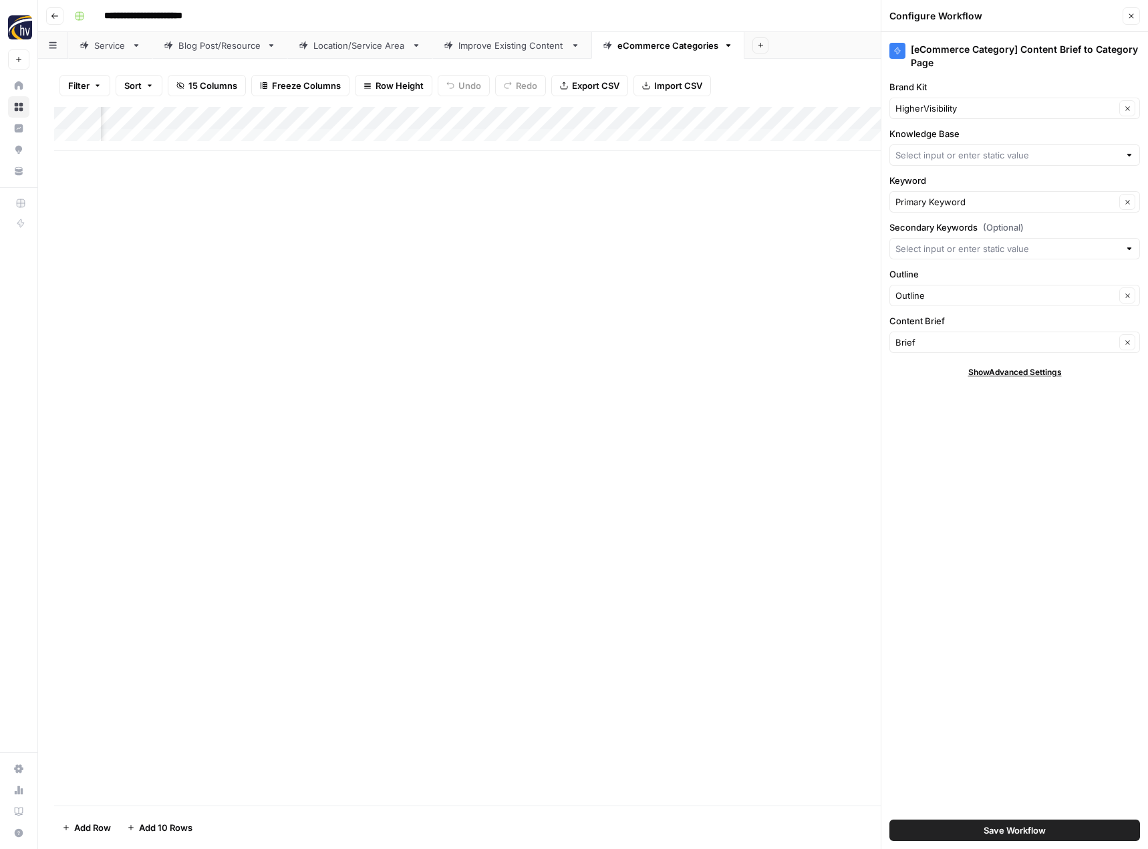
click at [950, 115] on div "HigherVisibility Clear" at bounding box center [1014, 108] width 251 height 21
click at [933, 147] on button "[PERSON_NAME] + [PERSON_NAME]" at bounding box center [1014, 139] width 239 height 19
type input "[PERSON_NAME] + [PERSON_NAME]"
click at [932, 154] on input "Knowledge Base" at bounding box center [1007, 154] width 224 height 13
click at [937, 184] on span "[PERSON_NAME] + [PERSON_NAME] Sitemap" at bounding box center [1012, 186] width 223 height 13
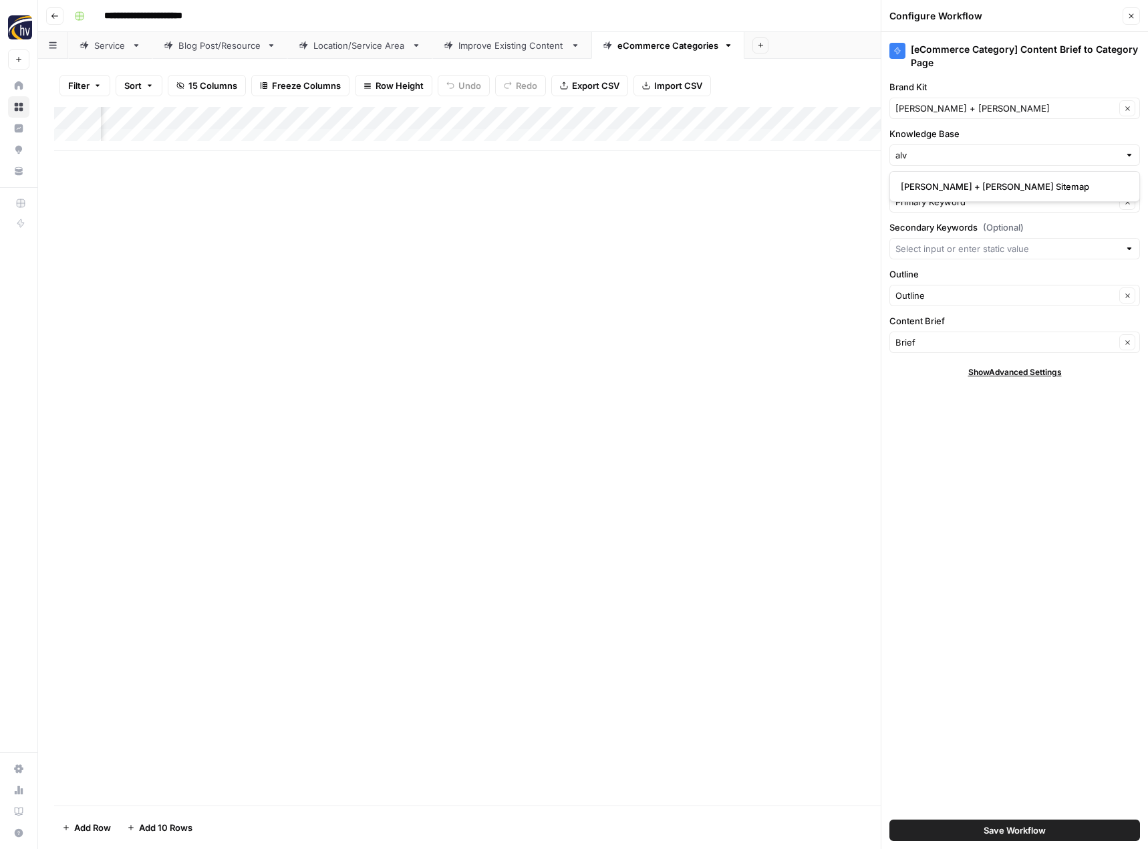
type input "[PERSON_NAME] + [PERSON_NAME] Sitemap"
click at [995, 825] on span "Save Workflow" at bounding box center [1015, 829] width 62 height 13
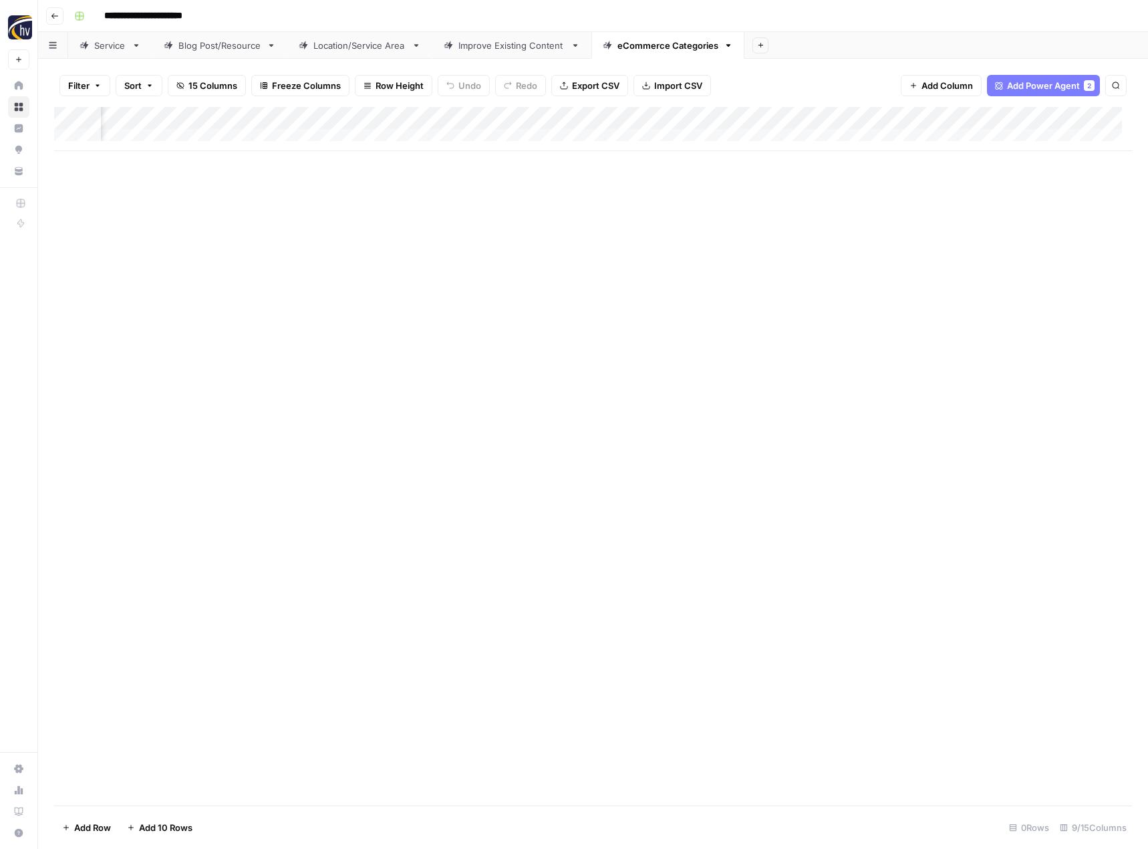
click at [57, 17] on icon "button" at bounding box center [55, 16] width 8 height 8
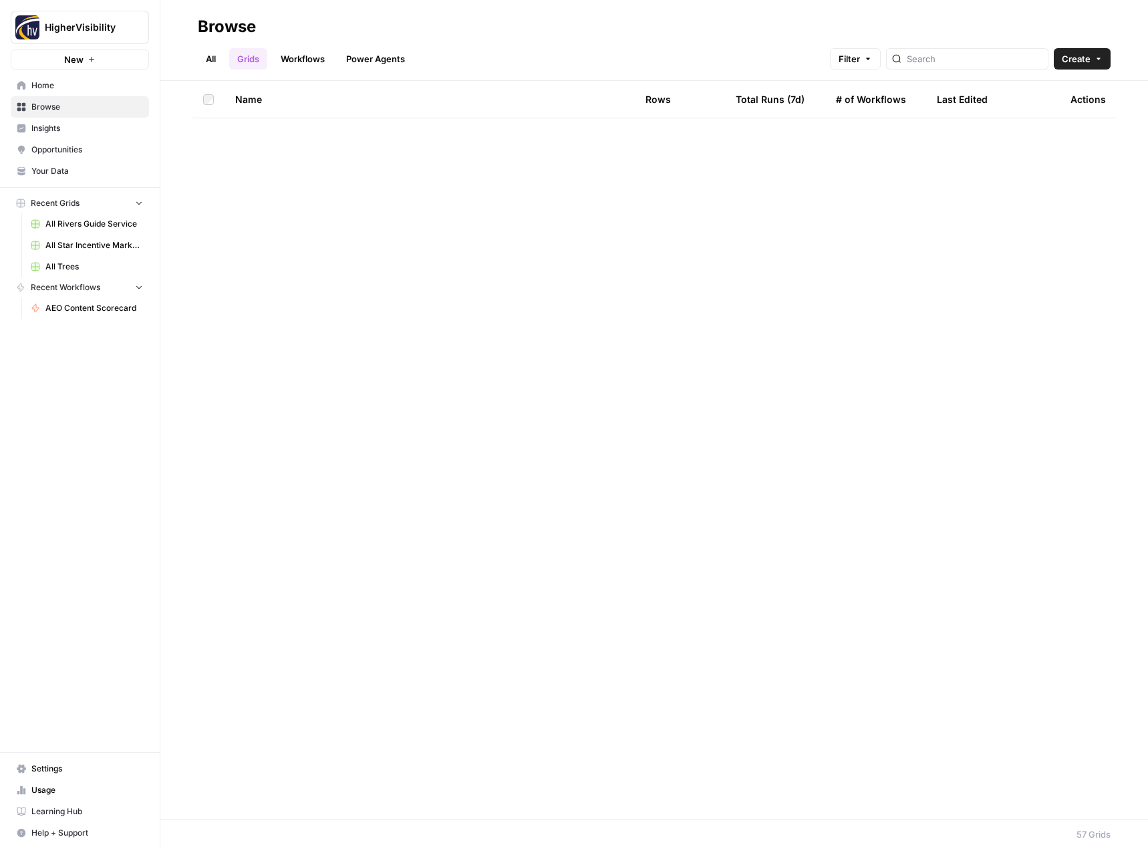
scroll to position [1433, 0]
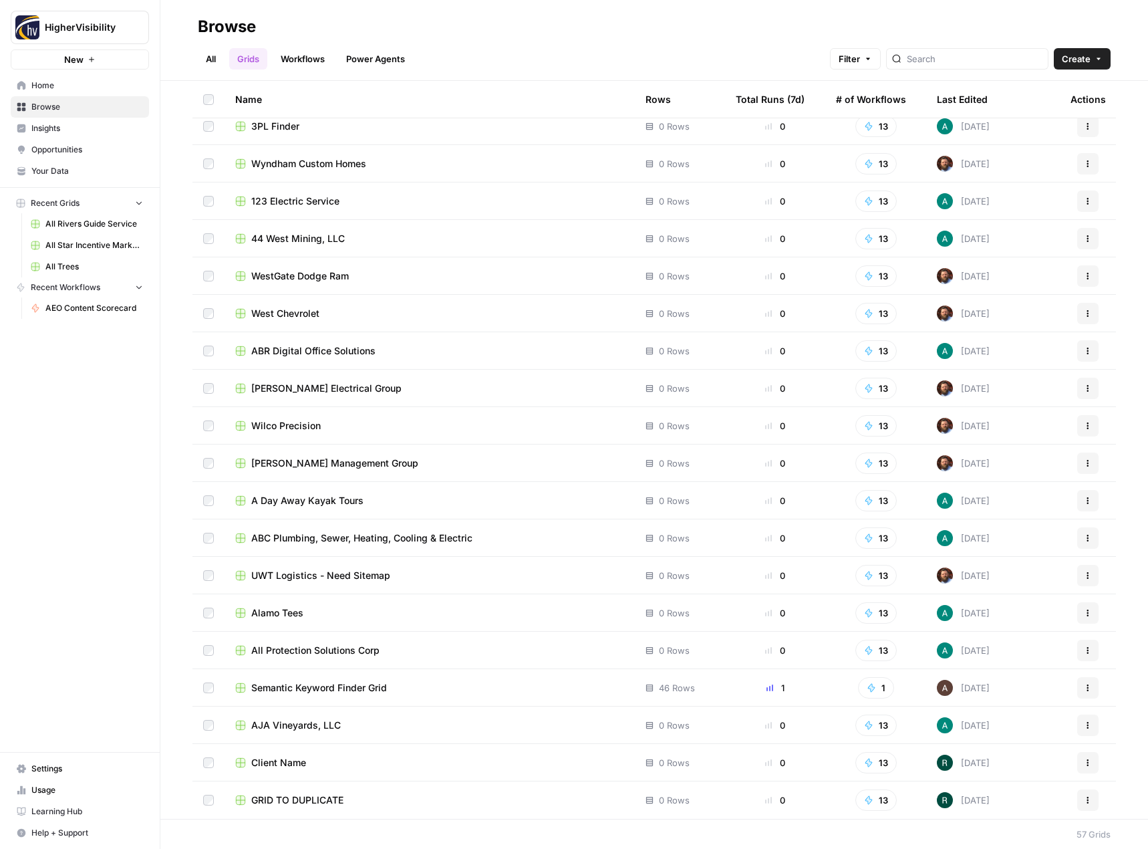
click at [1084, 798] on icon "button" at bounding box center [1088, 800] width 8 height 8
click at [1033, 693] on span "Duplicate" at bounding box center [1018, 689] width 107 height 13
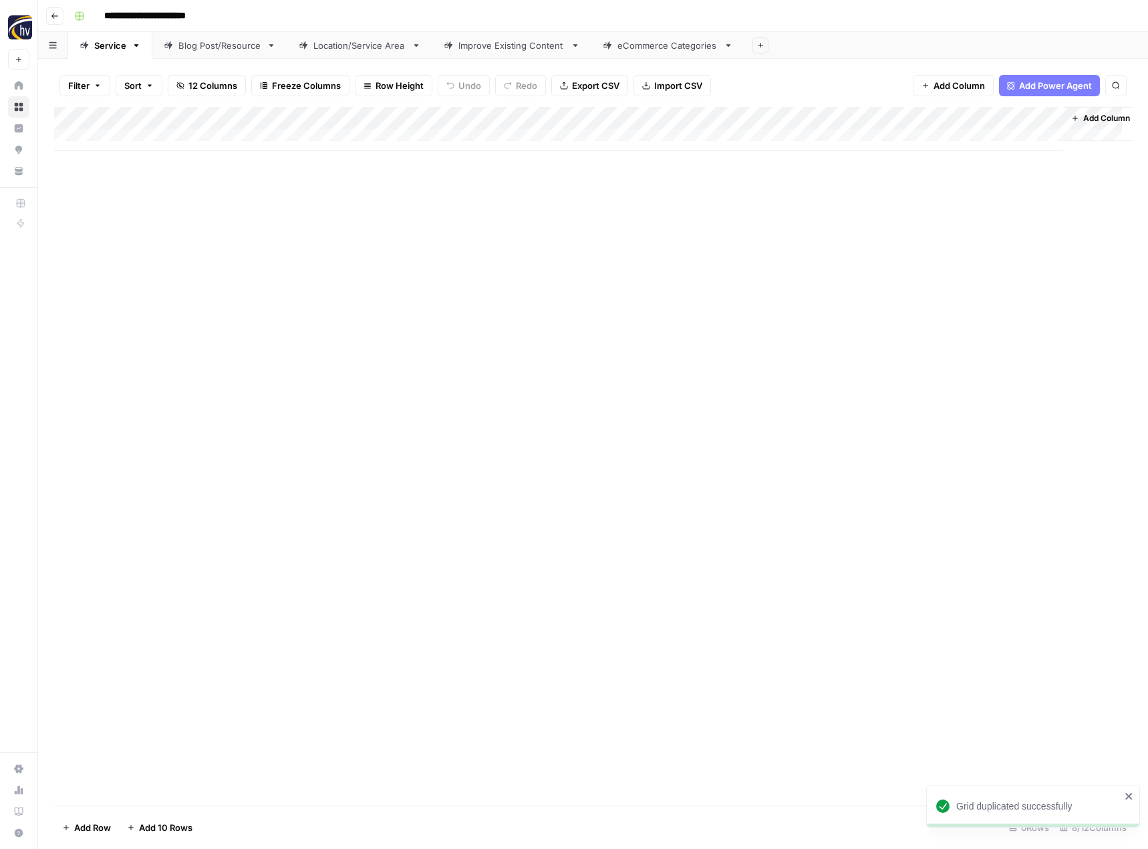
click at [160, 15] on input "**********" at bounding box center [167, 15] width 138 height 21
paste input "********"
type input "**********"
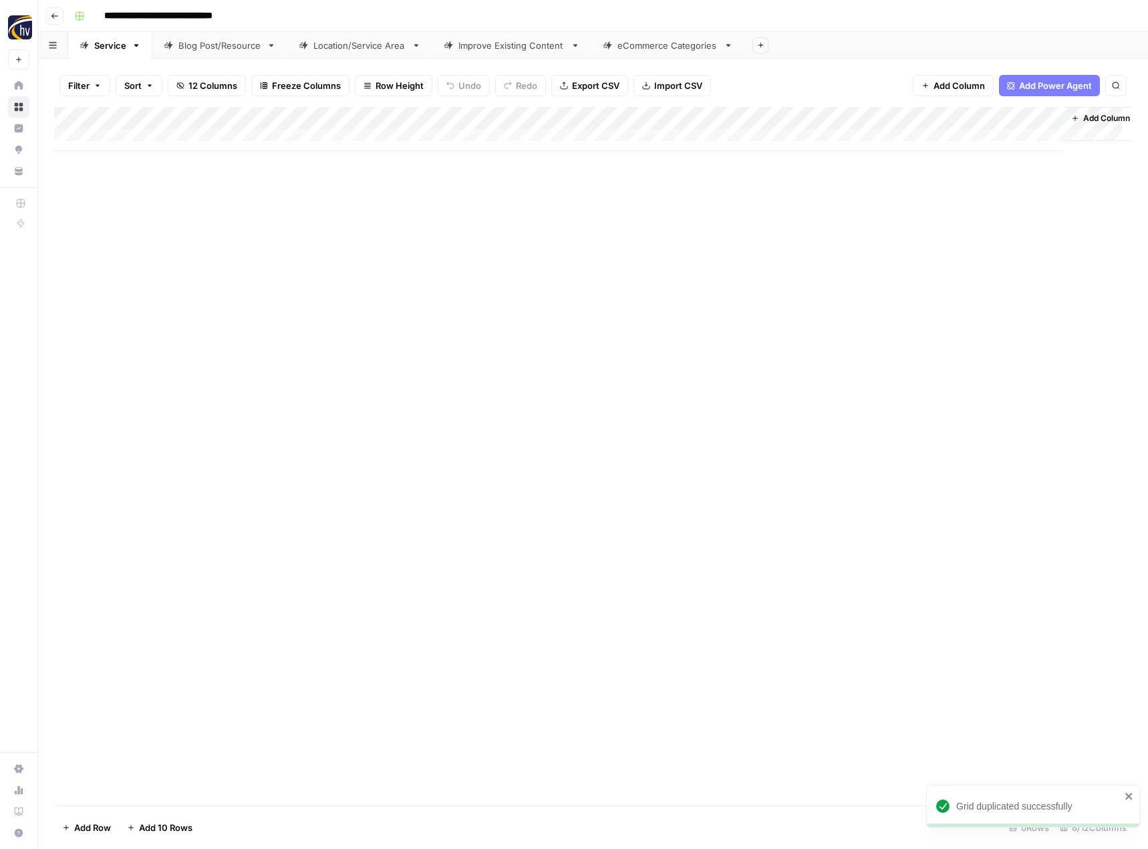
click at [210, 247] on div "Add Column" at bounding box center [593, 456] width 1078 height 698
click at [315, 117] on div "Add Column" at bounding box center [593, 129] width 1078 height 44
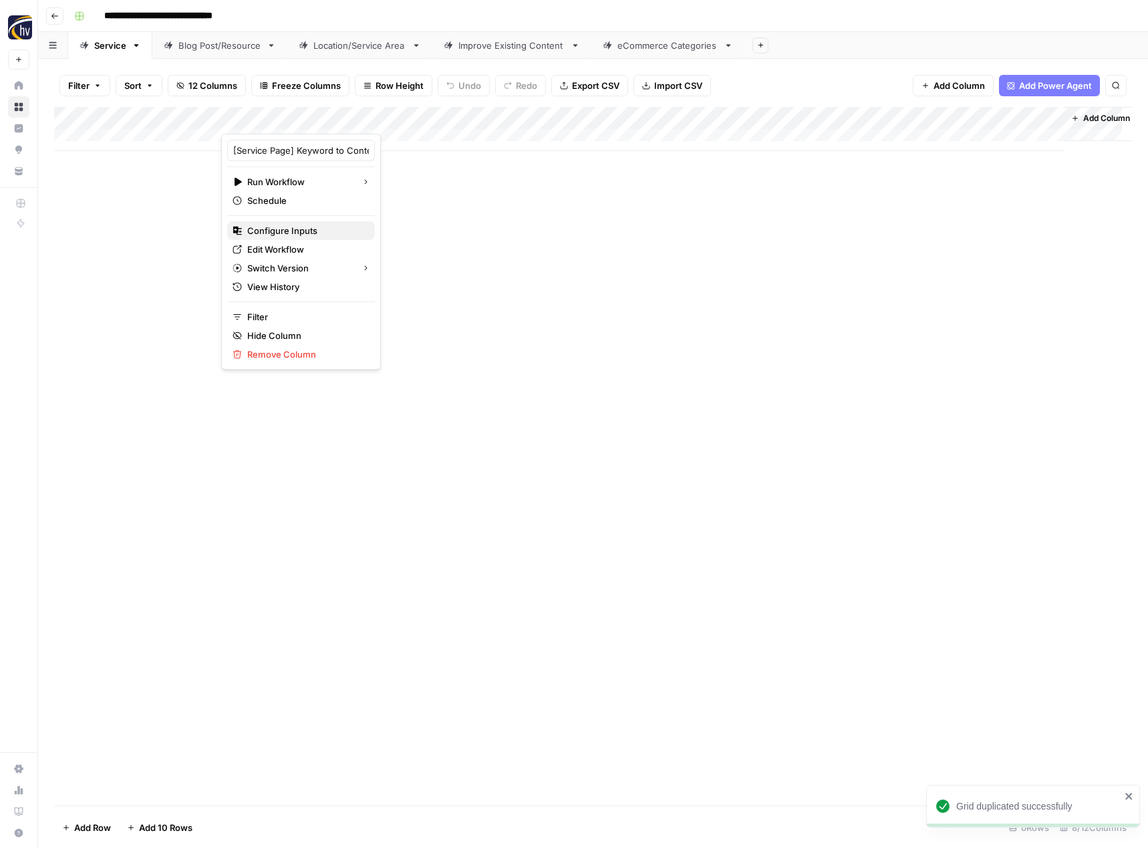
click at [289, 233] on span "Configure Inputs" at bounding box center [305, 230] width 117 height 13
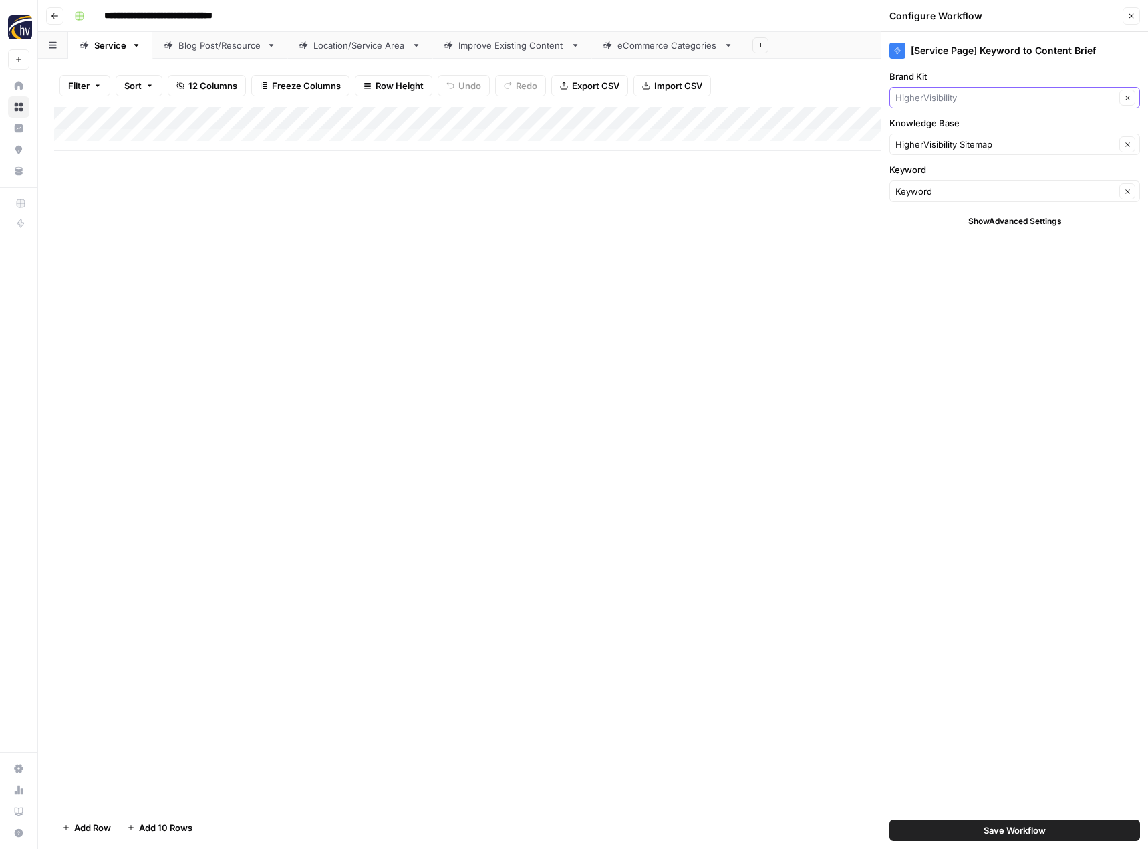
click at [968, 99] on input "Brand Kit" at bounding box center [1005, 97] width 220 height 13
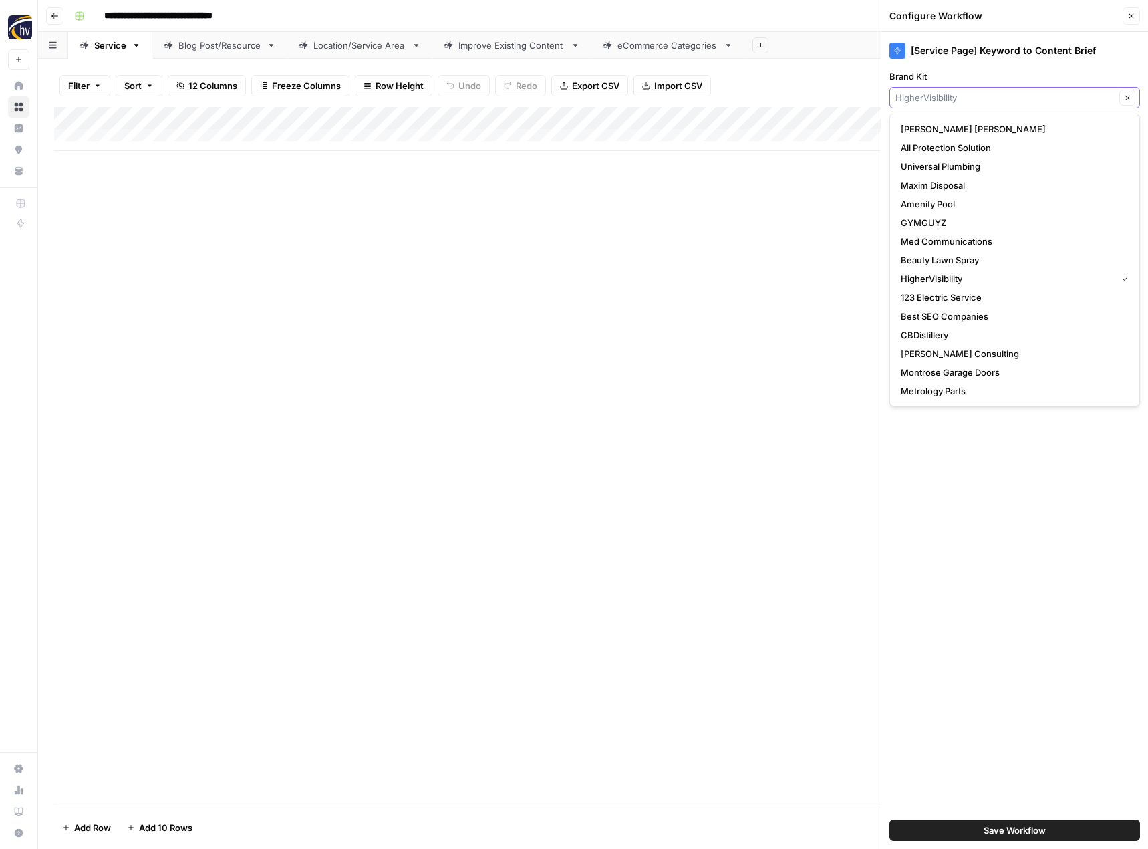
click at [953, 97] on input "Brand Kit" at bounding box center [1005, 97] width 220 height 13
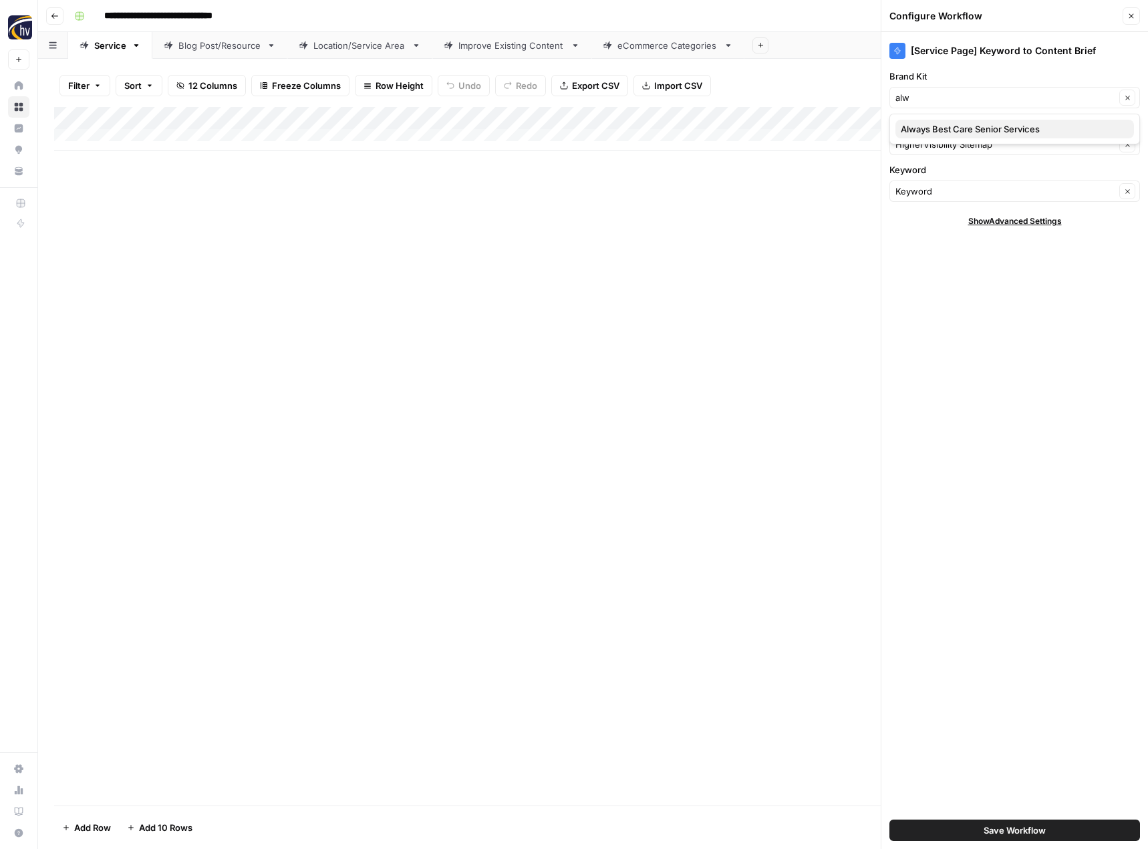
click at [945, 127] on span "Always Best Care Senior Services" at bounding box center [1012, 128] width 223 height 13
type input "Always Best Care Senior Services"
click at [921, 147] on input "Knowledge Base" at bounding box center [1005, 144] width 220 height 13
click at [932, 184] on button "Always Best Care Sitemap" at bounding box center [1014, 175] width 239 height 19
type input "Always Best Care Sitemap"
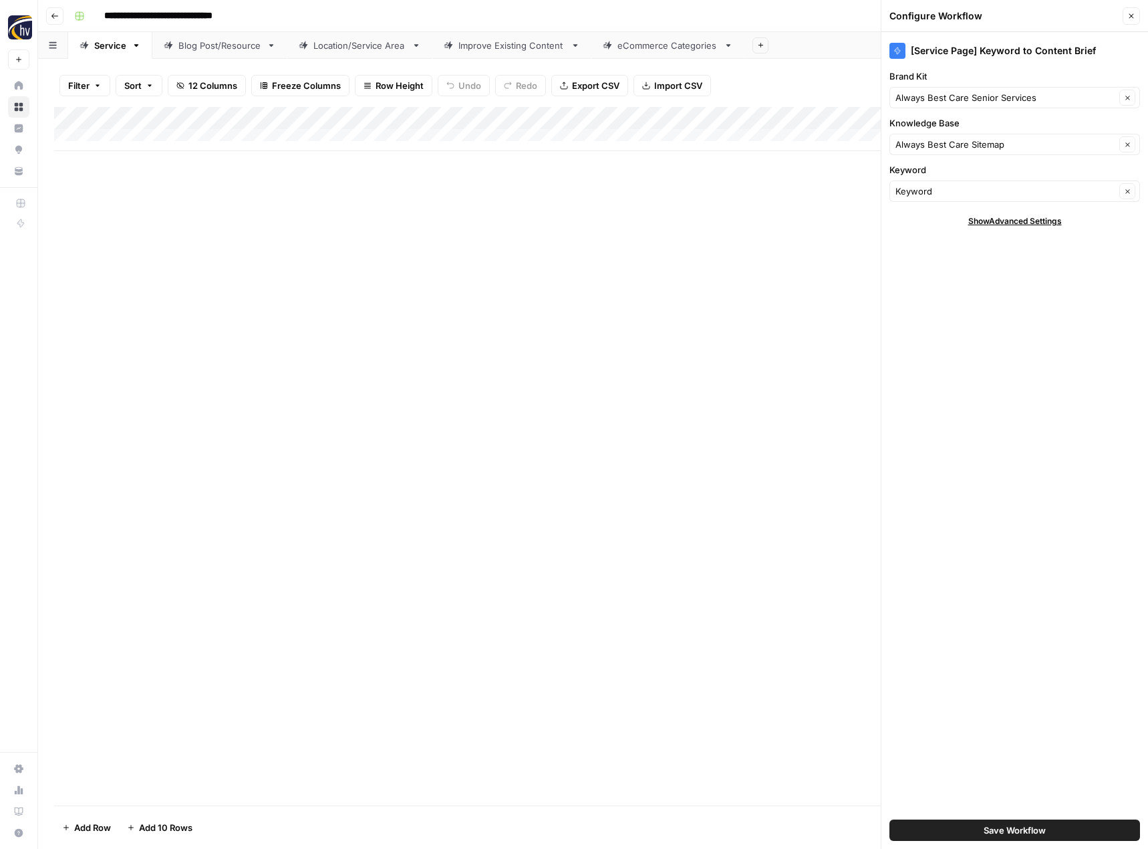
click at [1013, 826] on span "Save Workflow" at bounding box center [1015, 829] width 62 height 13
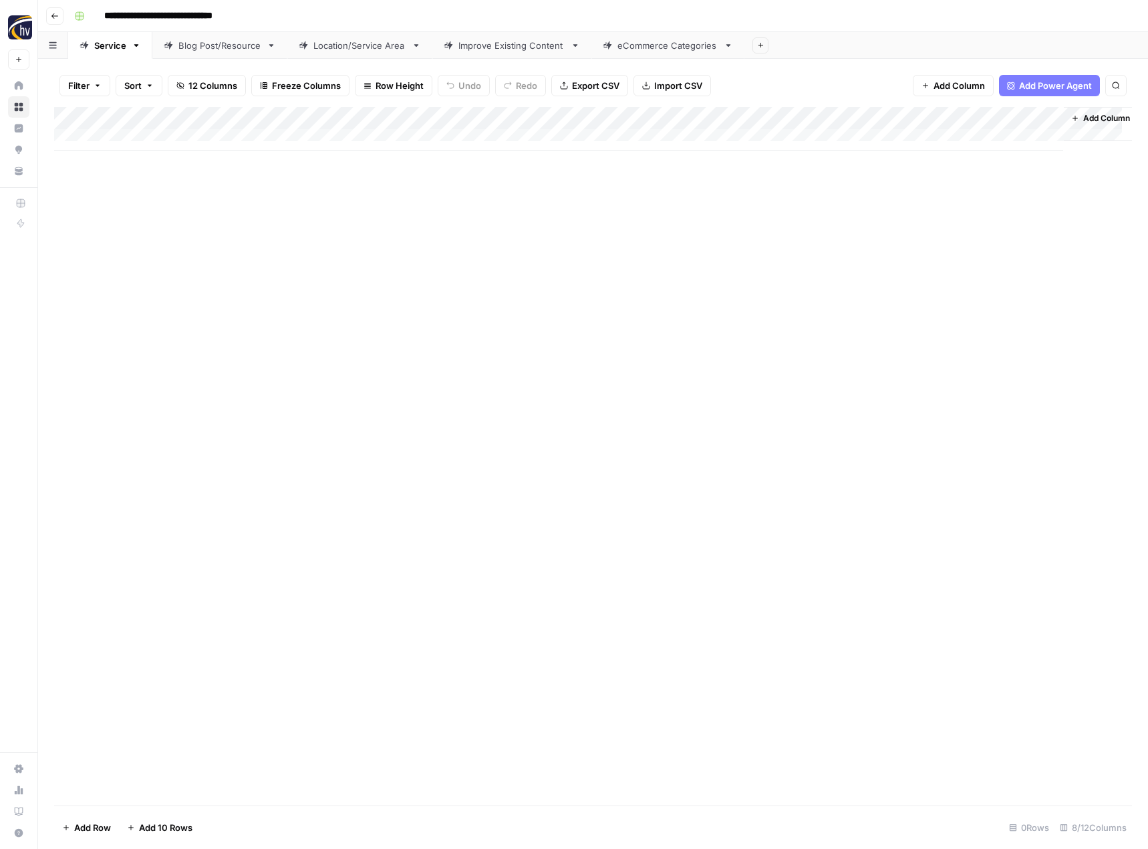
click at [915, 114] on div "Add Column" at bounding box center [593, 129] width 1078 height 44
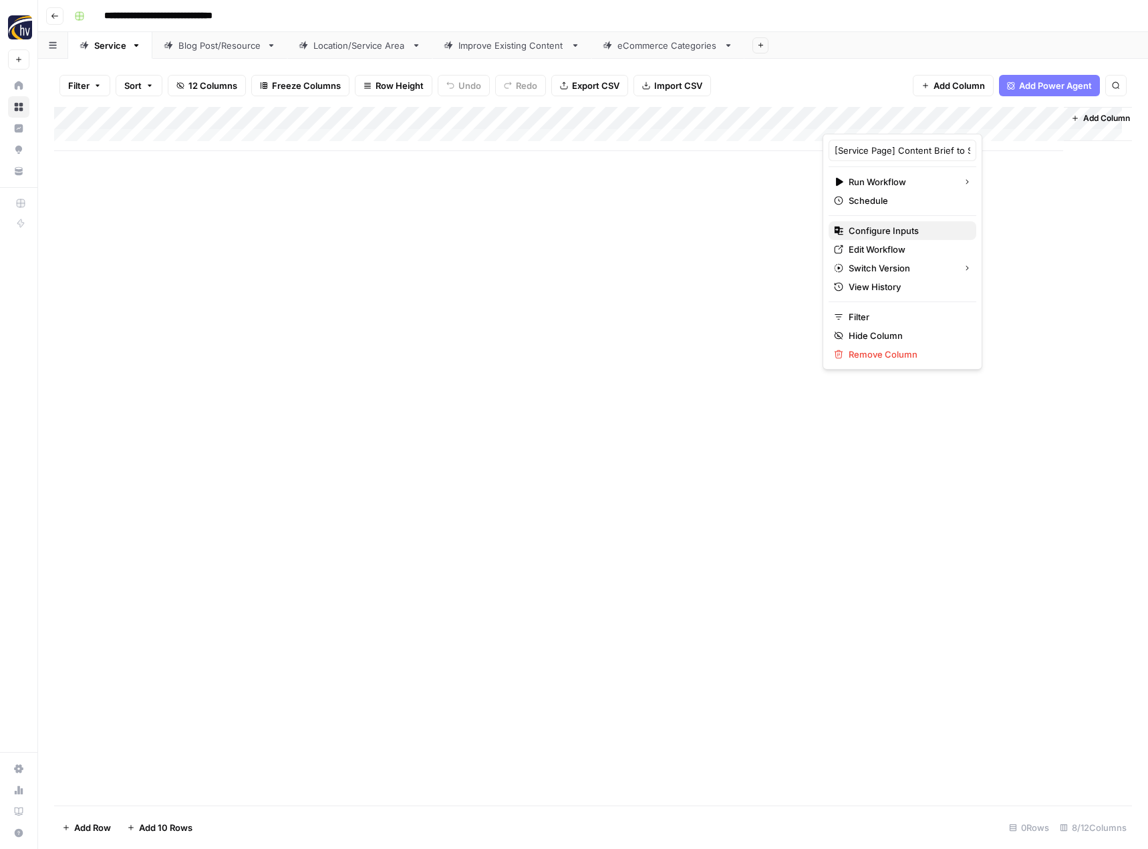
click at [874, 229] on span "Configure Inputs" at bounding box center [907, 230] width 117 height 13
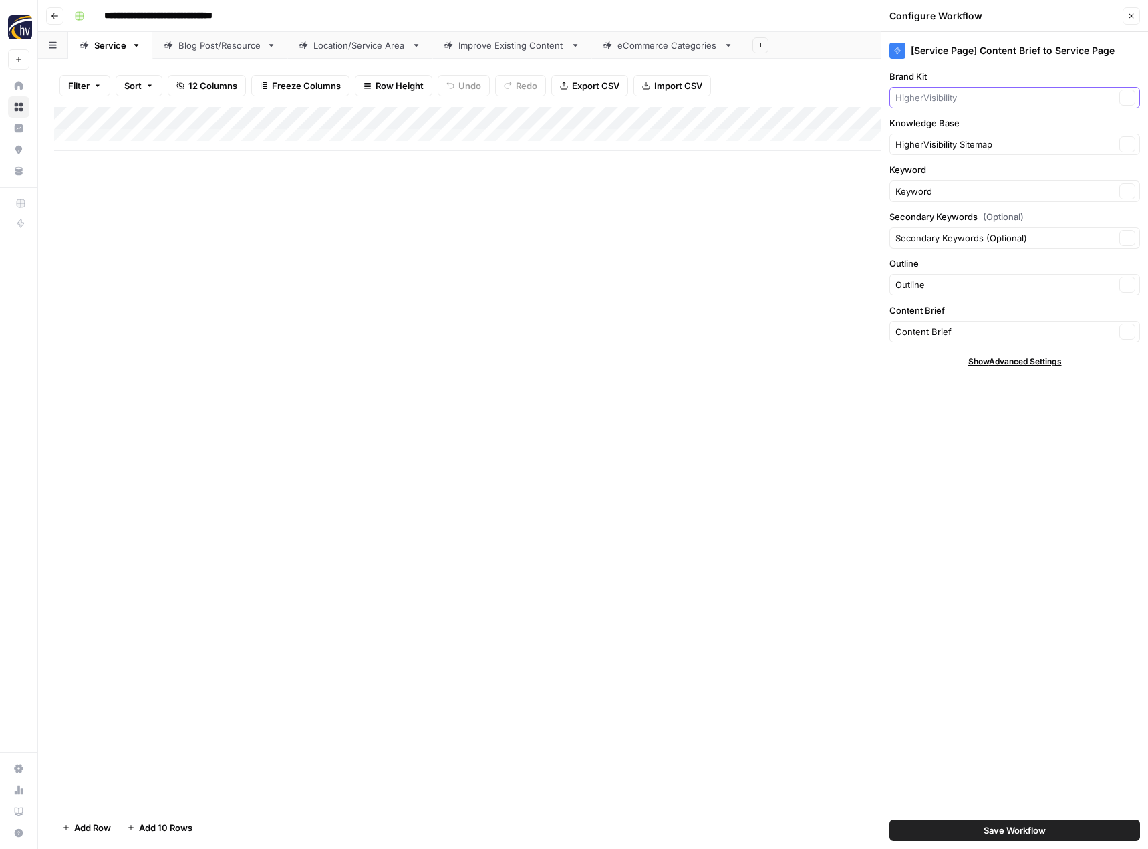
click at [944, 96] on input "Brand Kit" at bounding box center [1005, 97] width 220 height 13
click at [929, 122] on span "Always Best Care Senior Services" at bounding box center [1012, 128] width 223 height 13
type input "Always Best Care Senior Services"
click at [923, 150] on input "Knowledge Base" at bounding box center [1005, 144] width 220 height 13
click at [925, 177] on span "Always Best Care Sitemap" at bounding box center [1012, 175] width 223 height 13
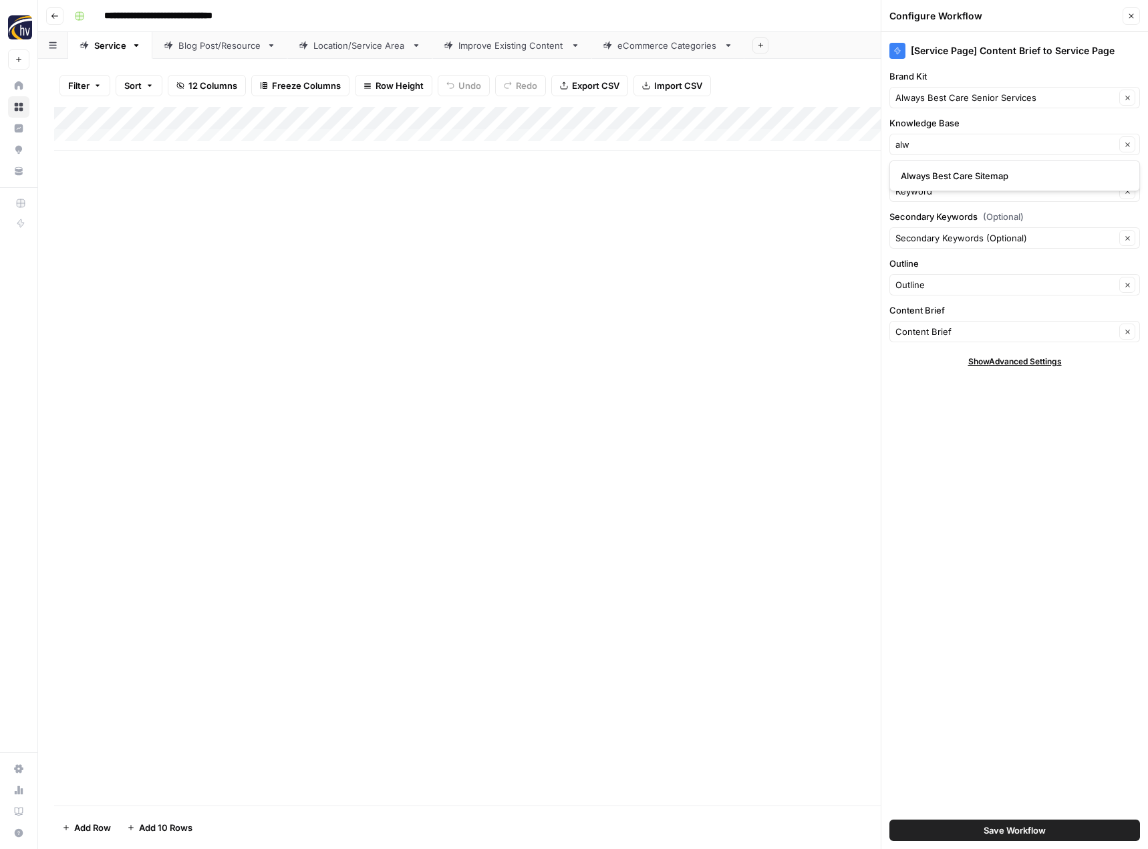
type input "Always Best Care Sitemap"
click at [990, 827] on span "Save Workflow" at bounding box center [1015, 829] width 62 height 13
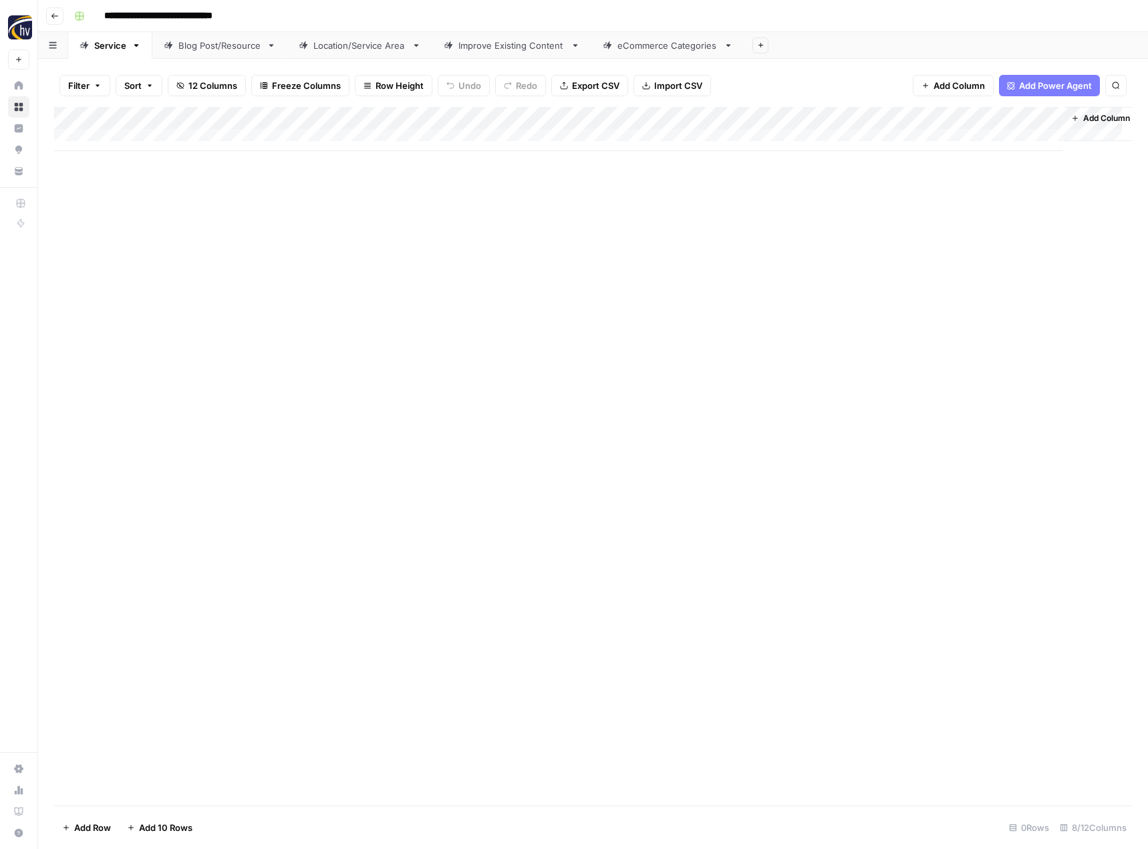
click at [219, 48] on div "Blog Post/Resource" at bounding box center [219, 45] width 83 height 13
click at [315, 118] on div "Add Column" at bounding box center [593, 129] width 1078 height 44
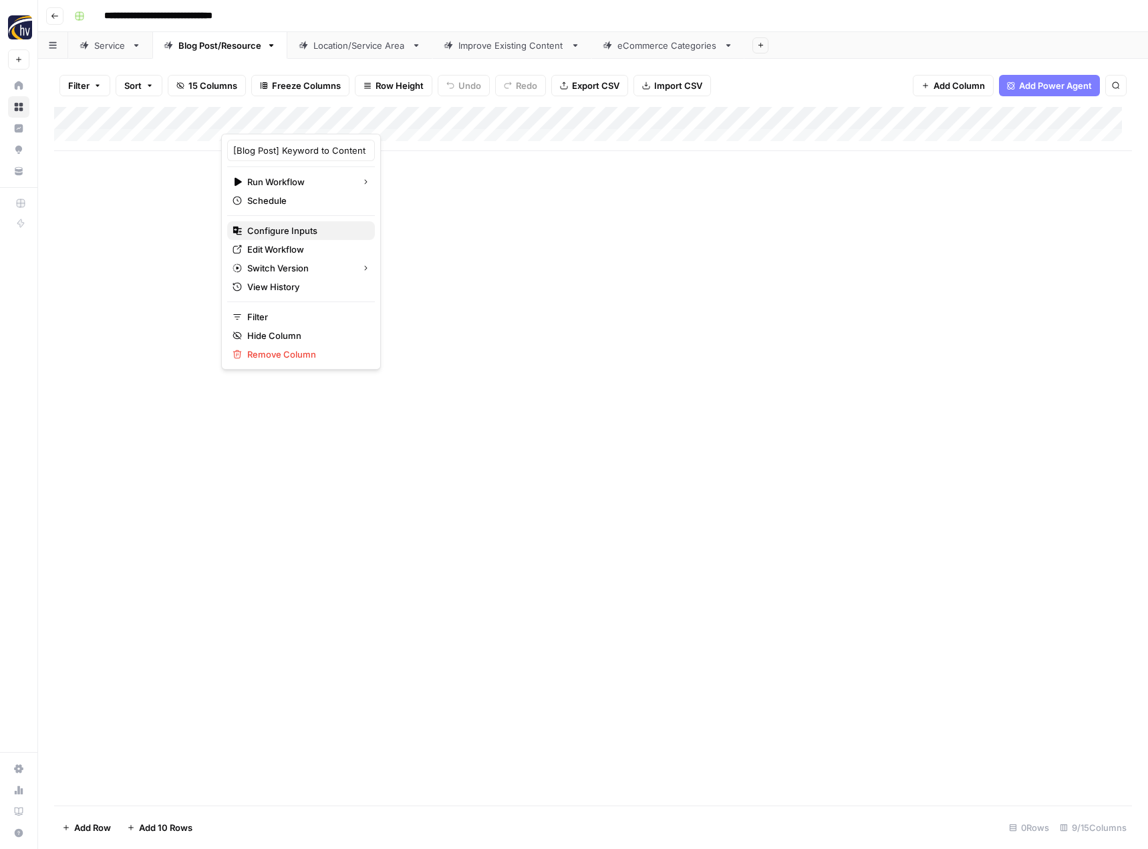
click at [305, 232] on span "Configure Inputs" at bounding box center [305, 230] width 117 height 13
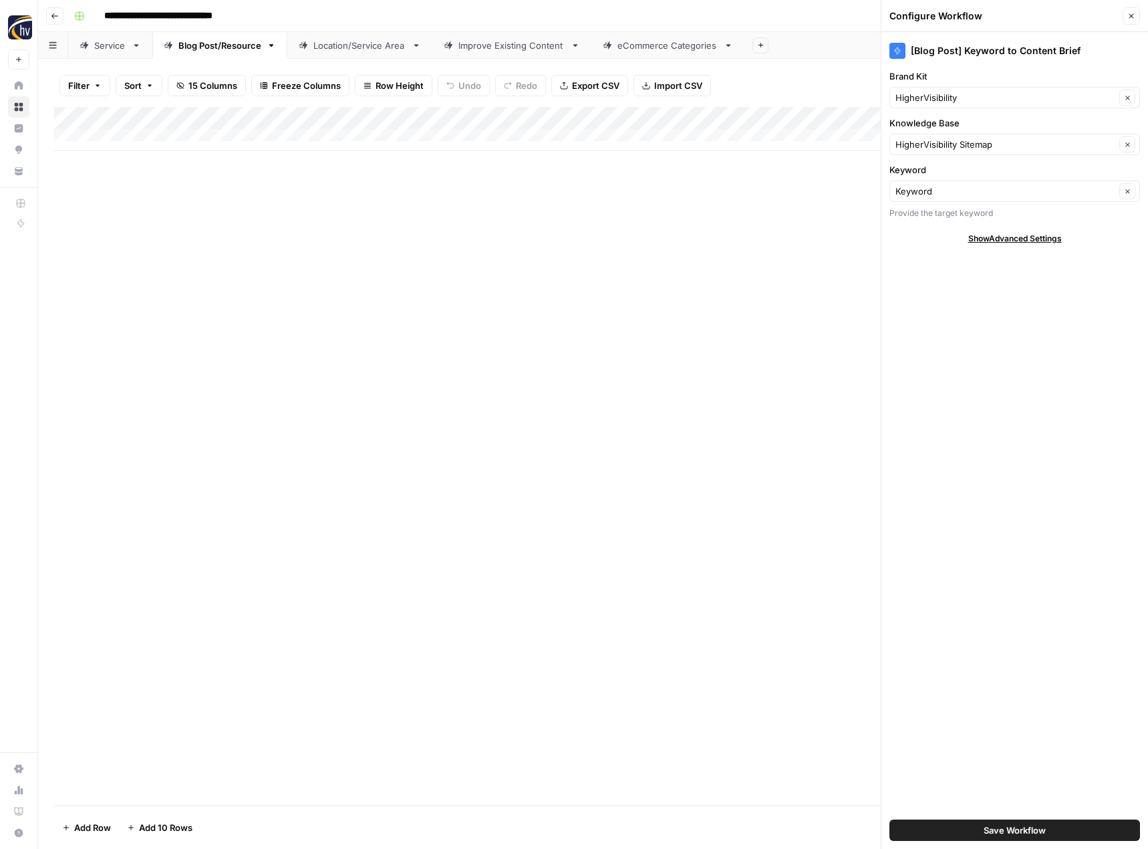
click at [901, 90] on div "HigherVisibility Clear" at bounding box center [1014, 97] width 251 height 21
click at [942, 133] on span "Always Best Care Senior Services" at bounding box center [1012, 128] width 223 height 13
type input "Always Best Care Senior Services"
click at [937, 141] on input "Knowledge Base" at bounding box center [1005, 144] width 220 height 13
click at [955, 178] on span "Always Best Care Sitemap" at bounding box center [1012, 175] width 223 height 13
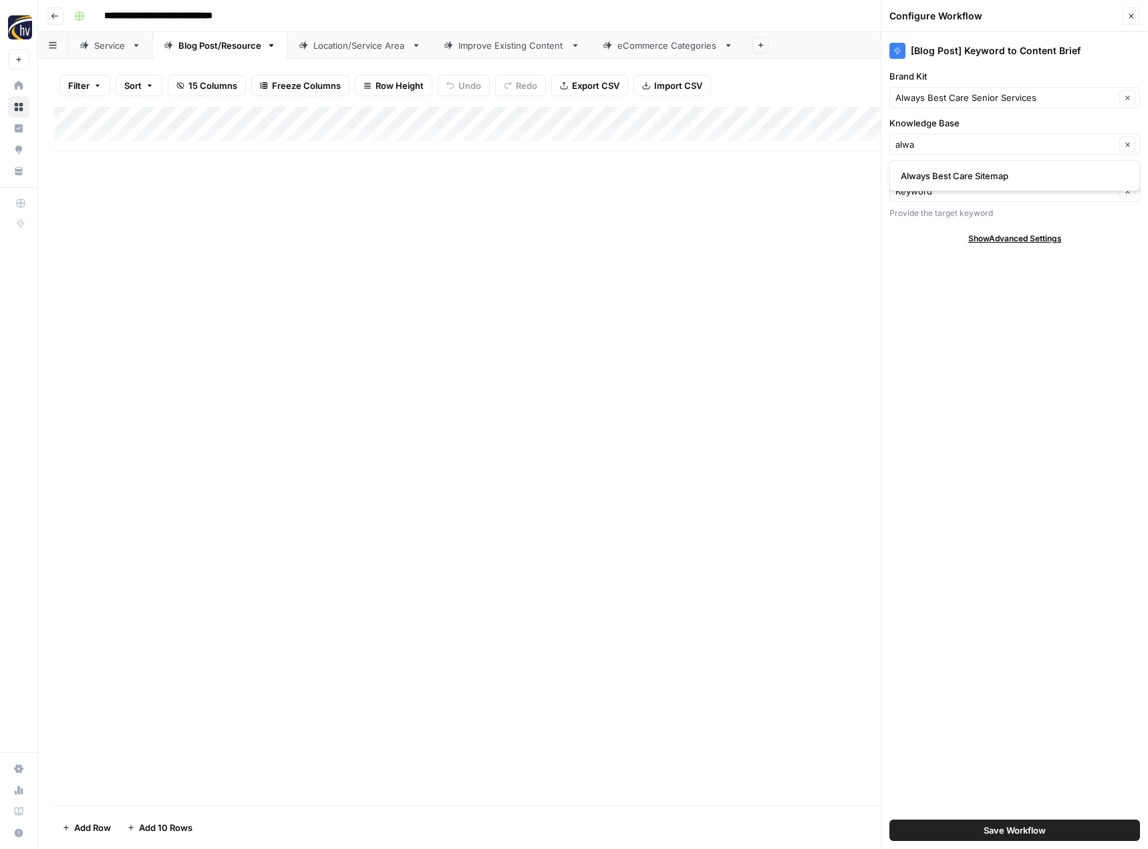
type input "Always Best Care Sitemap"
click at [989, 834] on span "Save Workflow" at bounding box center [1015, 829] width 62 height 13
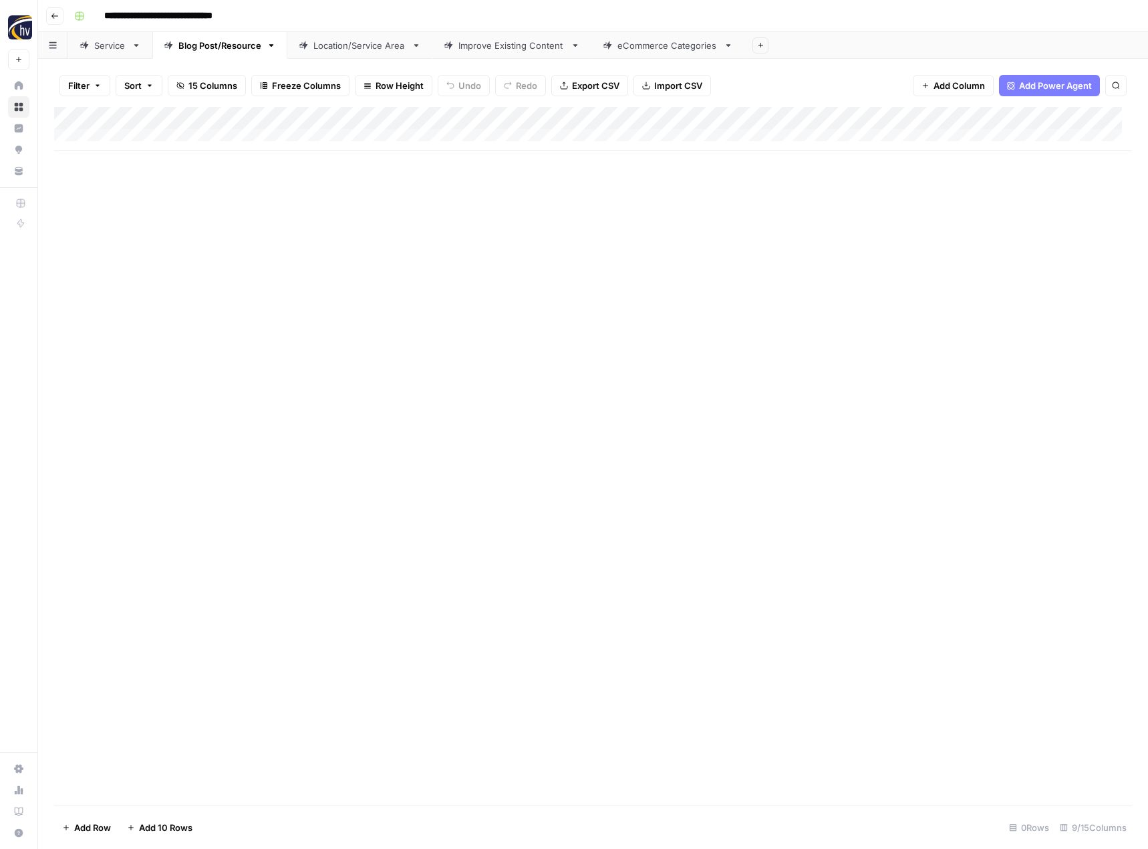
click at [1032, 116] on div "Add Column" at bounding box center [593, 129] width 1078 height 44
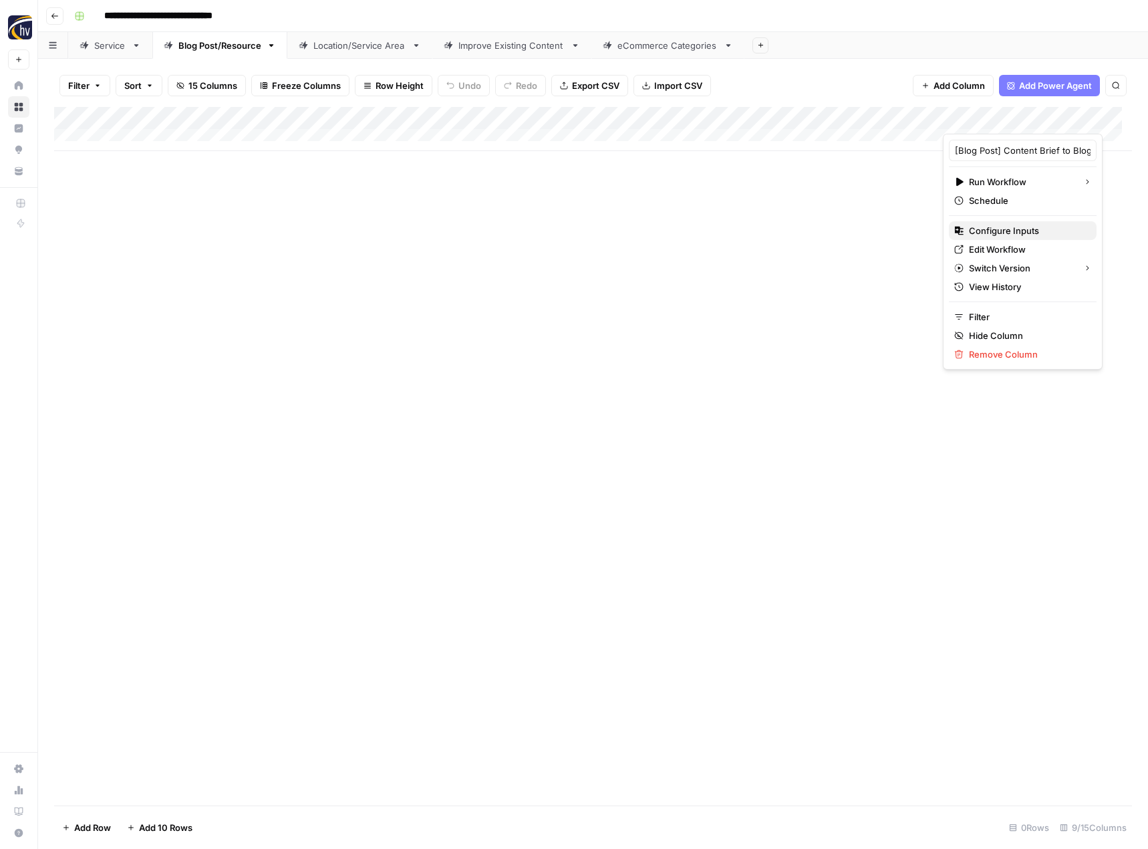
click at [1004, 237] on span "Configure Inputs" at bounding box center [1027, 230] width 117 height 13
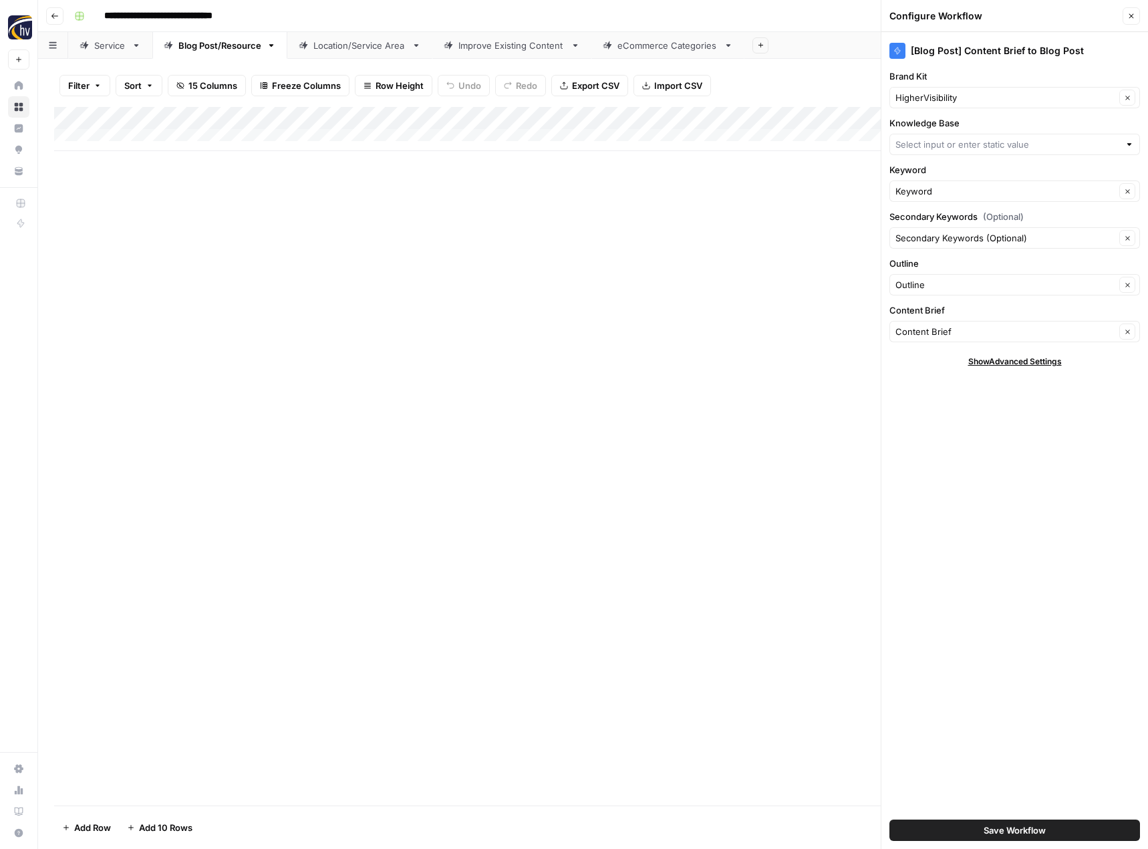
click at [971, 85] on div "Brand Kit HigherVisibility Clear" at bounding box center [1014, 88] width 251 height 39
click at [969, 92] on input "Brand Kit" at bounding box center [1005, 97] width 220 height 13
click at [978, 134] on span "Always Best Care Senior Services" at bounding box center [1012, 128] width 223 height 13
type input "Always Best Care Senior Services"
click at [956, 149] on input "Knowledge Base" at bounding box center [1007, 144] width 224 height 13
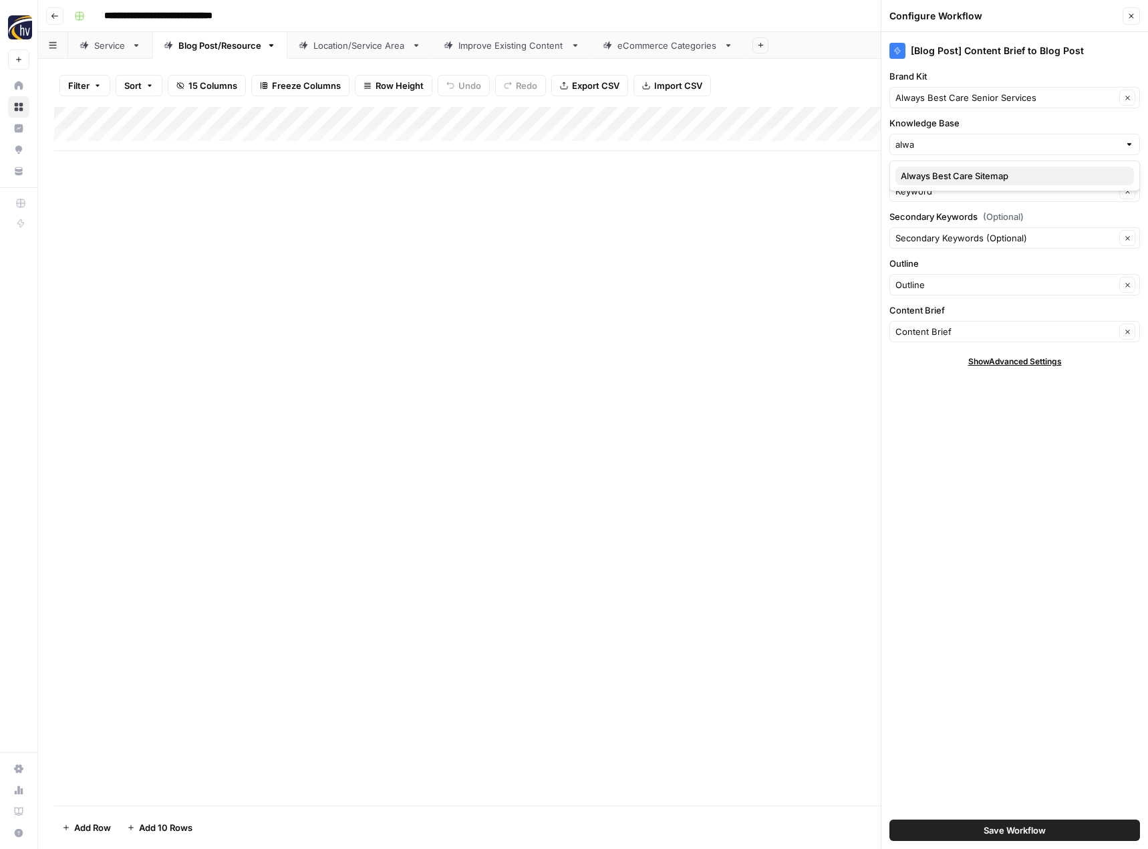
click at [952, 170] on span "Always Best Care Sitemap" at bounding box center [1012, 175] width 223 height 13
type input "Always Best Care Sitemap"
click at [986, 823] on button "Save Workflow" at bounding box center [1014, 829] width 251 height 21
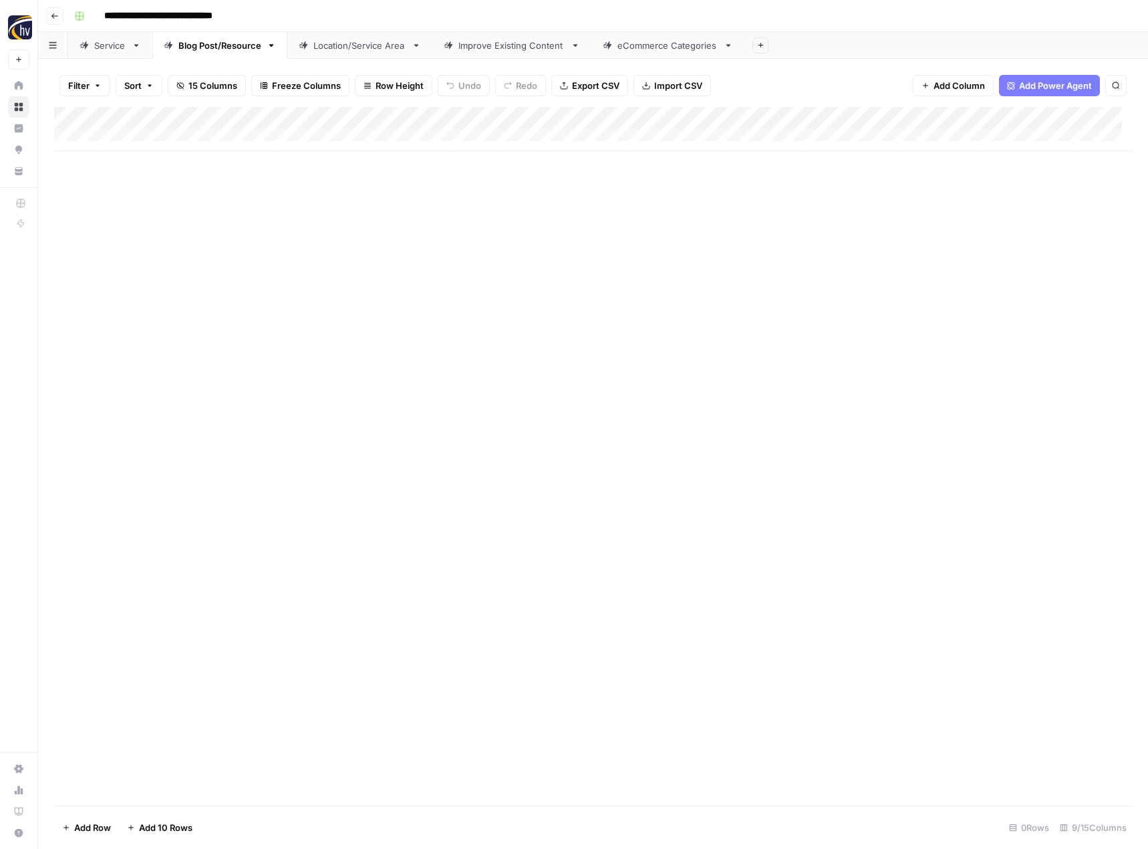
click at [359, 46] on div "Location/Service Area" at bounding box center [359, 45] width 93 height 13
click at [556, 114] on div "Add Column" at bounding box center [593, 129] width 1078 height 44
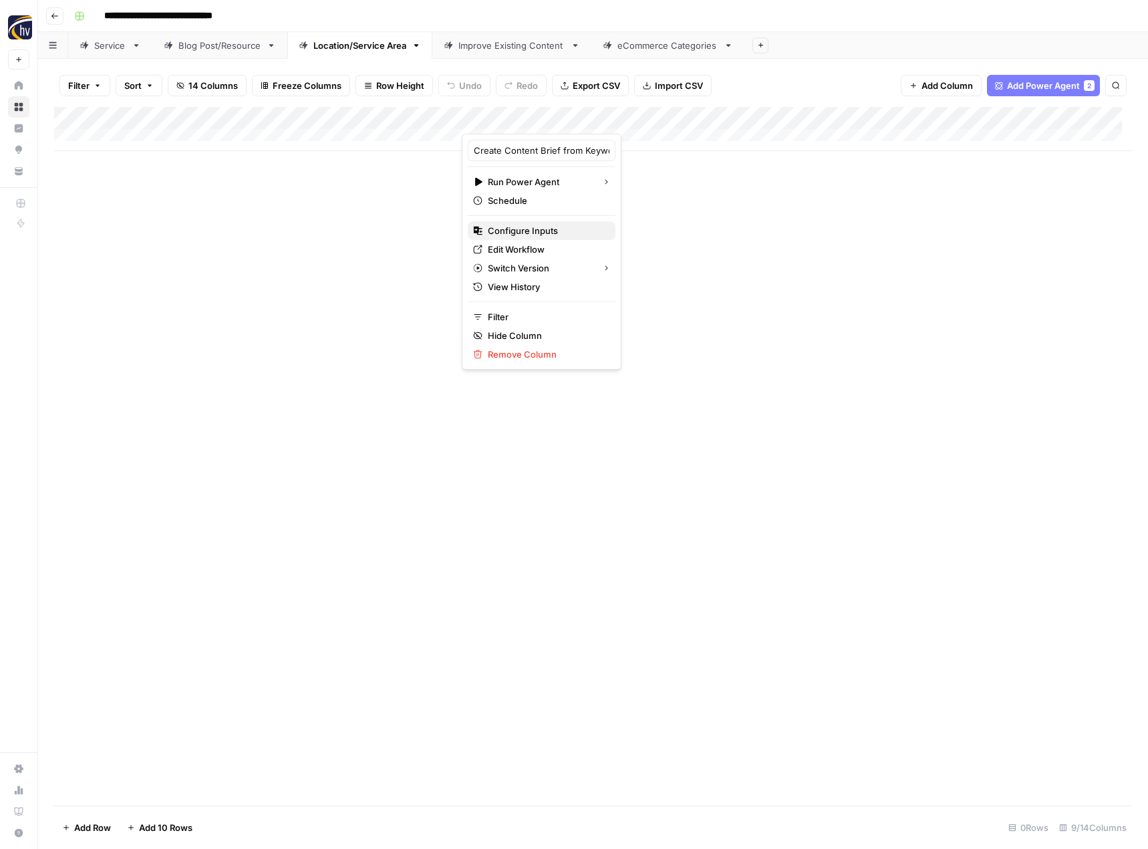
click at [518, 229] on span "Configure Inputs" at bounding box center [546, 230] width 117 height 13
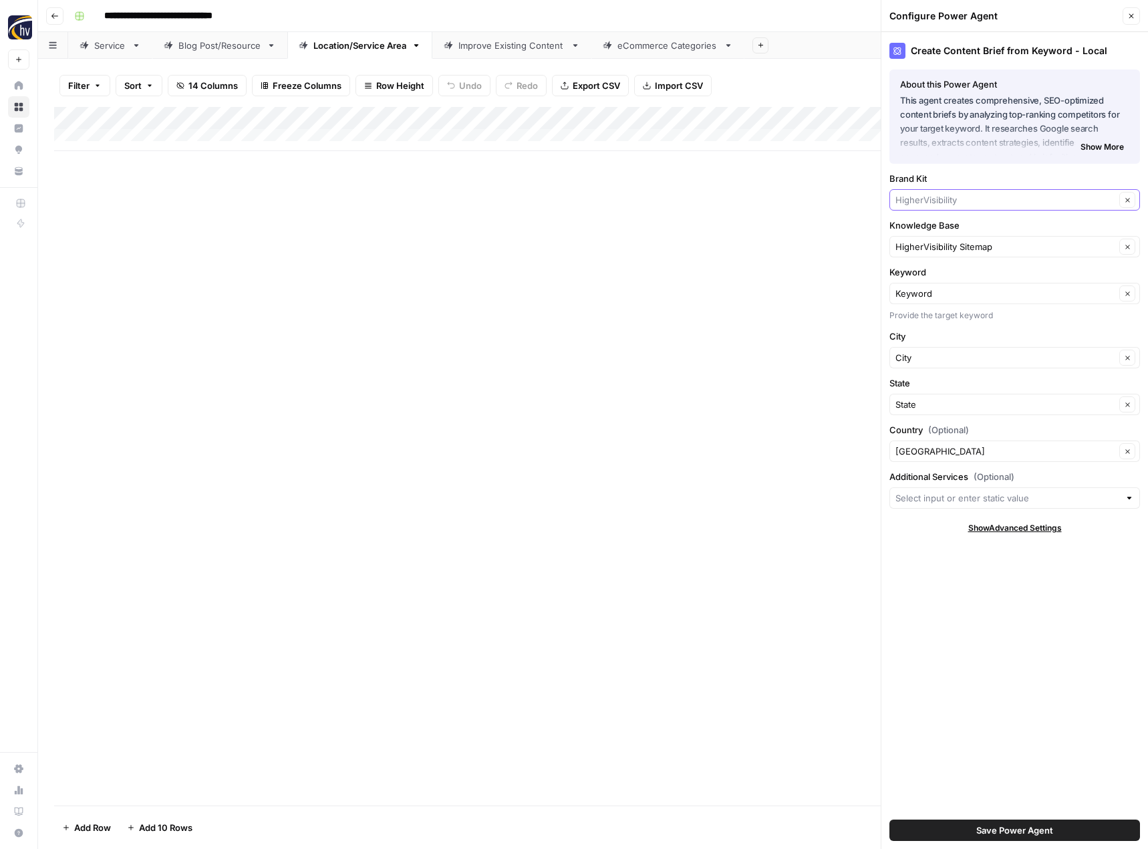
click at [955, 201] on input "Brand Kit" at bounding box center [1005, 199] width 220 height 13
click at [968, 225] on span "Always Best Care Senior Services" at bounding box center [1012, 231] width 223 height 13
type input "Always Best Care Senior Services"
click at [955, 243] on input "Knowledge Base" at bounding box center [1005, 246] width 220 height 13
click at [949, 276] on span "Always Best Care Sitemap" at bounding box center [1012, 277] width 223 height 13
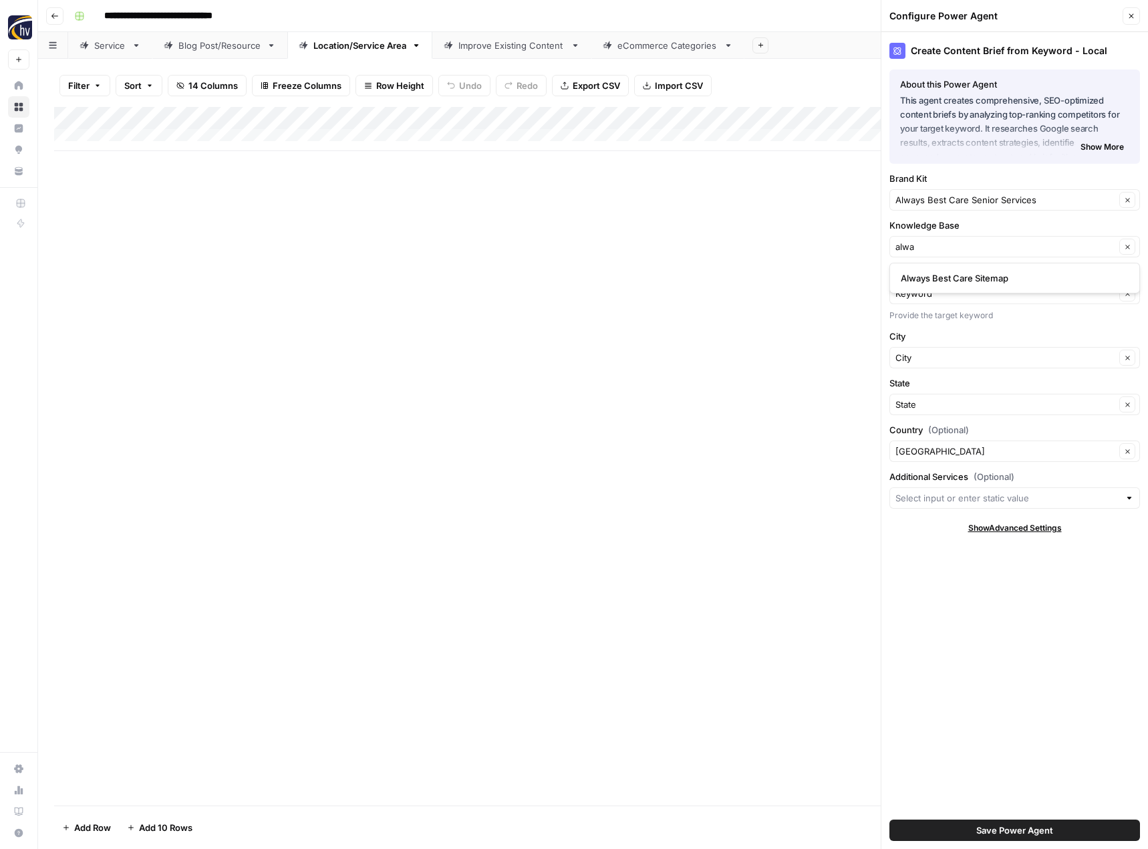
type input "Always Best Care Sitemap"
click at [1010, 830] on span "Save Power Agent" at bounding box center [1014, 829] width 77 height 13
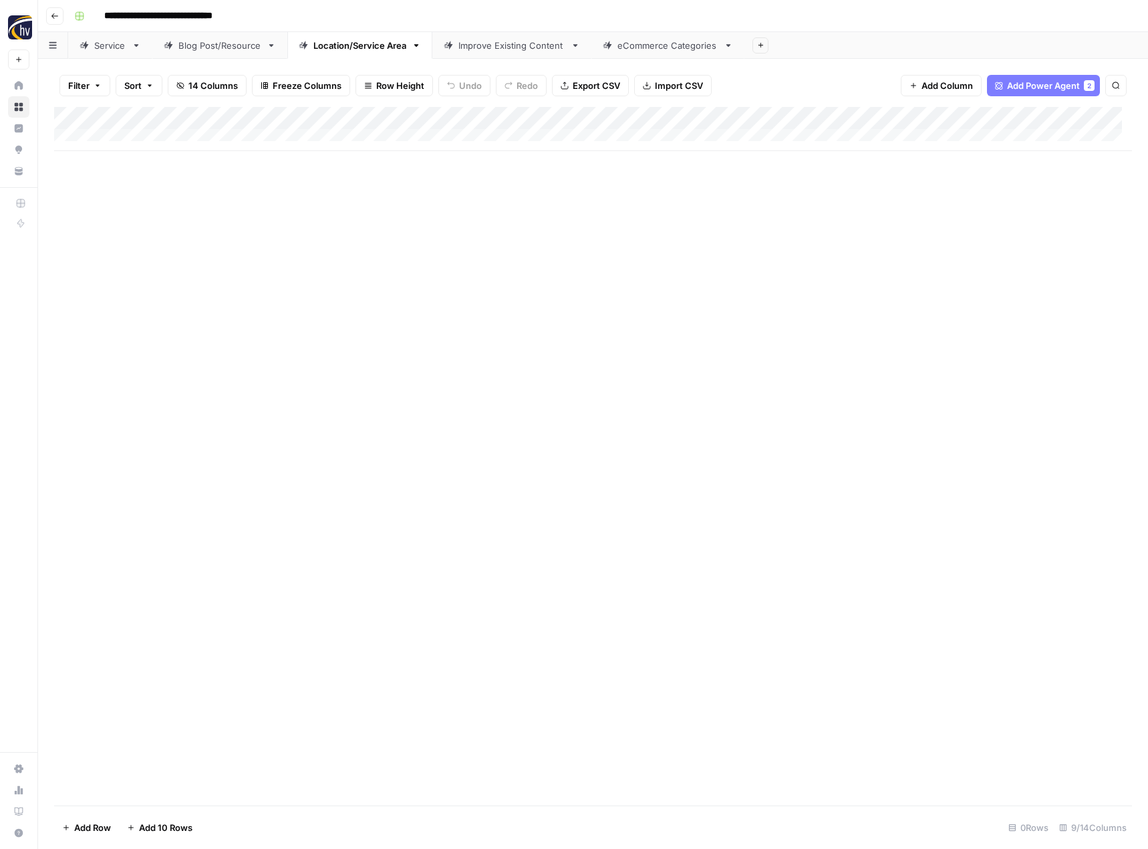
click at [1034, 122] on div "Add Column" at bounding box center [593, 129] width 1078 height 44
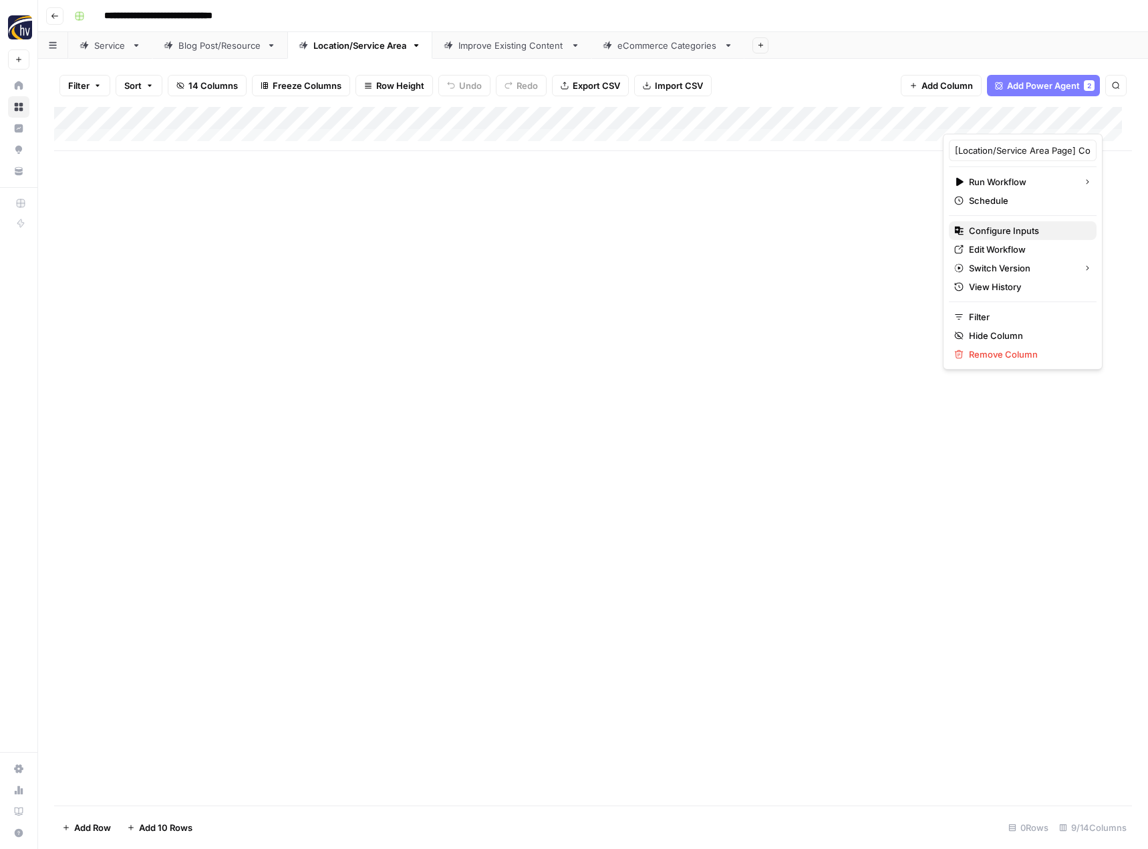
click at [1004, 232] on span "Configure Inputs" at bounding box center [1027, 230] width 117 height 13
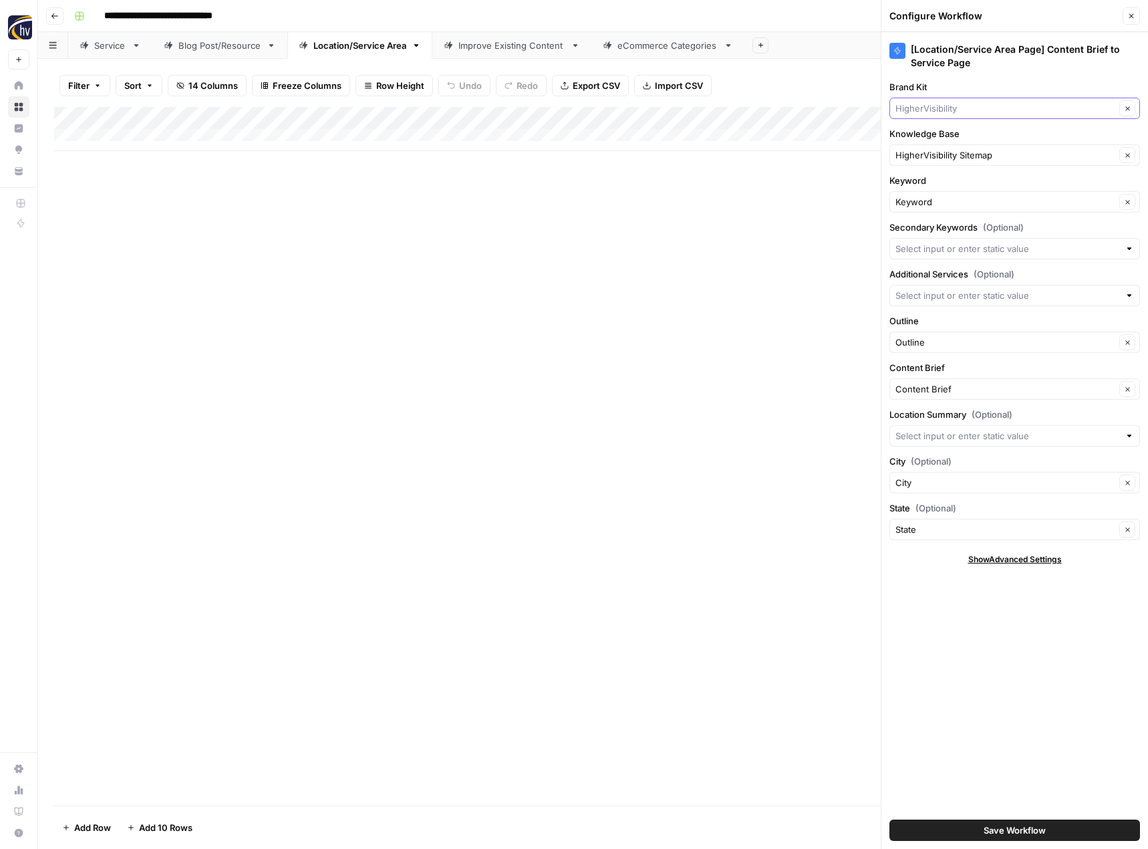
click at [964, 112] on input "Brand Kit" at bounding box center [1005, 108] width 220 height 13
click at [968, 131] on button "Always Best Care Senior Services" at bounding box center [1014, 139] width 239 height 19
type input "Always Best Care Senior Services"
click at [948, 155] on input "Knowledge Base" at bounding box center [1005, 154] width 220 height 13
click at [942, 182] on span "Always Best Care Sitemap" at bounding box center [1012, 186] width 223 height 13
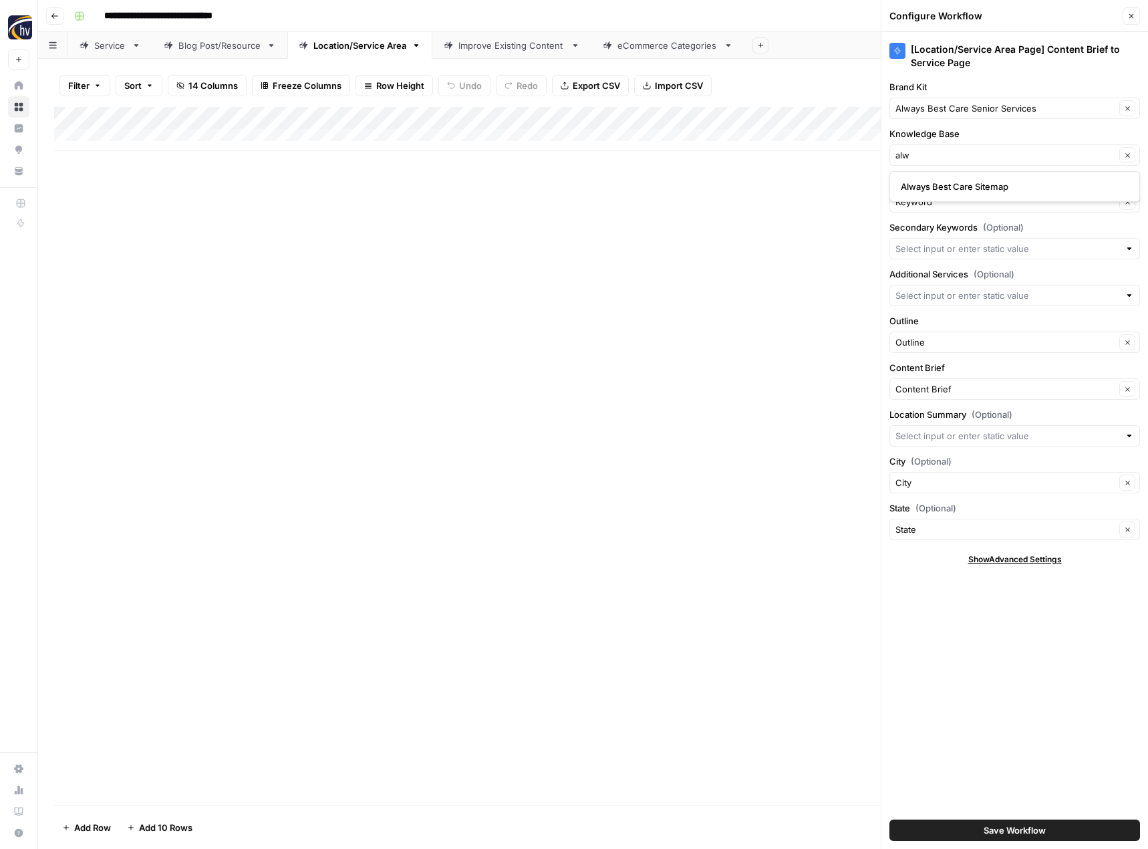
type input "Always Best Care Sitemap"
click at [1022, 833] on span "Save Workflow" at bounding box center [1015, 829] width 62 height 13
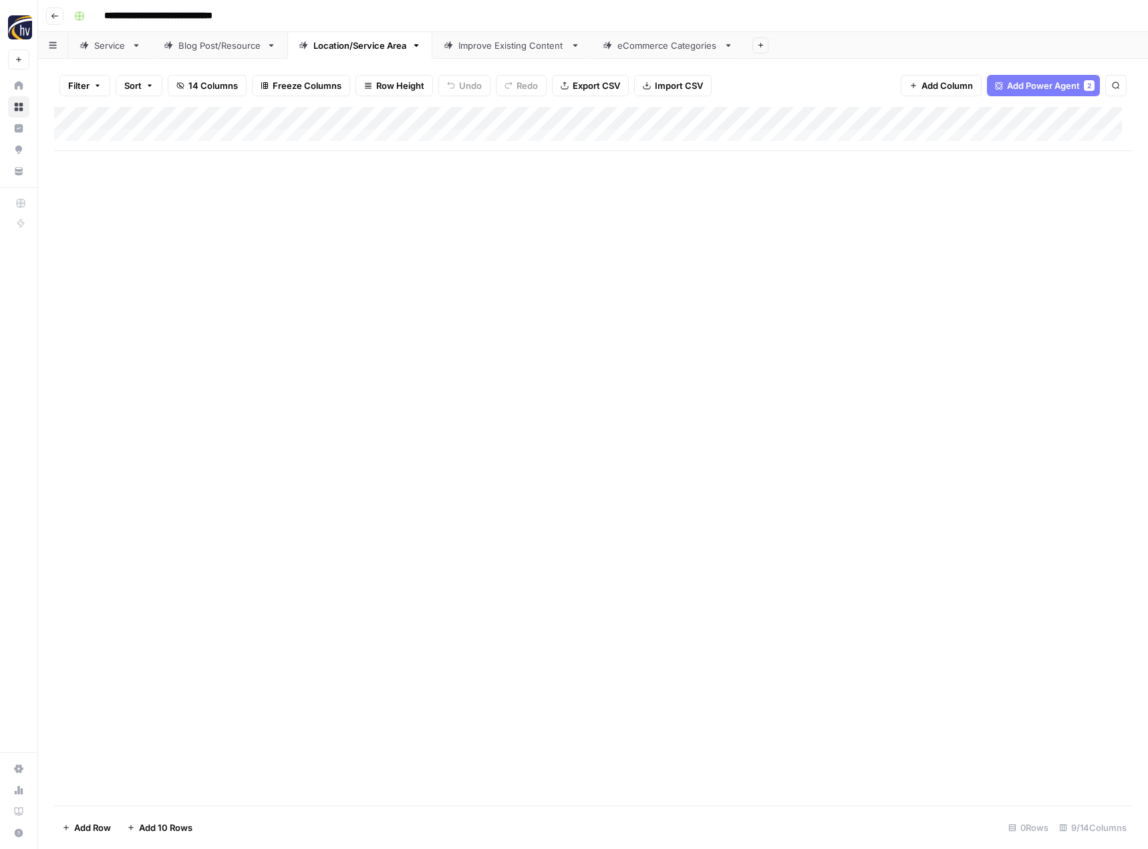
click at [510, 45] on div "Improve Existing Content" at bounding box center [511, 45] width 107 height 13
click at [813, 118] on div "Add Column" at bounding box center [593, 129] width 1078 height 44
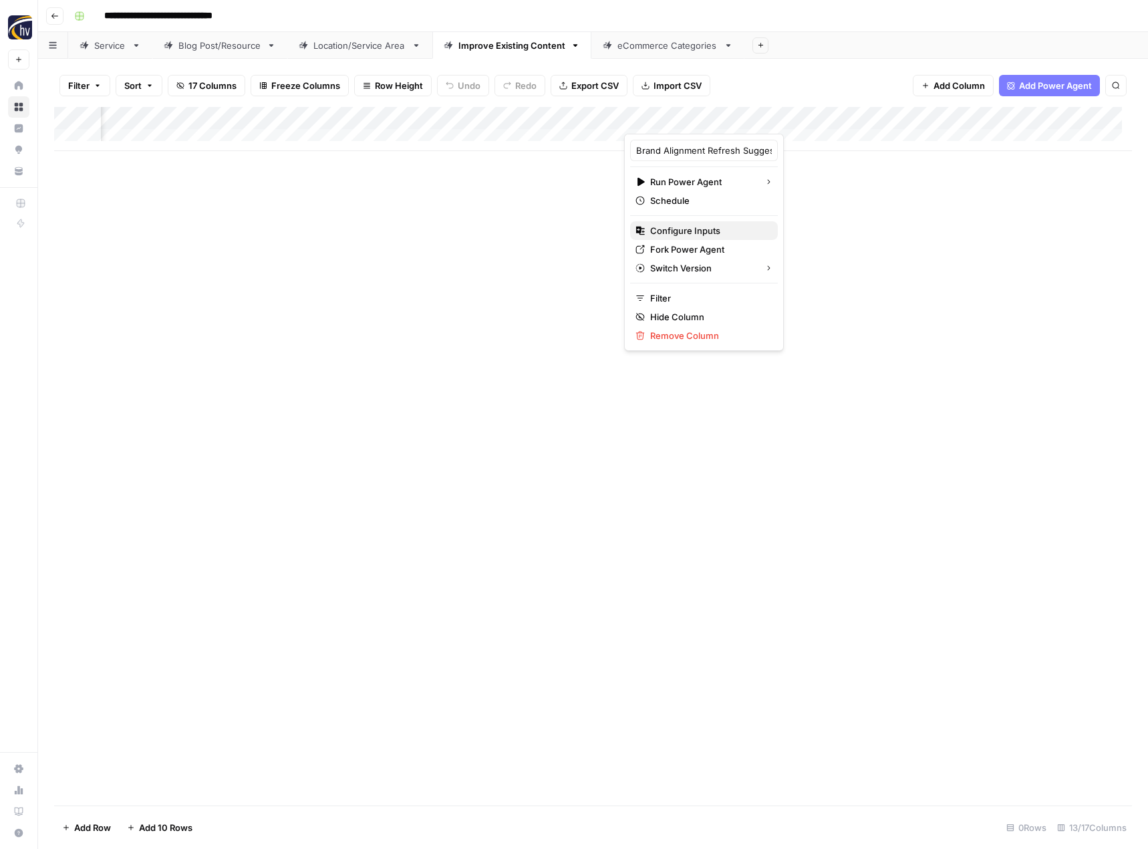
click at [682, 229] on span "Configure Inputs" at bounding box center [708, 230] width 117 height 13
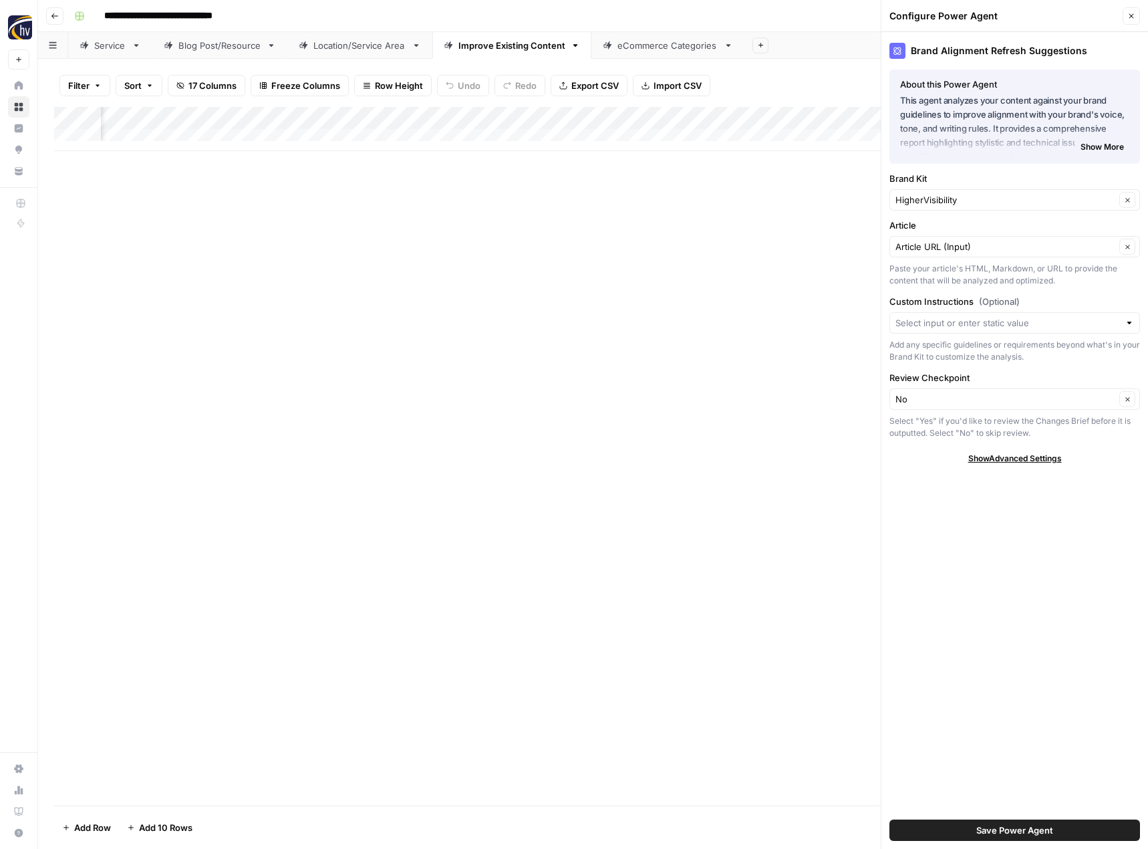
click at [921, 186] on div "Brand Kit HigherVisibility Clear" at bounding box center [1014, 191] width 251 height 39
click at [918, 196] on input "Brand Kit" at bounding box center [1005, 199] width 220 height 13
click at [948, 229] on span "Always Best Care Senior Services" at bounding box center [1012, 231] width 223 height 13
type input "Always Best Care Senior Services"
click at [1026, 832] on span "Save Power Agent" at bounding box center [1014, 829] width 77 height 13
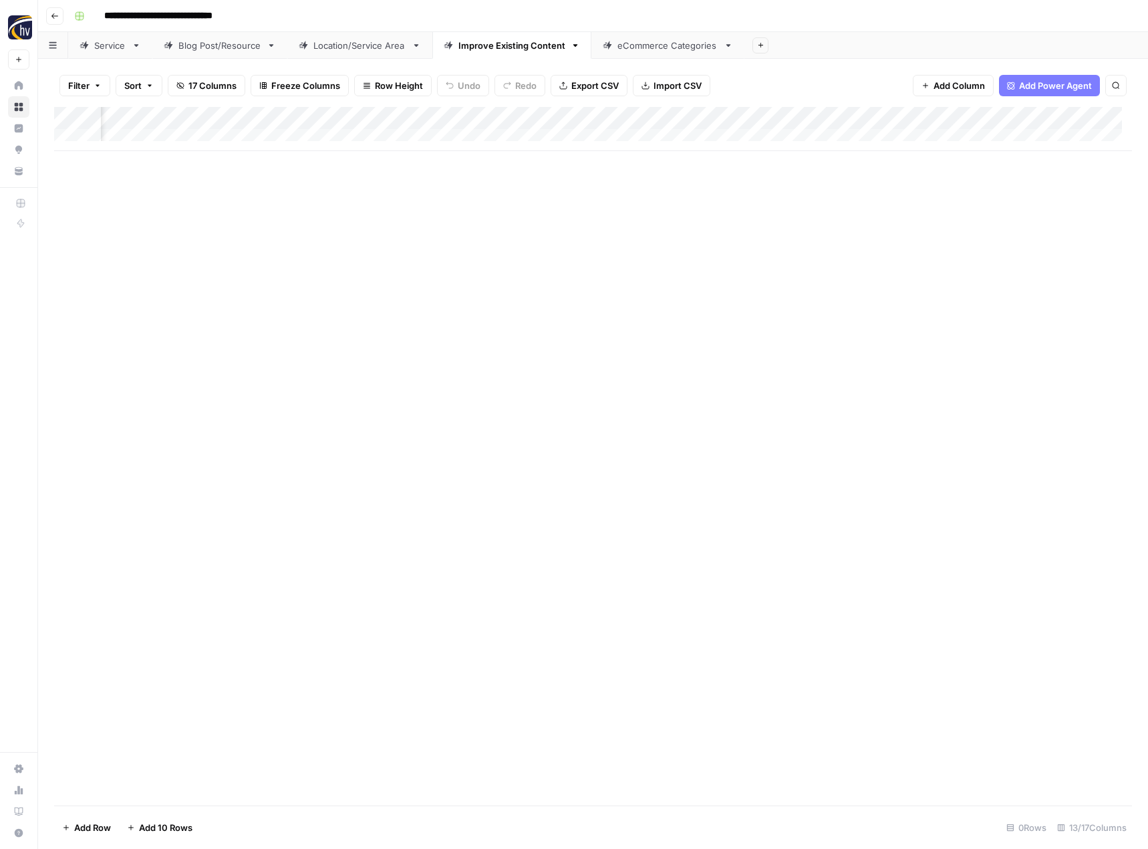
scroll to position [0, 932]
click at [758, 118] on div "Add Column" at bounding box center [593, 129] width 1078 height 44
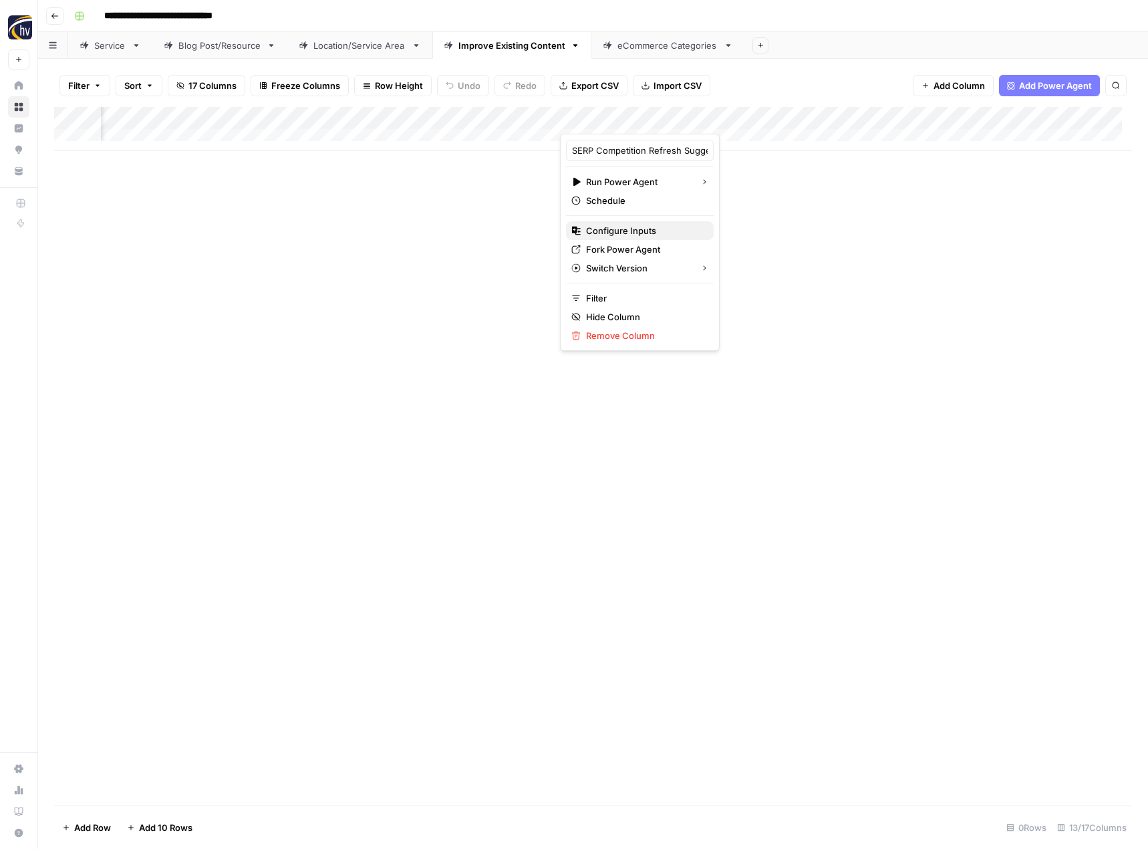
click at [650, 227] on span "Configure Inputs" at bounding box center [644, 230] width 117 height 13
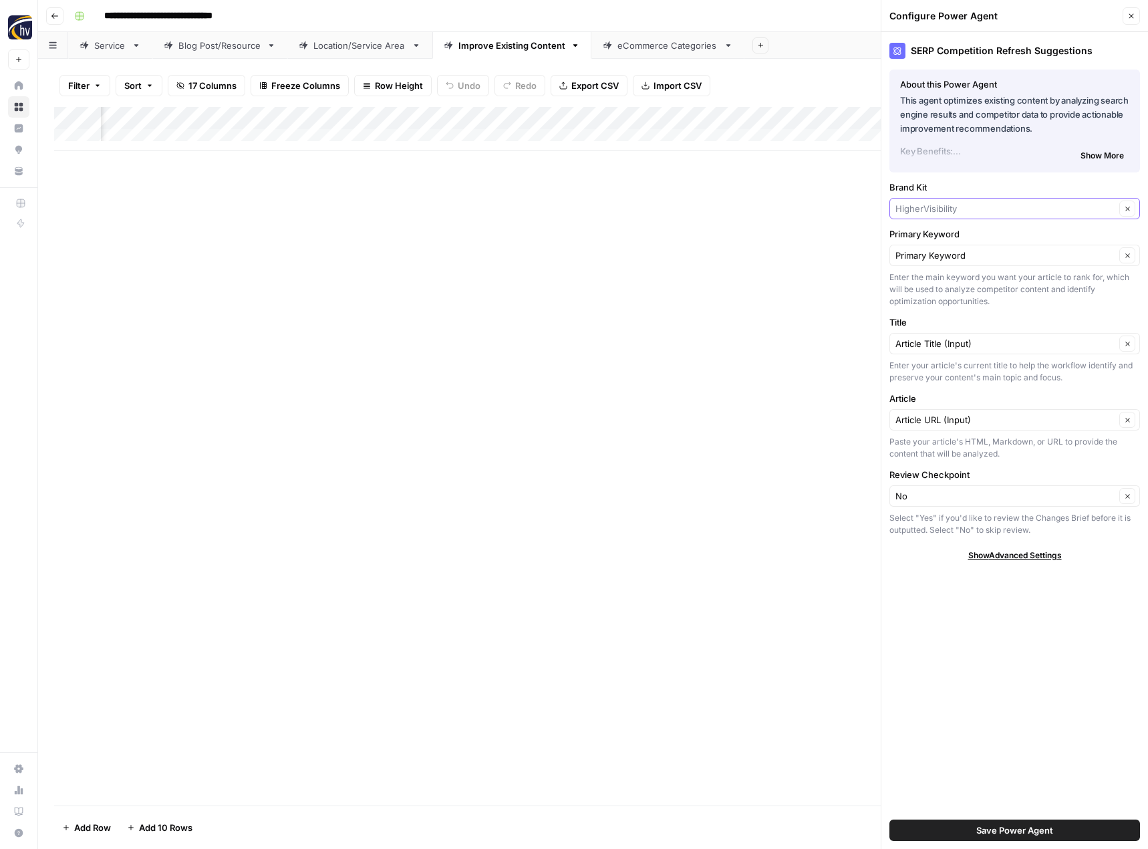
click at [941, 202] on input "Brand Kit" at bounding box center [1005, 208] width 220 height 13
click at [945, 235] on span "Always Best Care Senior Services" at bounding box center [1012, 239] width 223 height 13
type input "Always Best Care Senior Services"
click at [986, 829] on span "Save Power Agent" at bounding box center [1014, 829] width 77 height 13
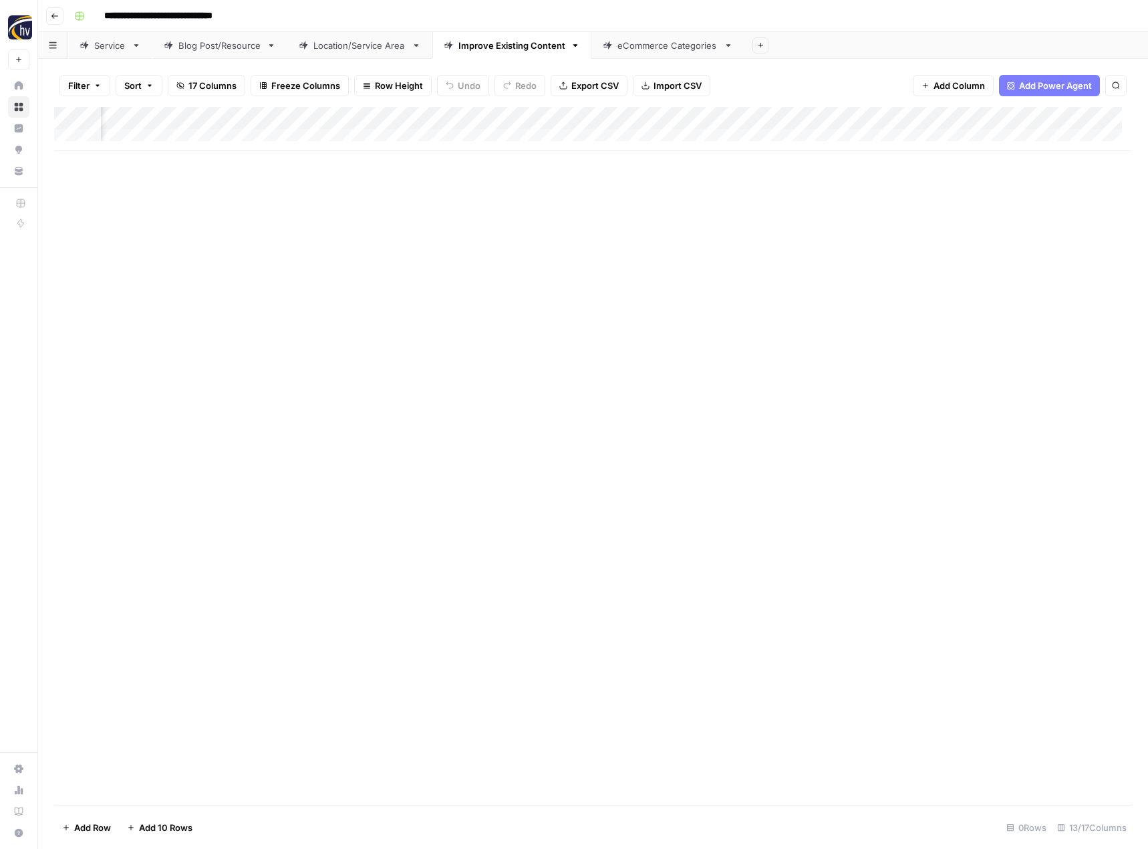
click at [1083, 118] on div "Add Column" at bounding box center [593, 129] width 1078 height 44
click at [983, 233] on span "Configure Inputs" at bounding box center [990, 230] width 117 height 13
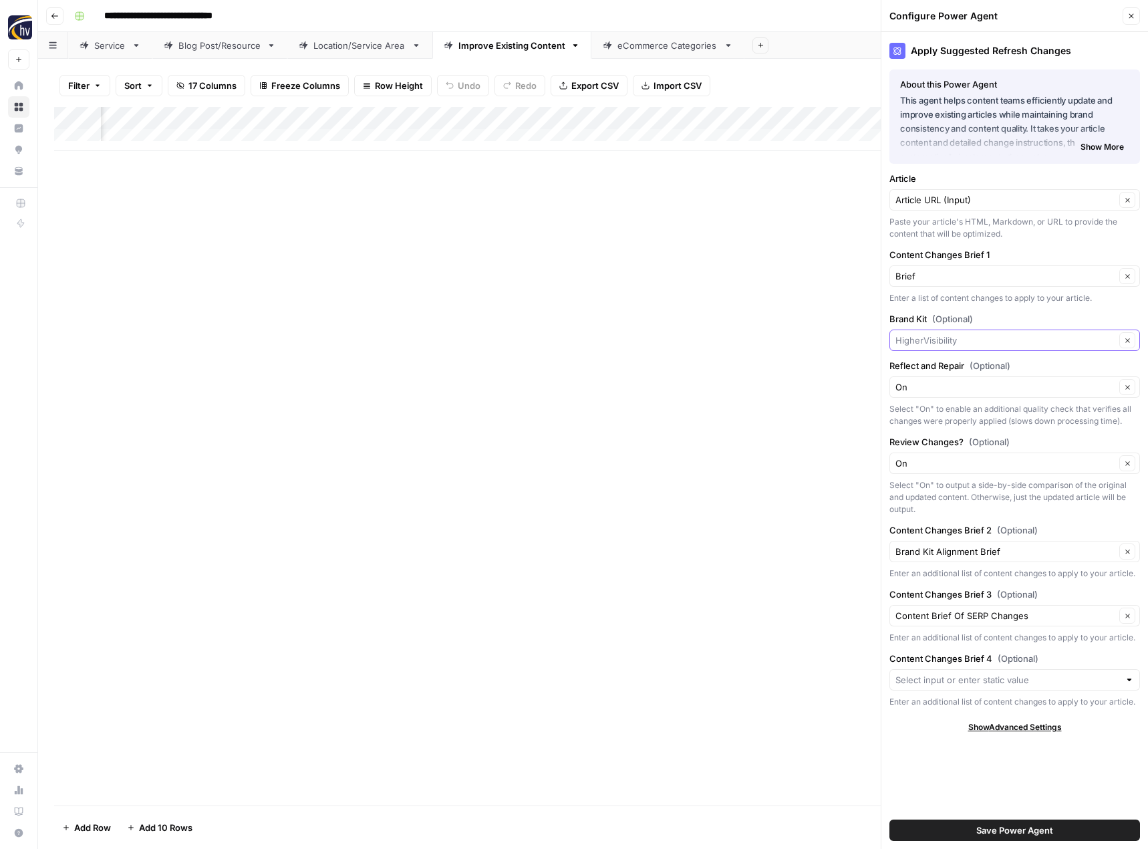
click at [935, 340] on input "Brand Kit (Optional)" at bounding box center [1005, 339] width 220 height 13
click at [931, 377] on span "Always Best Care Senior Services" at bounding box center [1012, 371] width 223 height 13
type input "Always Best Care Senior Services"
click at [1026, 825] on span "Save Power Agent" at bounding box center [1014, 829] width 77 height 13
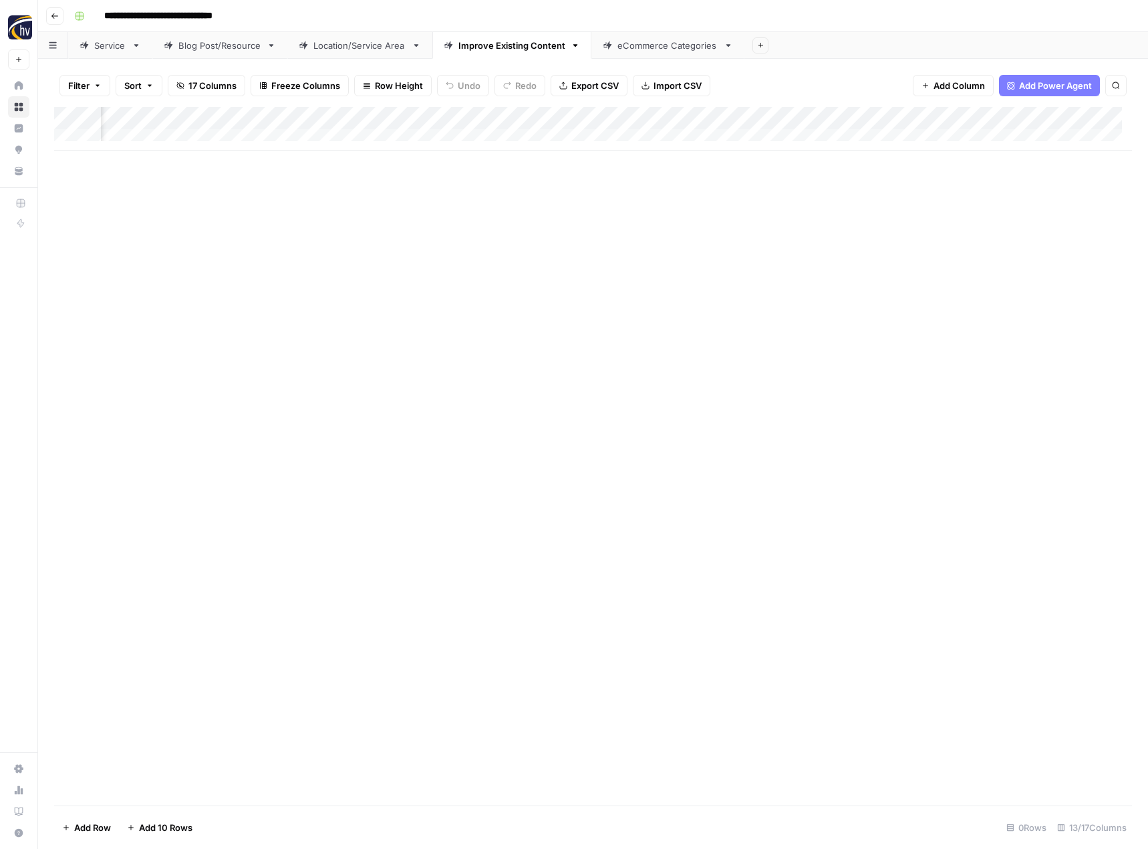
click at [651, 51] on div "eCommerce Categories" at bounding box center [667, 45] width 101 height 13
click at [647, 114] on div "Add Column" at bounding box center [593, 129] width 1078 height 44
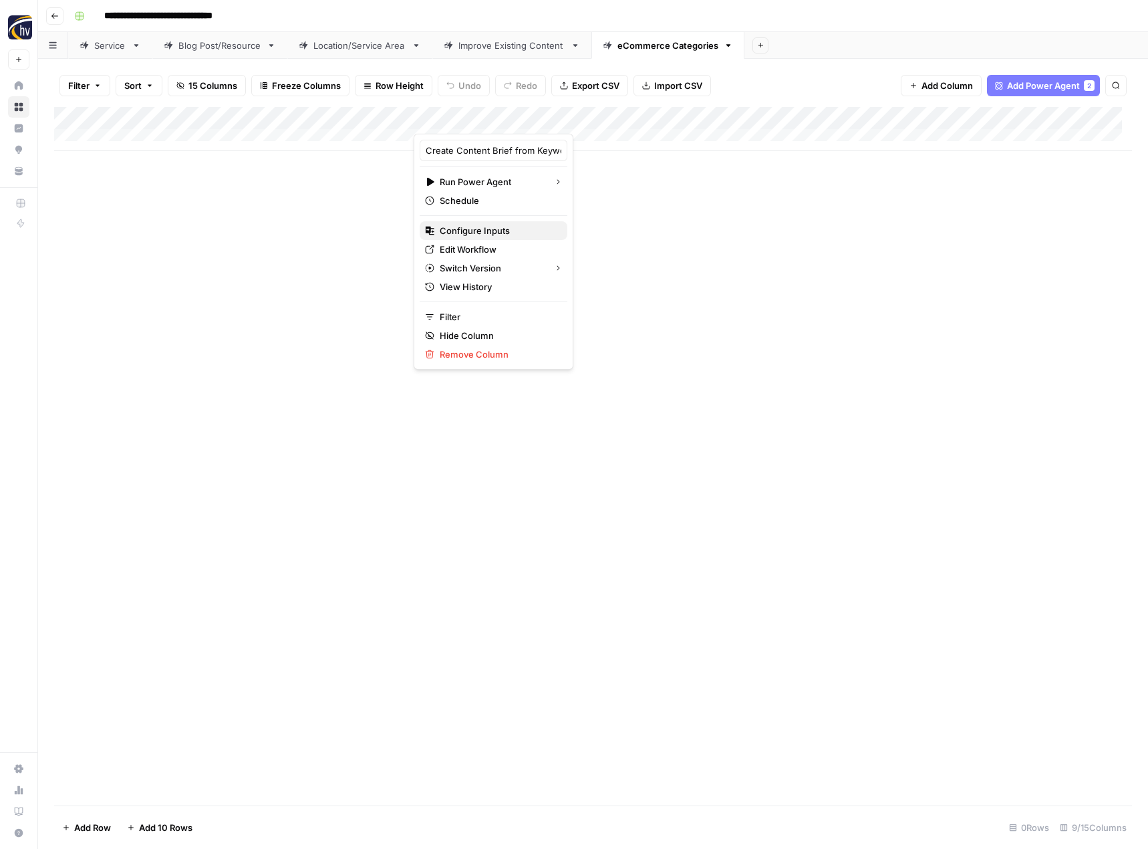
click at [502, 230] on span "Configure Inputs" at bounding box center [498, 230] width 117 height 13
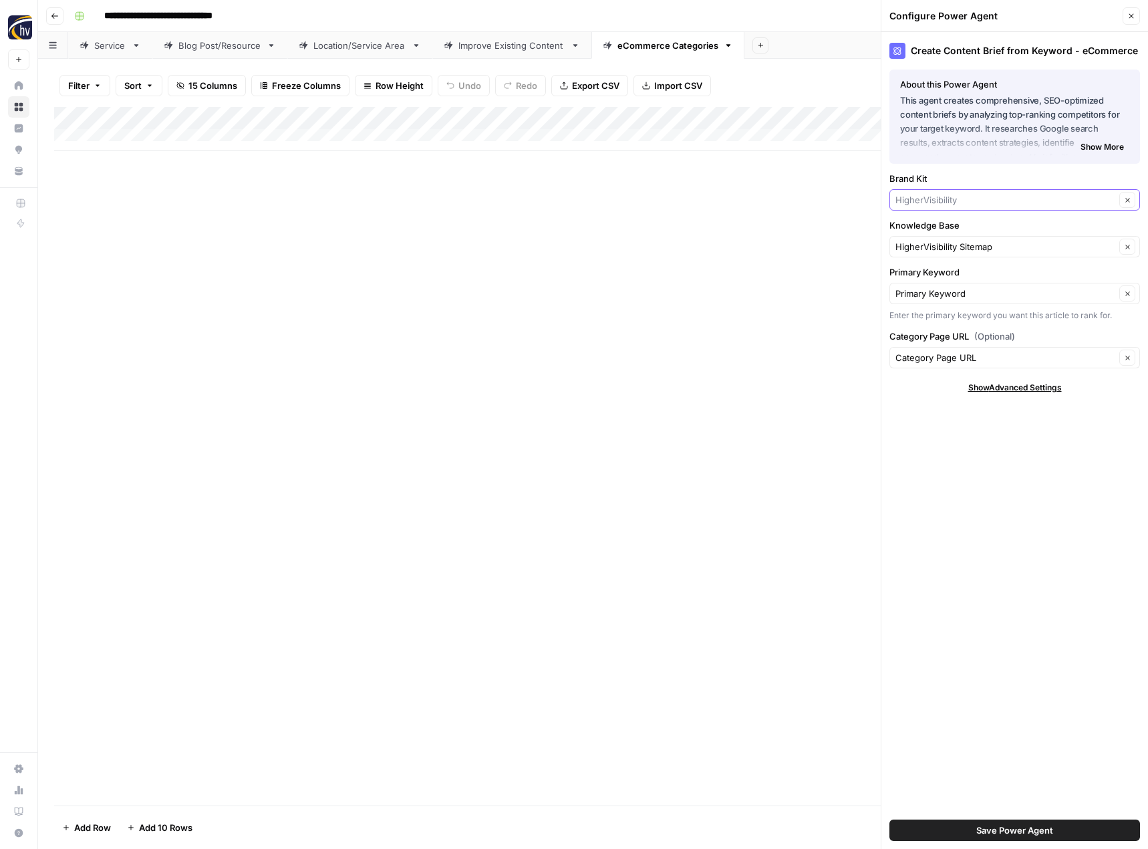
click at [966, 195] on input "Brand Kit" at bounding box center [1005, 199] width 220 height 13
click at [954, 225] on span "Always Best Care Senior Services" at bounding box center [1012, 231] width 223 height 13
type input "Always Best Care Senior Services"
click at [936, 252] on input "Knowledge Base" at bounding box center [1005, 246] width 220 height 13
click at [941, 284] on span "Always Best Care Sitemap" at bounding box center [1012, 277] width 223 height 13
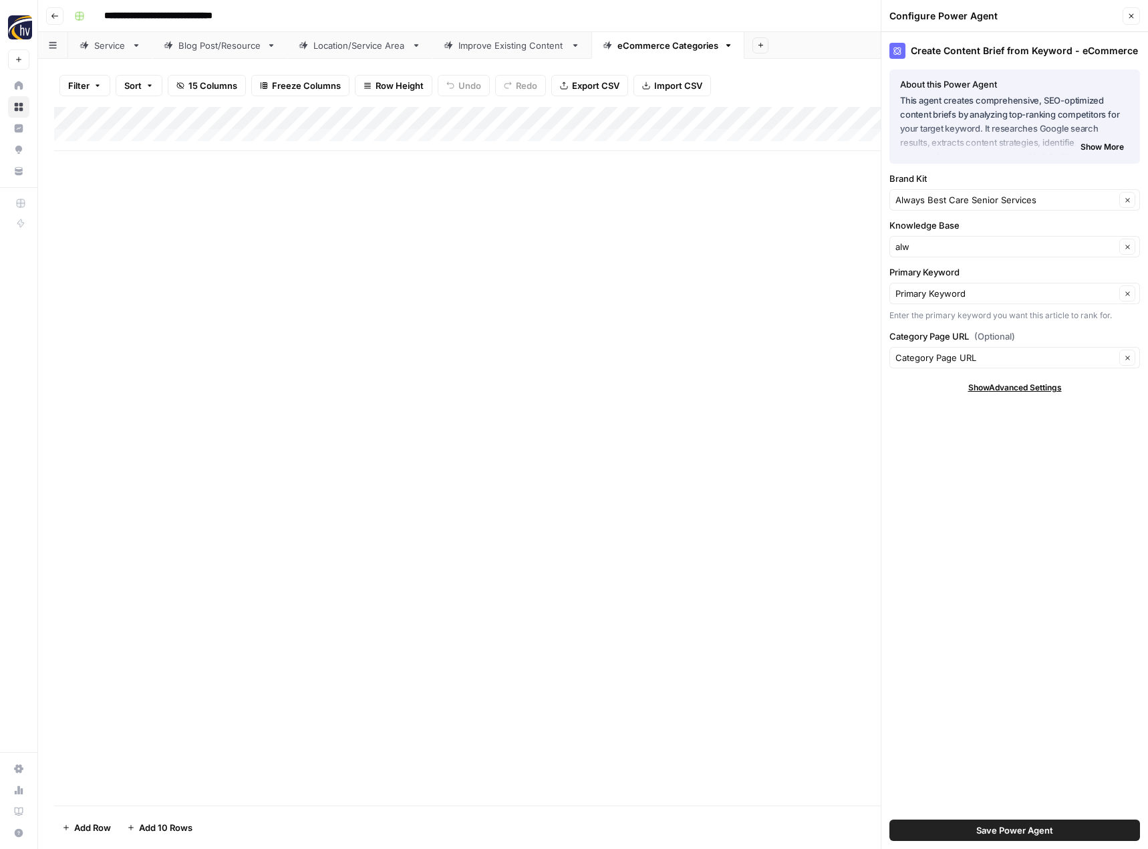
type input "Always Best Care Sitemap"
click at [976, 827] on span "Save Power Agent" at bounding box center [1014, 829] width 77 height 13
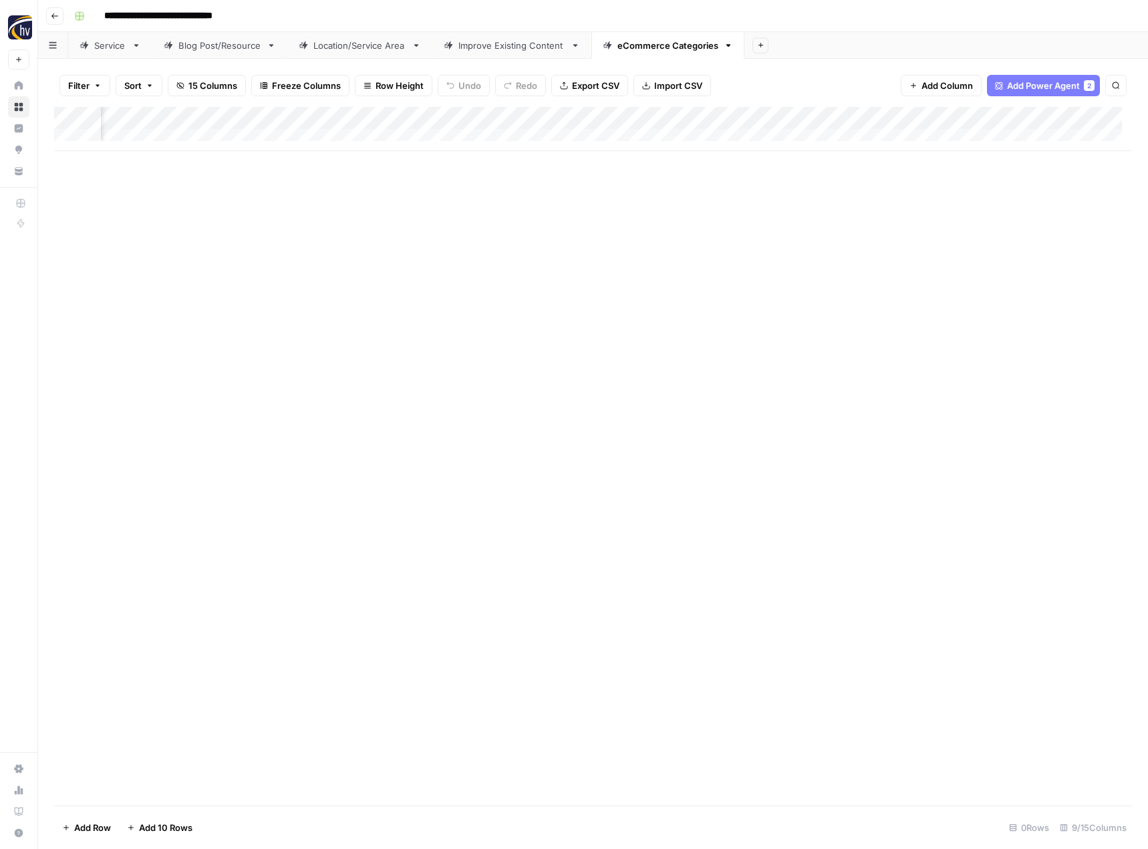
scroll to position [0, 436]
click at [992, 119] on div "Add Column" at bounding box center [593, 129] width 1078 height 44
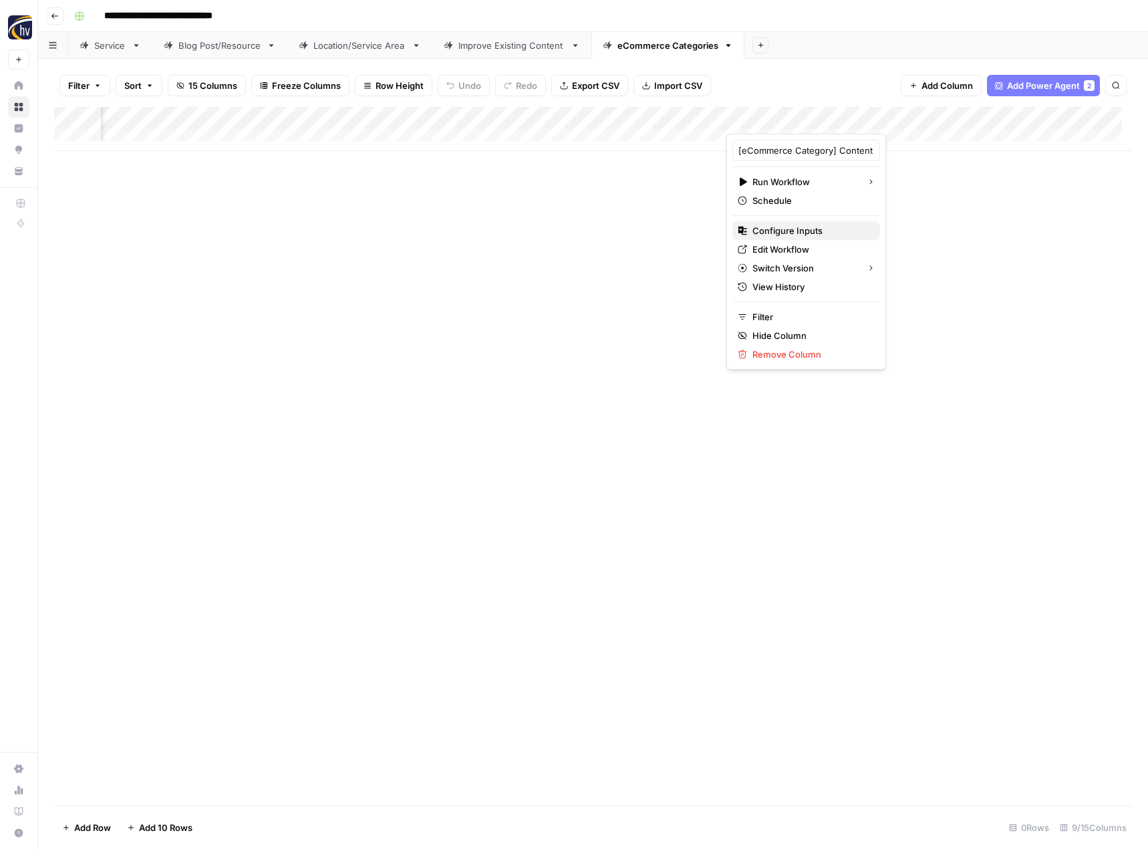
click at [804, 229] on span "Configure Inputs" at bounding box center [810, 230] width 117 height 13
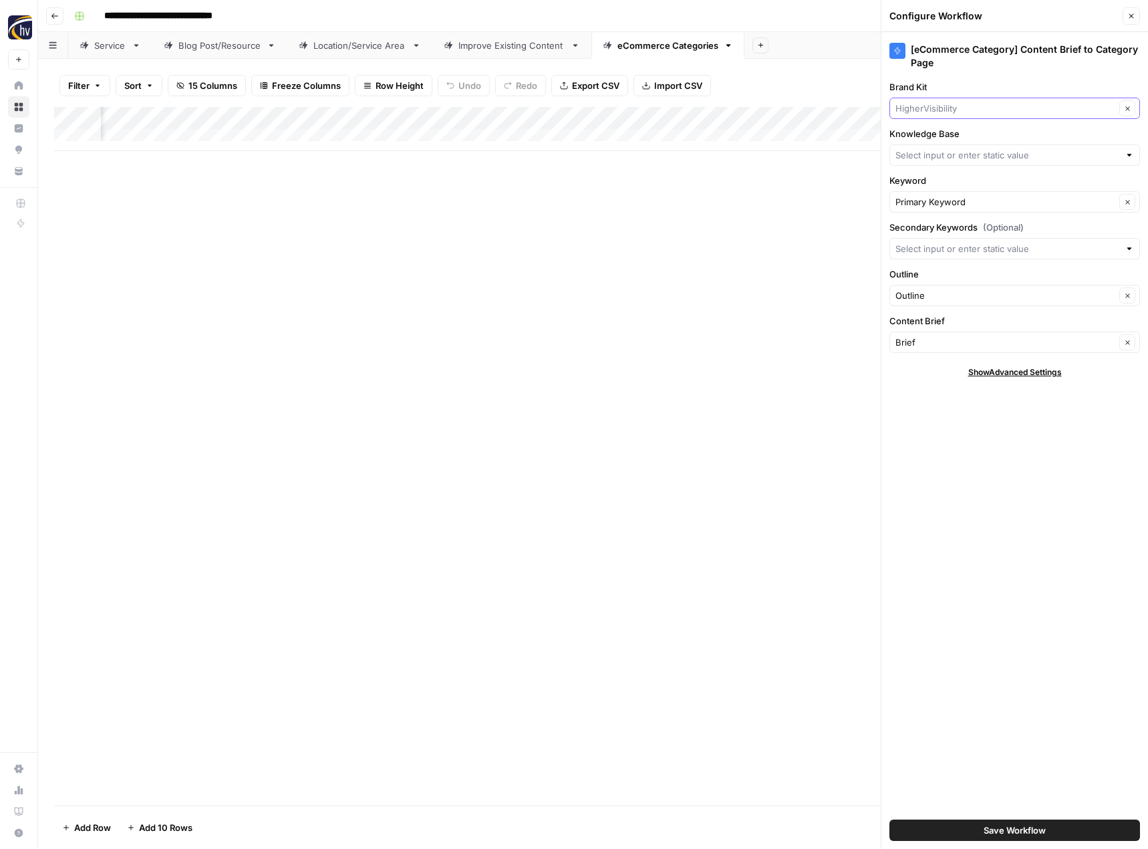
click at [985, 106] on input "Brand Kit" at bounding box center [1005, 108] width 220 height 13
click at [980, 141] on span "Always Best Care Senior Services" at bounding box center [1012, 139] width 223 height 13
type input "Always Best Care Senior Services"
click at [977, 150] on input "Knowledge Base" at bounding box center [1007, 154] width 224 height 13
click at [971, 186] on span "Always Best Care Sitemap" at bounding box center [1012, 186] width 223 height 13
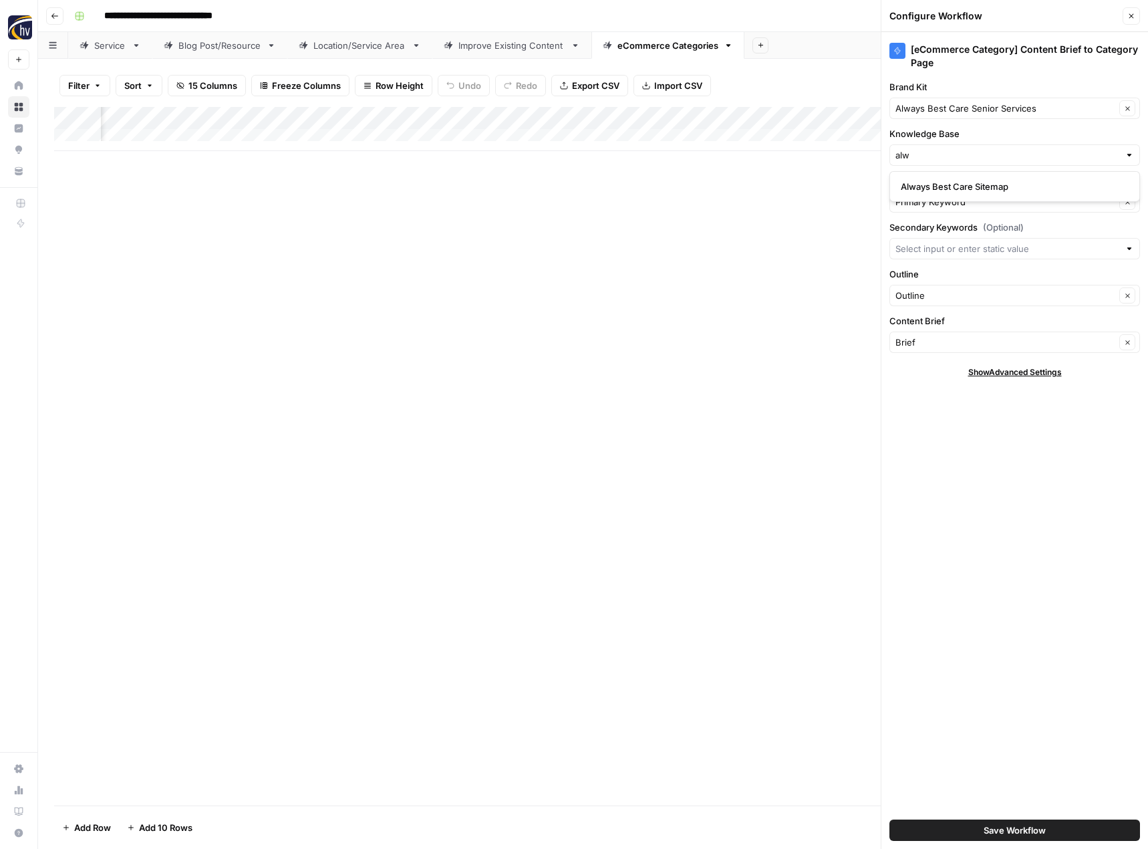
type input "Always Best Care Sitemap"
click at [990, 826] on span "Save Workflow" at bounding box center [1015, 829] width 62 height 13
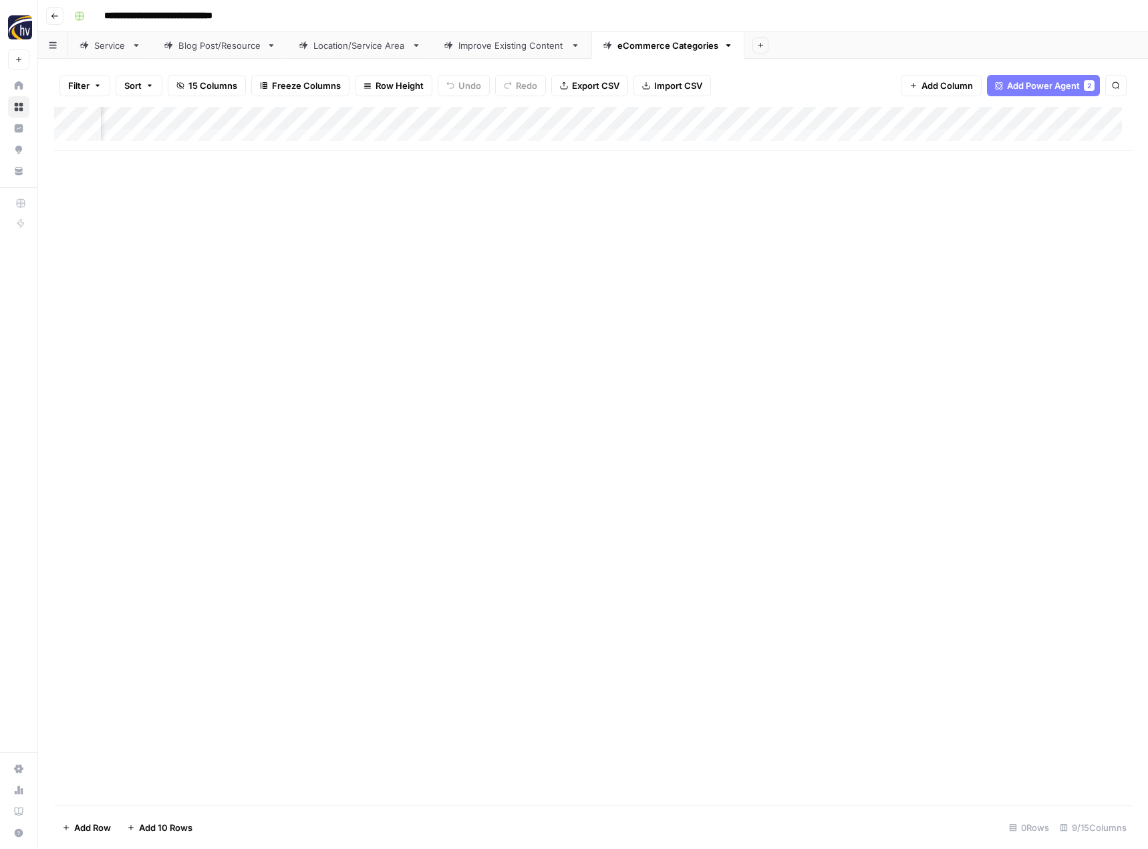
click at [55, 17] on icon "button" at bounding box center [55, 16] width 8 height 8
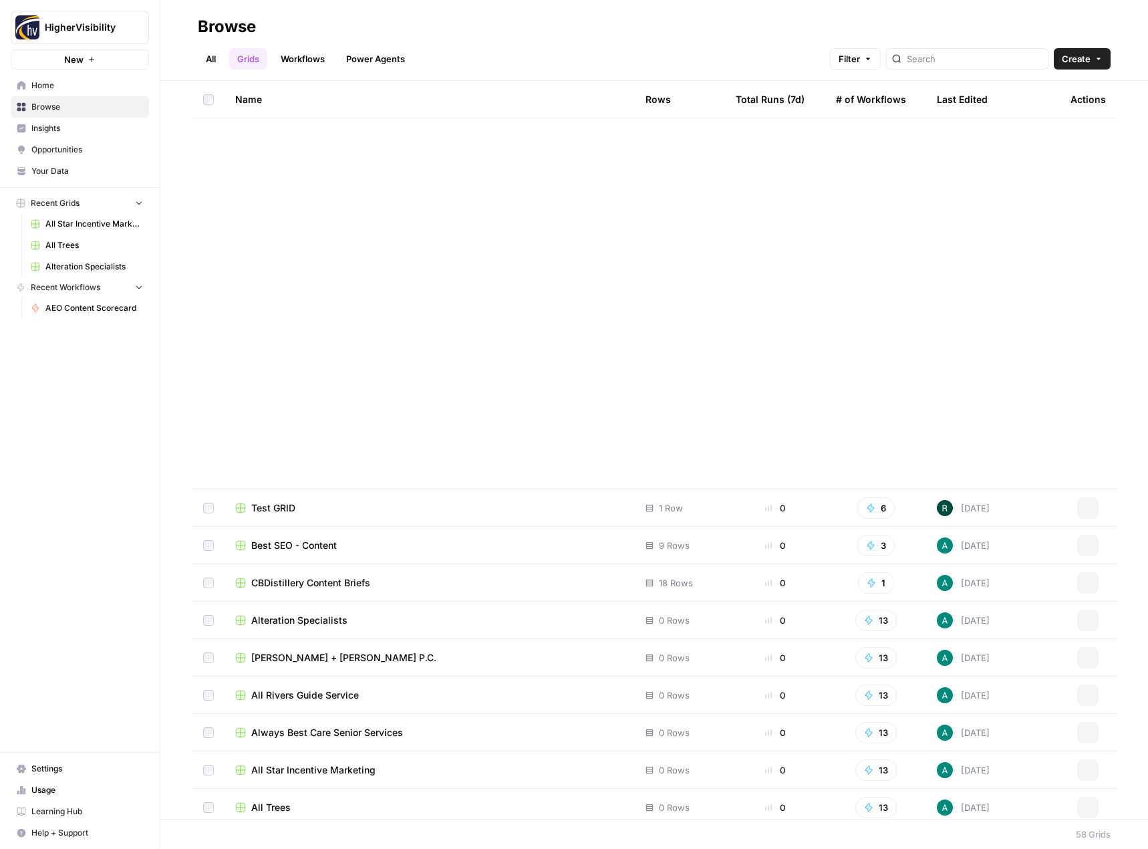
scroll to position [1470, 0]
